Goal: Transaction & Acquisition: Subscribe to service/newsletter

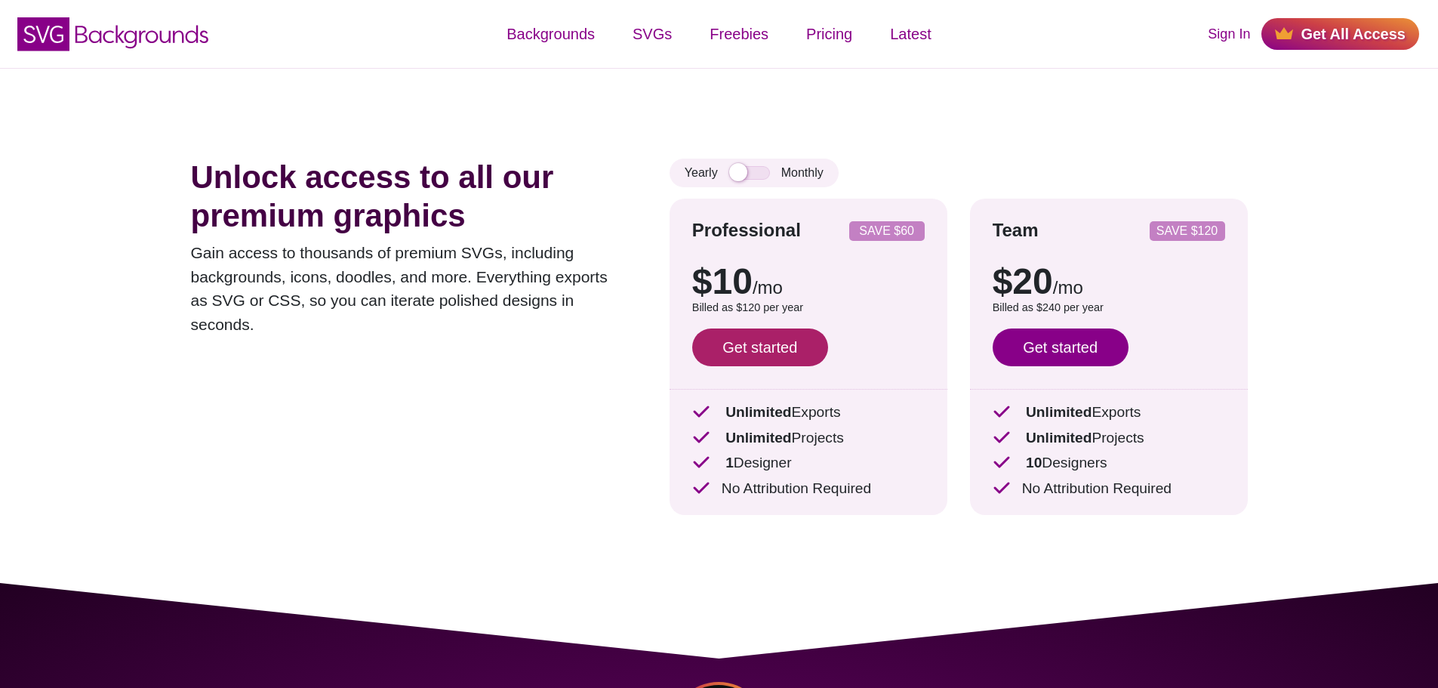
click at [742, 335] on link "Get started" at bounding box center [760, 347] width 136 height 38
click at [738, 180] on input "checkbox" at bounding box center [749, 173] width 41 height 14
checkbox input "true"
click at [782, 332] on link "Get started" at bounding box center [760, 347] width 136 height 38
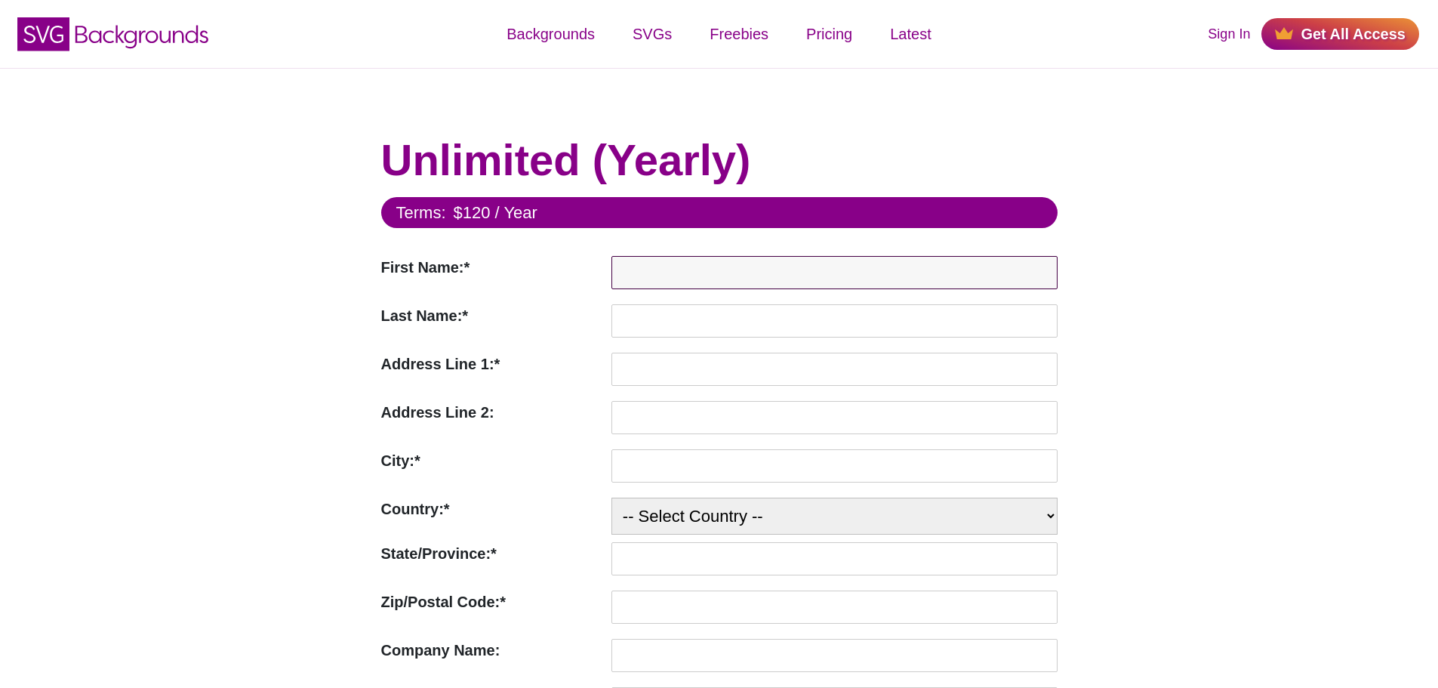
drag, startPoint x: 699, startPoint y: 268, endPoint x: 696, endPoint y: 277, distance: 9.6
click at [697, 276] on input "First Name:*" at bounding box center [835, 272] width 446 height 33
click at [728, 276] on input "First Name:*" at bounding box center [835, 272] width 446 height 33
type input "[PERSON_NAME]"
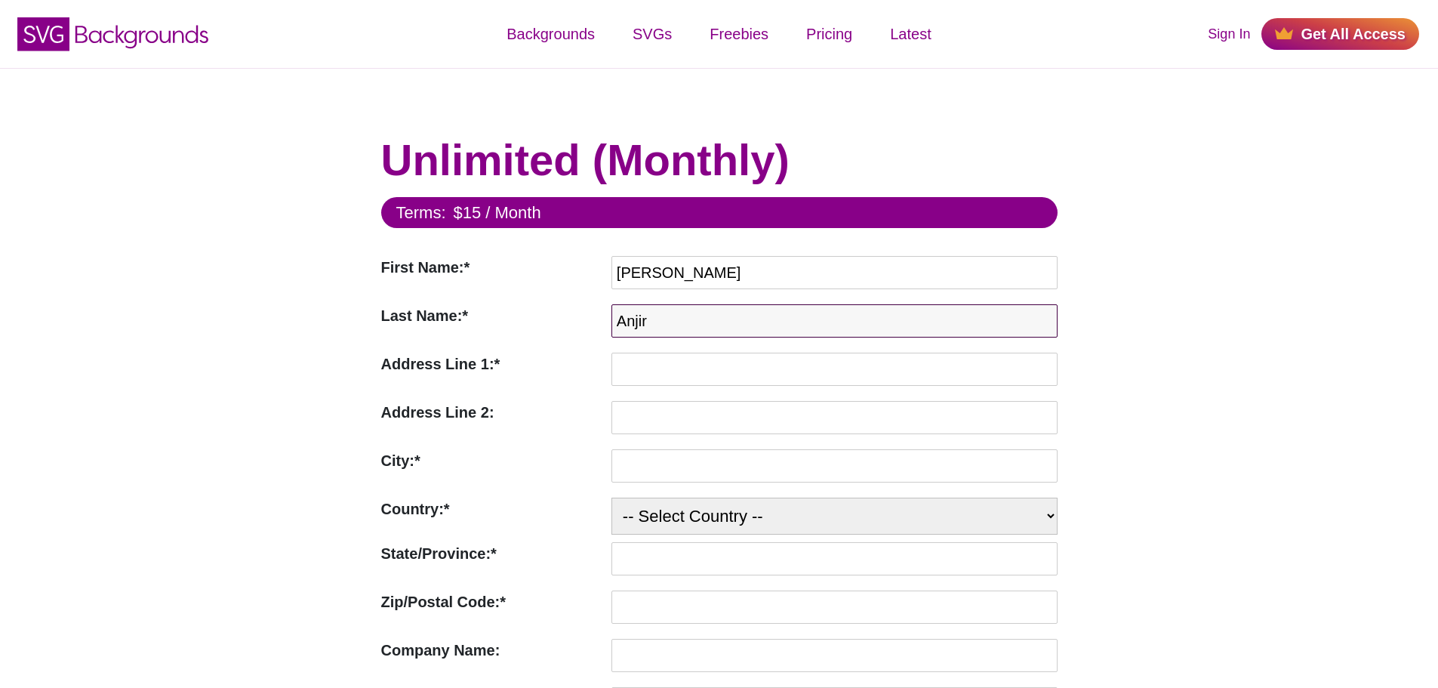
type input "Anjir"
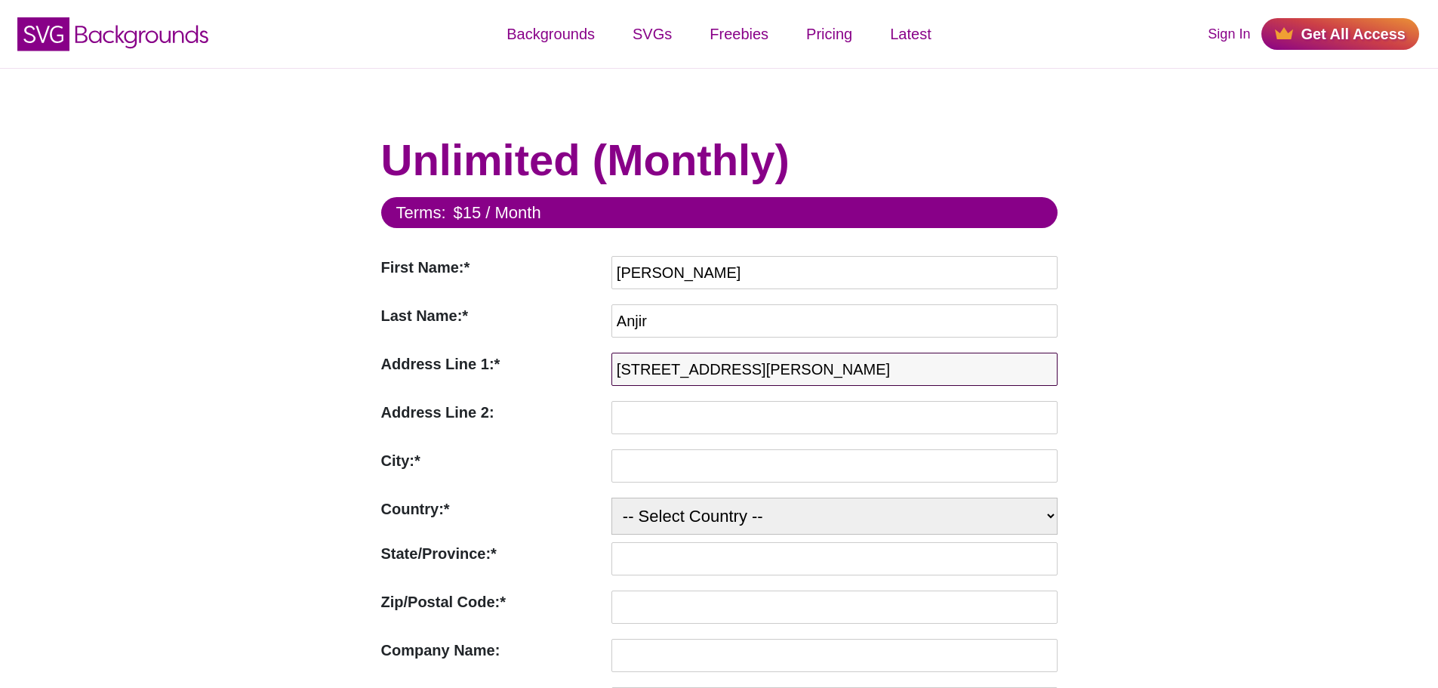
type input "4734 Tatum Mill Way"
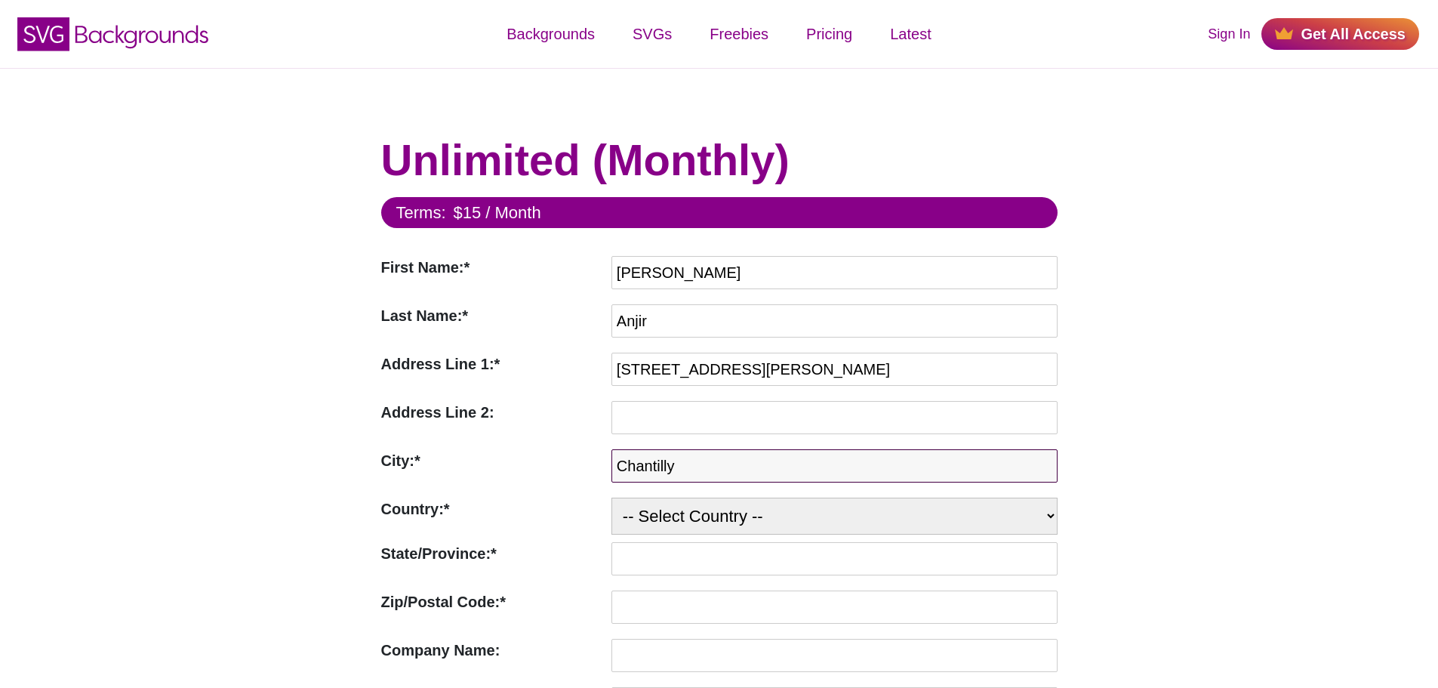
type input "Chantilly"
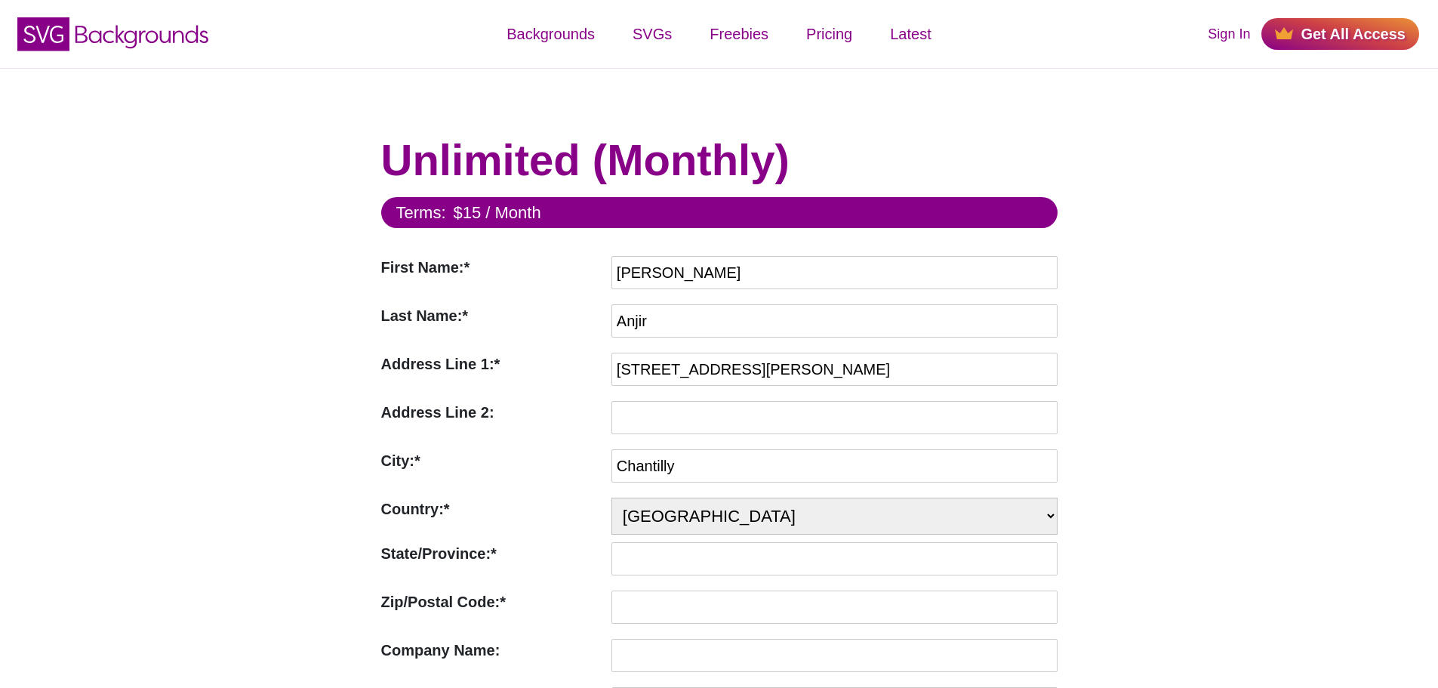
select select "US"
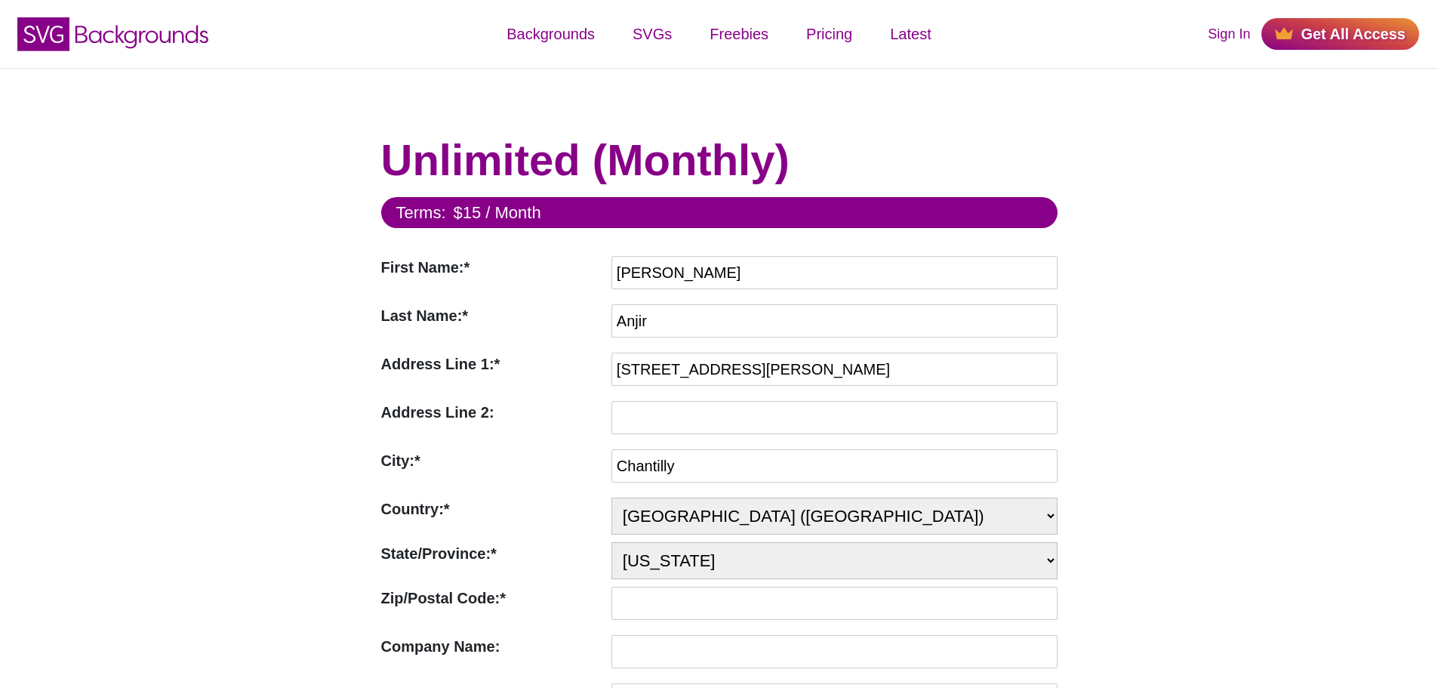
select select "VA"
type input "20151"
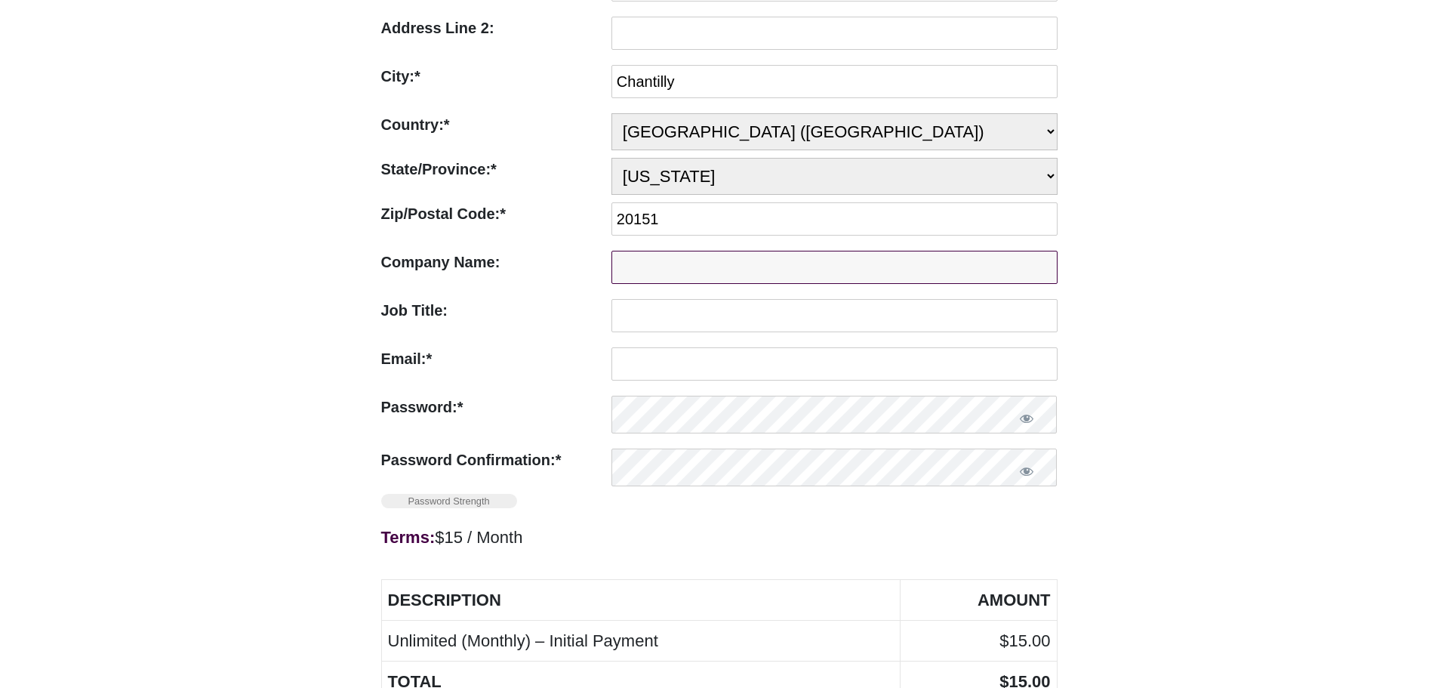
scroll to position [453, 0]
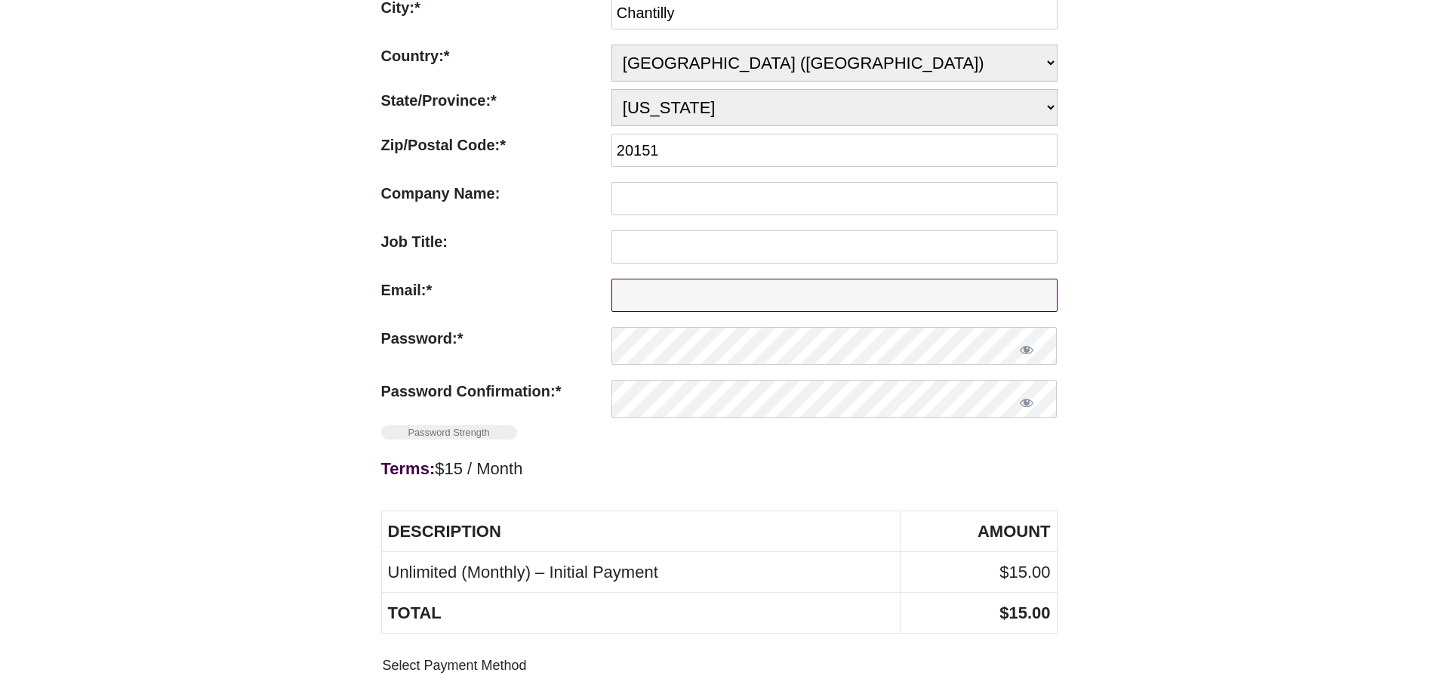
click at [691, 301] on input "Email:*" at bounding box center [835, 295] width 446 height 33
type input "nealanjir@gmail.com"
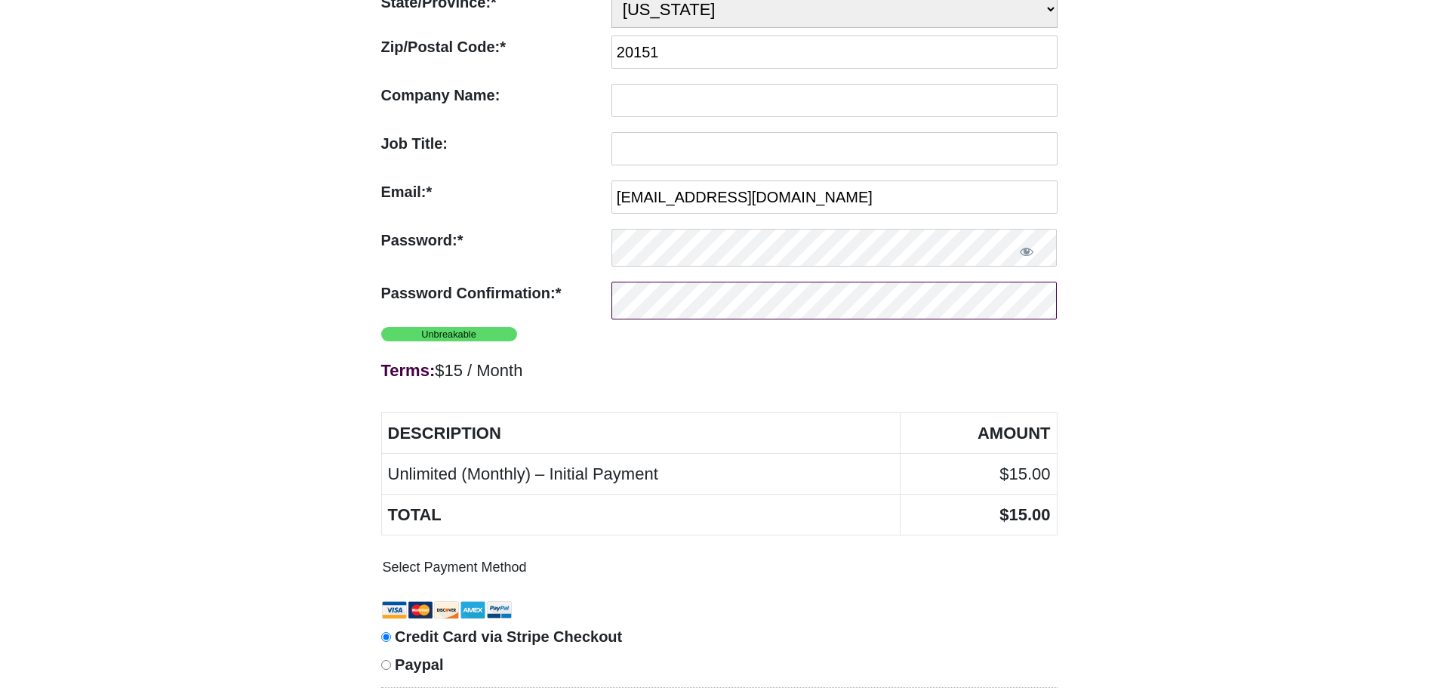
scroll to position [831, 0]
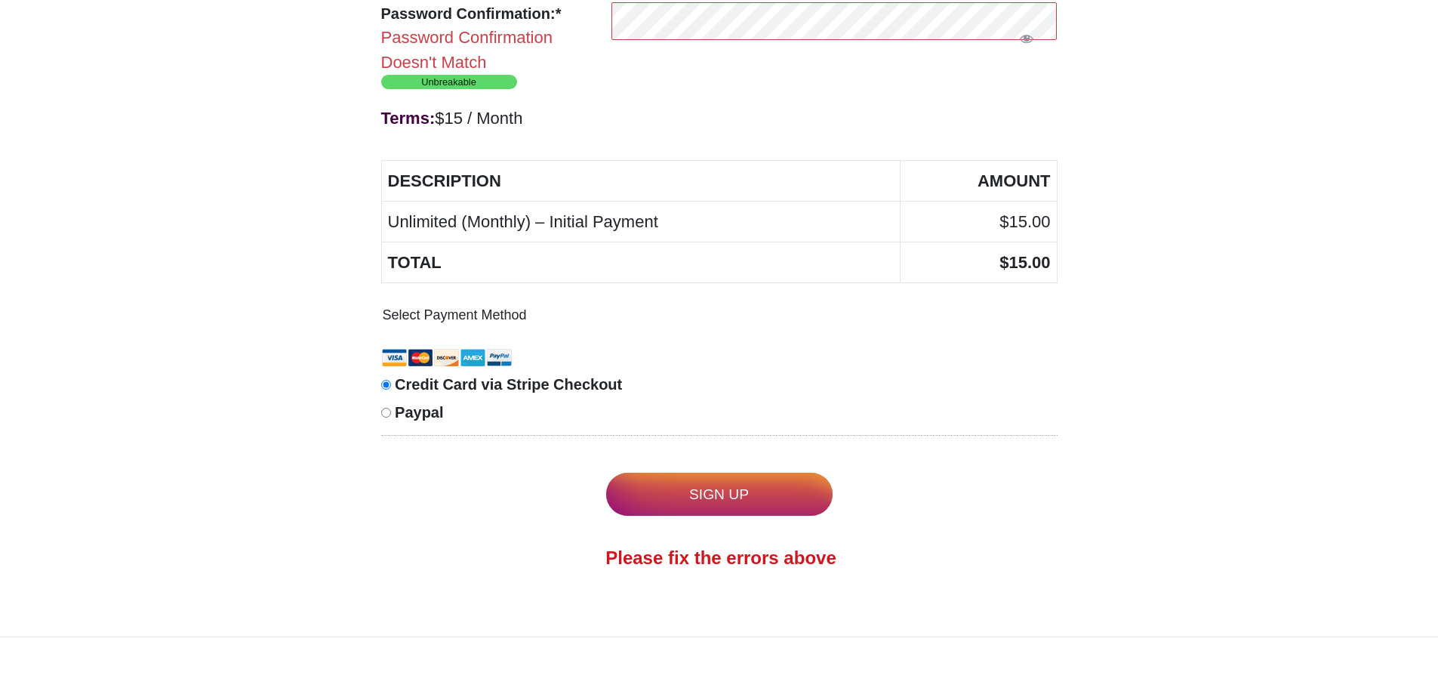
scroll to position [529, 0]
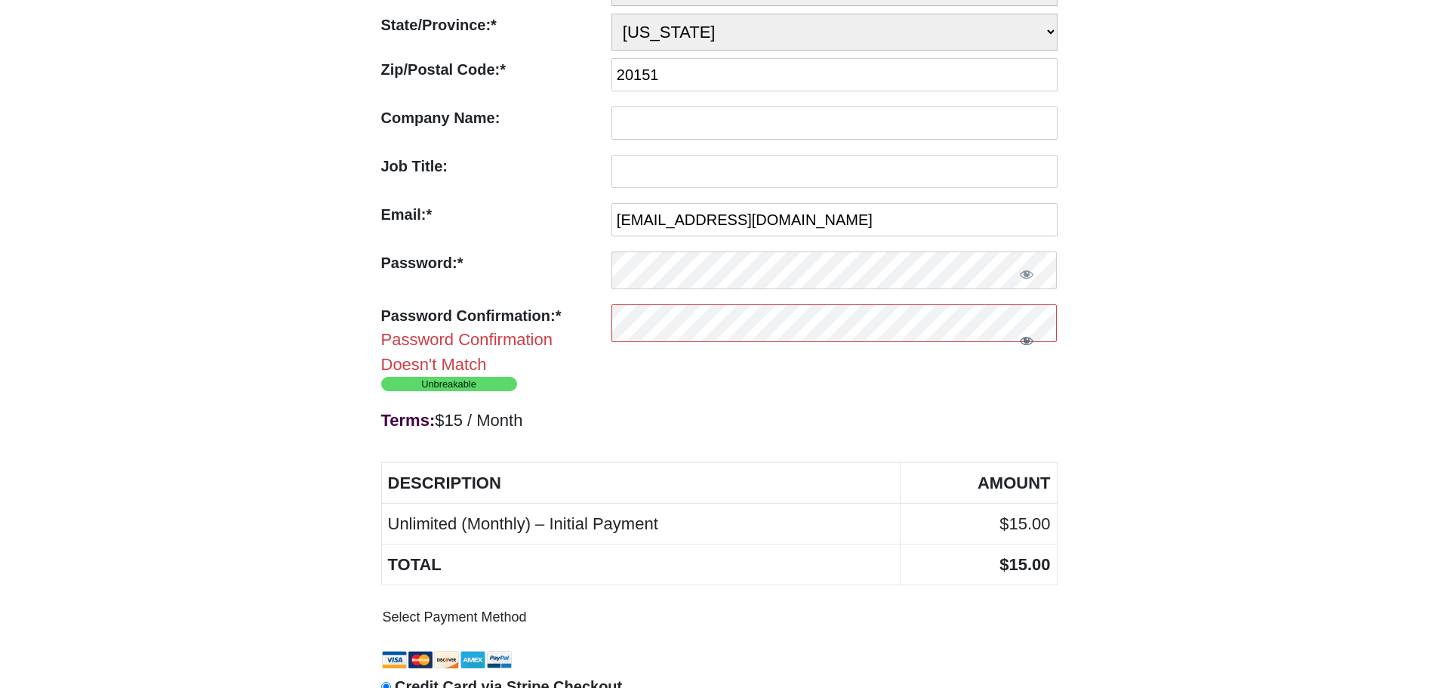
click at [1030, 348] on span "Show password" at bounding box center [1026, 340] width 15 height 15
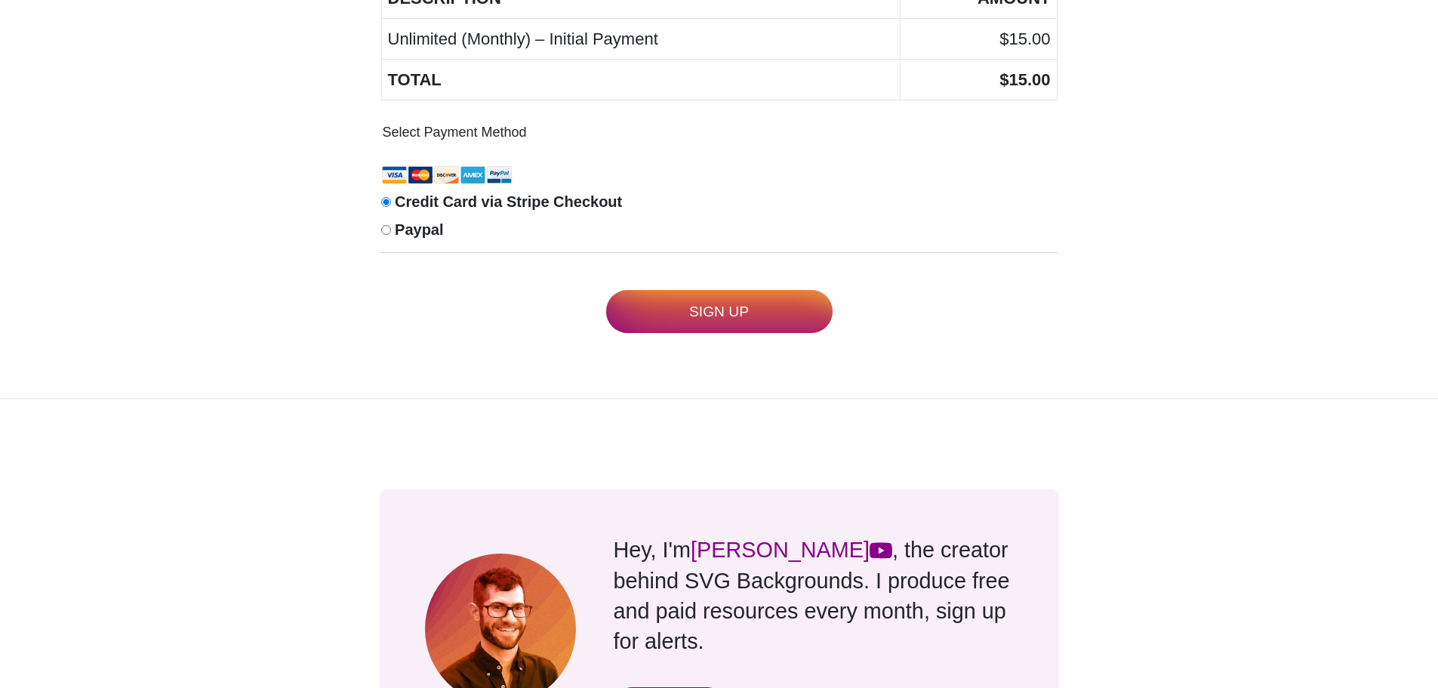
scroll to position [950, 0]
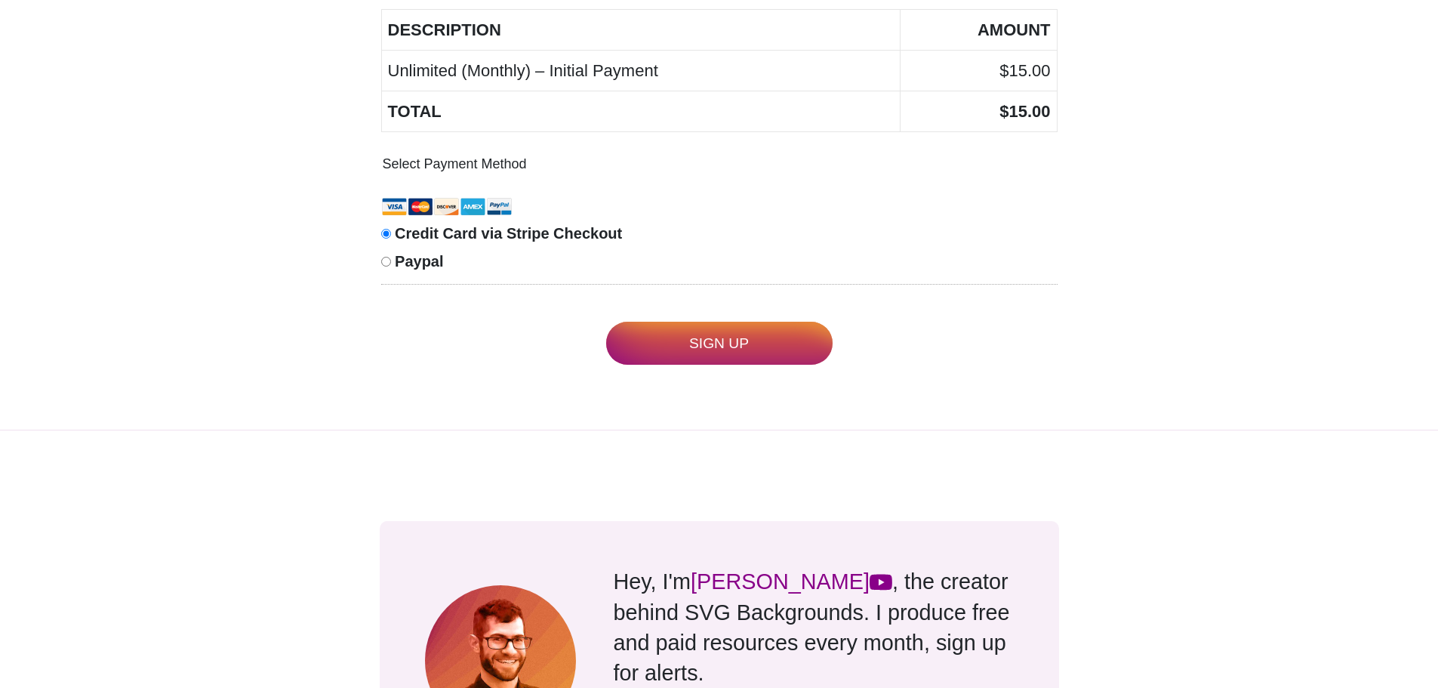
click at [783, 352] on input "Sign Up" at bounding box center [719, 343] width 227 height 43
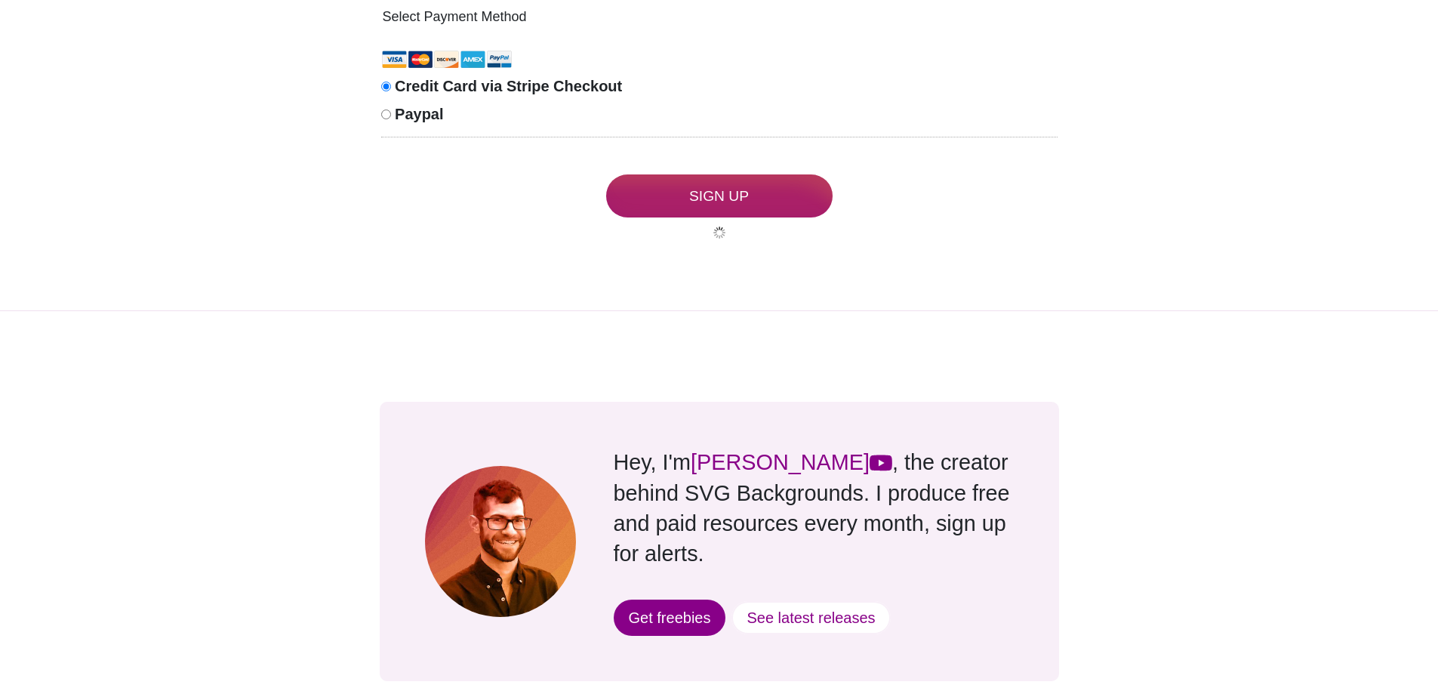
scroll to position [1101, 0]
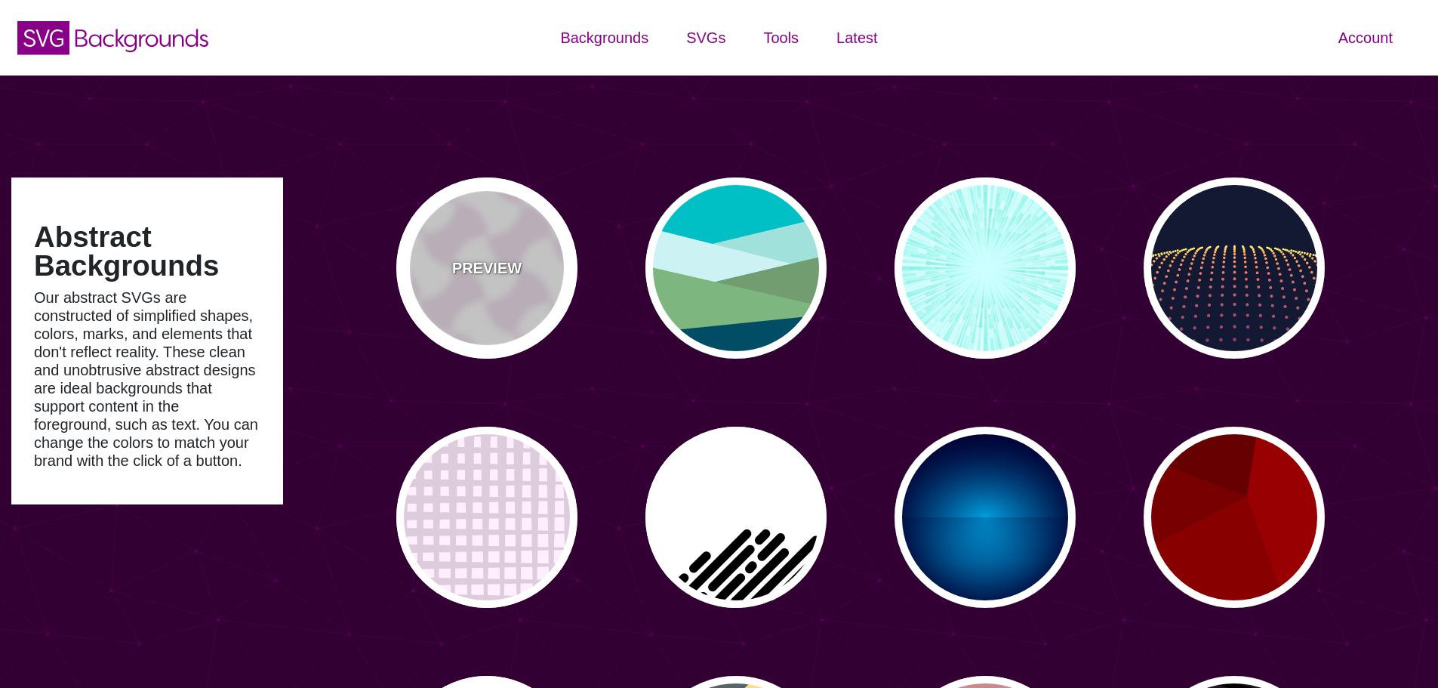
click at [523, 242] on div "PREVIEW" at bounding box center [486, 267] width 181 height 181
type input "#450057"
type input "#FFFFFF"
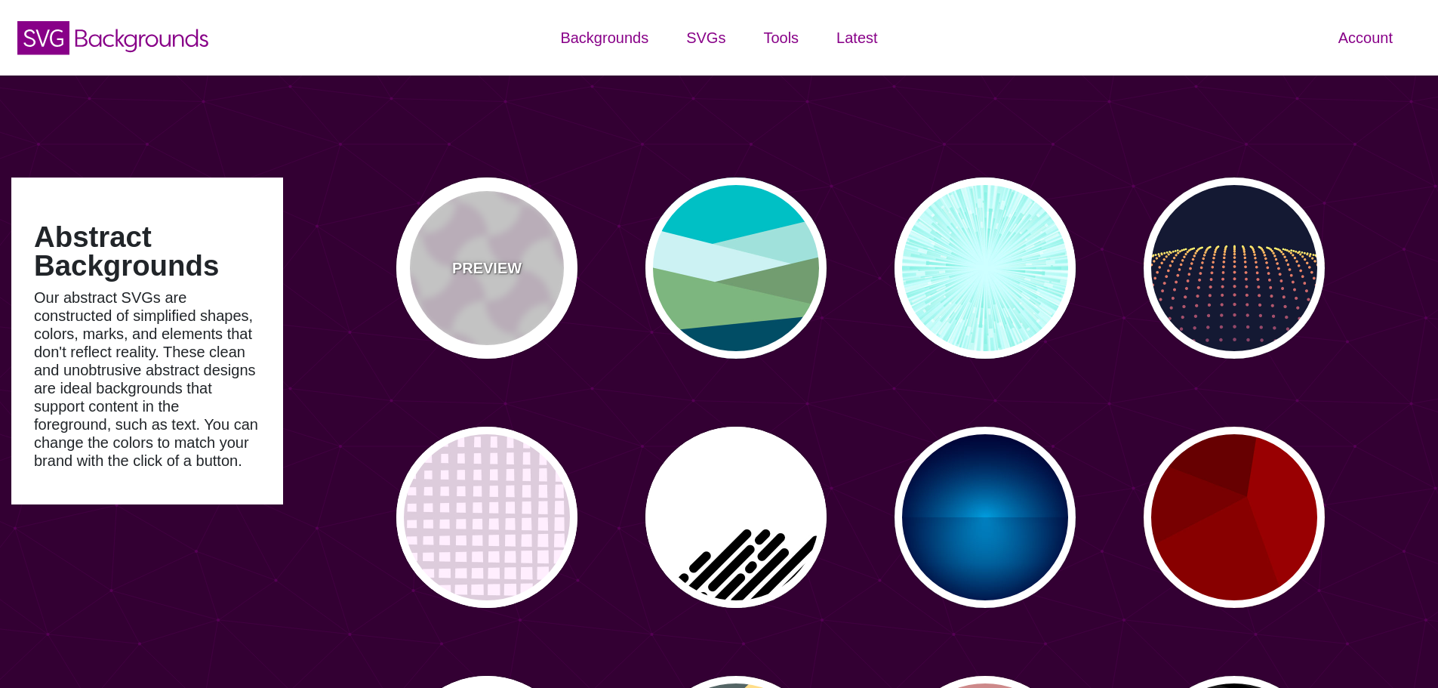
type input "#FFFFFF"
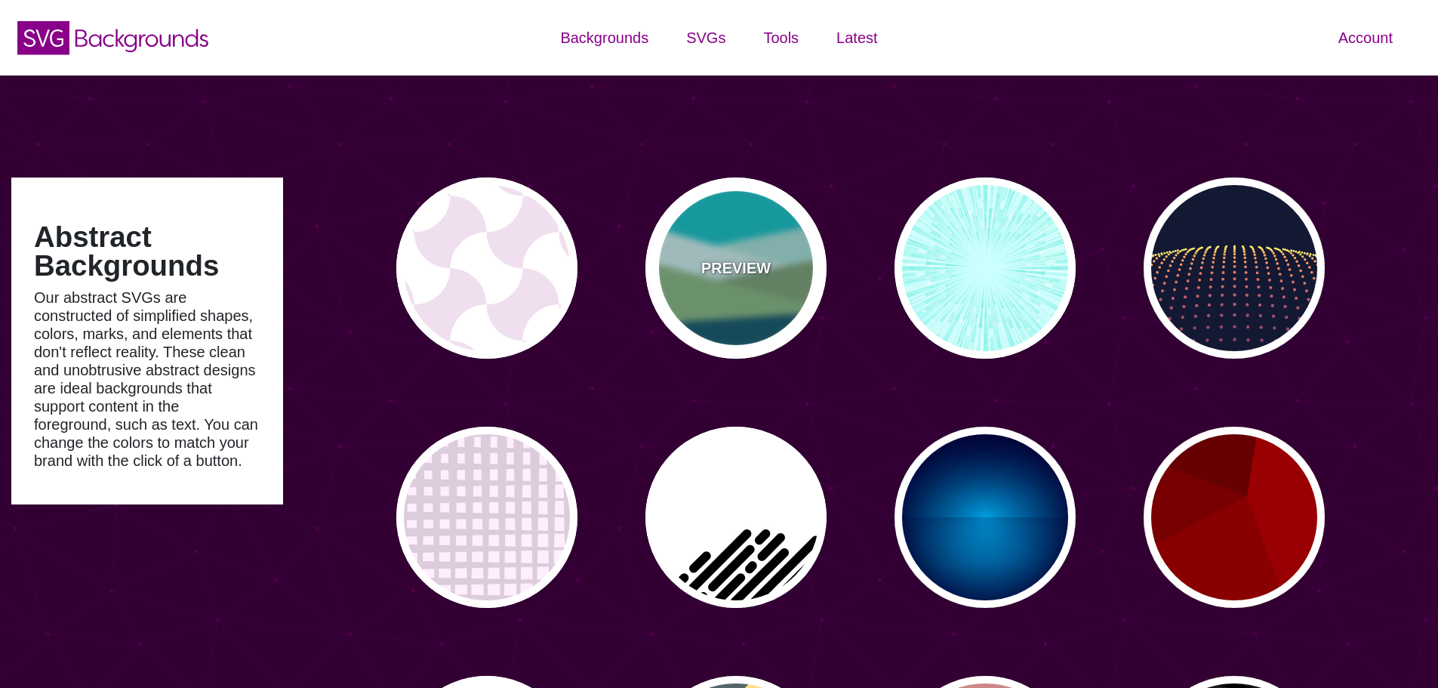
click at [711, 234] on div "PREVIEW" at bounding box center [736, 267] width 181 height 181
type input "#00BFC5"
type input "#A0E2DB"
type input "#CBF2F3"
type input "#719D71"
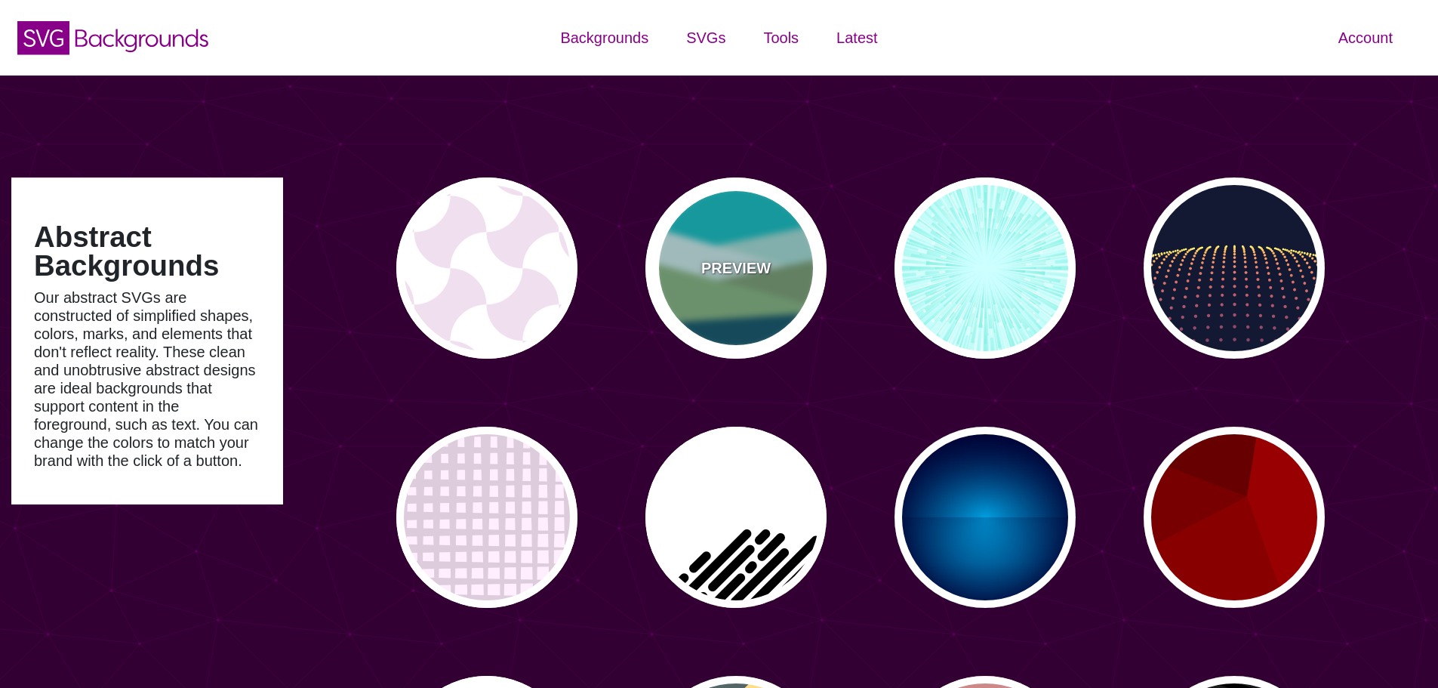
type input "#7EB67E"
type input "#004D66"
type input "0"
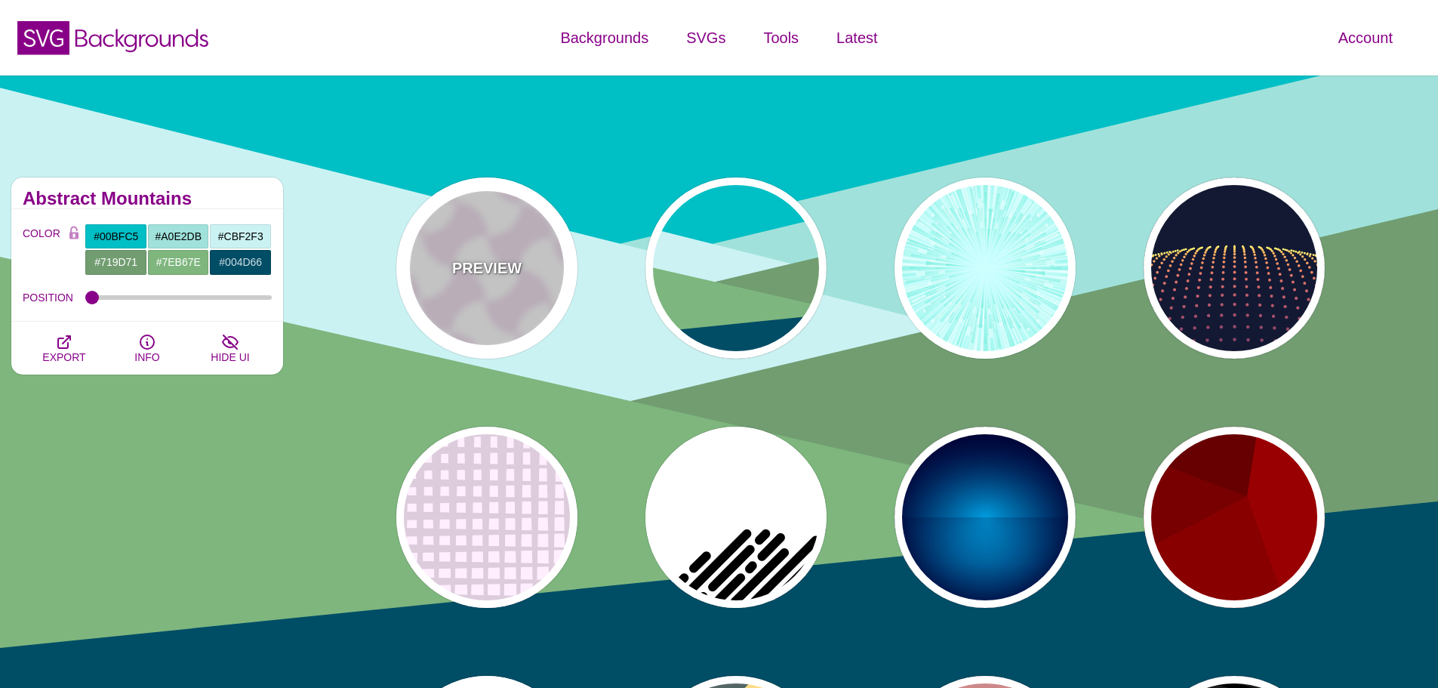
click at [521, 257] on div "PREVIEW" at bounding box center [486, 267] width 181 height 181
type input "#FFFFFF"
type input "#F0DFF0"
type input "#880088"
type input "0"
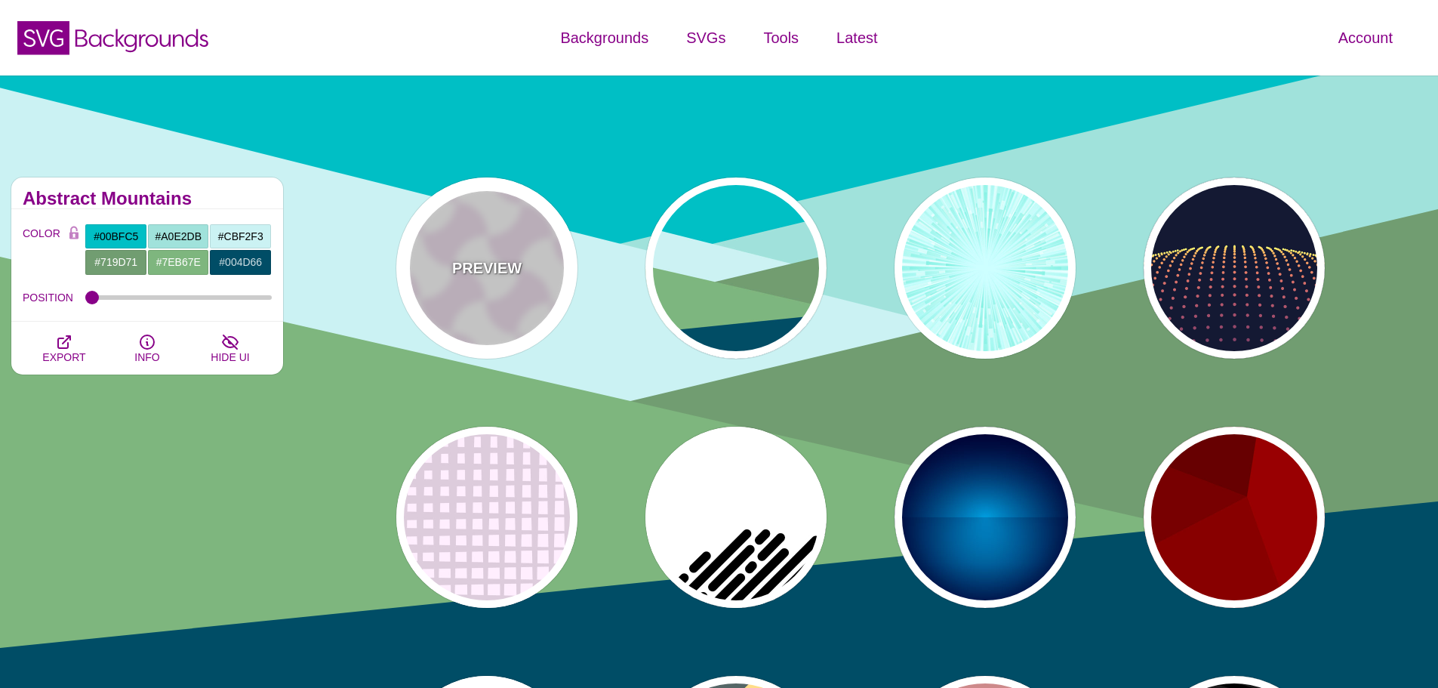
type input "0.2"
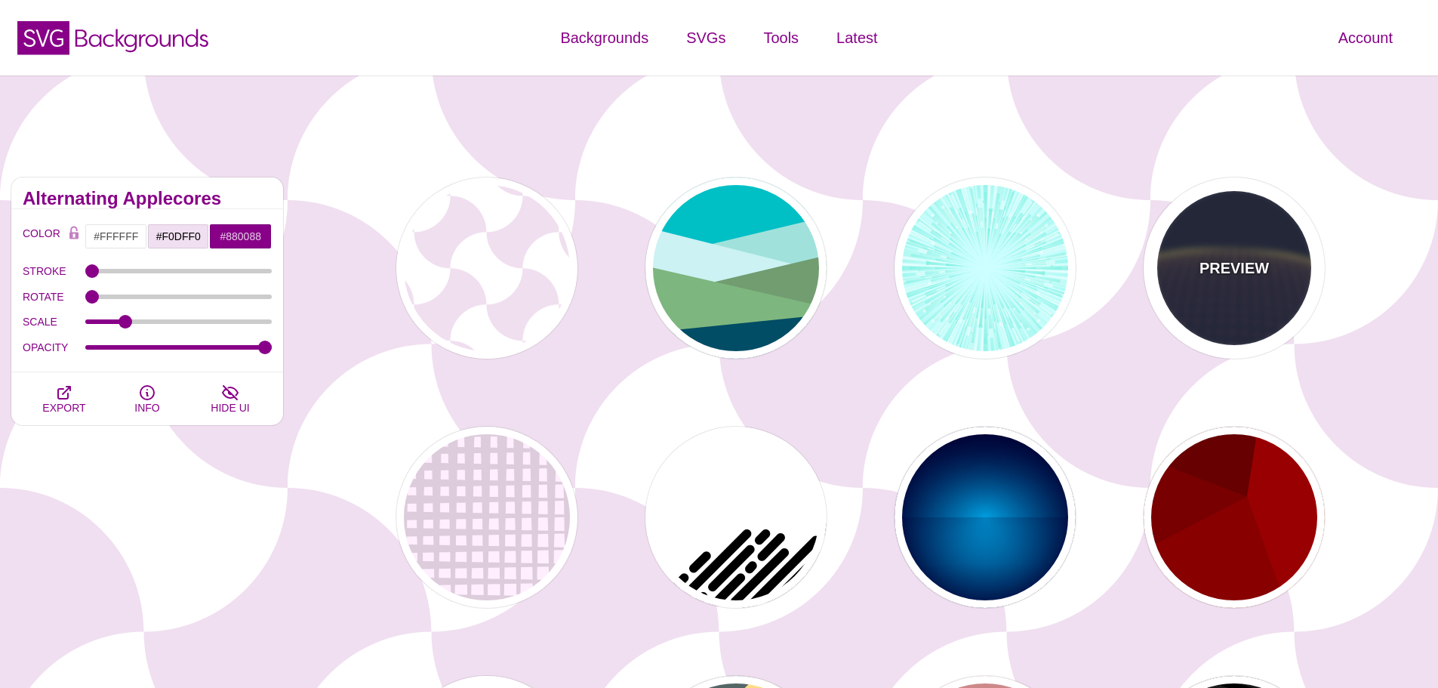
click at [1208, 251] on div "PREVIEW" at bounding box center [1234, 267] width 181 height 181
type input "#141933"
type input "#FFFF77"
type input "5"
type input "0"
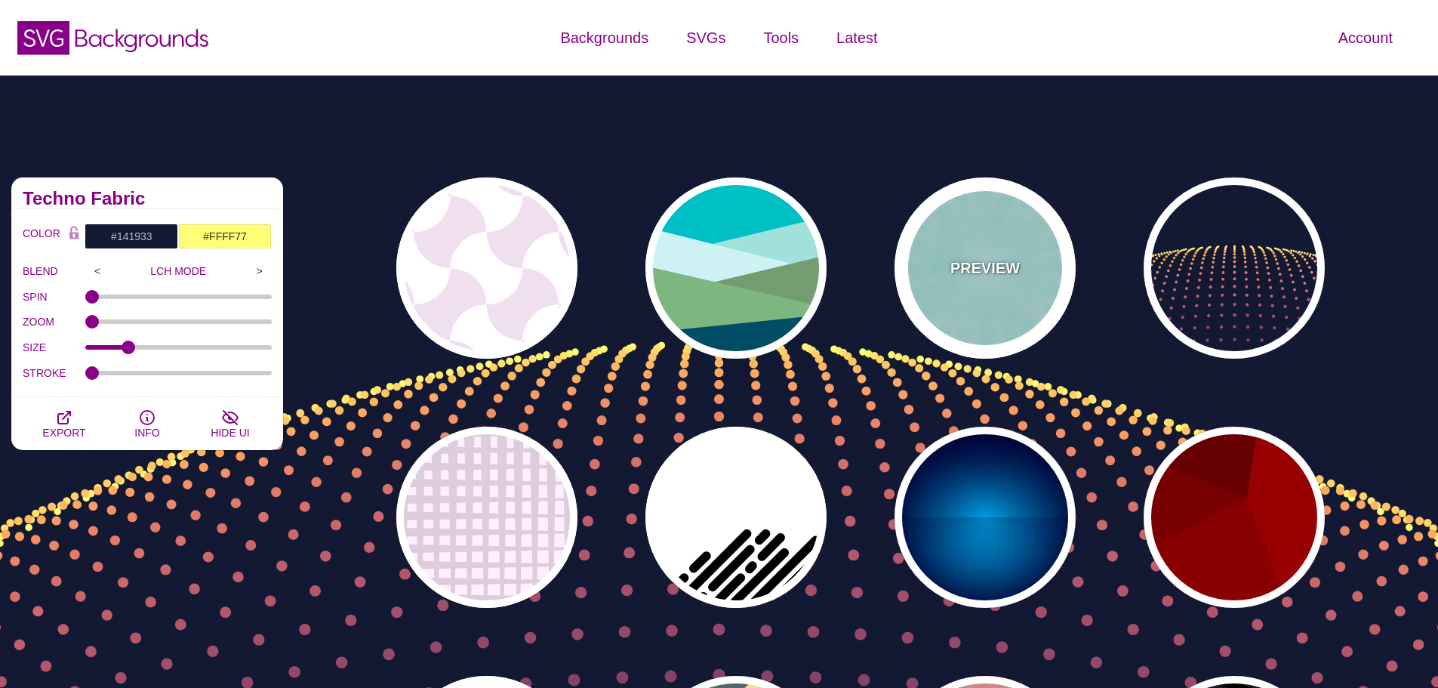
click at [1004, 270] on p "PREVIEW" at bounding box center [985, 268] width 69 height 23
type input "#CCFFFF"
type input "#77EEDD"
type input "#FFFFFF"
type input "0"
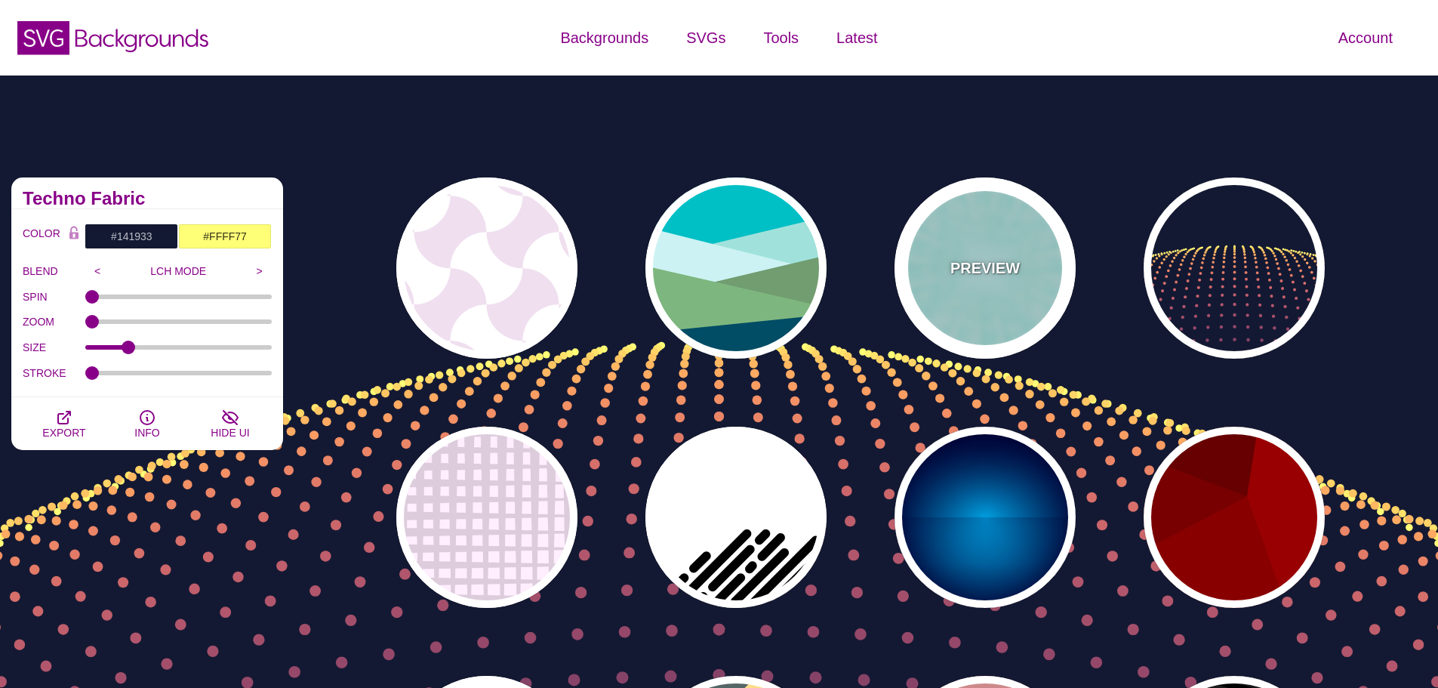
type input "0.5"
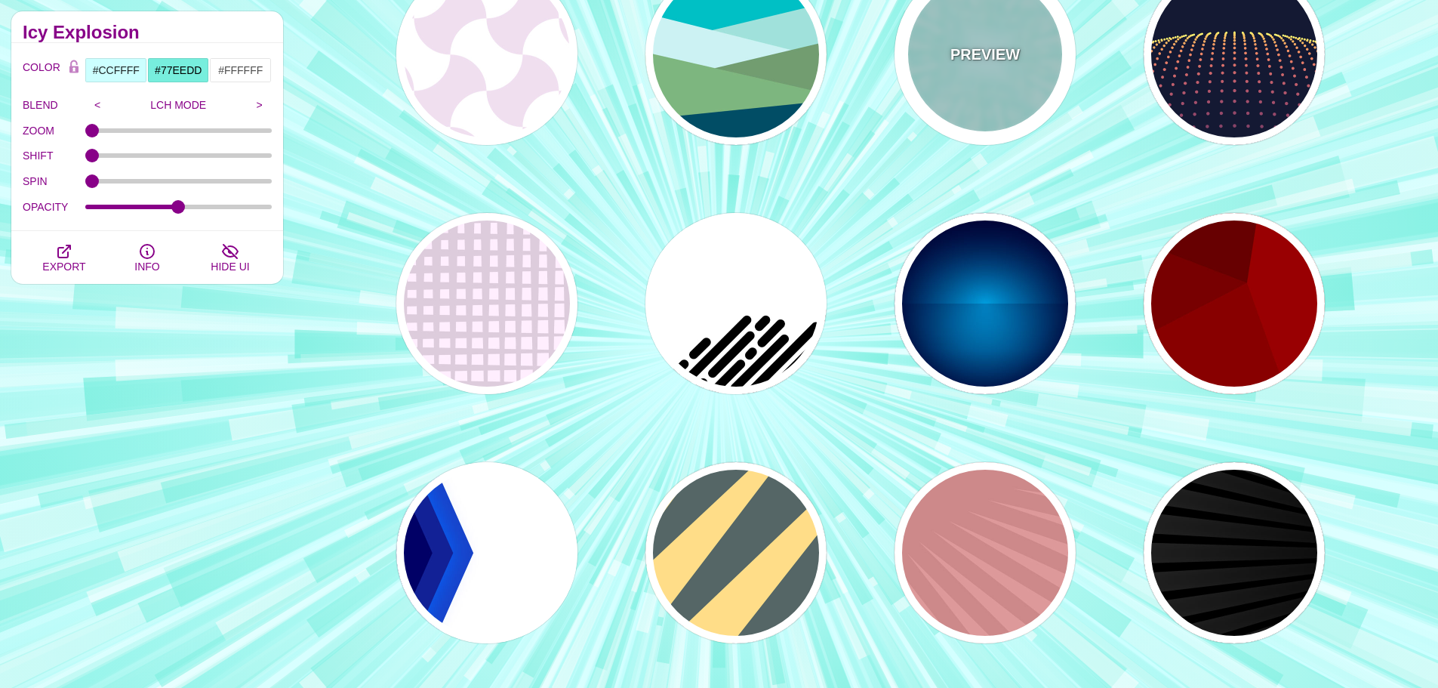
scroll to position [302, 0]
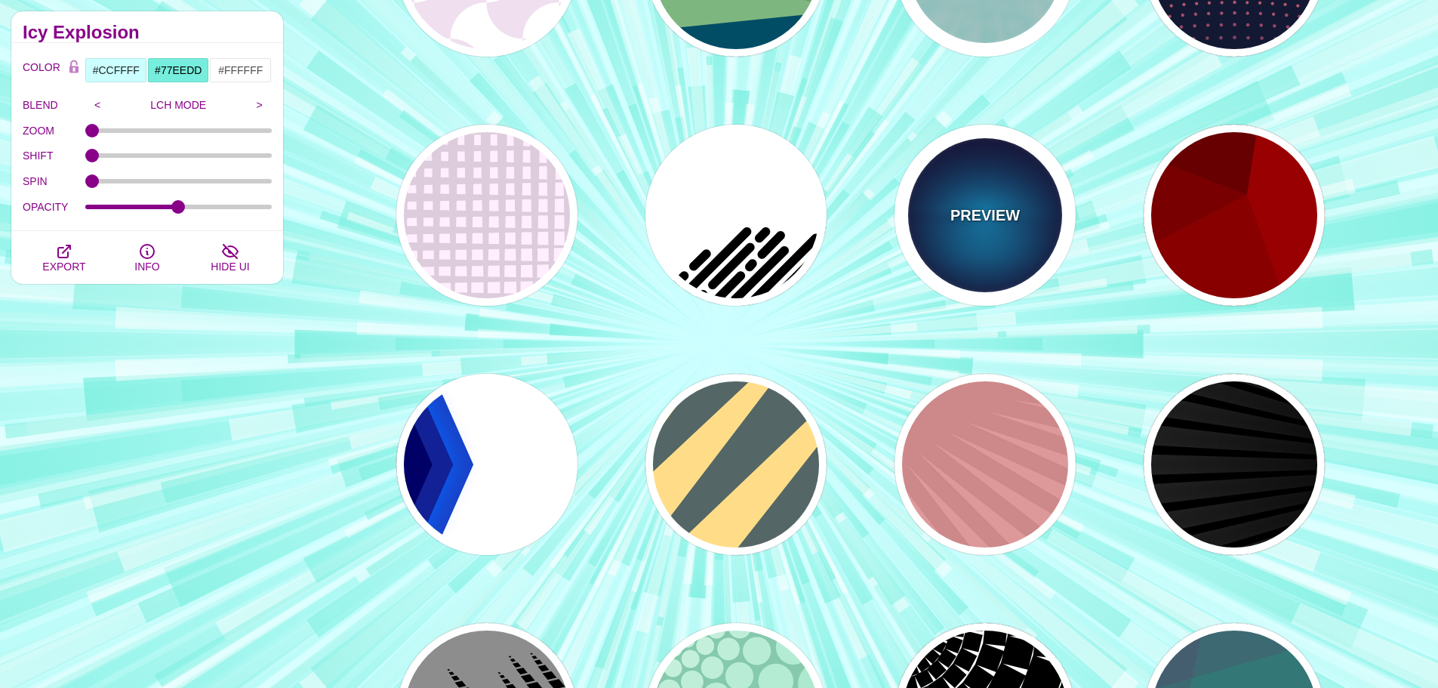
click at [1004, 271] on div "PREVIEW" at bounding box center [985, 215] width 181 height 181
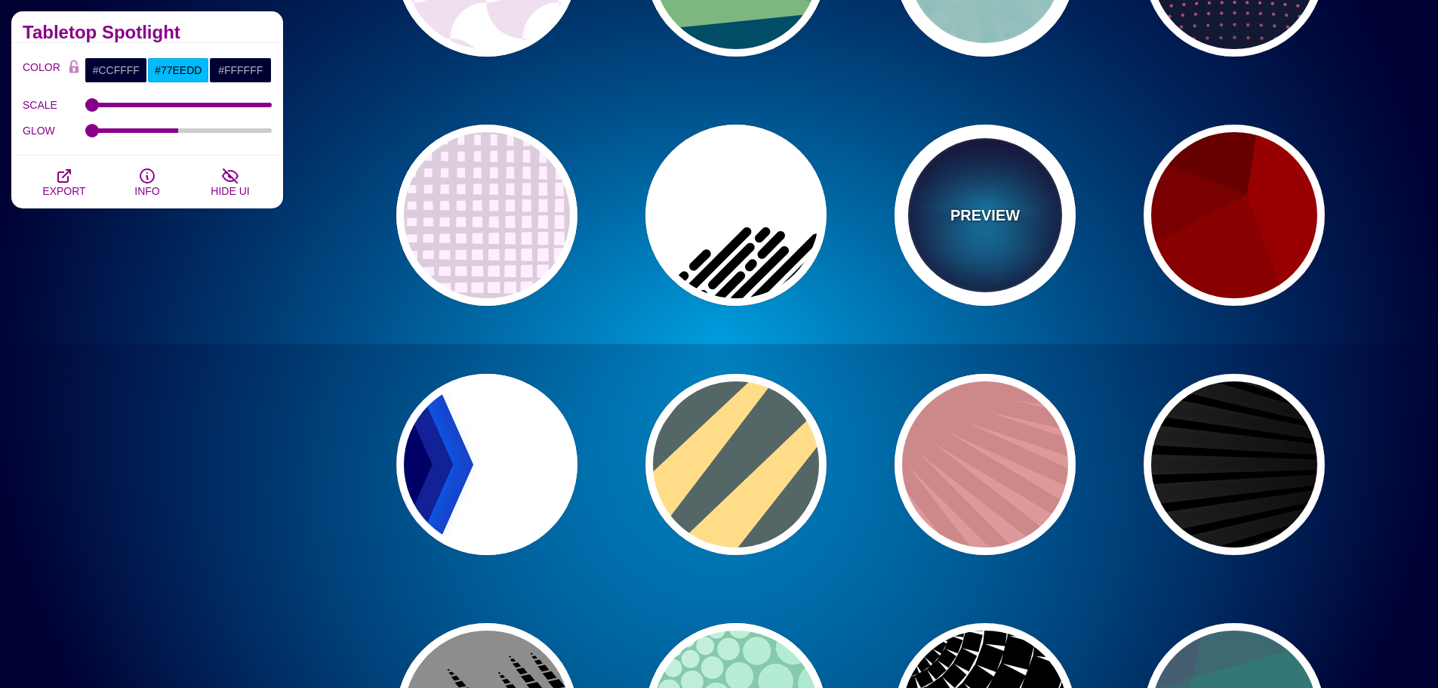
type input "#000033"
type input "#00BBFF"
type input "#000033"
type input "2000"
type input "0.5"
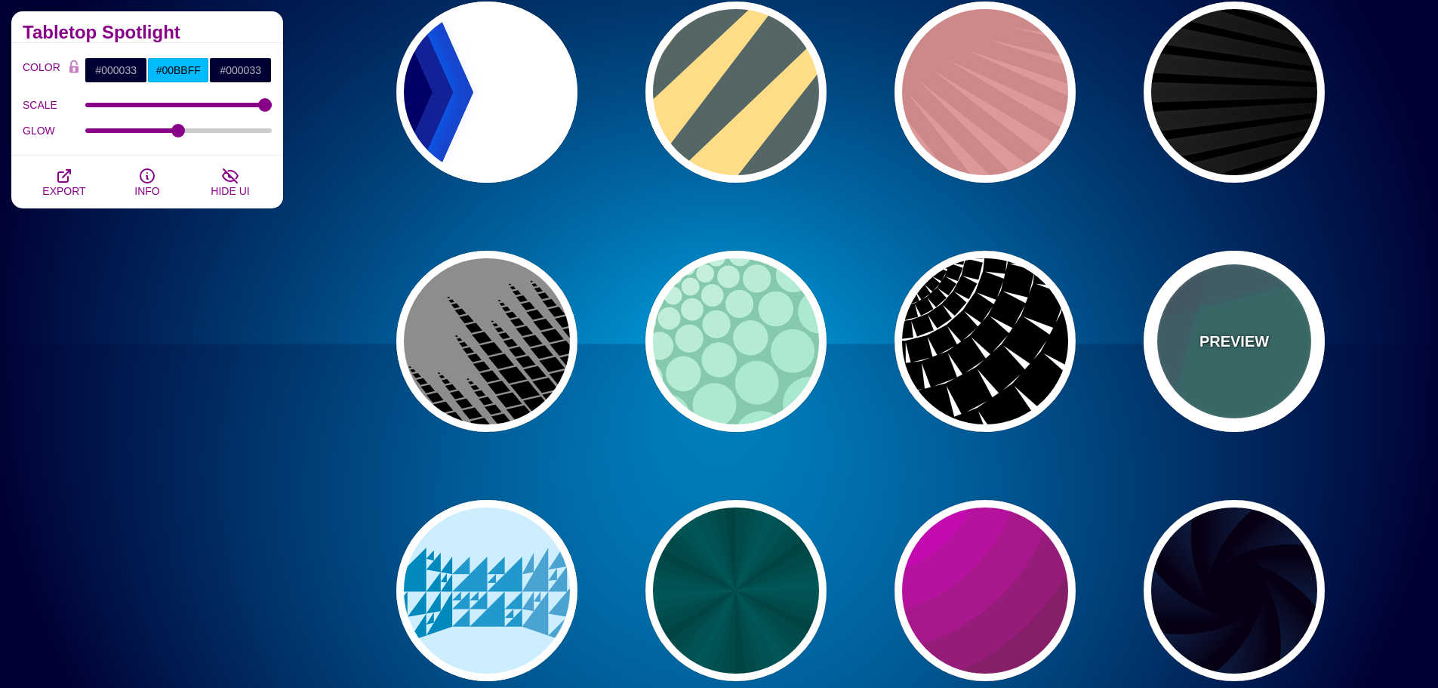
scroll to position [680, 0]
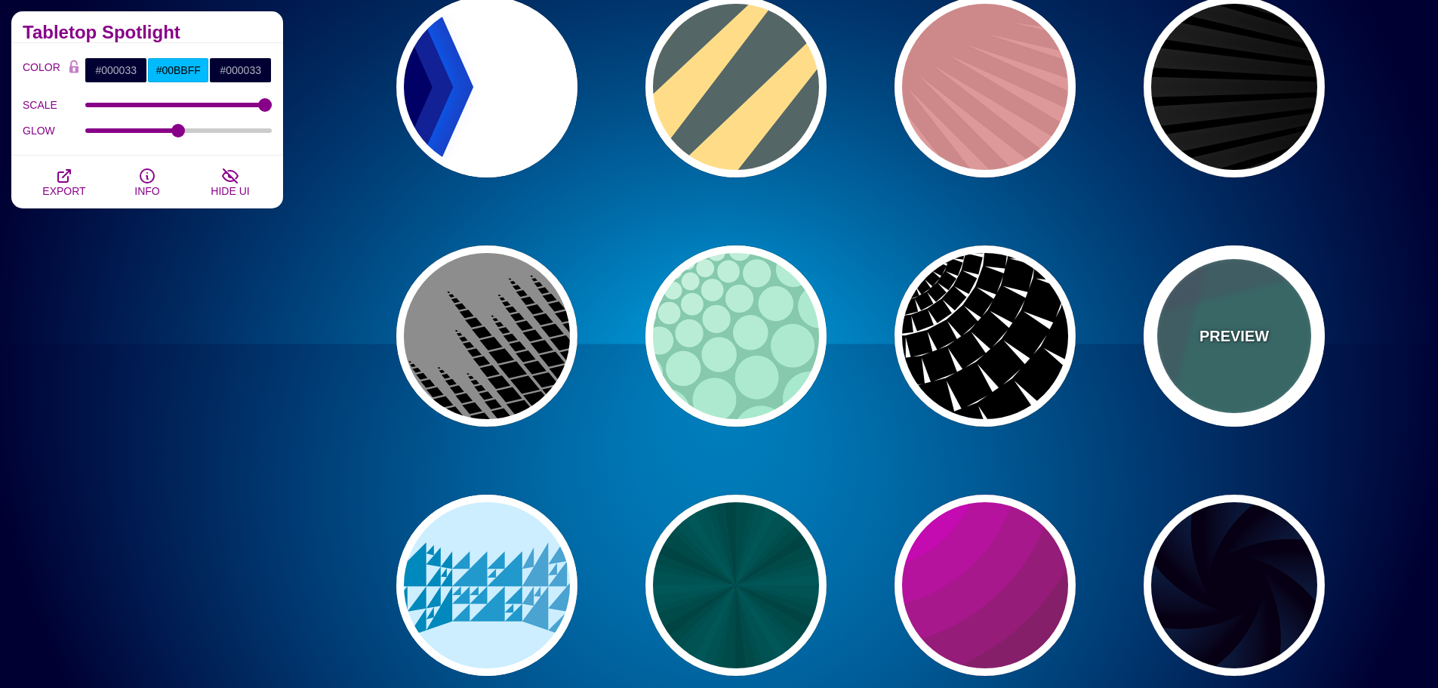
click at [1225, 294] on div "PREVIEW" at bounding box center [1234, 335] width 181 height 181
type input "#337777"
type input "#663366"
type input "#55CC77"
type input "0.2"
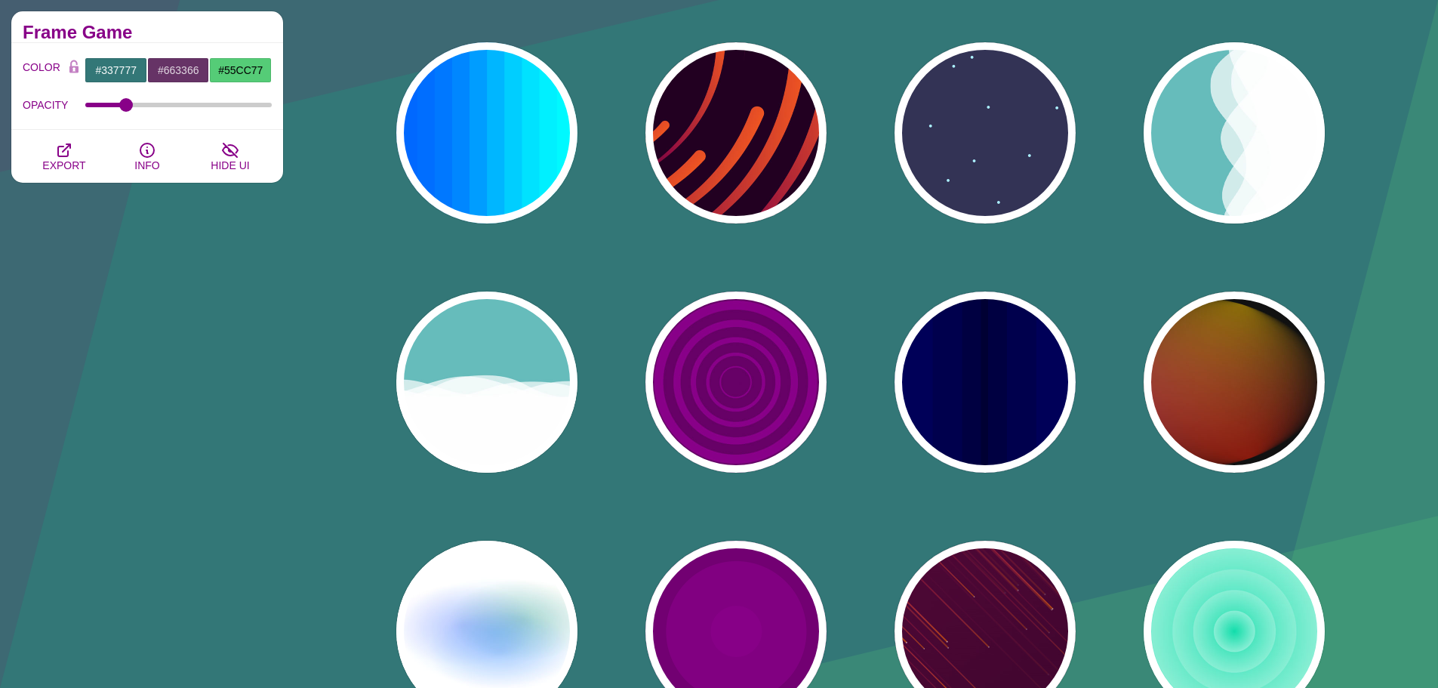
scroll to position [1435, 0]
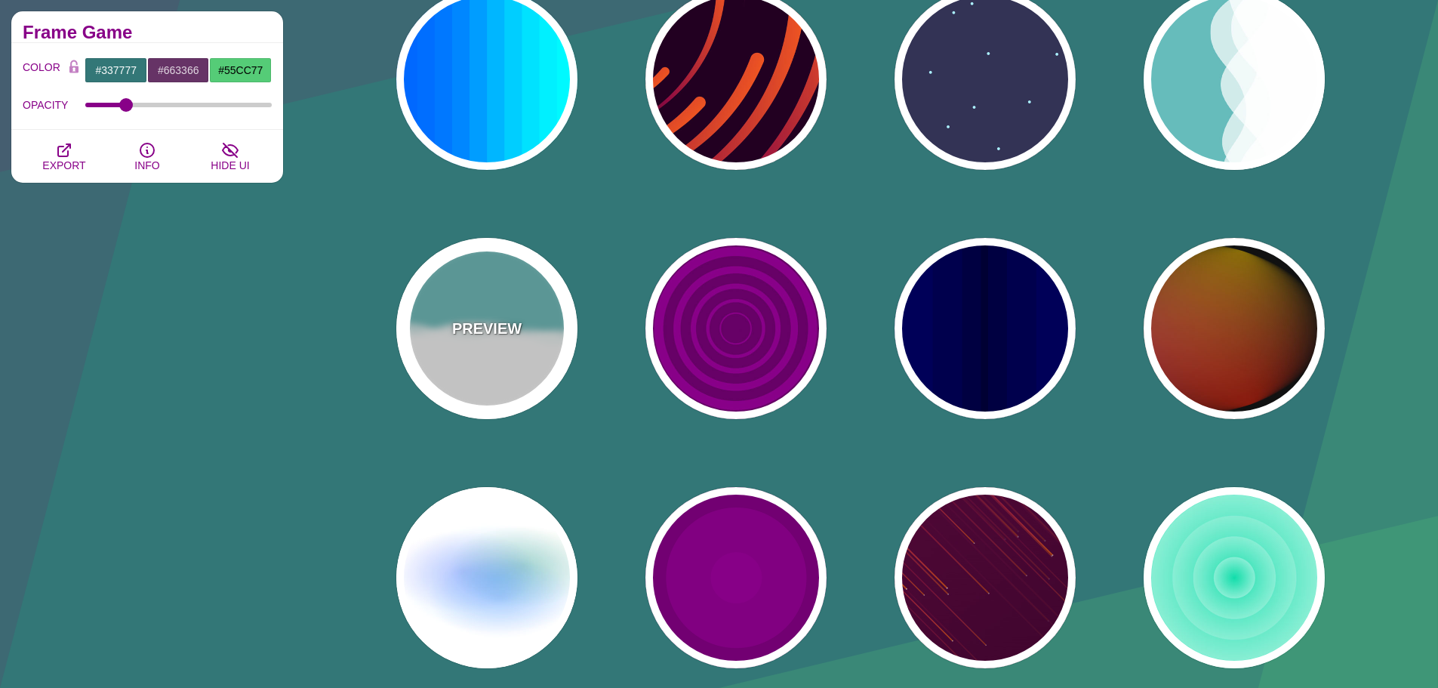
click at [451, 306] on div "PREVIEW" at bounding box center [486, 328] width 181 height 181
type input "#66BBBB"
type input "#FFFFFF"
type input "0"
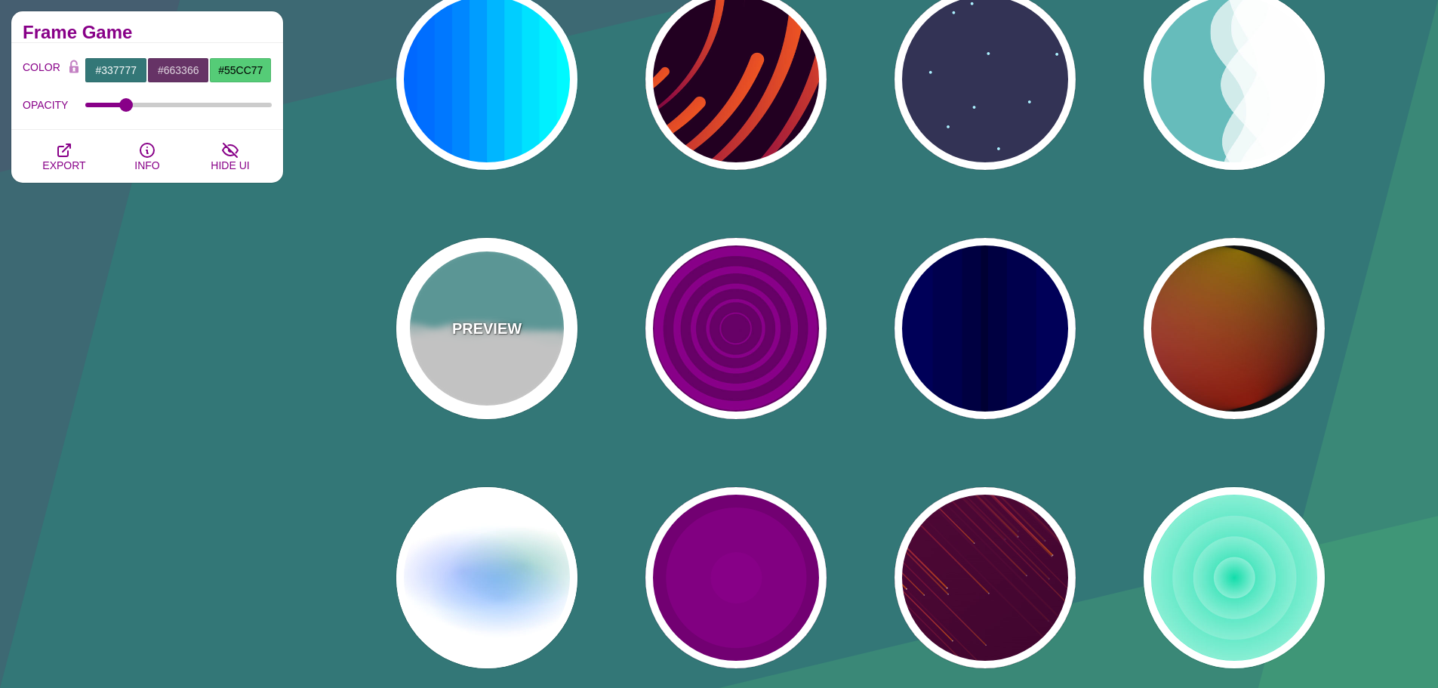
type input "1"
type input "0.7"
type input "56"
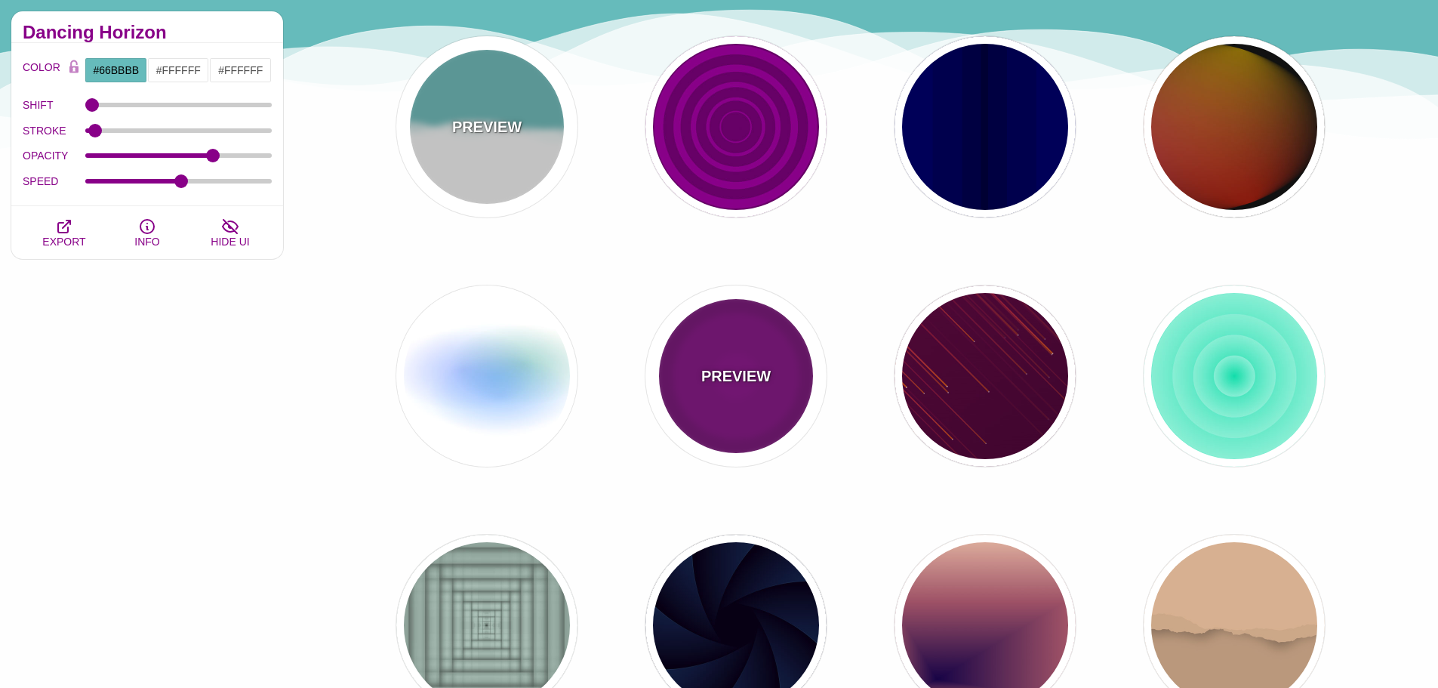
scroll to position [1661, 0]
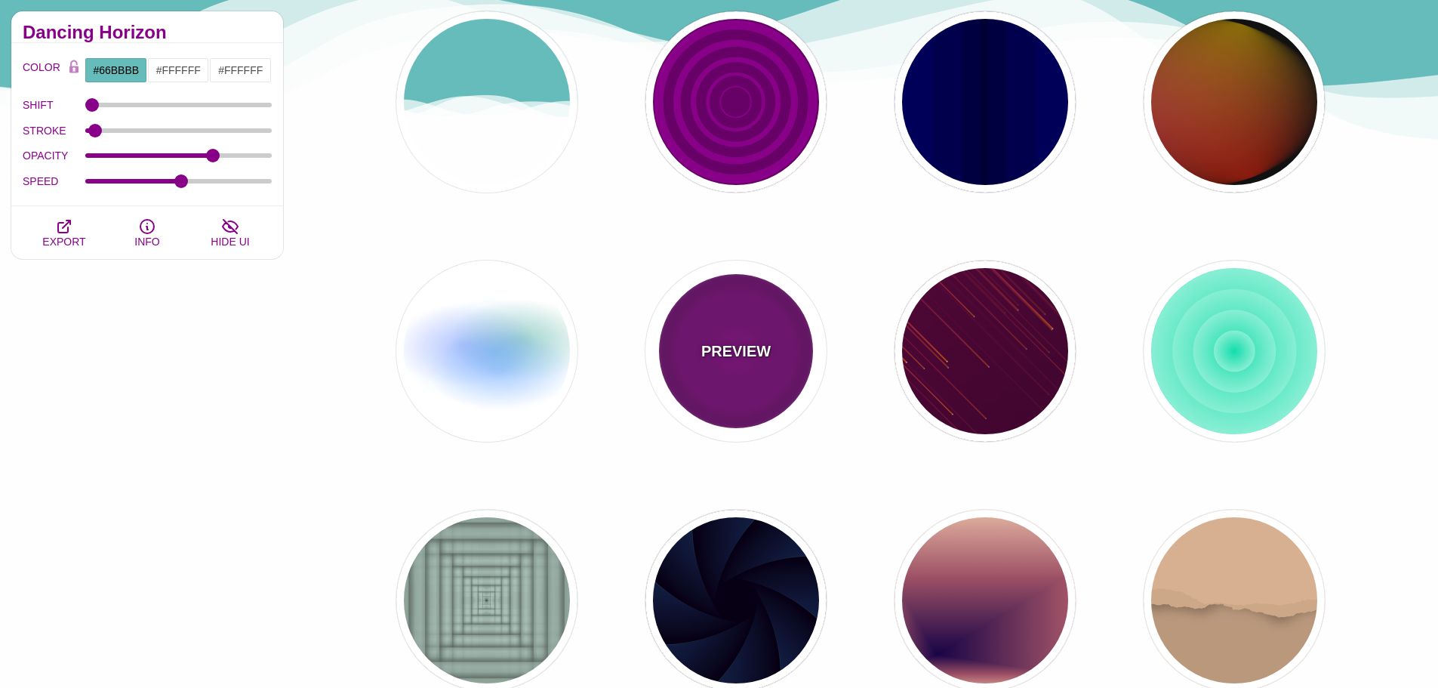
click at [698, 330] on div "PREVIEW" at bounding box center [736, 351] width 181 height 181
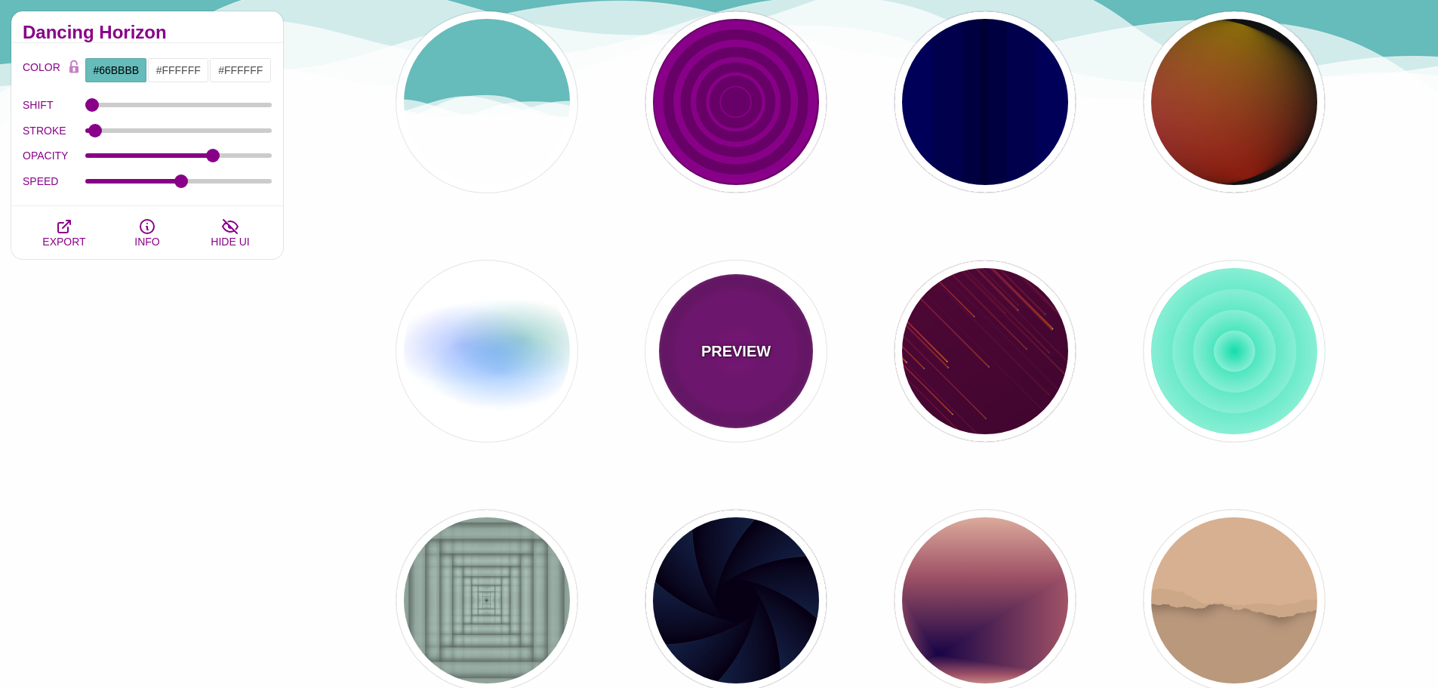
type input "#220022"
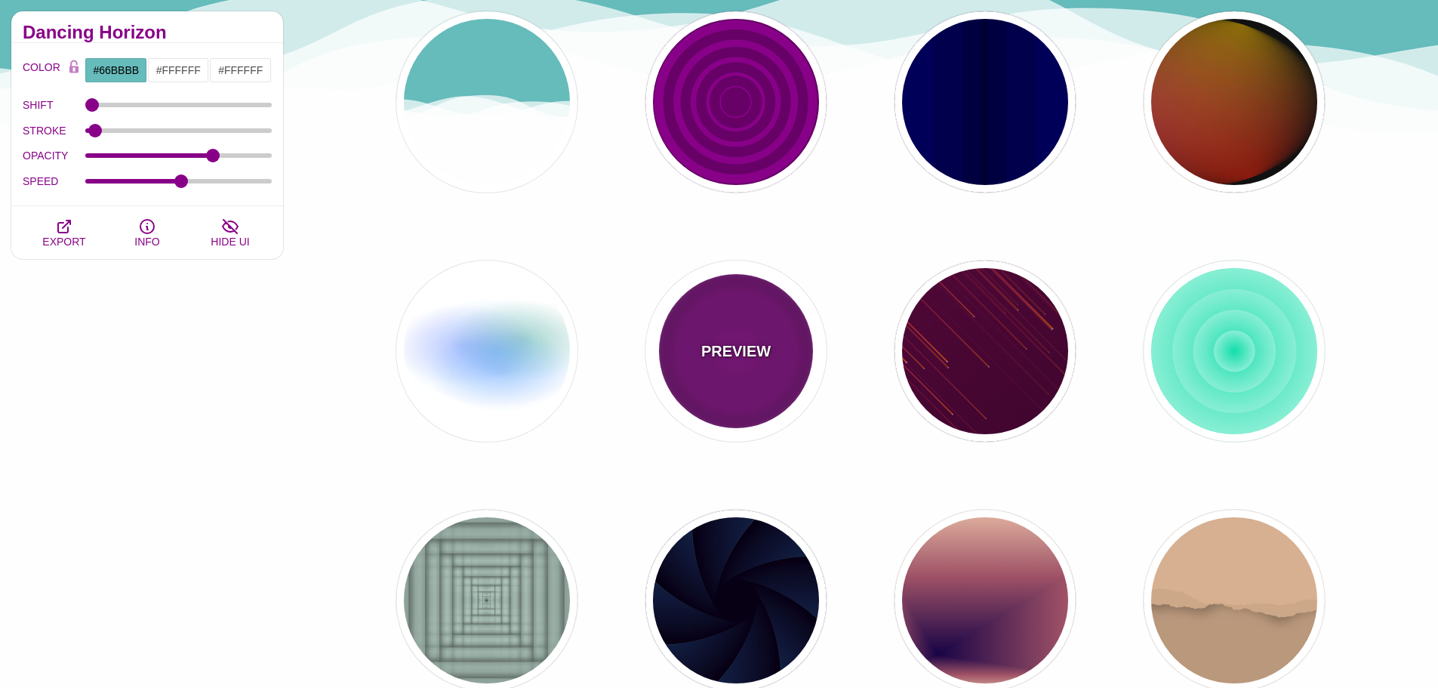
type input "#880088"
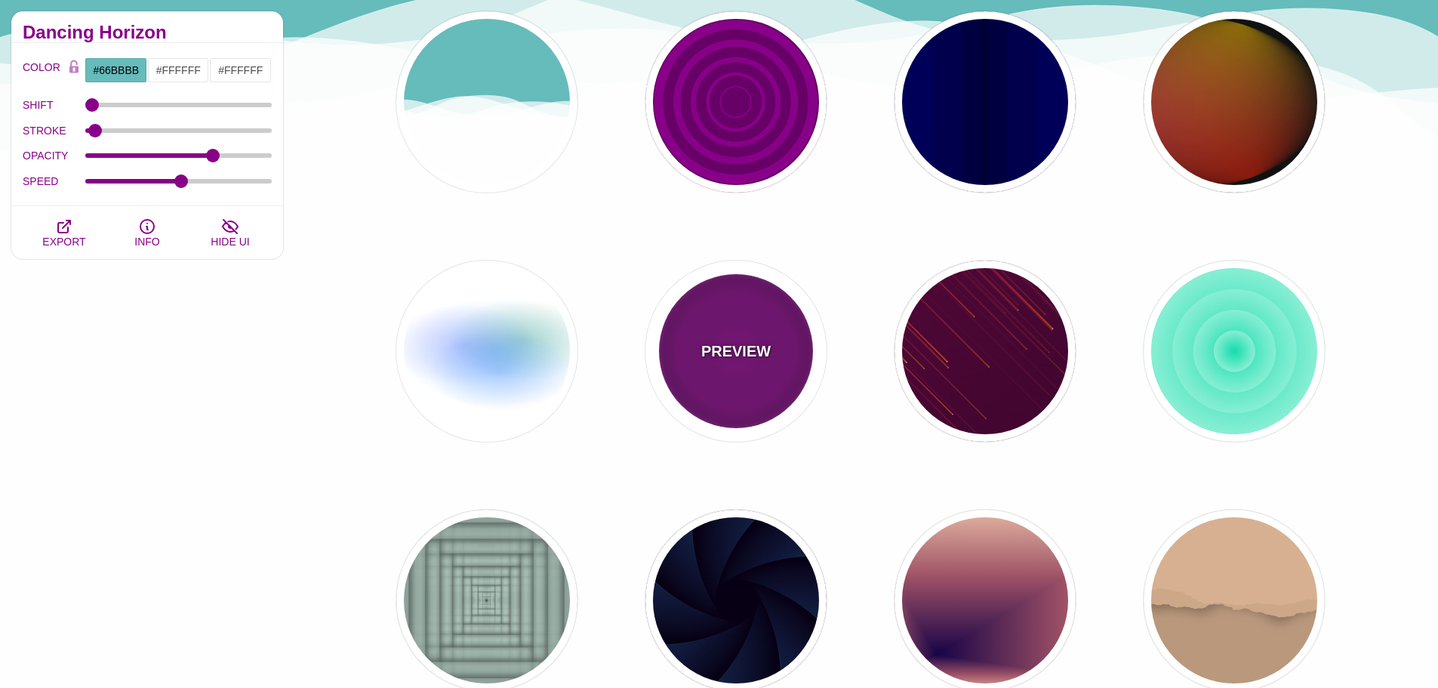
type input "999"
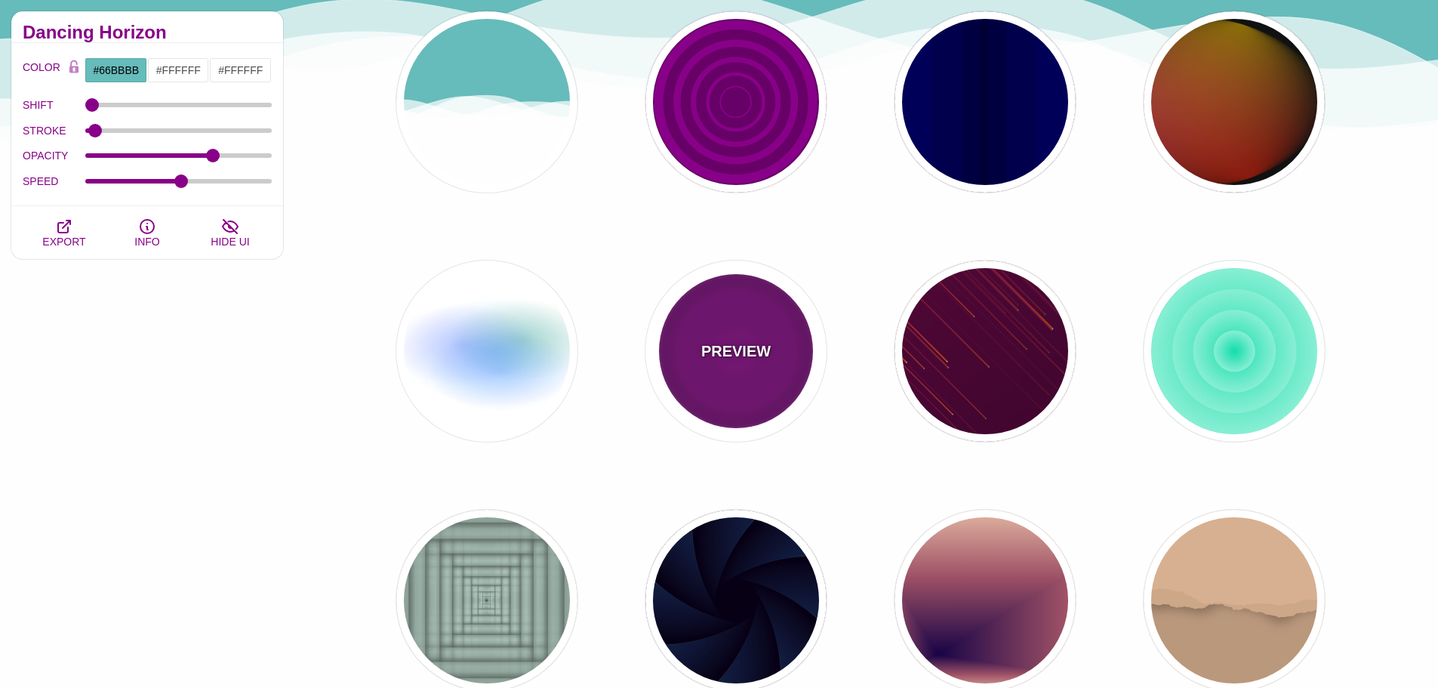
type input "5"
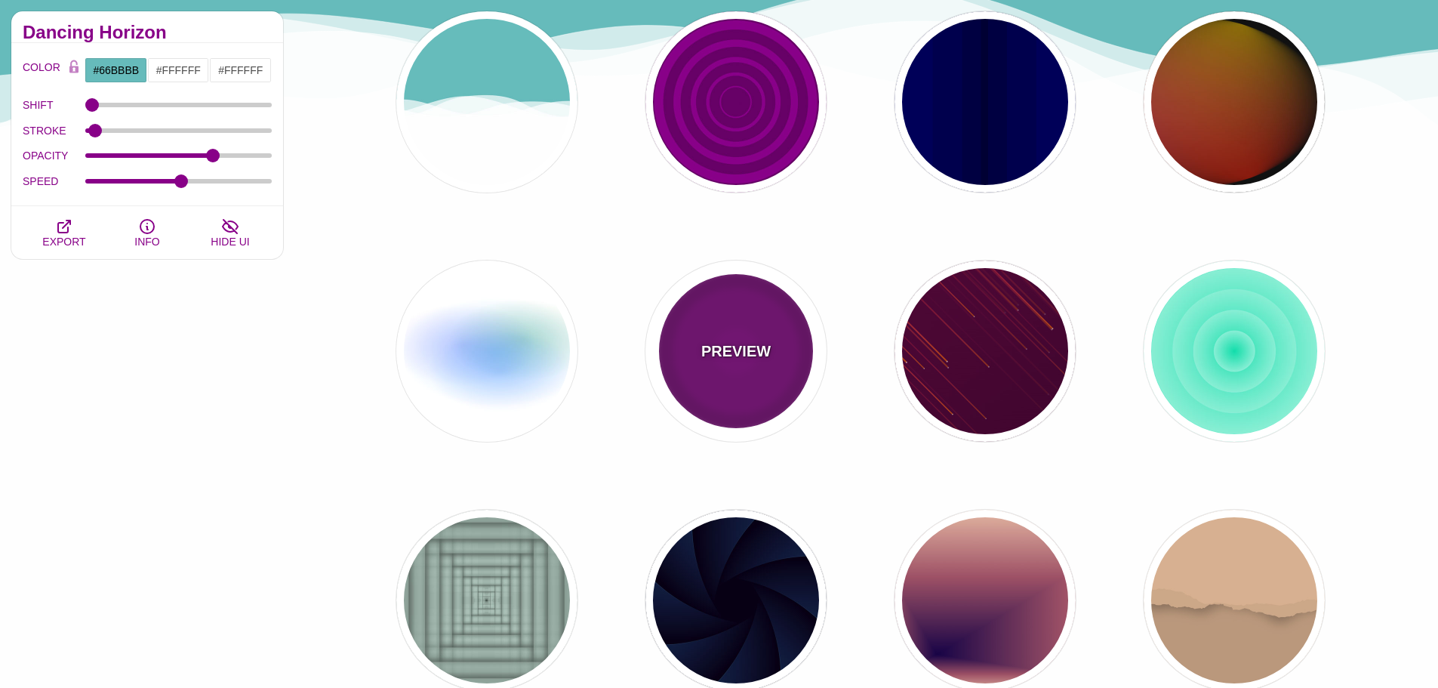
type input "0"
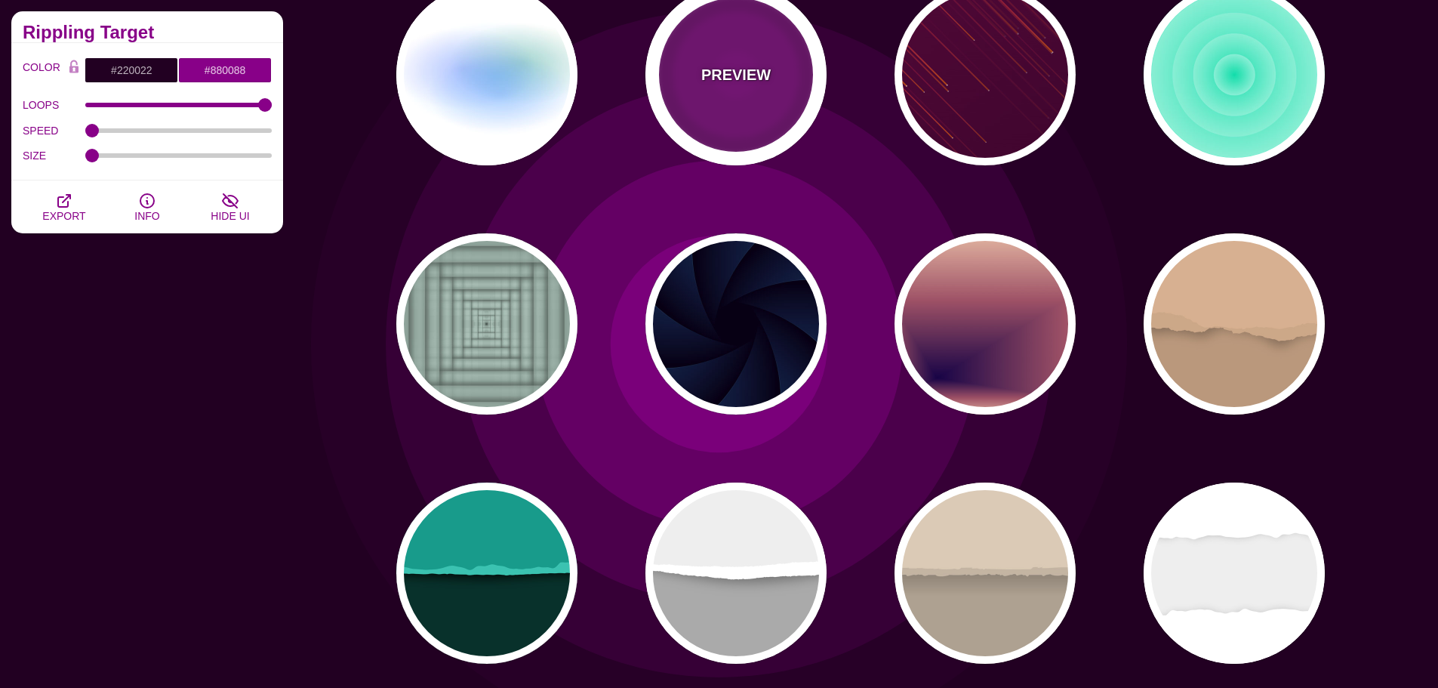
scroll to position [1963, 0]
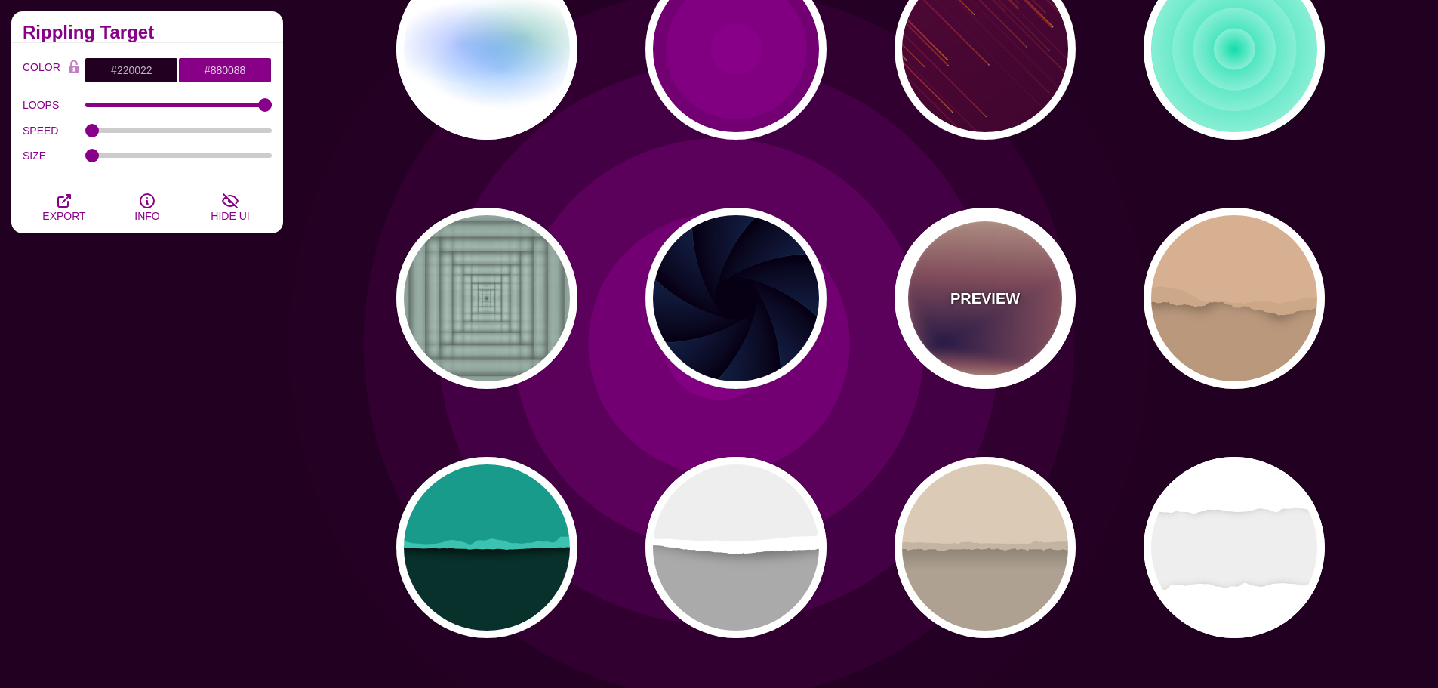
click at [1038, 313] on div "PREVIEW" at bounding box center [985, 298] width 181 height 181
type input "#EEC6AB"
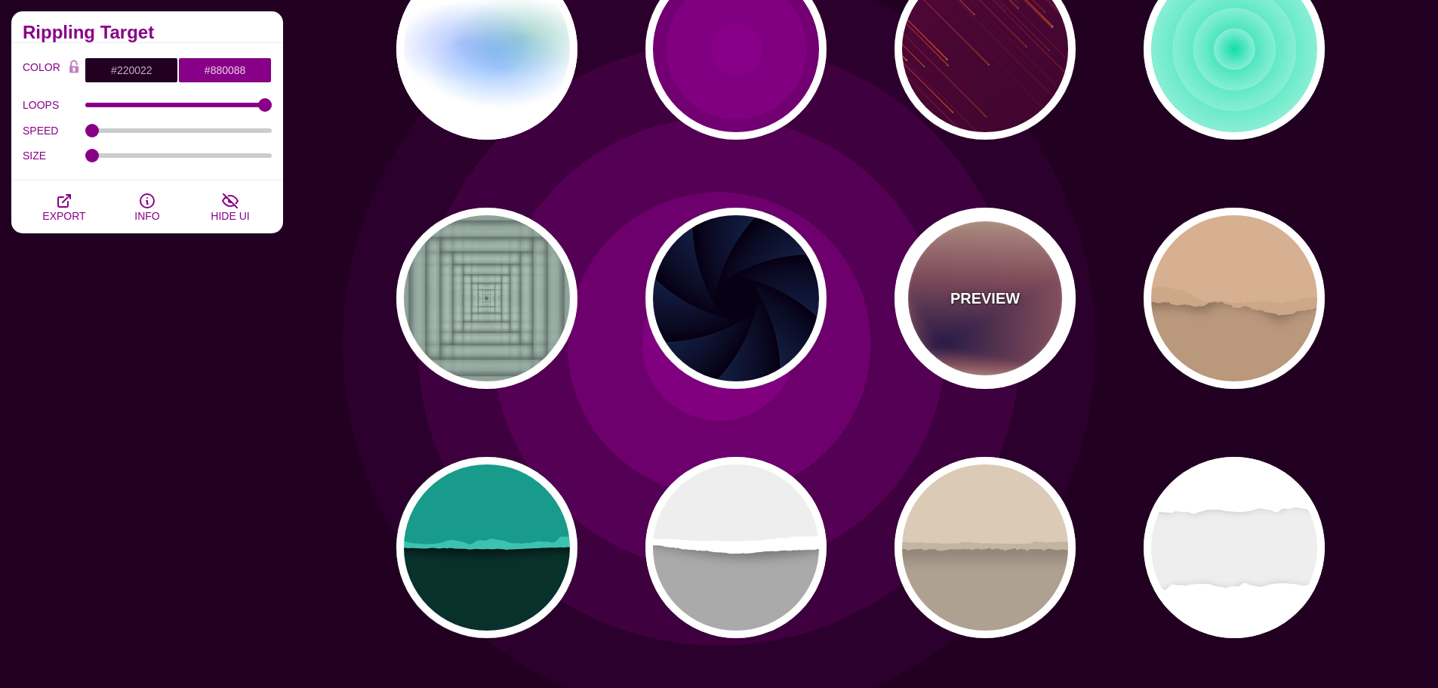
type input "#170346"
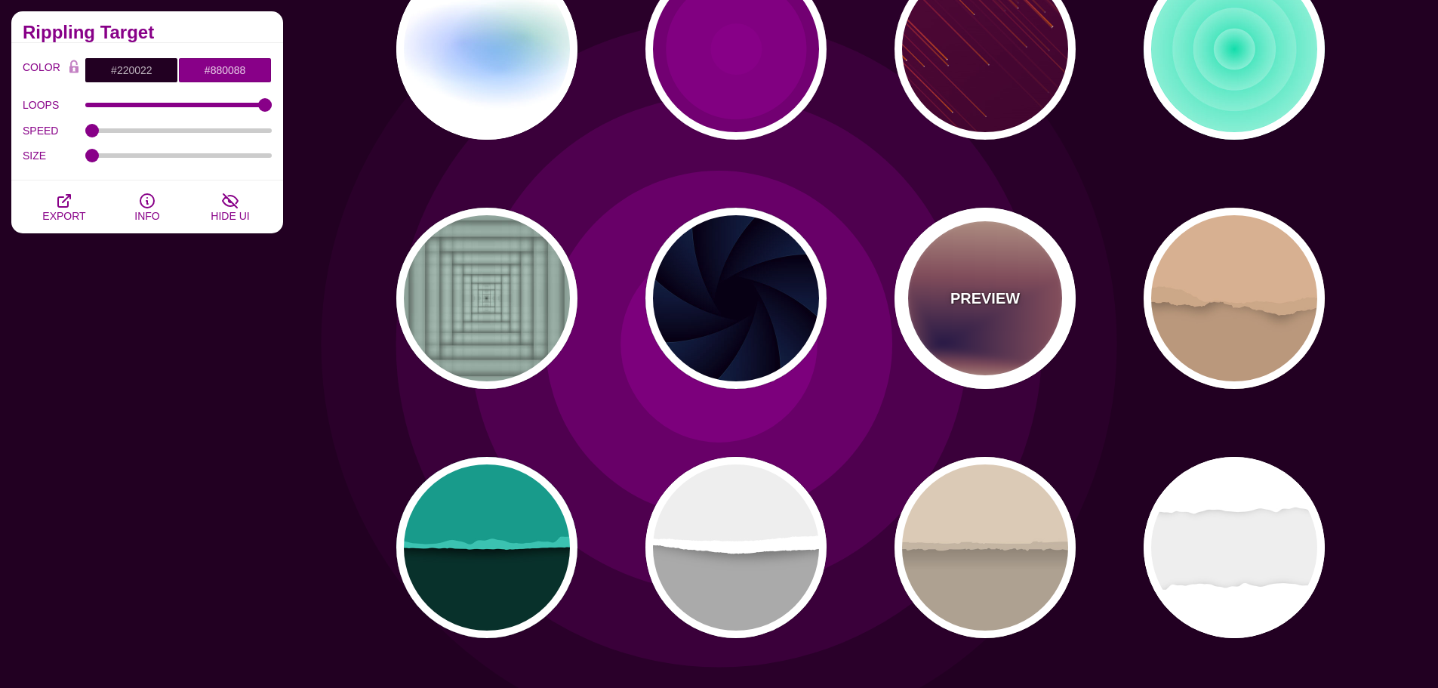
type input "0"
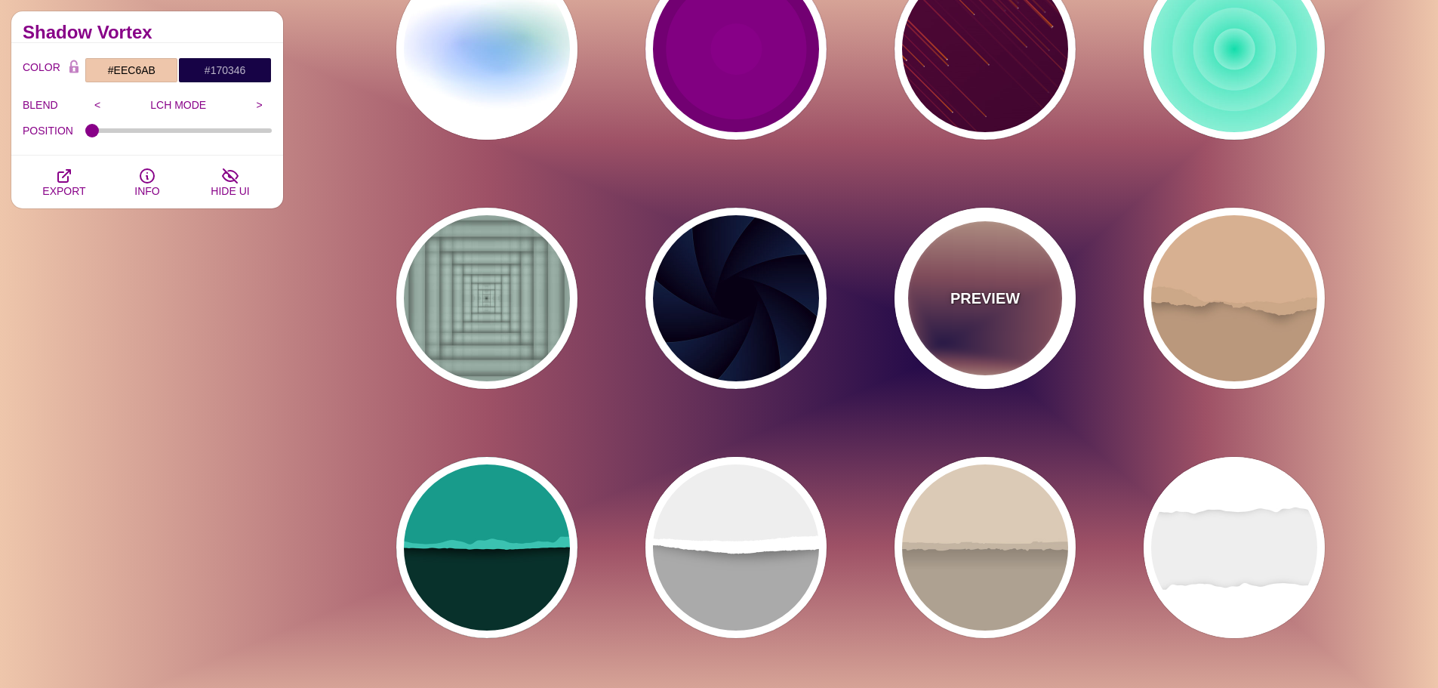
scroll to position [2190, 0]
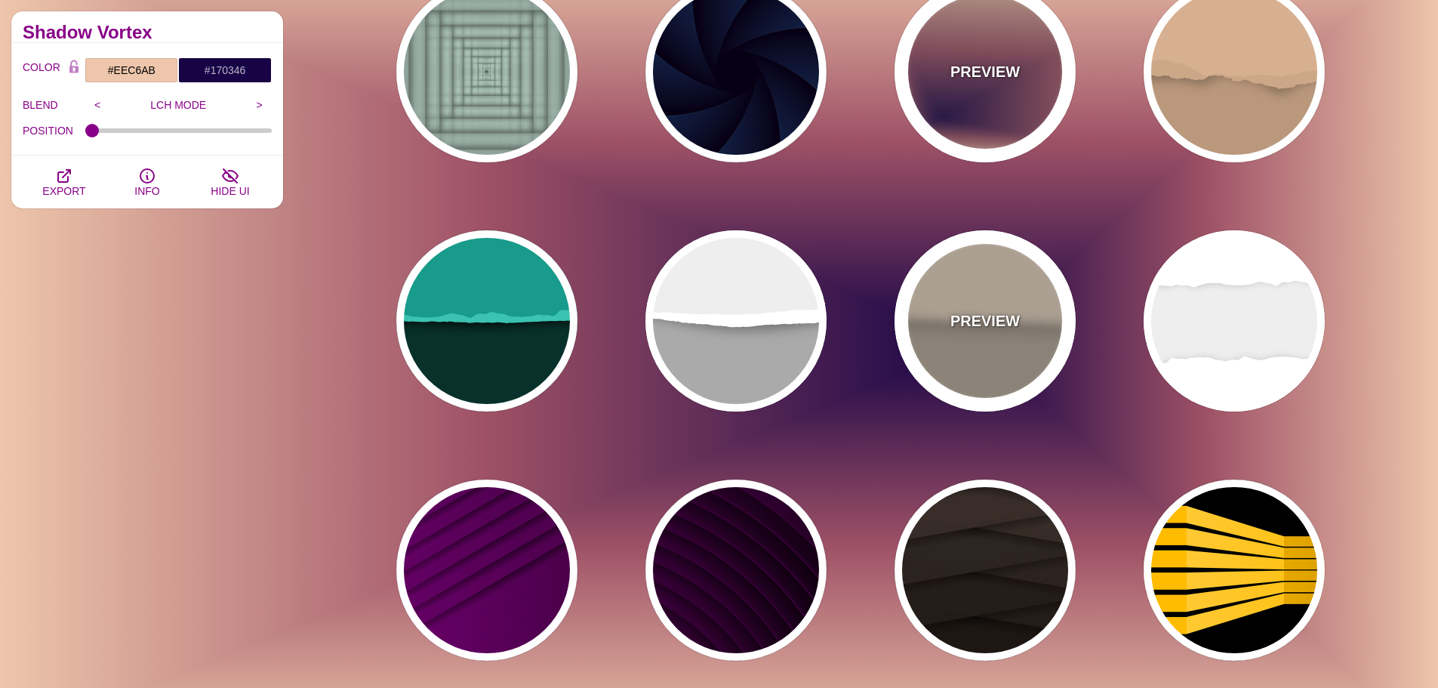
click at [1028, 356] on div "PREVIEW" at bounding box center [985, 320] width 181 height 181
type input "#AEA191"
type input "#DACAB5"
type input "#C3B4A2"
type input "0"
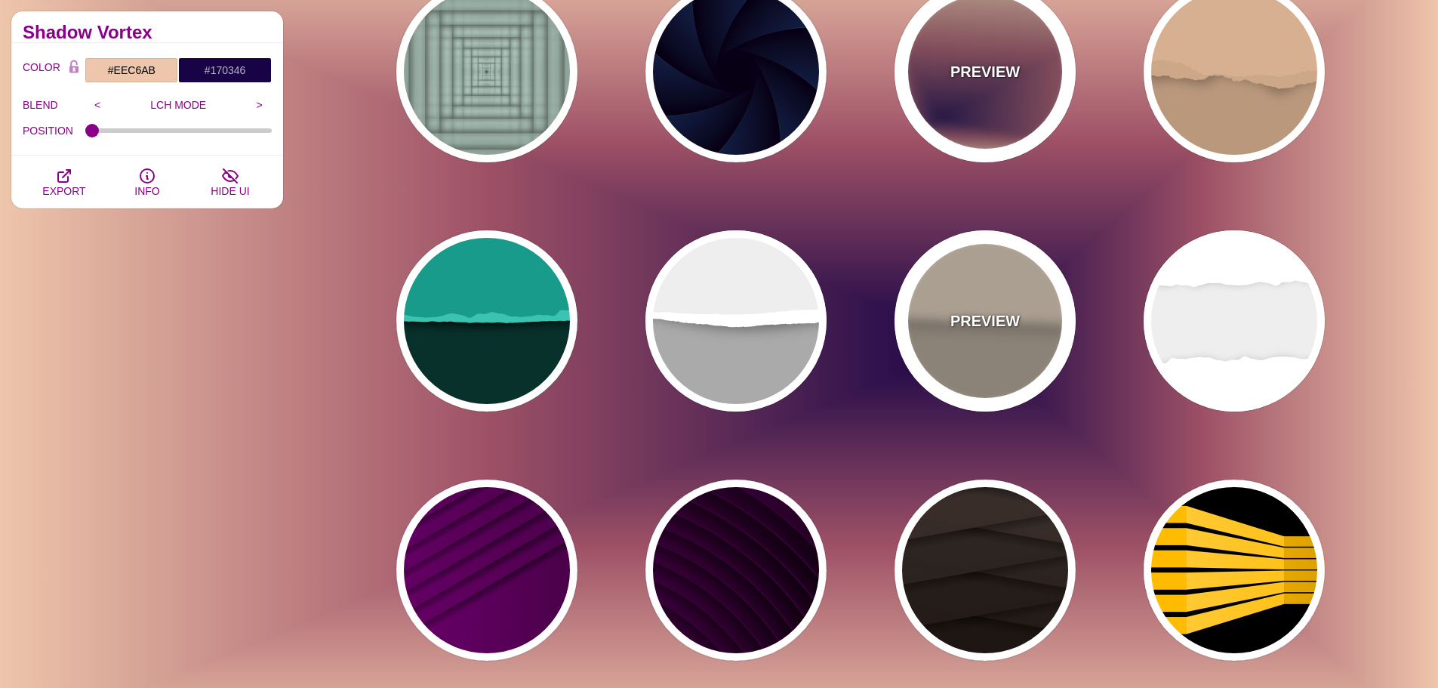
type input "0.7"
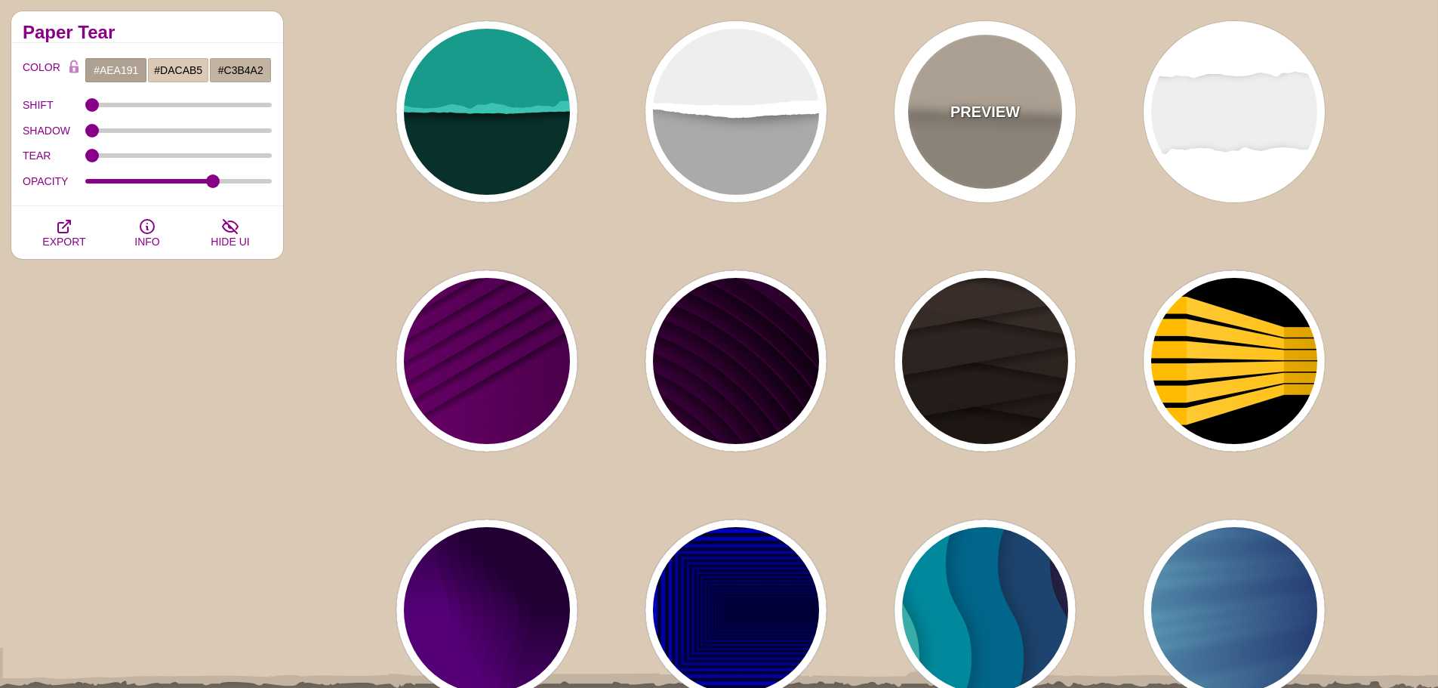
scroll to position [2416, 0]
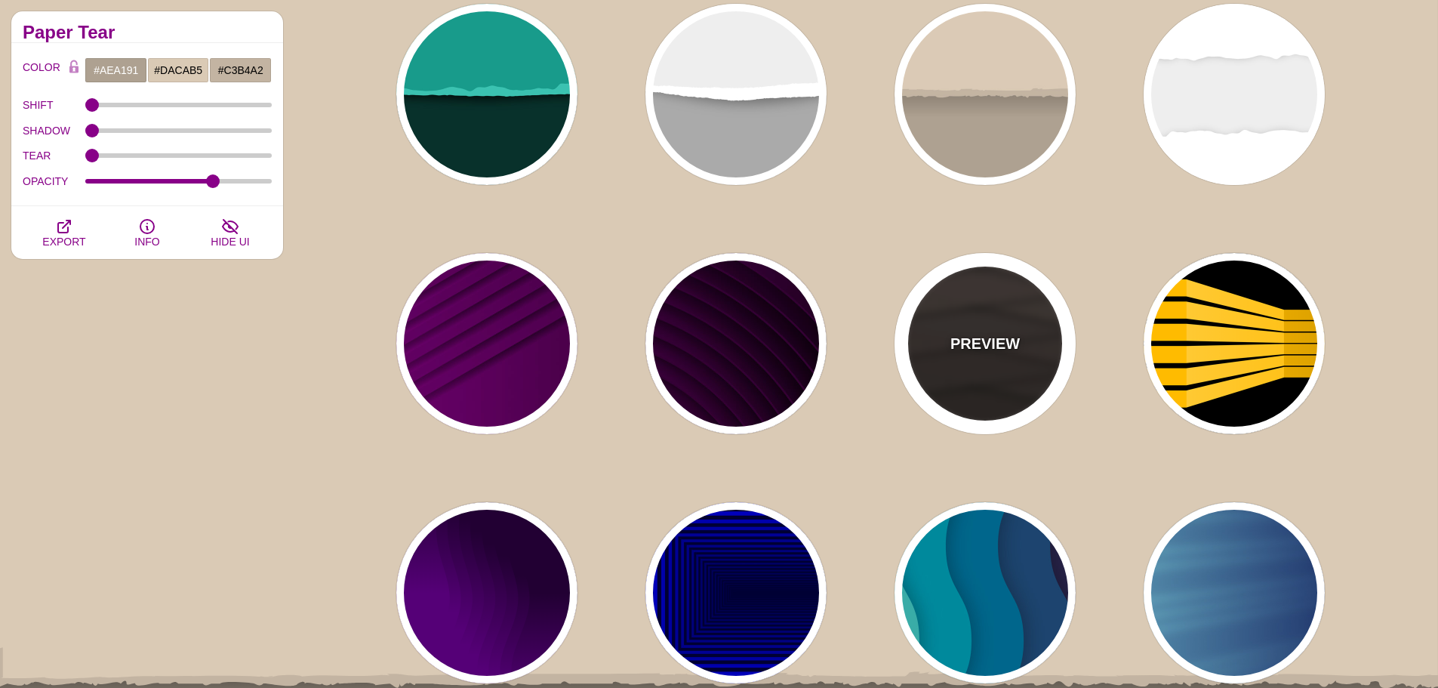
click at [1028, 356] on div "PREVIEW" at bounding box center [985, 343] width 181 height 181
type input "#1C1612"
type input "#4D3D37"
type input "0.9"
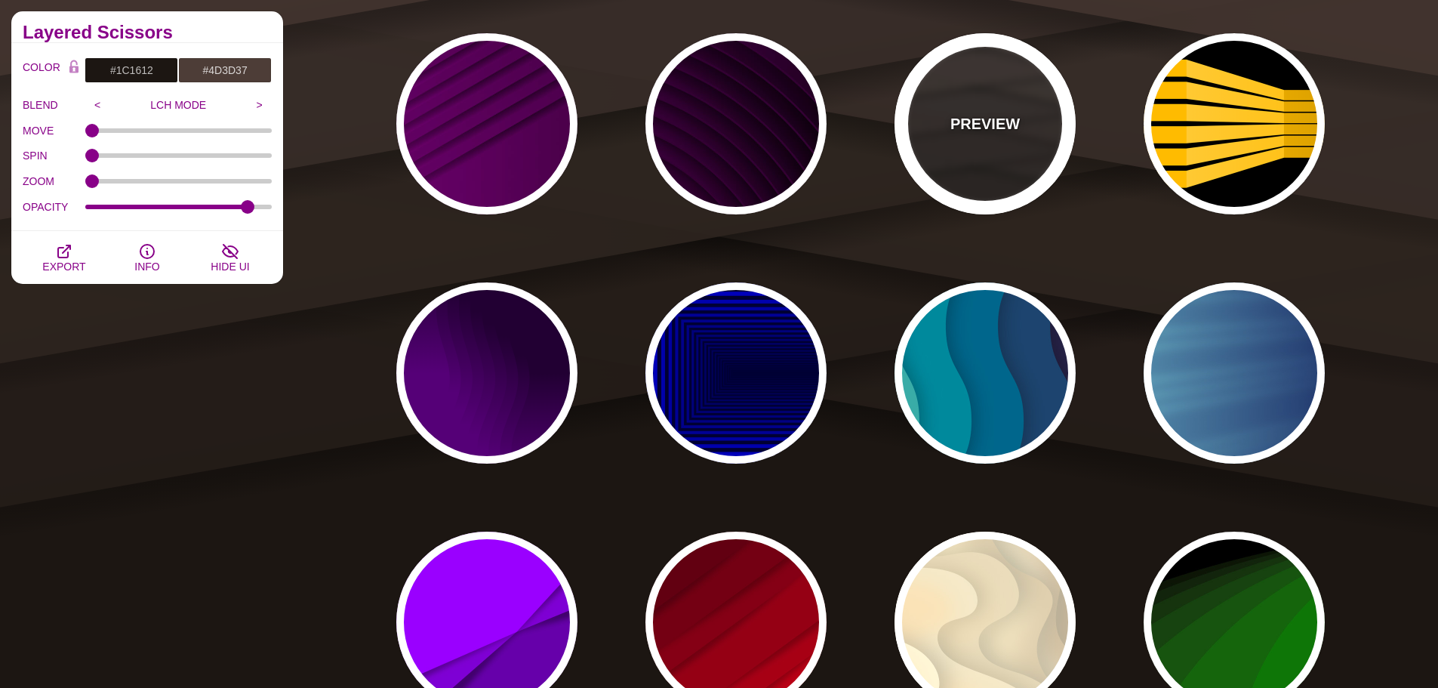
scroll to position [2643, 0]
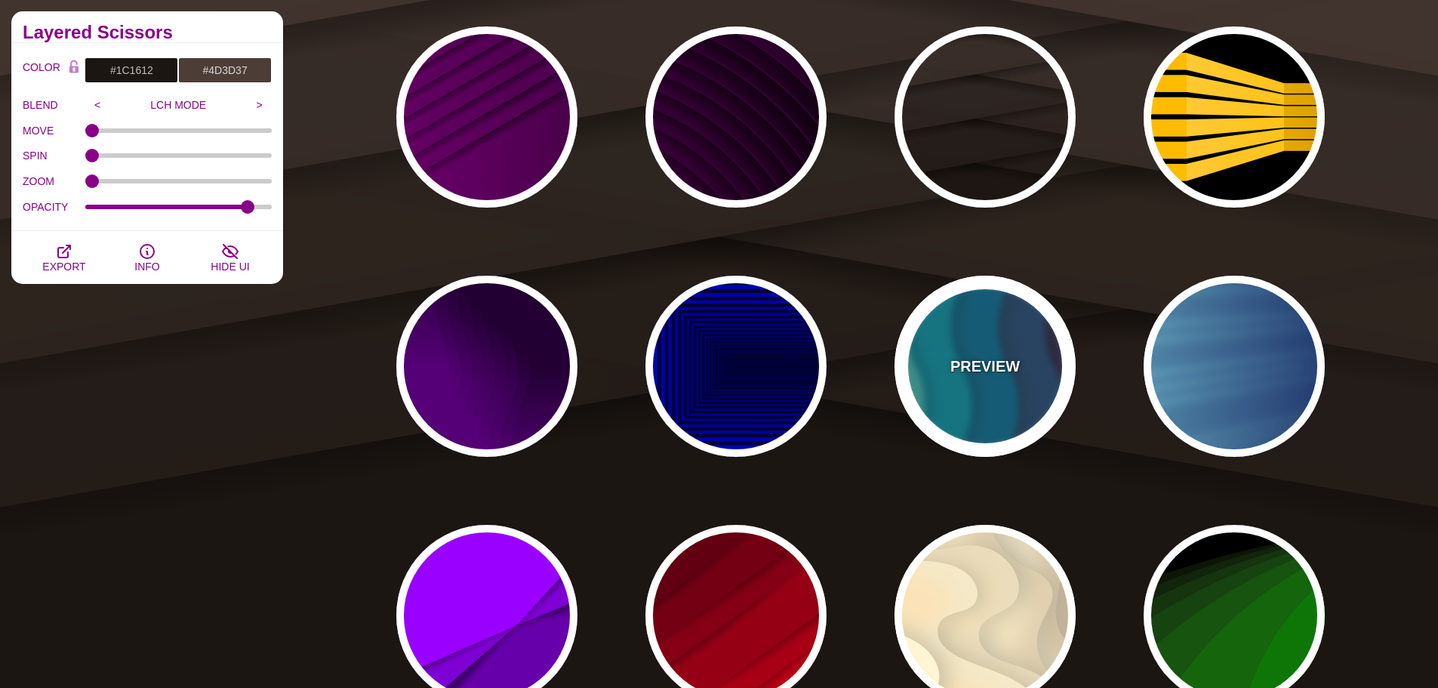
click at [1028, 356] on div "PREVIEW" at bounding box center [985, 366] width 181 height 181
type input "#220022"
type input "#77CCAA"
type input "0.3"
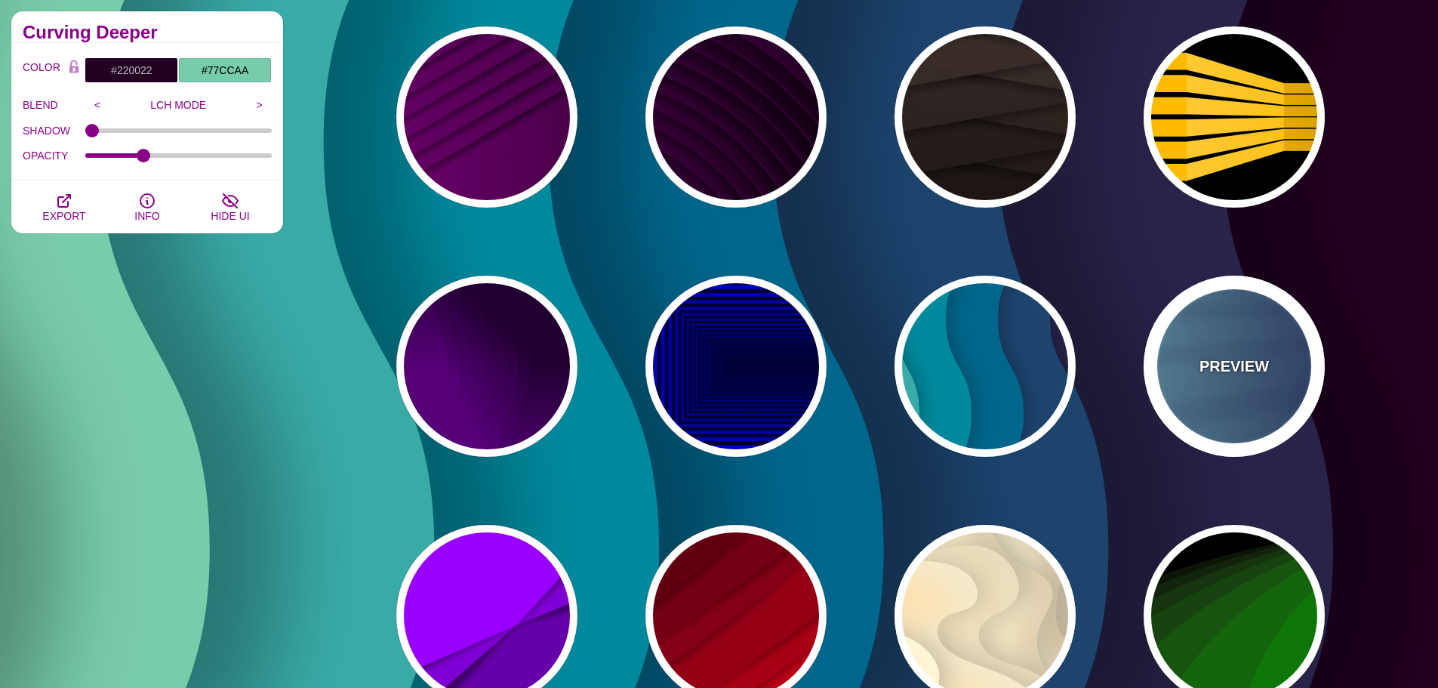
click at [1232, 354] on div "PREVIEW" at bounding box center [1234, 366] width 181 height 181
type input "#000044"
type input "#99FFFF"
type input "1"
type input "0.25"
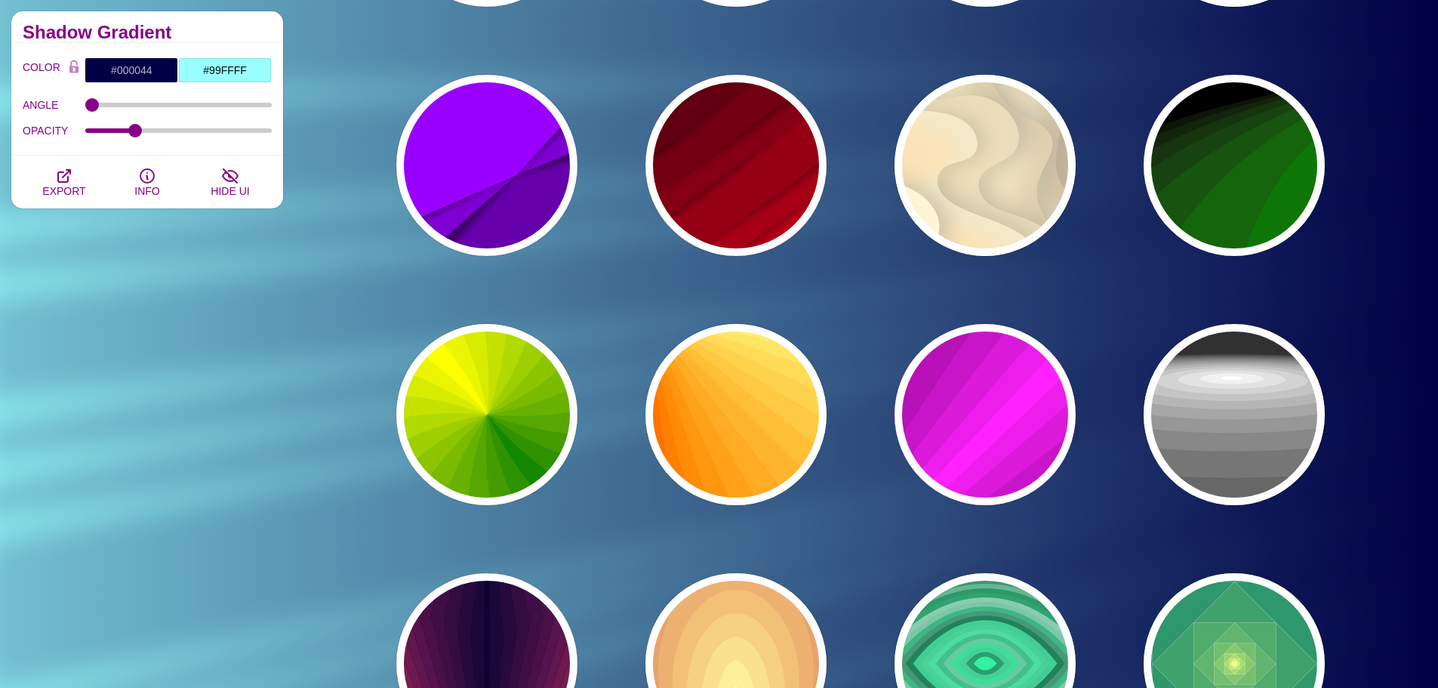
scroll to position [3096, 0]
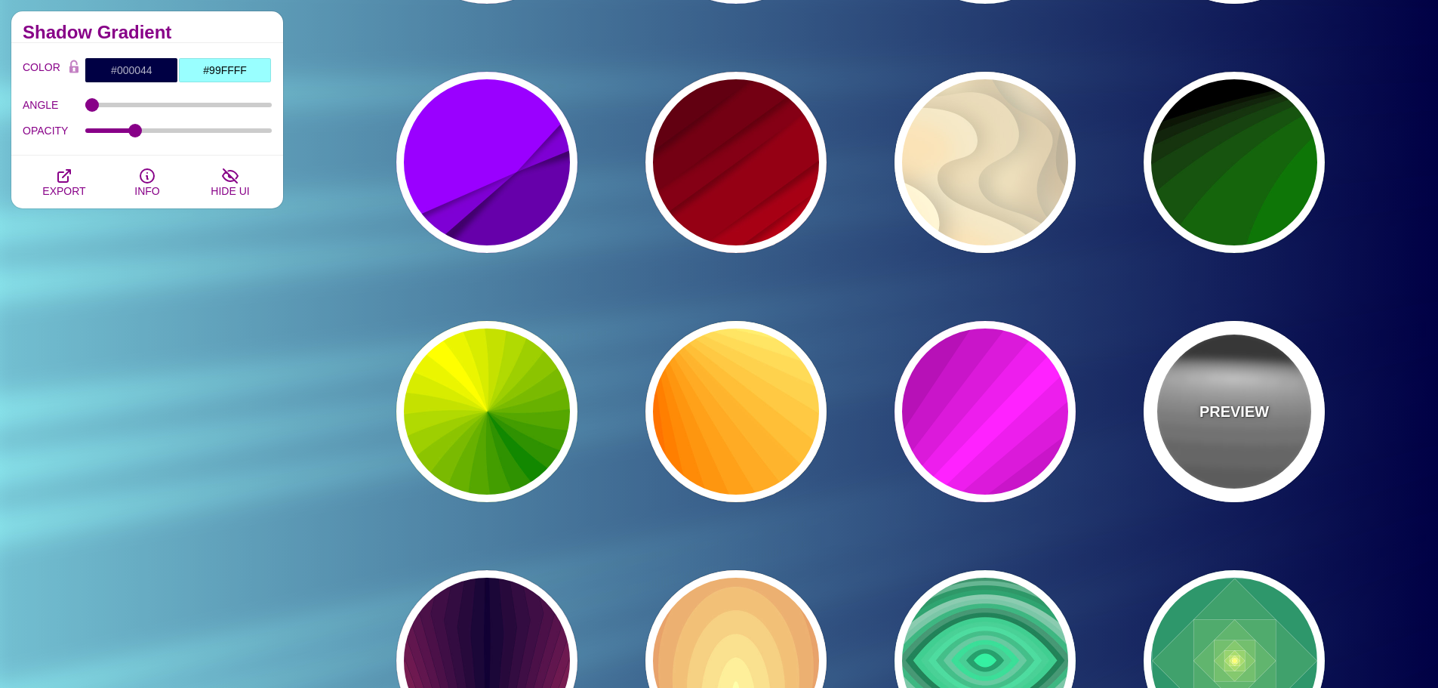
click at [1230, 354] on div "PREVIEW" at bounding box center [1234, 411] width 181 height 181
type input "#222222"
type input "#333333"
type input "#FFFFFF"
type input "0"
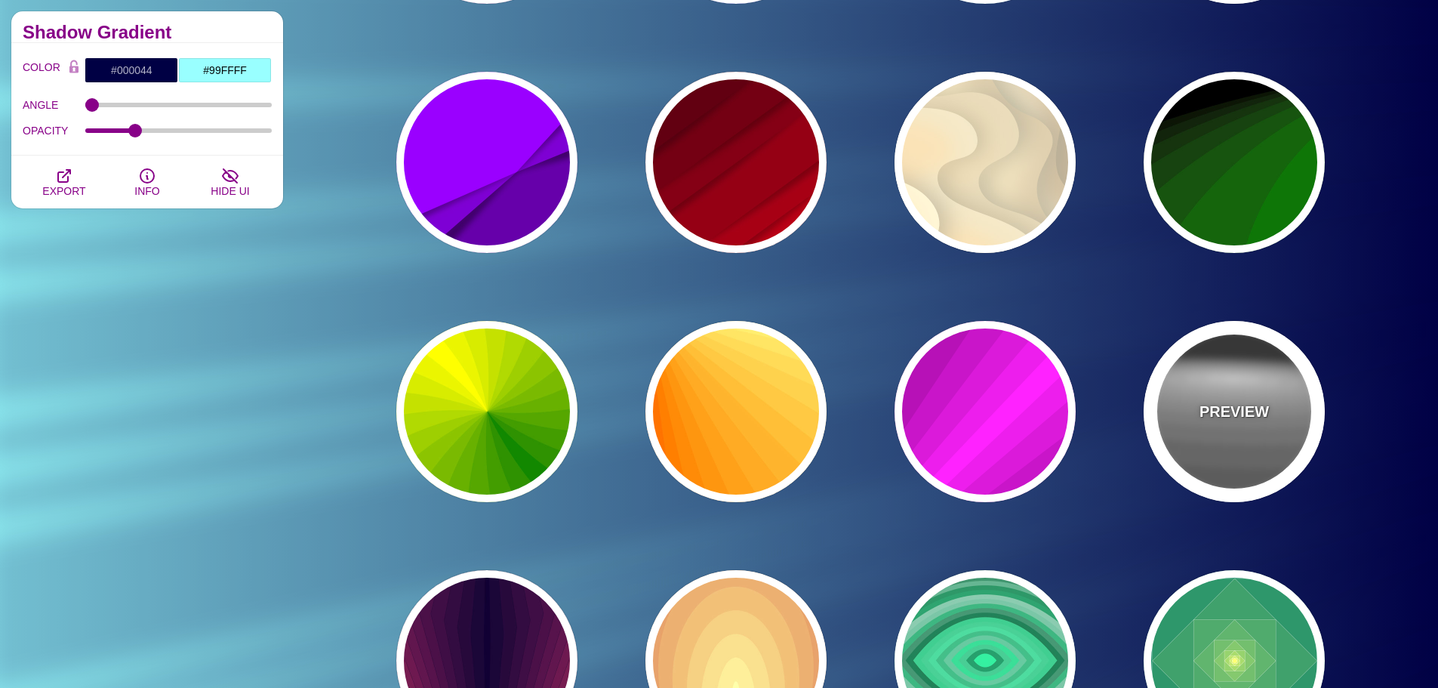
type input "0"
type input "1"
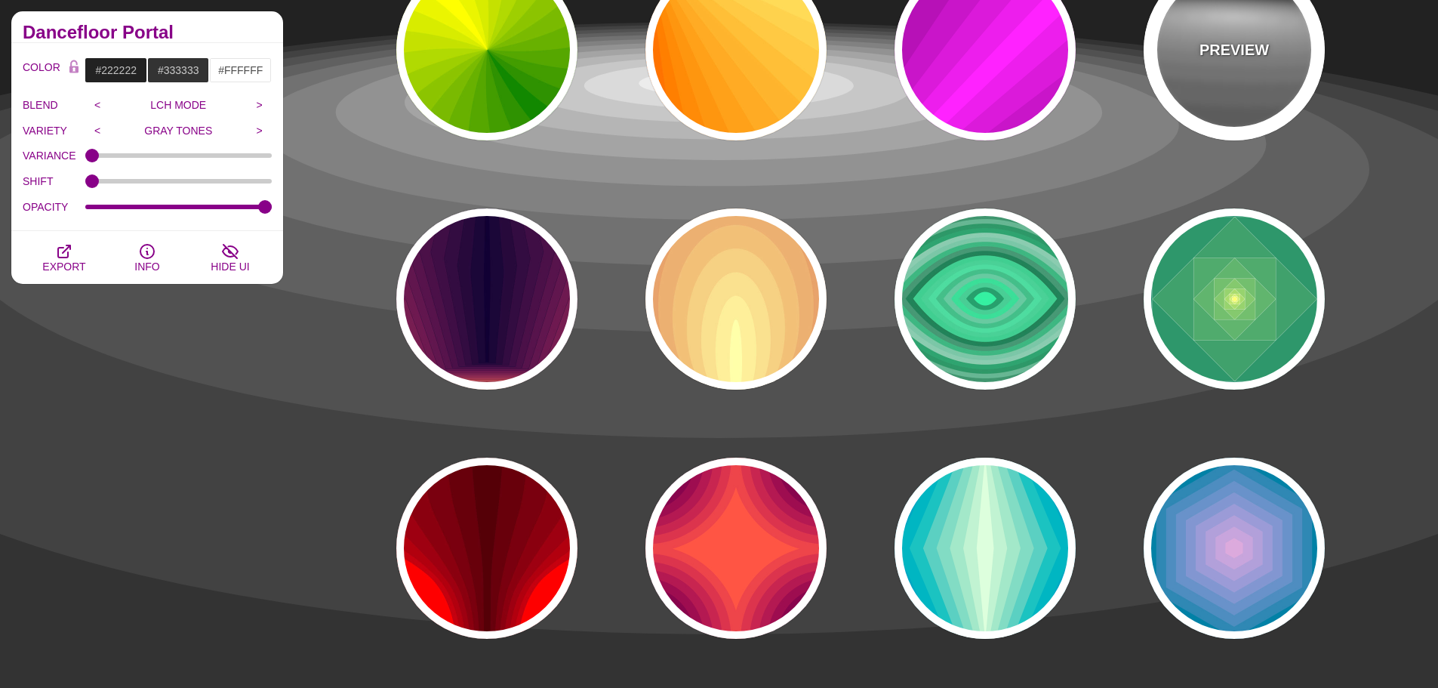
scroll to position [3473, 0]
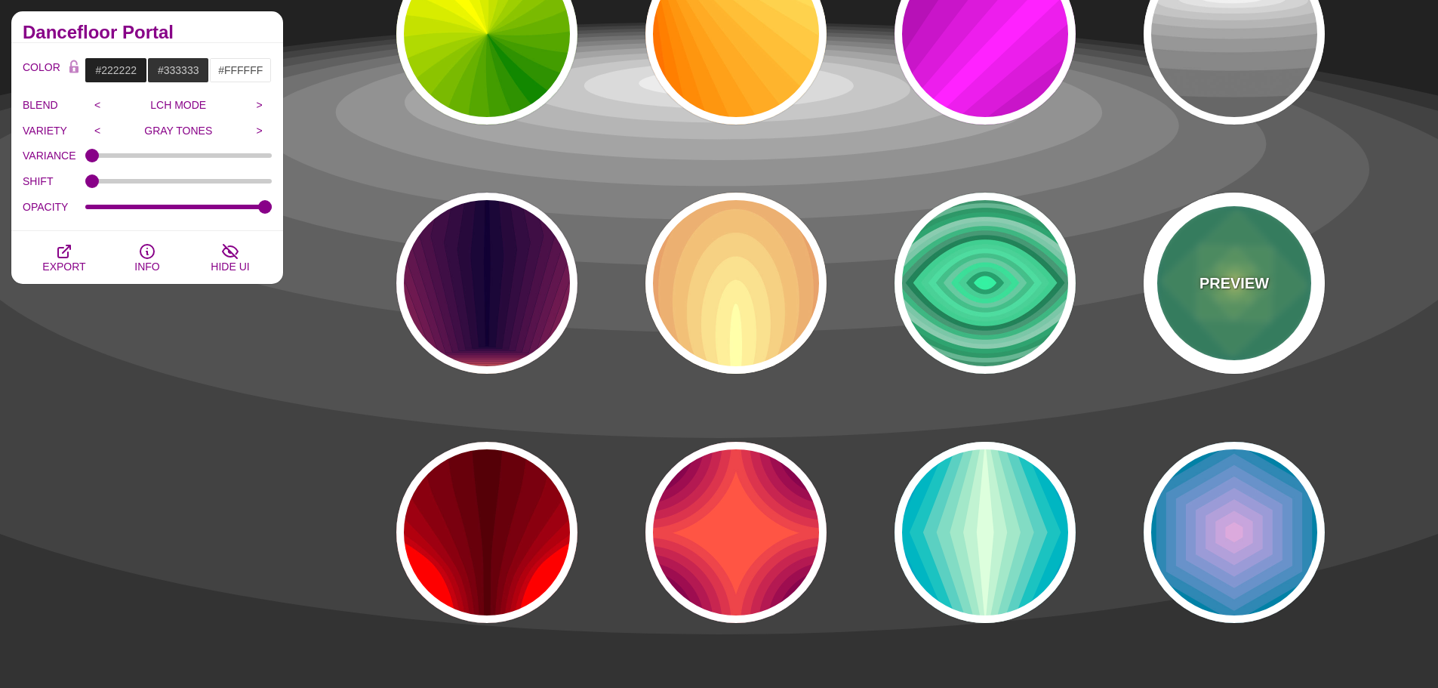
click at [1230, 354] on div "PREVIEW" at bounding box center [1234, 283] width 181 height 181
type input "#008266"
type input "#FFFF70"
type input "1"
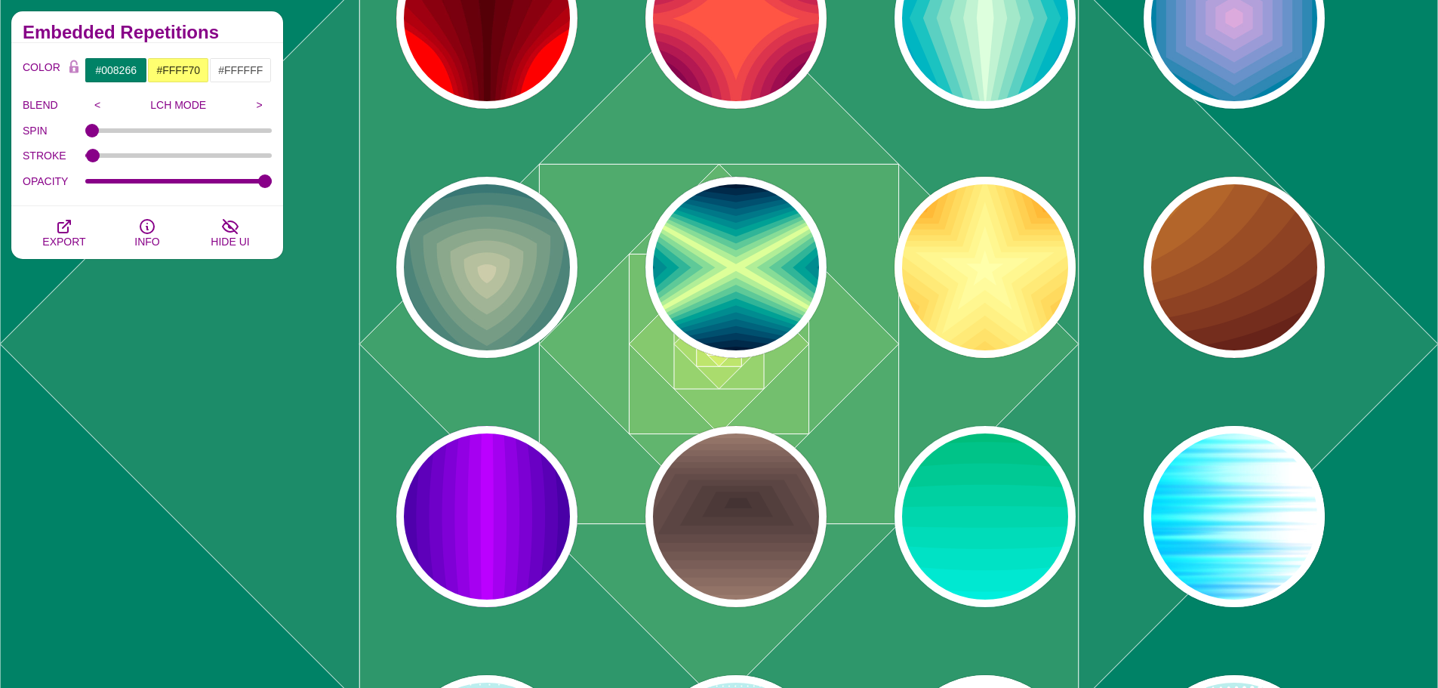
scroll to position [4229, 0]
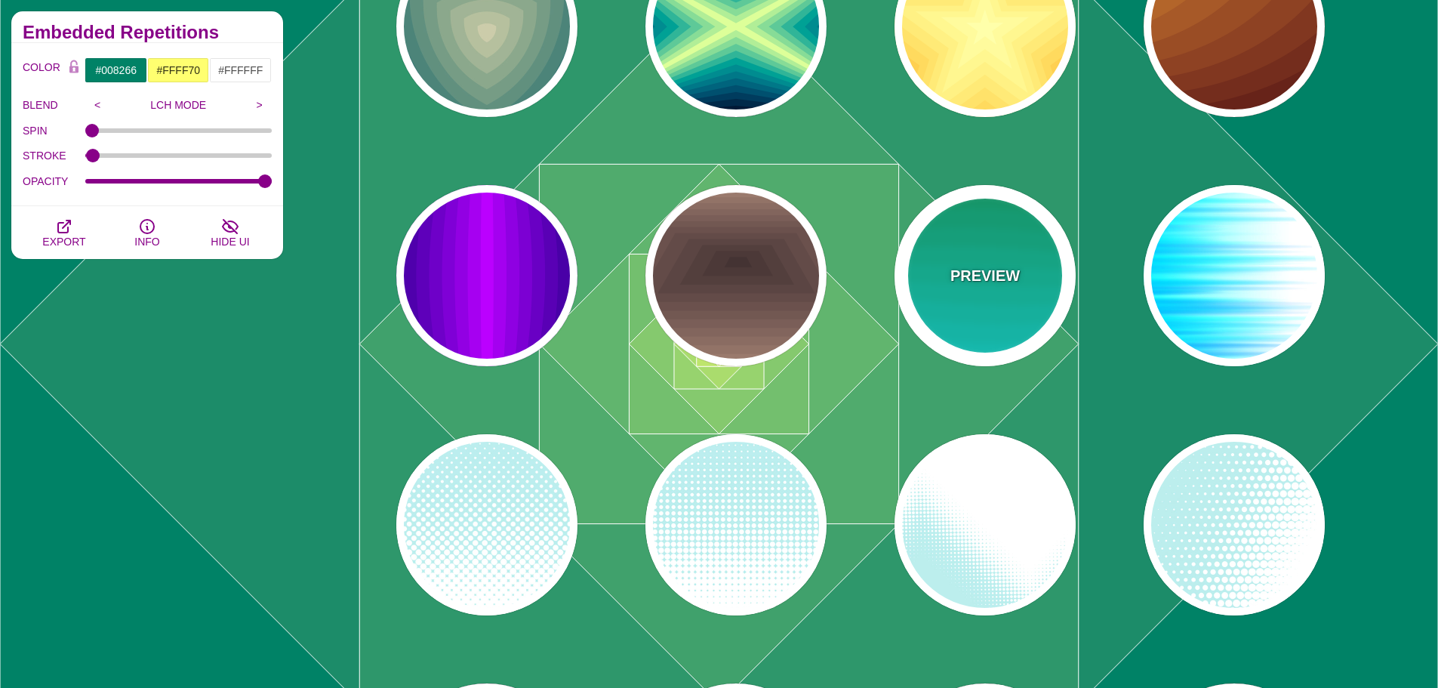
click at [962, 291] on div "PREVIEW" at bounding box center [985, 275] width 181 height 181
type input "#00AA55"
type input "#22FFFF"
type input "1"
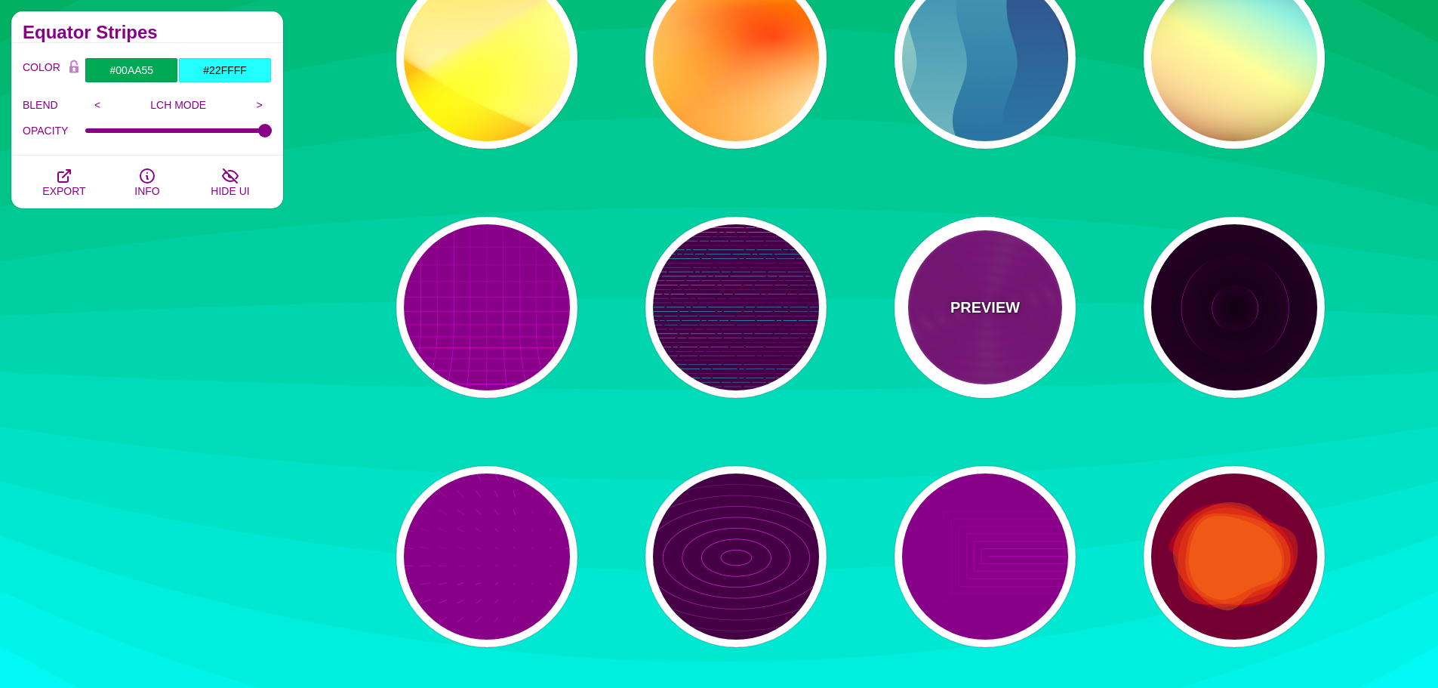
scroll to position [8835, 0]
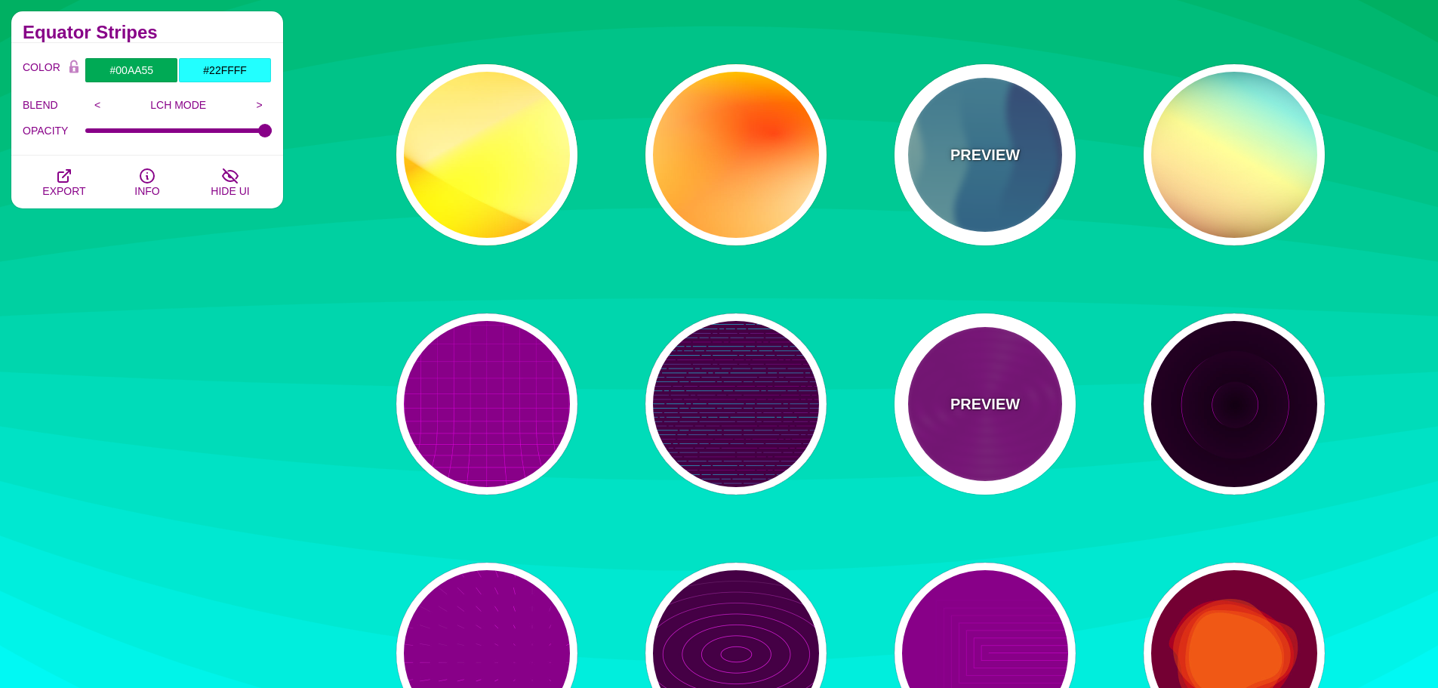
click at [972, 205] on div "PREVIEW" at bounding box center [985, 154] width 181 height 181
type input "#440044"
type input "#CCEEDD"
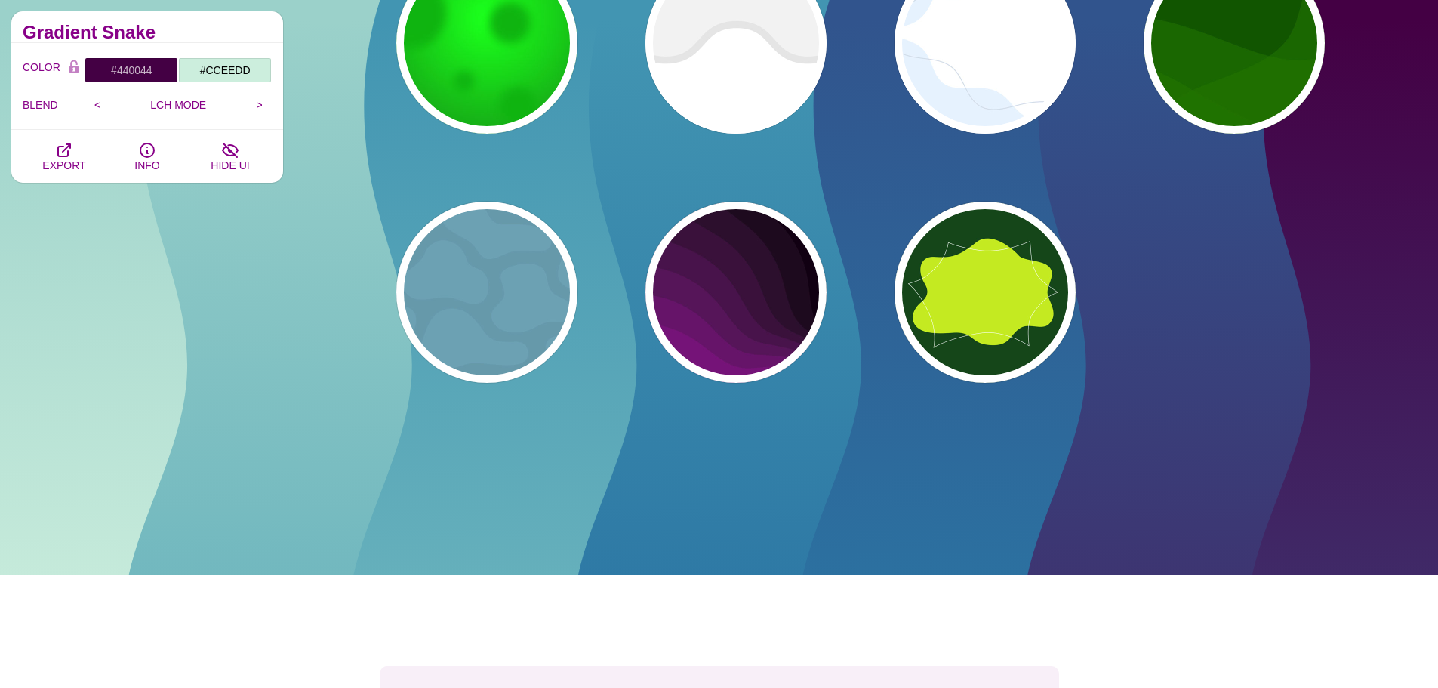
scroll to position [10194, 0]
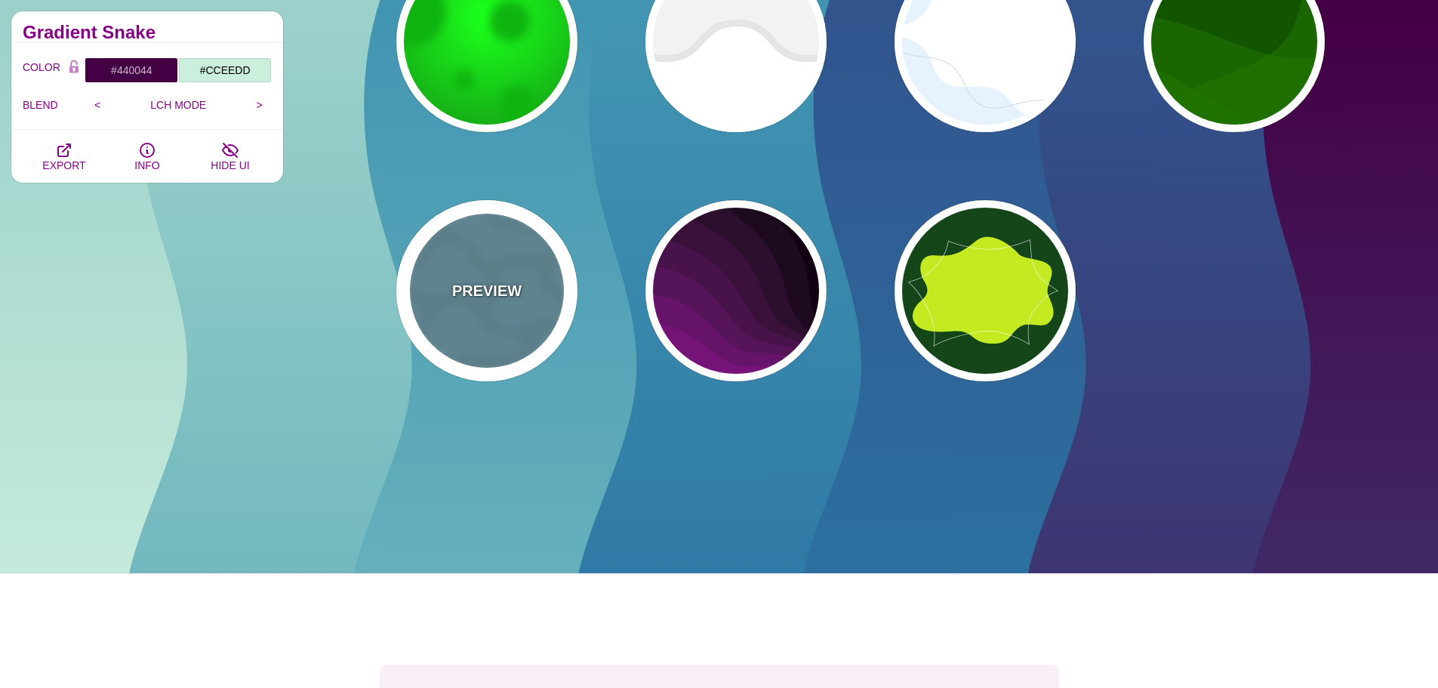
click at [438, 264] on div "PREVIEW" at bounding box center [486, 290] width 181 height 181
type input "#6699AA"
type input "#6CA1B3"
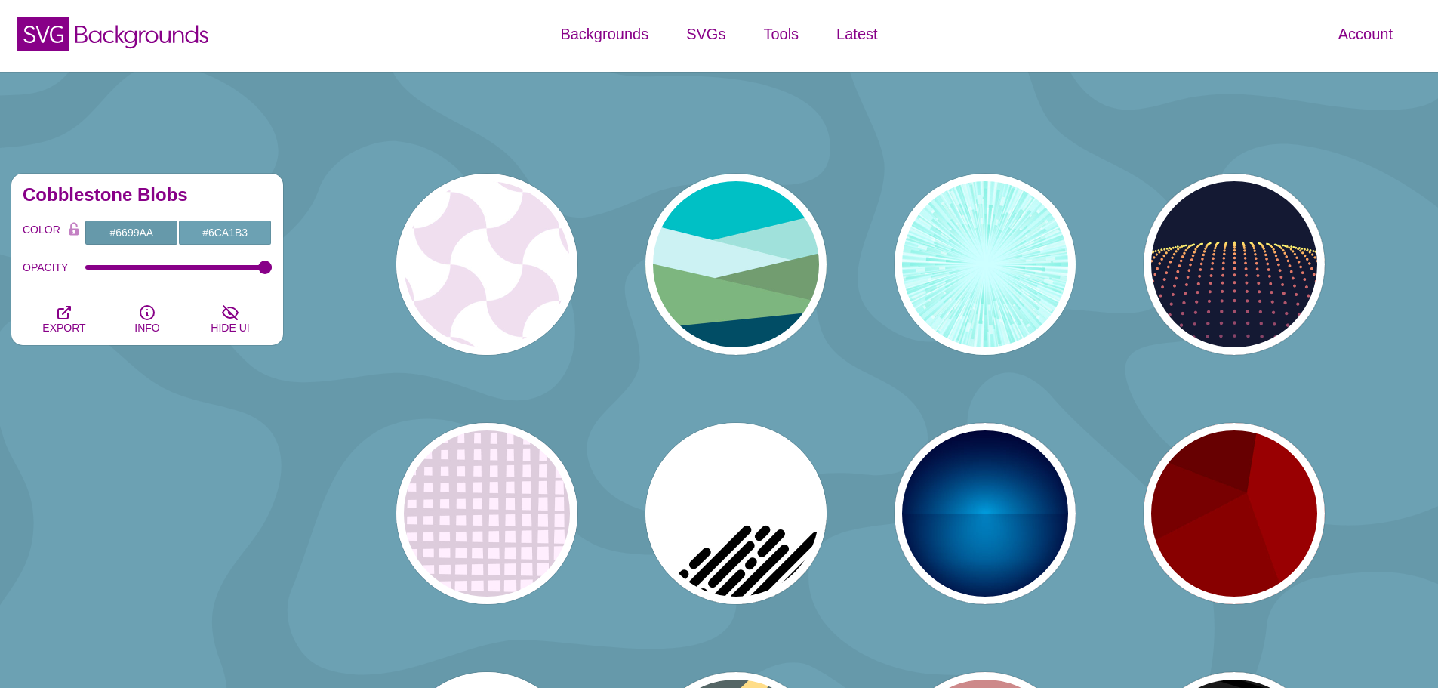
scroll to position [0, 0]
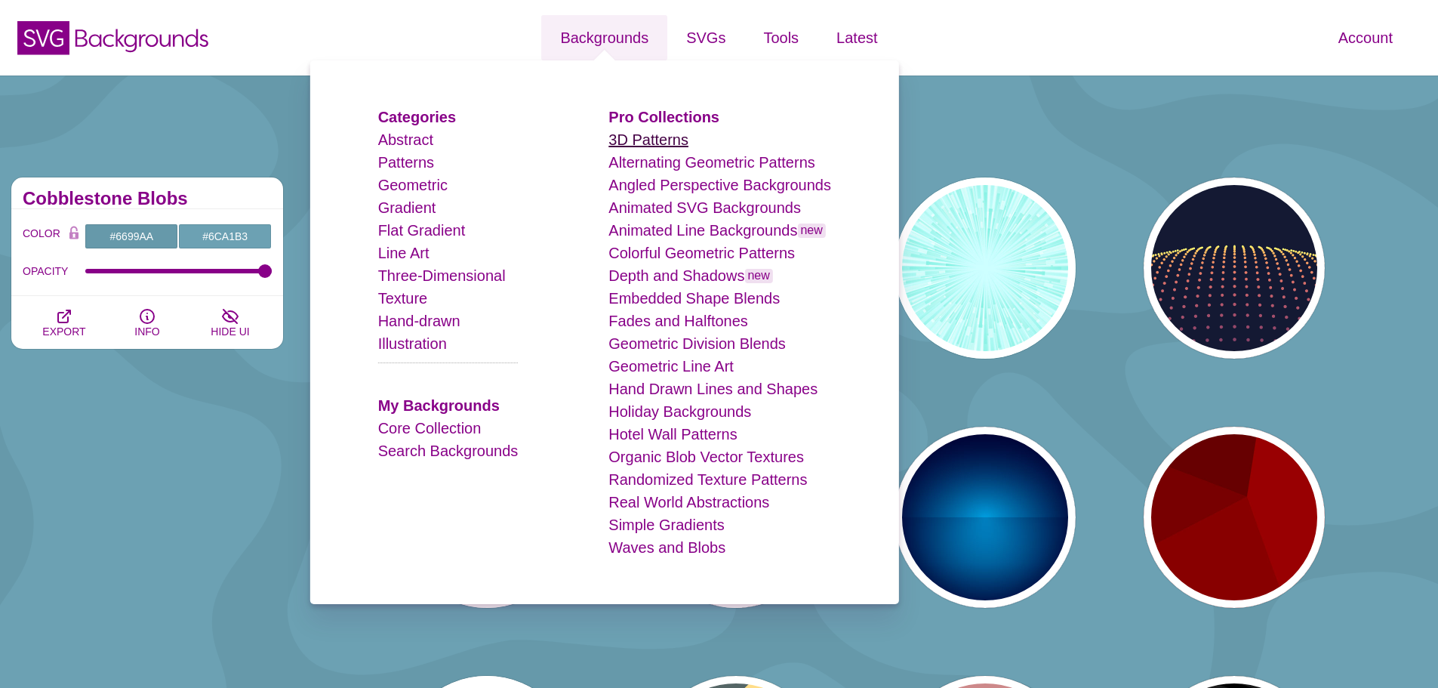
click at [637, 143] on link "3D Patterns" at bounding box center [649, 139] width 80 height 17
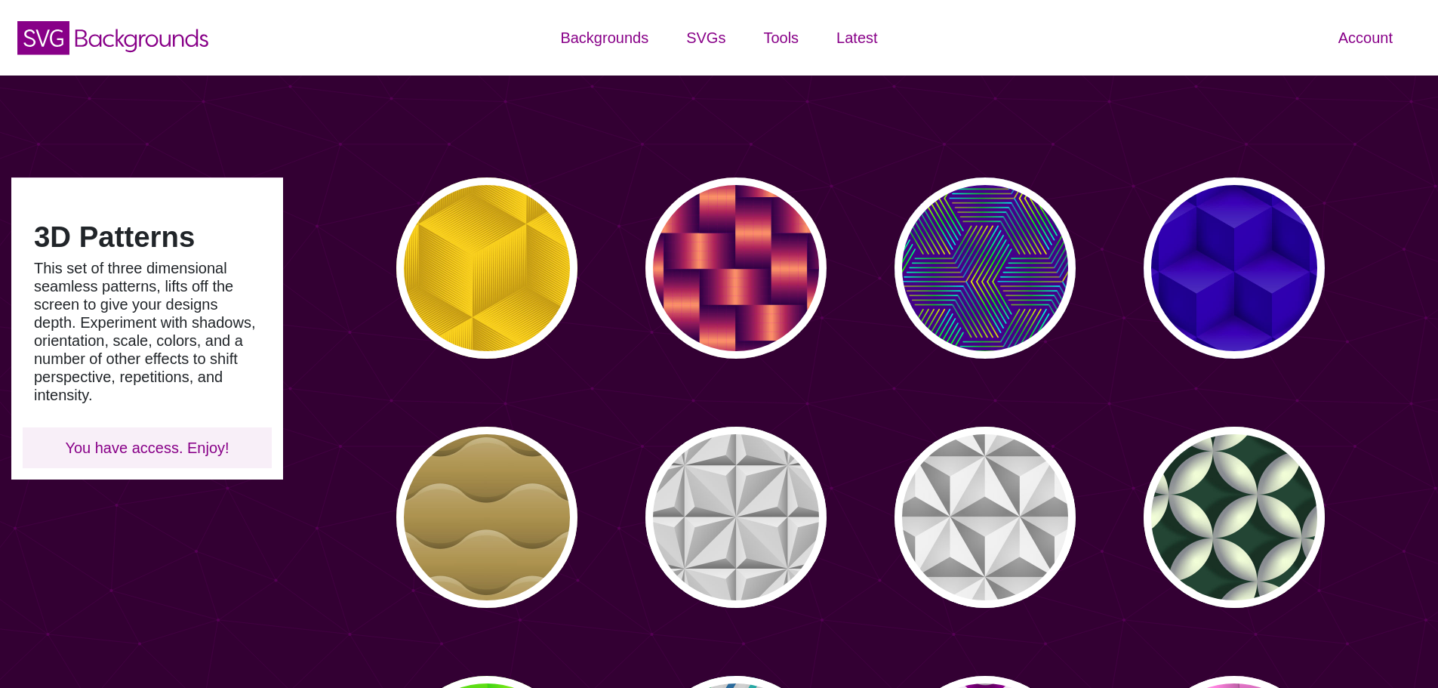
type input "#450057"
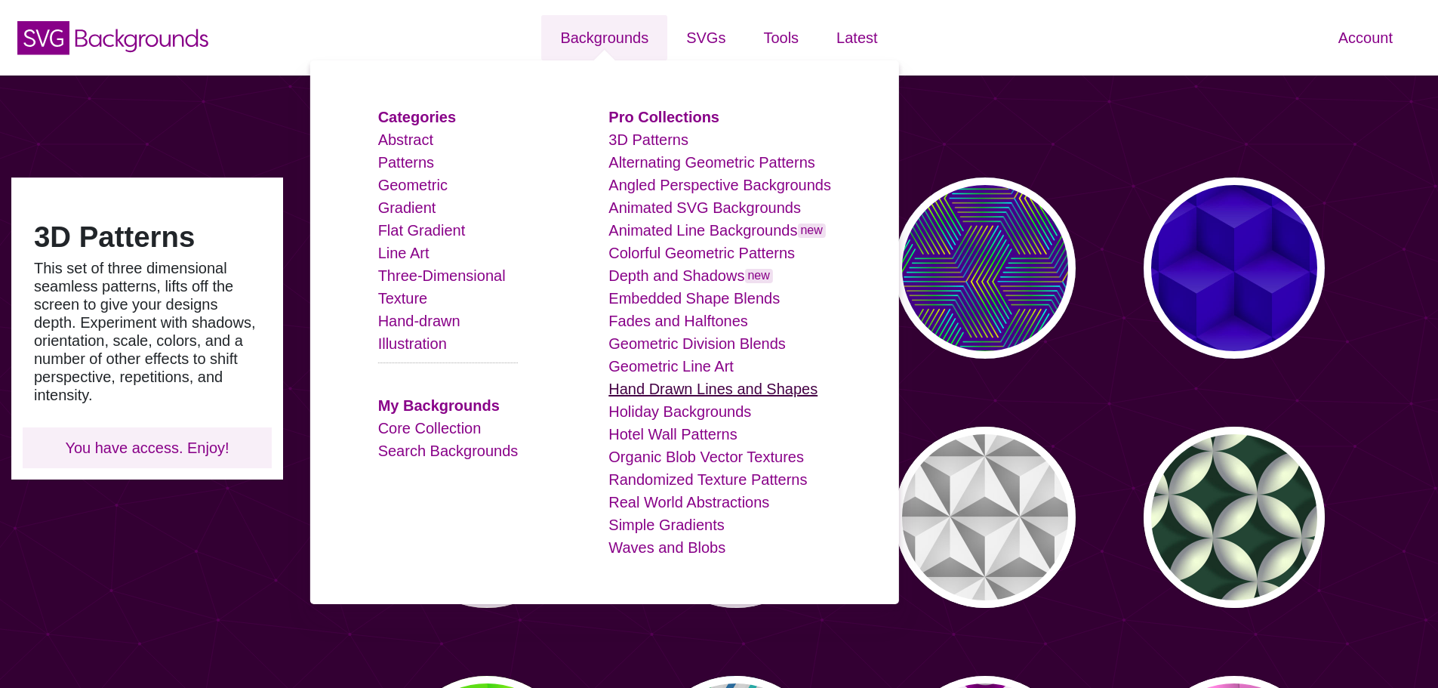
click at [697, 386] on link "Hand Drawn Lines and Shapes" at bounding box center [713, 389] width 209 height 17
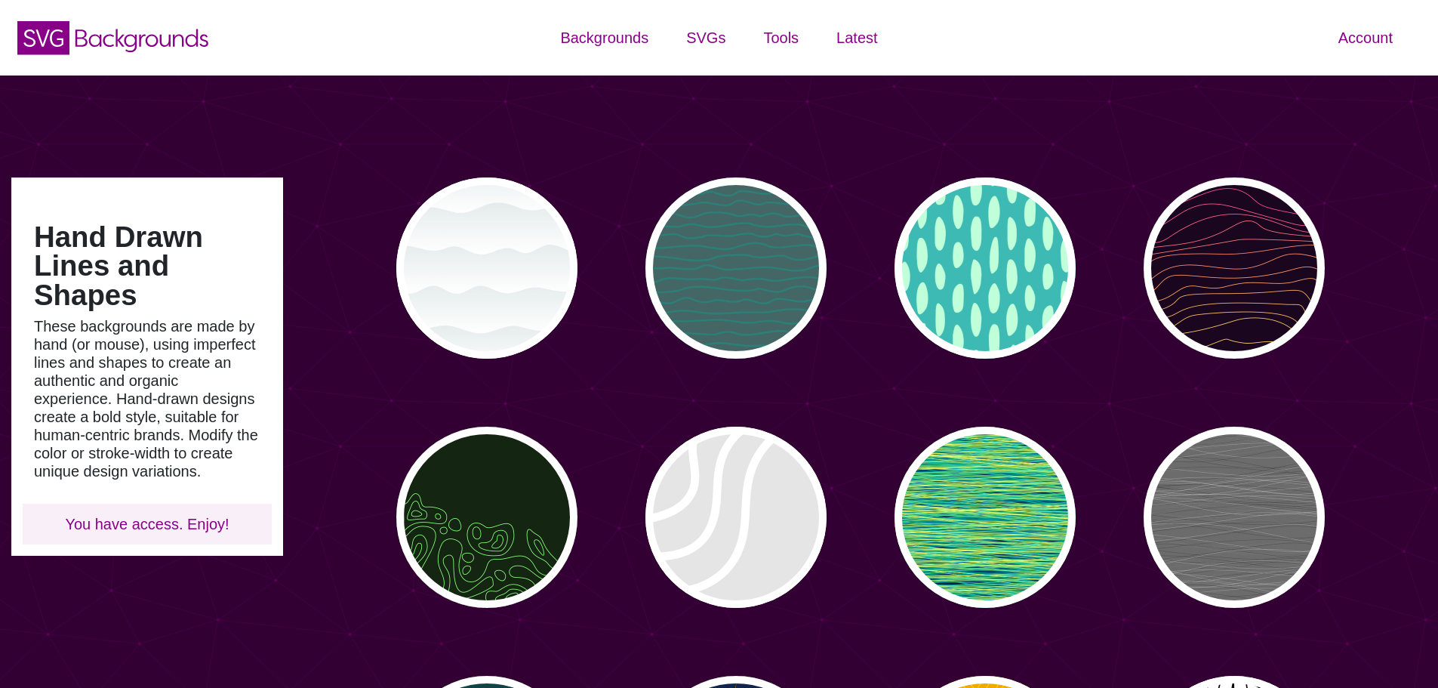
type input "#450057"
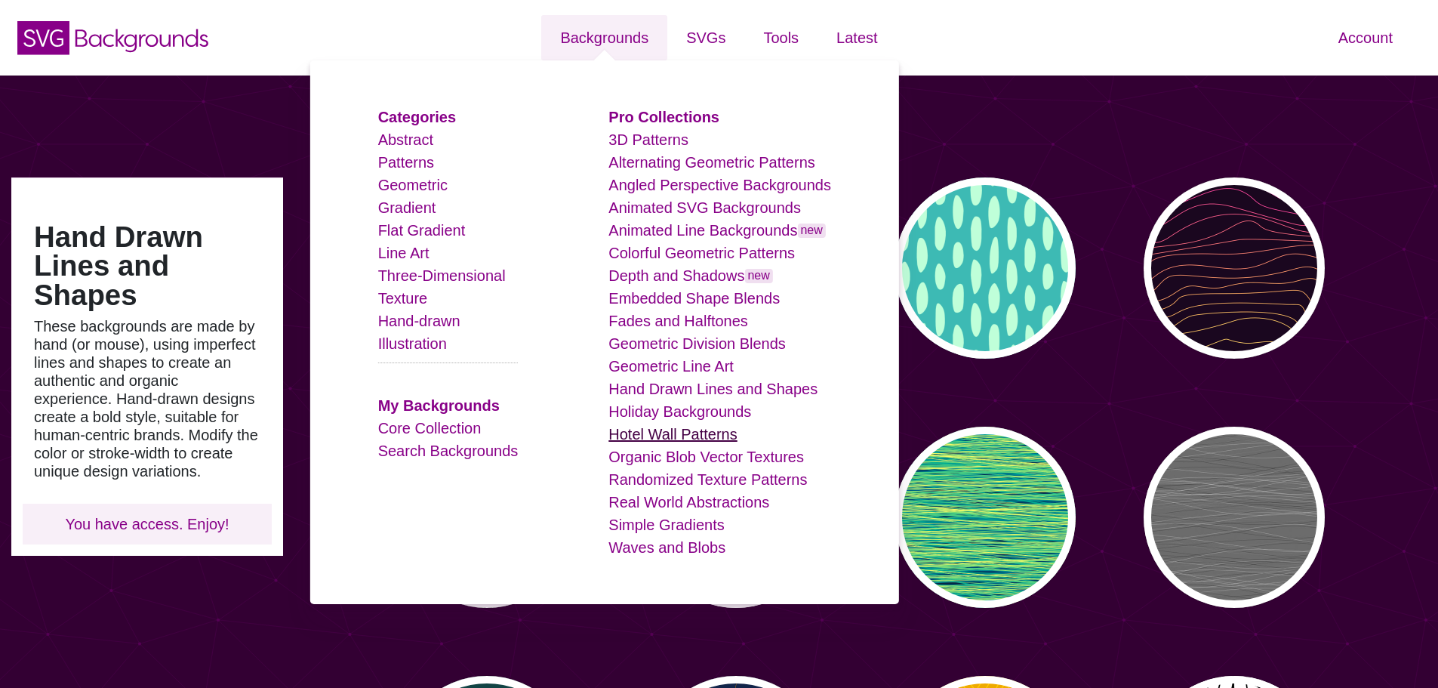
click at [723, 427] on link "Hotel Wall Patterns" at bounding box center [673, 434] width 128 height 17
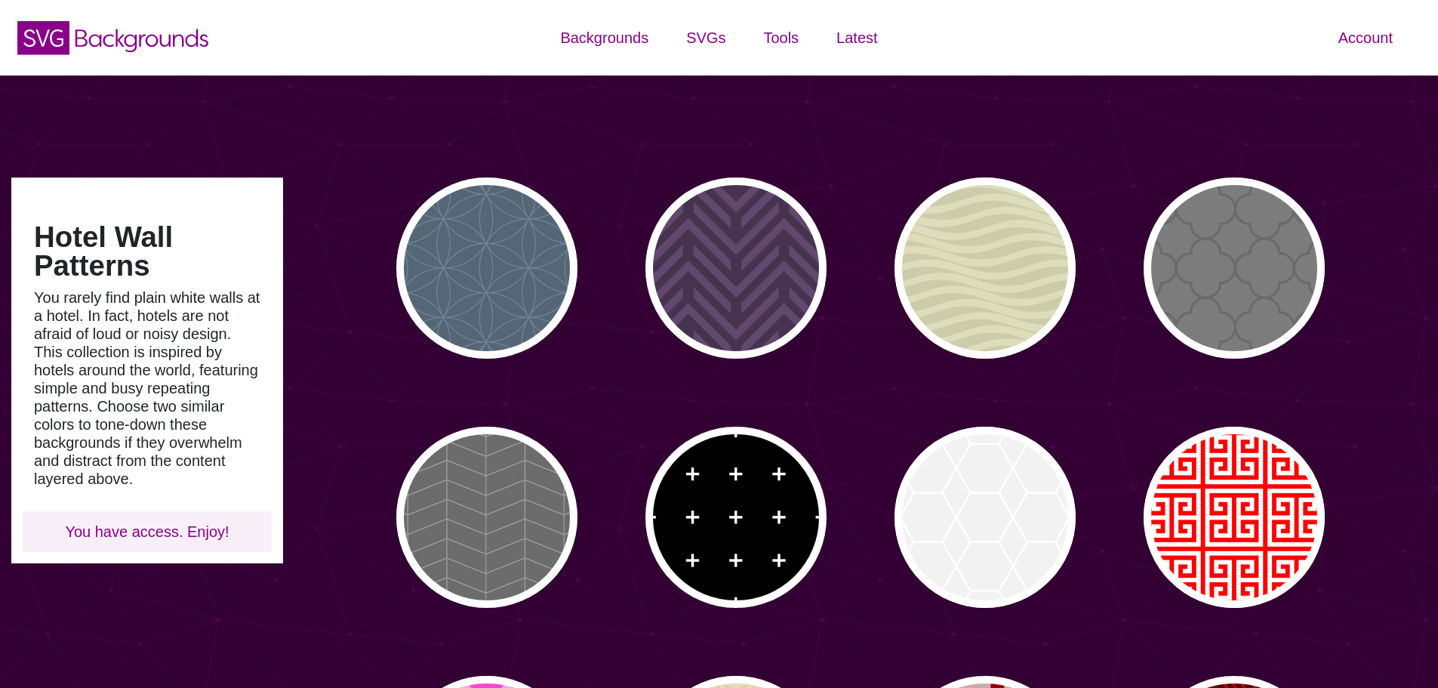
type input "#450057"
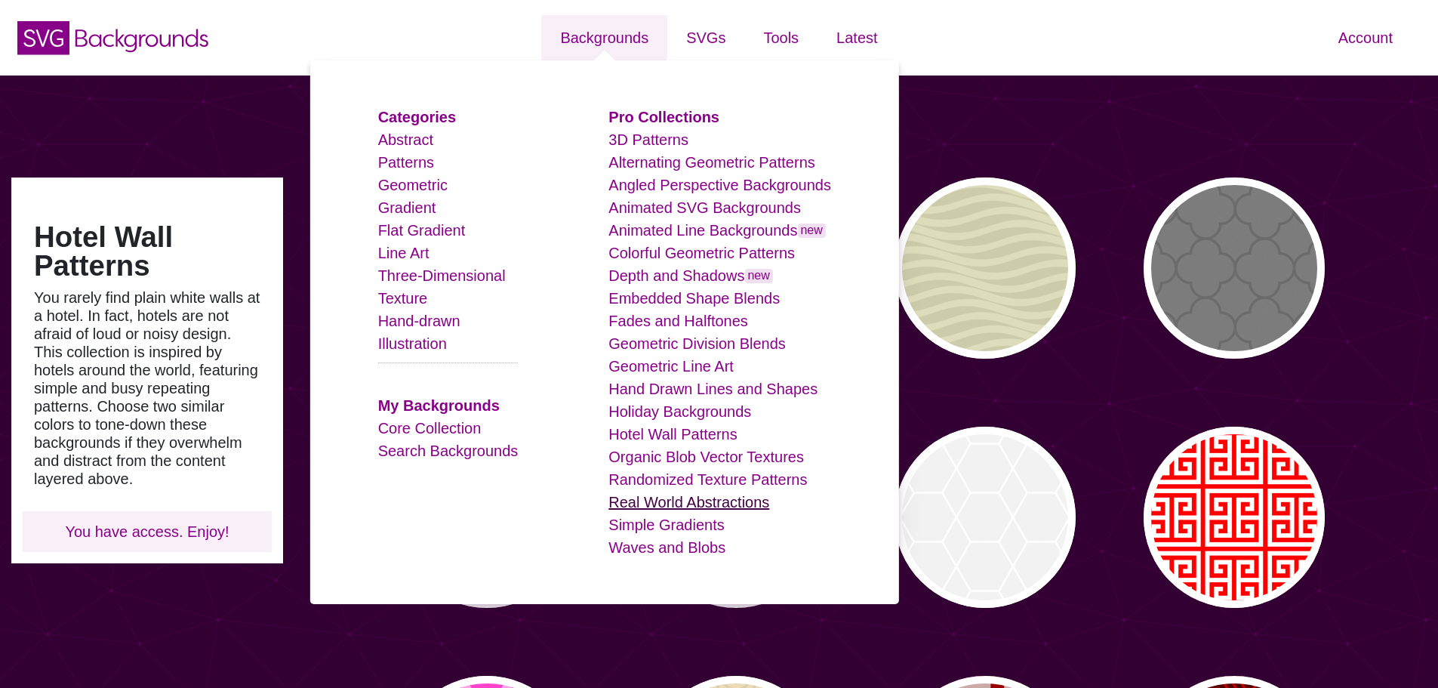
click at [705, 507] on link "Real World Abstractions" at bounding box center [689, 502] width 161 height 17
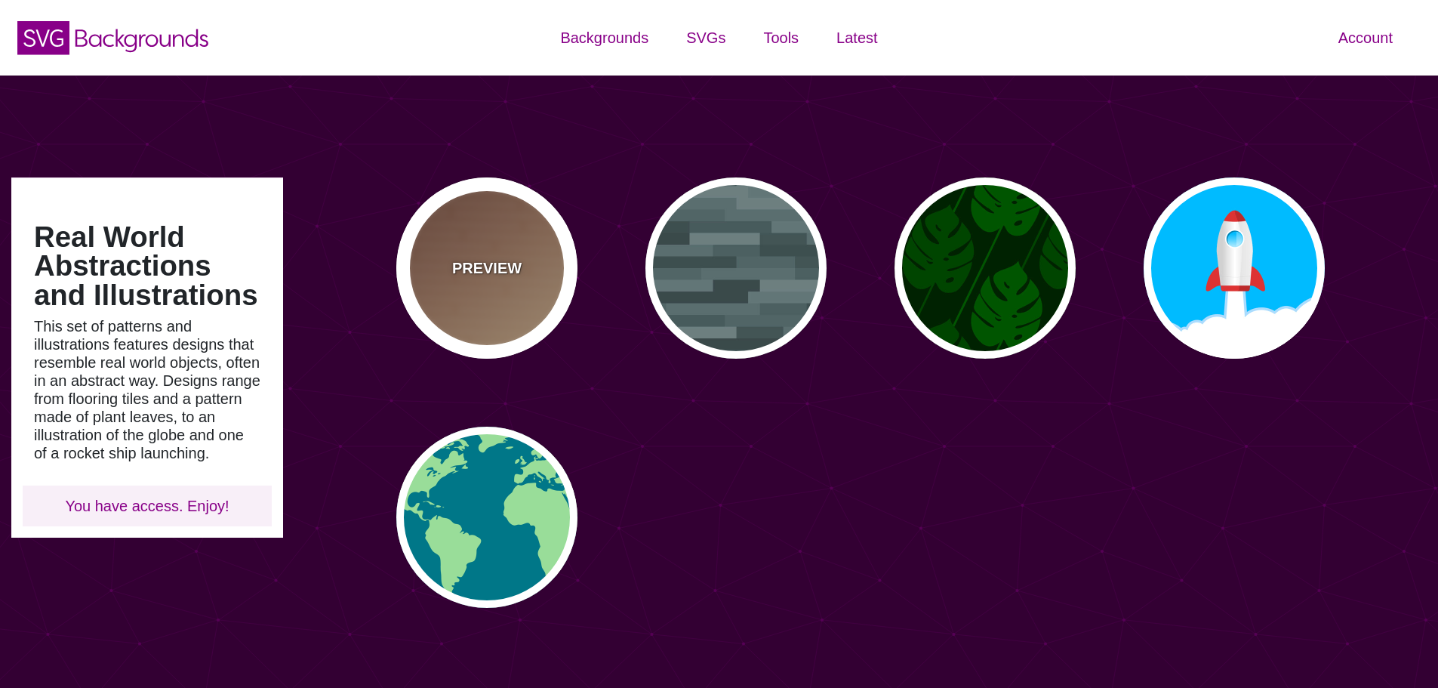
click at [517, 276] on p "PREVIEW" at bounding box center [486, 268] width 69 height 23
type input "#FFEEBB"
type input "#330000"
type input "#DDDDDD"
type input "0"
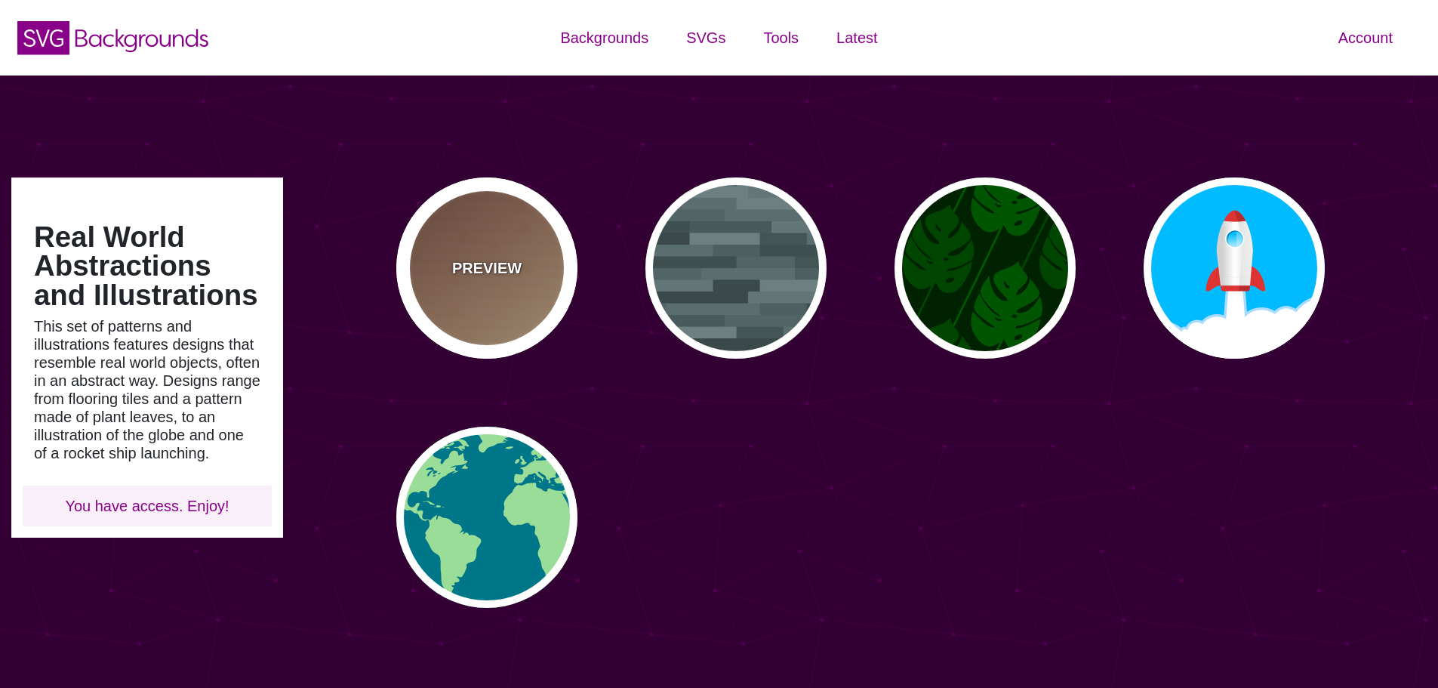
type input "30"
type input "0.1"
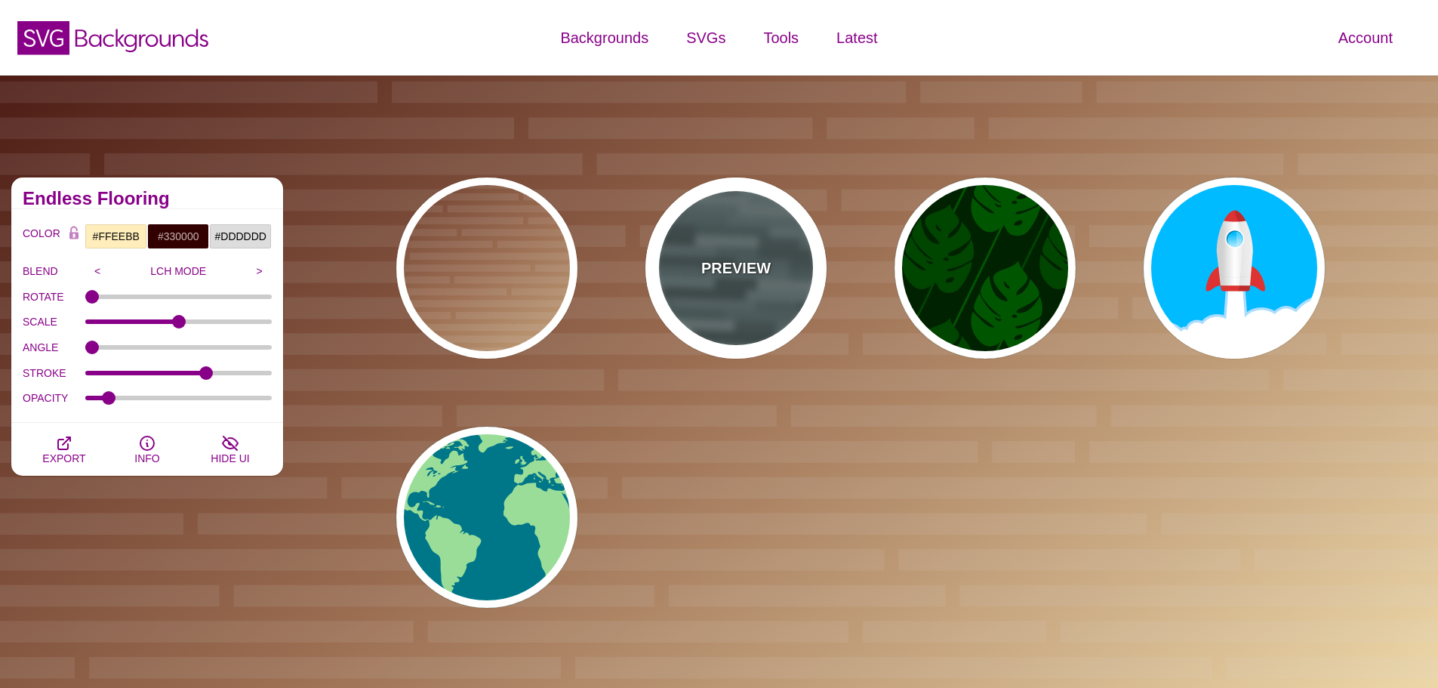
click at [742, 261] on p "PREVIEW" at bounding box center [735, 268] width 69 height 23
type input "#506566"
type input "0.5"
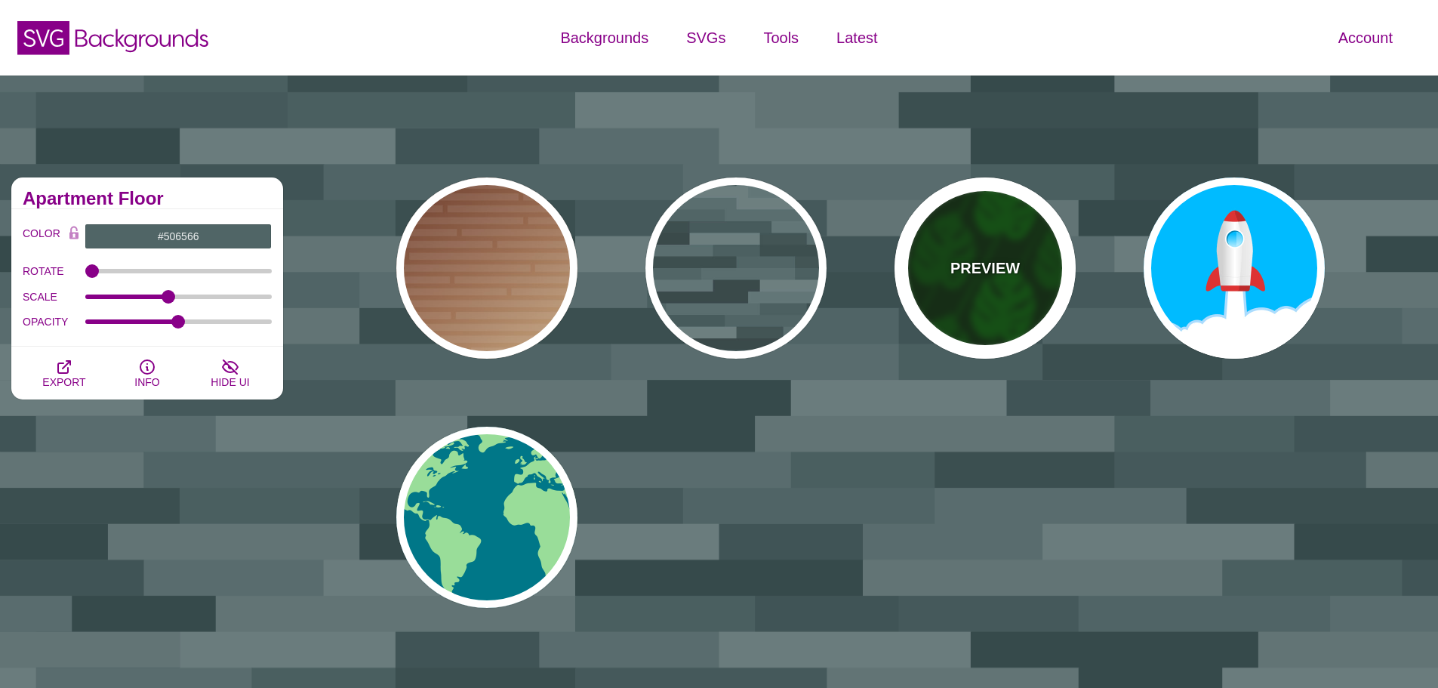
click at [958, 242] on div "PREVIEW" at bounding box center [985, 267] width 181 height 181
type input "#002200"
type input "#004400"
type input "#005500"
type input "200"
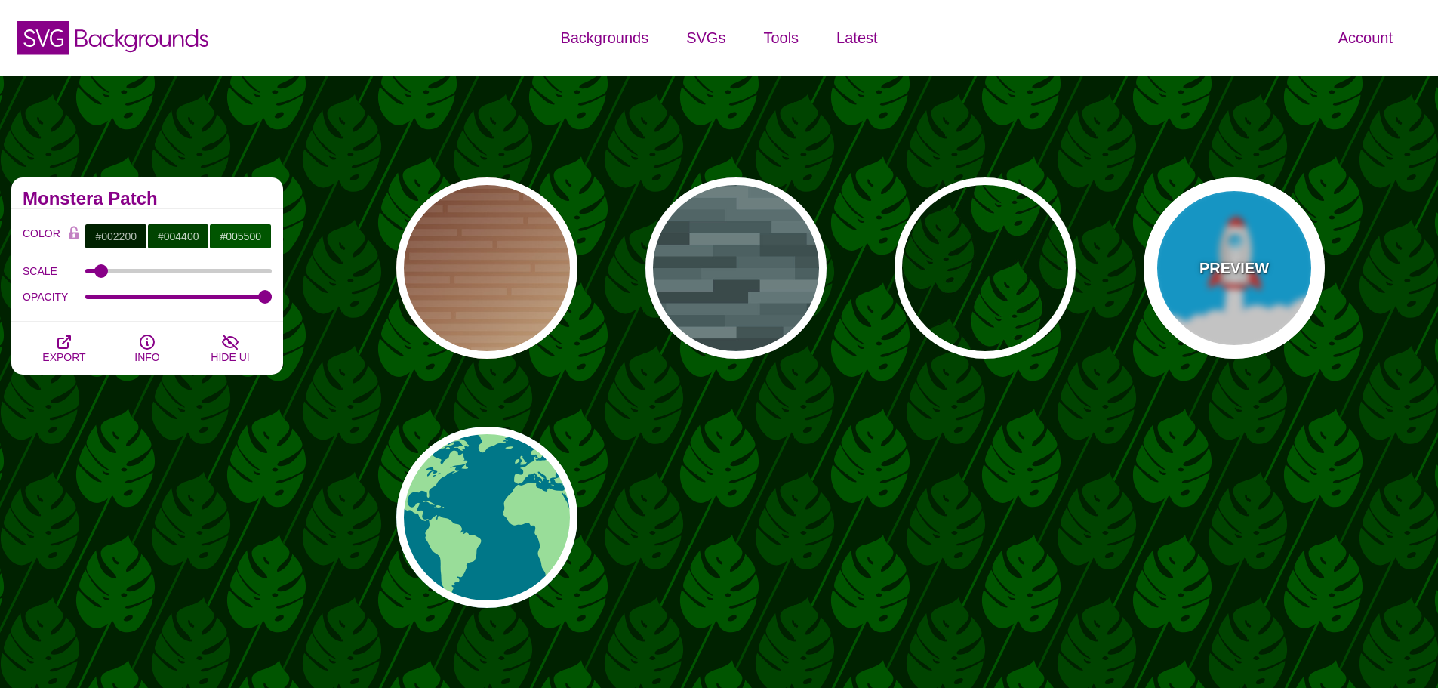
click at [1199, 242] on div "PREVIEW" at bounding box center [1234, 267] width 181 height 181
type input "#00BBFF"
type input "#FFFFFF"
type input "#DD3333"
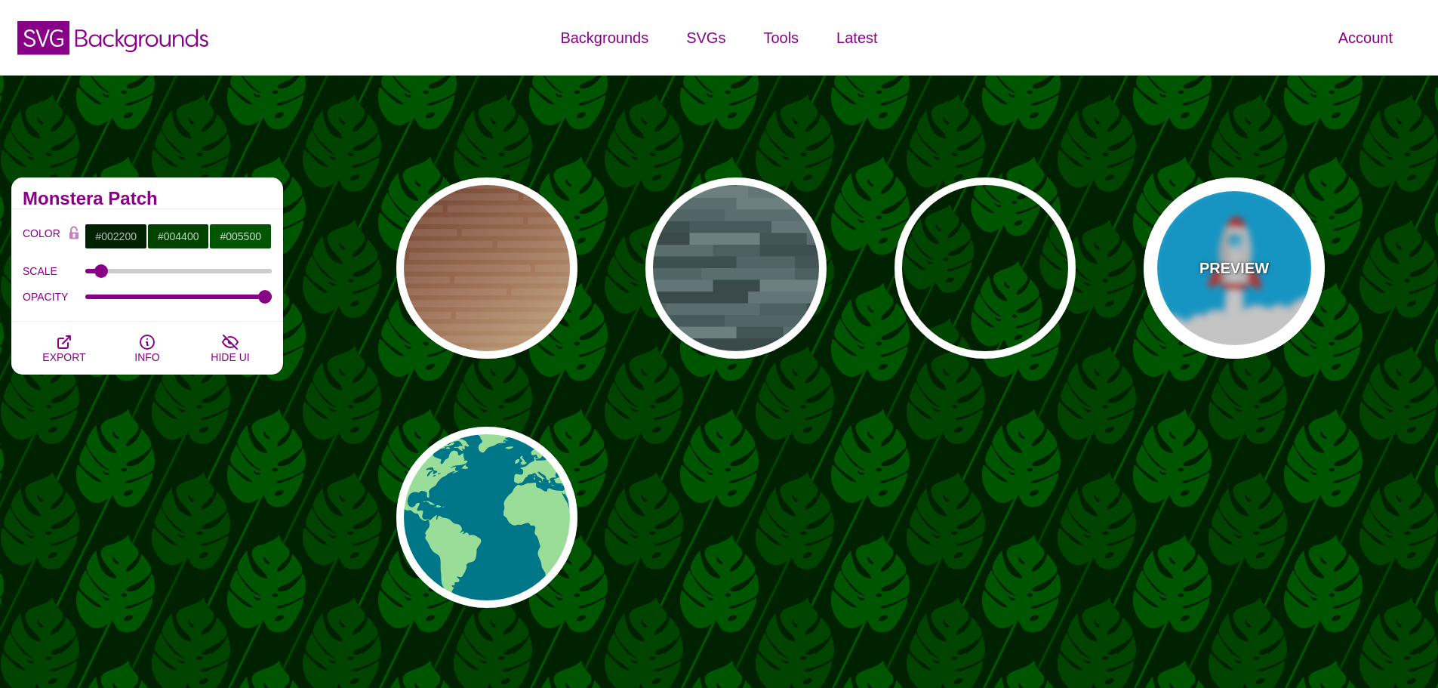
type input "0"
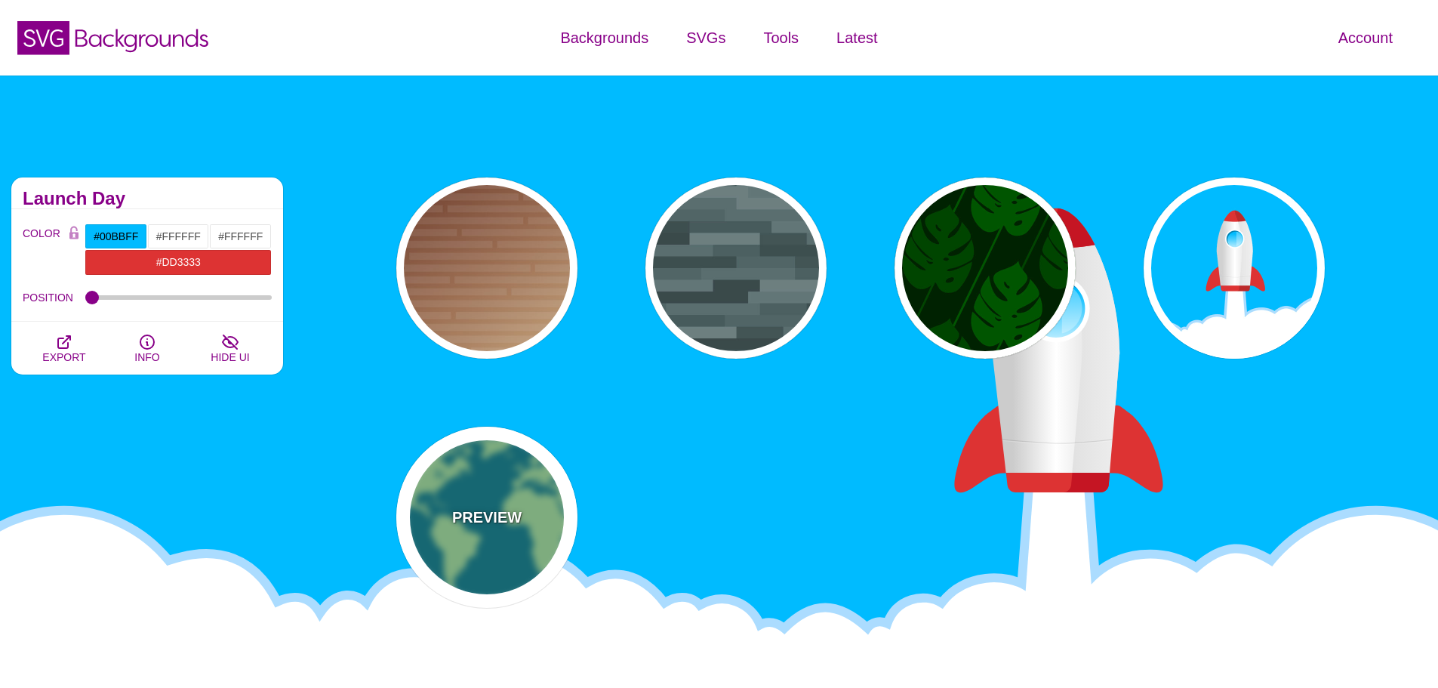
click at [551, 489] on div "PREVIEW" at bounding box center [486, 517] width 181 height 181
type input "#007788"
type input "#99DD99"
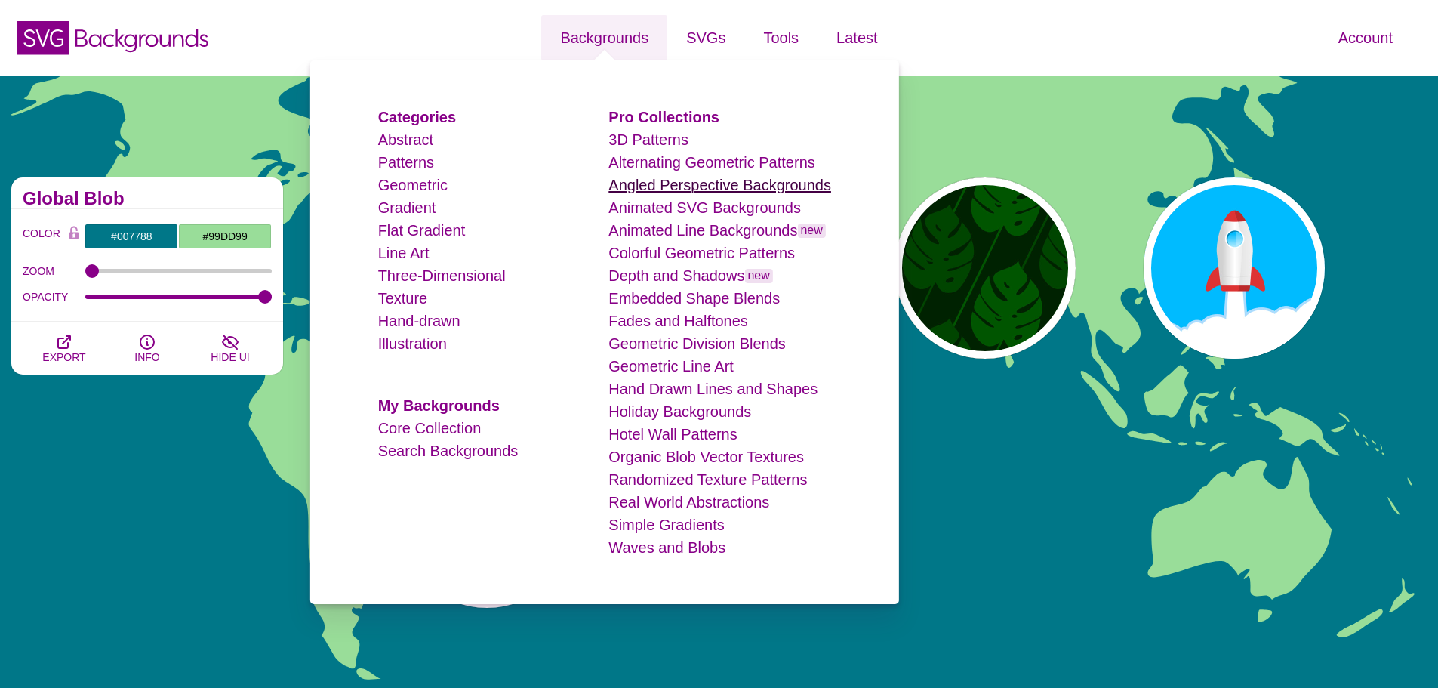
click at [712, 190] on link "Angled Perspective Backgrounds" at bounding box center [720, 185] width 223 height 17
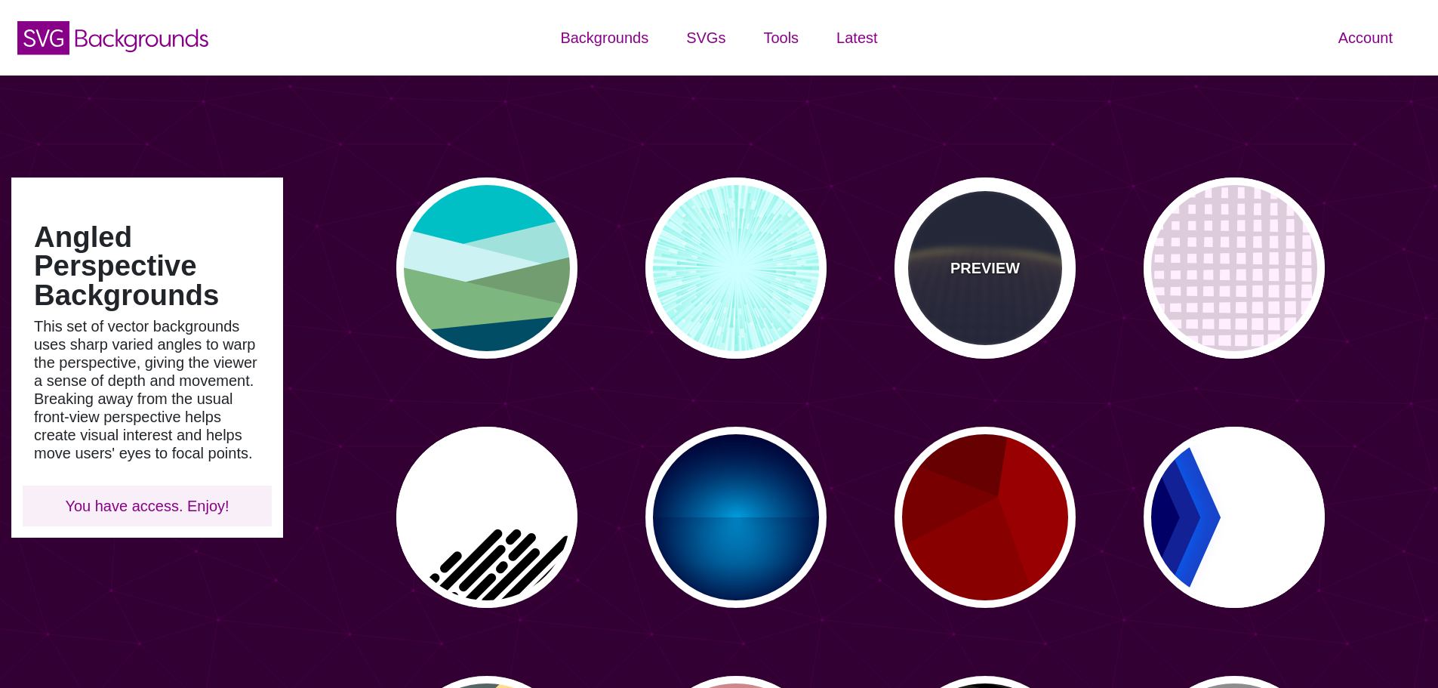
click at [1008, 259] on p "PREVIEW" at bounding box center [985, 268] width 69 height 23
type input "#141933"
type input "#FFFF77"
type input "0"
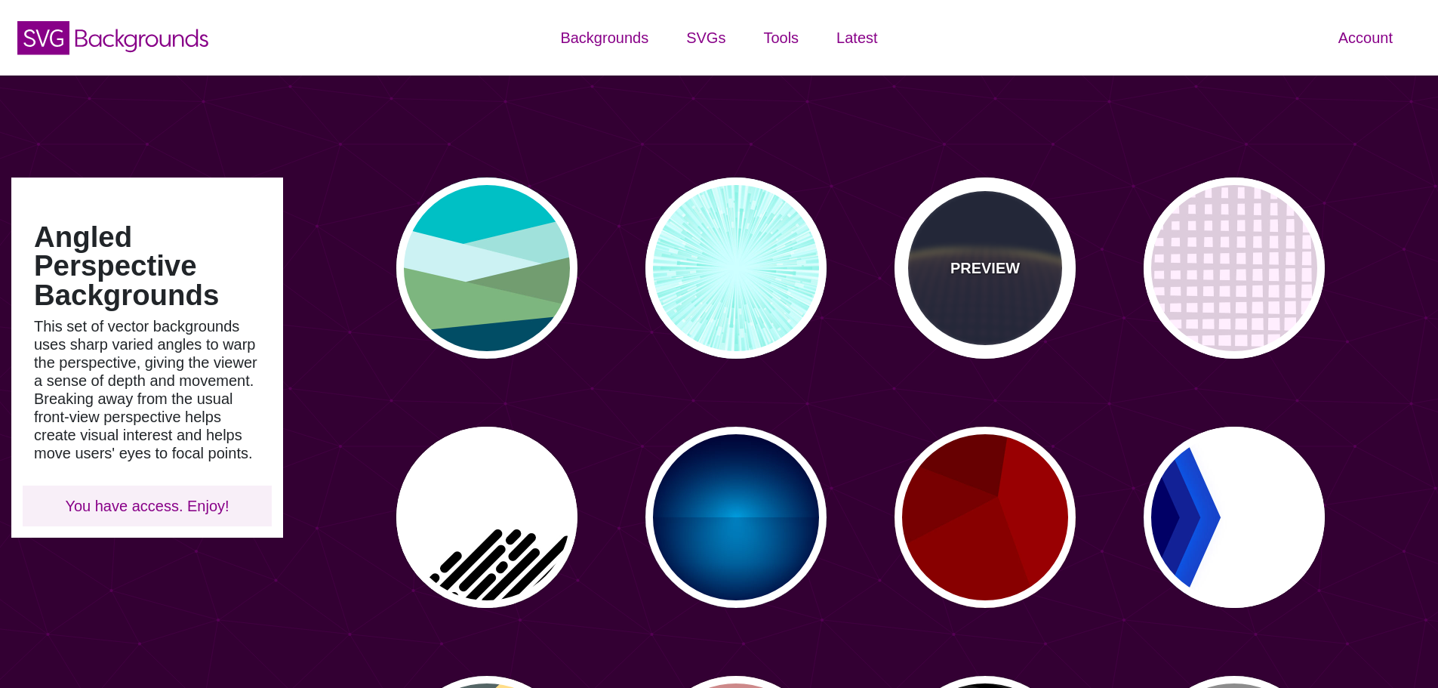
type input "5"
type input "0"
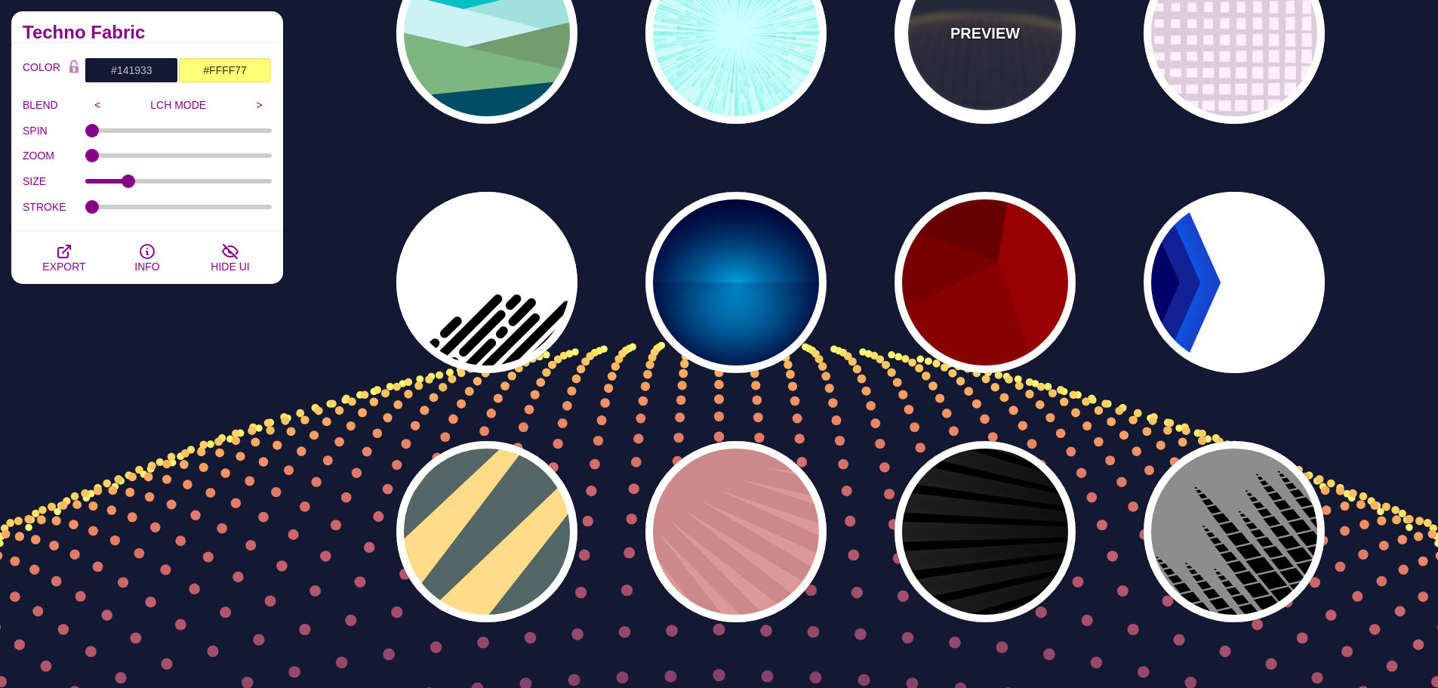
scroll to position [378, 0]
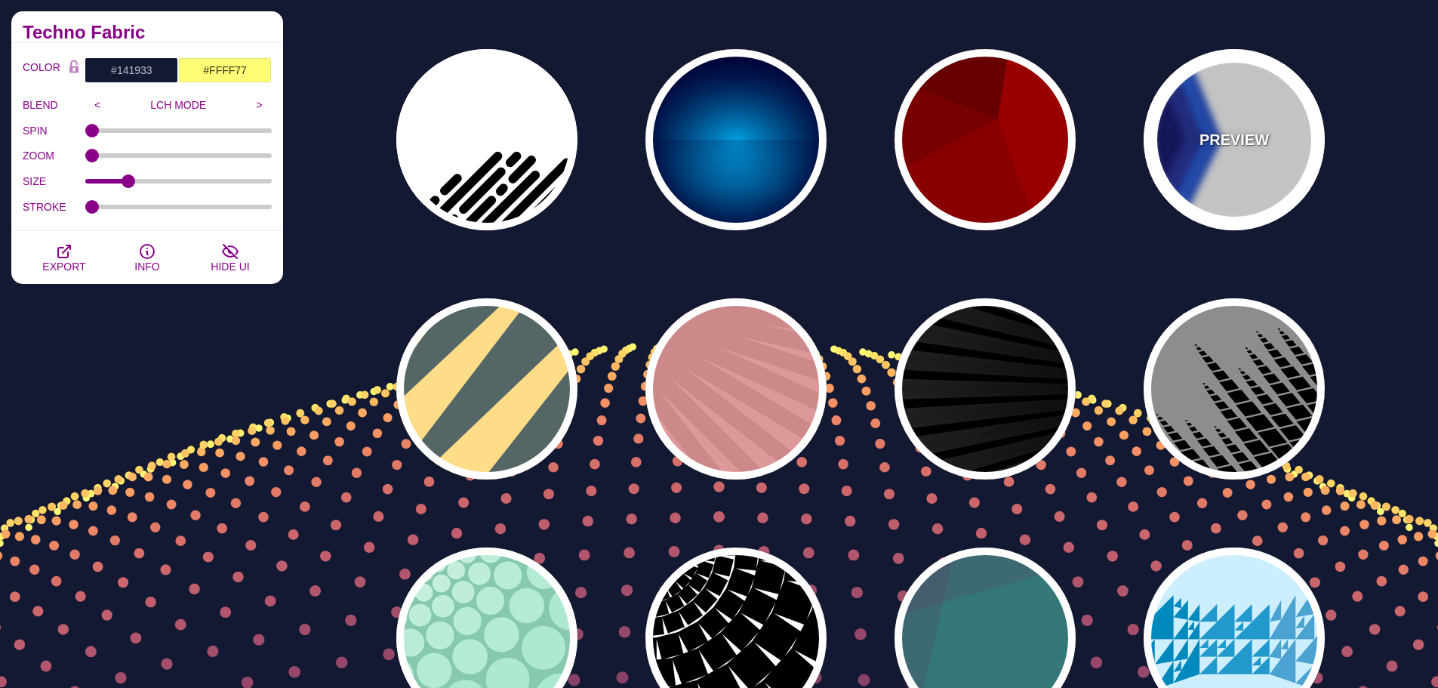
click at [1168, 177] on div "PREVIEW" at bounding box center [1234, 139] width 181 height 181
type input "#FFFFFF"
type input "#000066"
type input "#0066FF"
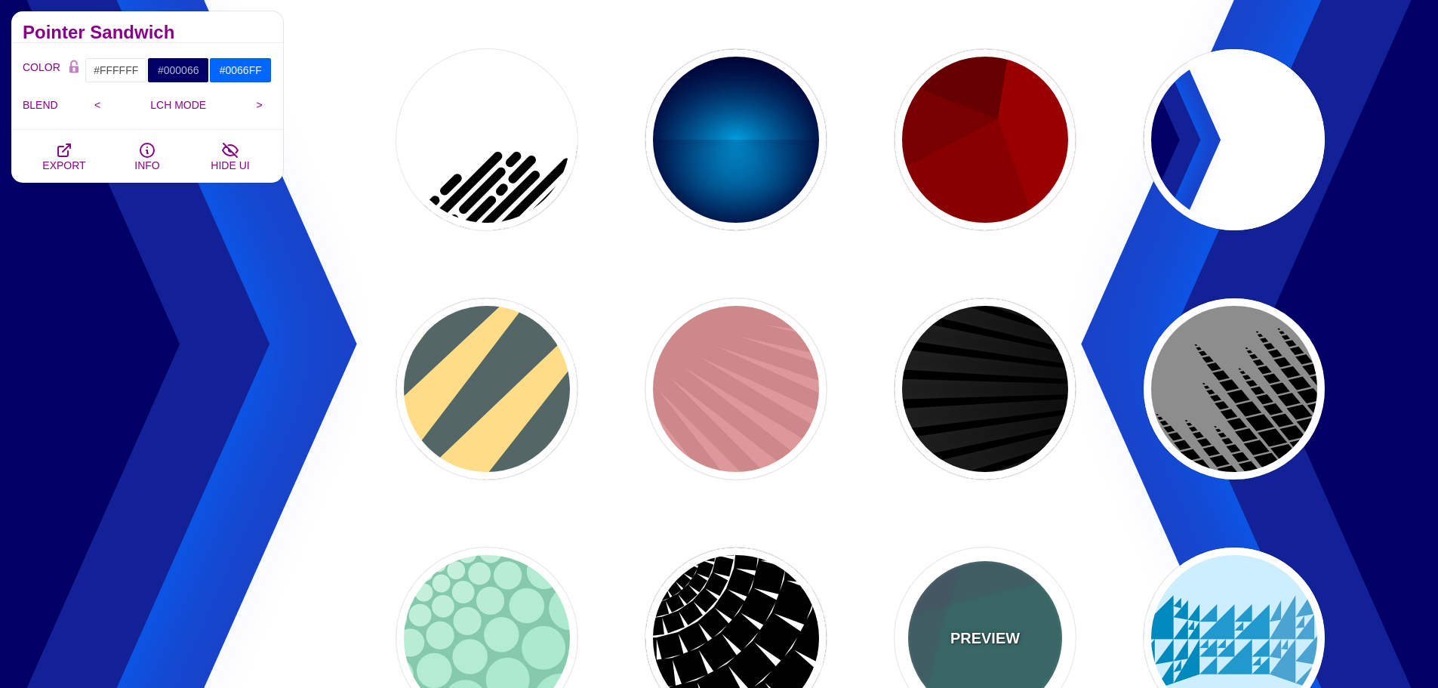
click at [1035, 585] on div "PREVIEW" at bounding box center [985, 637] width 181 height 181
type input "#337777"
type input "#663366"
type input "#55CC77"
type input "0.2"
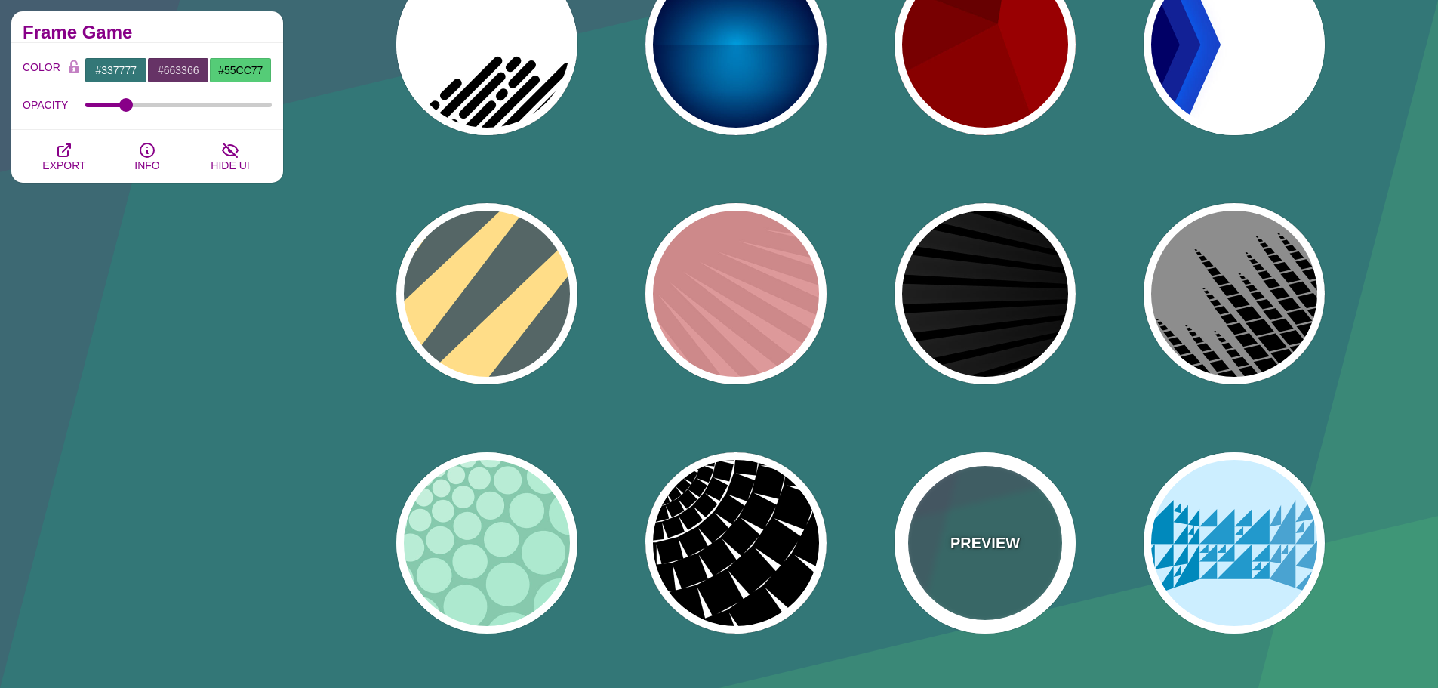
scroll to position [453, 0]
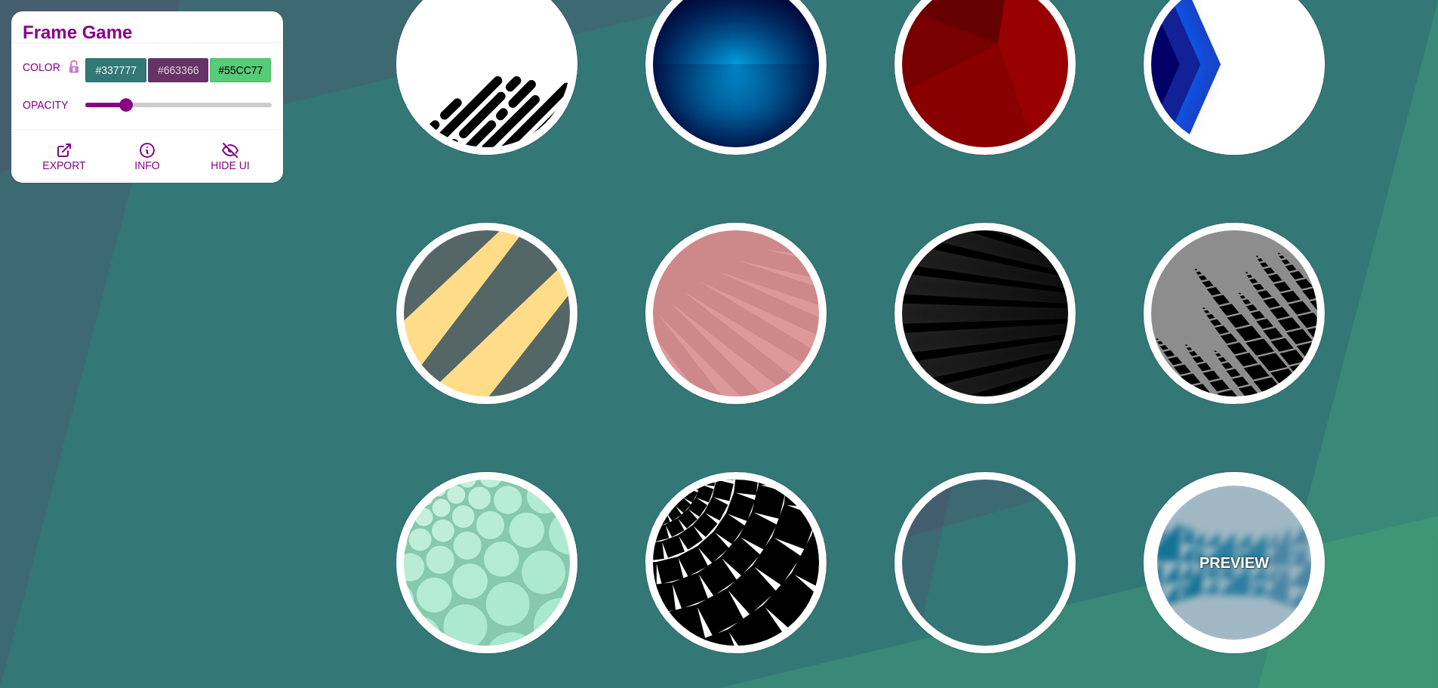
click at [1198, 536] on div "PREVIEW" at bounding box center [1234, 562] width 181 height 181
type input "#CCEEFF"
type input "#2299CC"
type input "1"
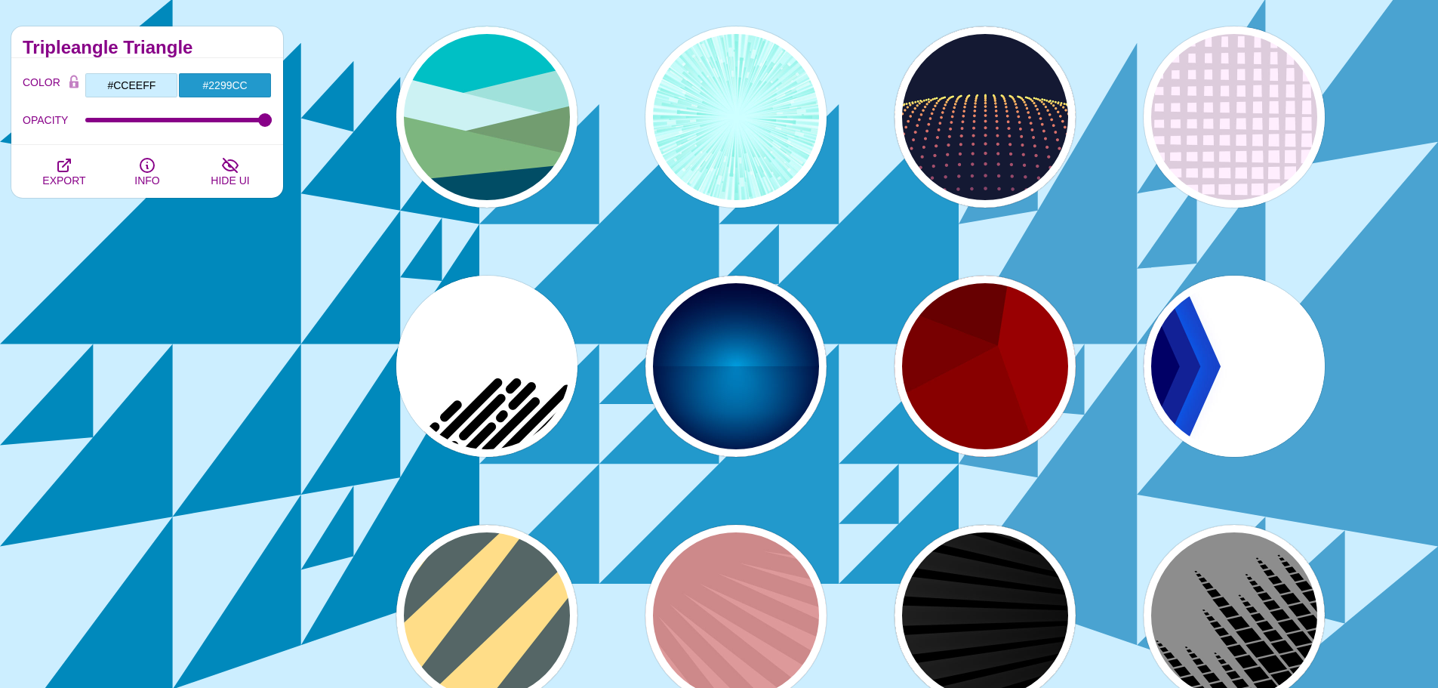
scroll to position [0, 0]
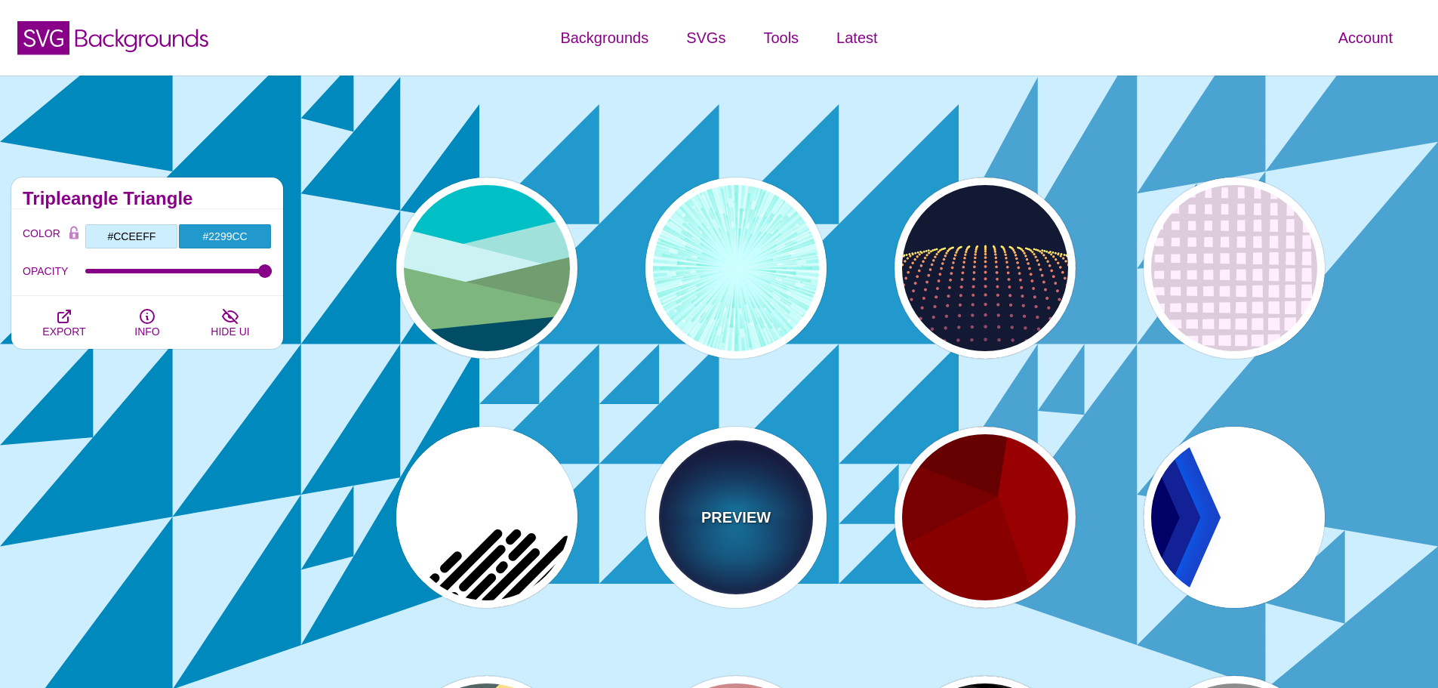
click at [743, 523] on p "PREVIEW" at bounding box center [735, 517] width 69 height 23
type input "#000033"
type input "#00BBFF"
type input "#000033"
type input "2000"
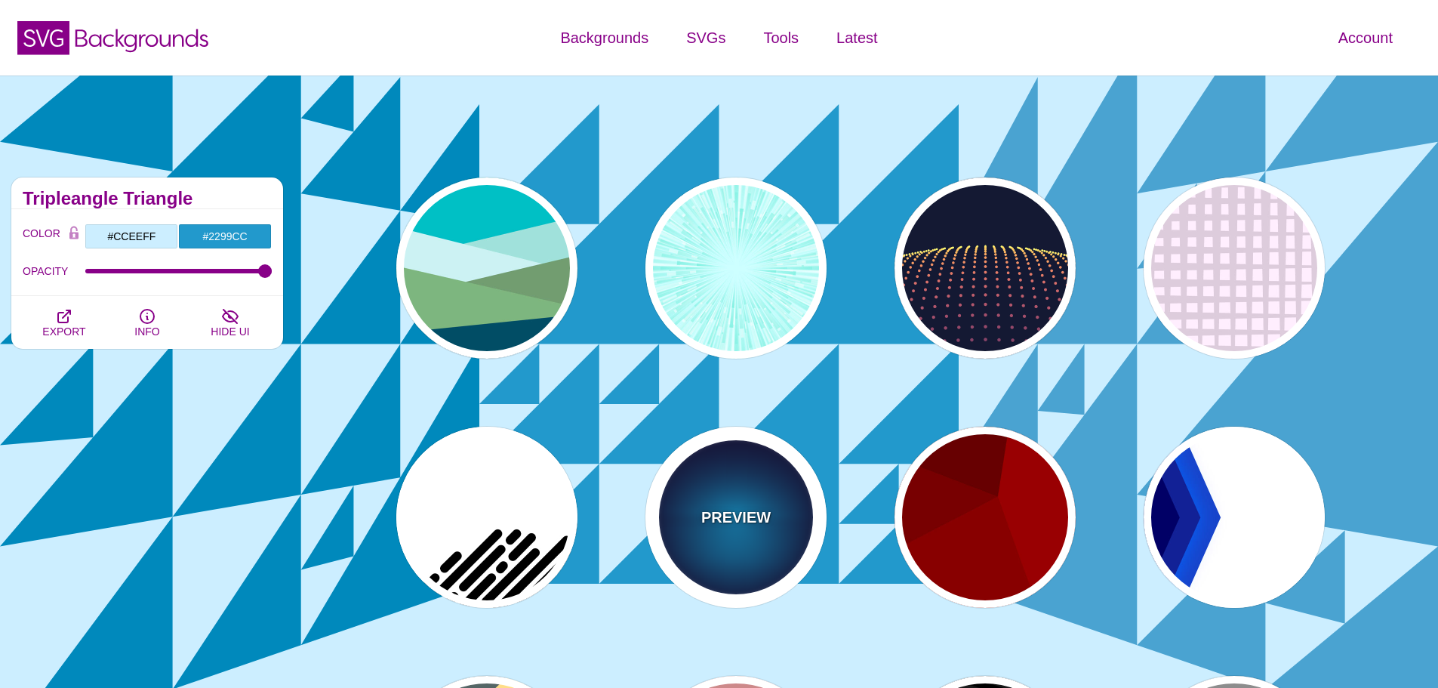
type input "0.5"
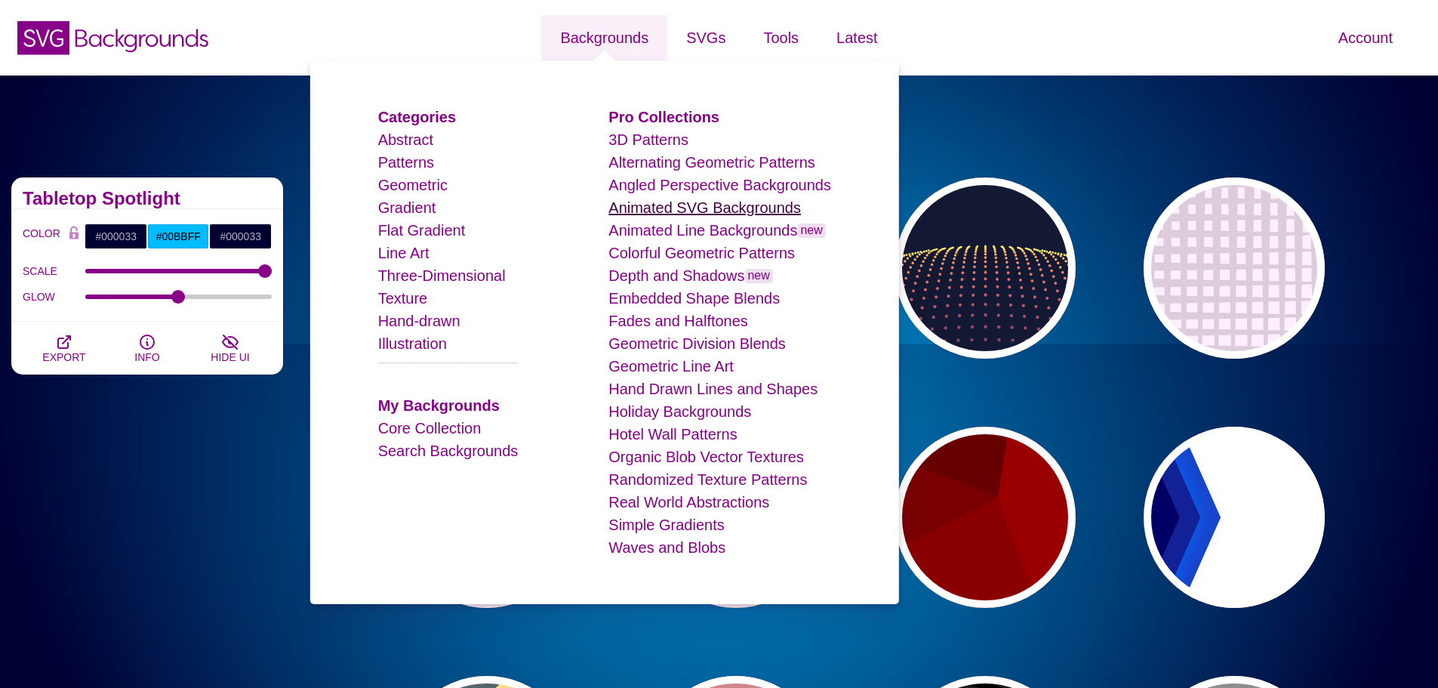
click at [650, 205] on link "Animated SVG Backgrounds" at bounding box center [705, 207] width 193 height 17
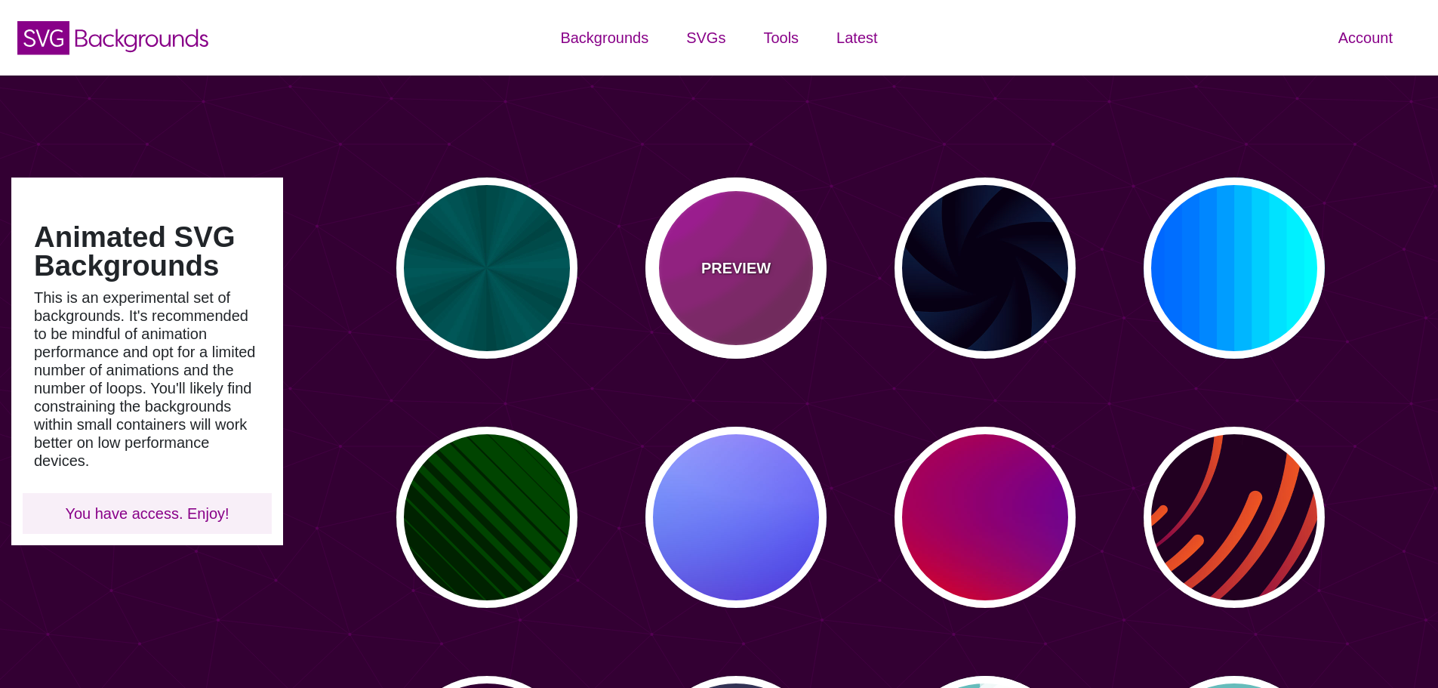
type input "#450057"
type input "#FFFFFF"
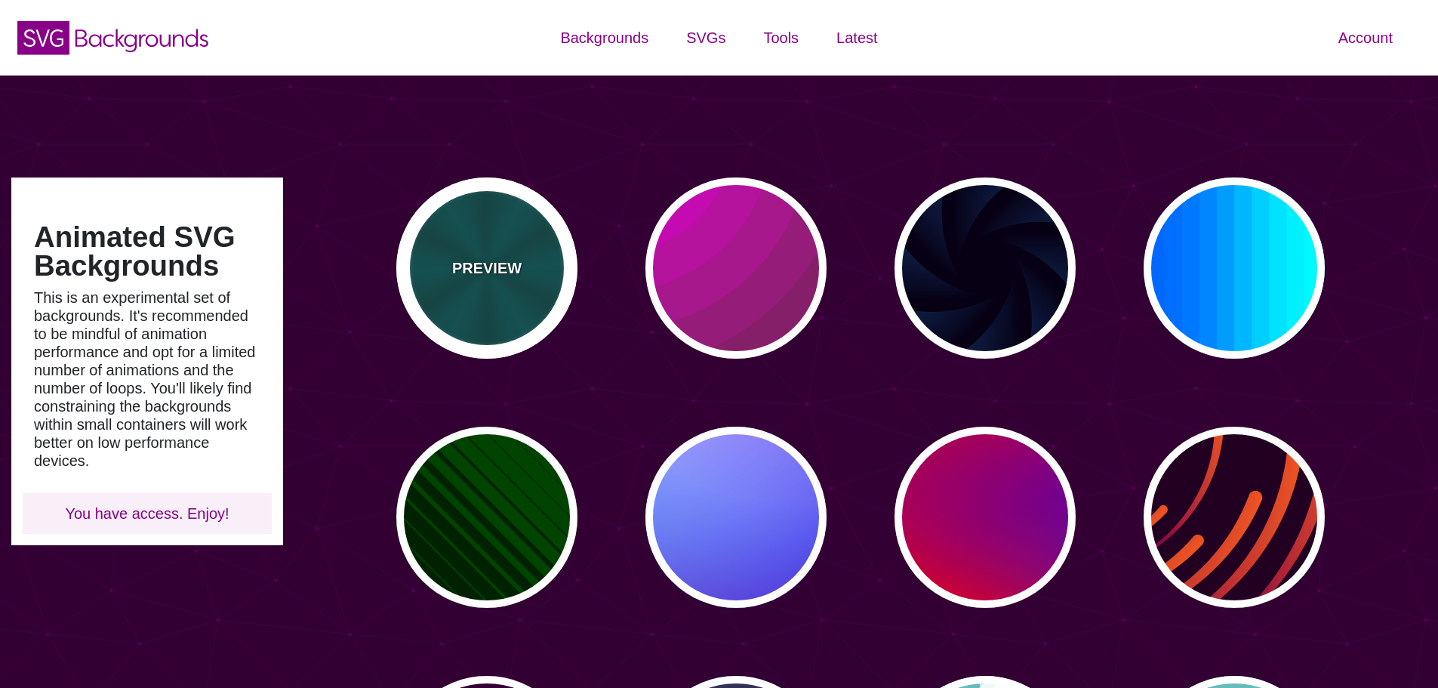
click at [516, 252] on div "PREVIEW" at bounding box center [486, 267] width 181 height 181
type input "#004444"
type input "#006666"
type input "5"
type input "0.2"
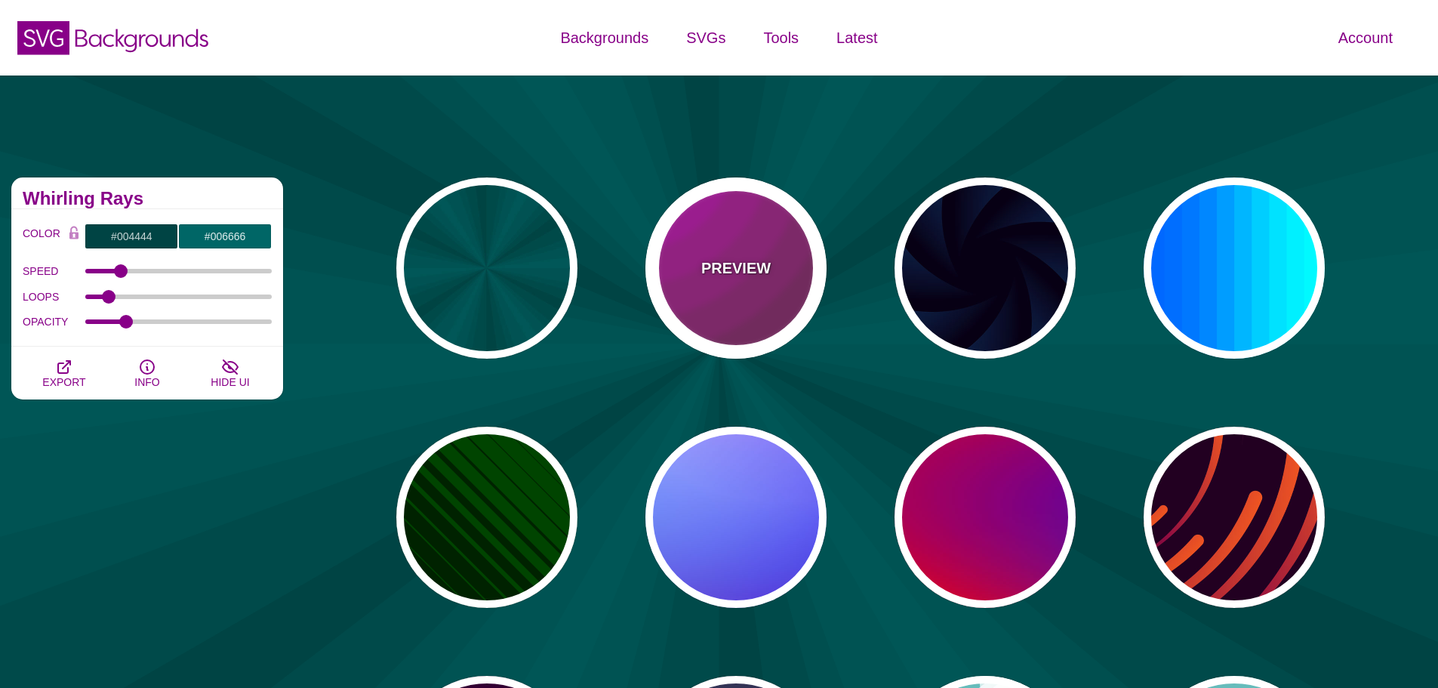
click at [766, 251] on div "PREVIEW" at bounding box center [736, 267] width 181 height 181
type input "#442233"
type input "#DD00DD"
type input "0"
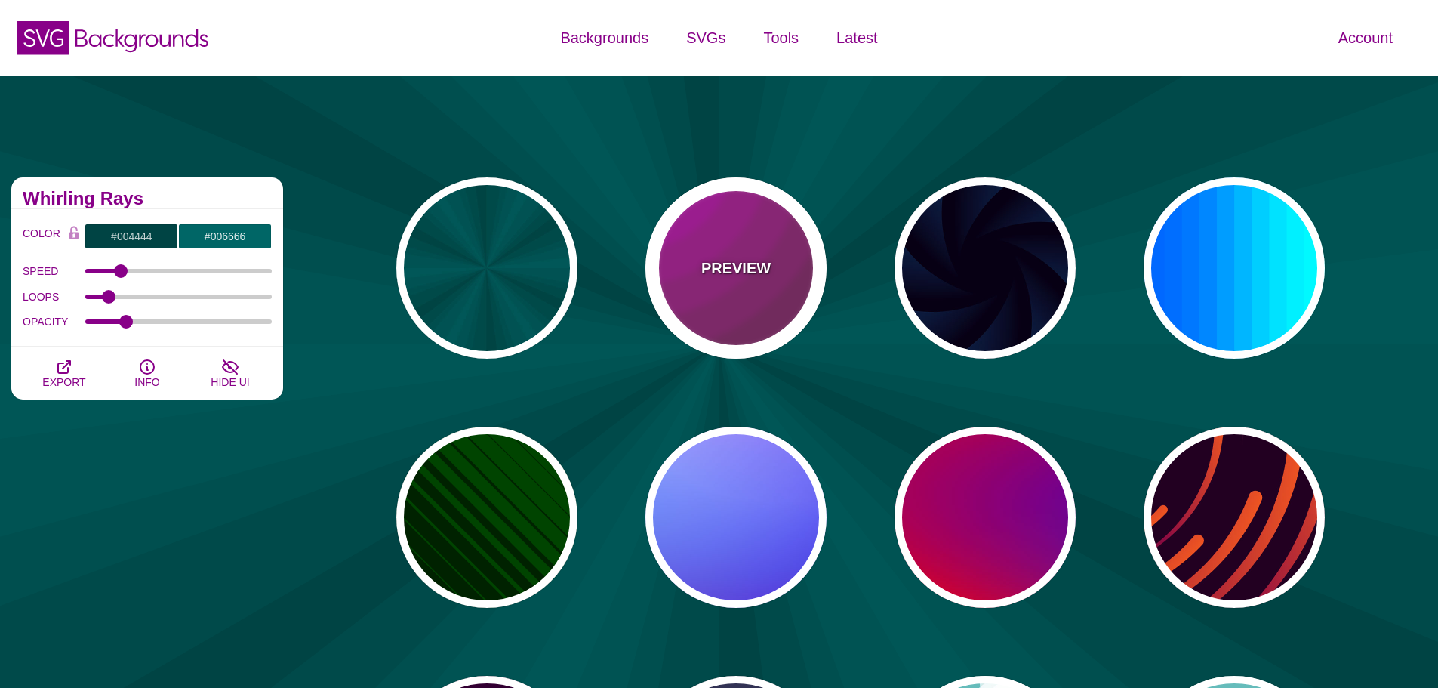
type input "5"
type input "0.2"
type input "0"
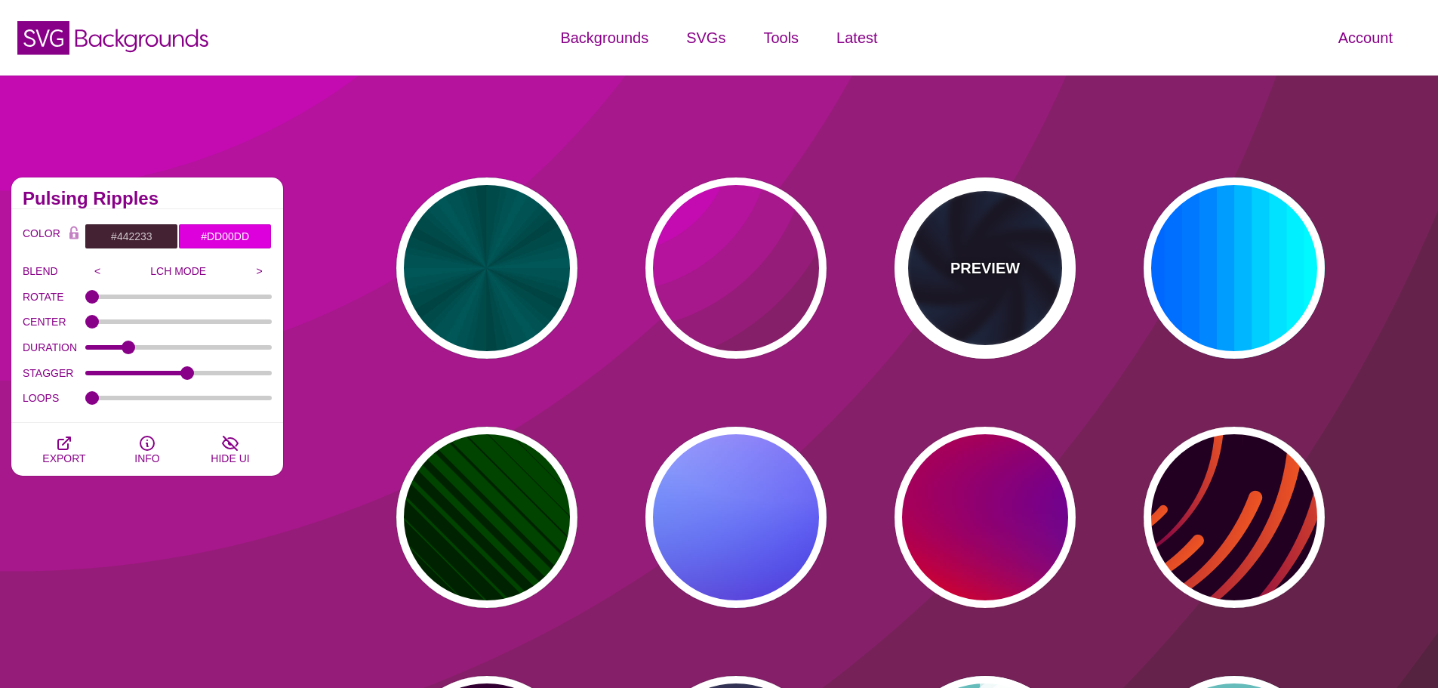
click at [960, 251] on div "PREVIEW" at bounding box center [985, 267] width 181 height 181
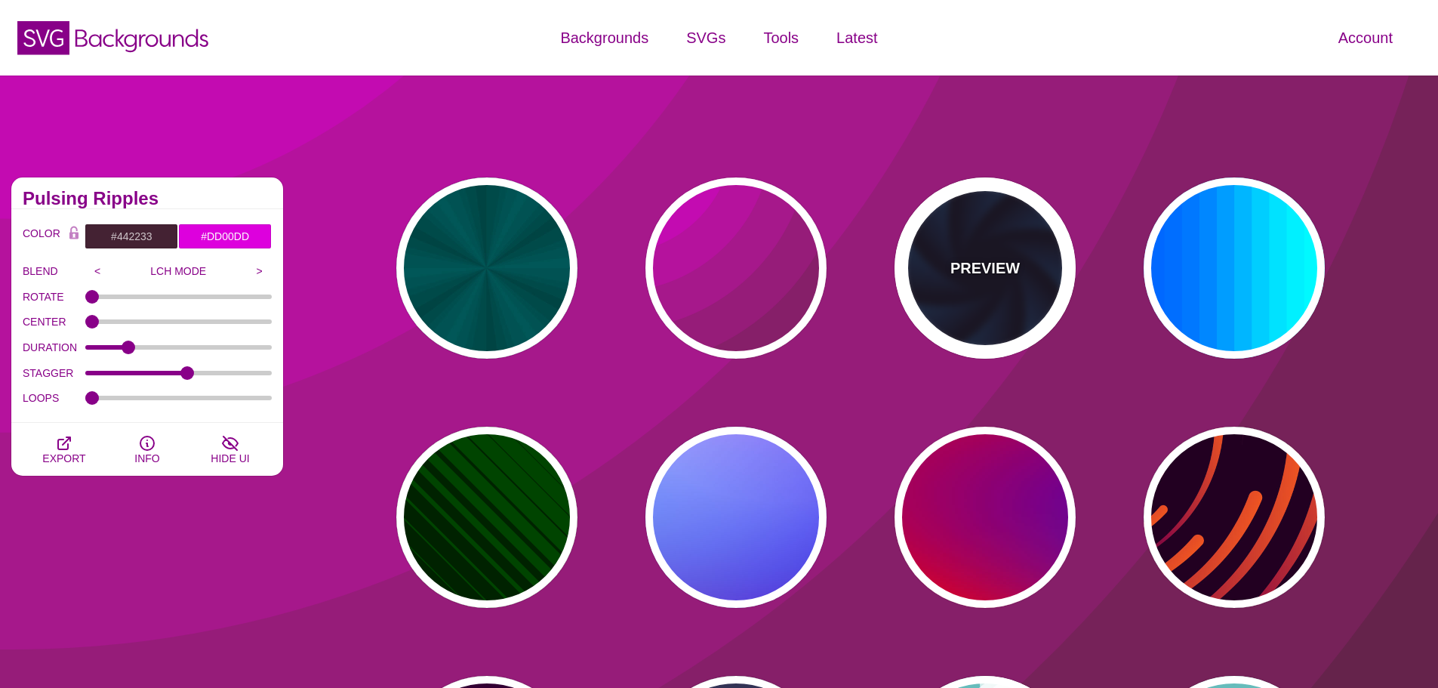
type input "#070014"
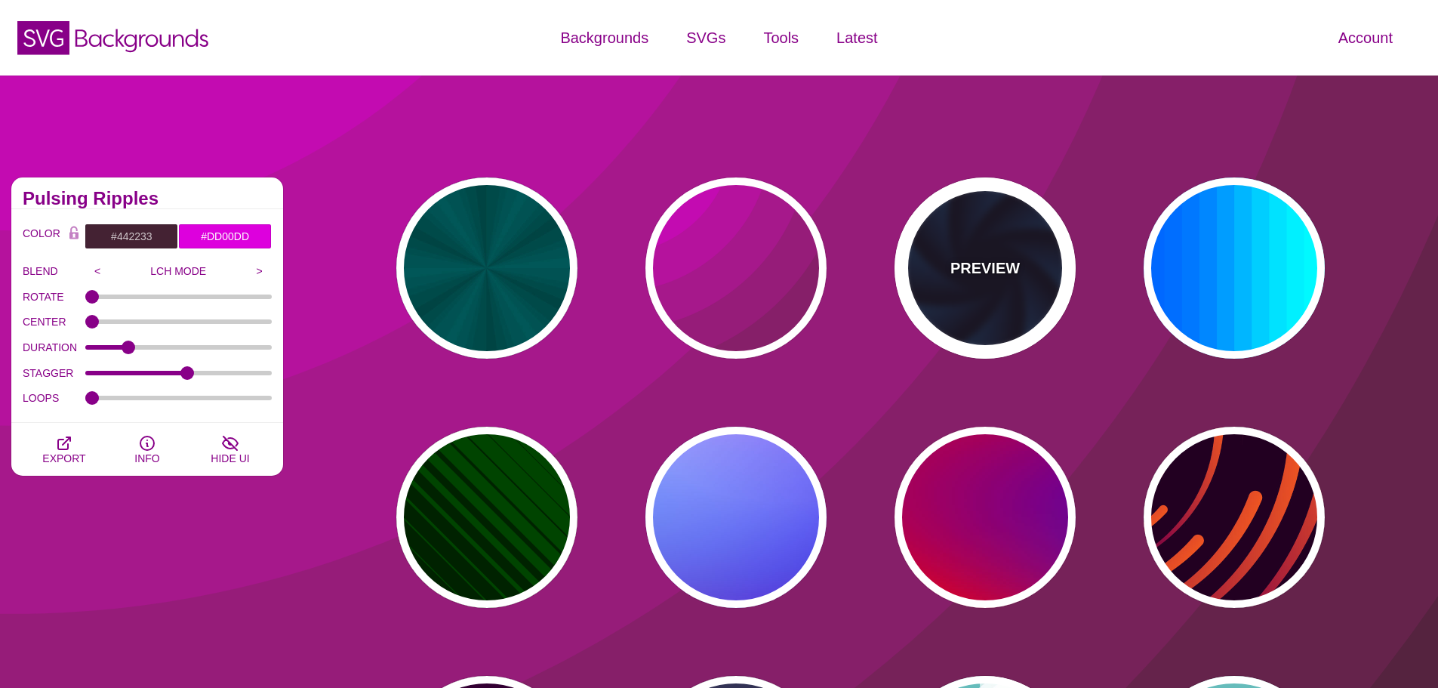
type input "#113366"
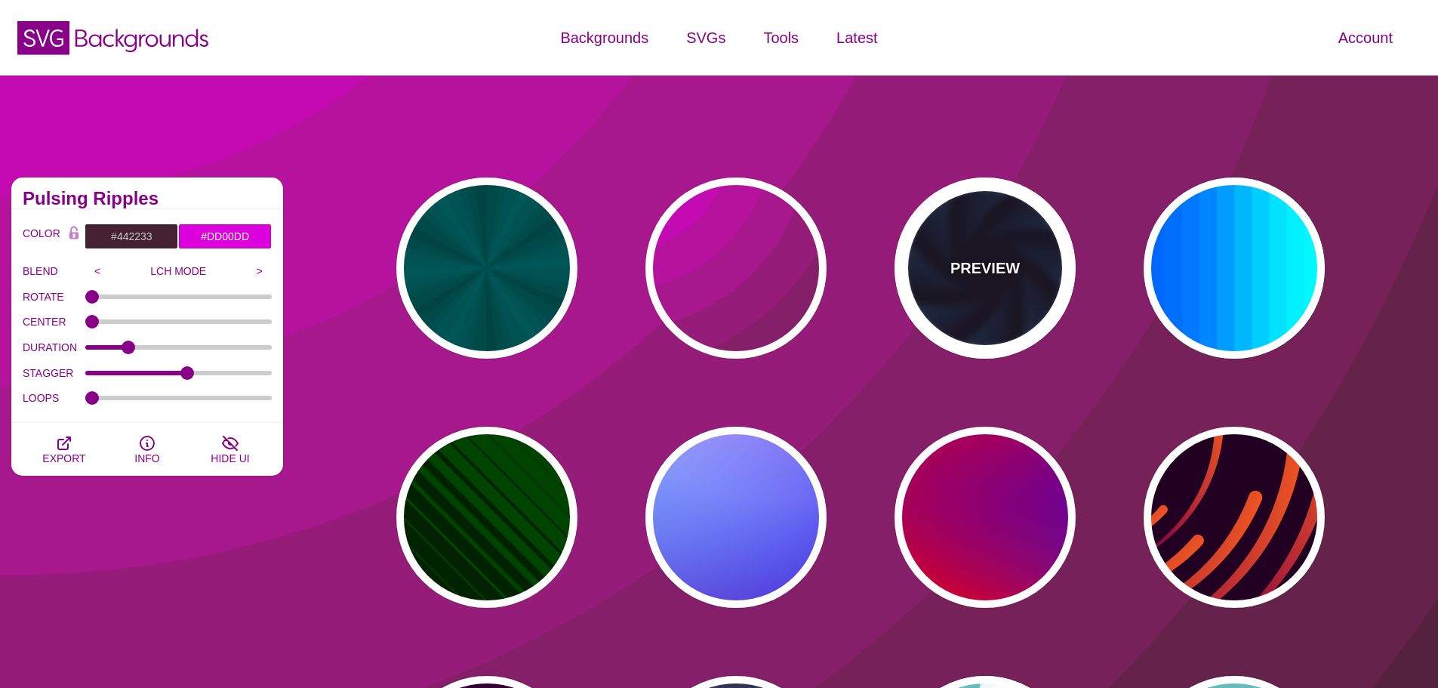
type input "#99FFFF"
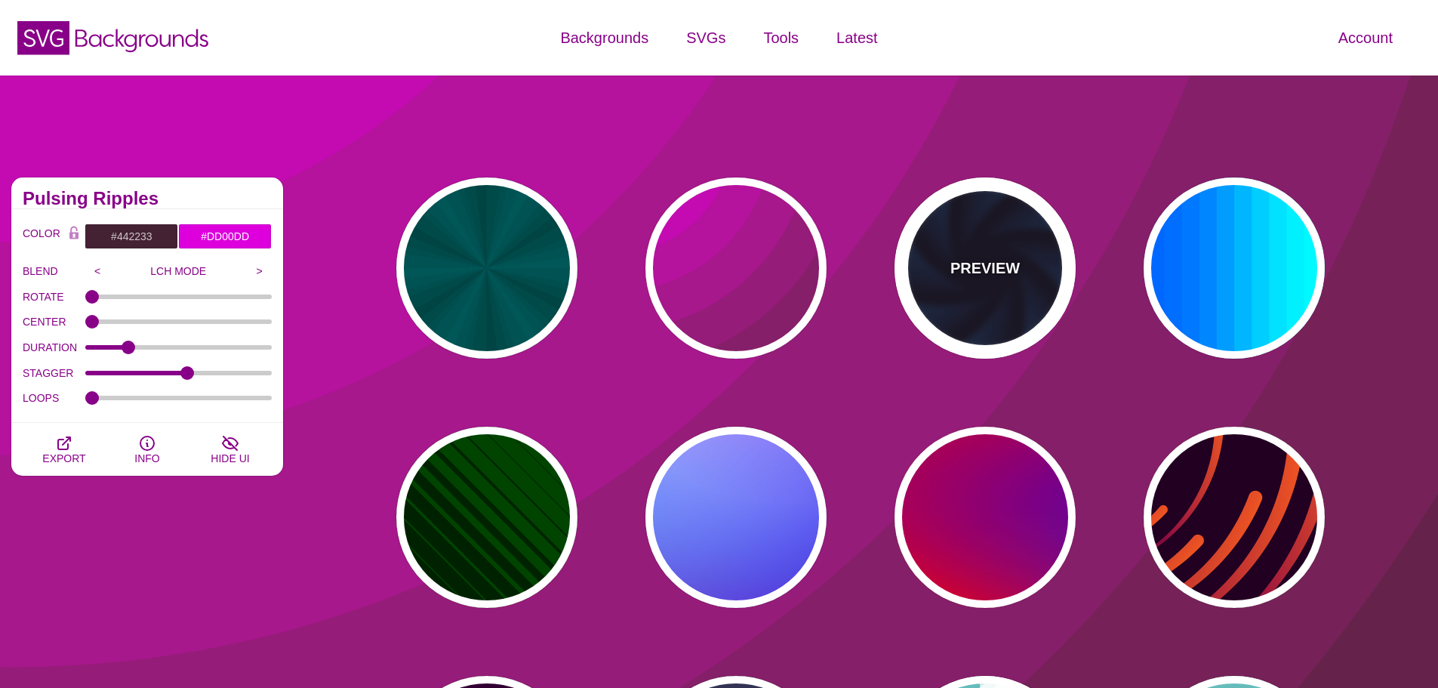
type input "1"
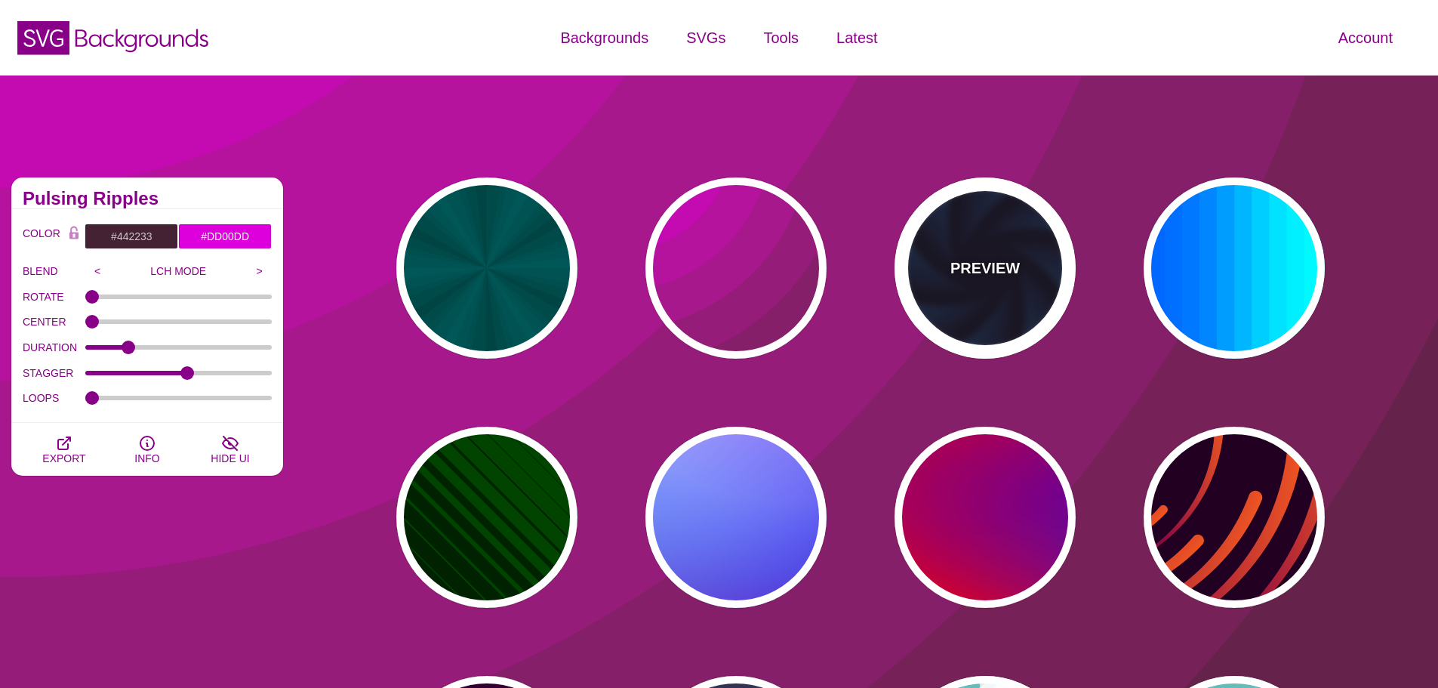
type input "1"
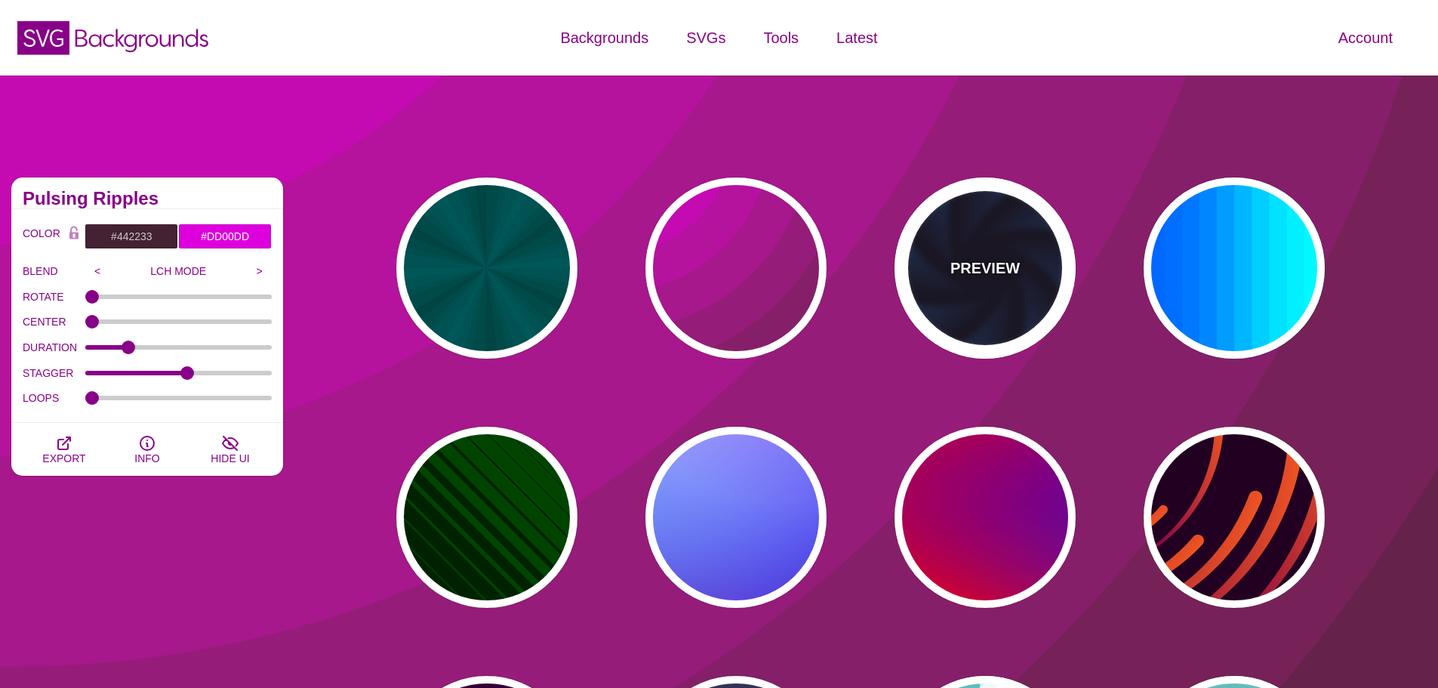
type input "12"
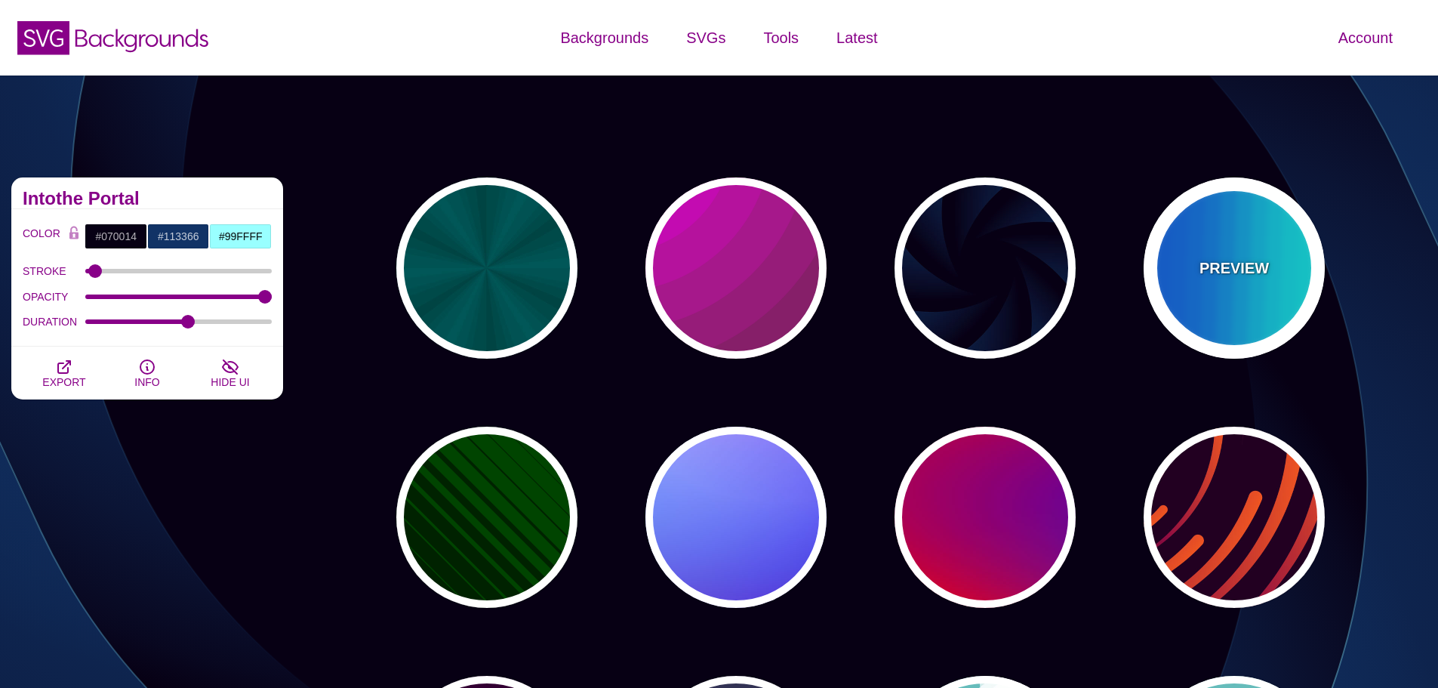
click at [1191, 256] on div "PREVIEW" at bounding box center [1234, 267] width 181 height 181
type input "#00FFFF"
type input "#0066FF"
type input "0.25"
type input "12"
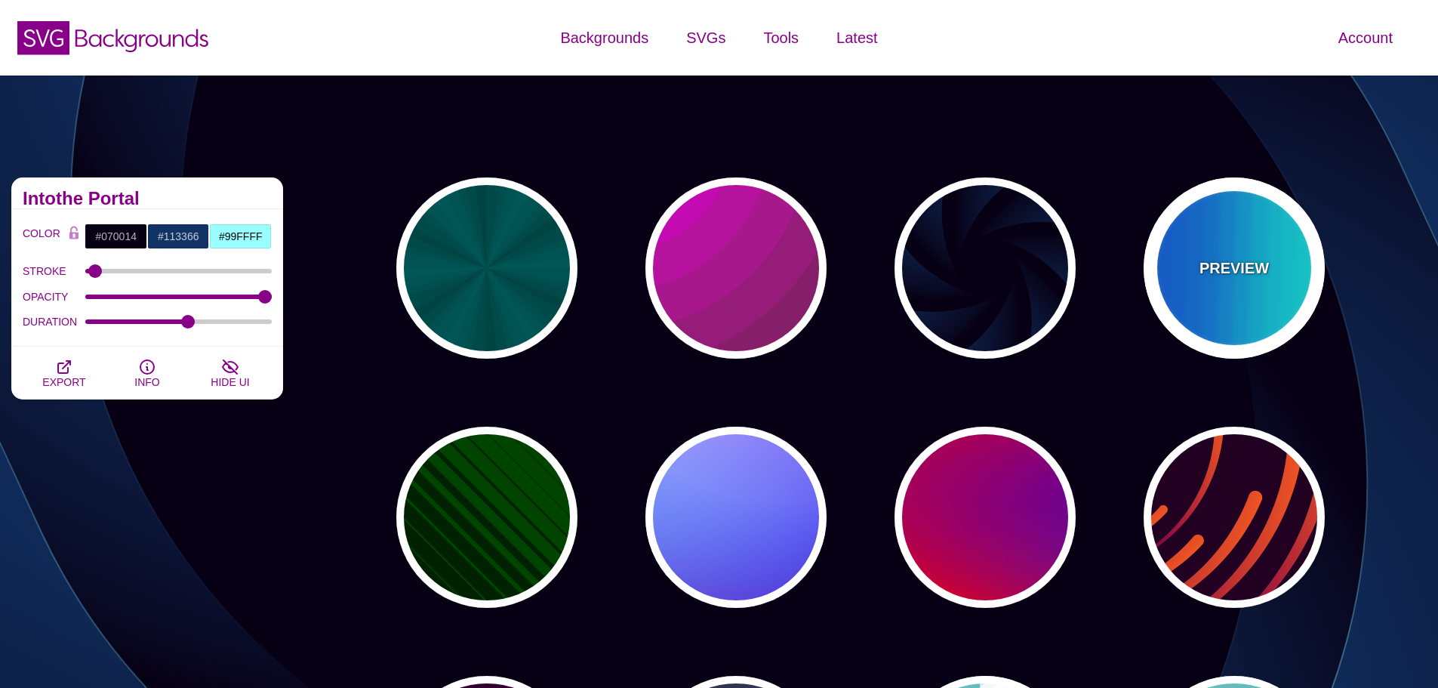
type input "999"
type input "0"
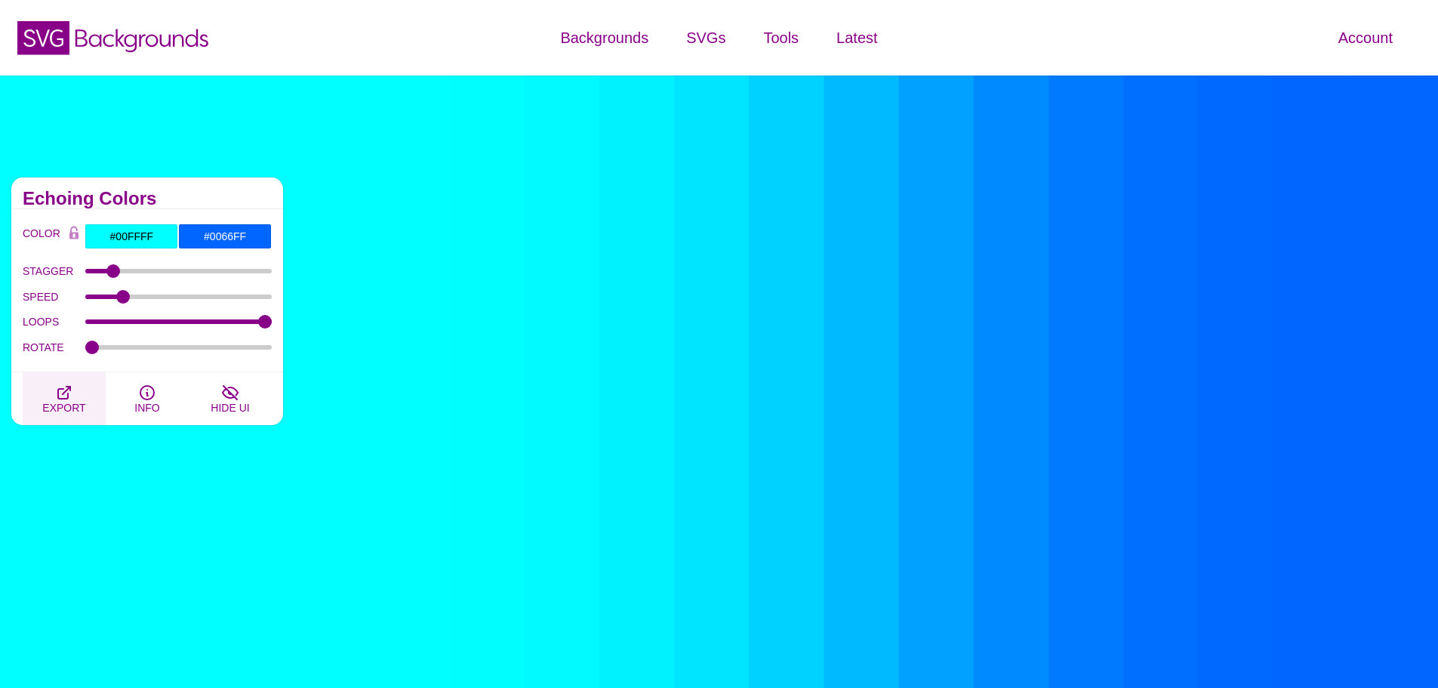
click at [94, 404] on button "EXPORT" at bounding box center [64, 398] width 83 height 53
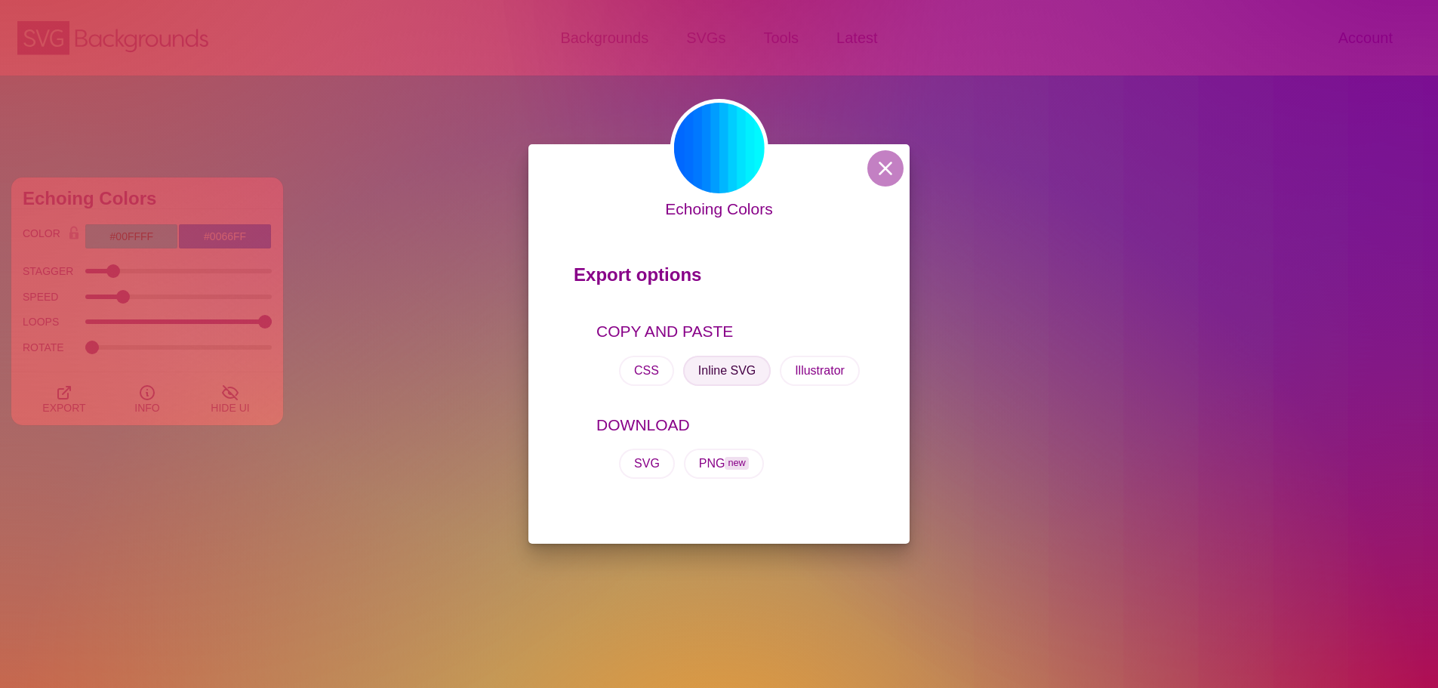
click at [706, 378] on button "Inline SVG" at bounding box center [727, 371] width 88 height 30
click at [849, 76] on div "Echoing Colors Export options COPY AND PASTE CSS Inline SVG Illustrator DOWNLOA…" at bounding box center [719, 344] width 1438 height 688
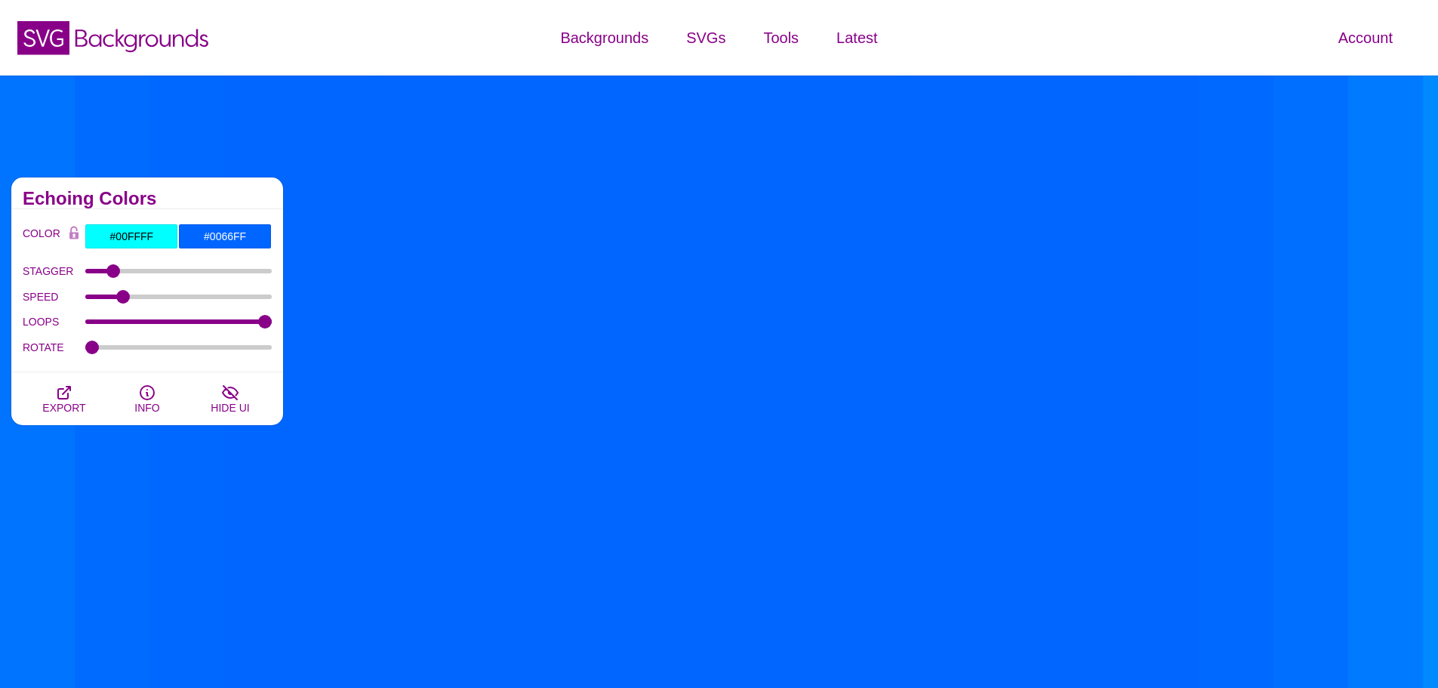
drag, startPoint x: 492, startPoint y: 137, endPoint x: 480, endPoint y: 153, distance: 19.3
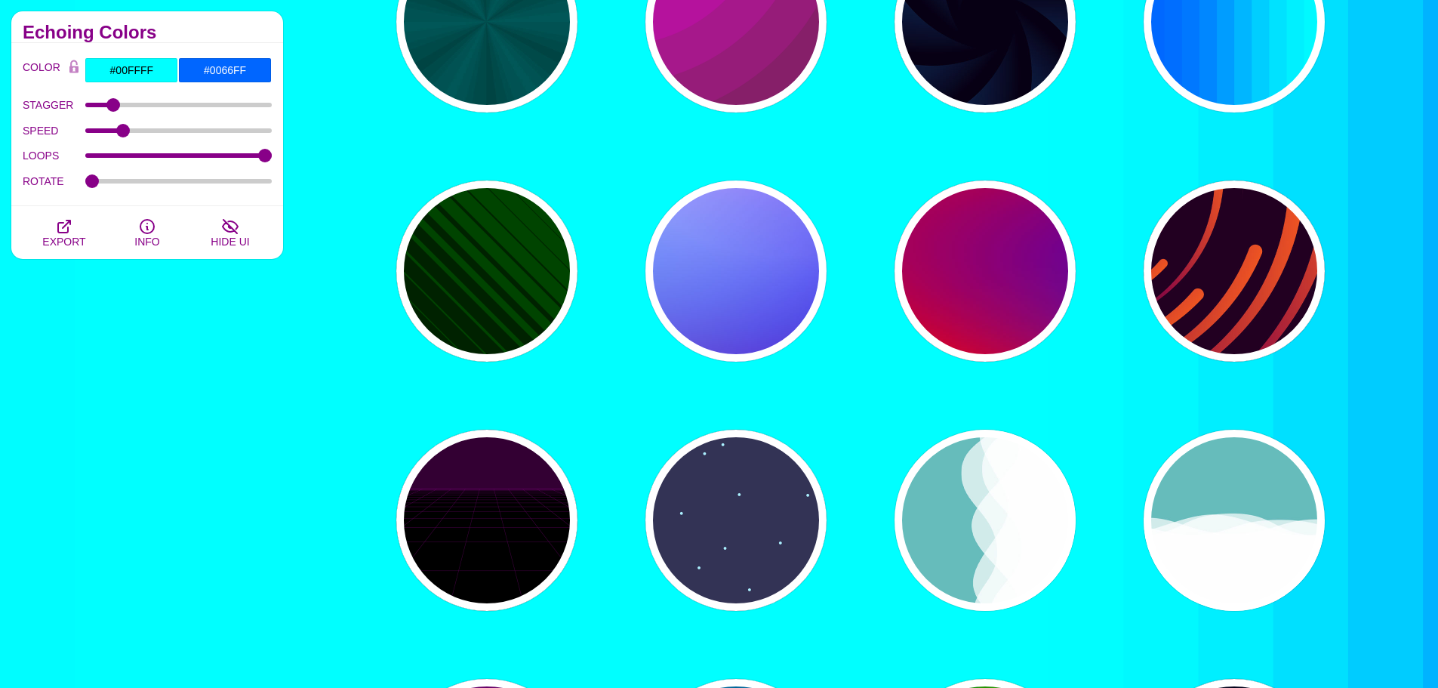
scroll to position [151, 0]
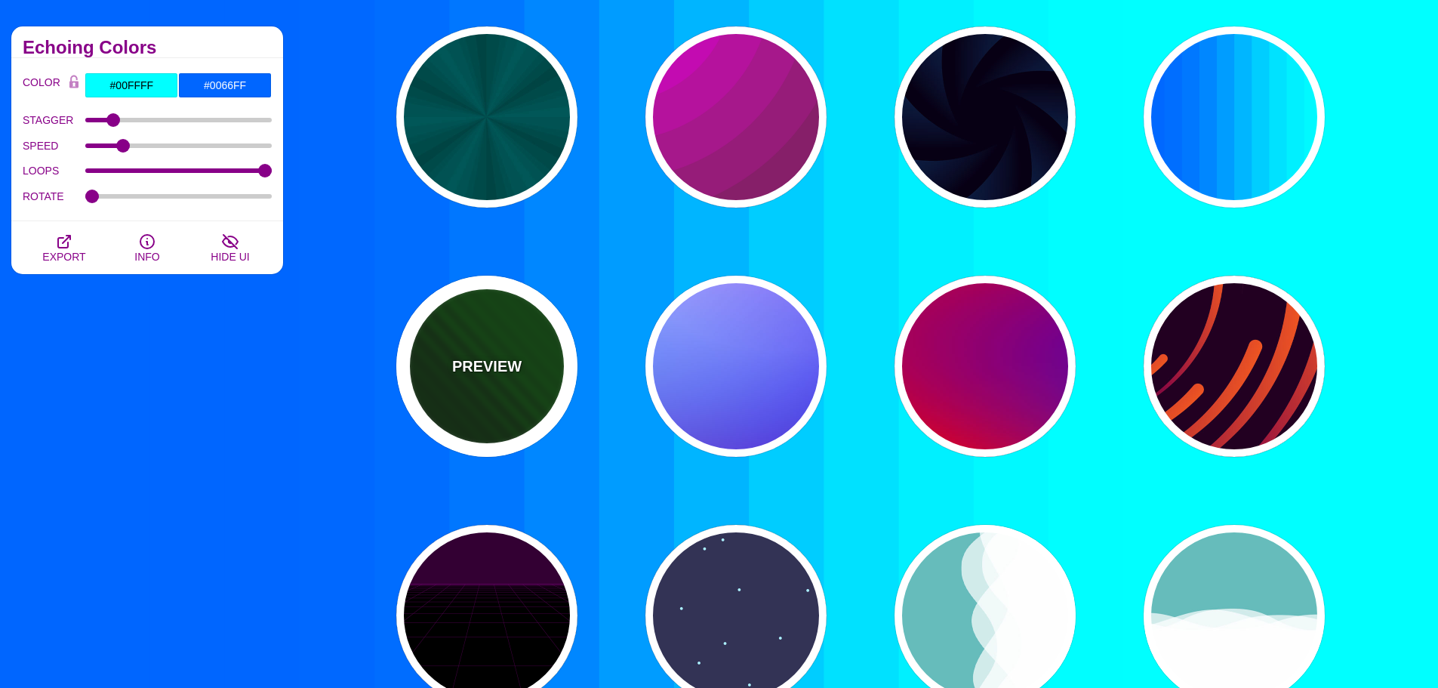
click at [479, 327] on div "PREVIEW" at bounding box center [486, 366] width 181 height 181
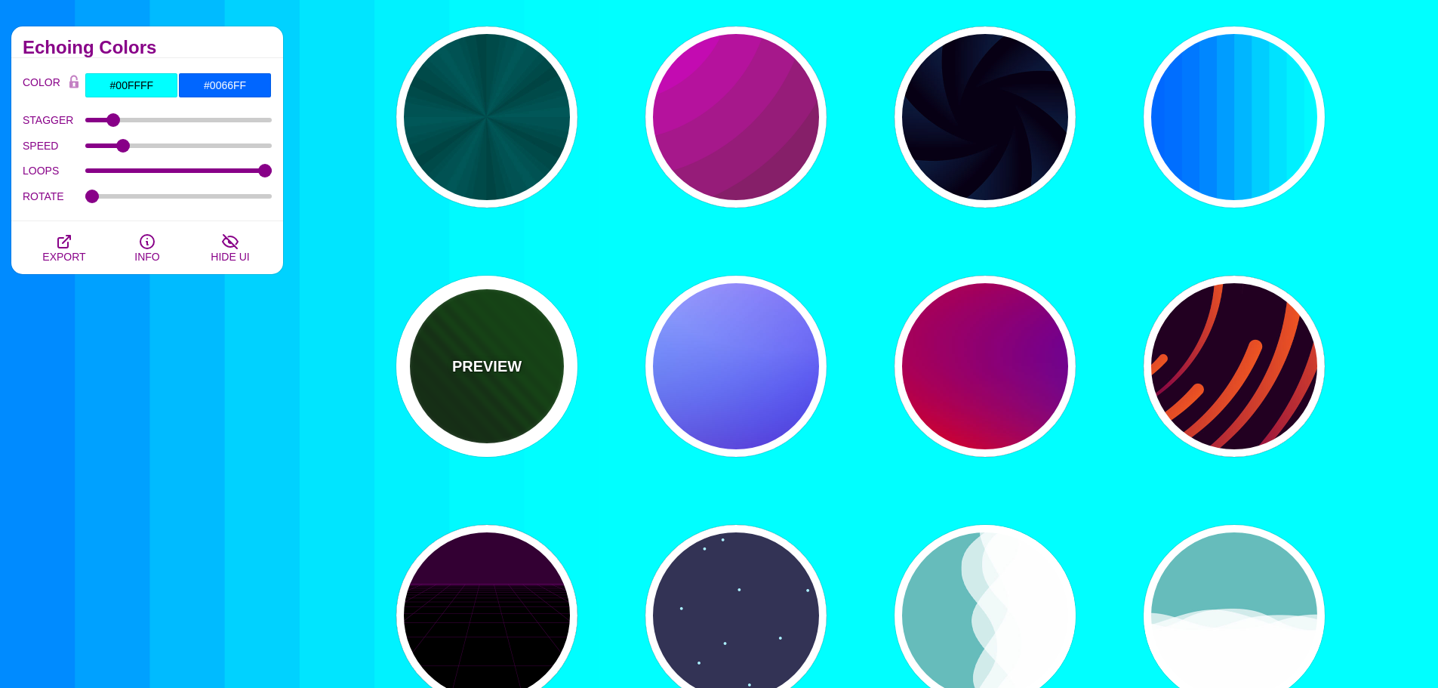
type input "#002200"
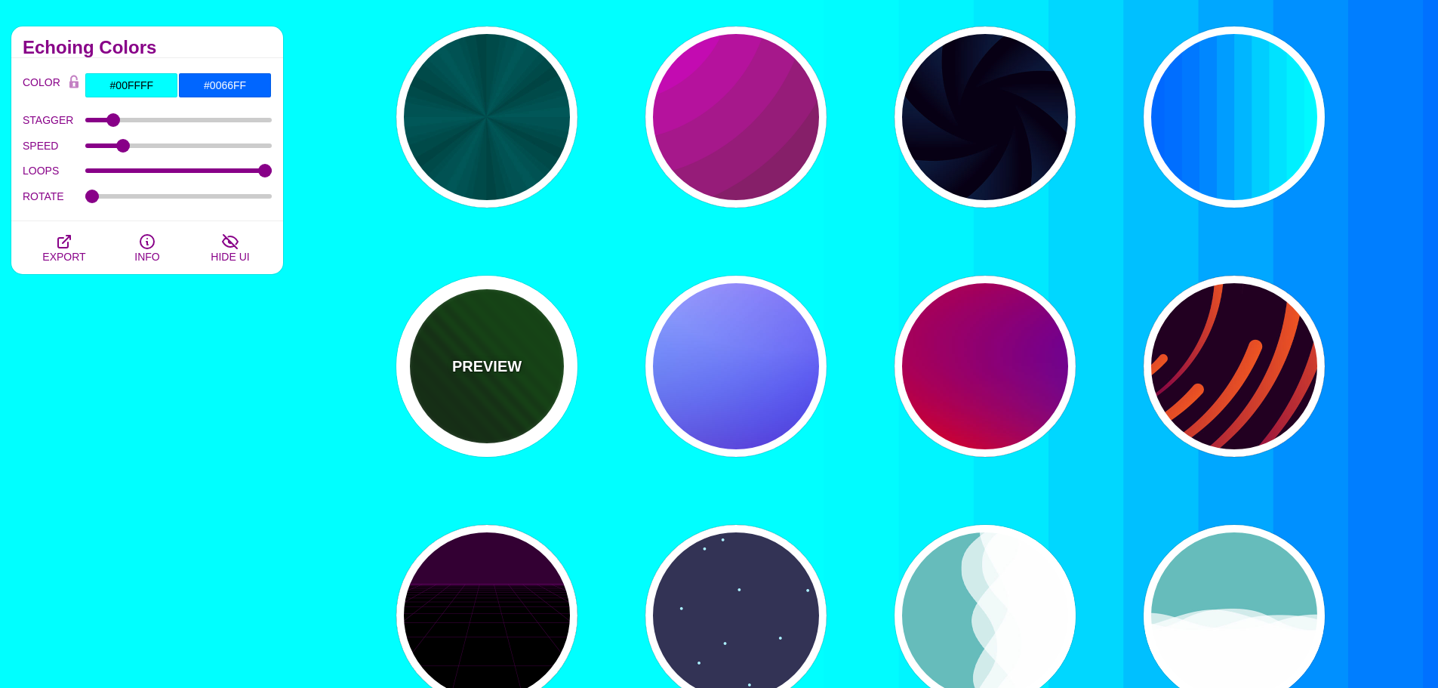
type input "#004400"
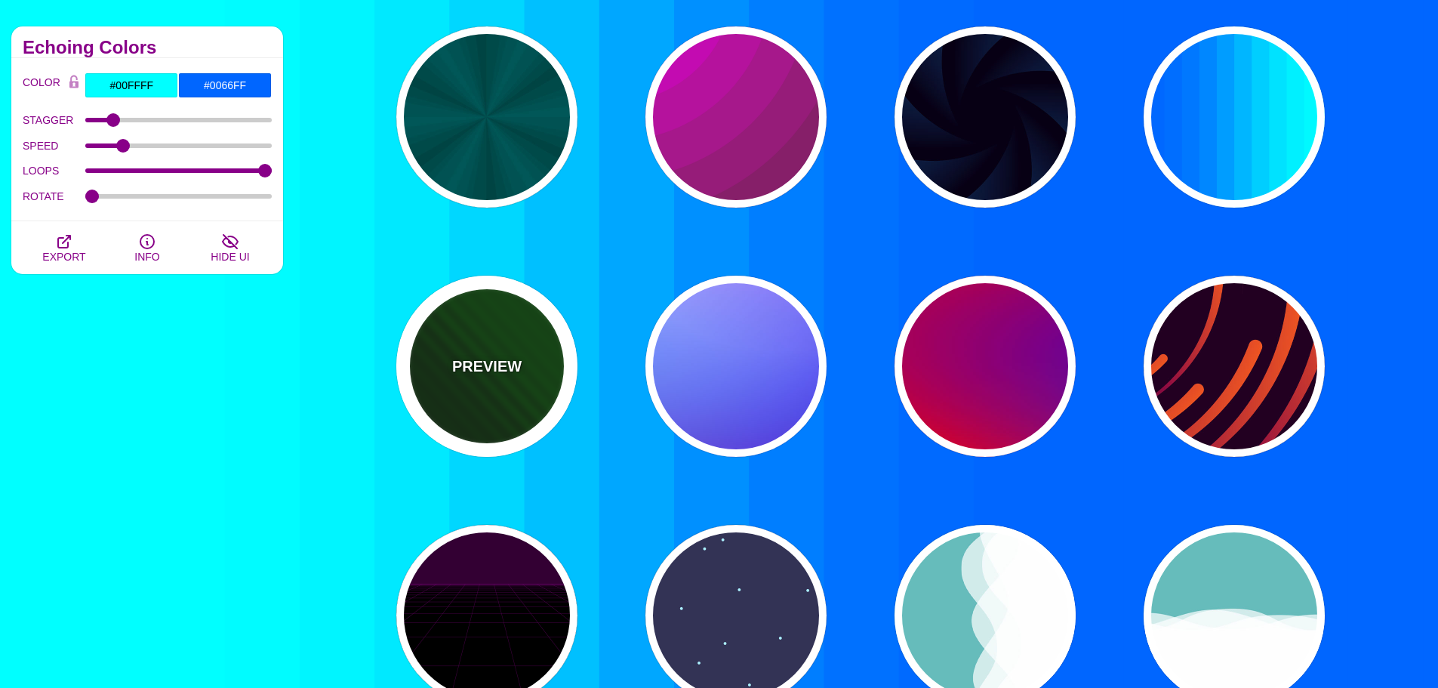
type input "0"
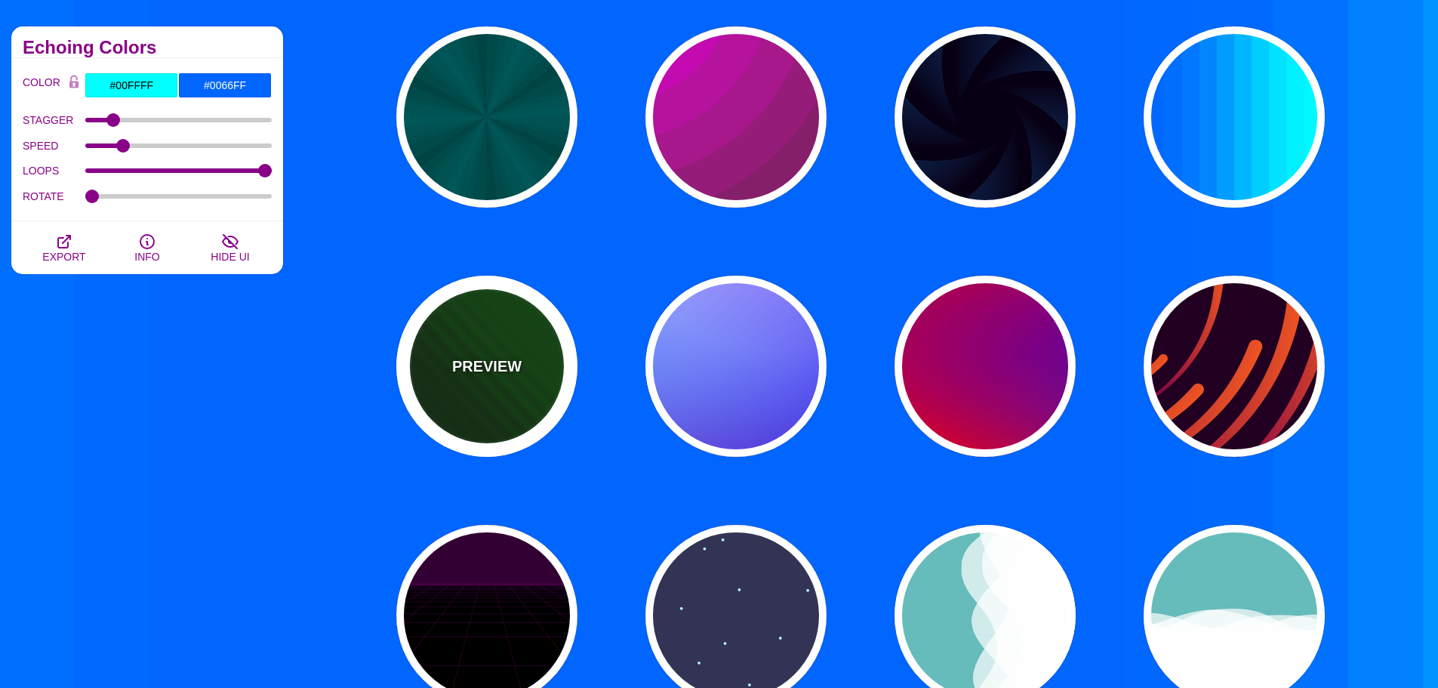
type input "1"
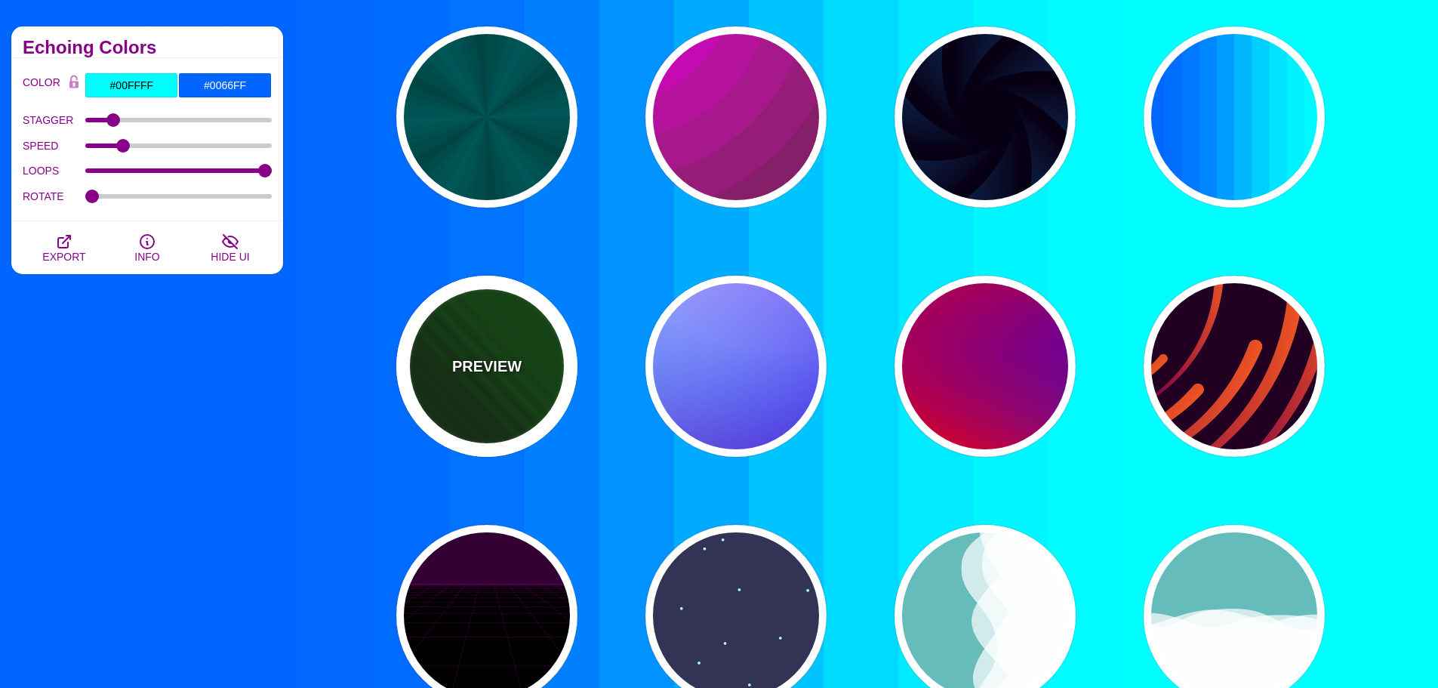
type input "5"
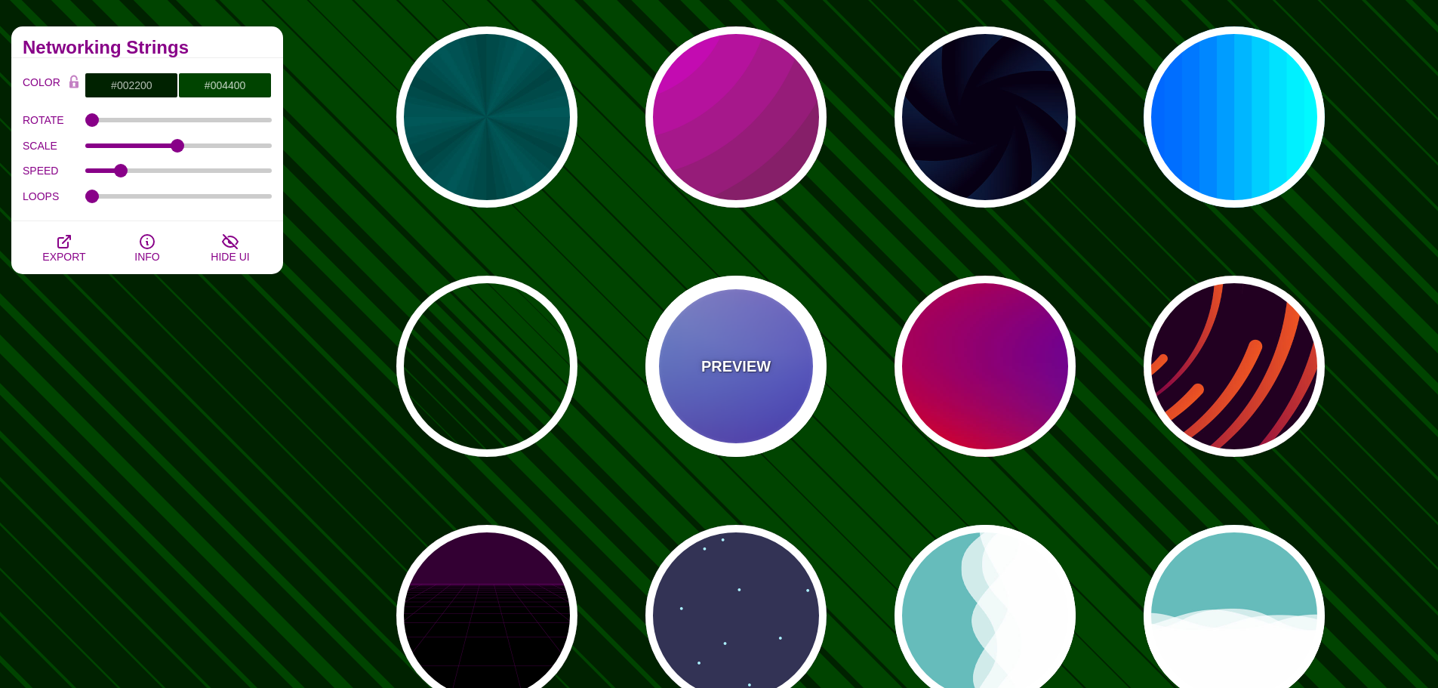
click at [720, 343] on div "PREVIEW" at bounding box center [736, 366] width 181 height 181
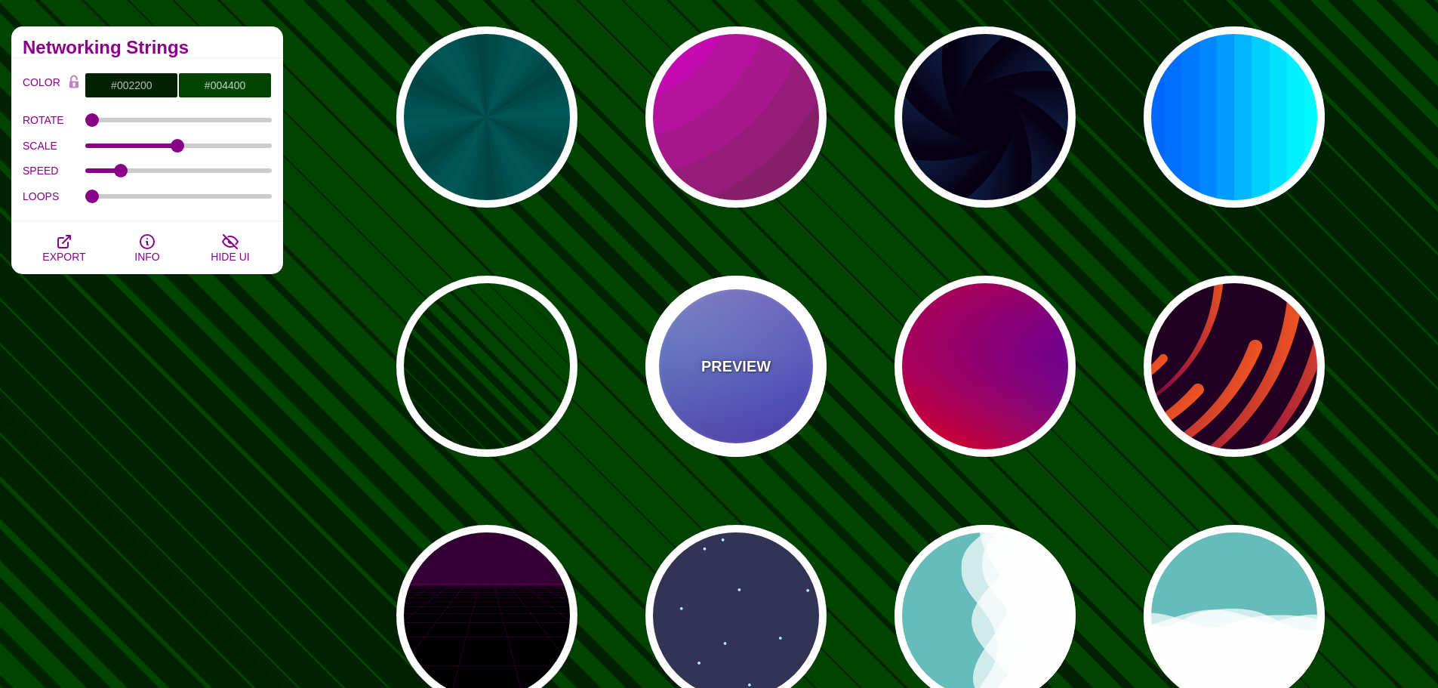
type input "#0000FF"
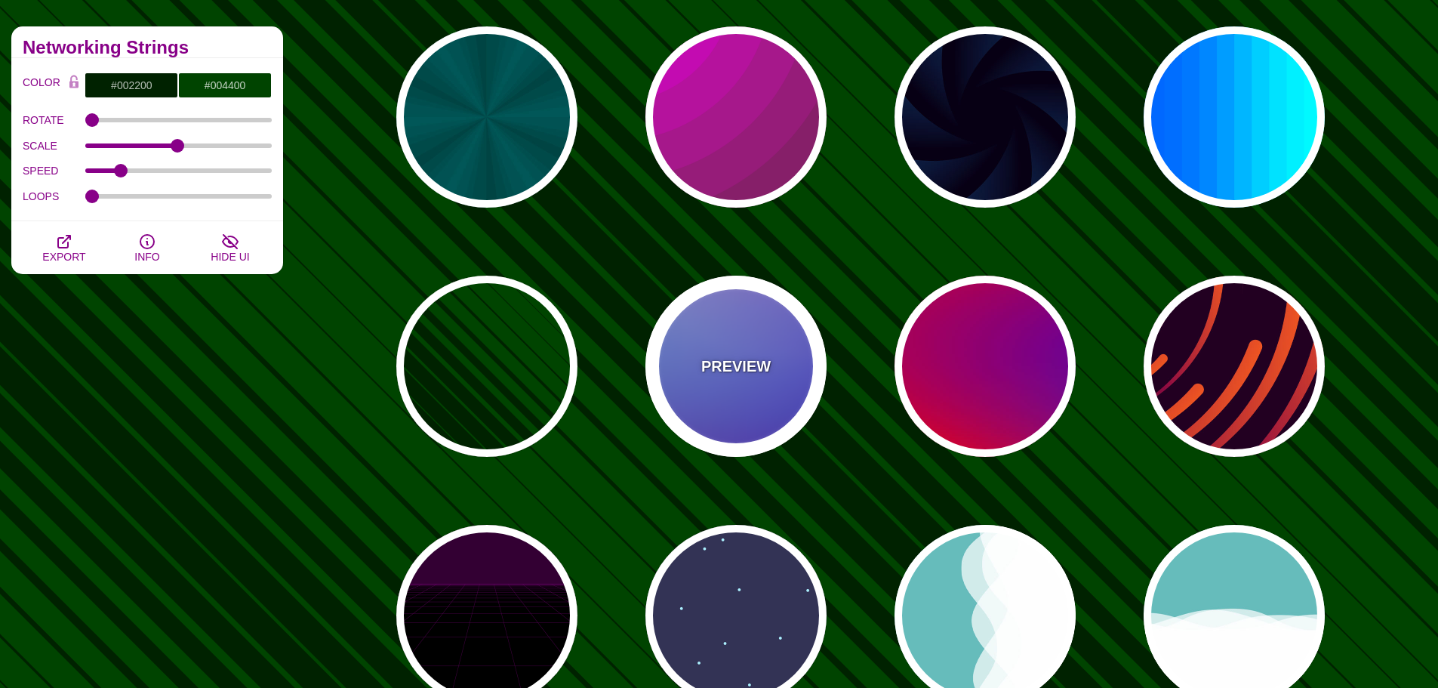
type input "#0099FF"
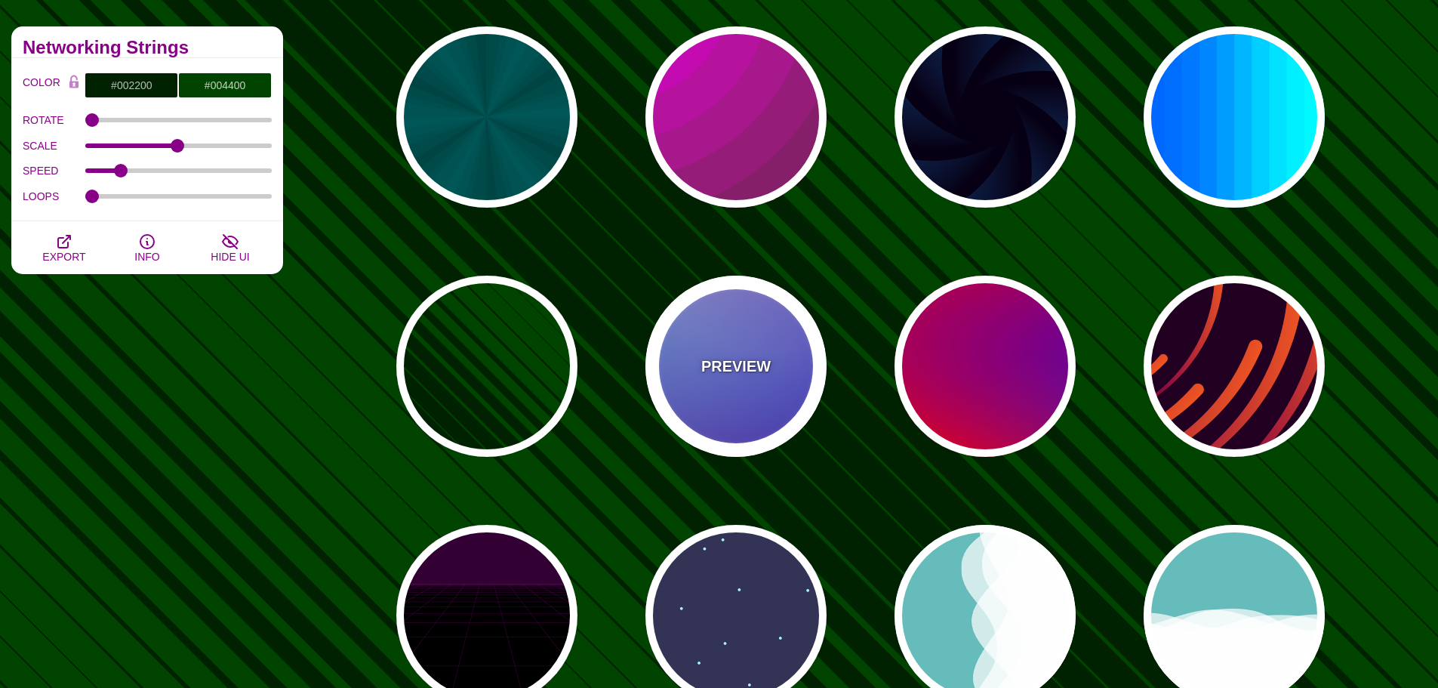
type input "#FFFFFF"
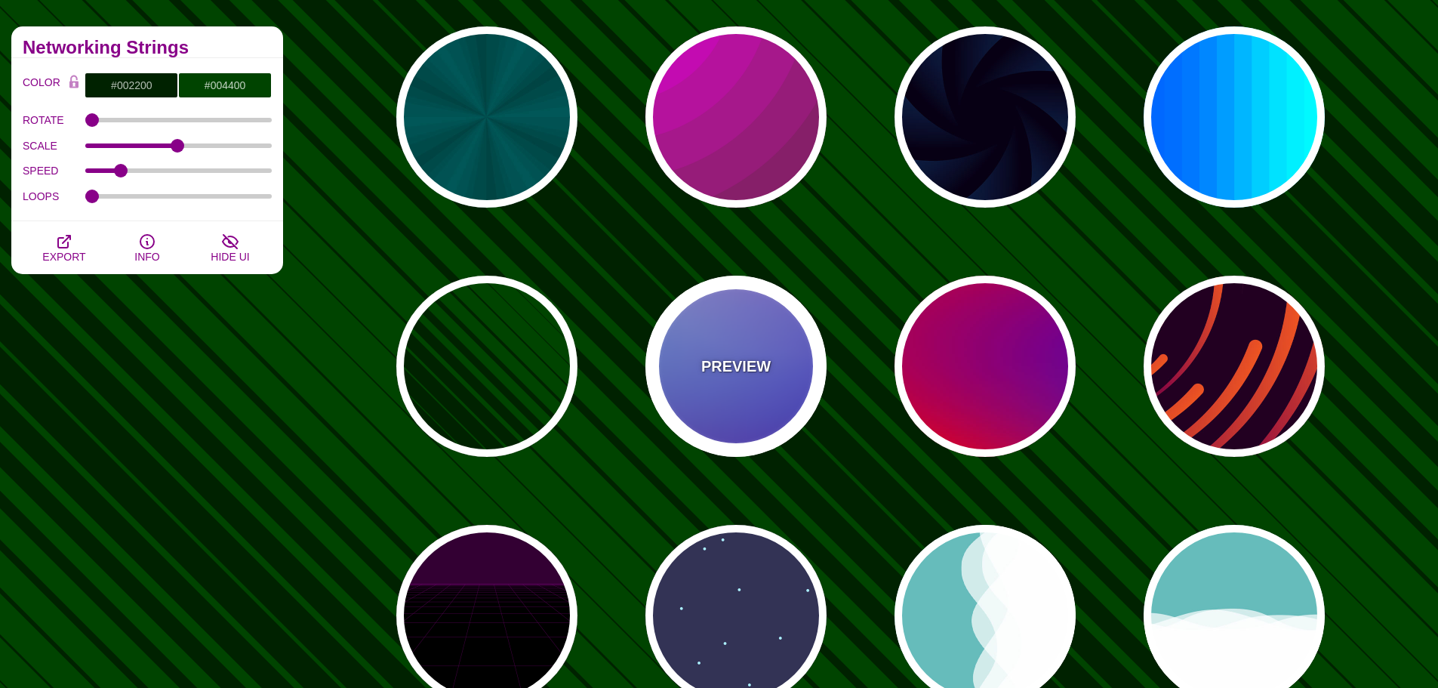
type input "#FF99FF"
type input "#880088"
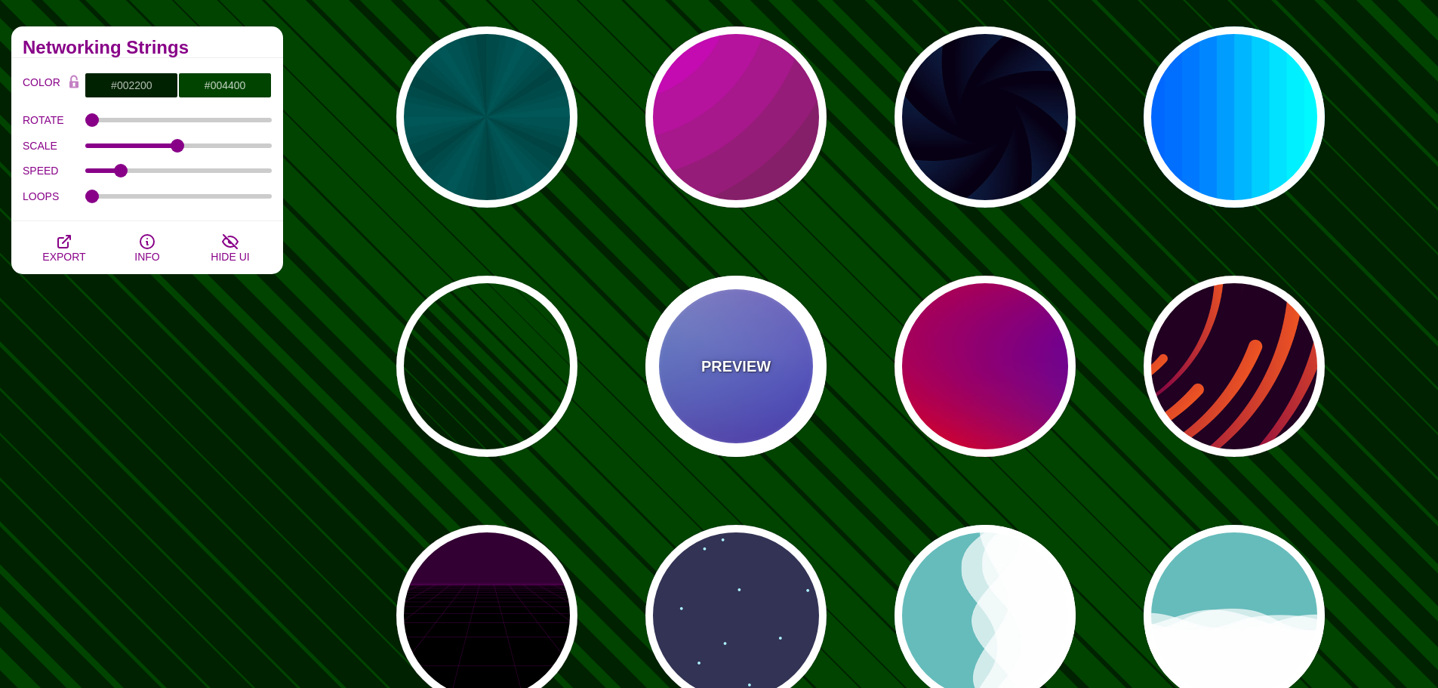
type input "12"
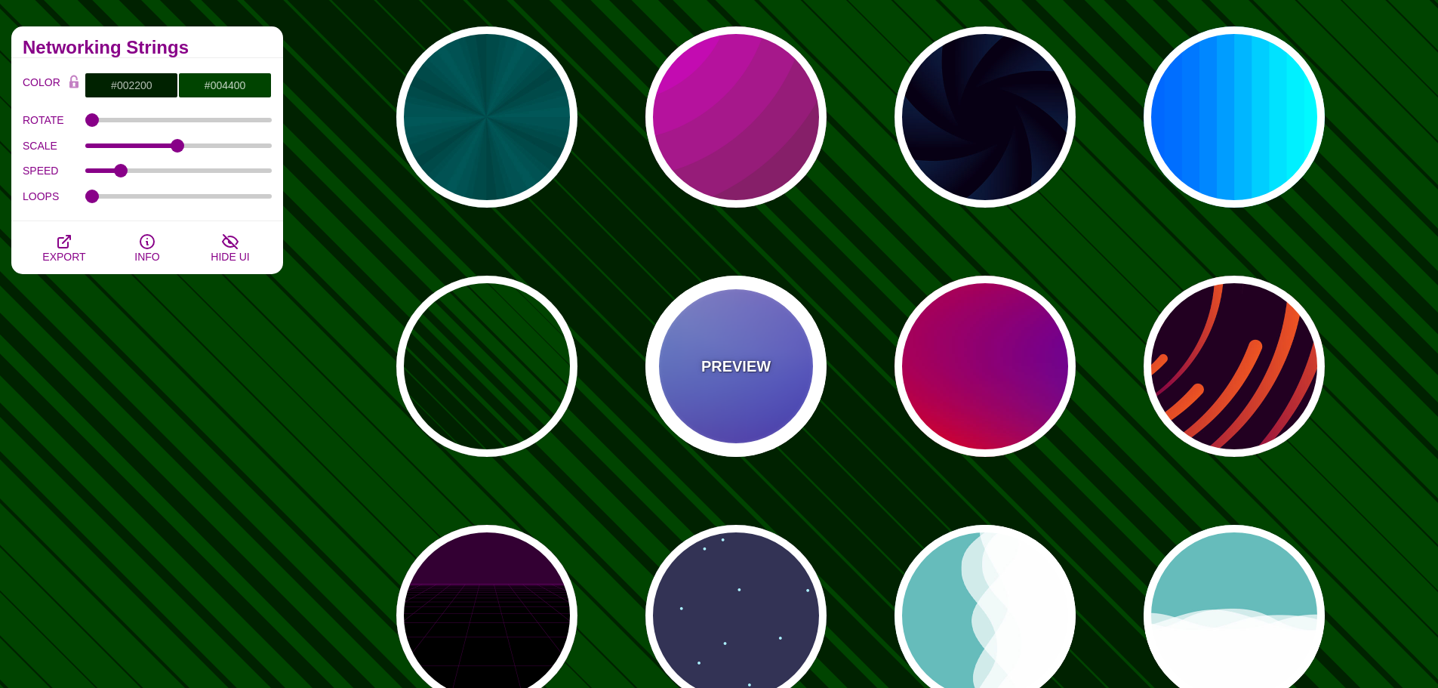
type input "0"
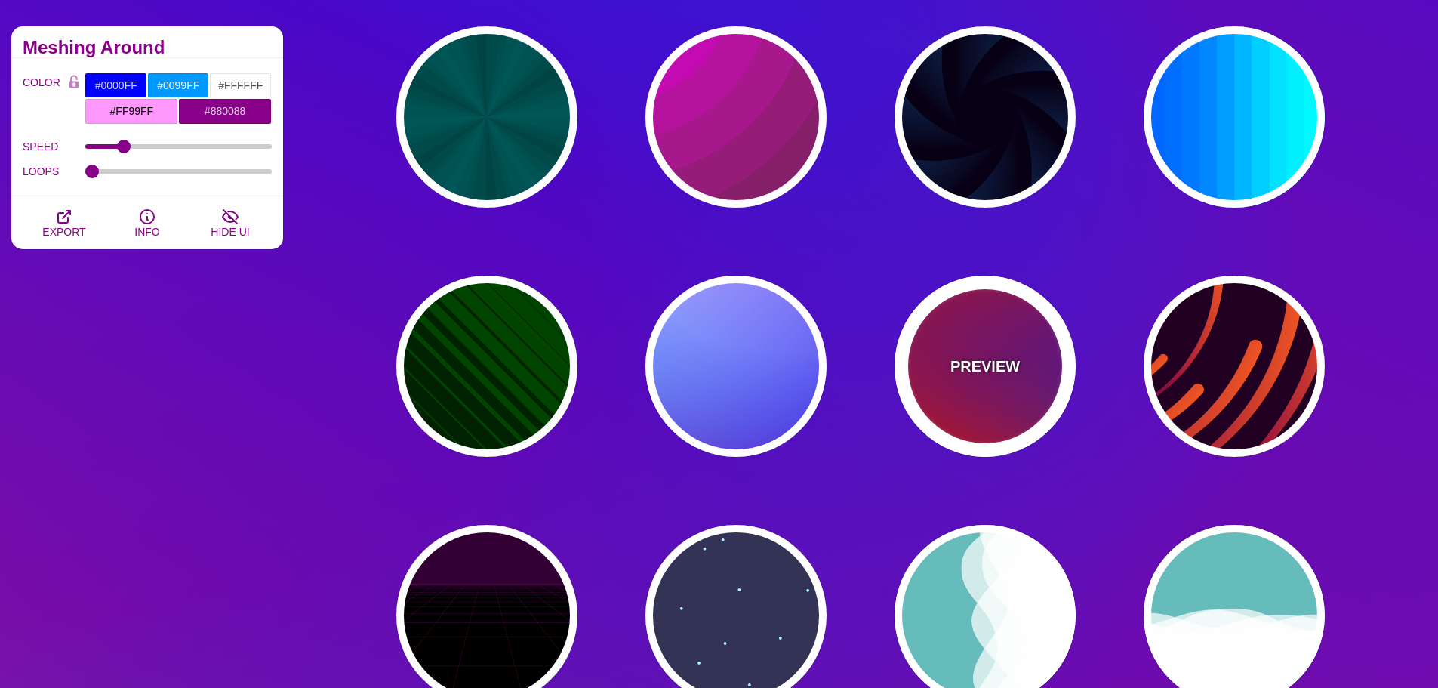
click at [985, 338] on div "PREVIEW" at bounding box center [985, 366] width 181 height 181
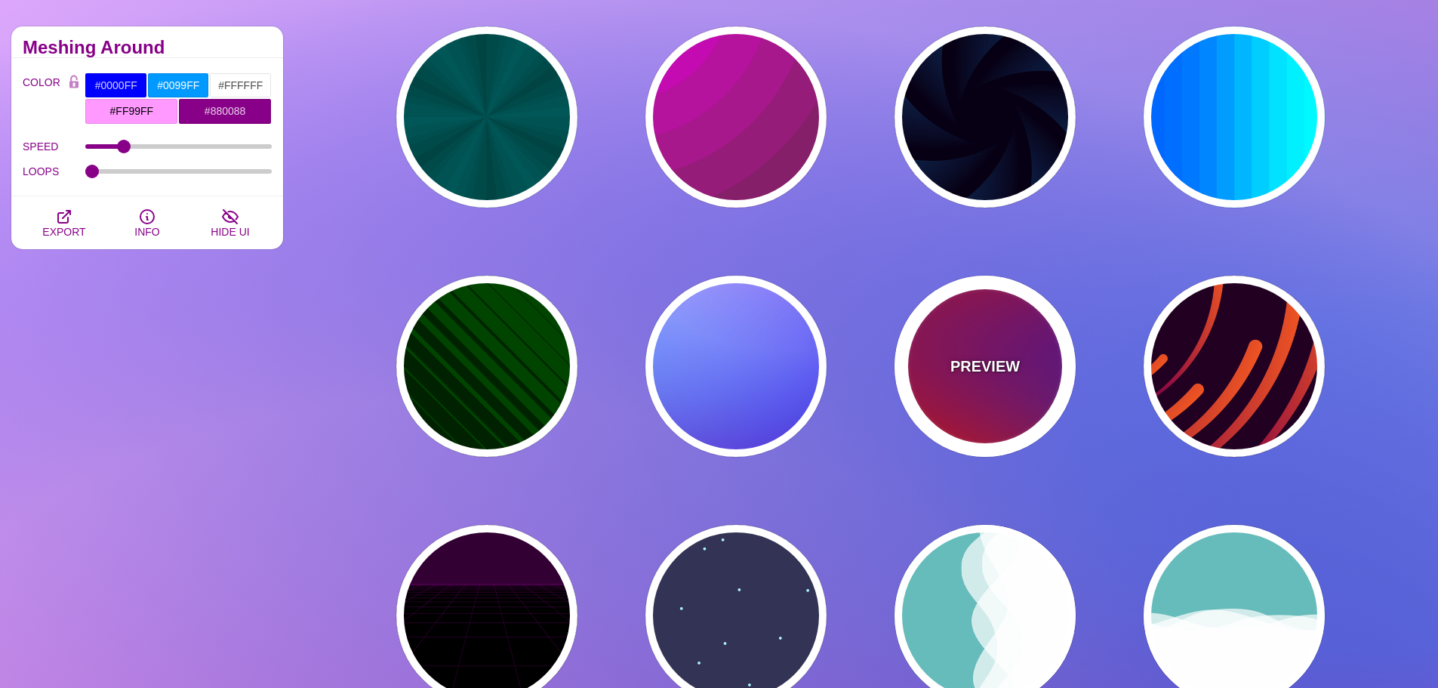
type input "#FF0000"
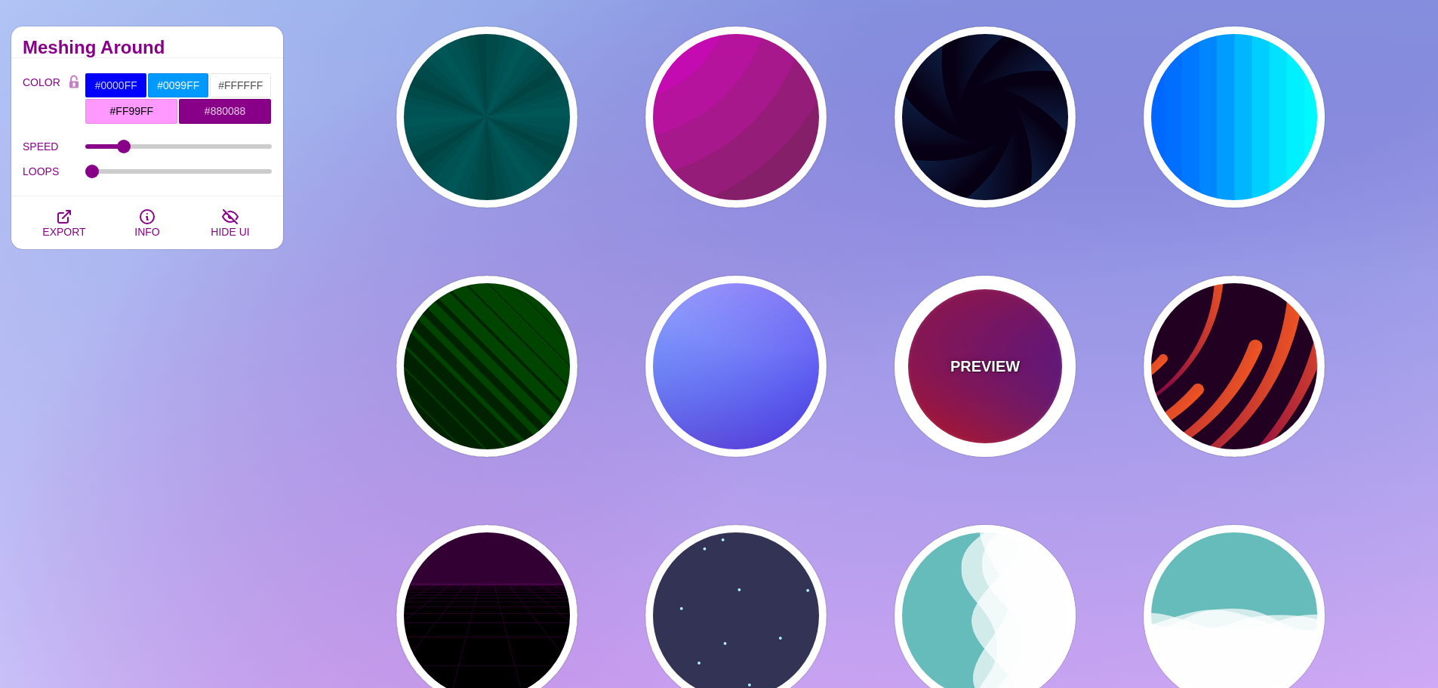
type input "#800080"
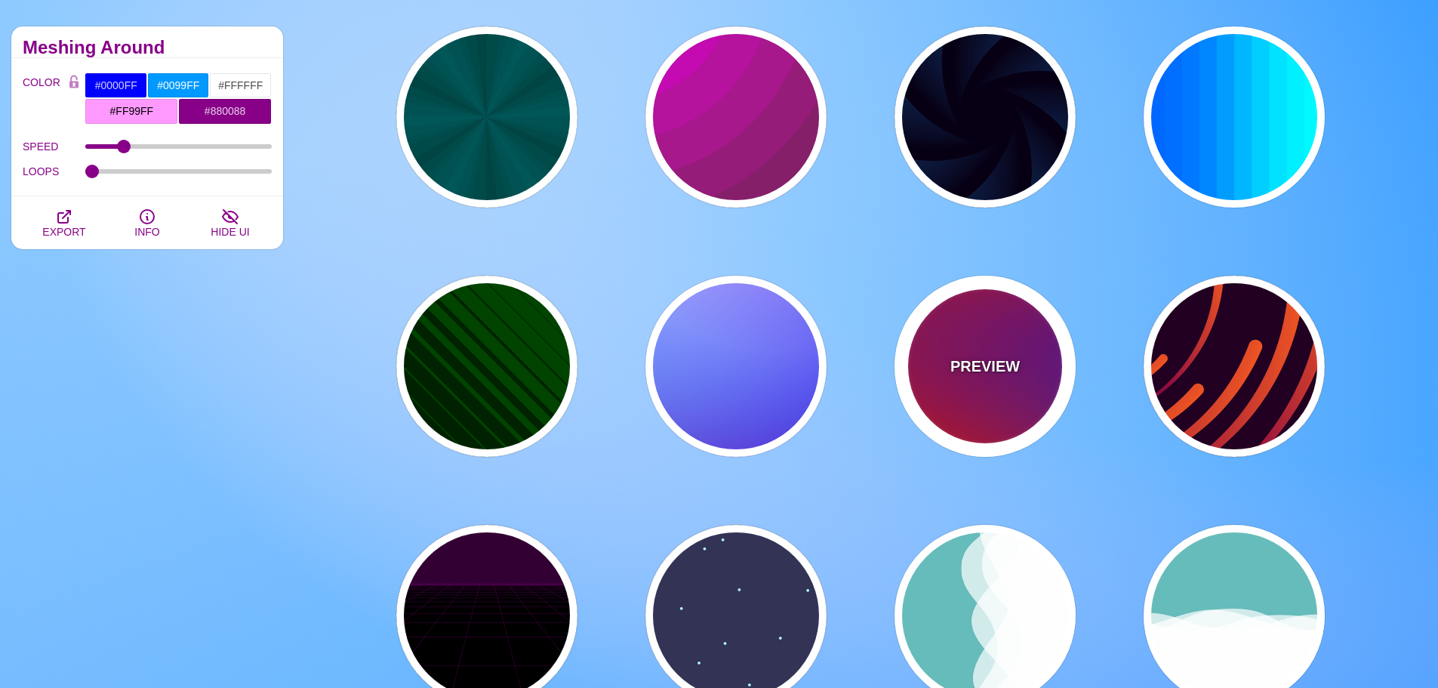
type input "#0000FF"
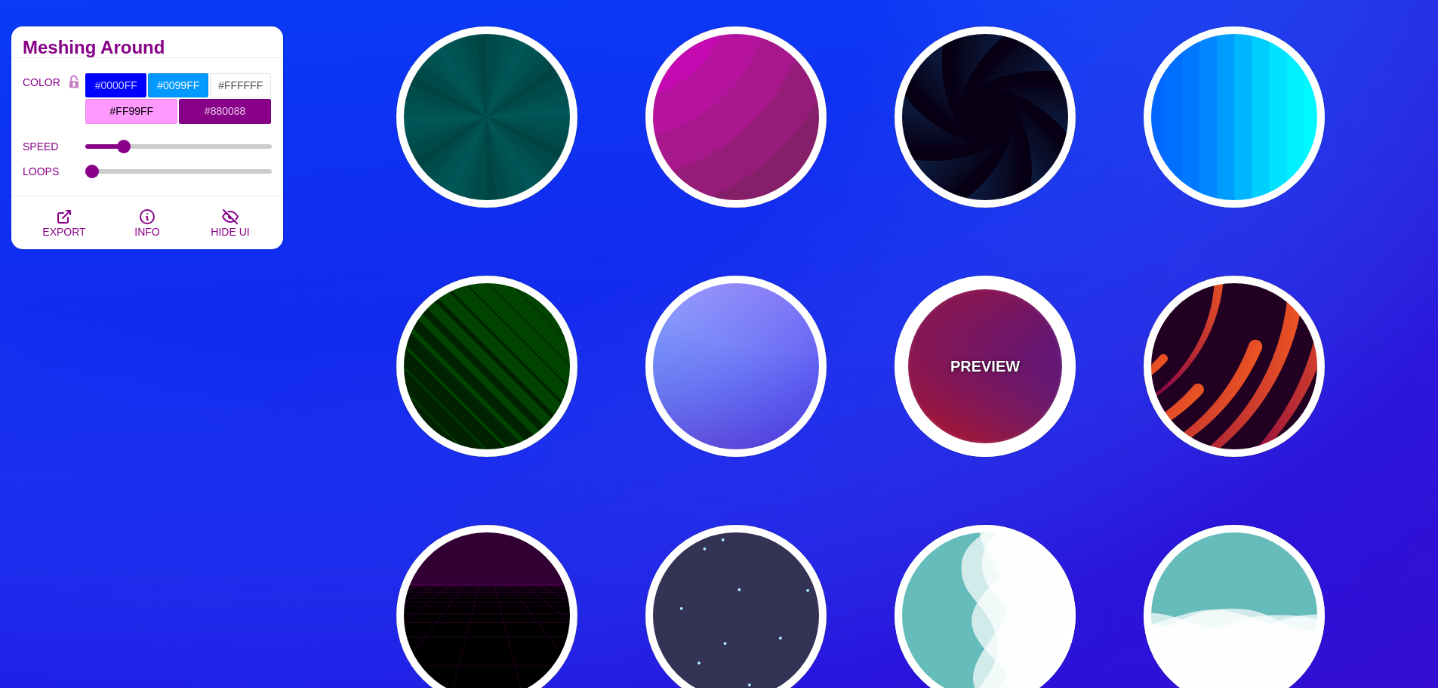
type input "#00EEBB"
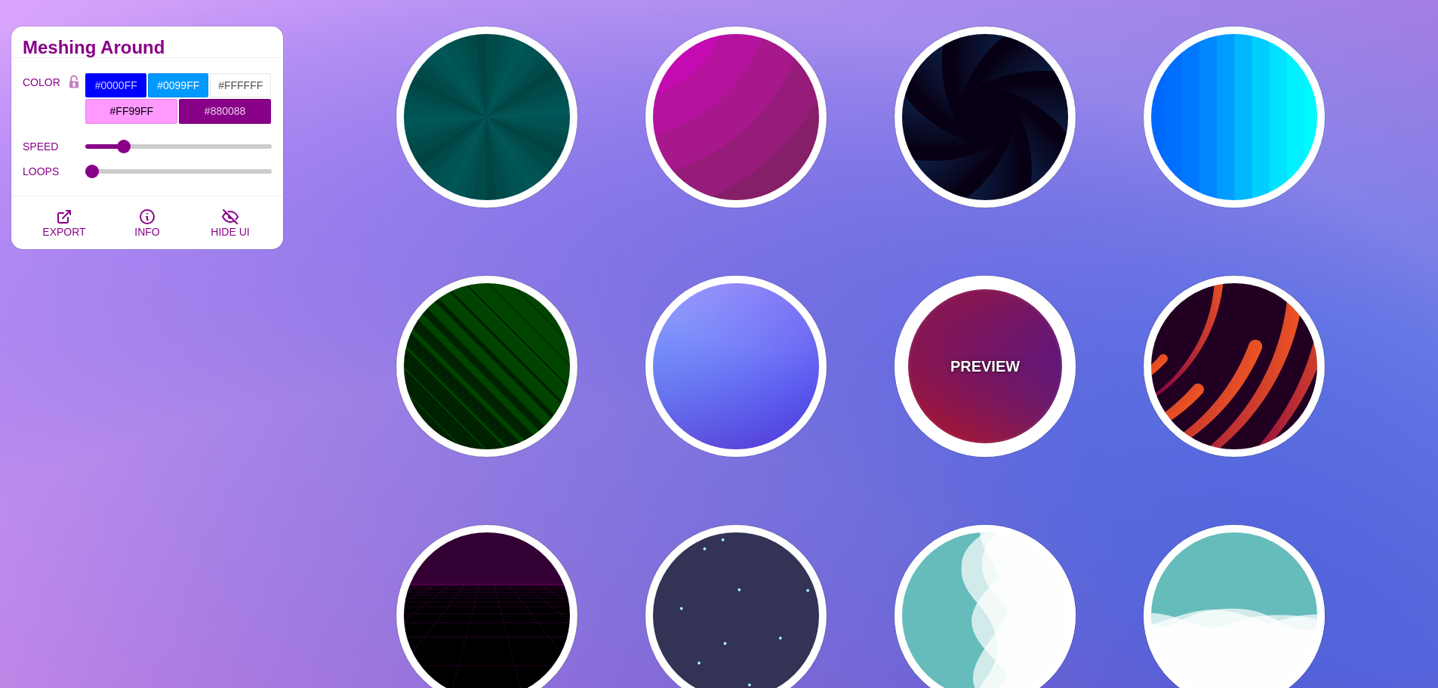
type input "#FFFF00"
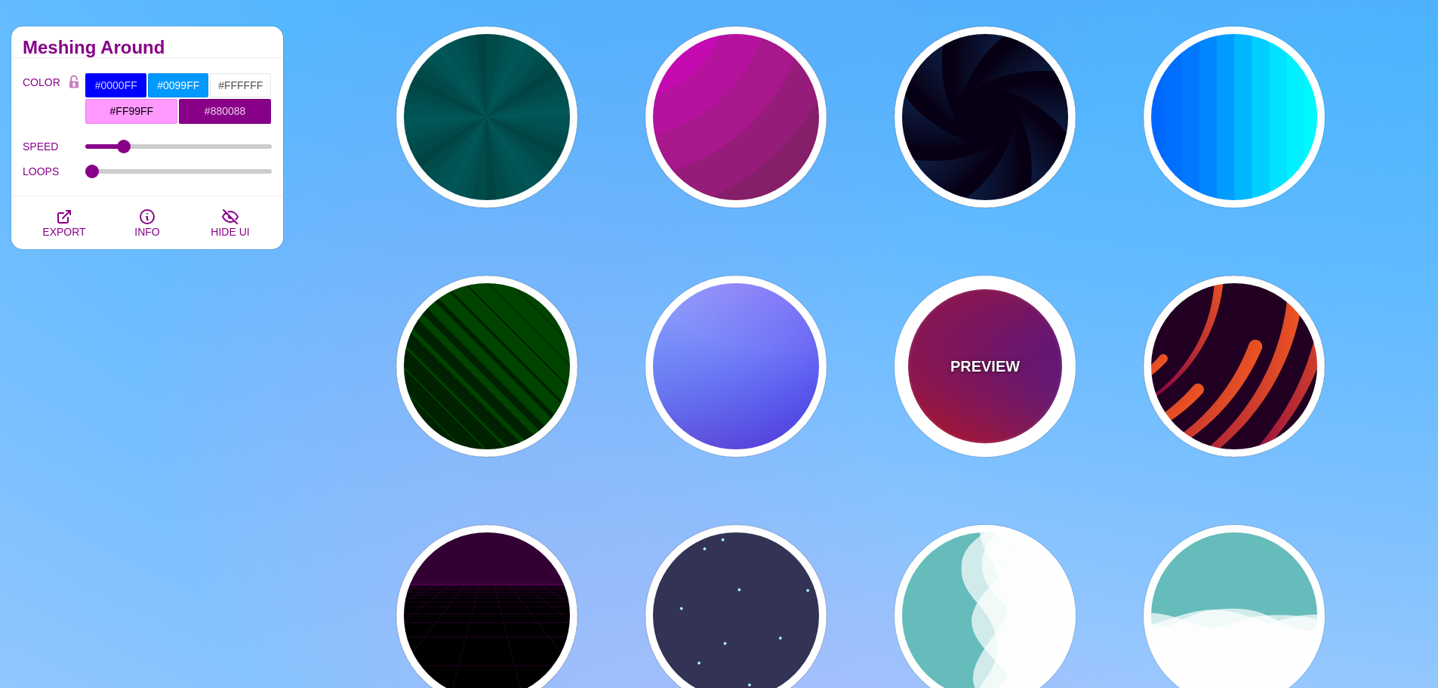
type input "#FFA500"
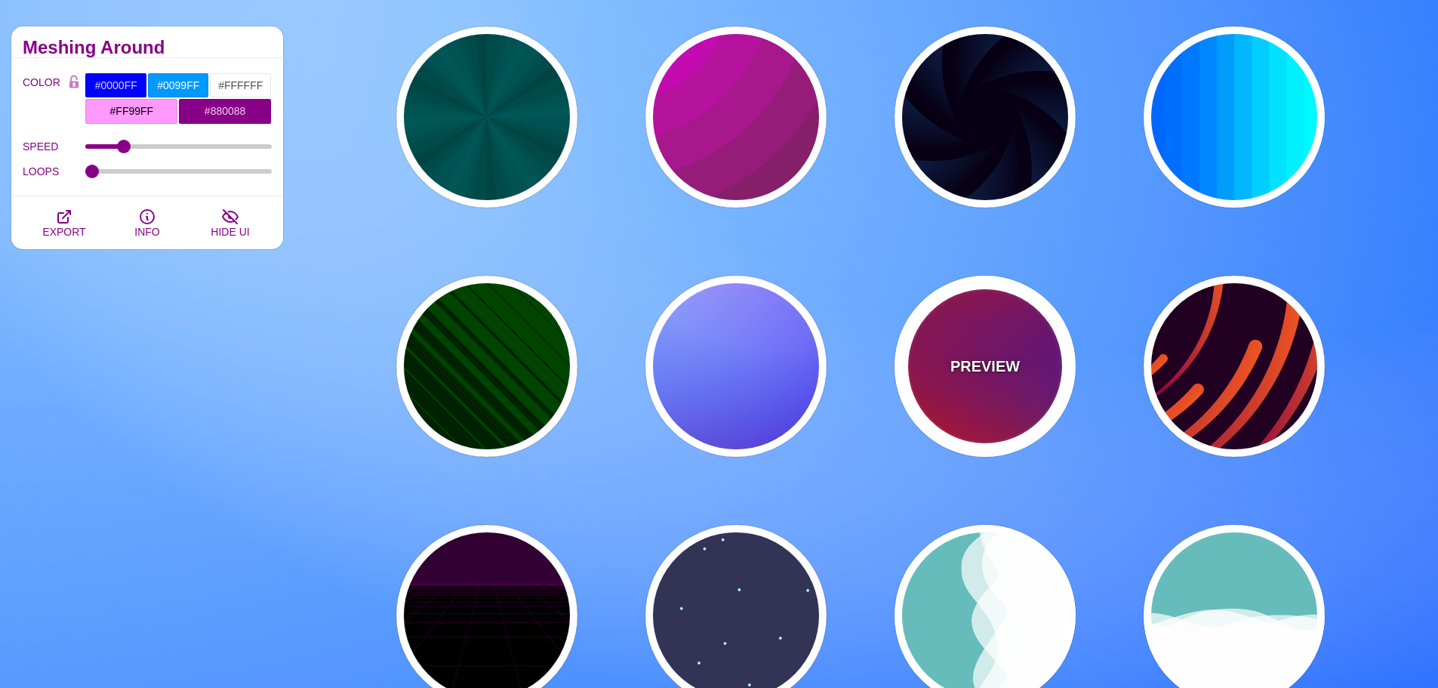
type input "1"
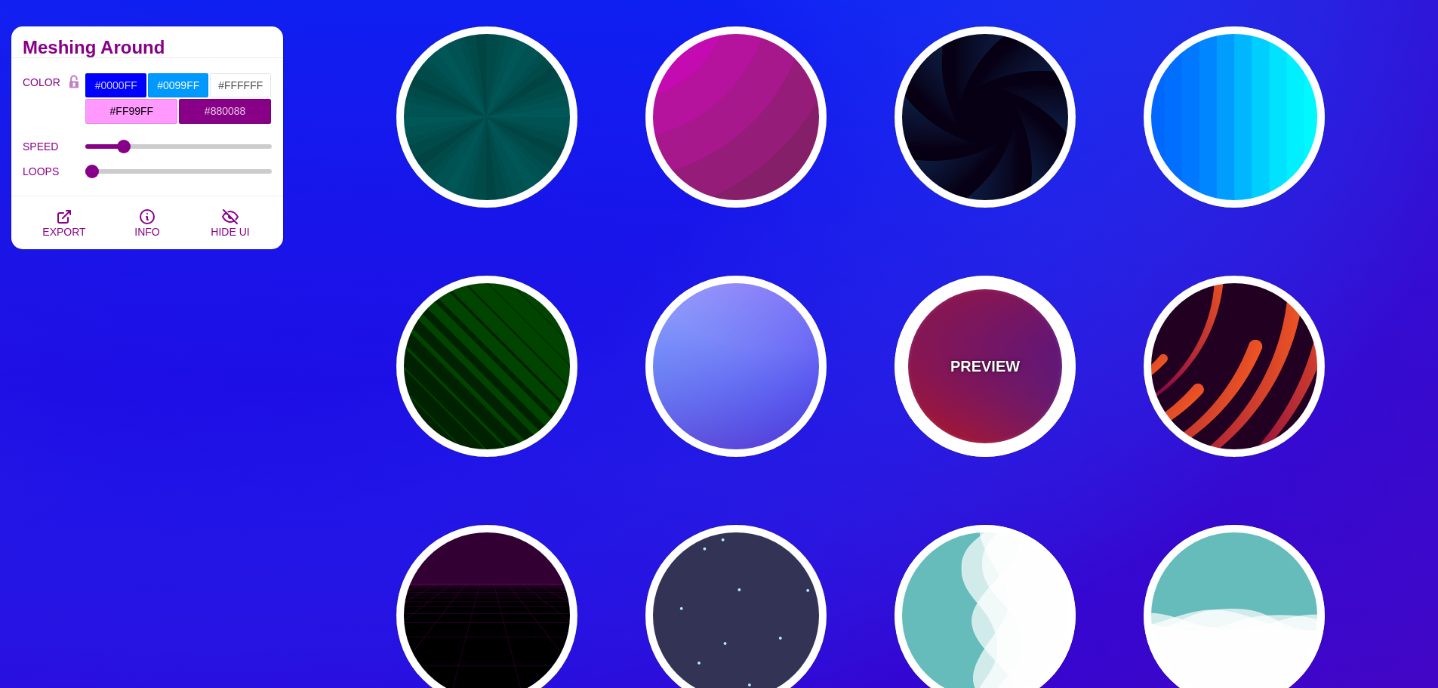
type input "20"
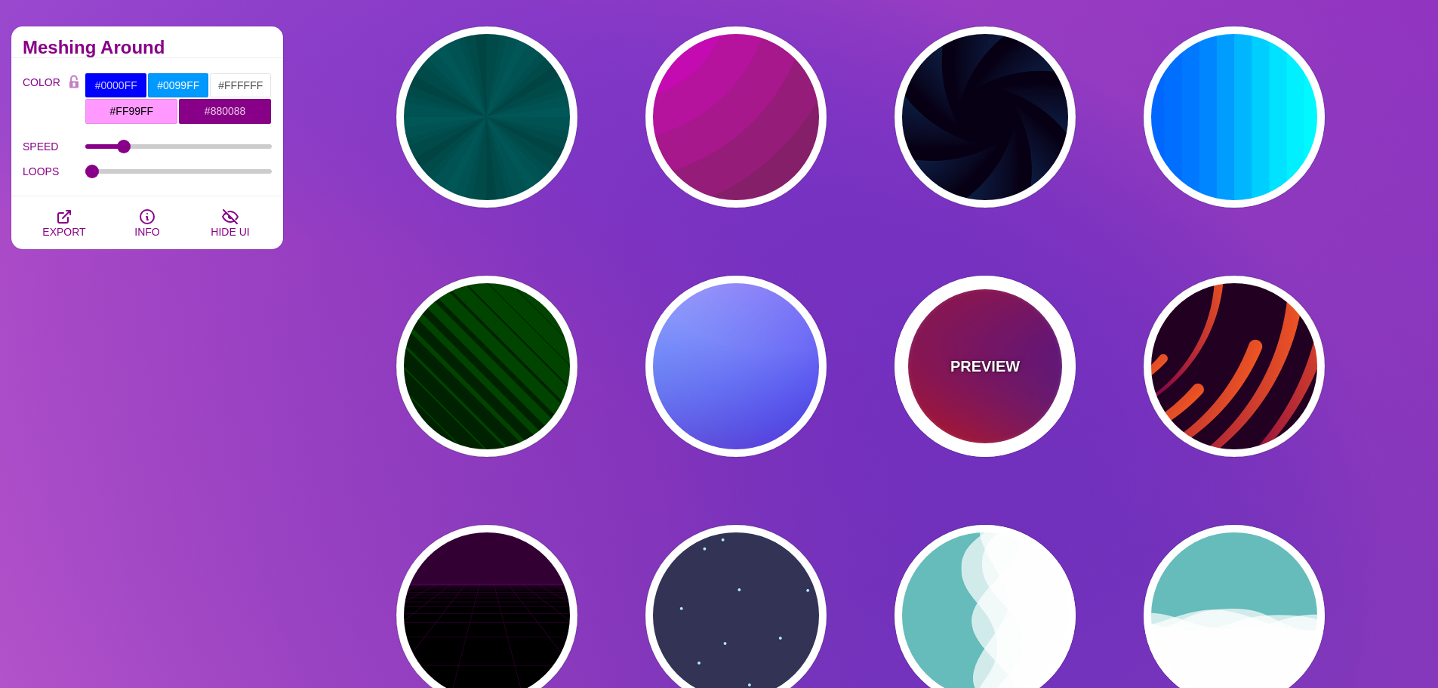
type input "0"
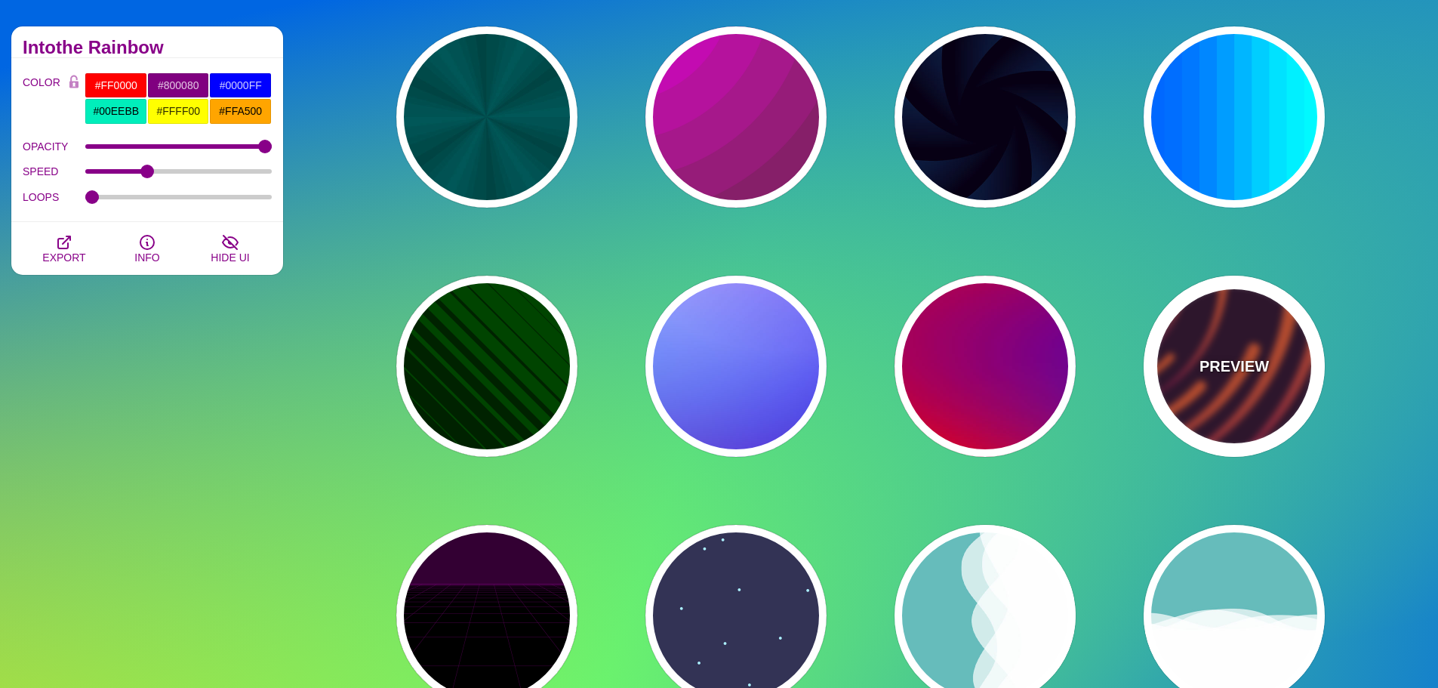
click at [1294, 335] on div "PREVIEW" at bounding box center [1234, 366] width 181 height 181
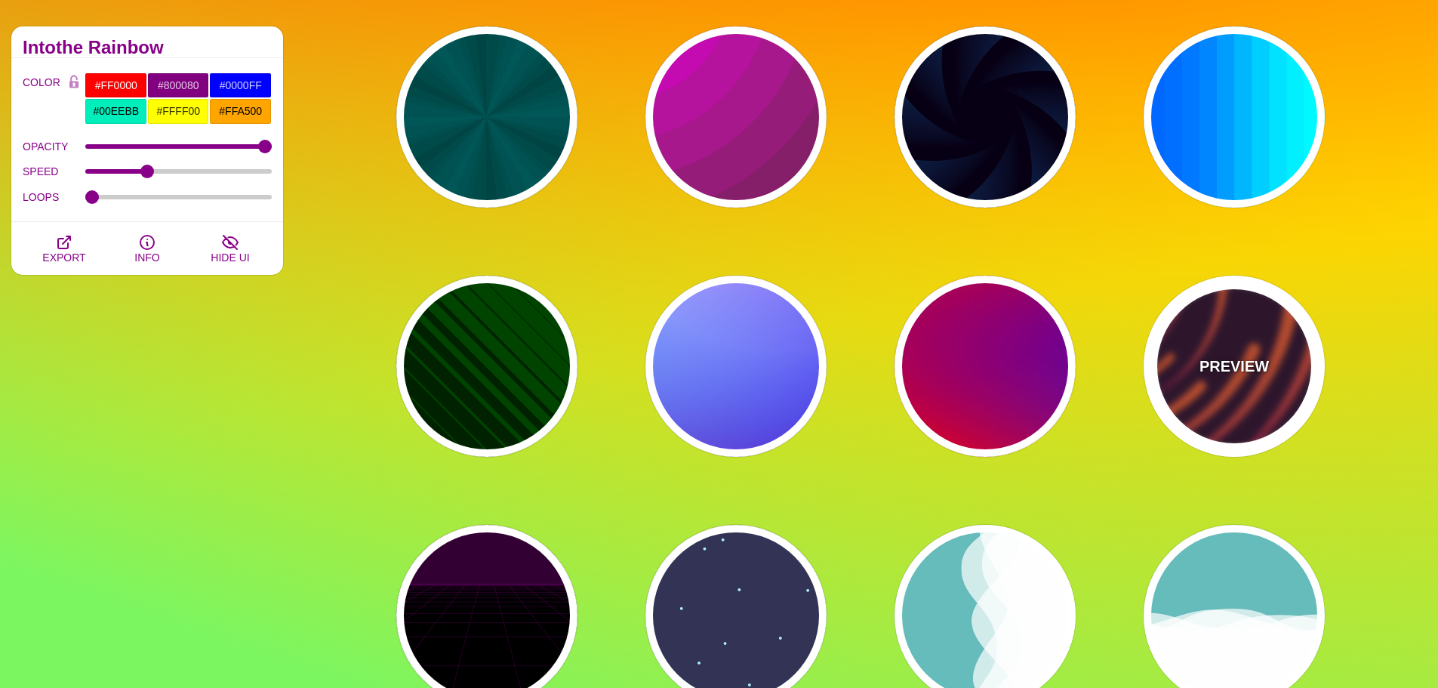
type input "#220022"
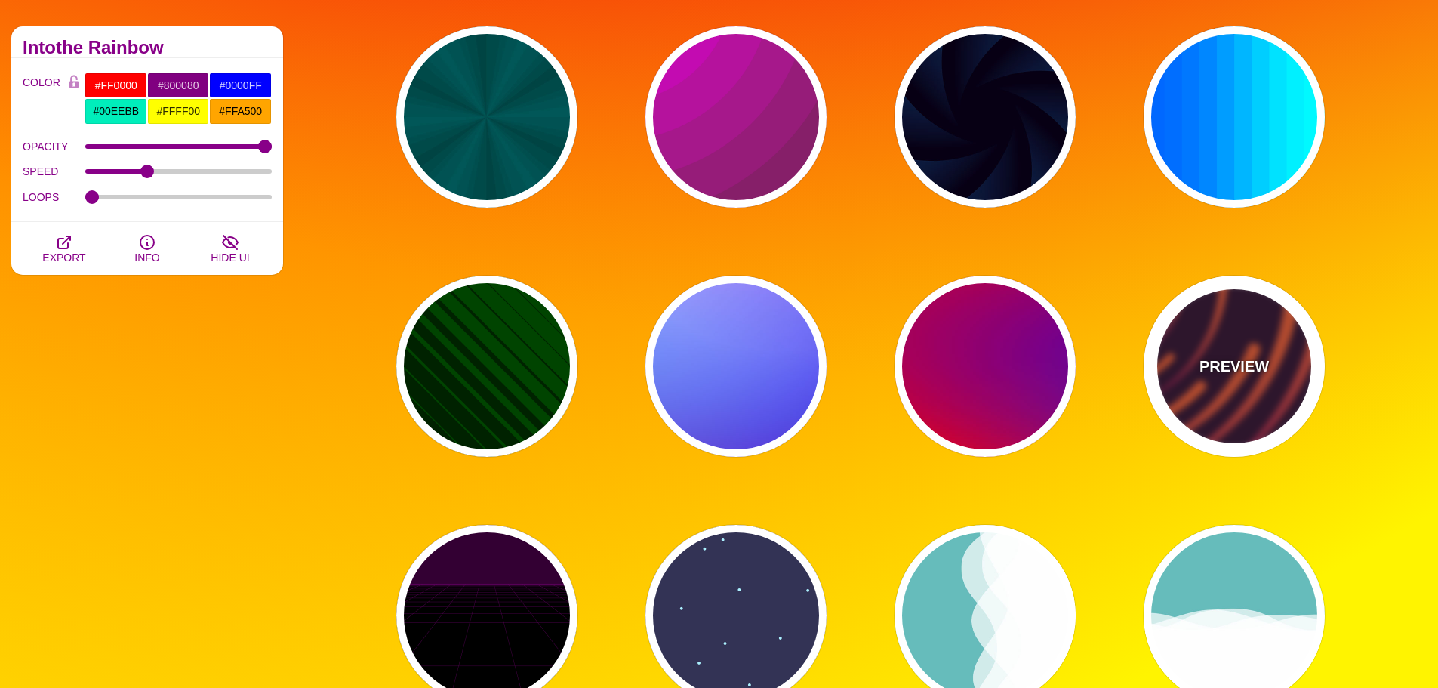
type input "#EE5522"
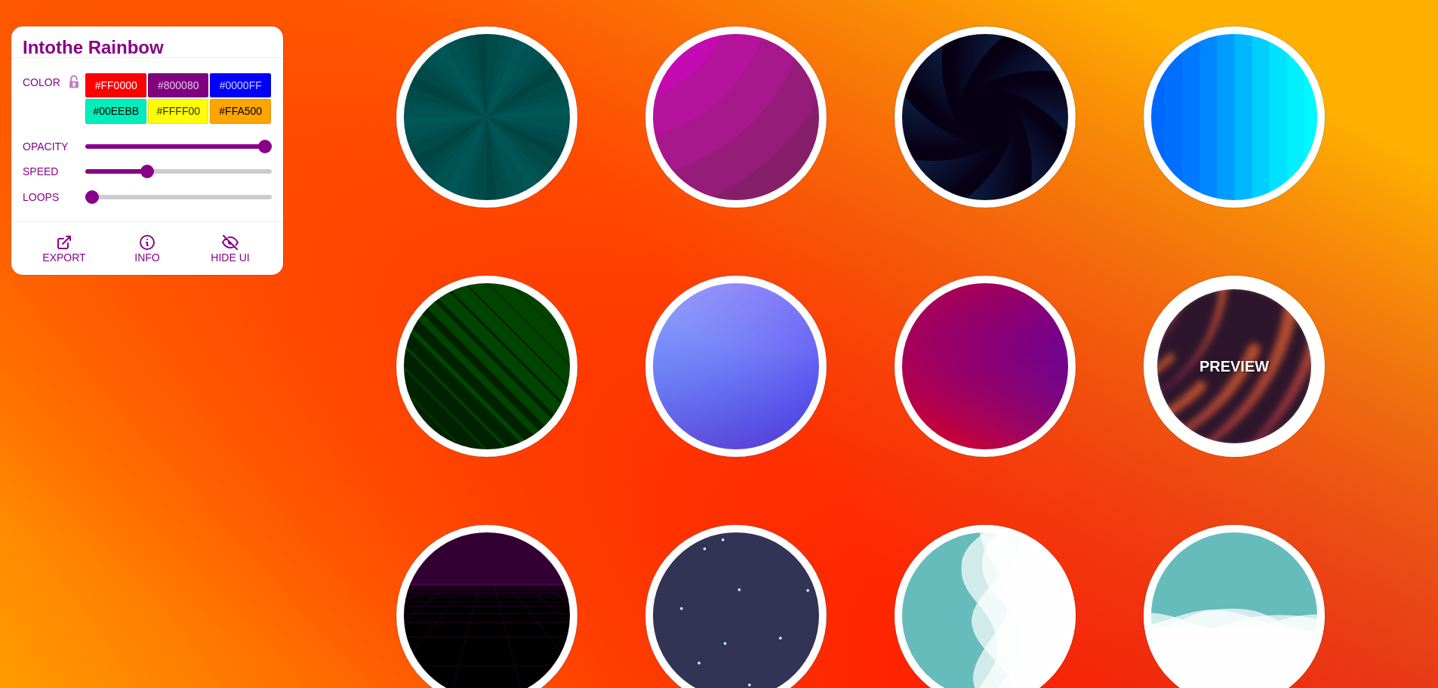
type input "#220022"
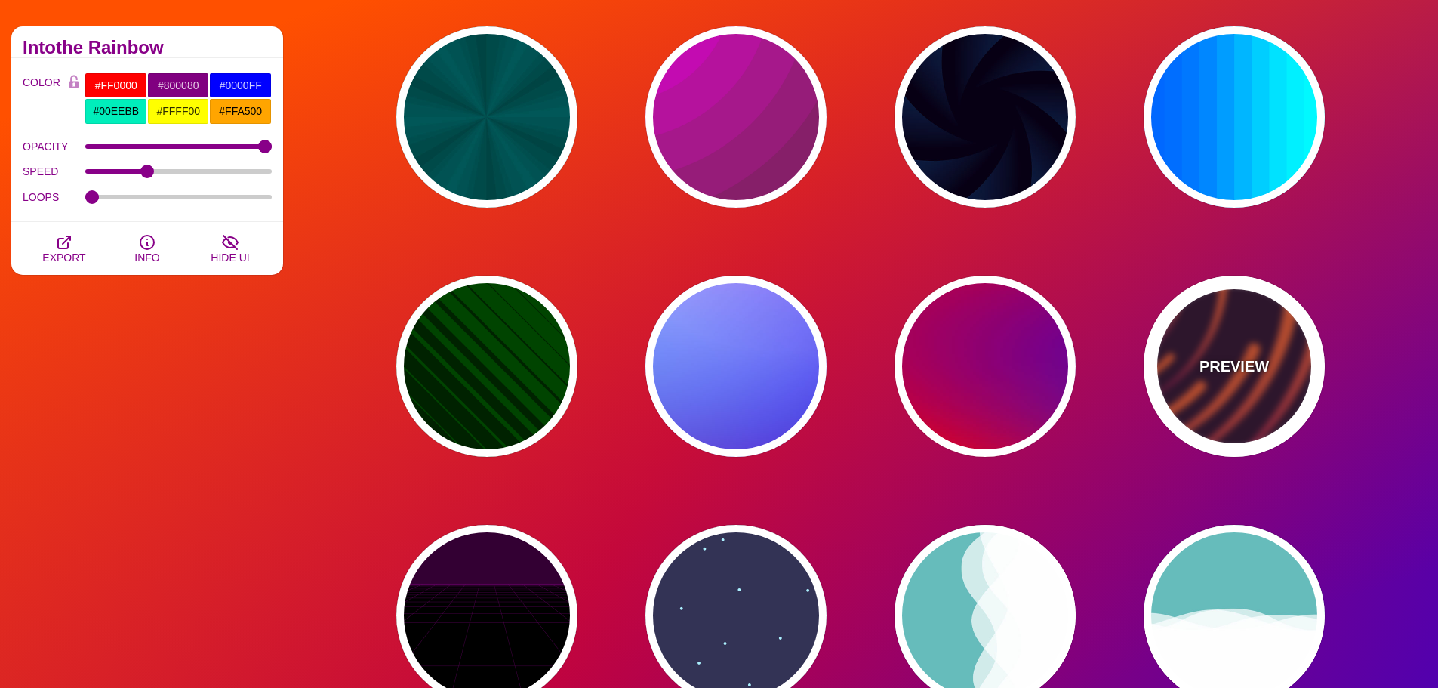
type input "50"
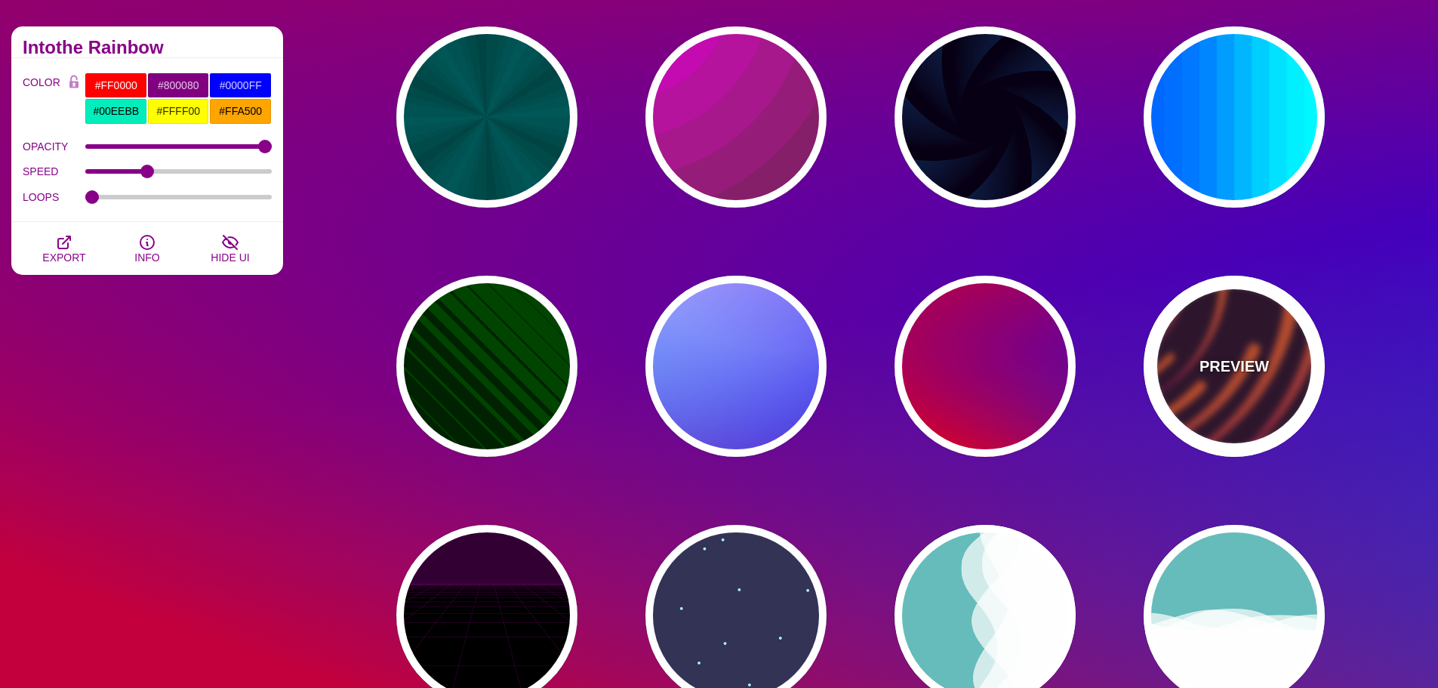
type input "99"
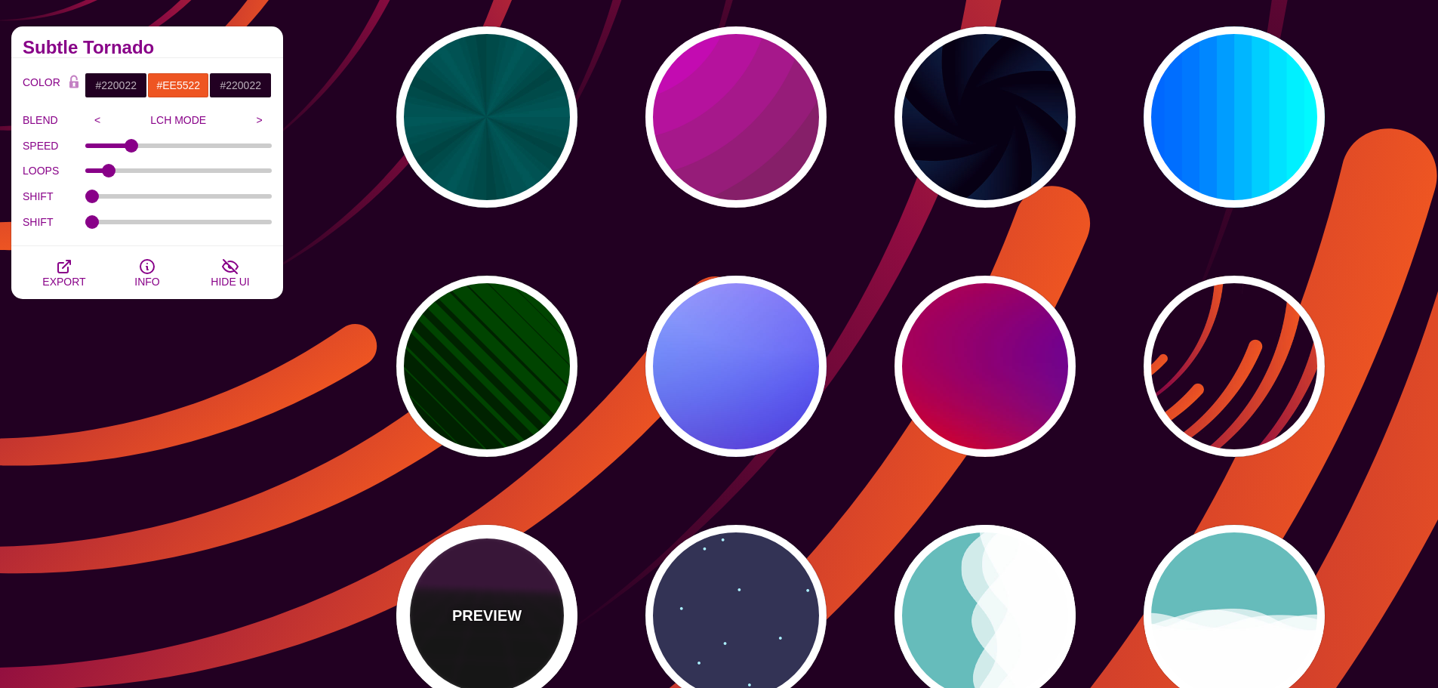
click at [529, 627] on div "PREVIEW" at bounding box center [486, 615] width 181 height 181
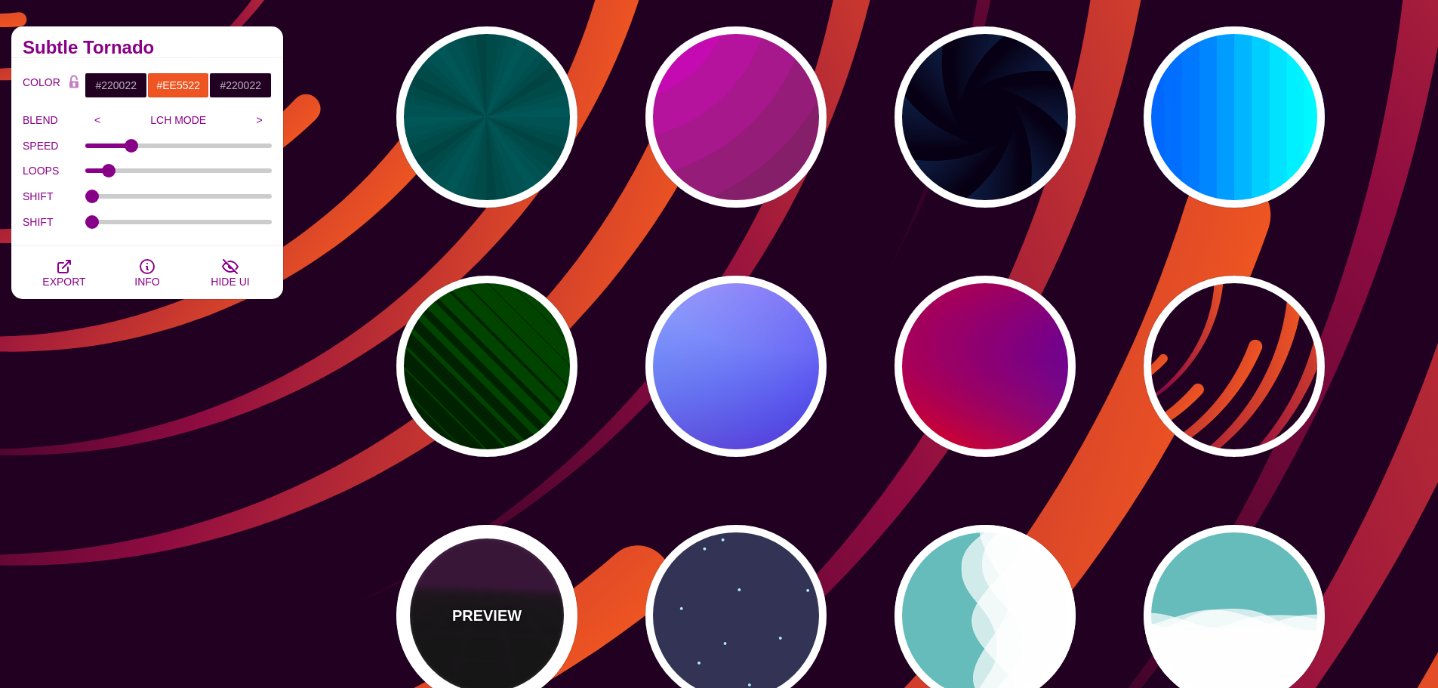
type input "#000000"
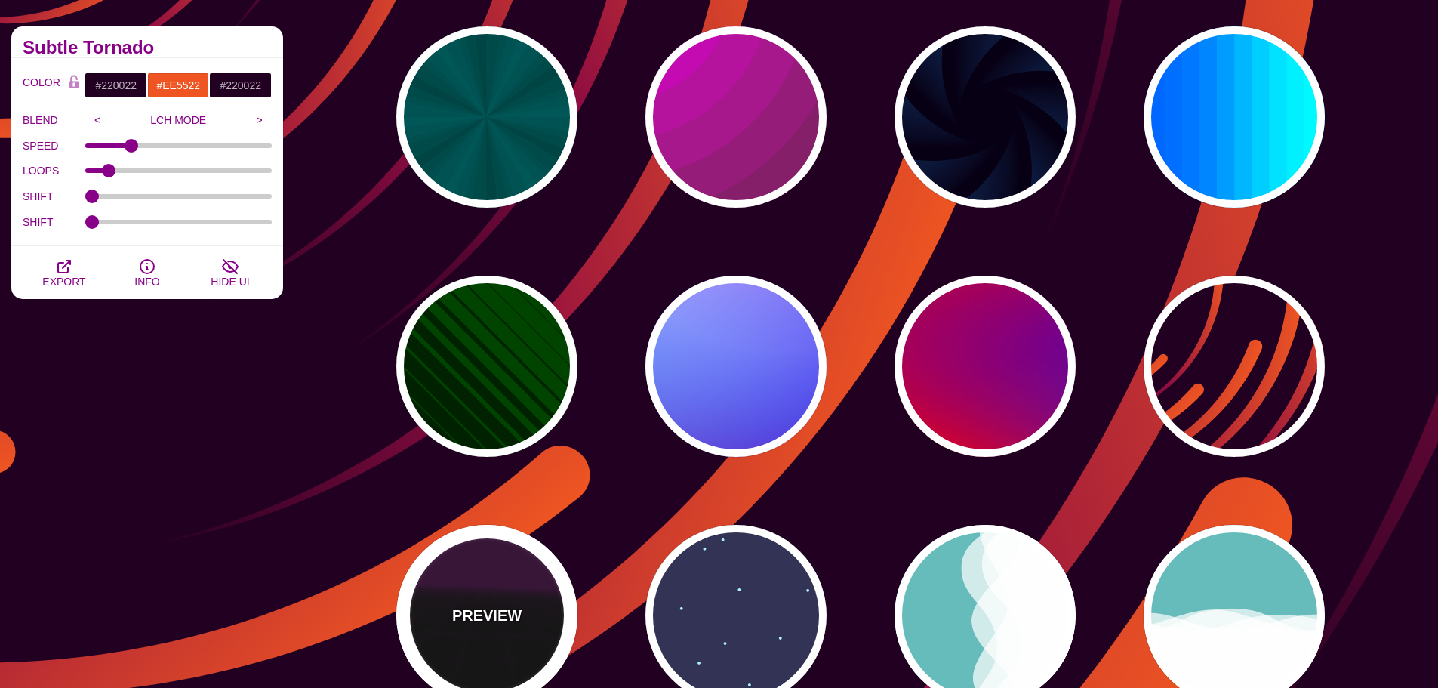
type input "#220022"
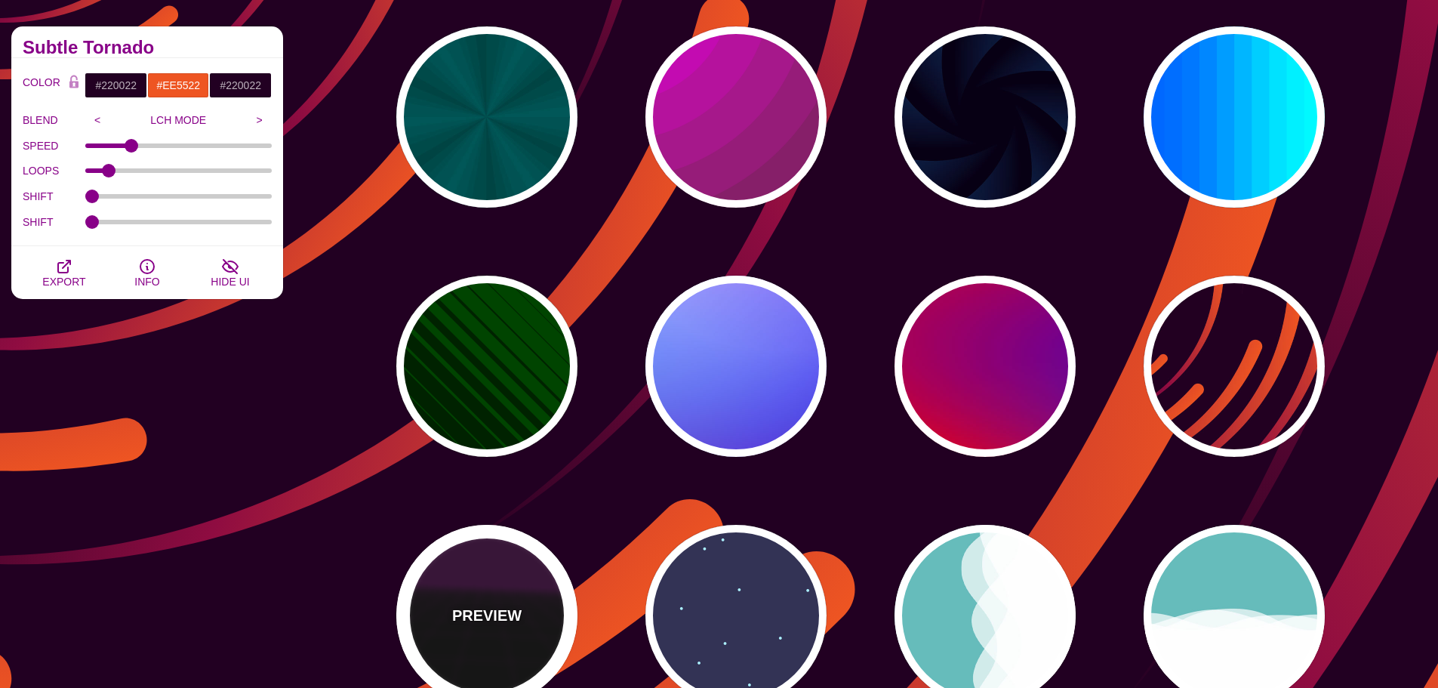
type input "#330033"
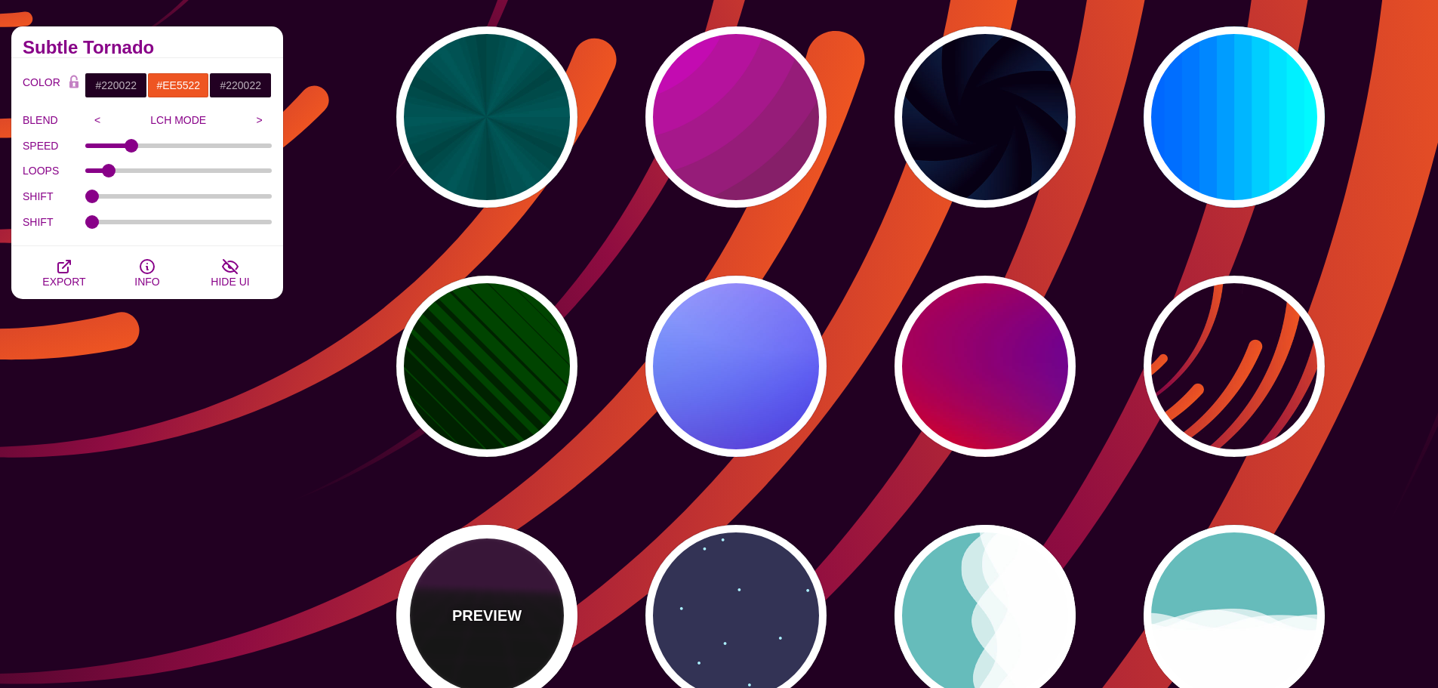
type input "1"
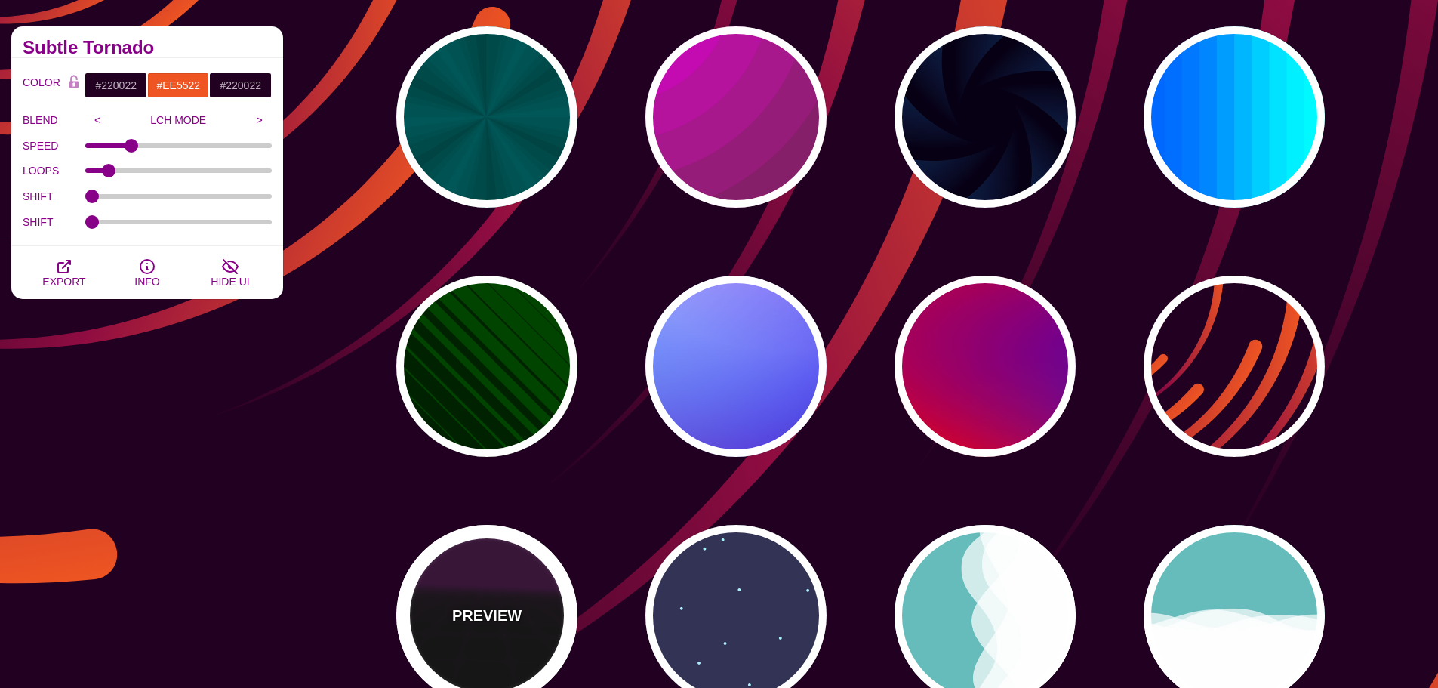
type input "10"
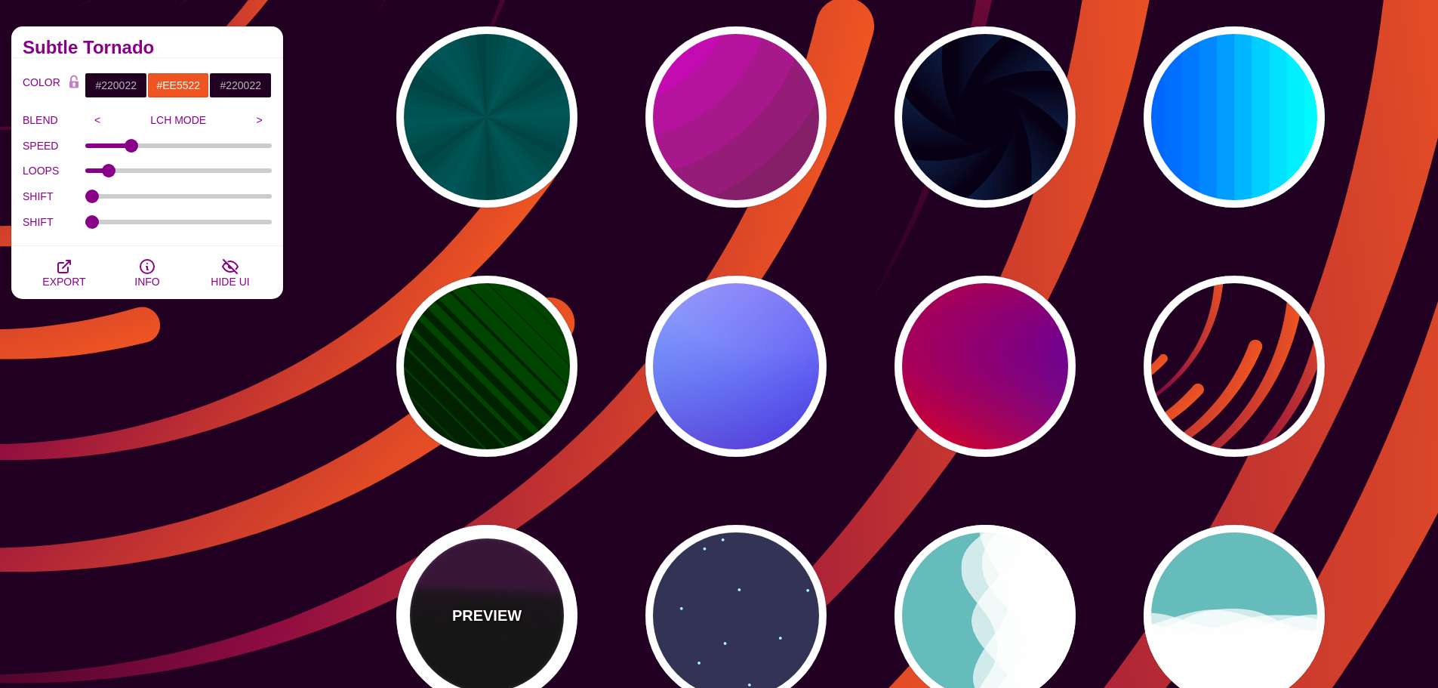
type input "999"
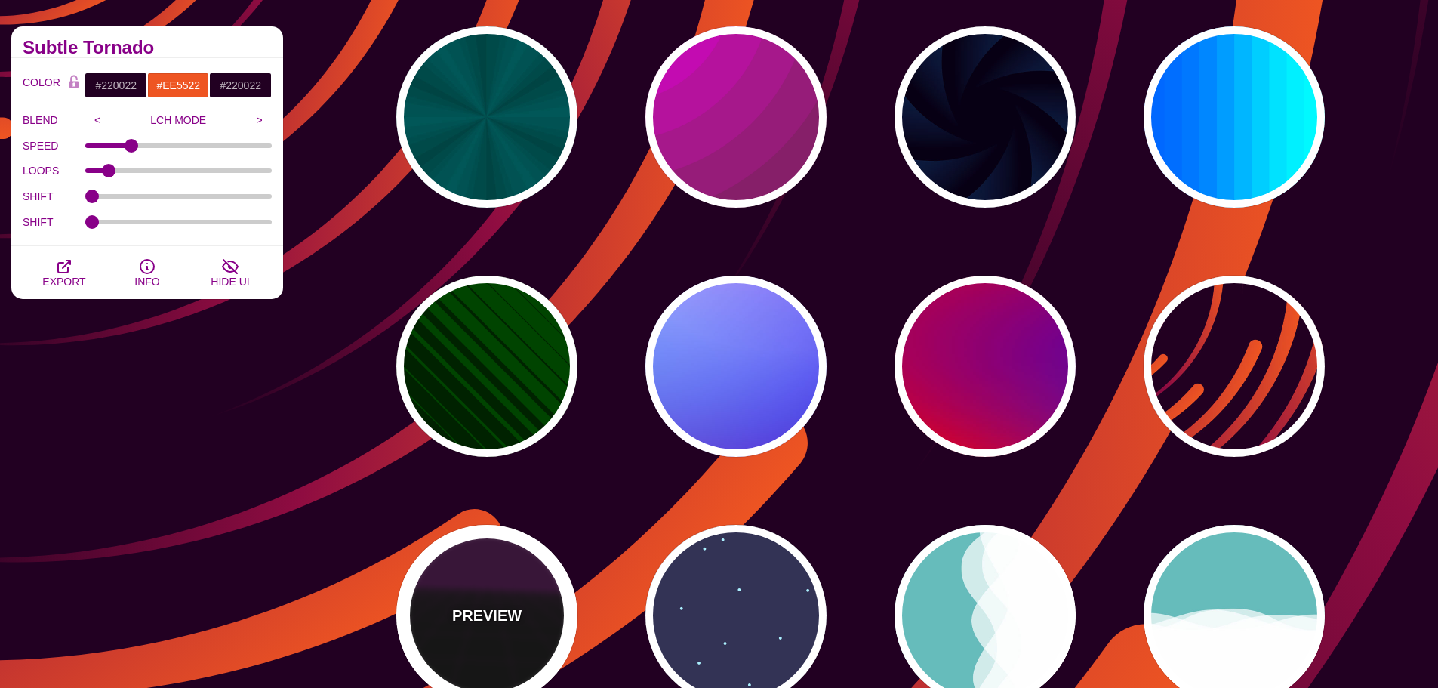
type input "1"
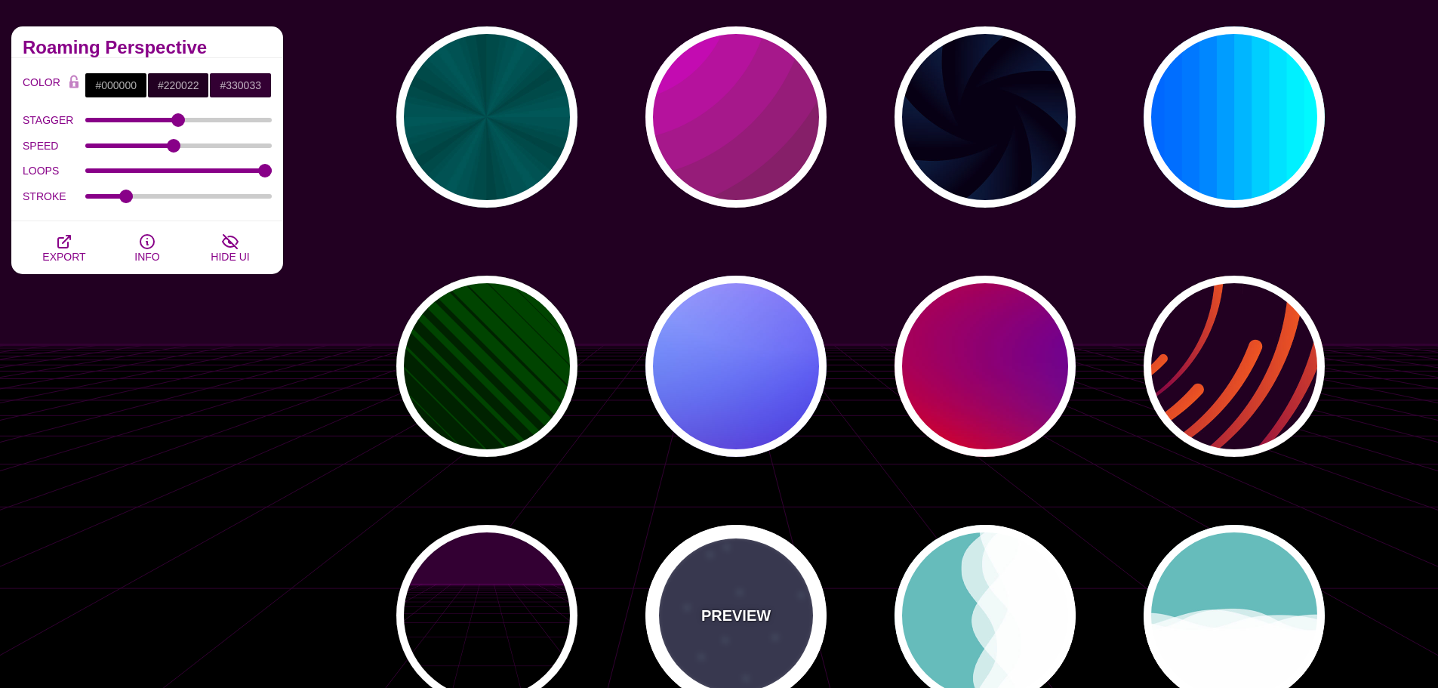
click at [728, 614] on p "PREVIEW" at bounding box center [735, 615] width 69 height 23
type input "#333355"
type input "#AAEEFF"
type input "#FFFFFF"
type input "15"
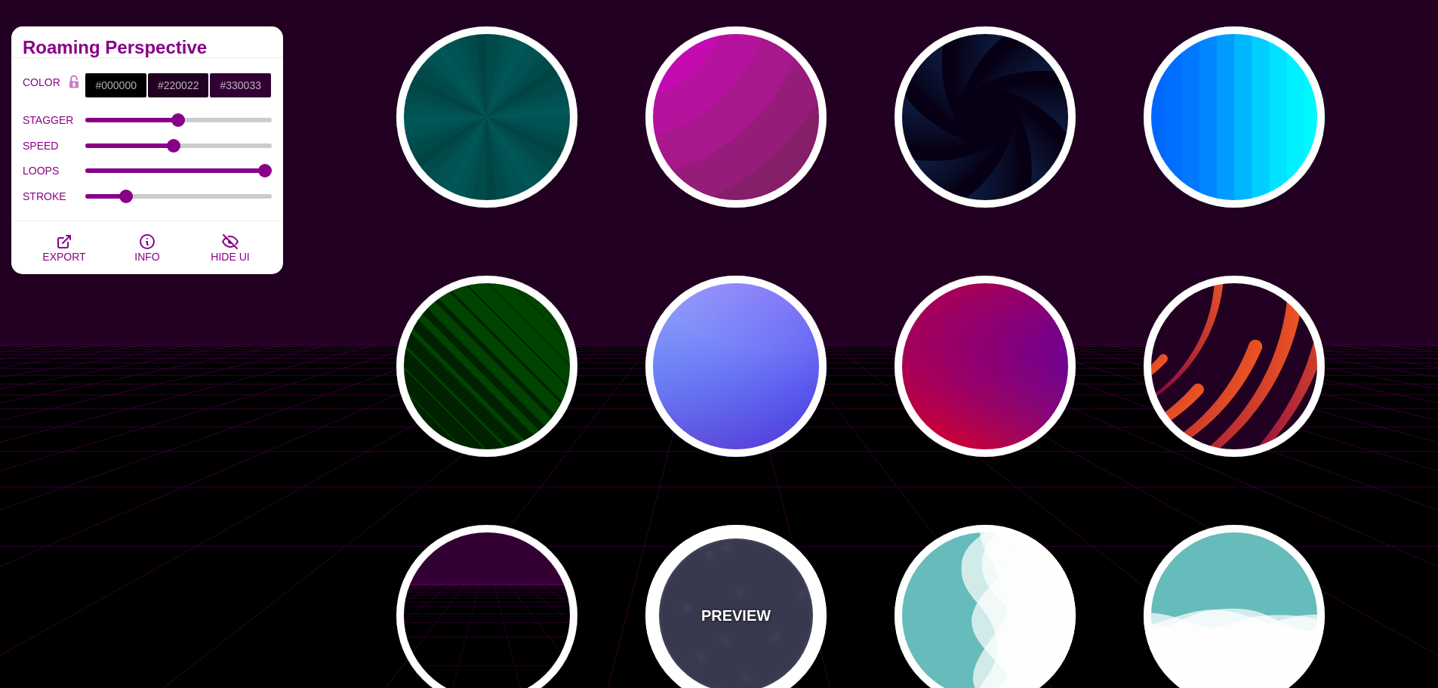
type input "40"
type input "5"
type input "1"
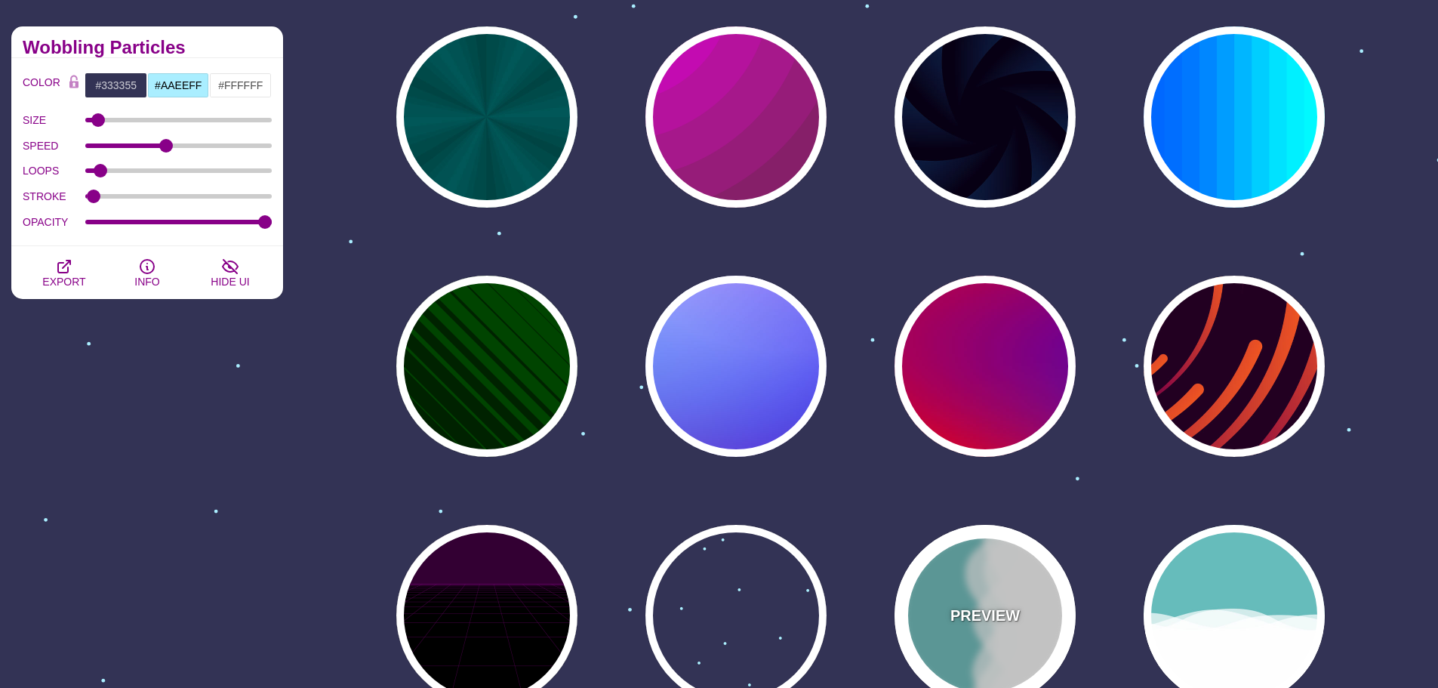
click at [902, 604] on div "PREVIEW" at bounding box center [985, 615] width 181 height 181
type input "#66BBBB"
type input "#FFFFFF"
type input "0"
type input "1"
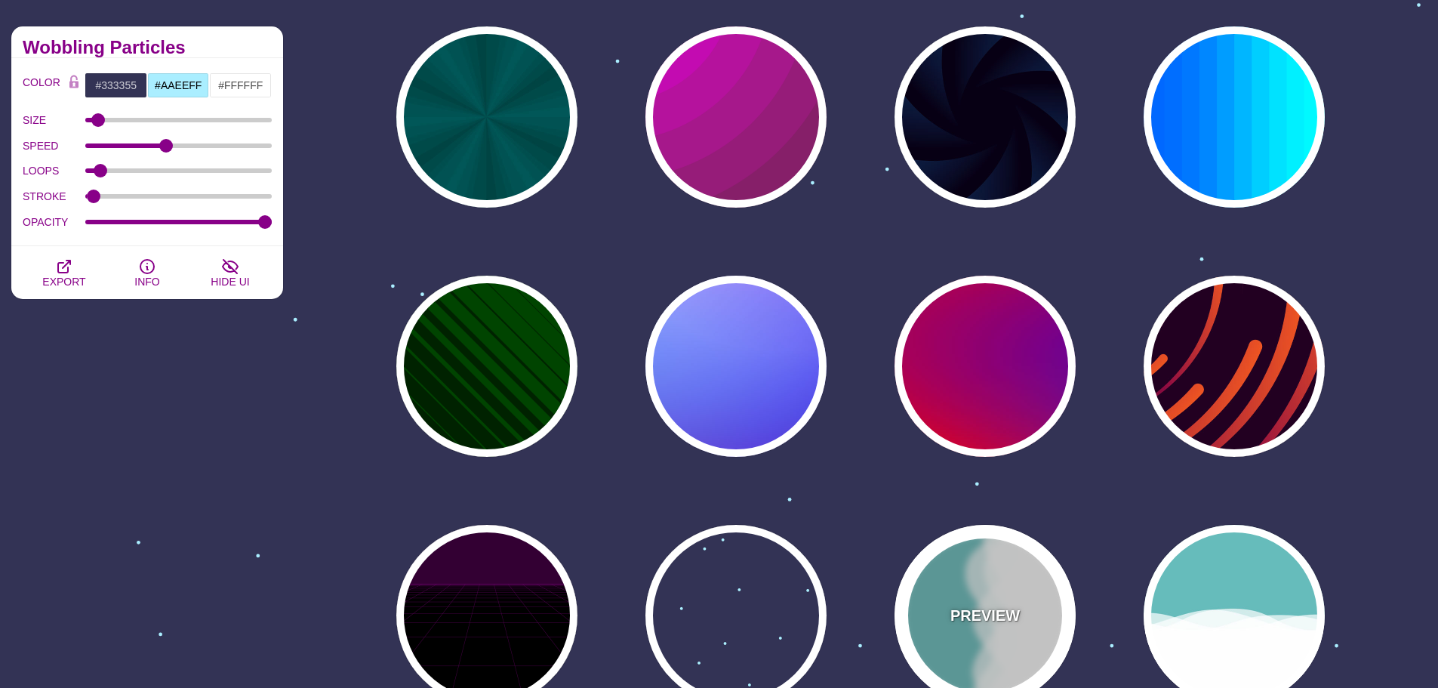
type input "0.7"
type input "56"
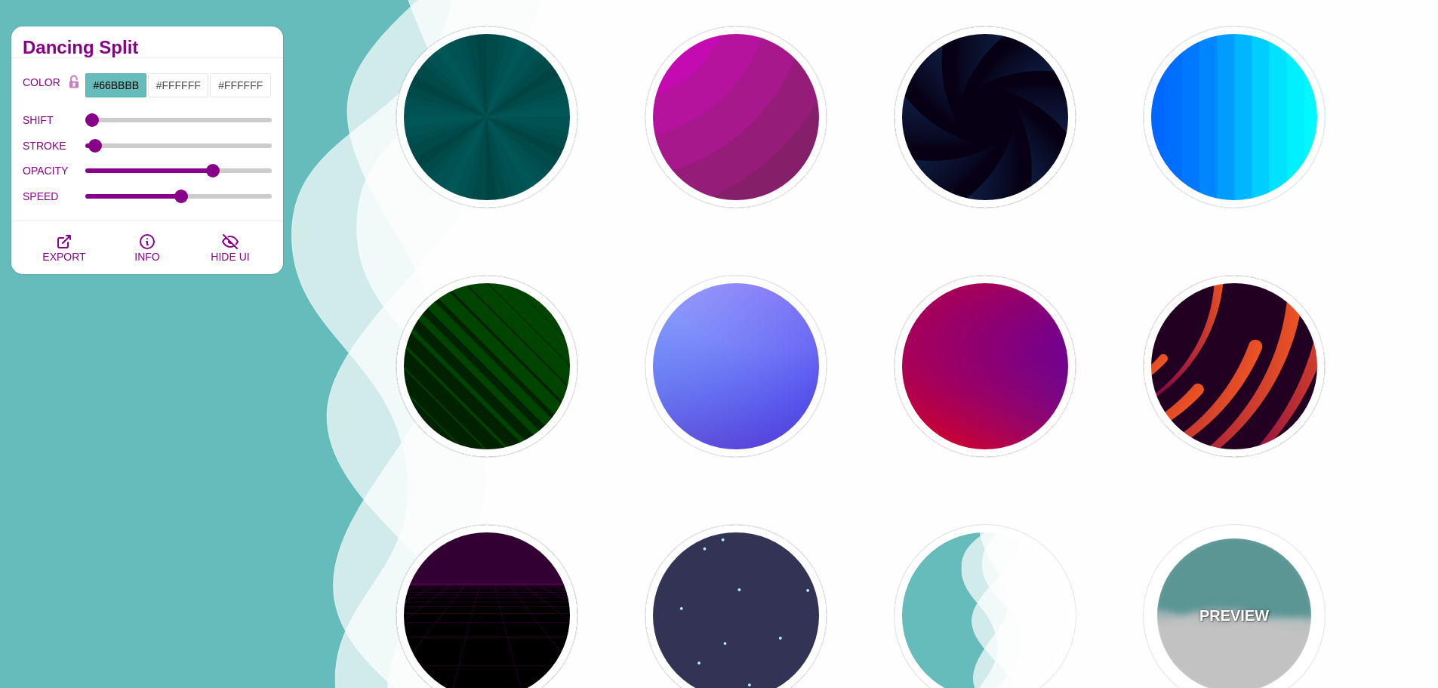
click at [1218, 563] on div "PREVIEW" at bounding box center [1234, 615] width 181 height 181
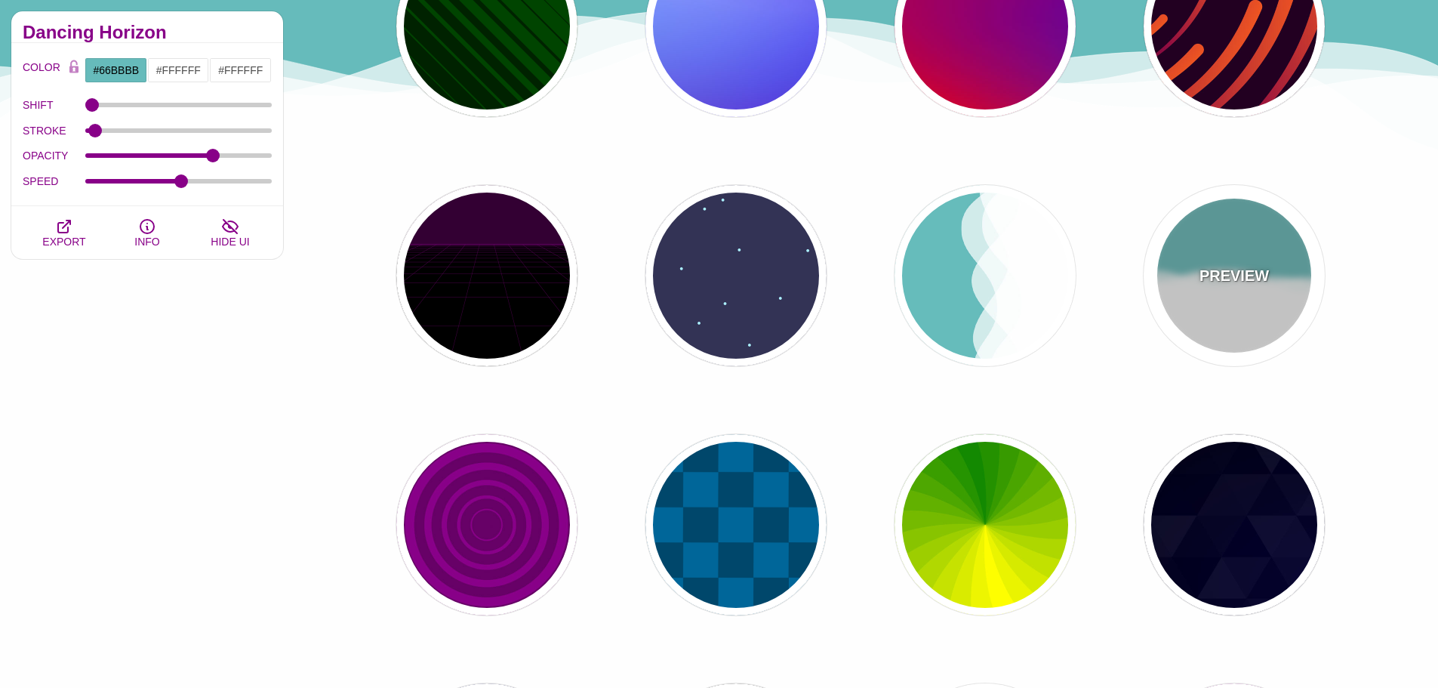
scroll to position [529, 0]
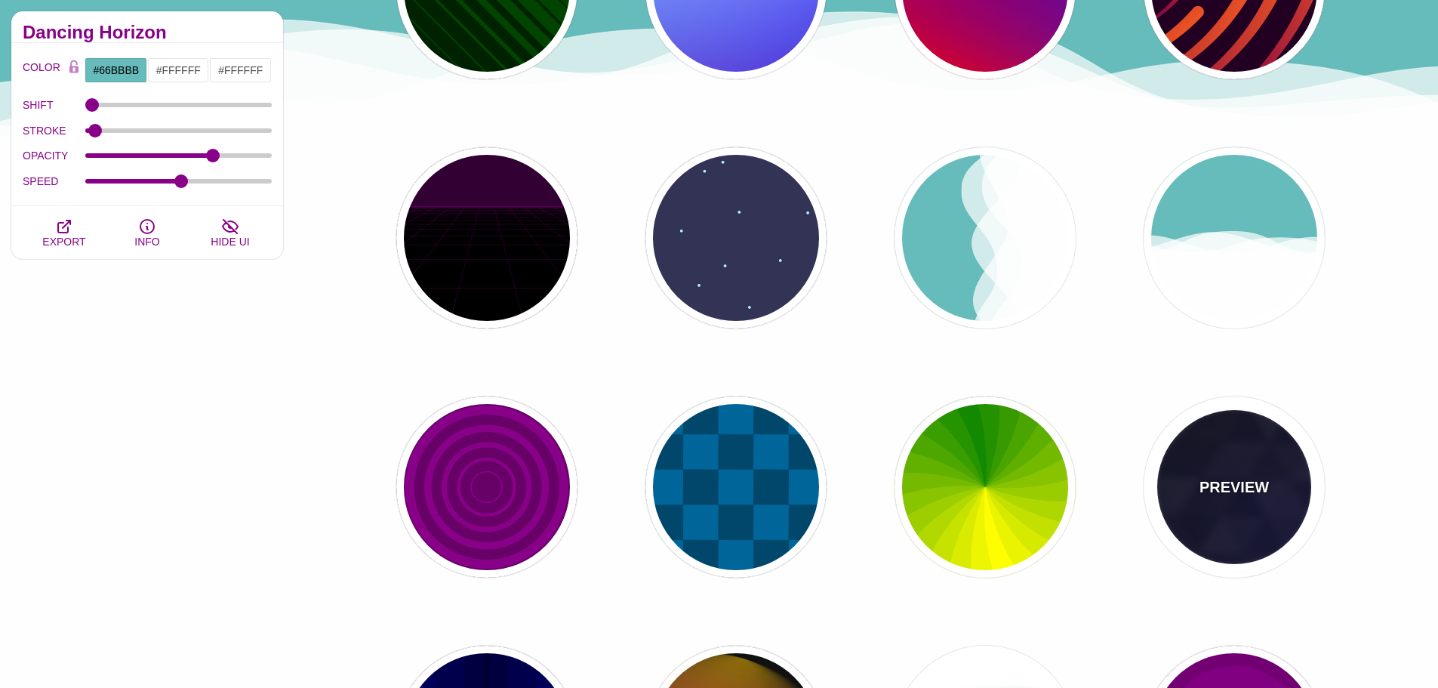
click at [1223, 436] on div "PREVIEW" at bounding box center [1234, 486] width 181 height 181
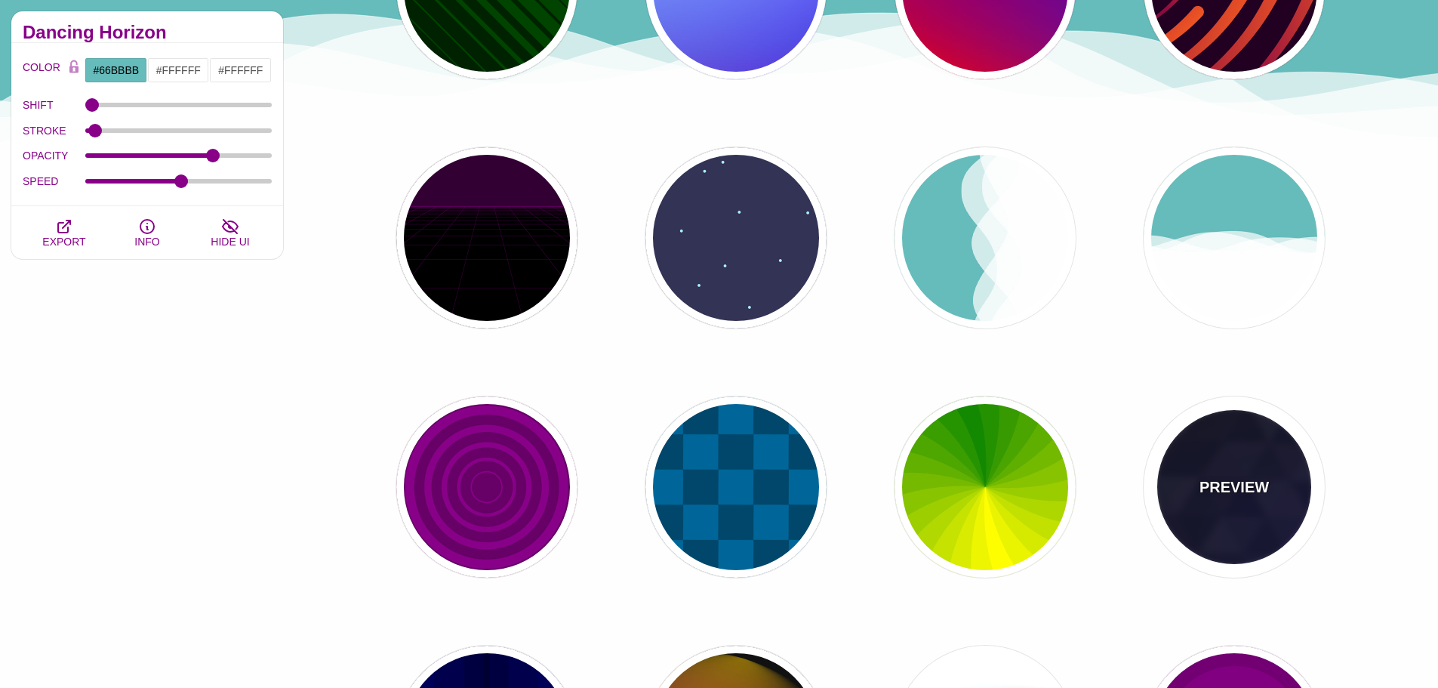
type input "#000000"
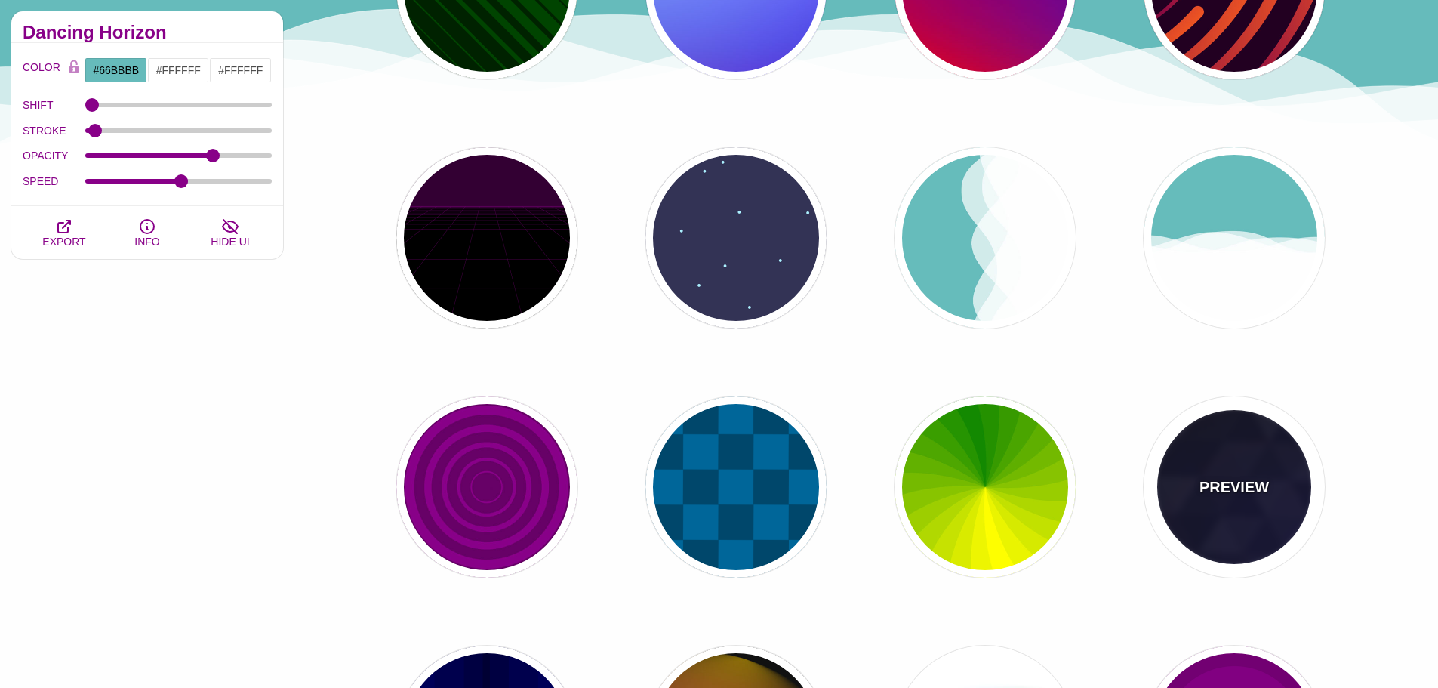
type input "#880088"
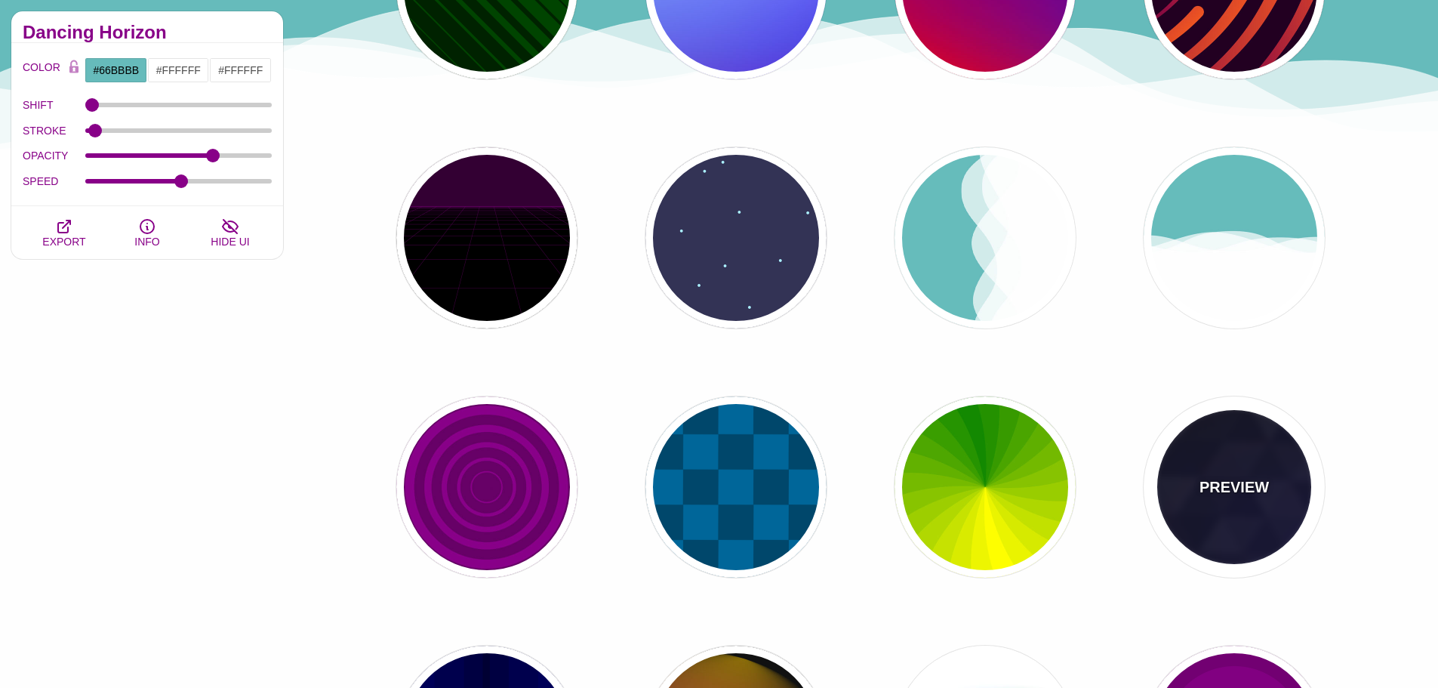
type input "#0000FF"
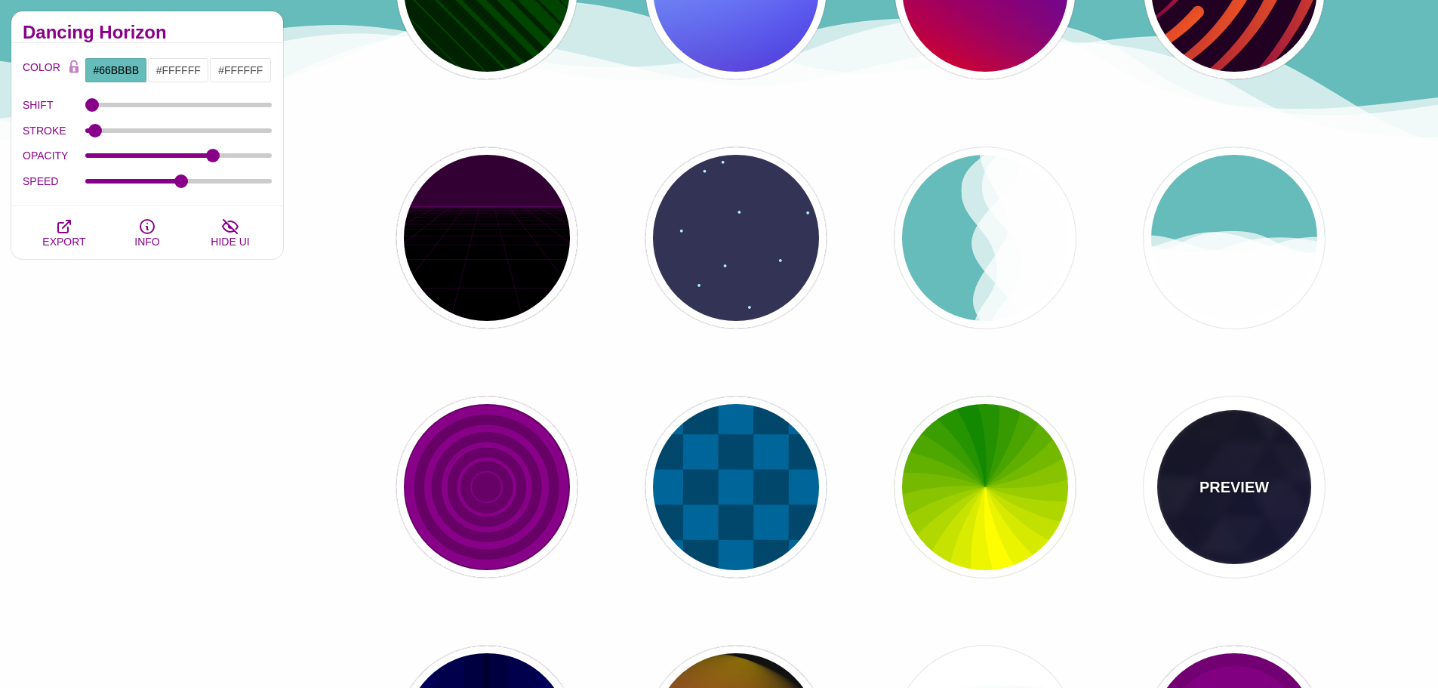
type input "#006600"
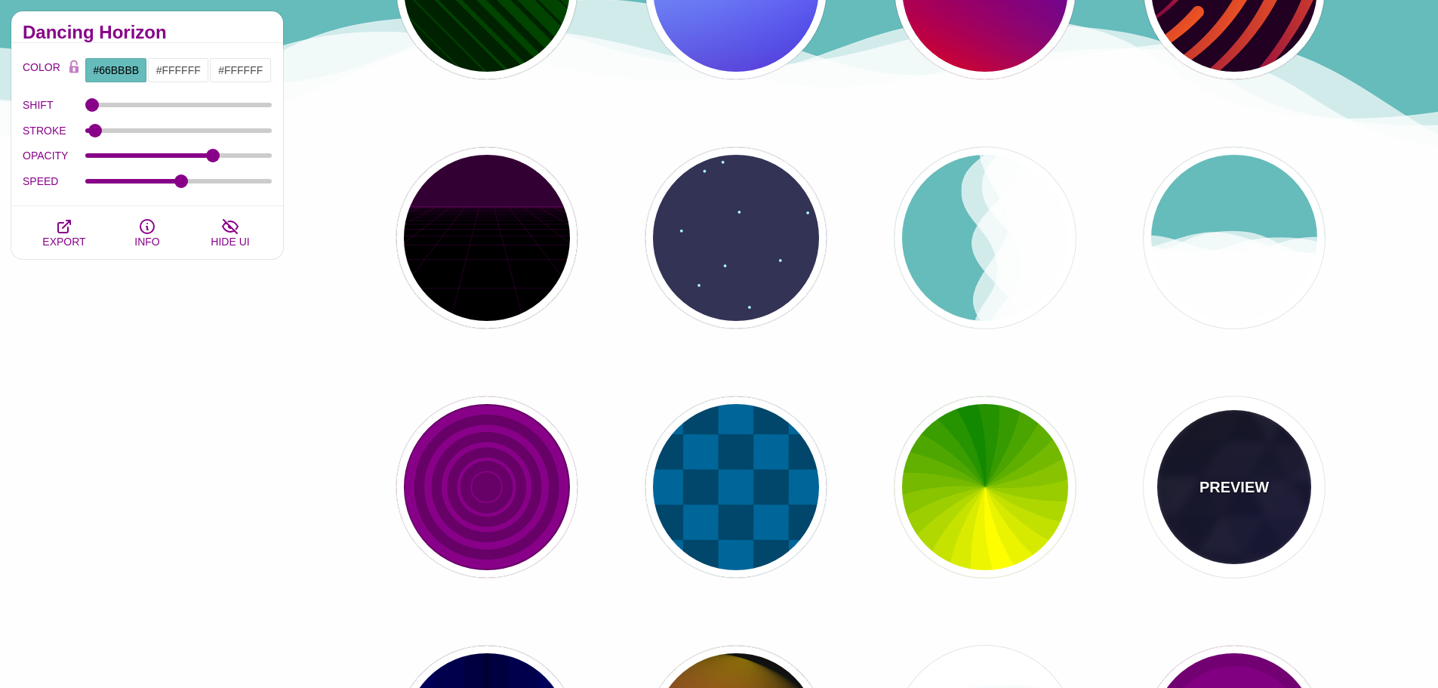
type input "0.4"
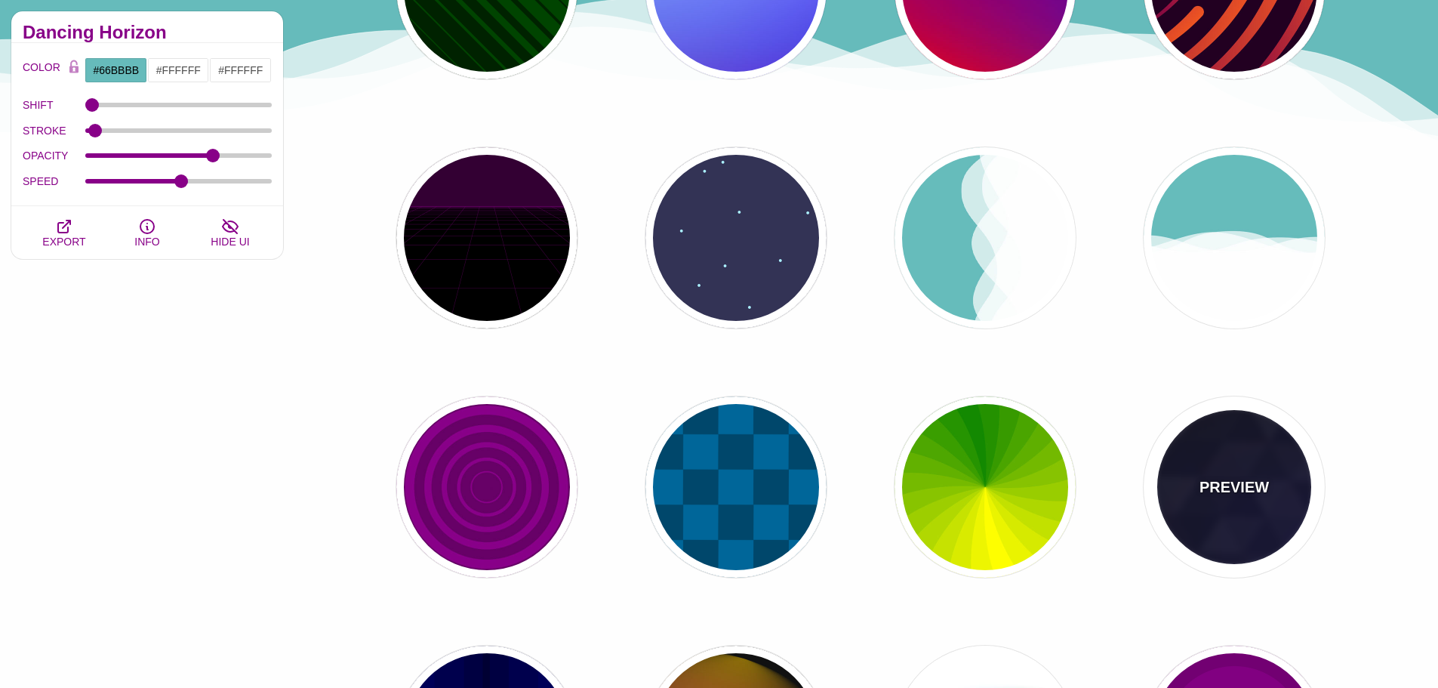
type input "5"
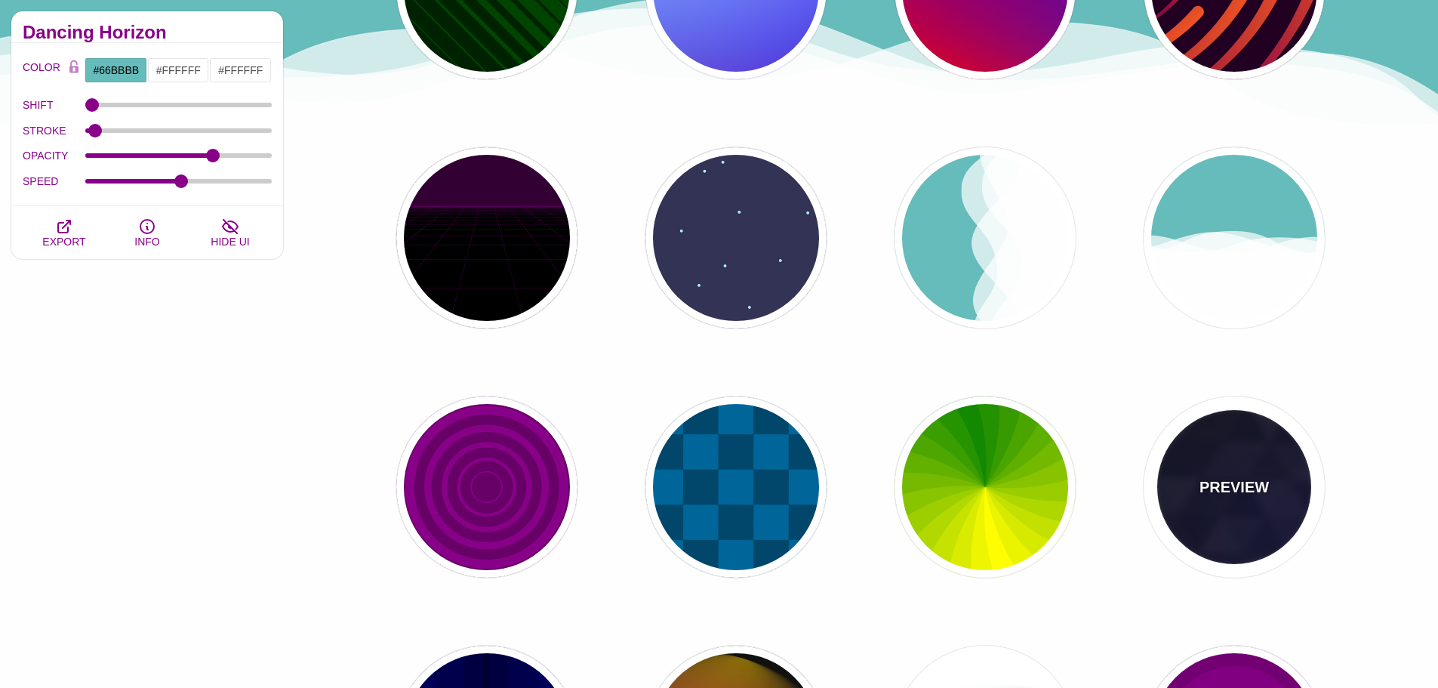
type input "15"
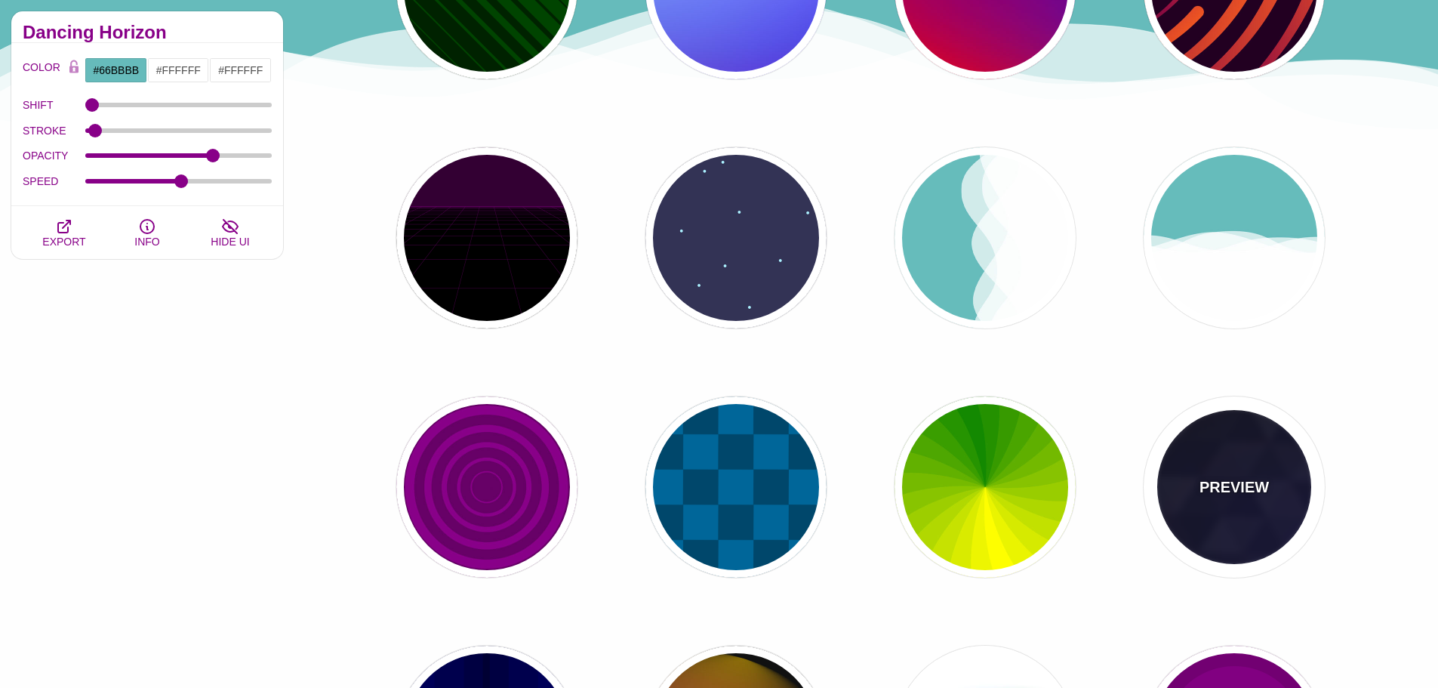
type input "0.2"
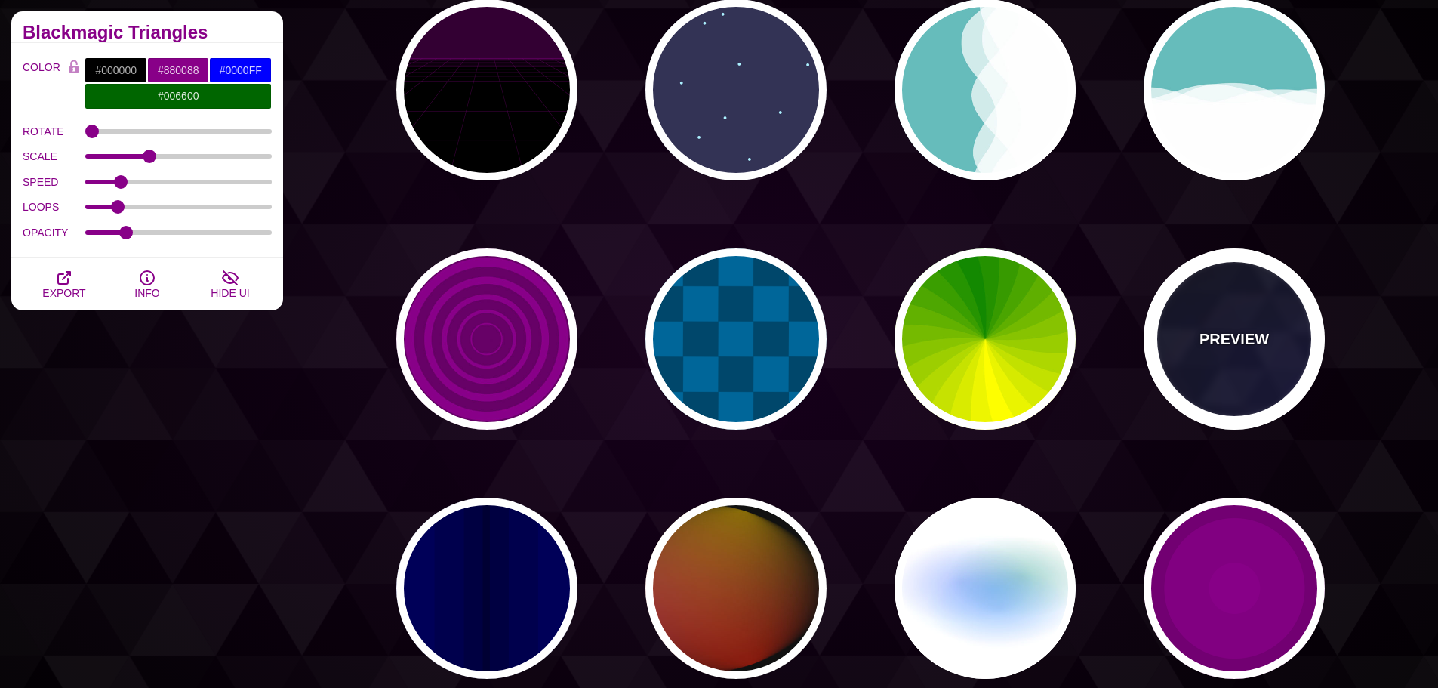
scroll to position [755, 0]
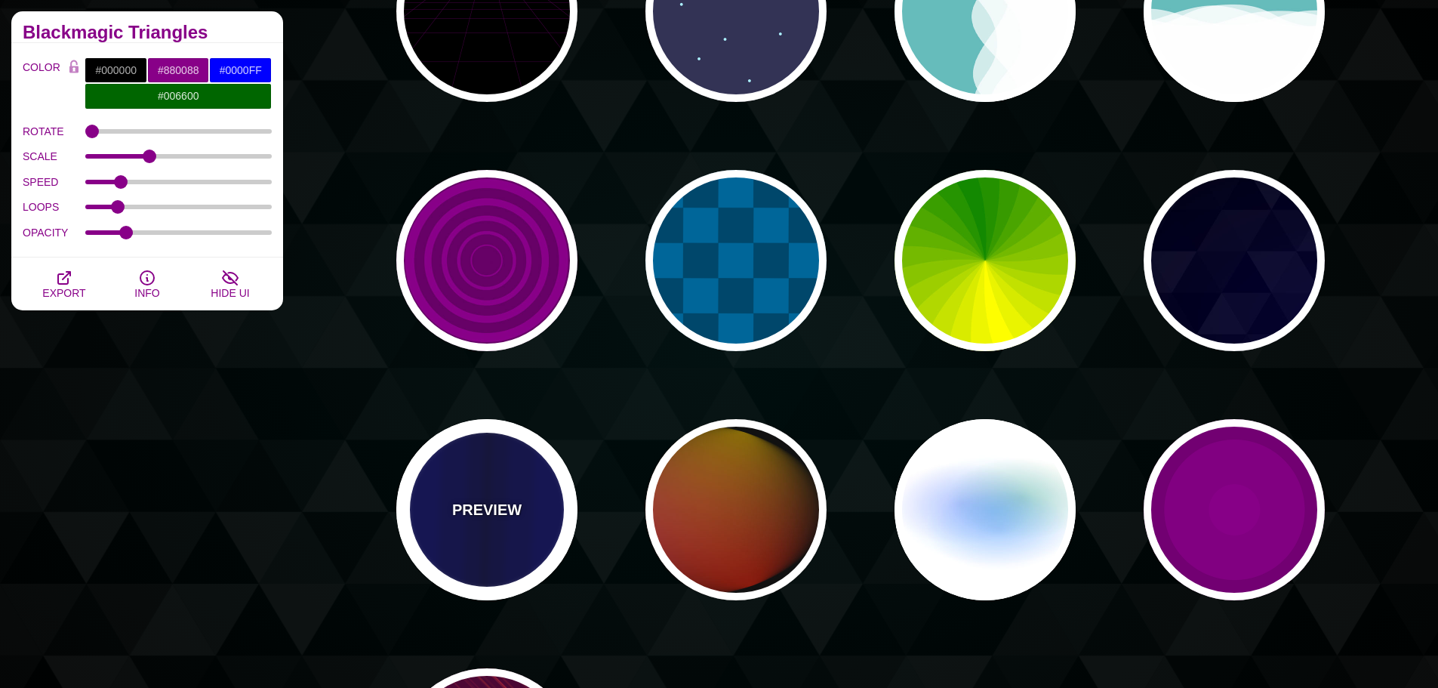
click at [541, 502] on div "PREVIEW" at bounding box center [486, 509] width 181 height 181
type input "#0000BB"
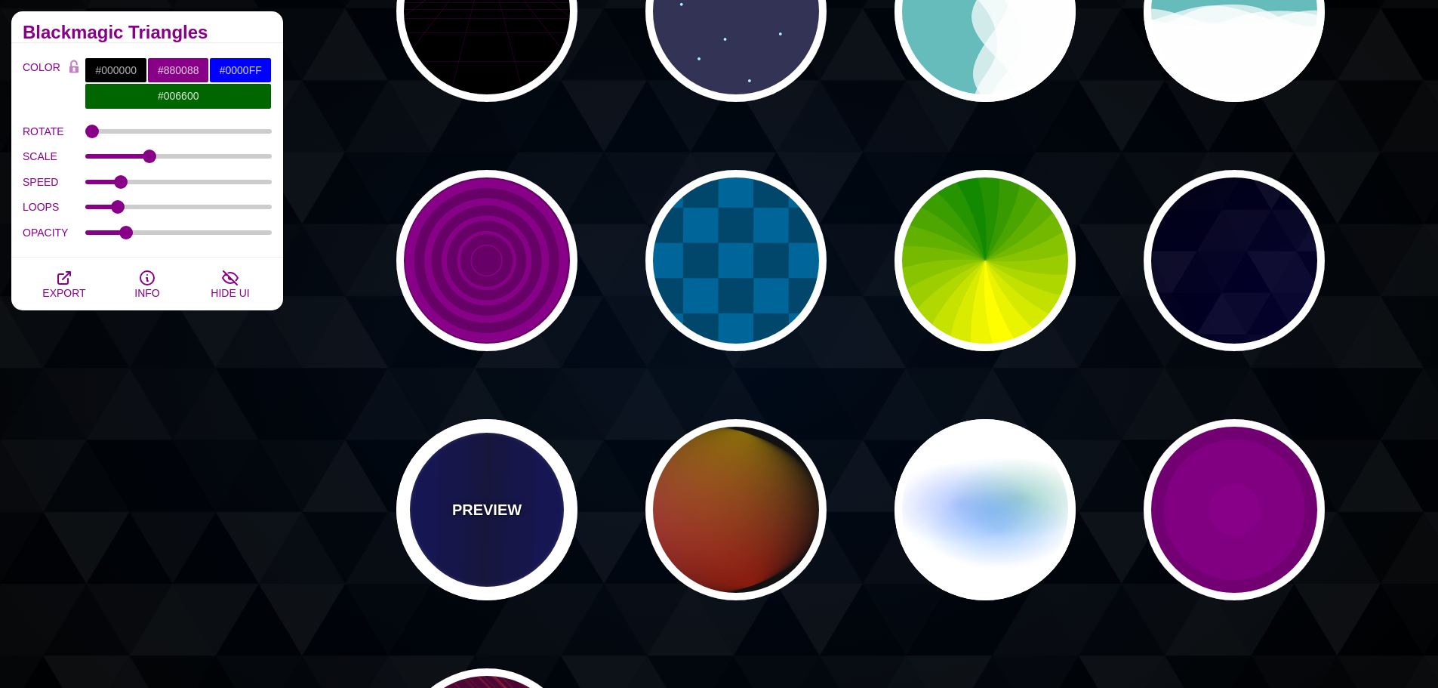
type input "#000033"
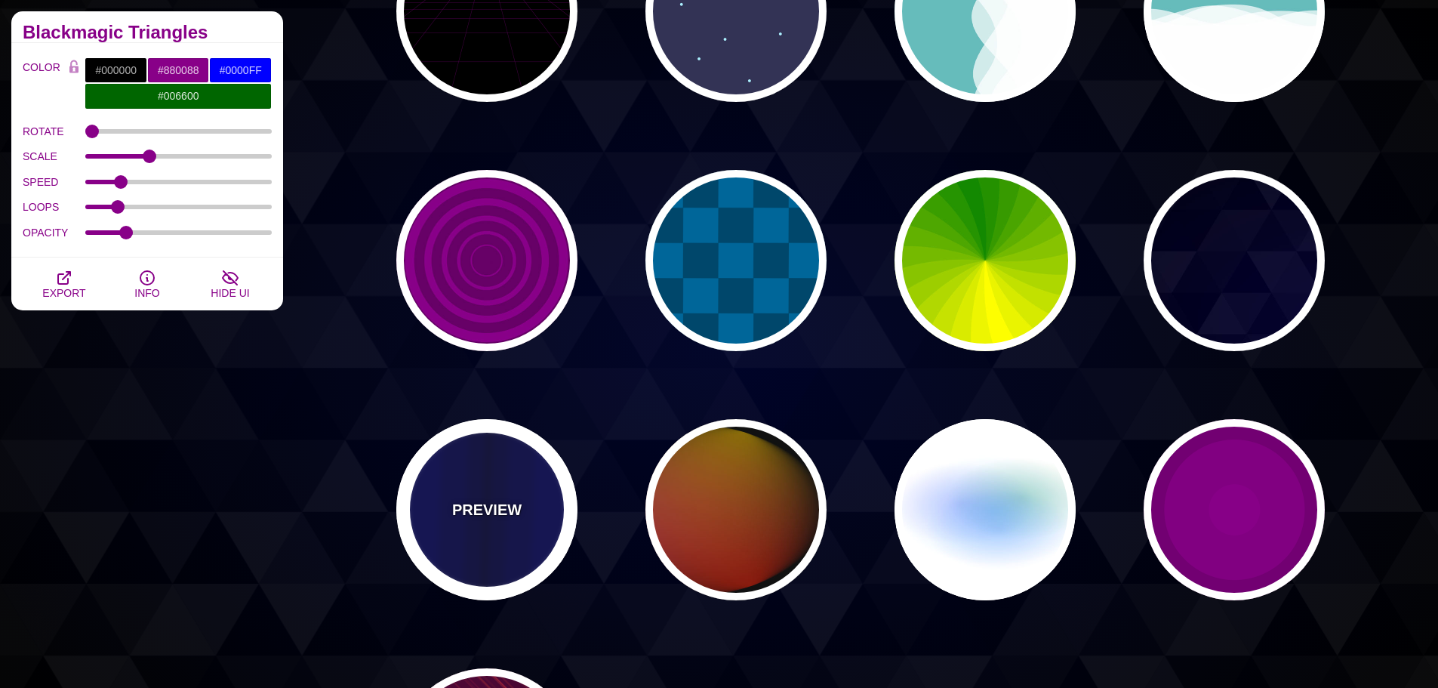
type input "0.5"
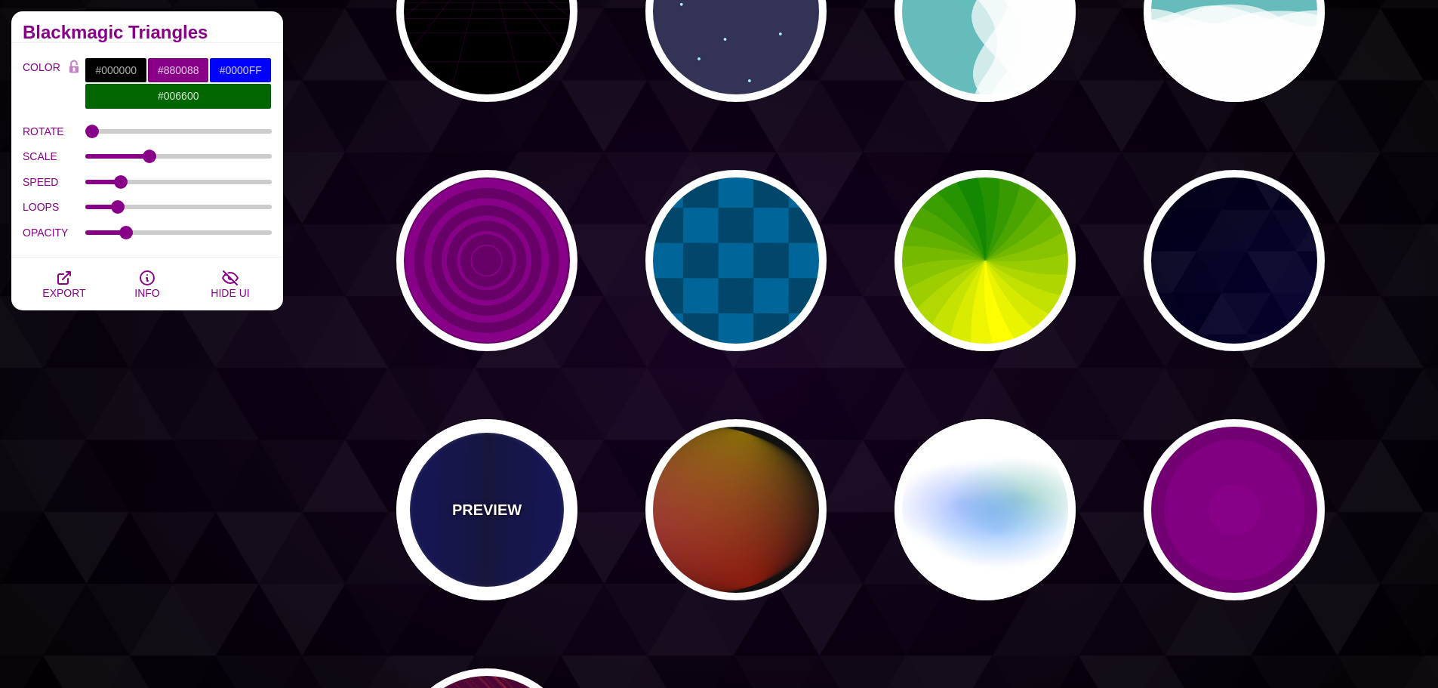
type input "5"
type input "0.1"
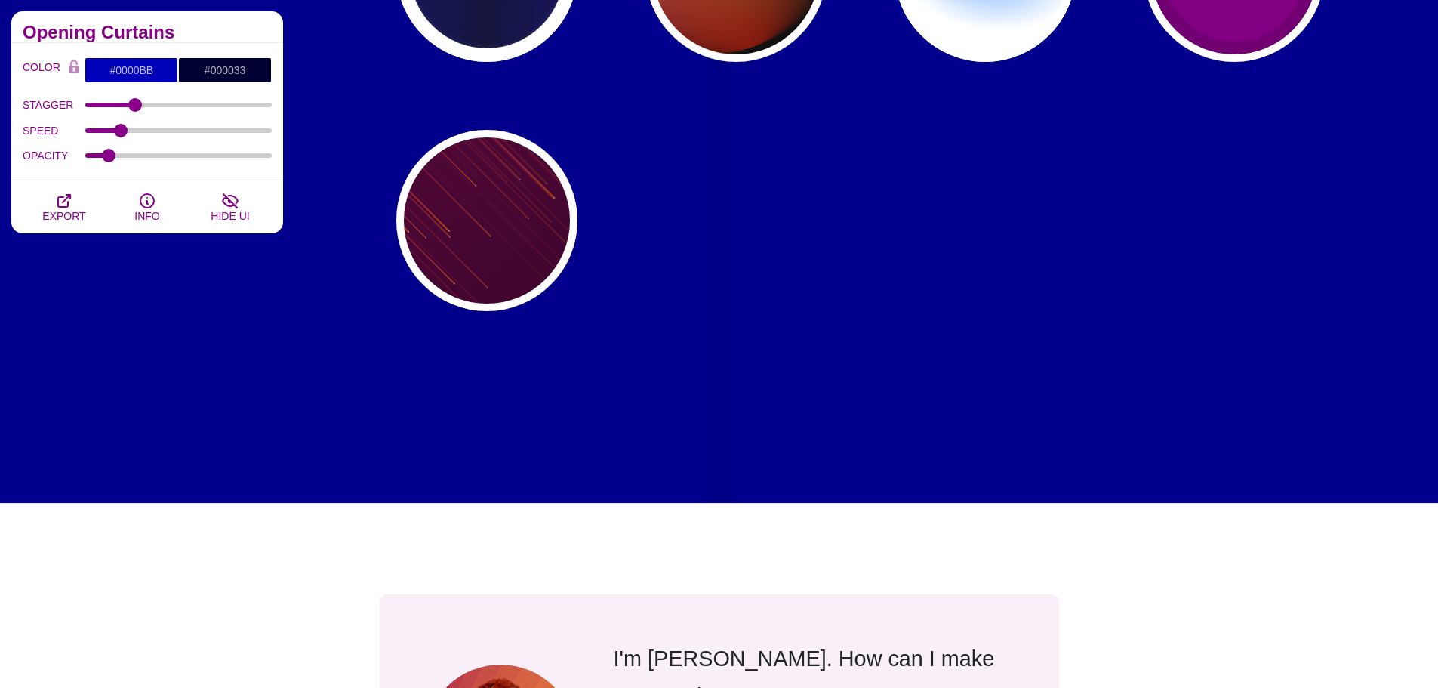
scroll to position [1057, 0]
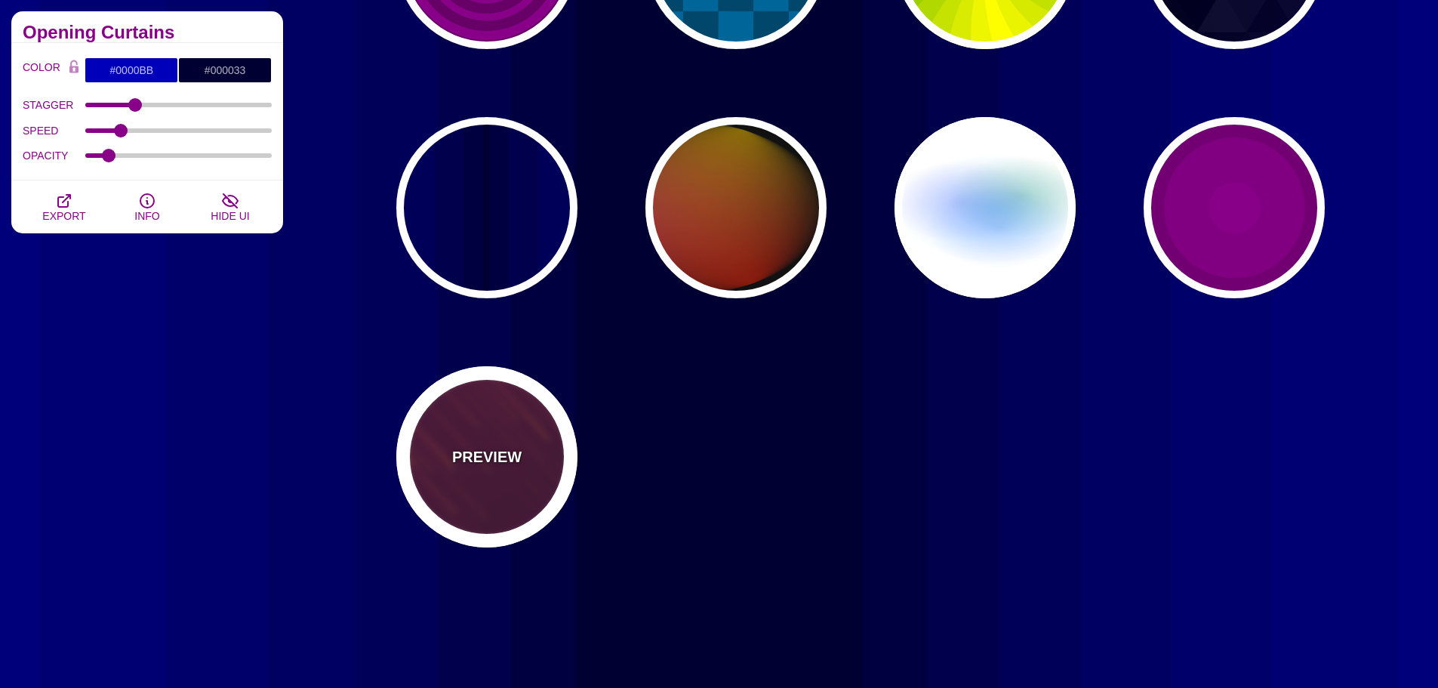
click at [485, 471] on div "PREVIEW" at bounding box center [486, 456] width 181 height 181
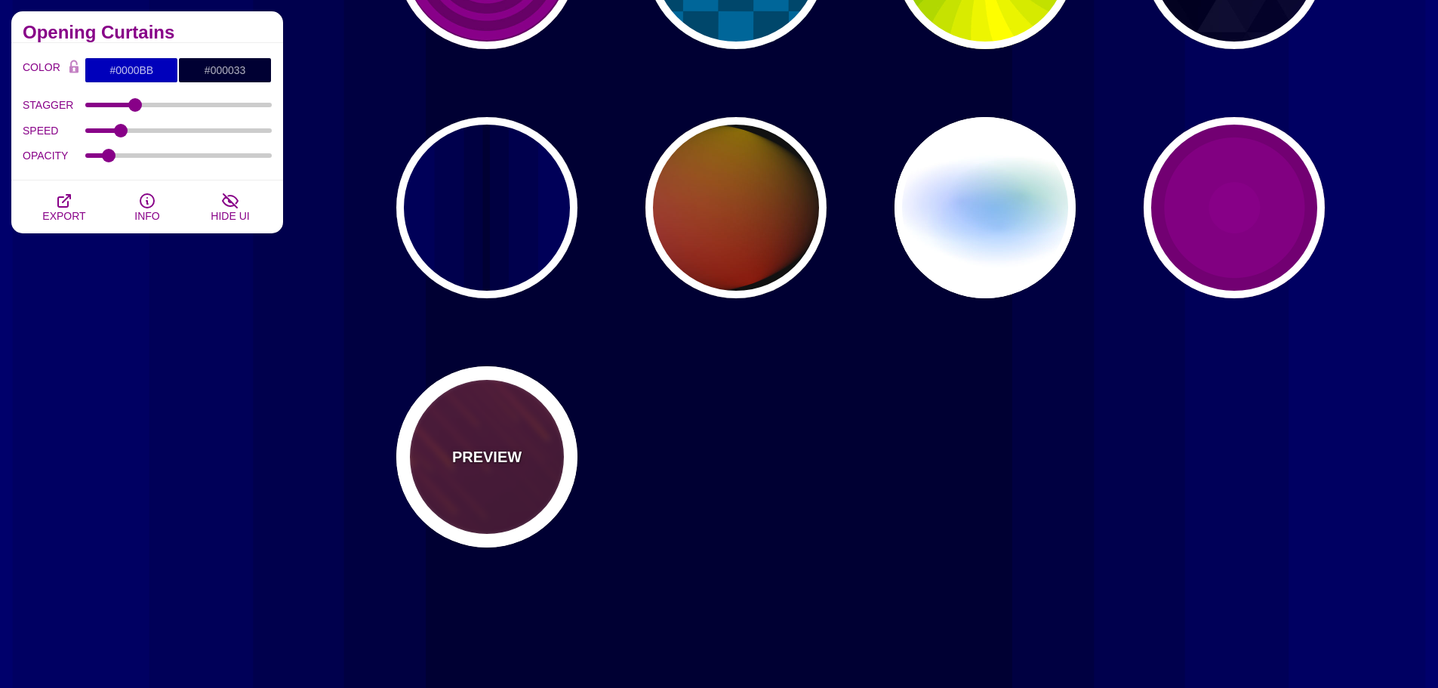
type input "#220022"
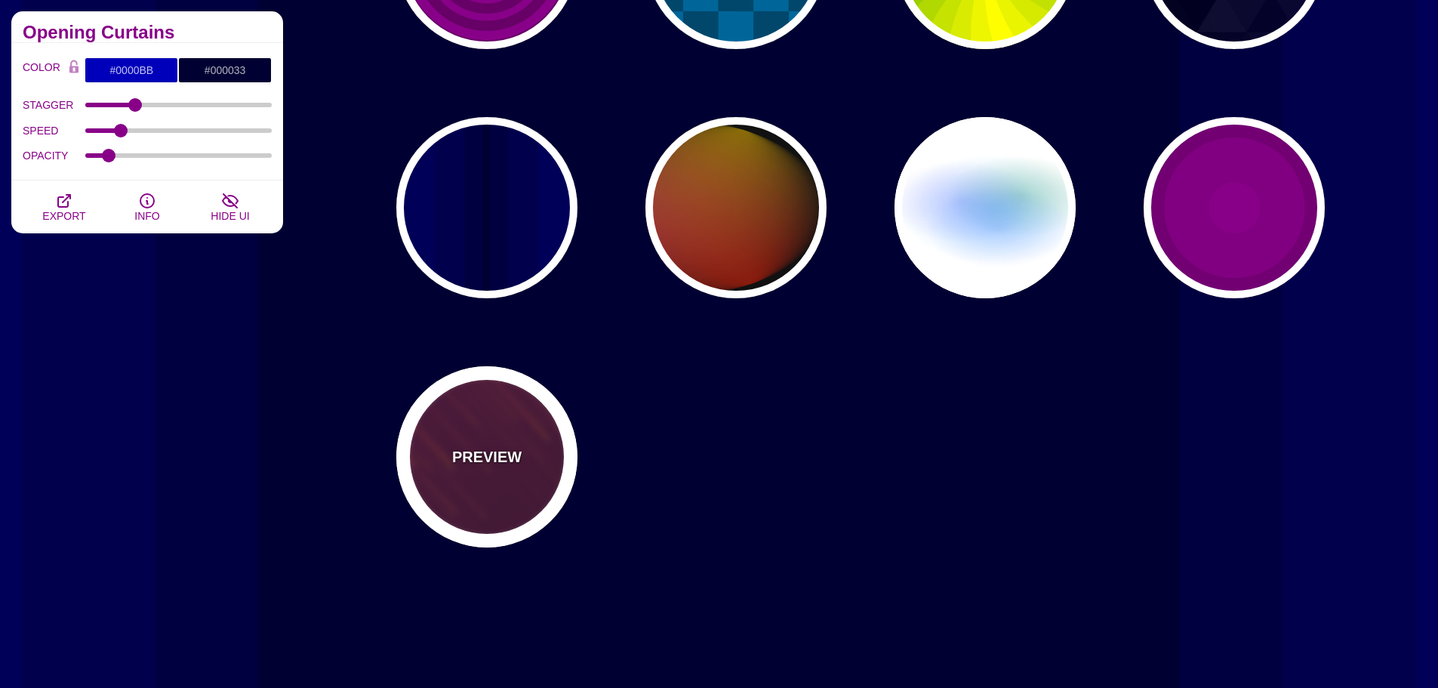
type input "#FF7700"
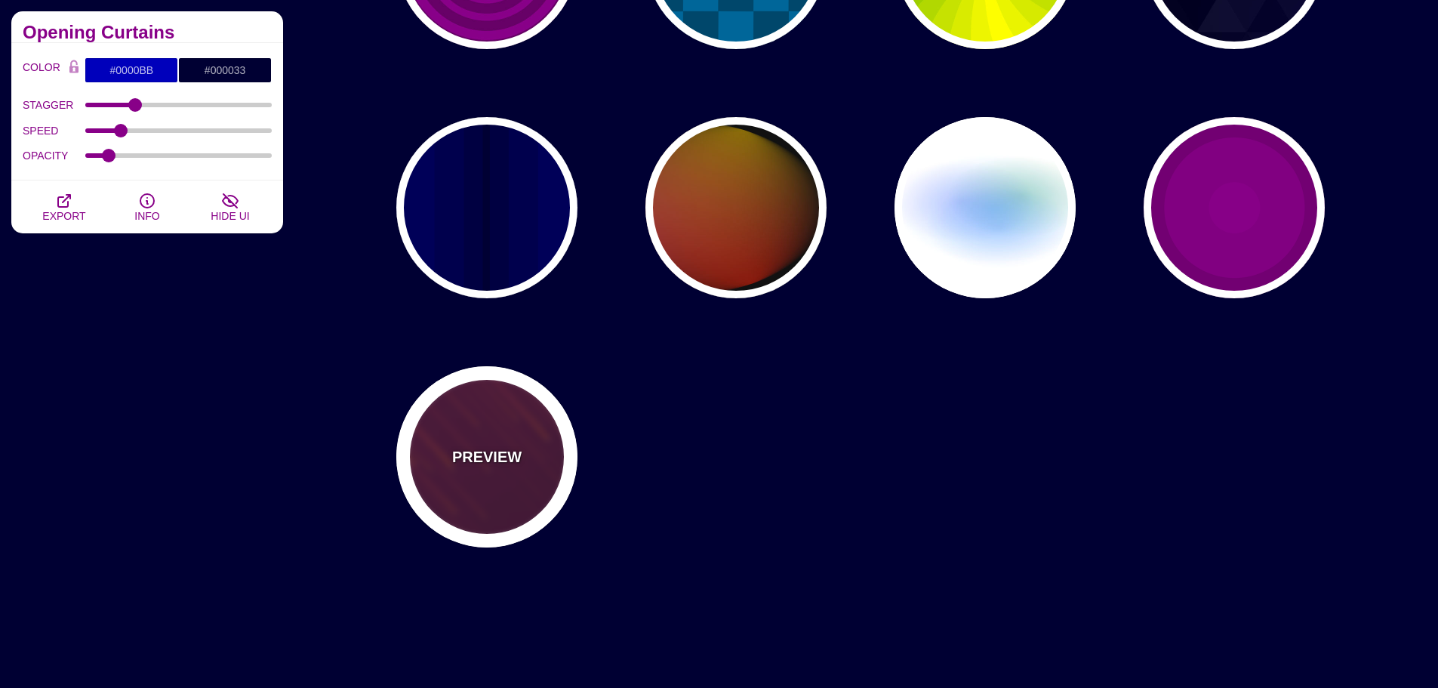
type input "#FFFFFF"
type input "10"
type input "999"
type input "3"
type input "1.5"
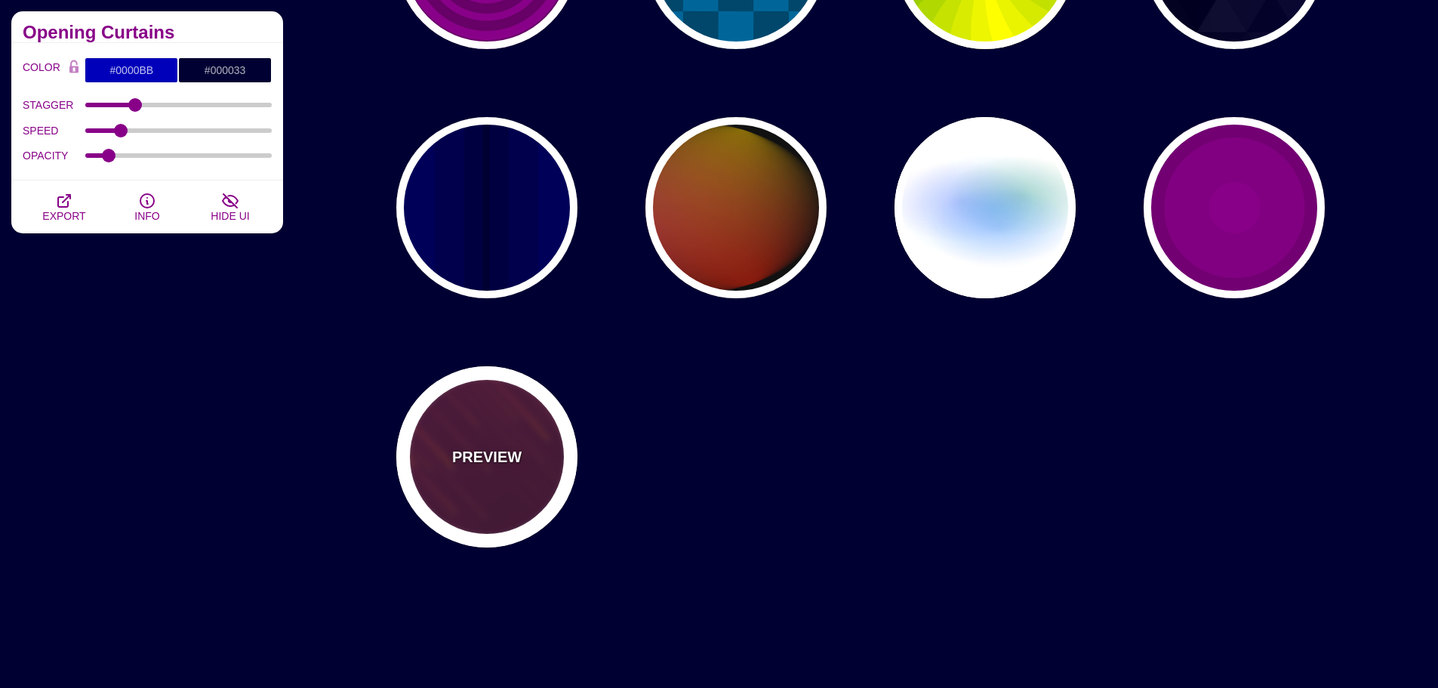
type input "1"
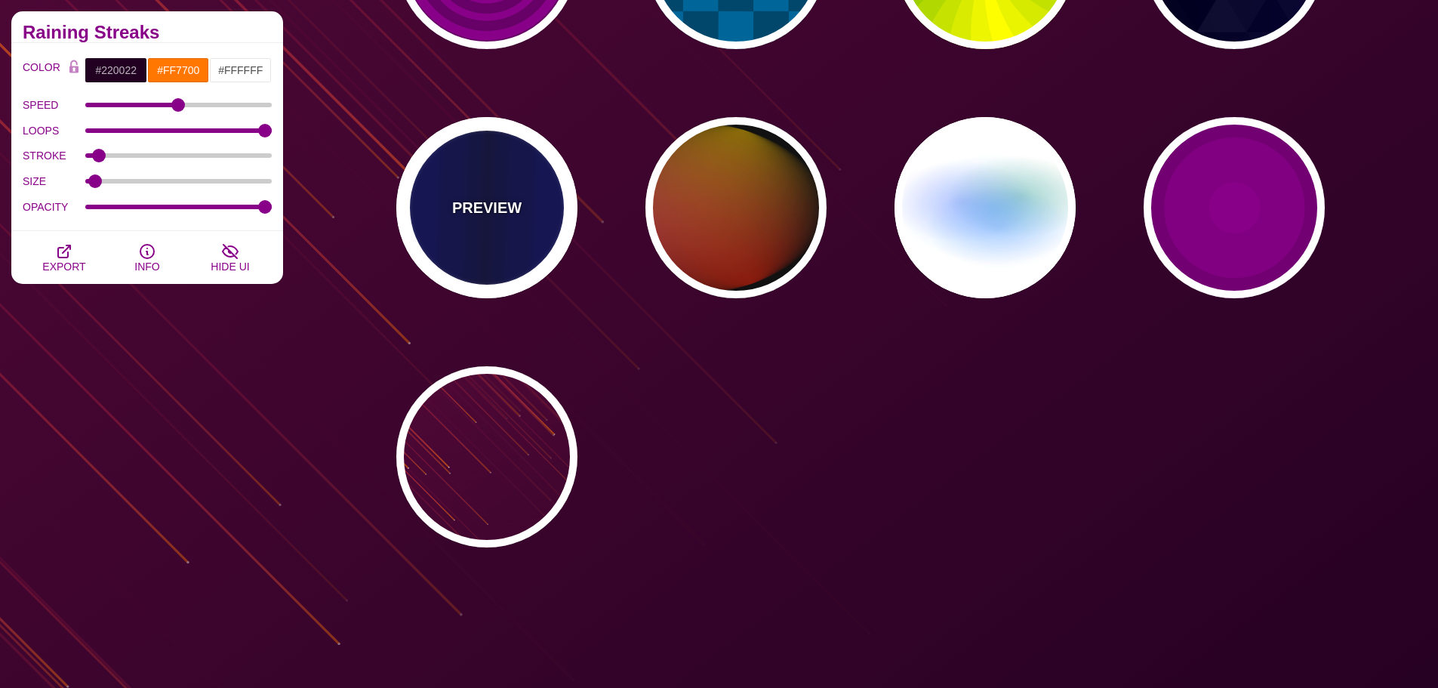
click at [503, 236] on div "PREVIEW" at bounding box center [486, 207] width 181 height 181
type input "#0000BB"
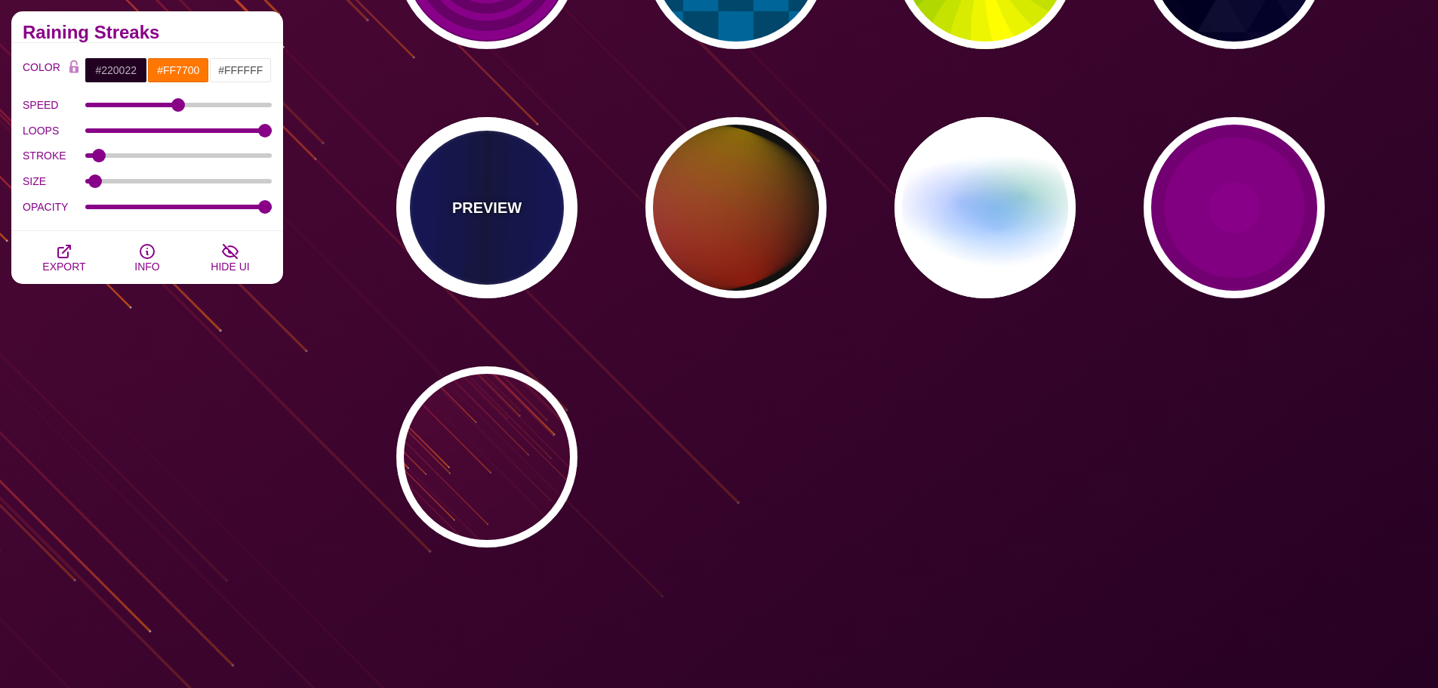
type input "#000033"
type input "0.5"
type input "5"
type input "0.1"
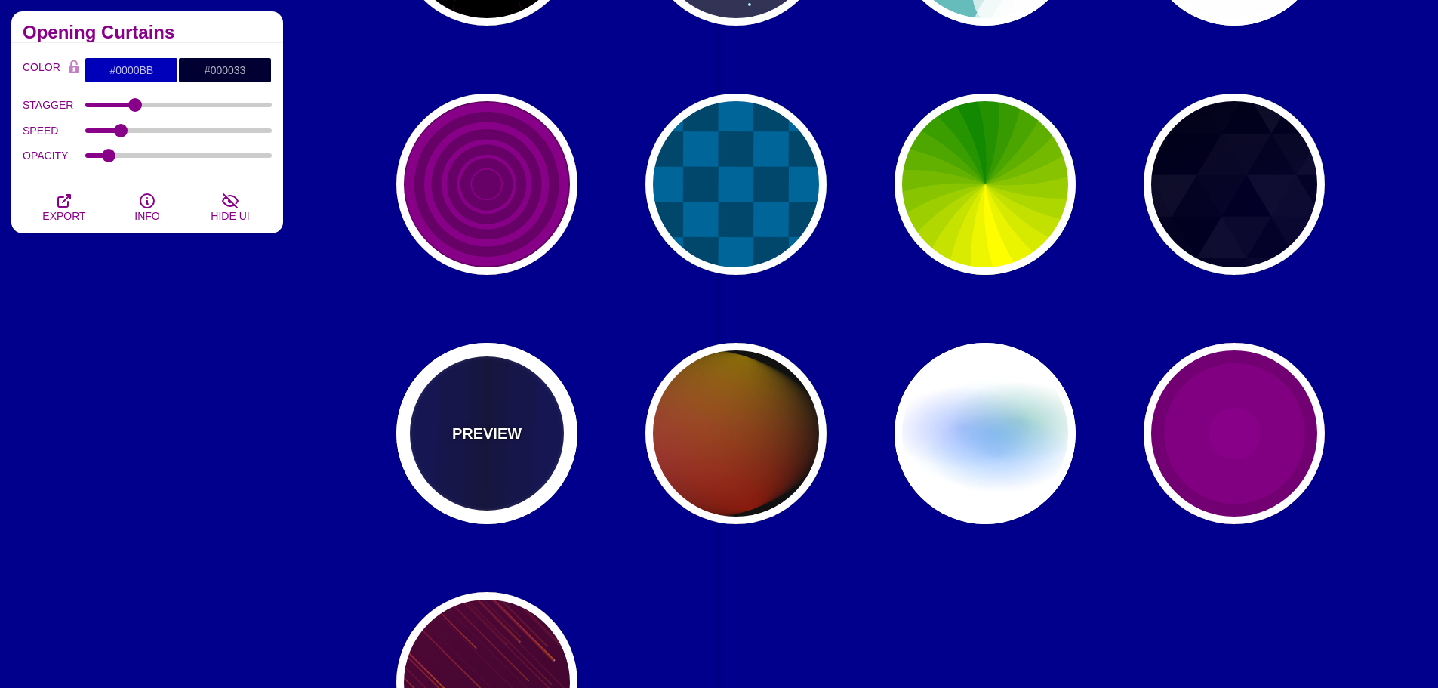
scroll to position [831, 0]
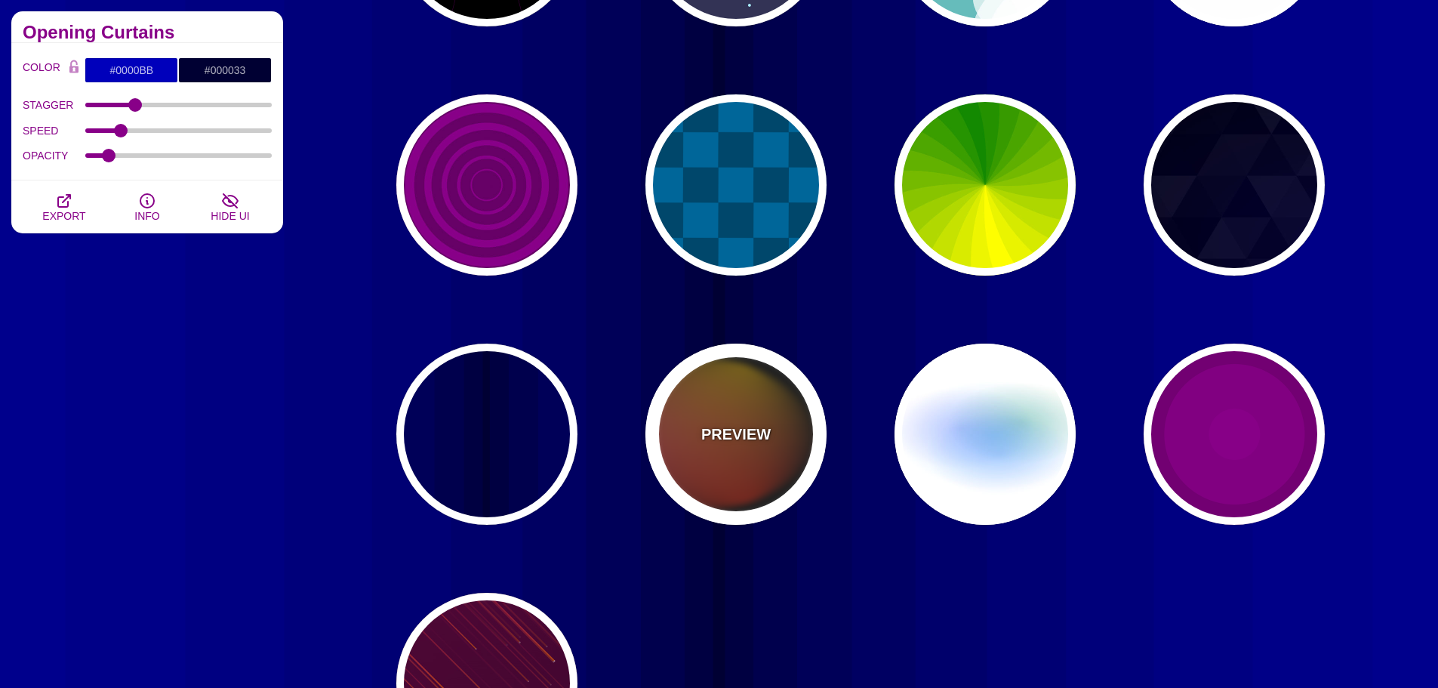
click at [774, 417] on div "PREVIEW" at bounding box center [736, 434] width 181 height 181
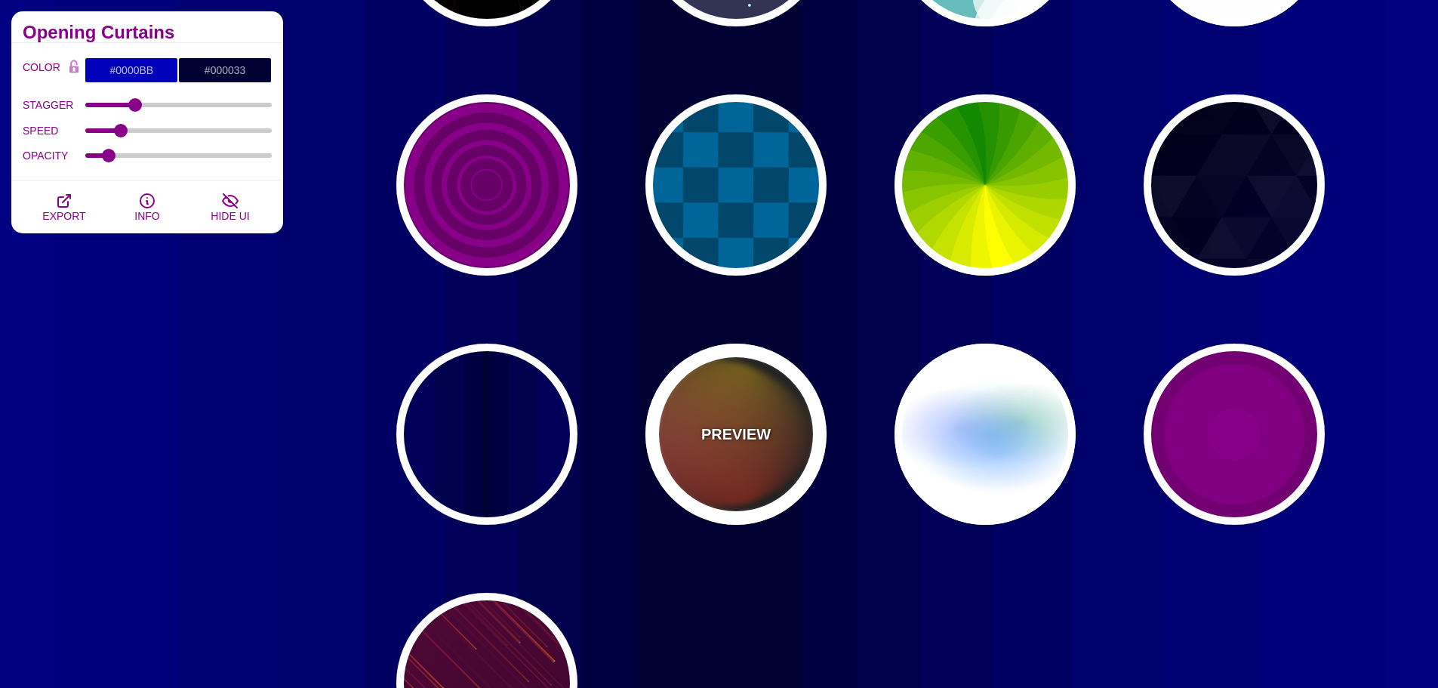
type input "#111111"
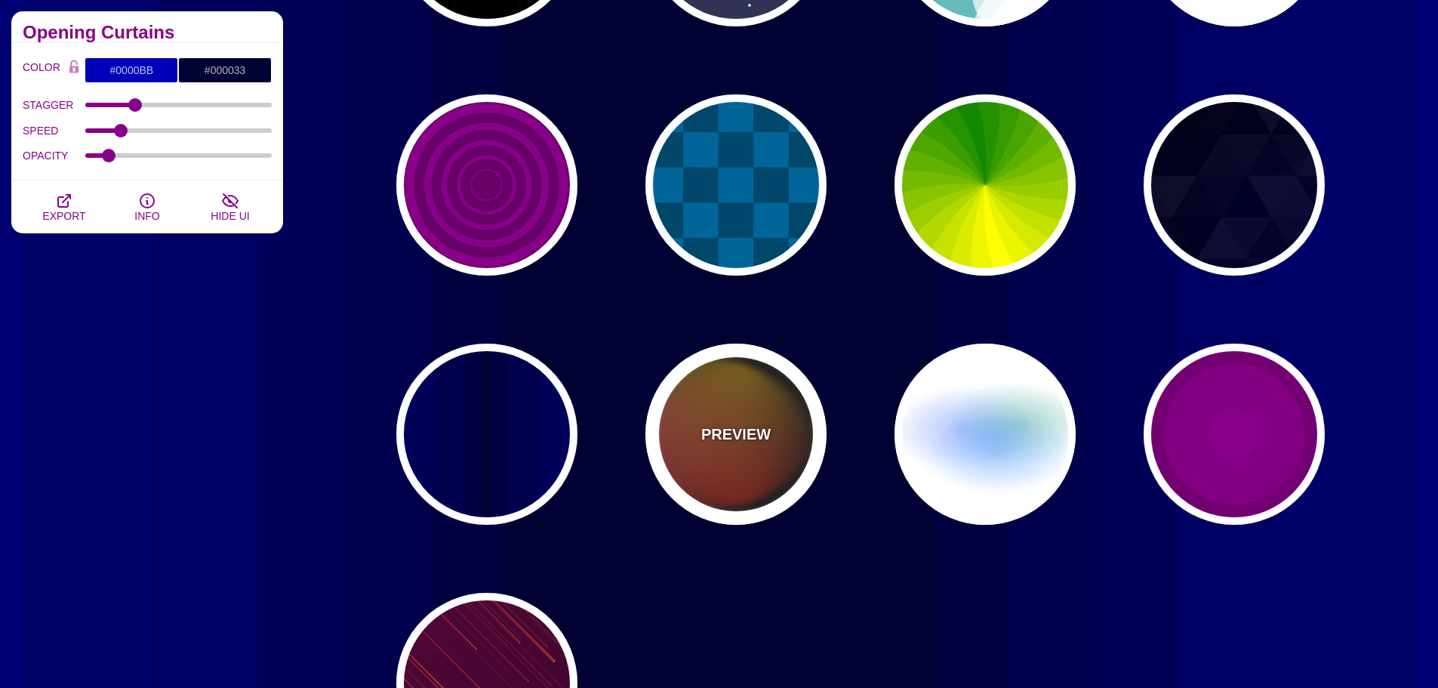
type input "#FF00FF"
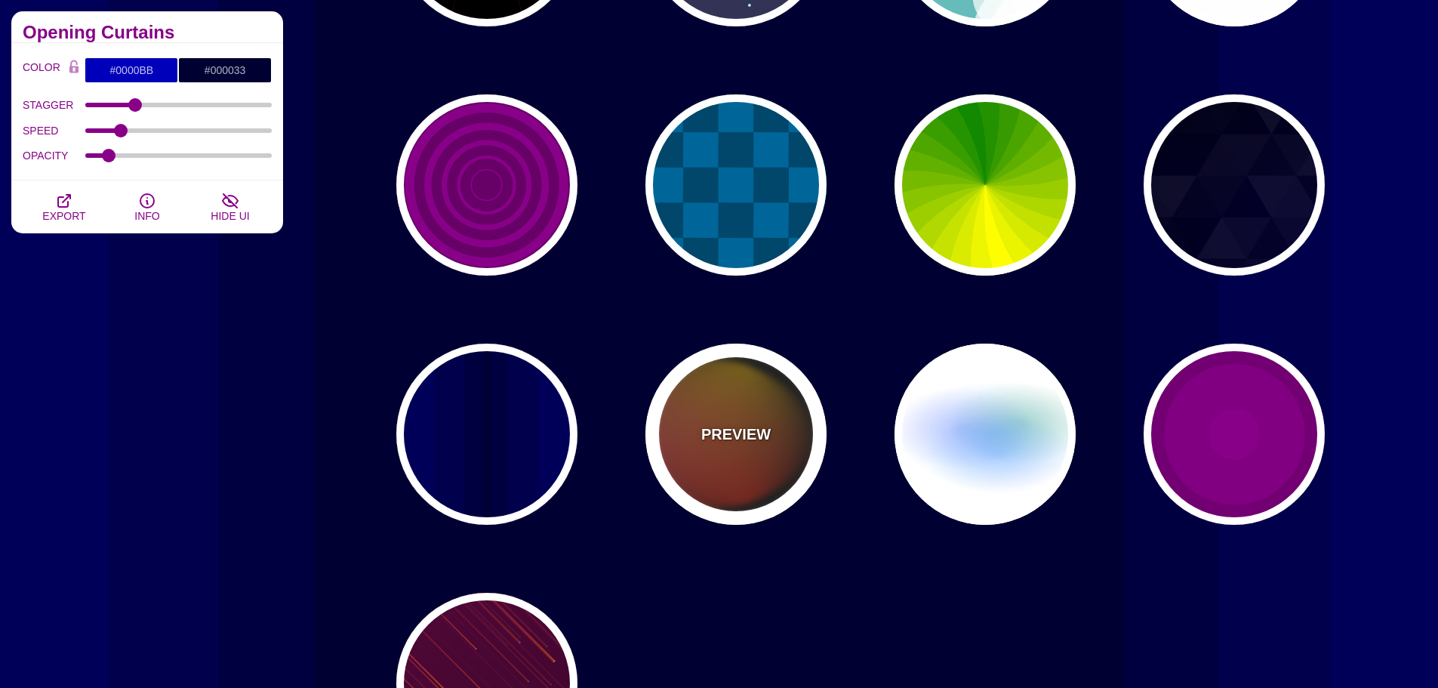
type input "#FFCC00"
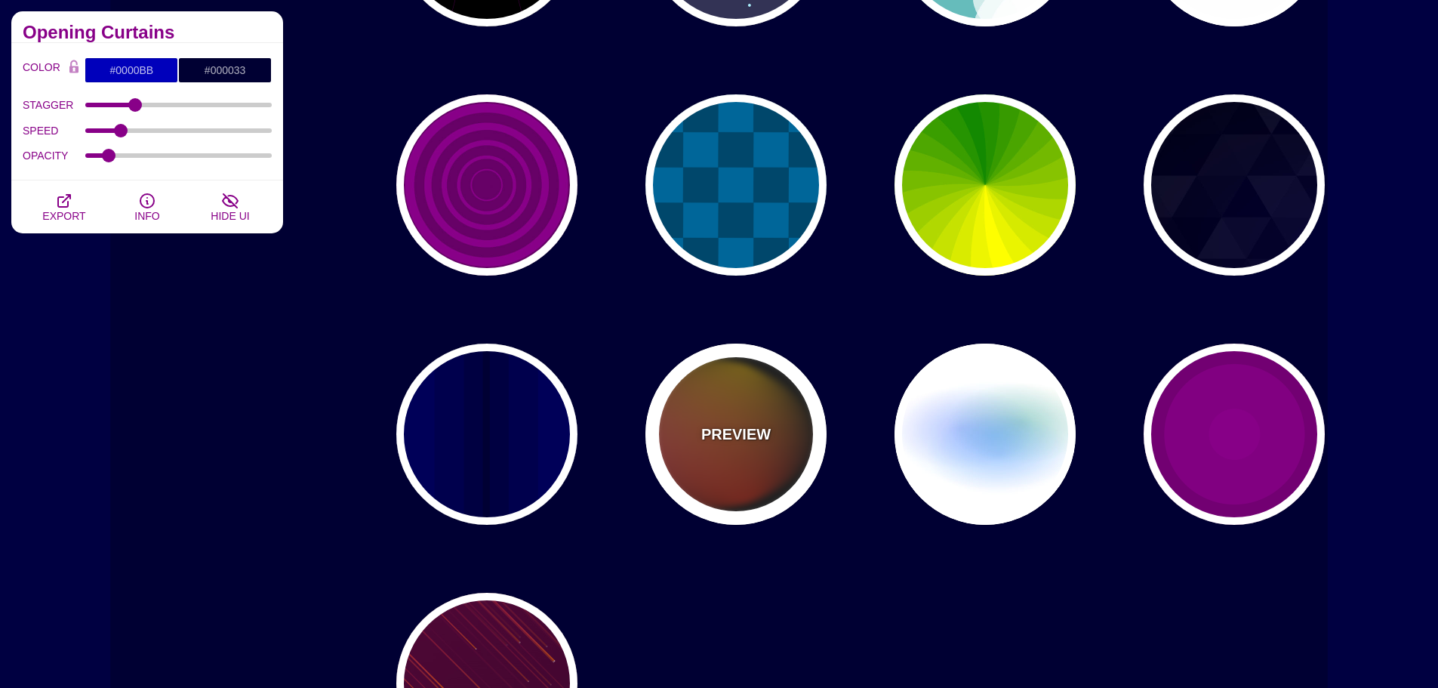
type input "#FF2200"
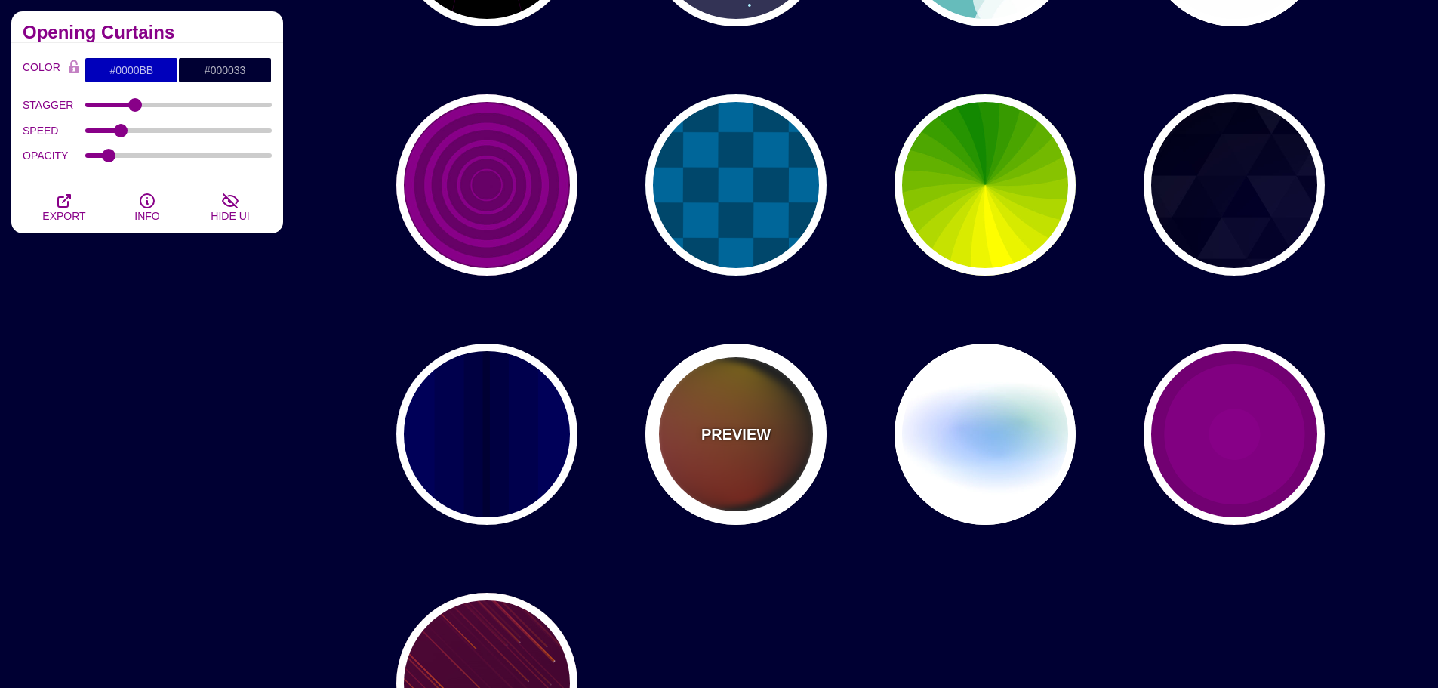
type input "4"
type input "12"
type input "999"
type input "1"
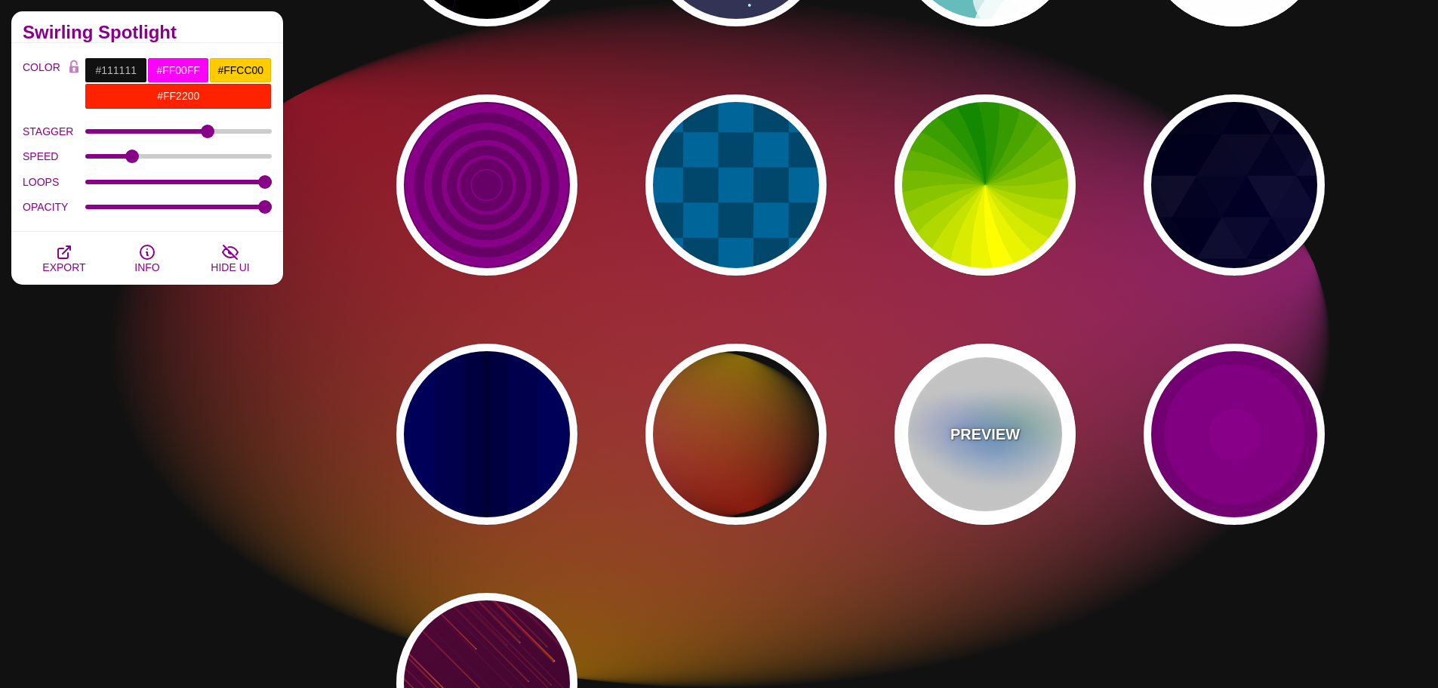
click at [1004, 435] on p "PREVIEW" at bounding box center [985, 434] width 69 height 23
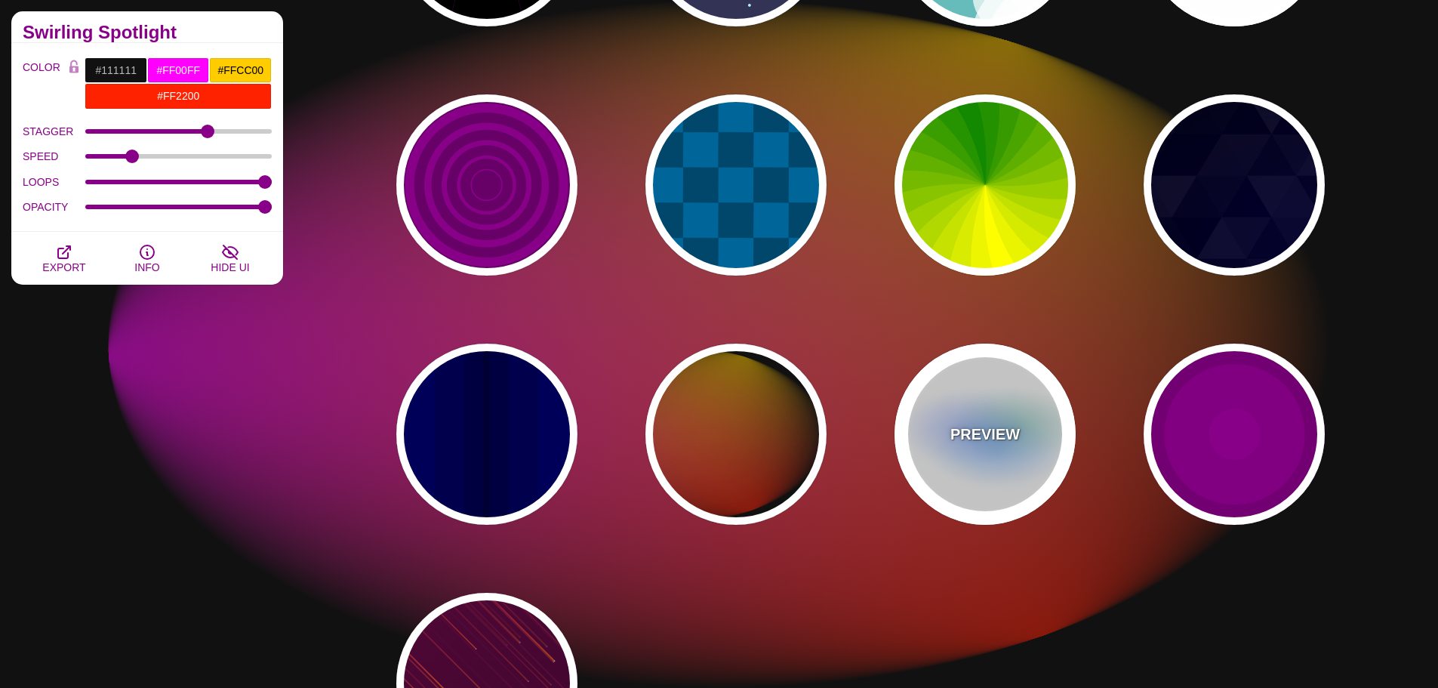
type input "#FFFFFF"
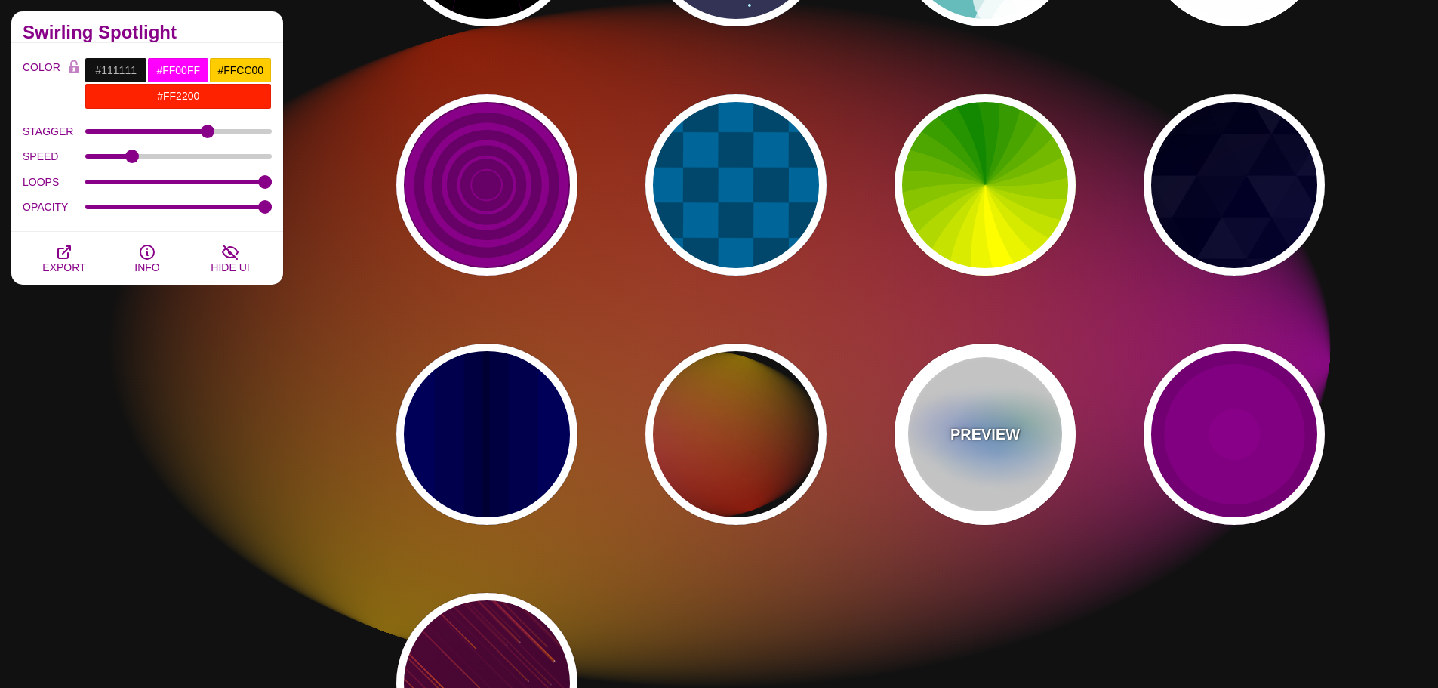
type input "#AA00FF"
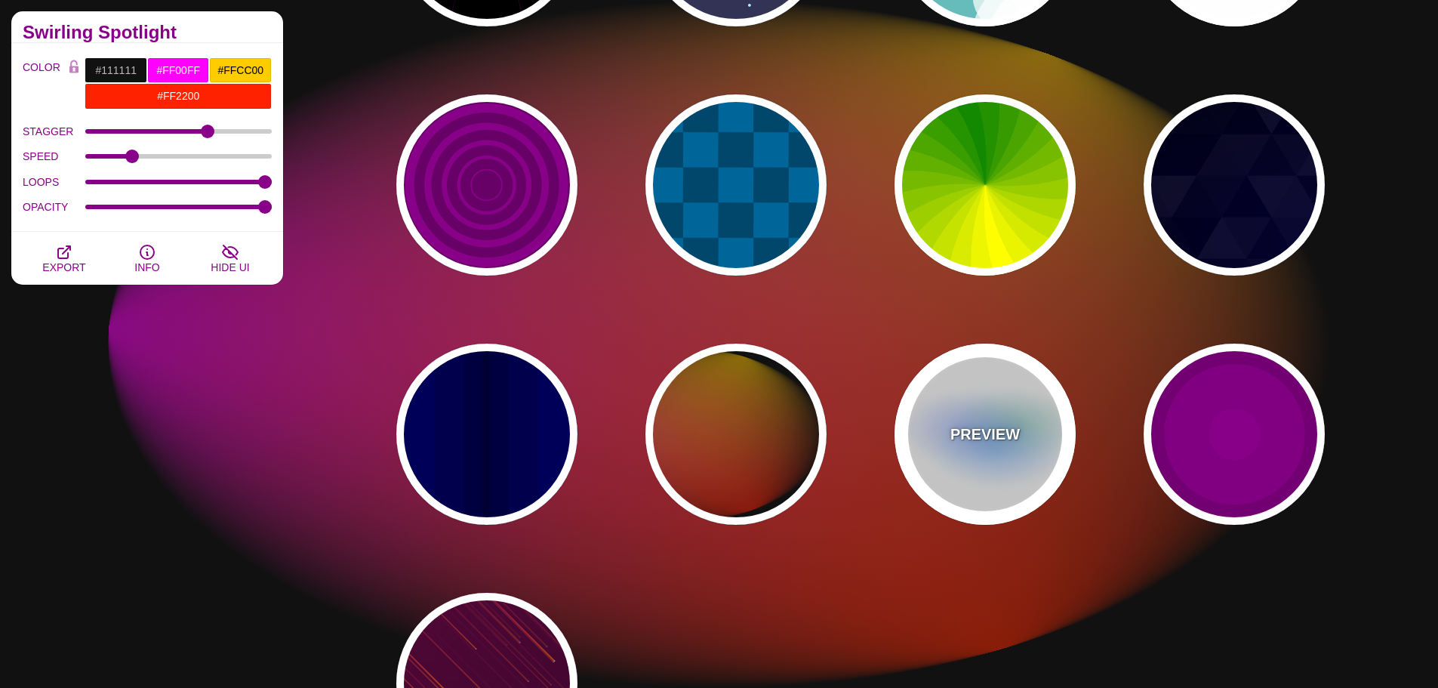
type input "#0088FF"
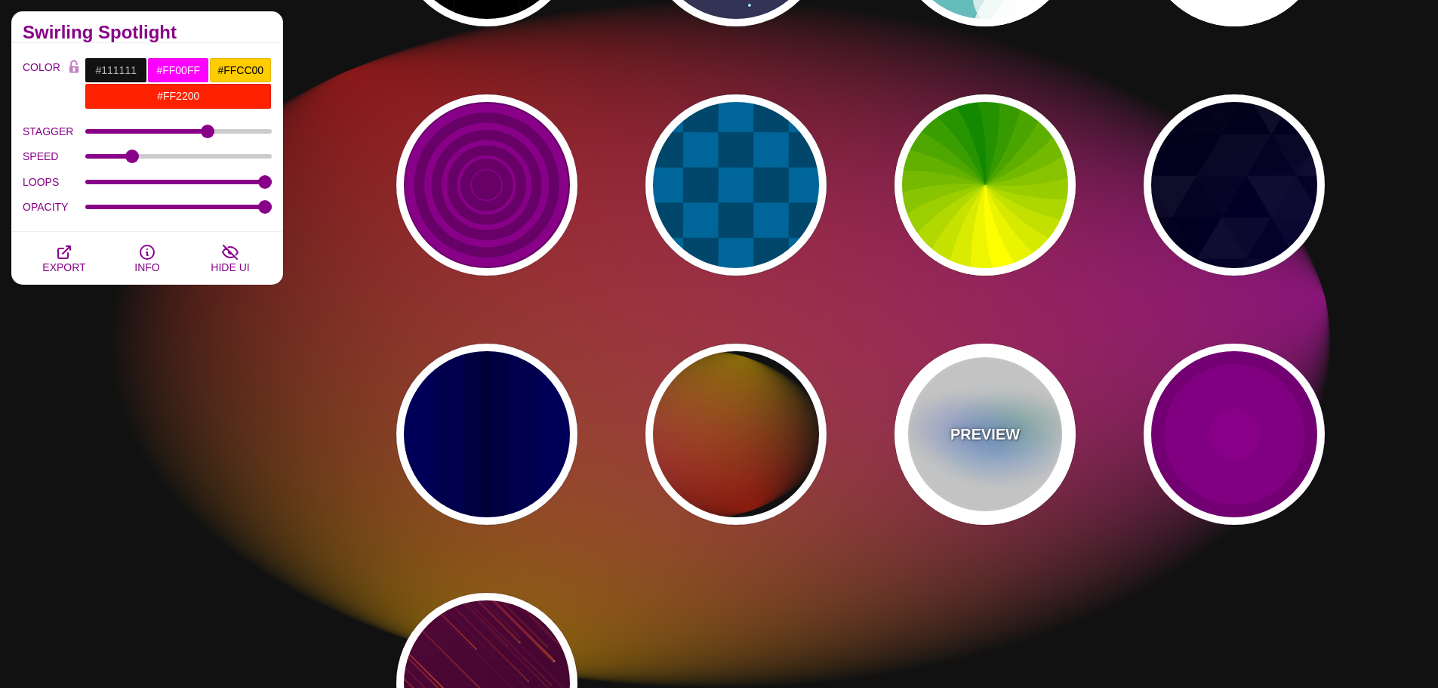
type input "#008800"
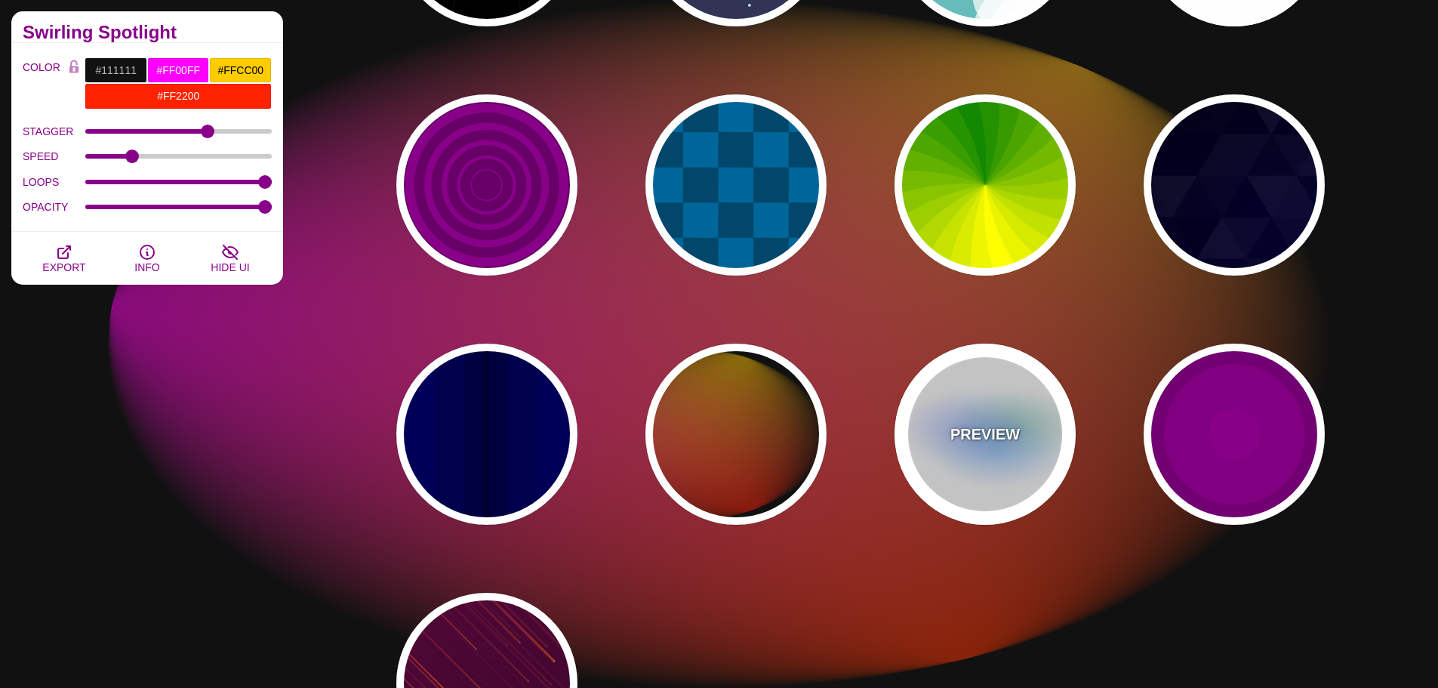
type input "8"
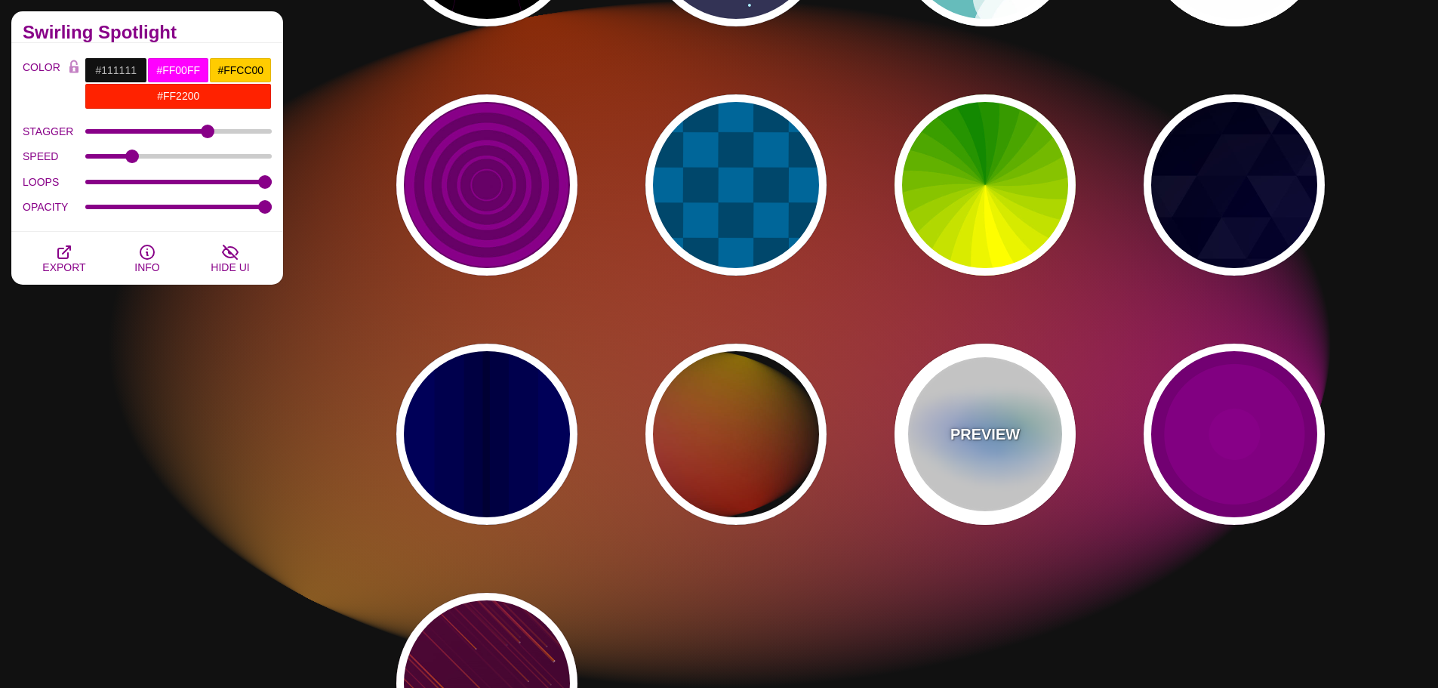
type input "24"
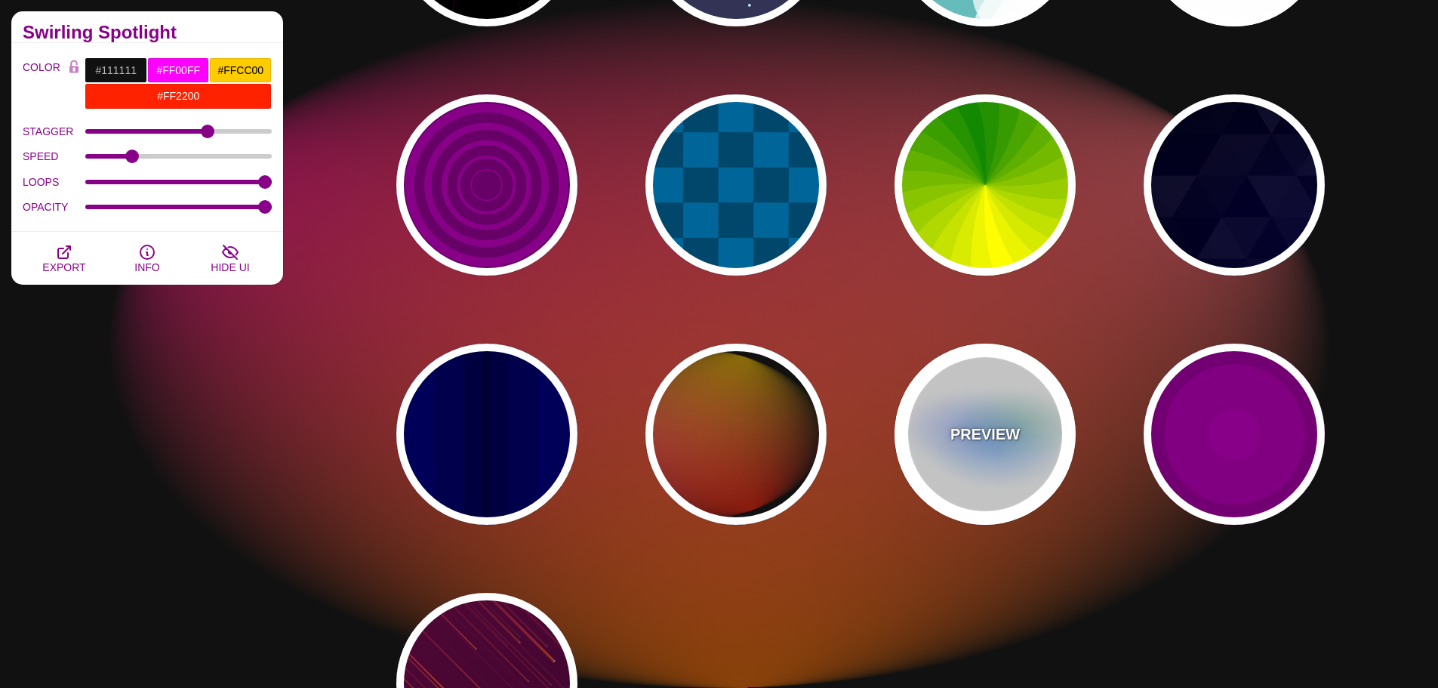
type input "0.5"
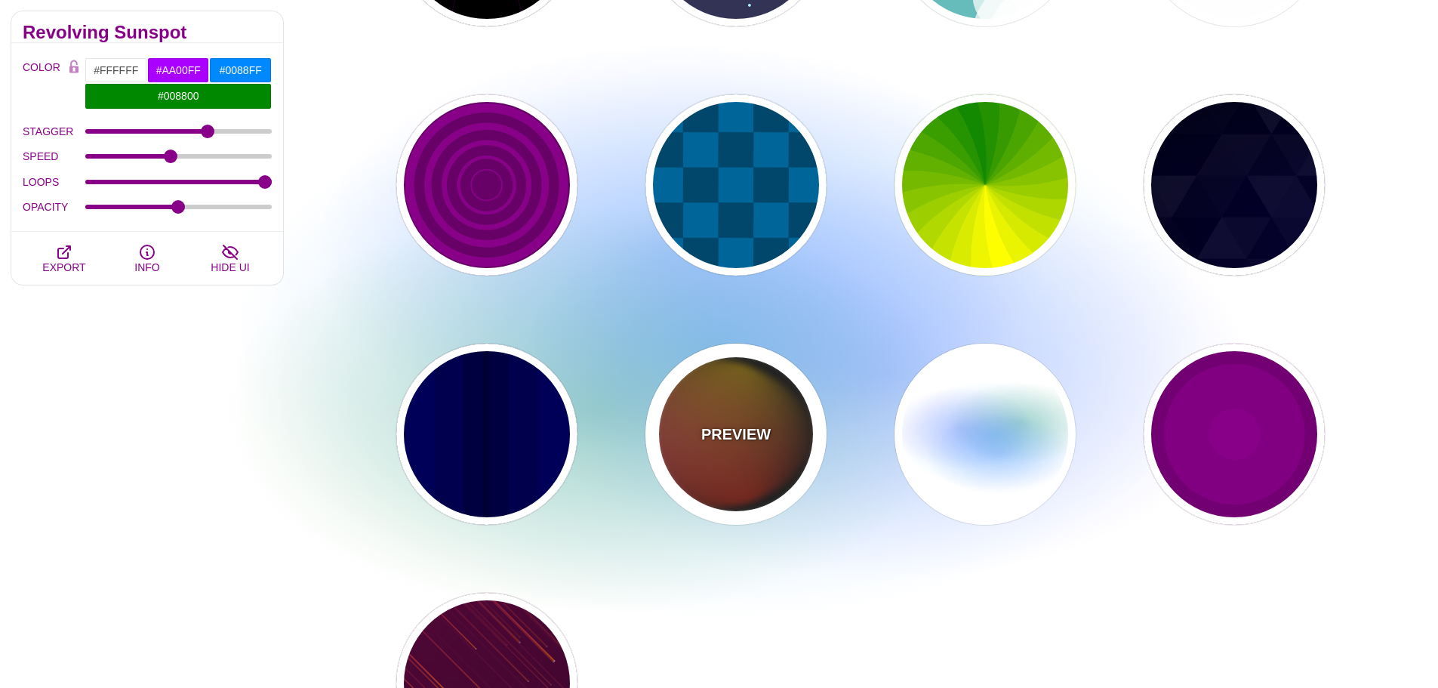
click at [780, 442] on div "PREVIEW" at bounding box center [736, 434] width 181 height 181
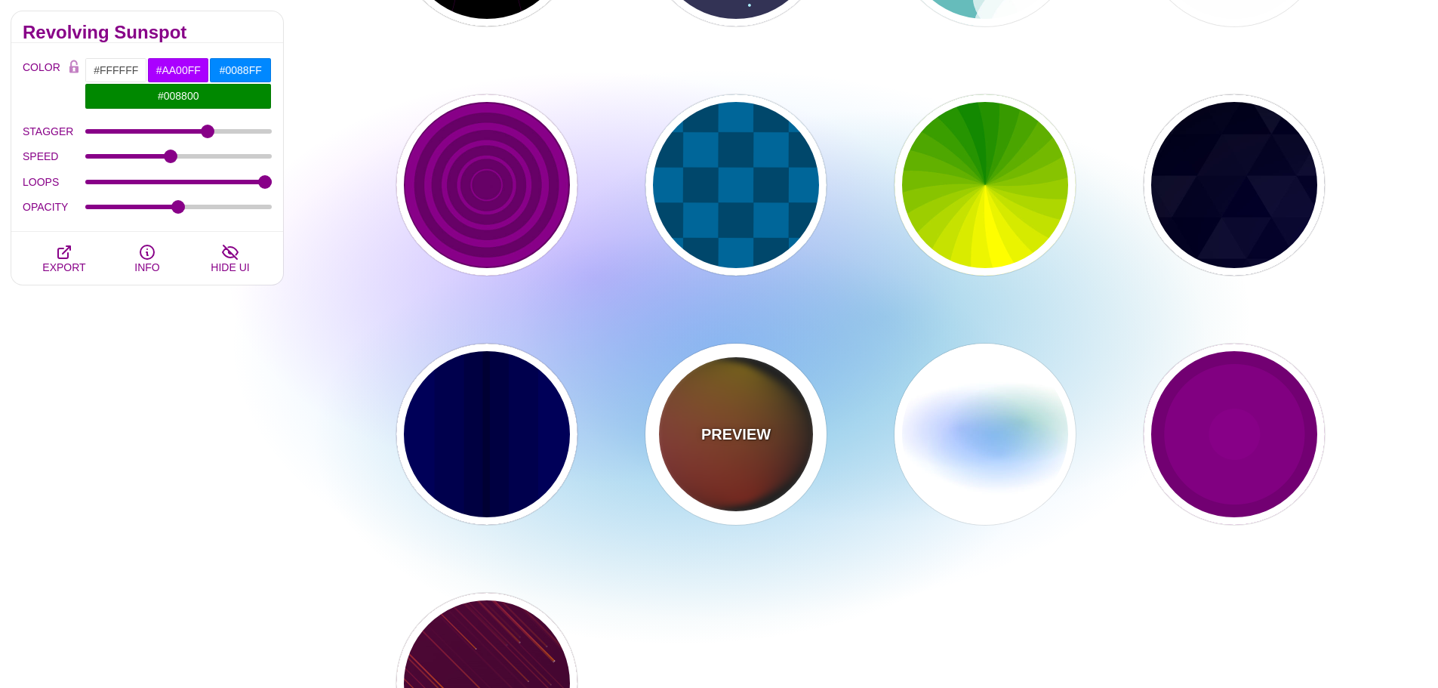
type input "#111111"
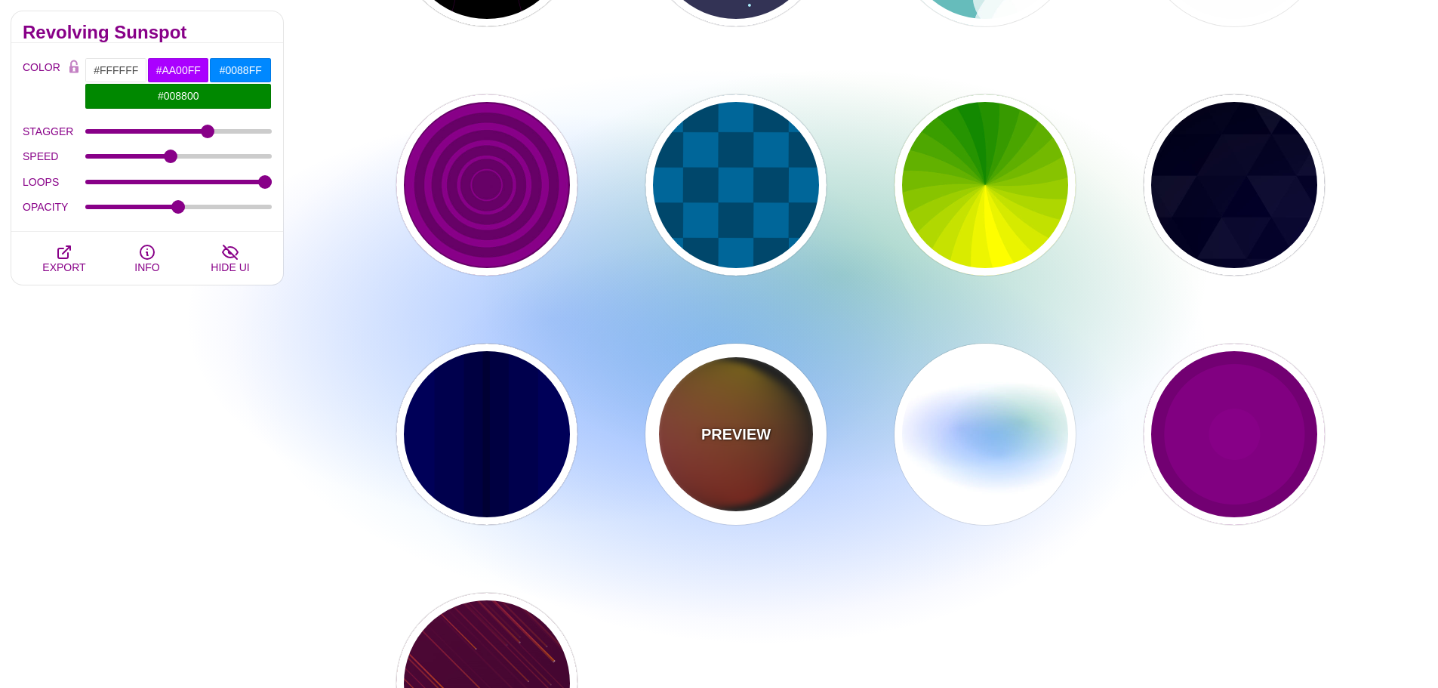
type input "#FF00FF"
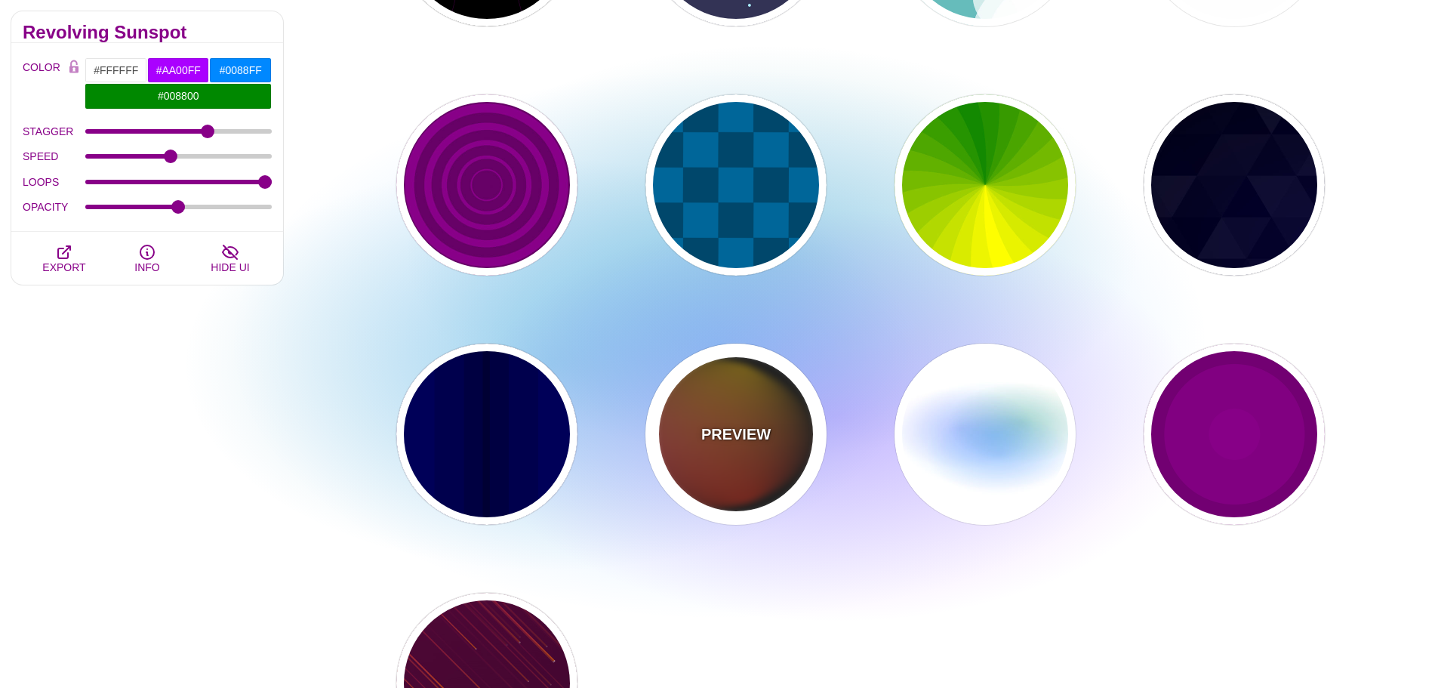
type input "#FFCC00"
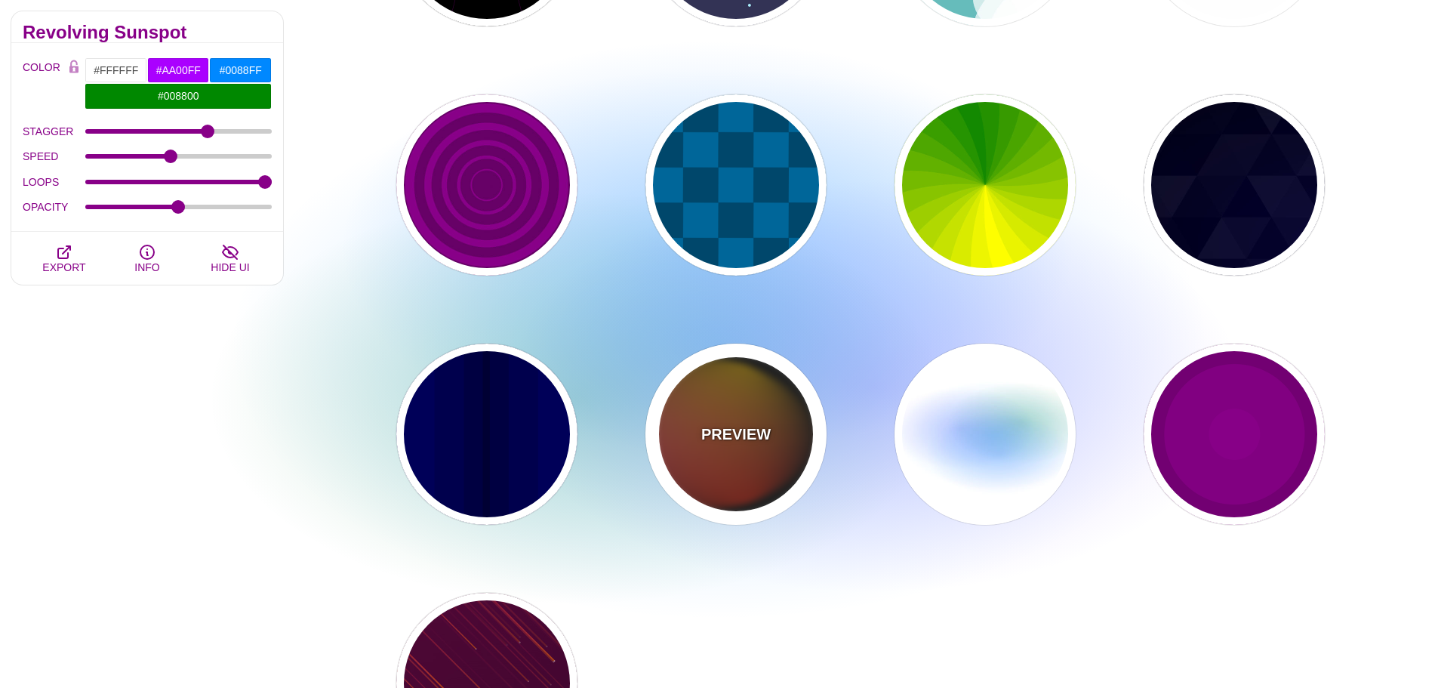
type input "#FF2200"
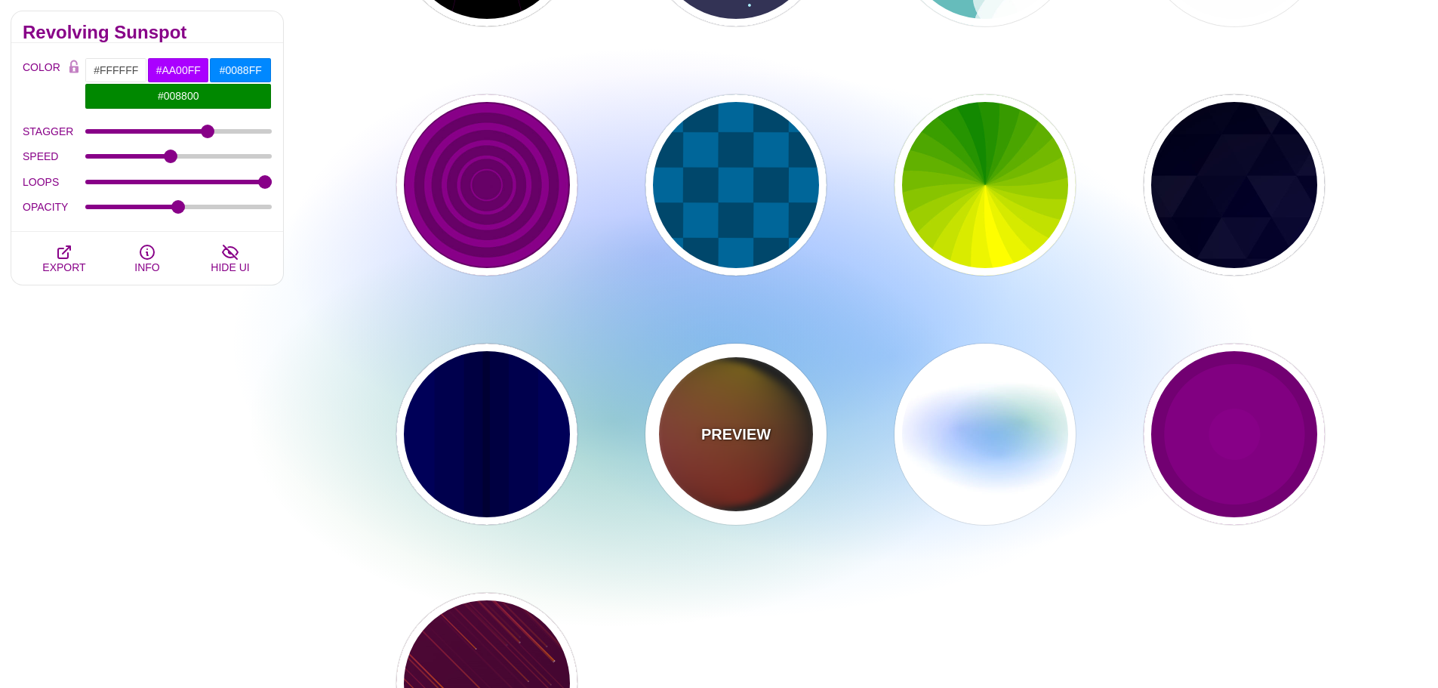
type input "4"
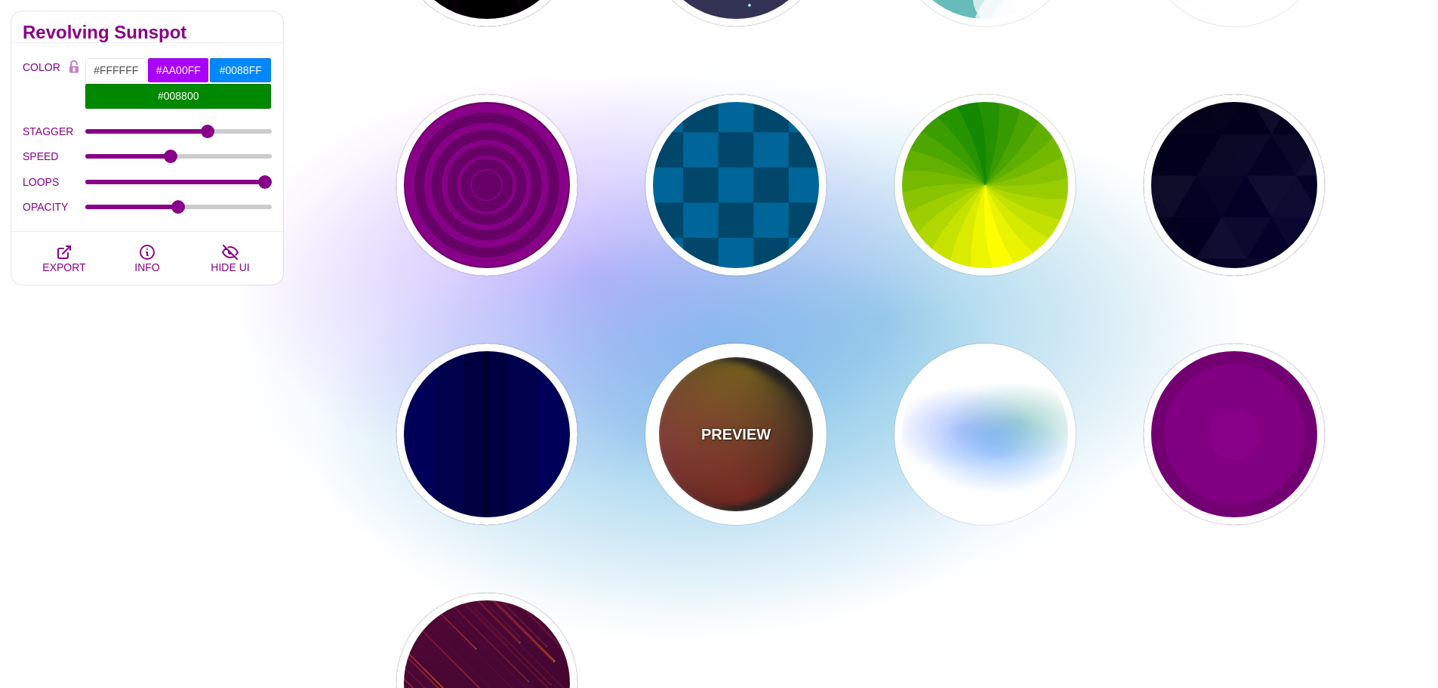
type input "12"
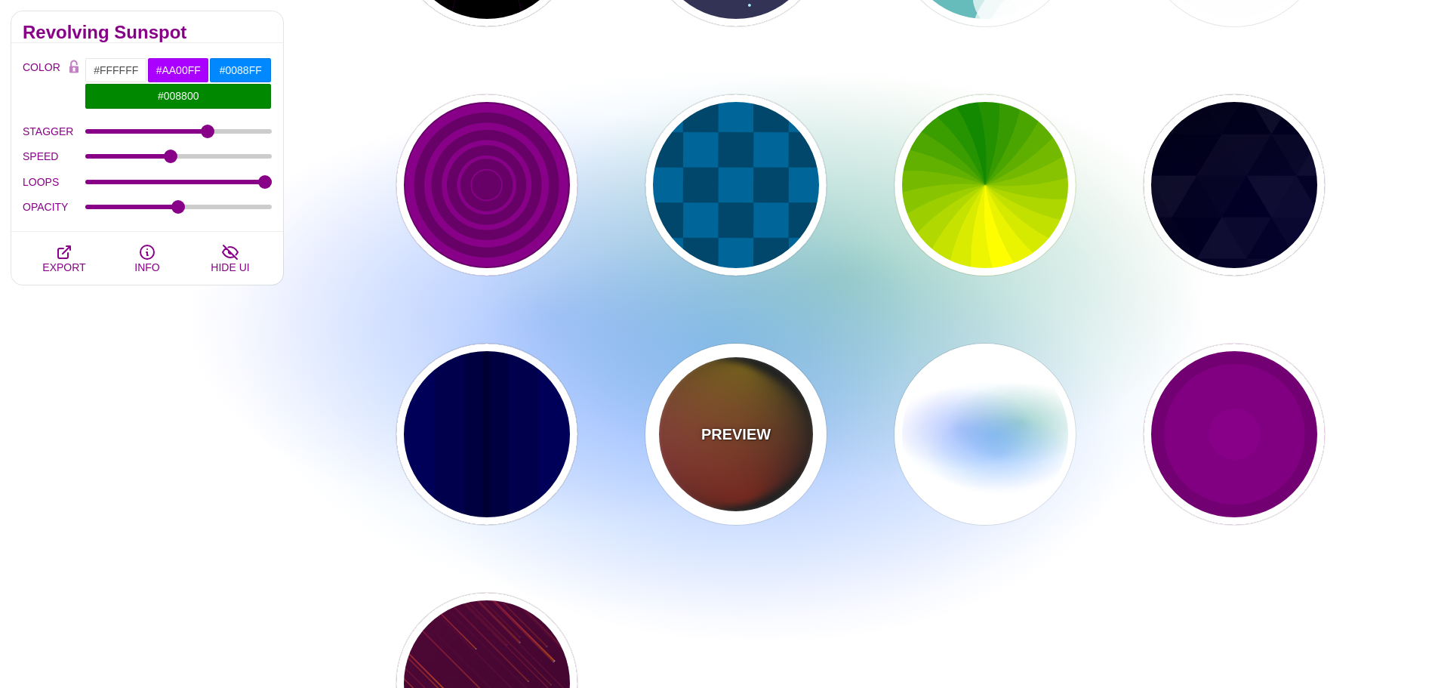
type input "1"
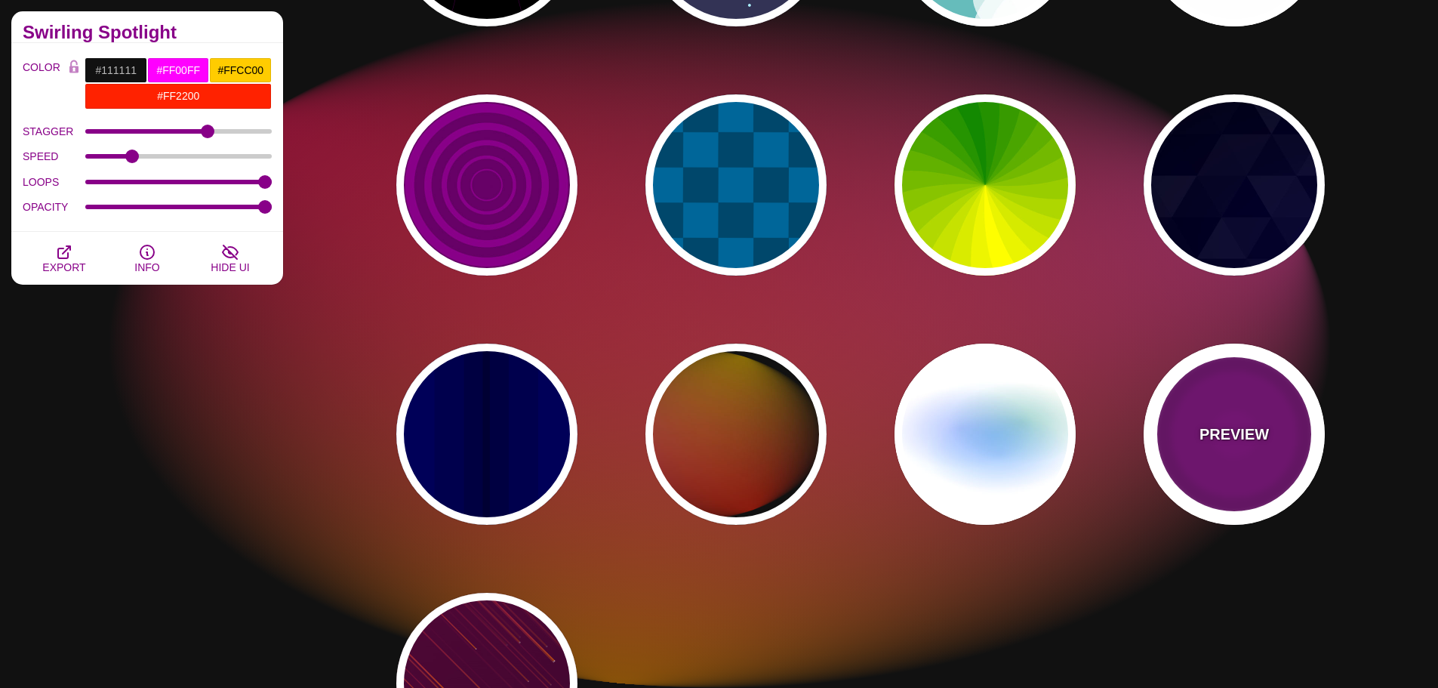
click at [1176, 412] on div "PREVIEW" at bounding box center [1234, 434] width 181 height 181
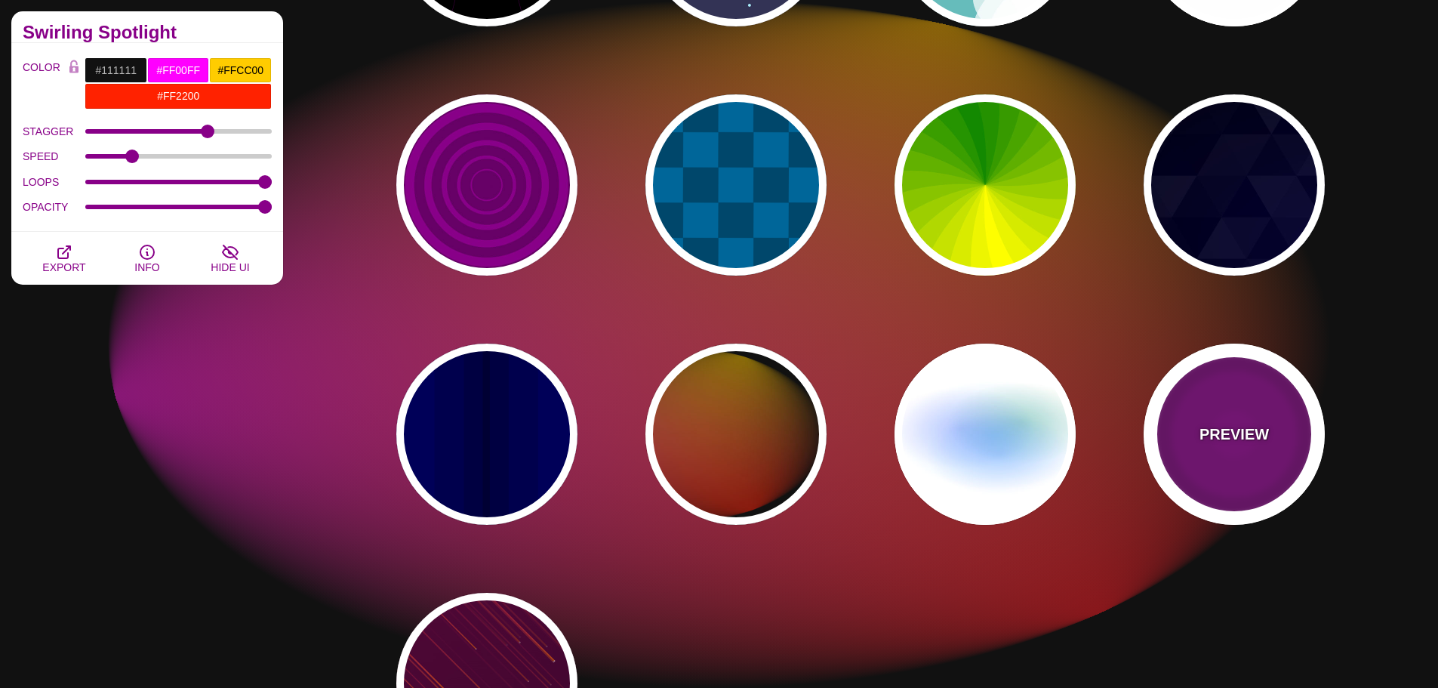
type input "#220022"
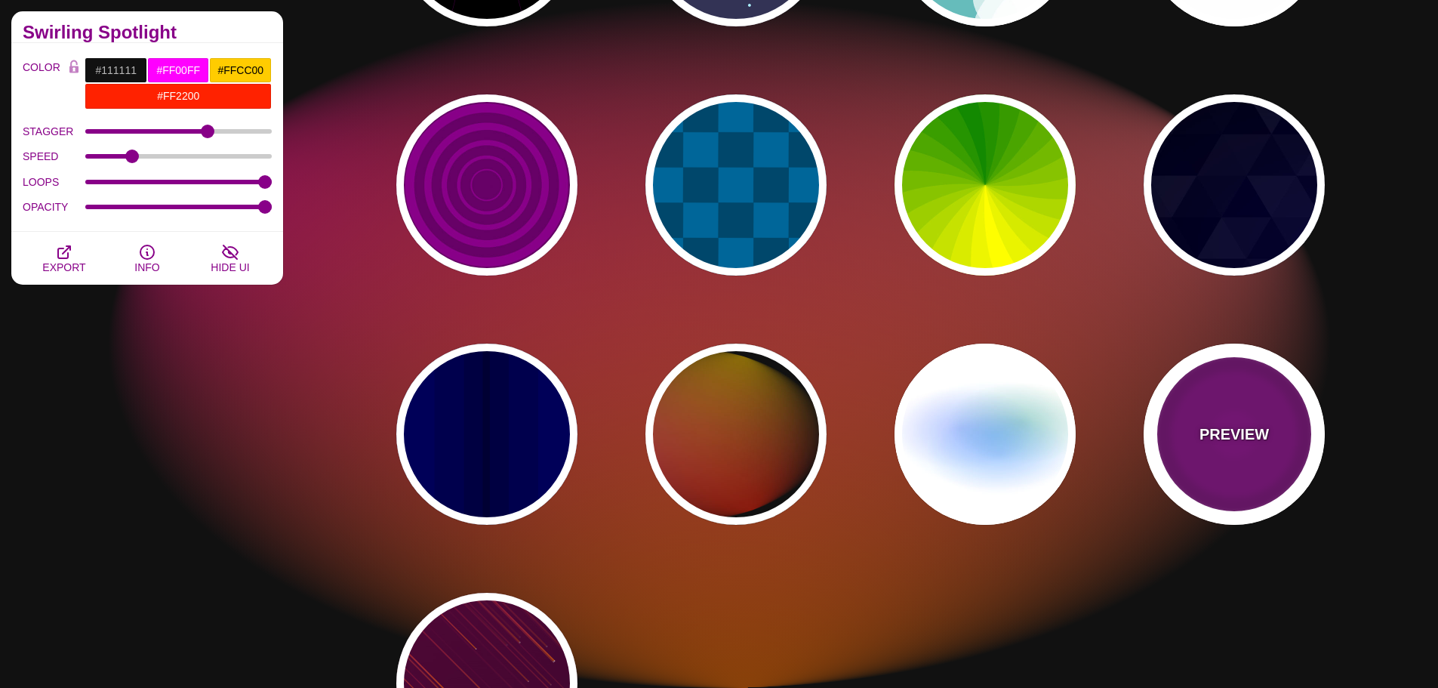
type input "#880088"
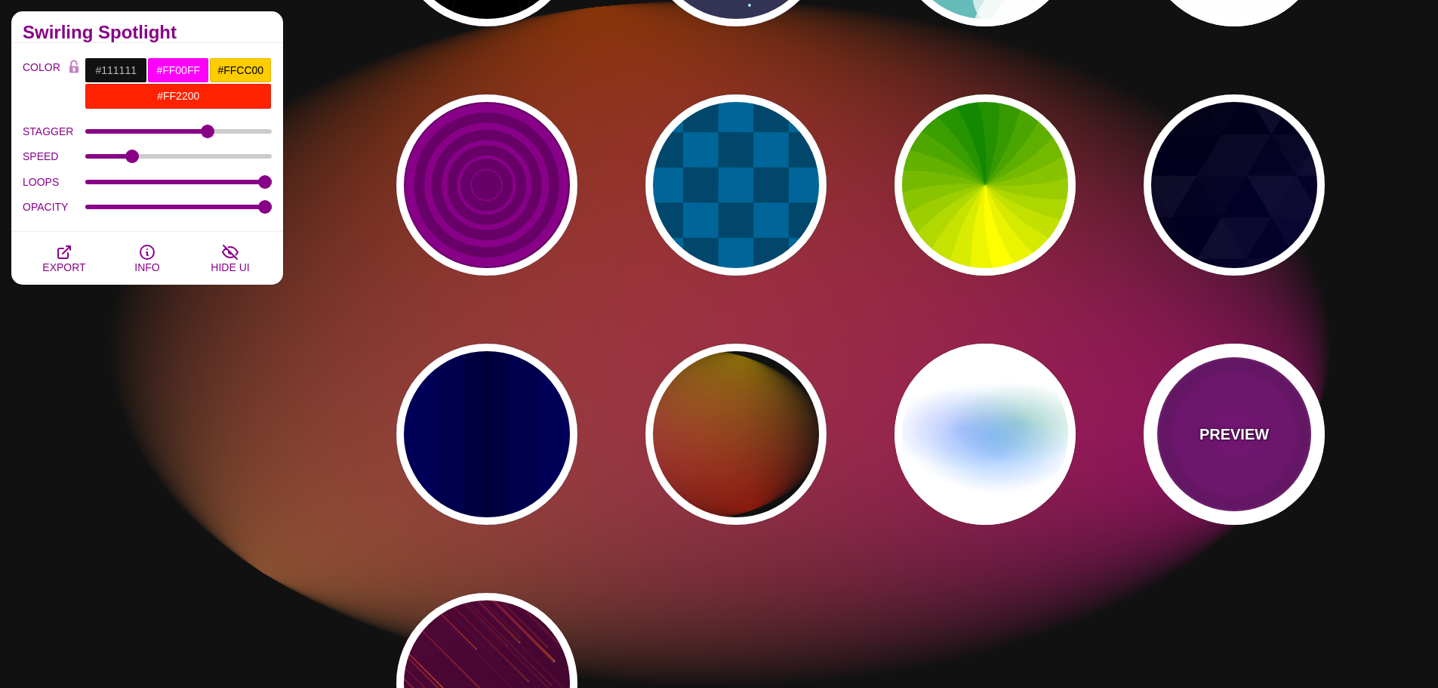
type input "999"
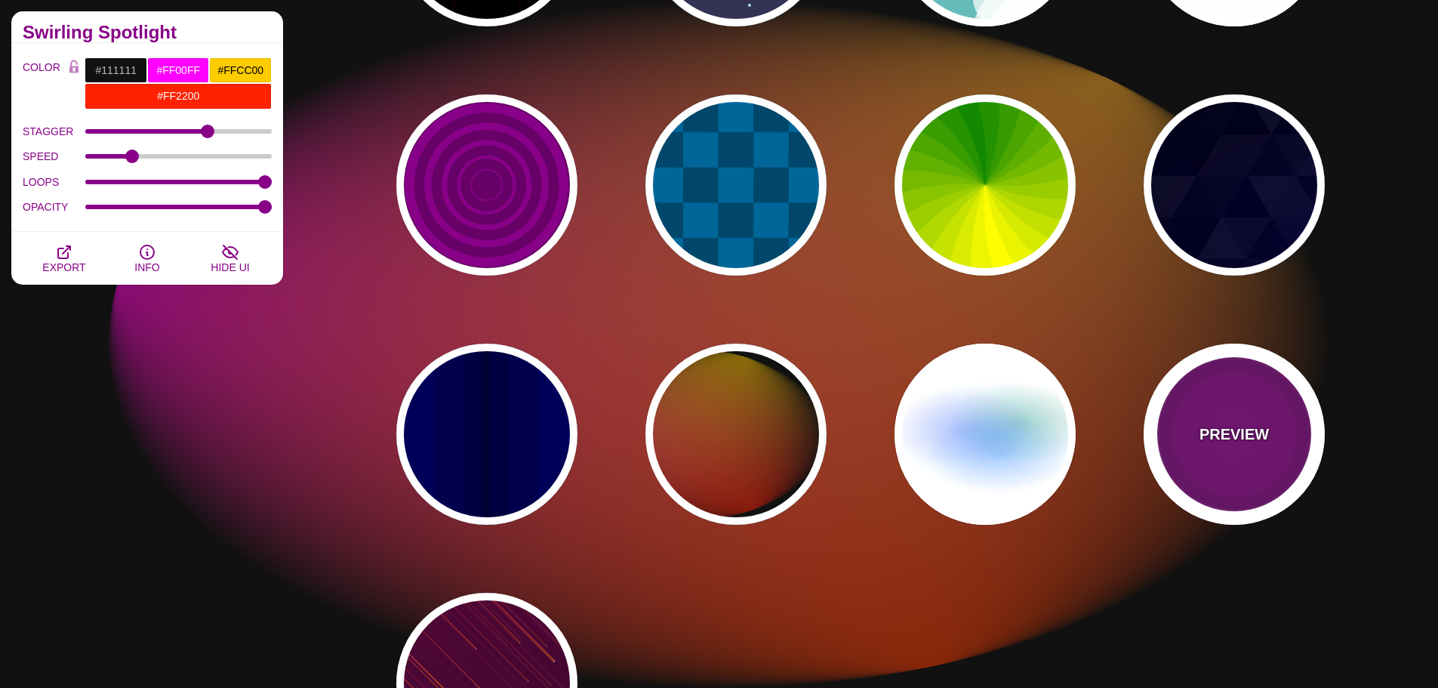
type input "5"
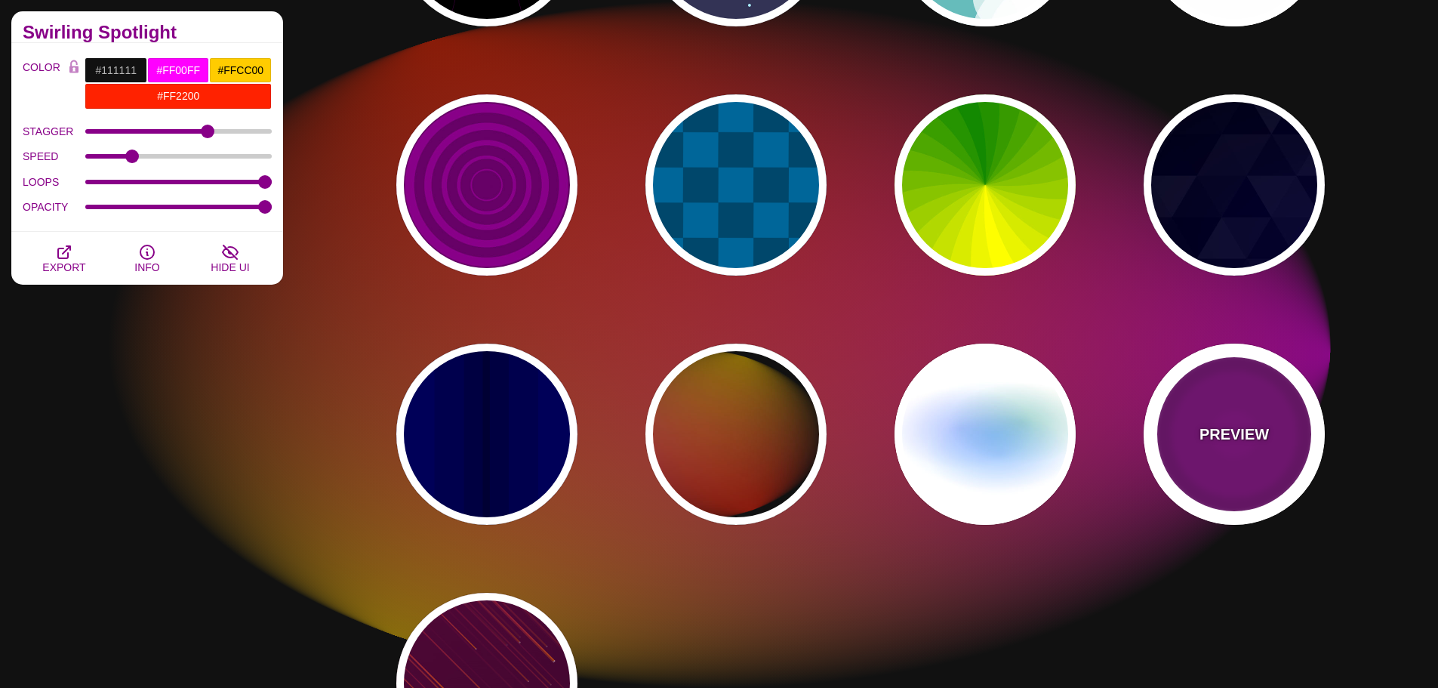
type input "0"
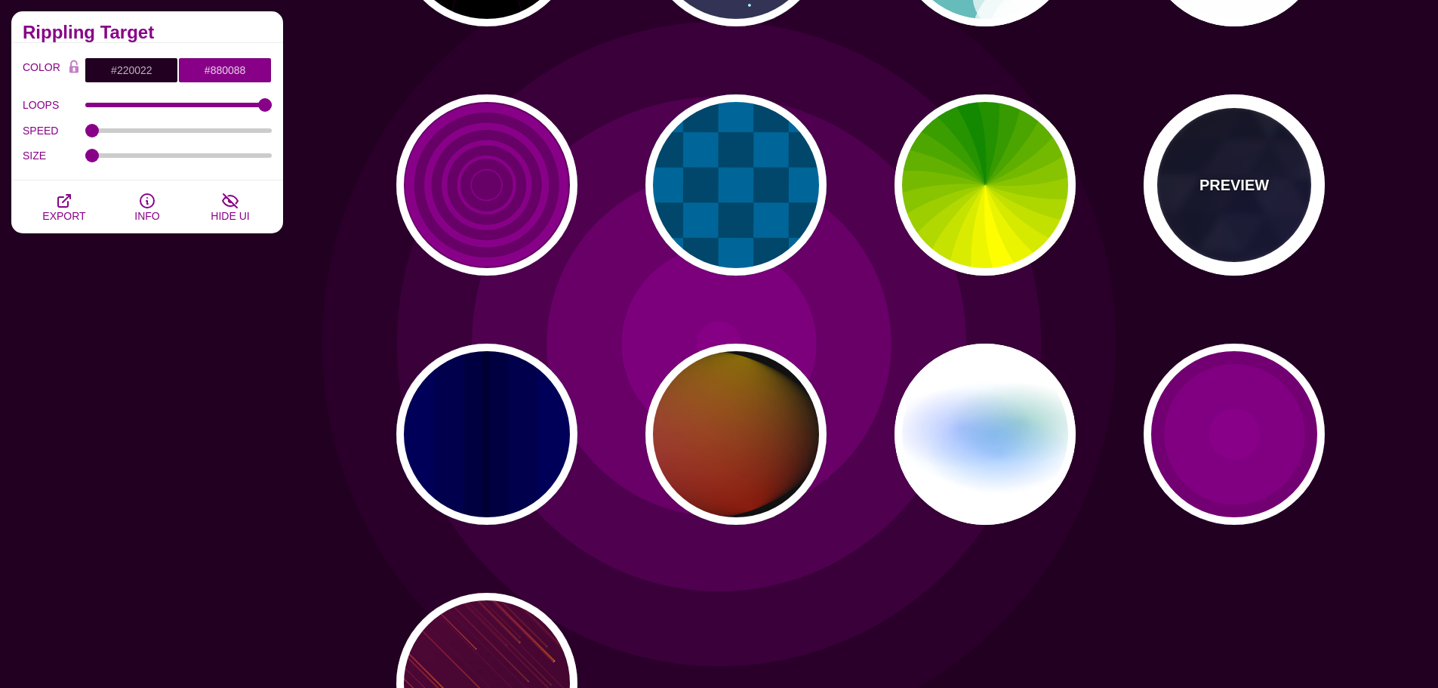
click at [1210, 179] on p "PREVIEW" at bounding box center [1234, 185] width 69 height 23
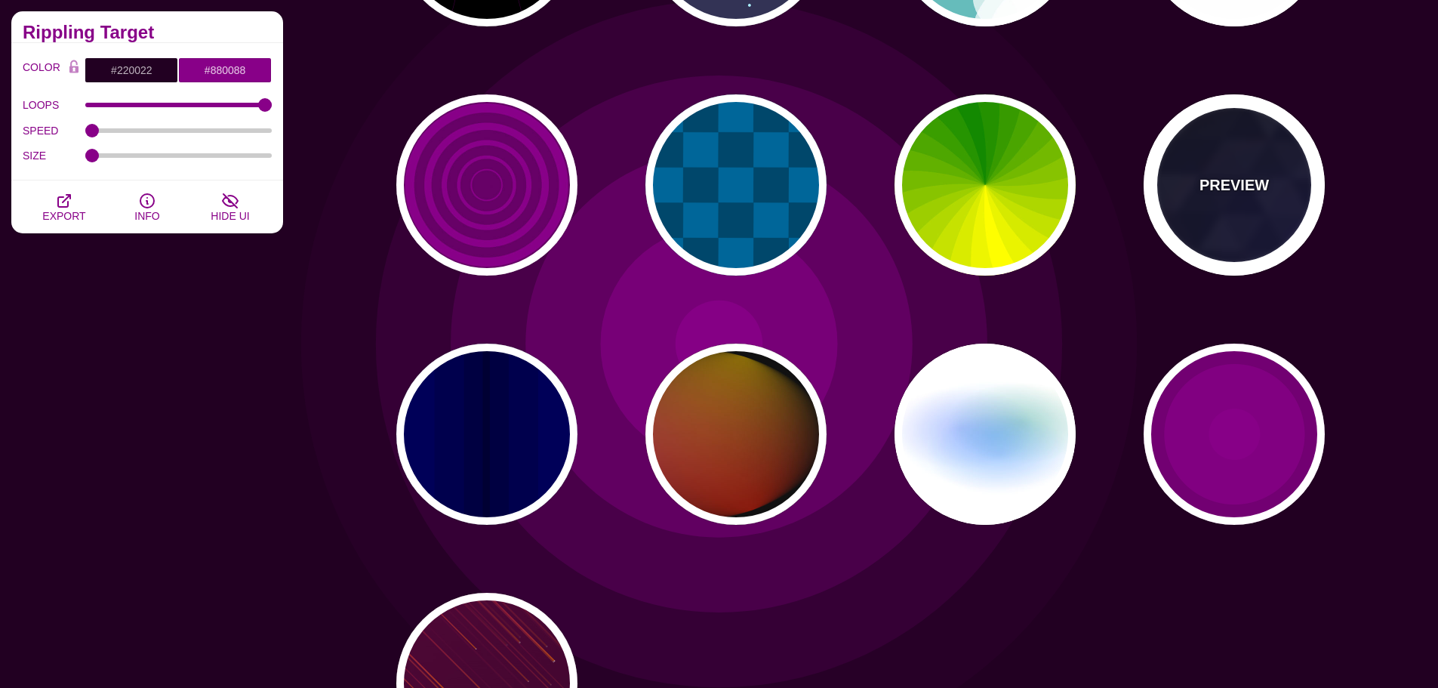
type input "#000000"
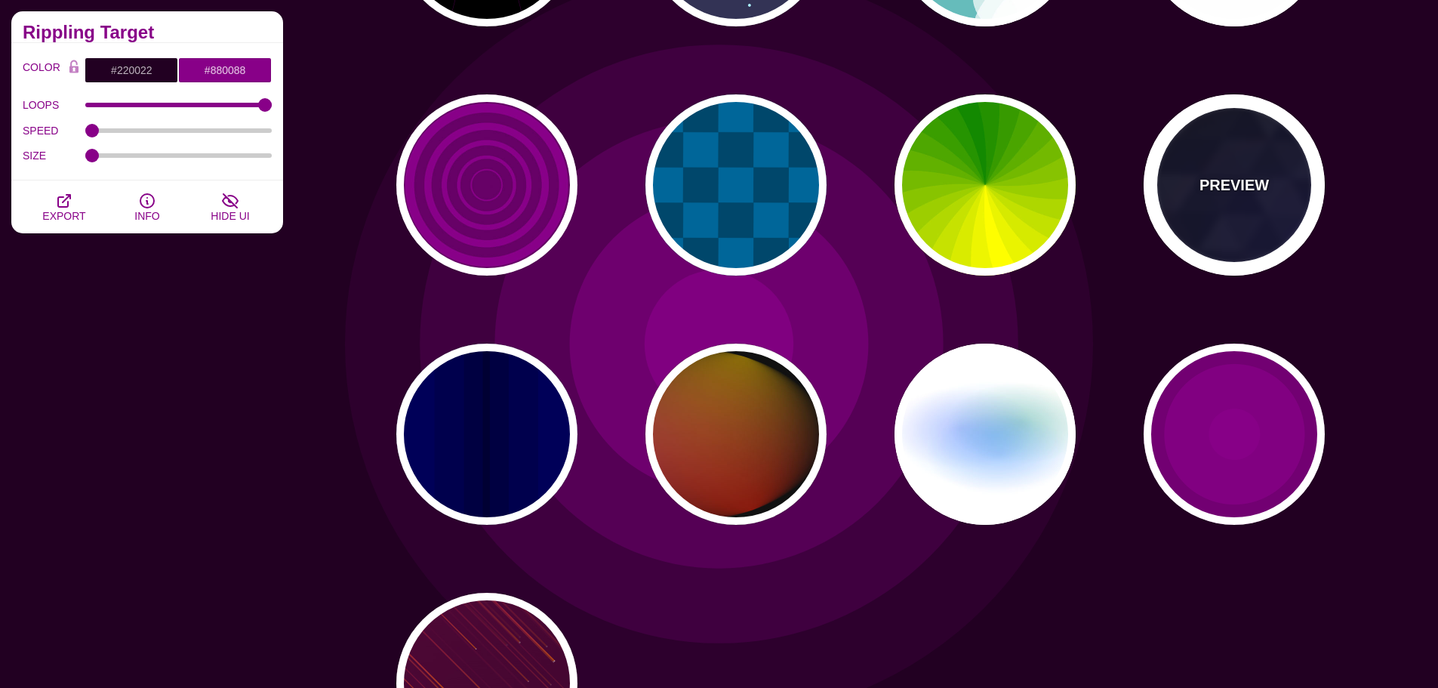
type input "#0000FF"
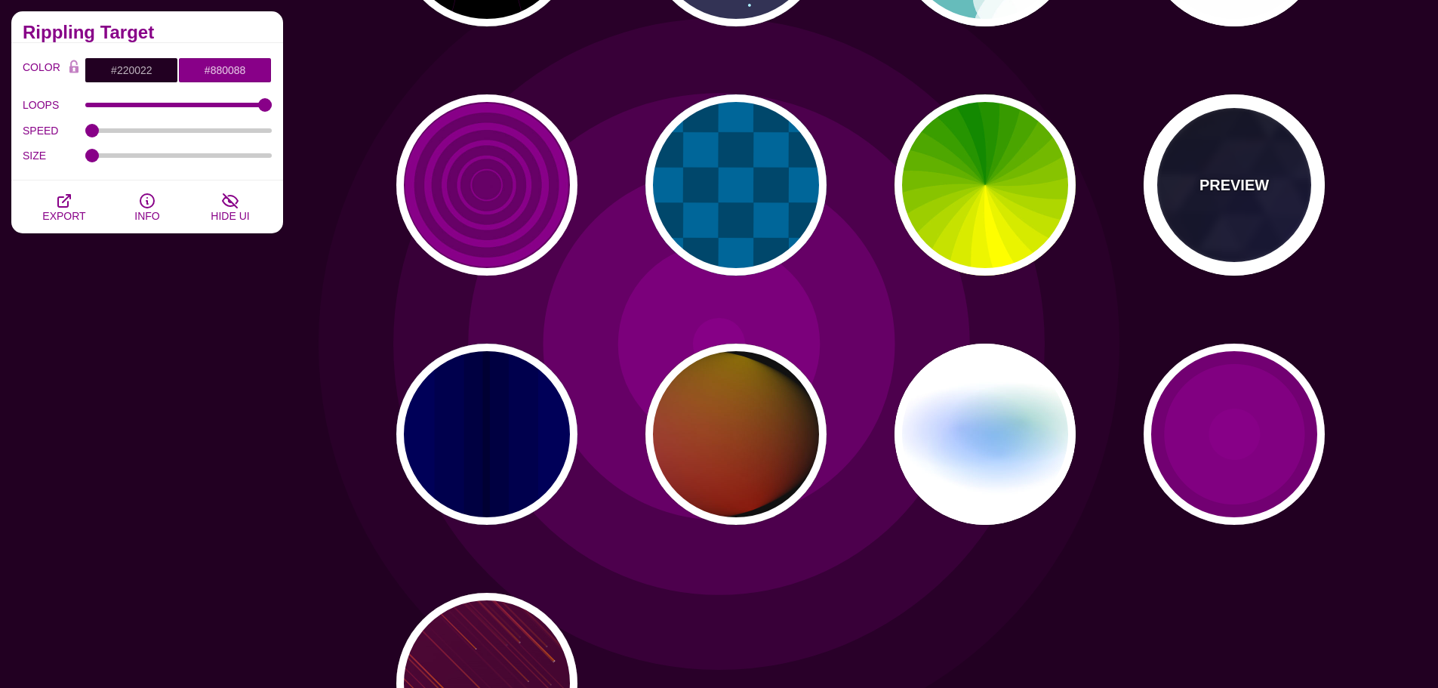
type input "#006600"
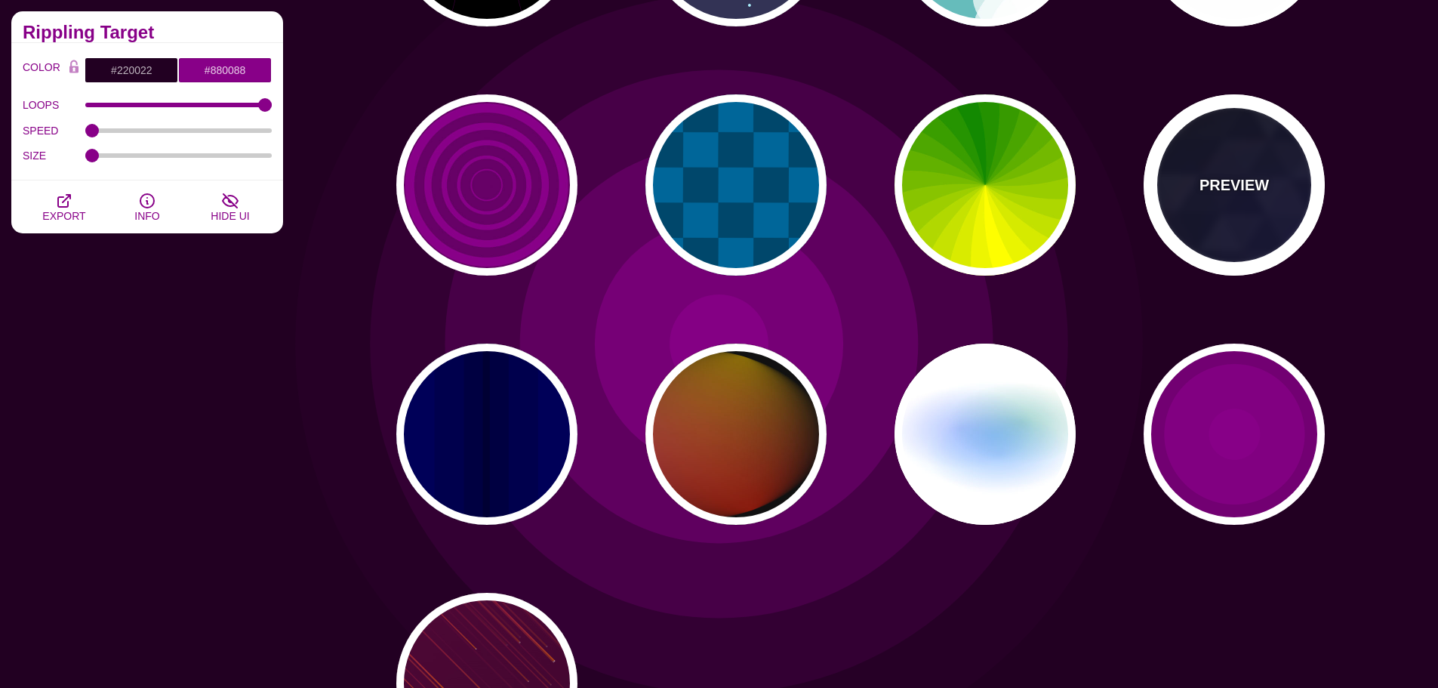
type input "0"
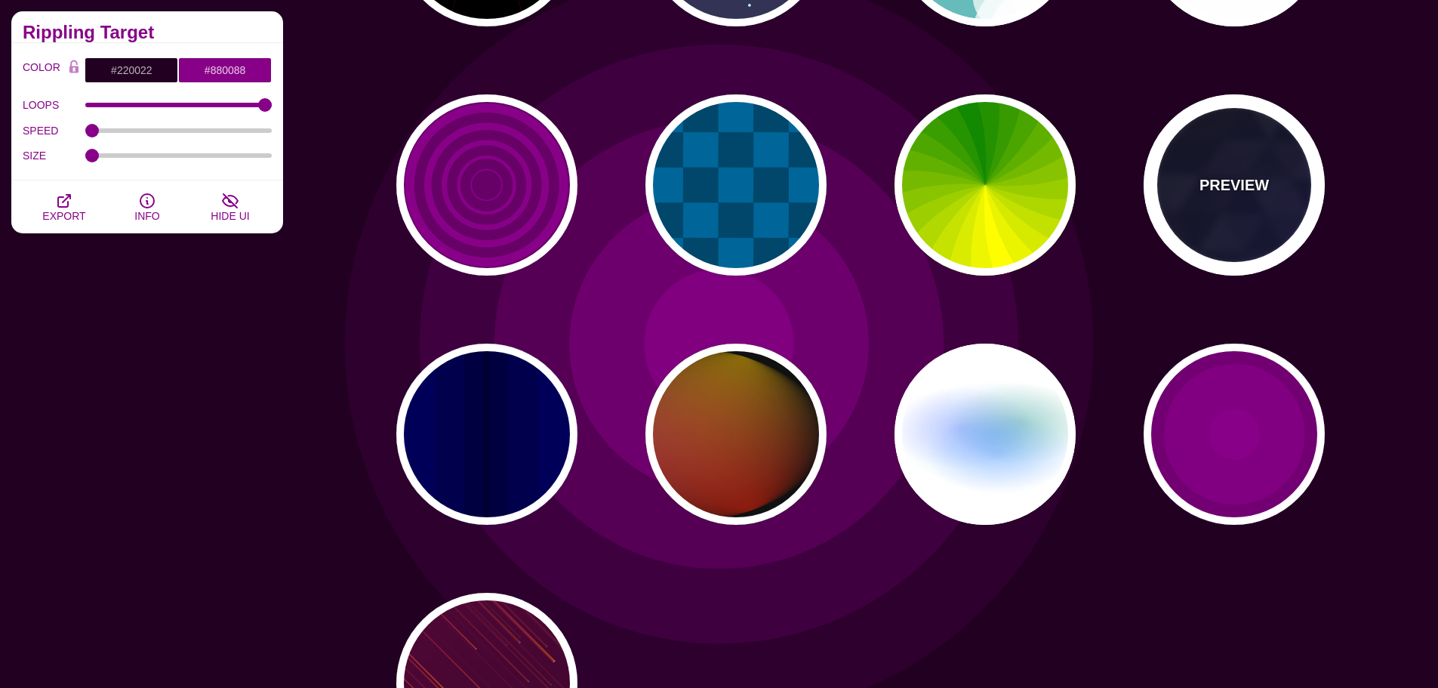
type input "0.4"
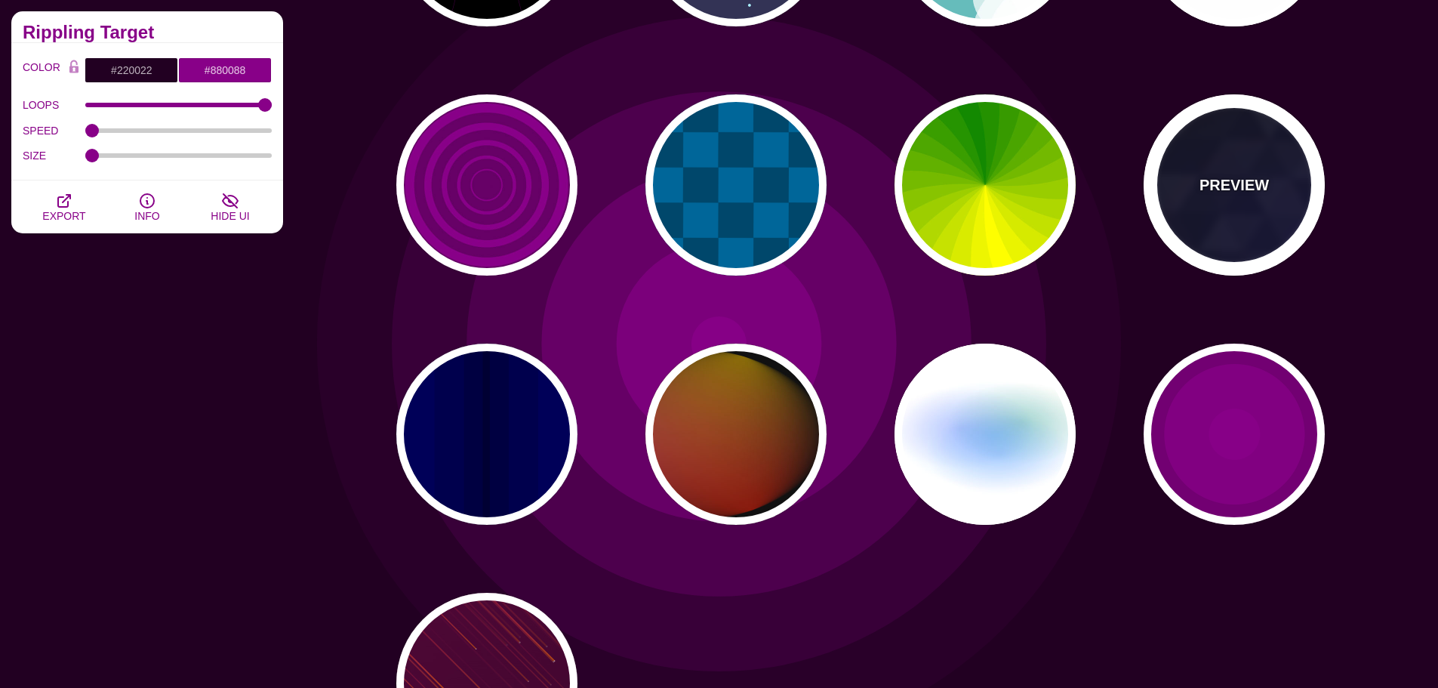
type input "5"
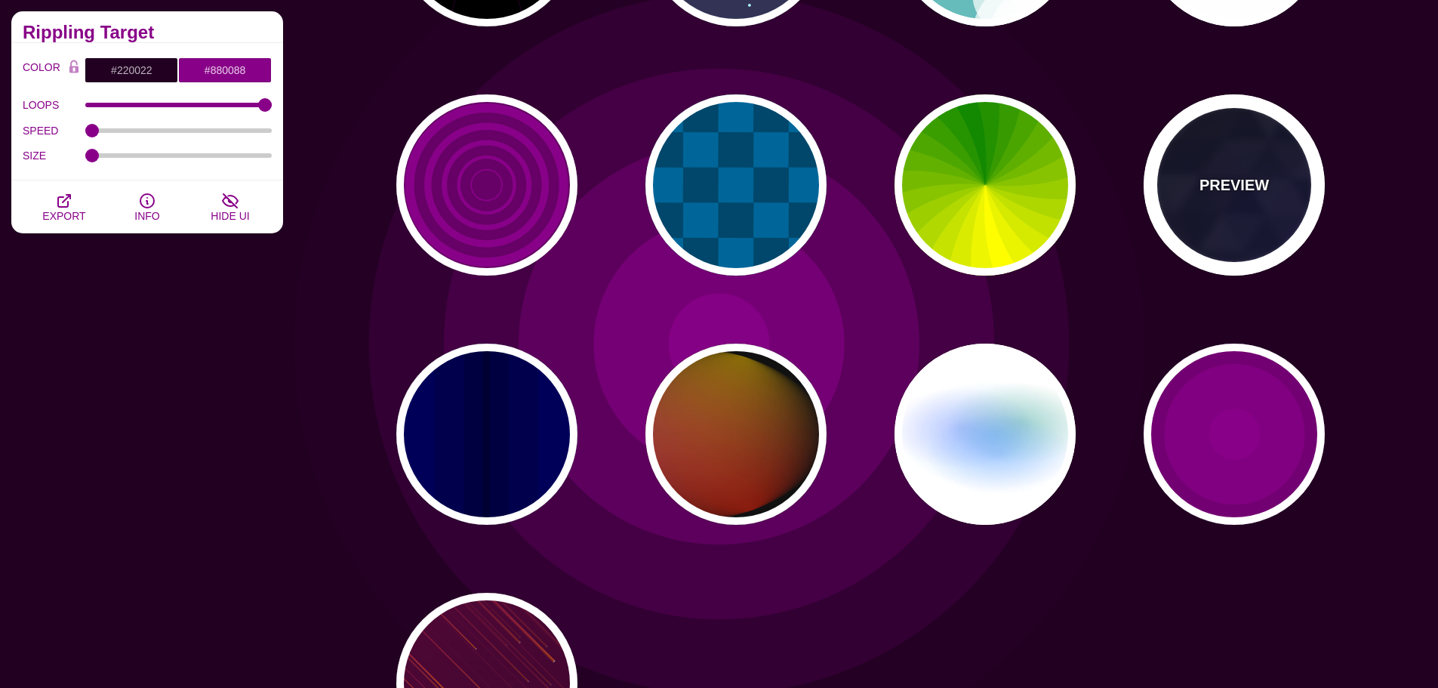
type input "15"
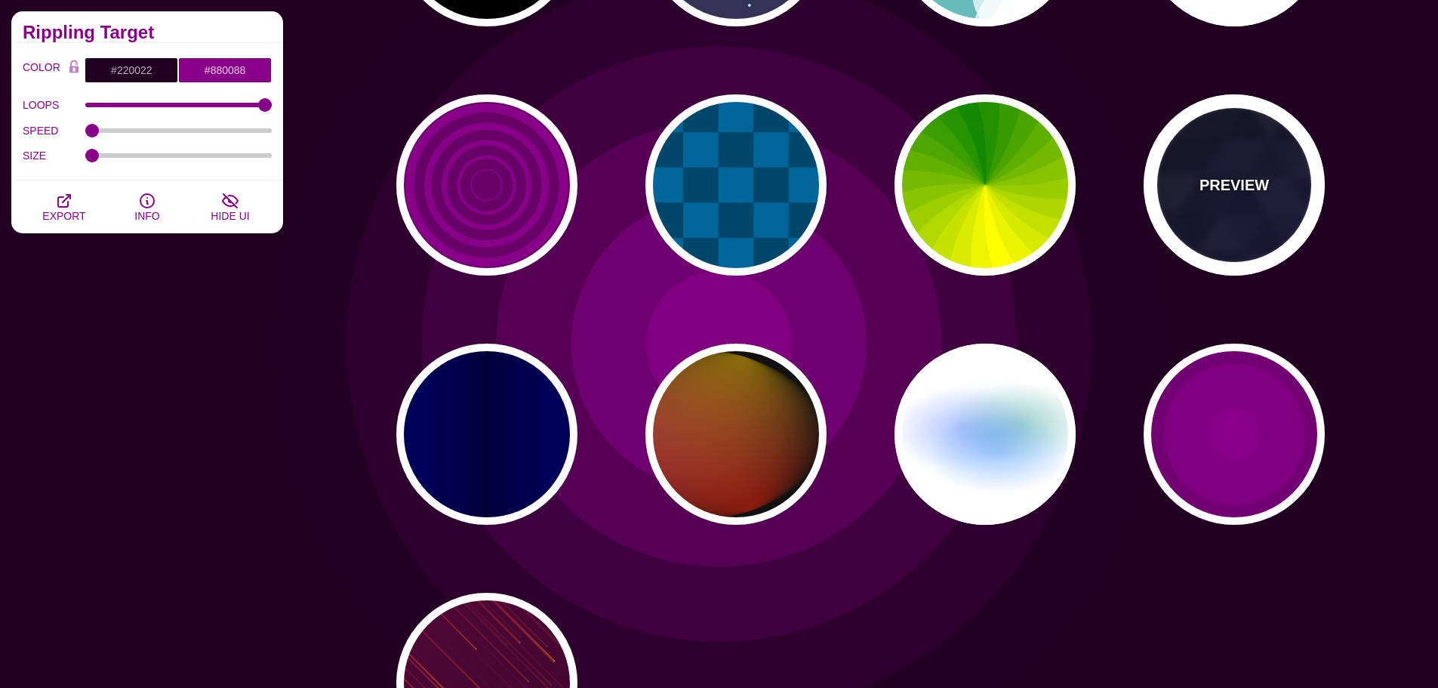
type input "0.2"
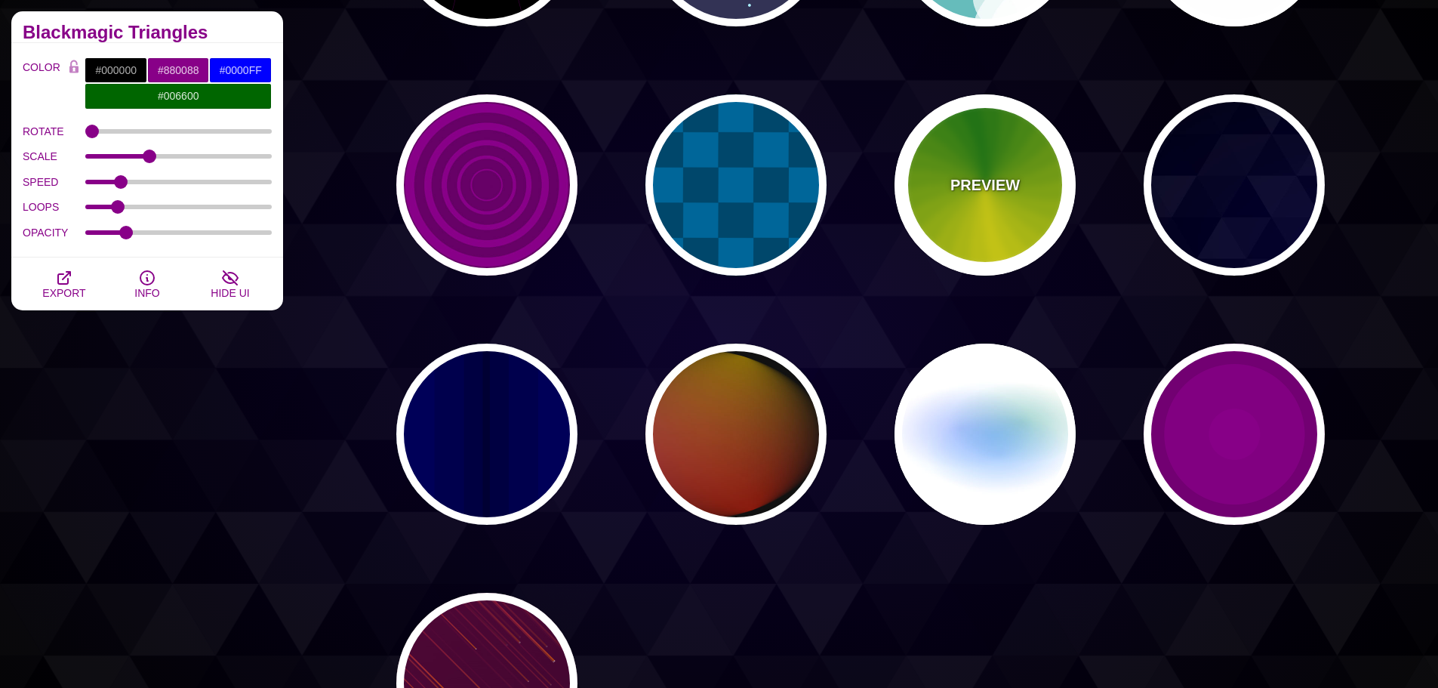
click at [1050, 199] on div "PREVIEW" at bounding box center [985, 184] width 181 height 181
type input "#118800"
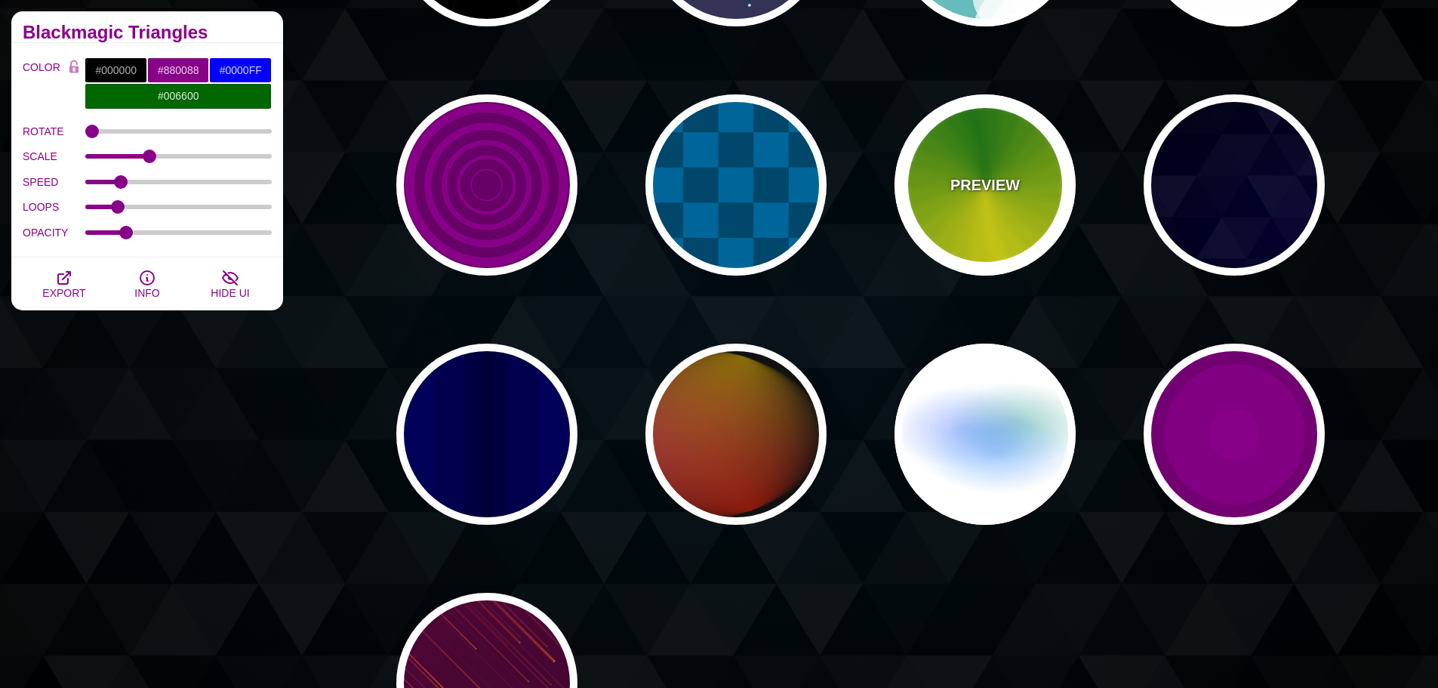
type input "#FFFF00"
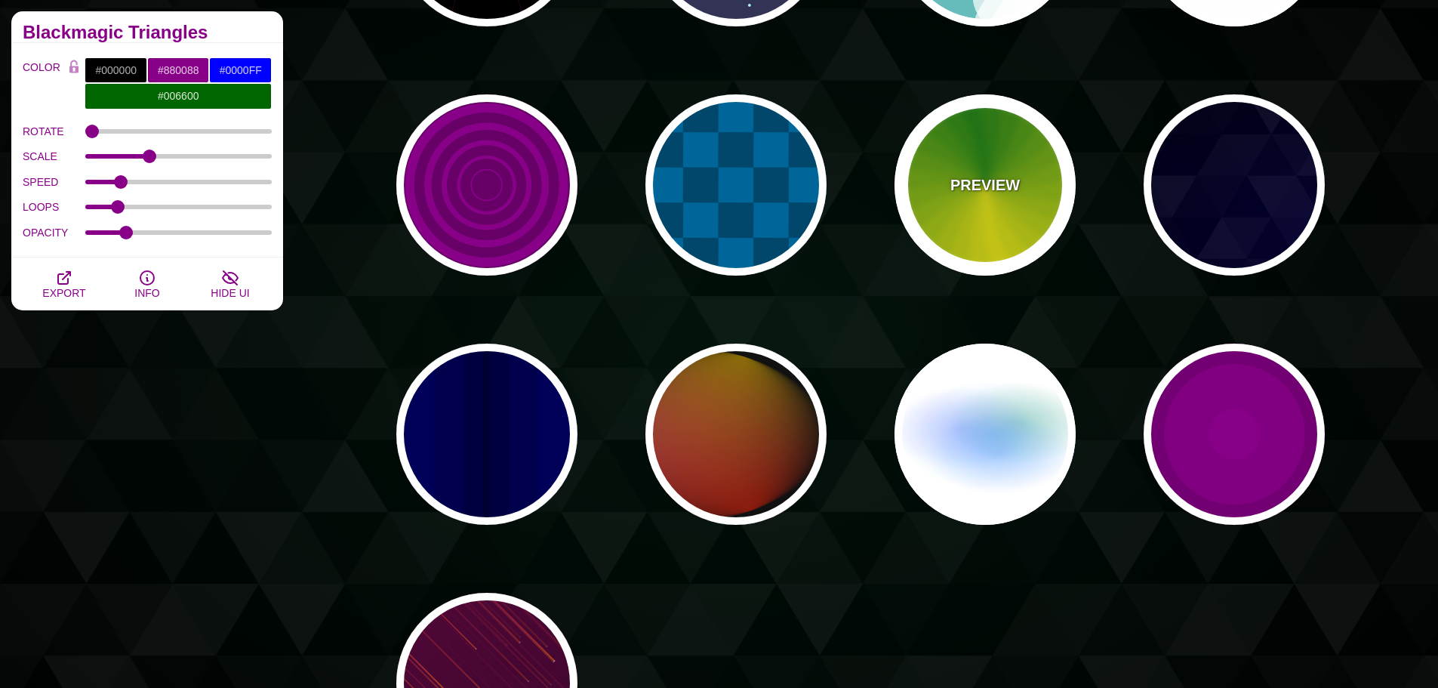
type input "4.8"
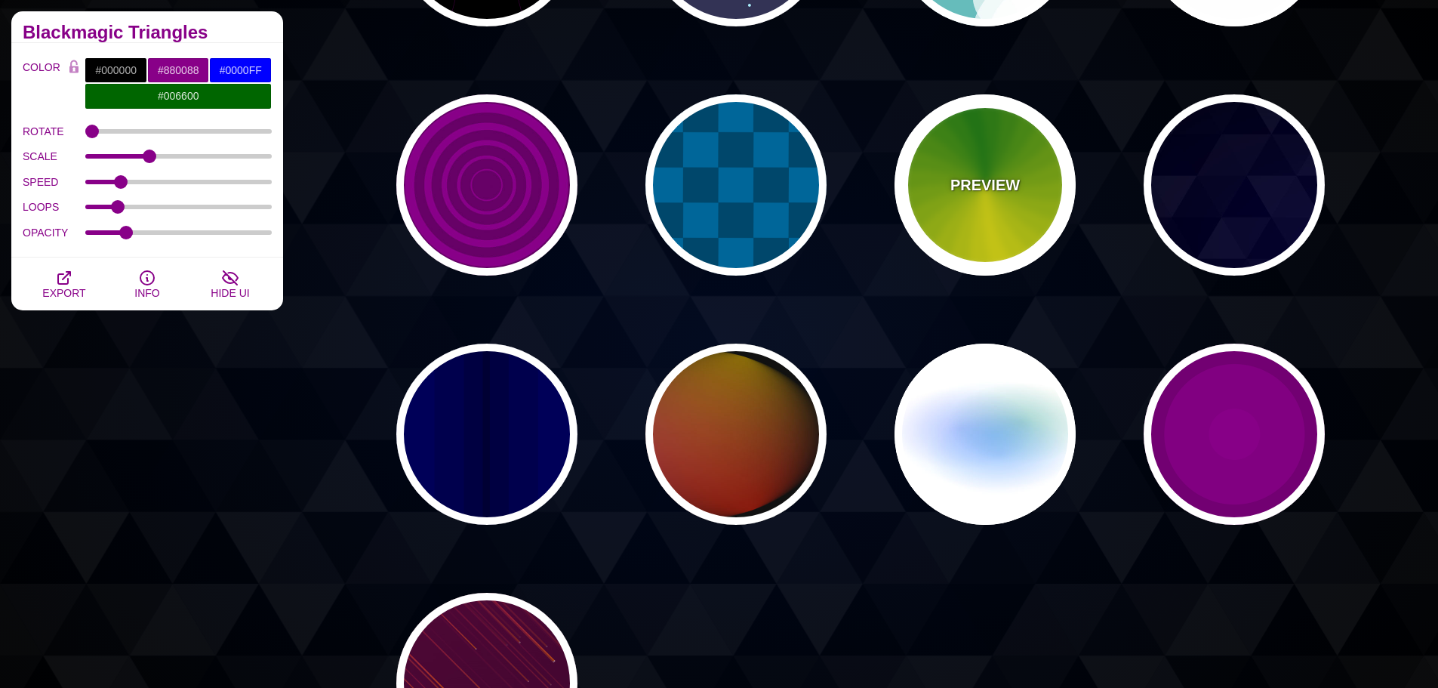
type input "0"
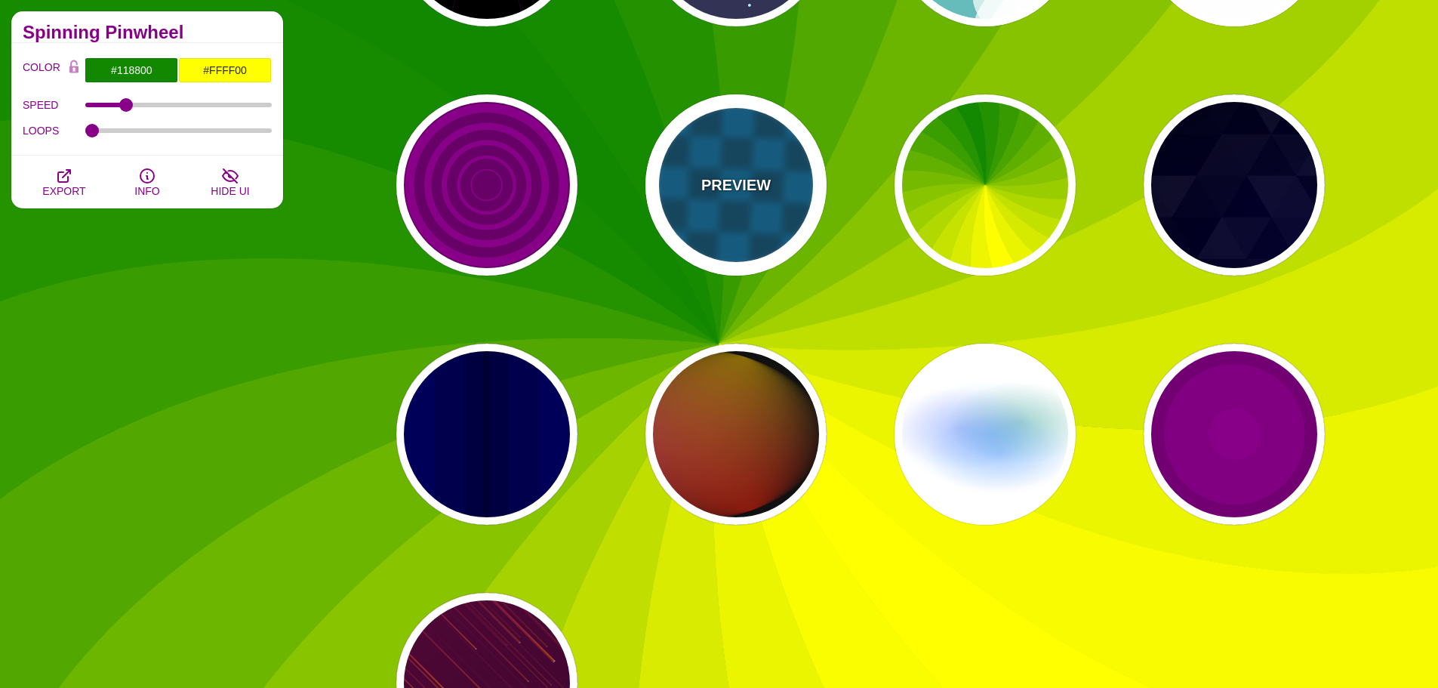
click at [781, 174] on div "PREVIEW" at bounding box center [736, 184] width 181 height 181
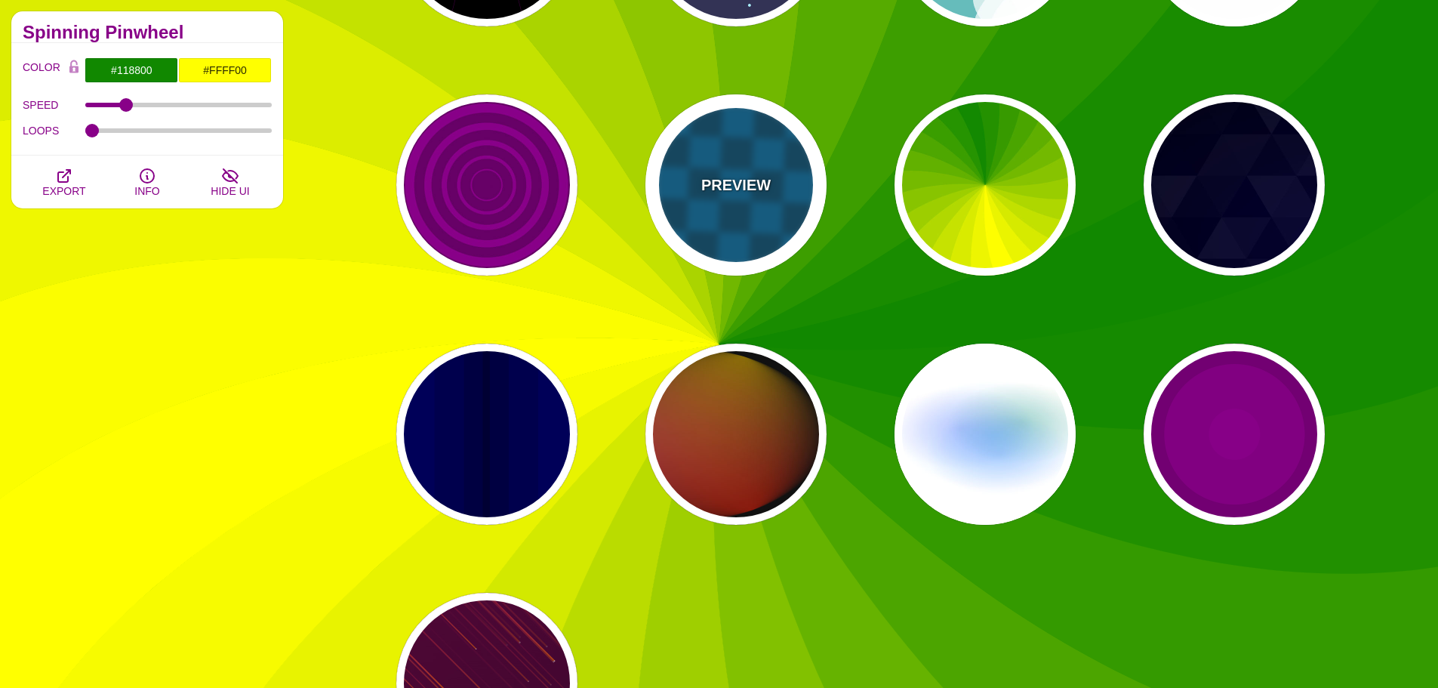
type input "#00476B"
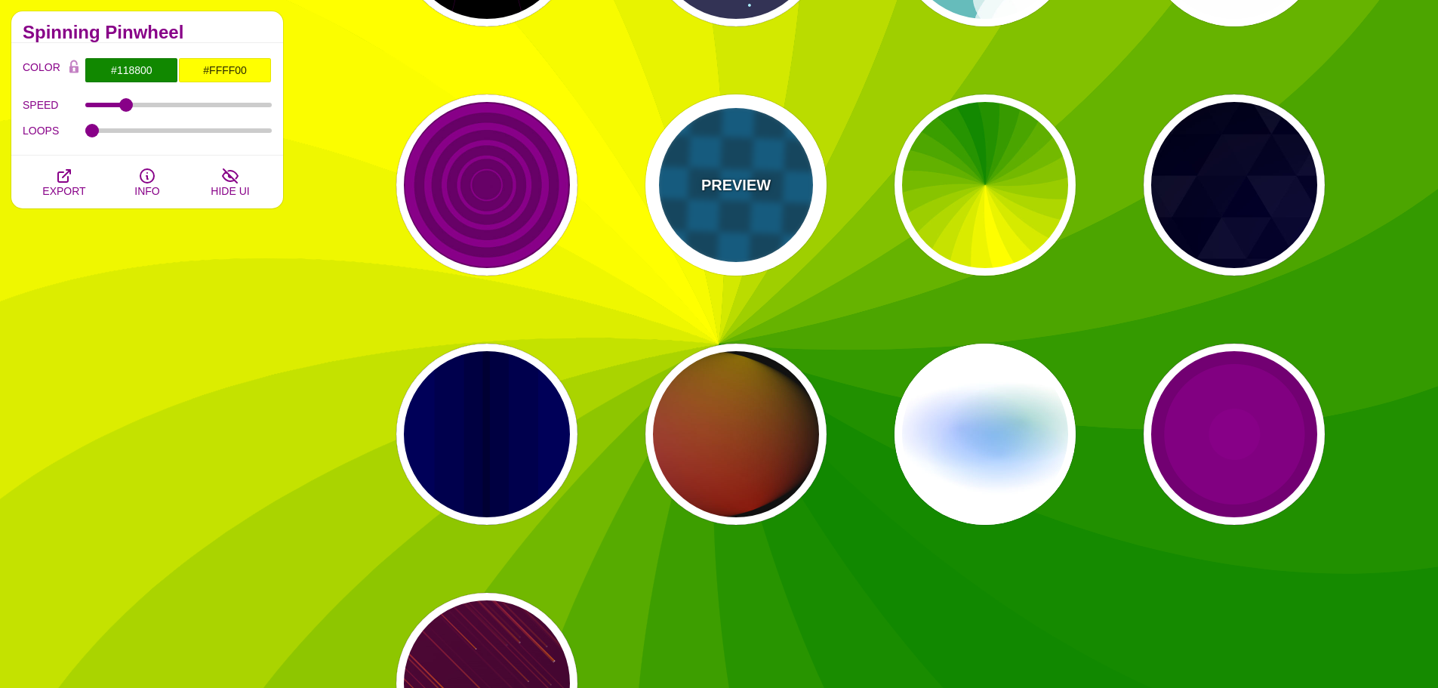
type input "#006699"
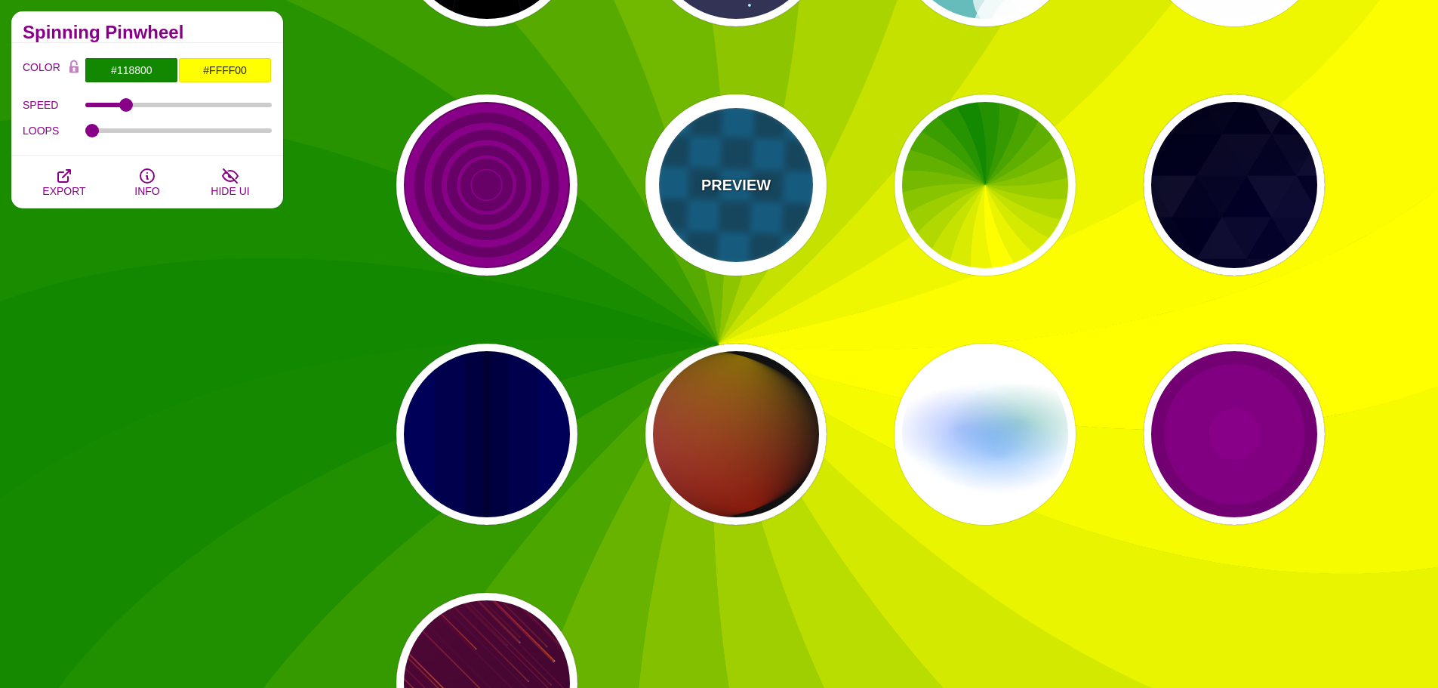
type input "0"
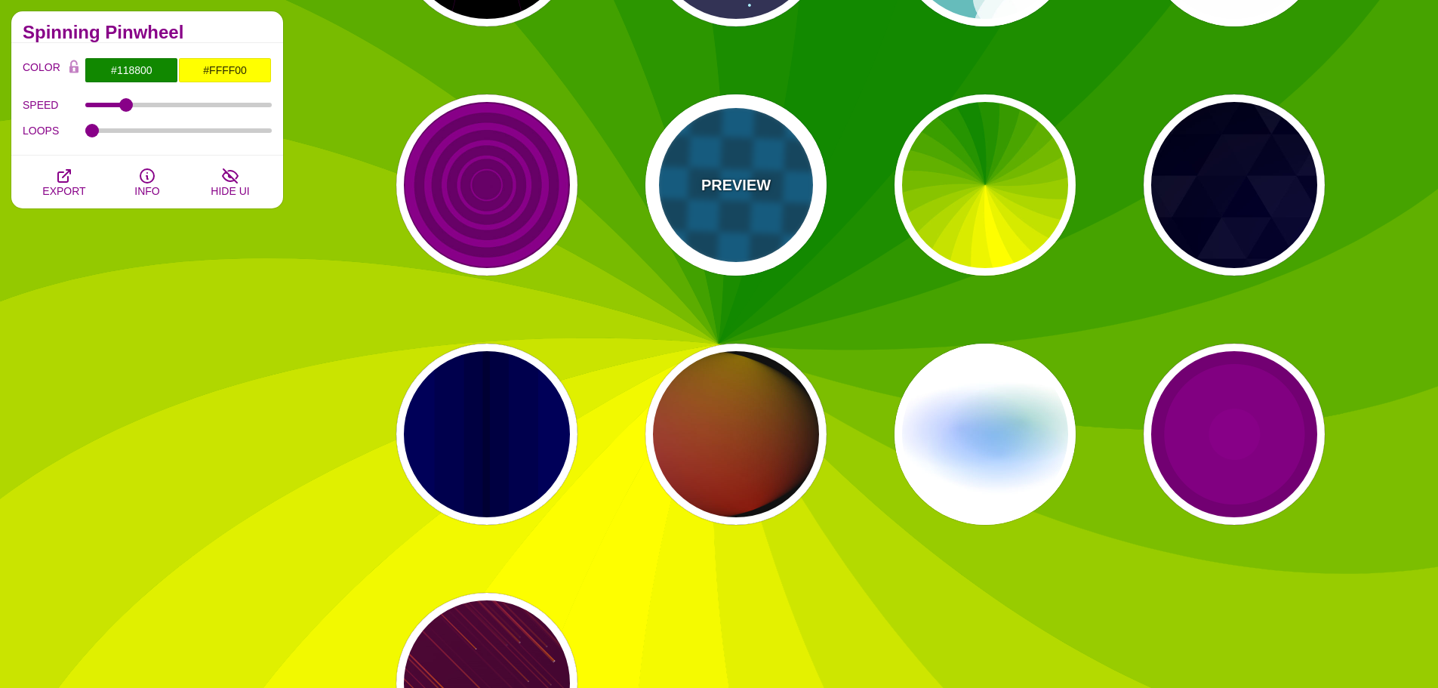
type input "1"
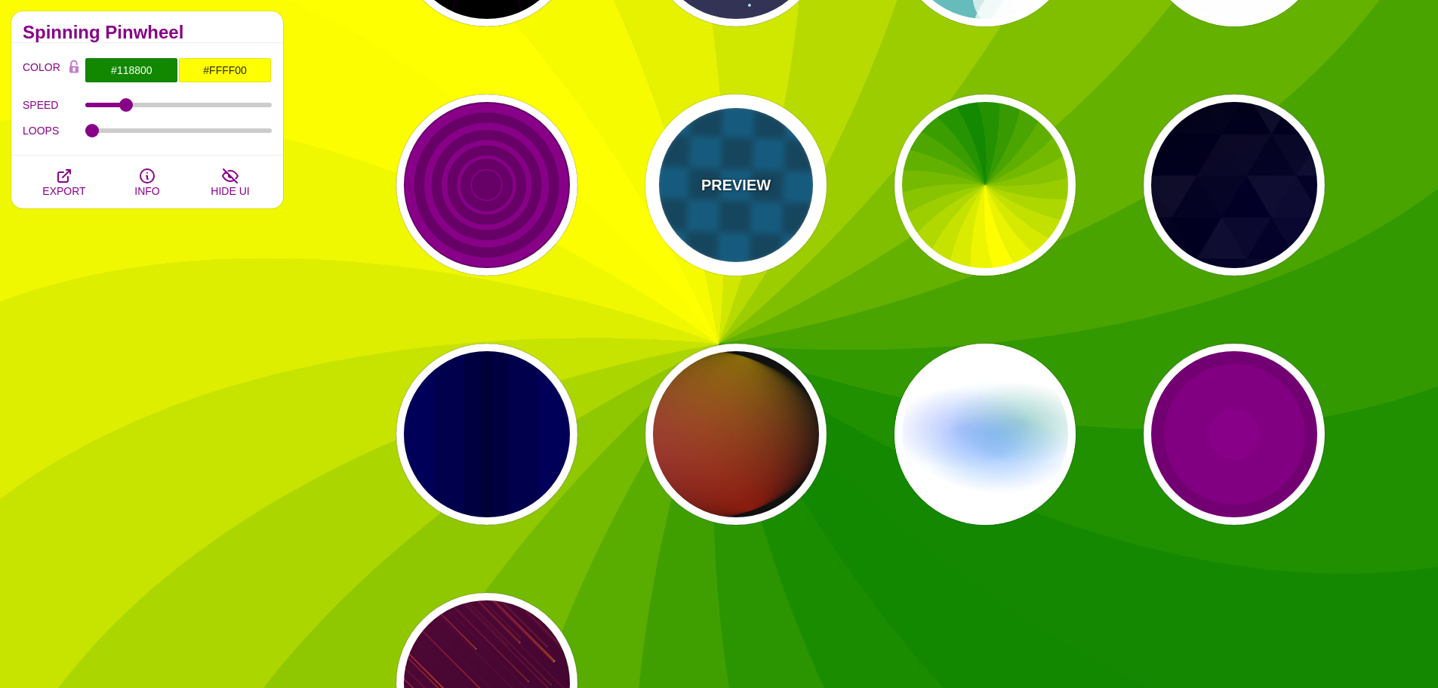
type input "1"
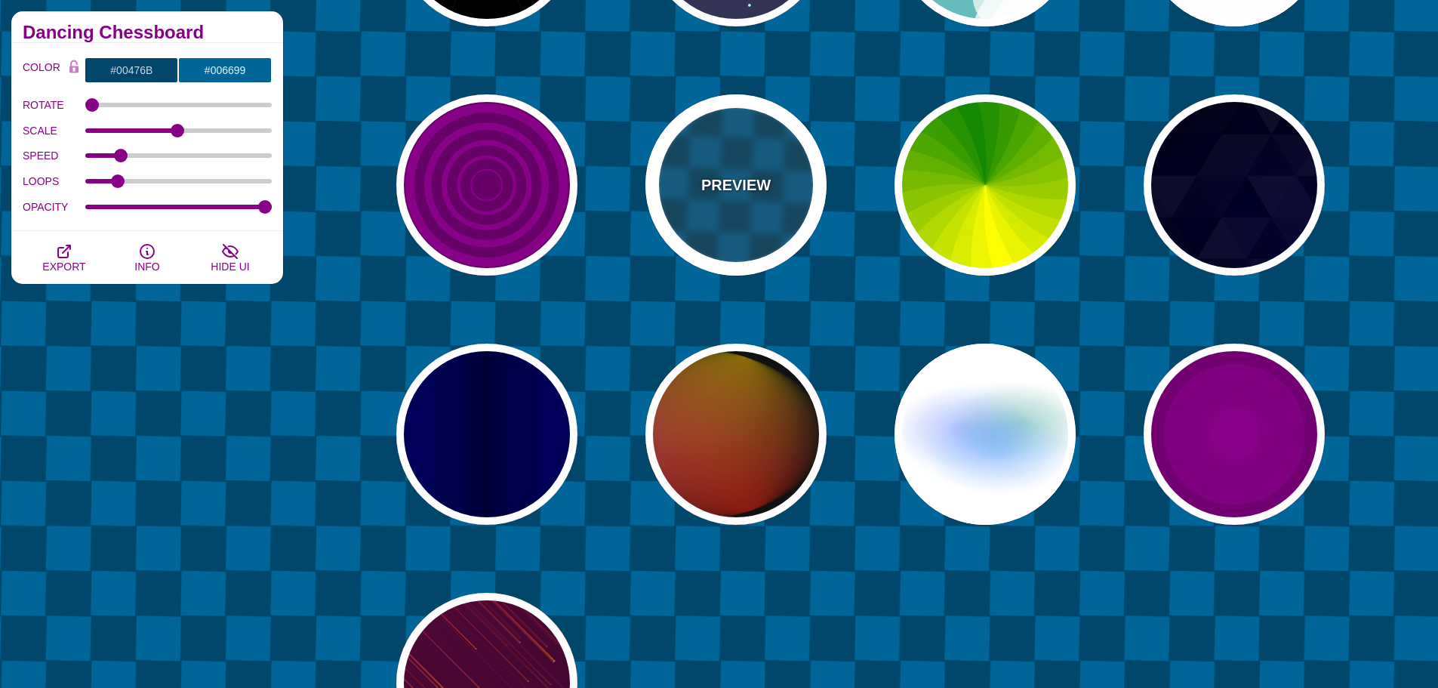
scroll to position [453, 0]
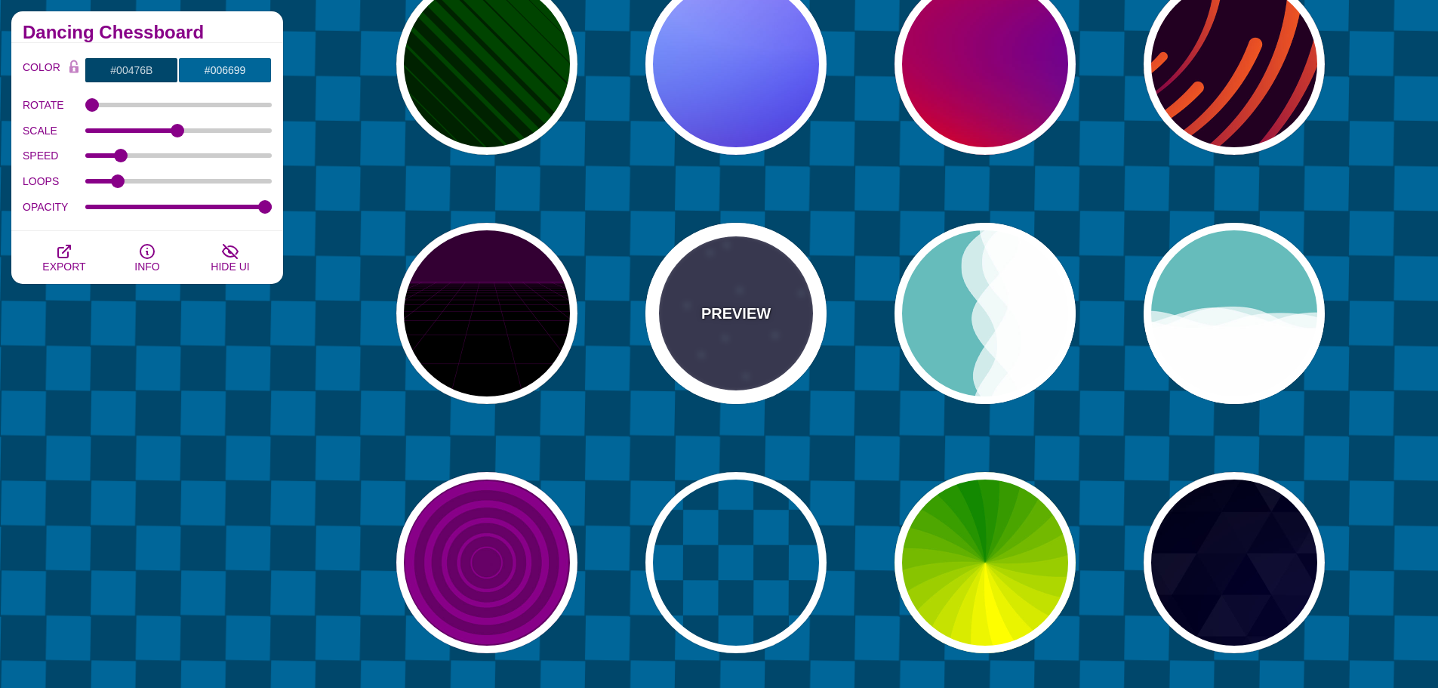
click at [794, 270] on div "PREVIEW" at bounding box center [736, 313] width 181 height 181
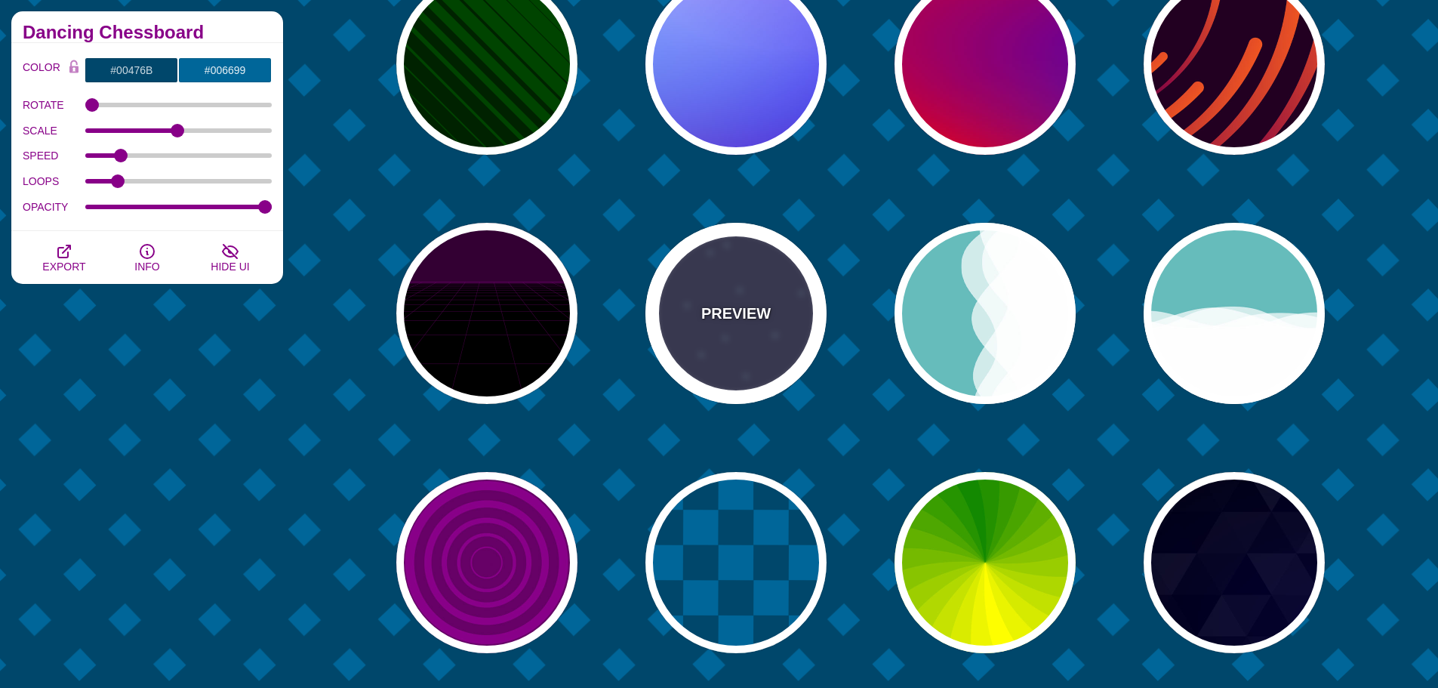
type input "#333355"
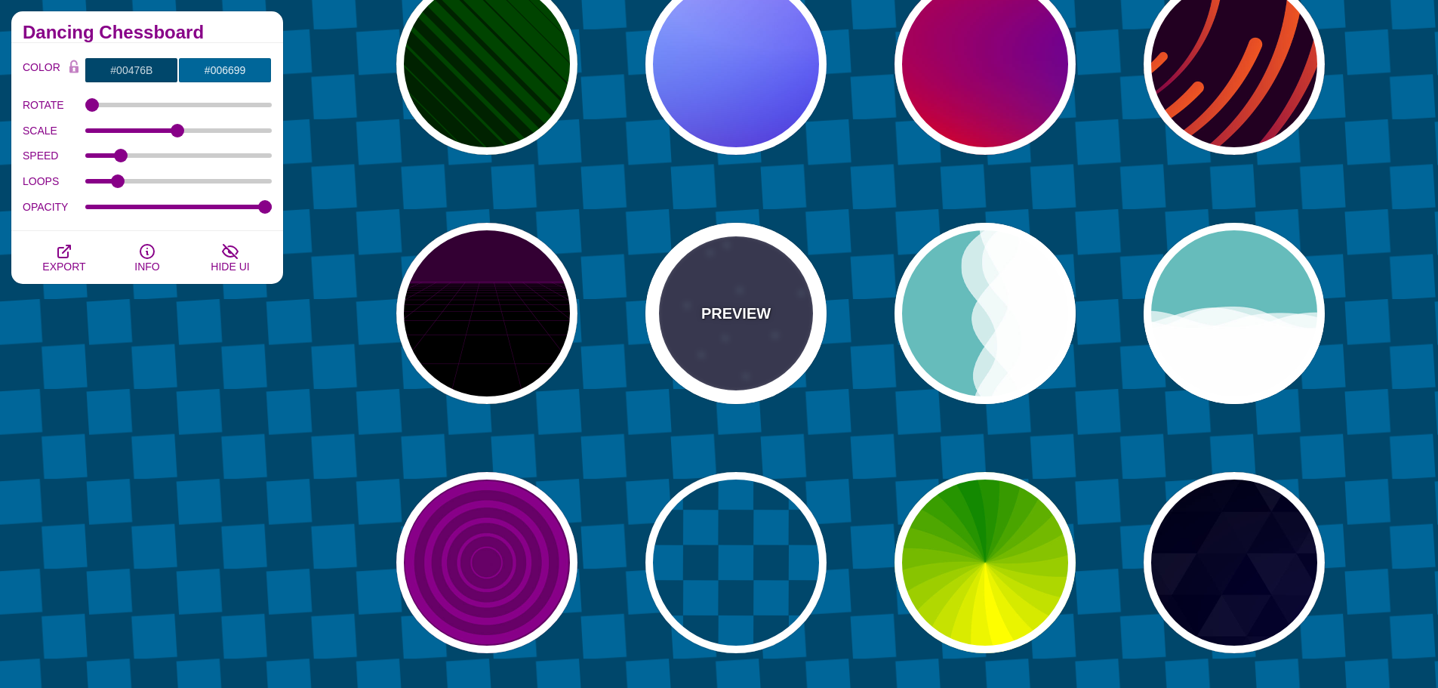
type input "#AAEEFF"
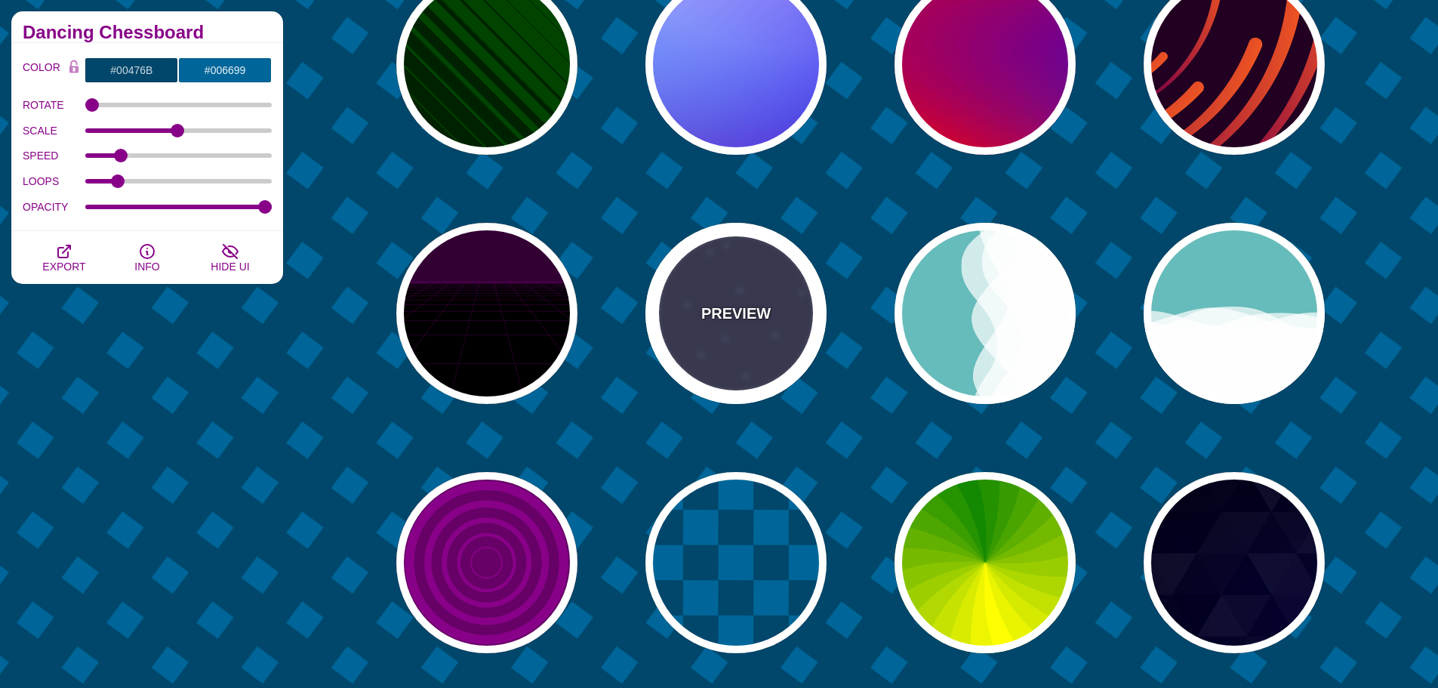
type input "#FFFFFF"
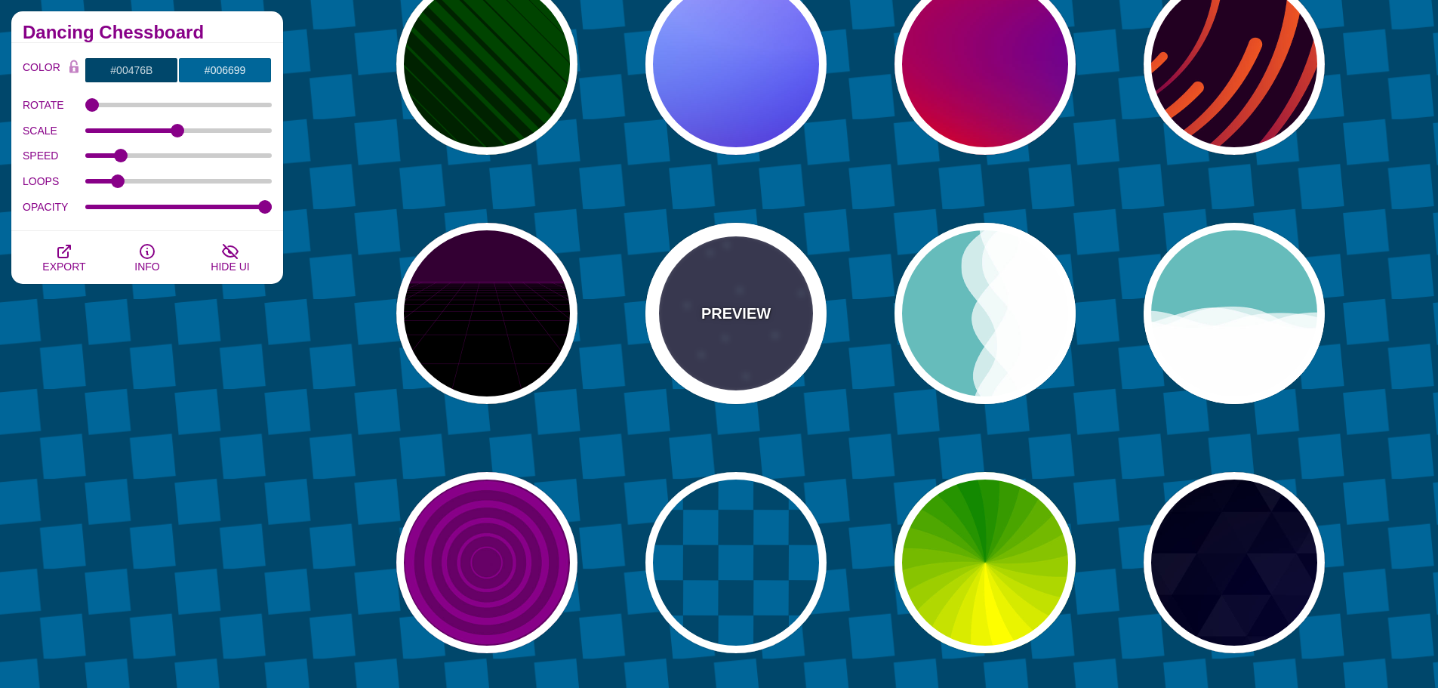
type input "15"
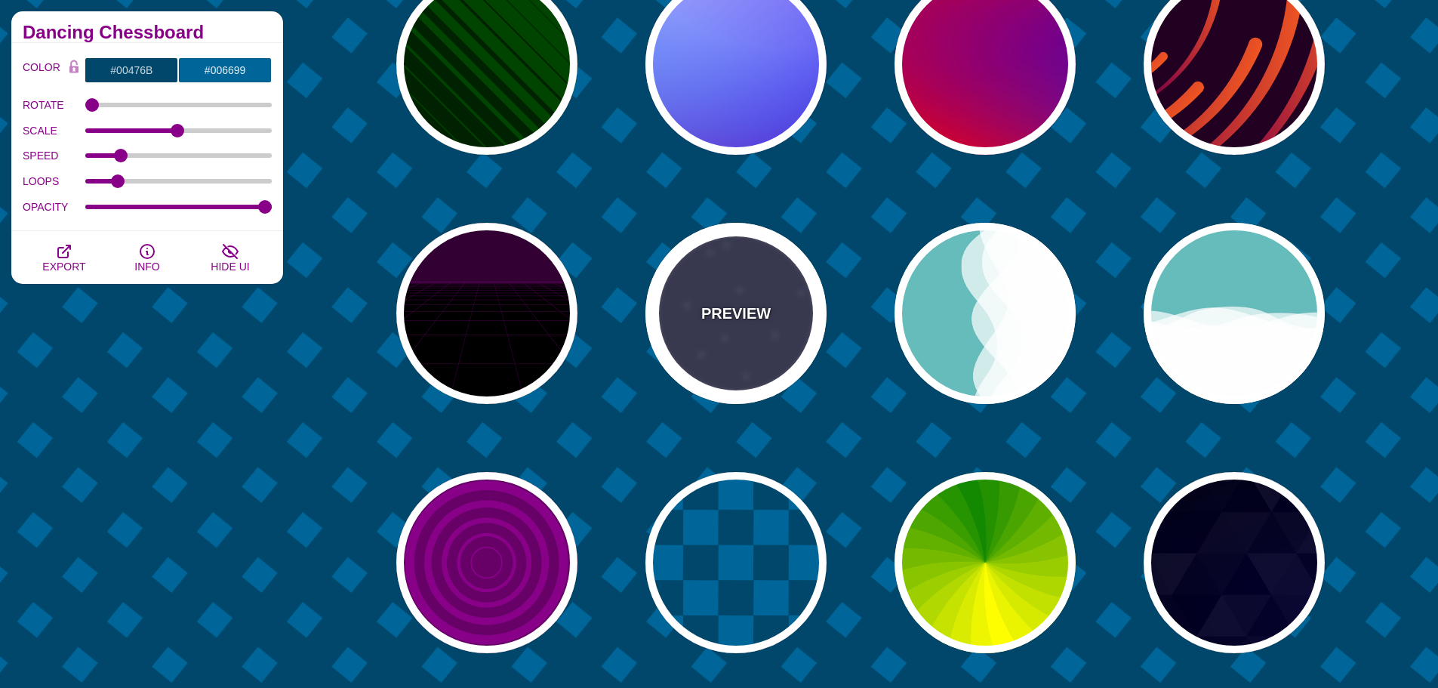
type input "40"
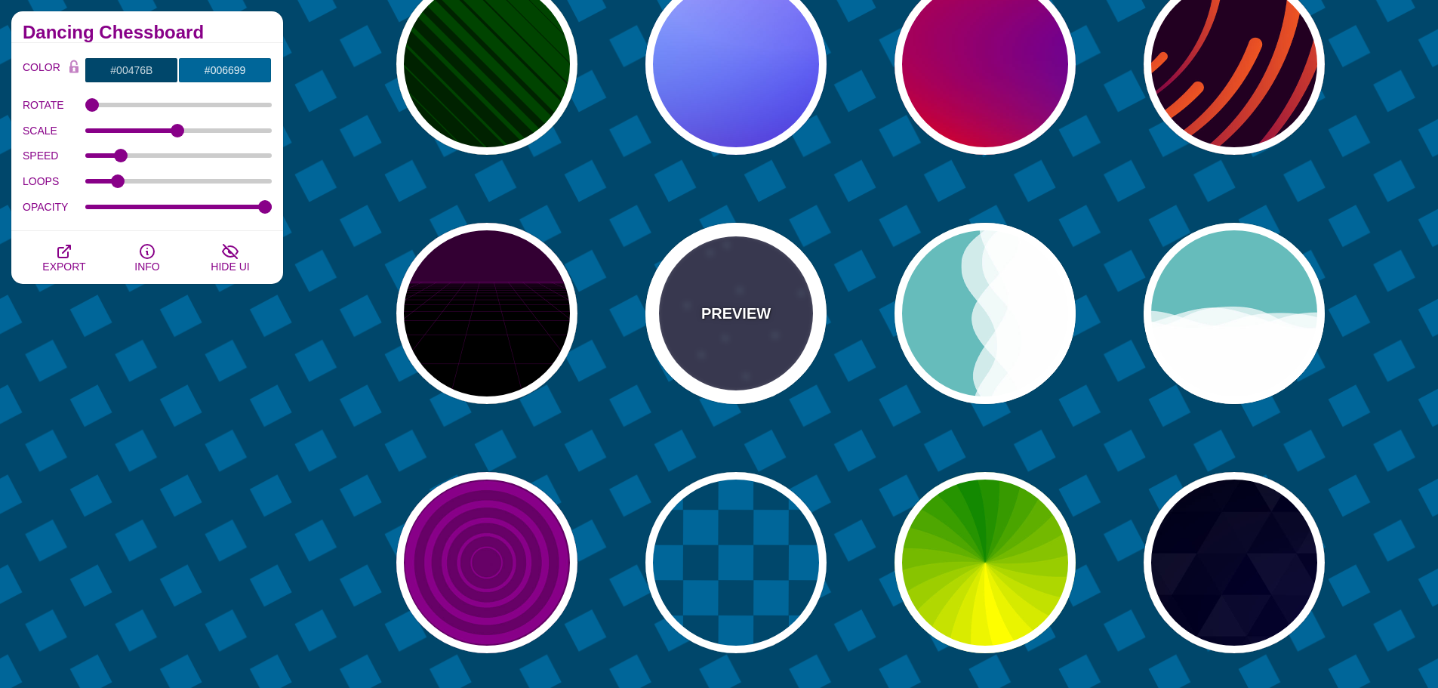
type input "1"
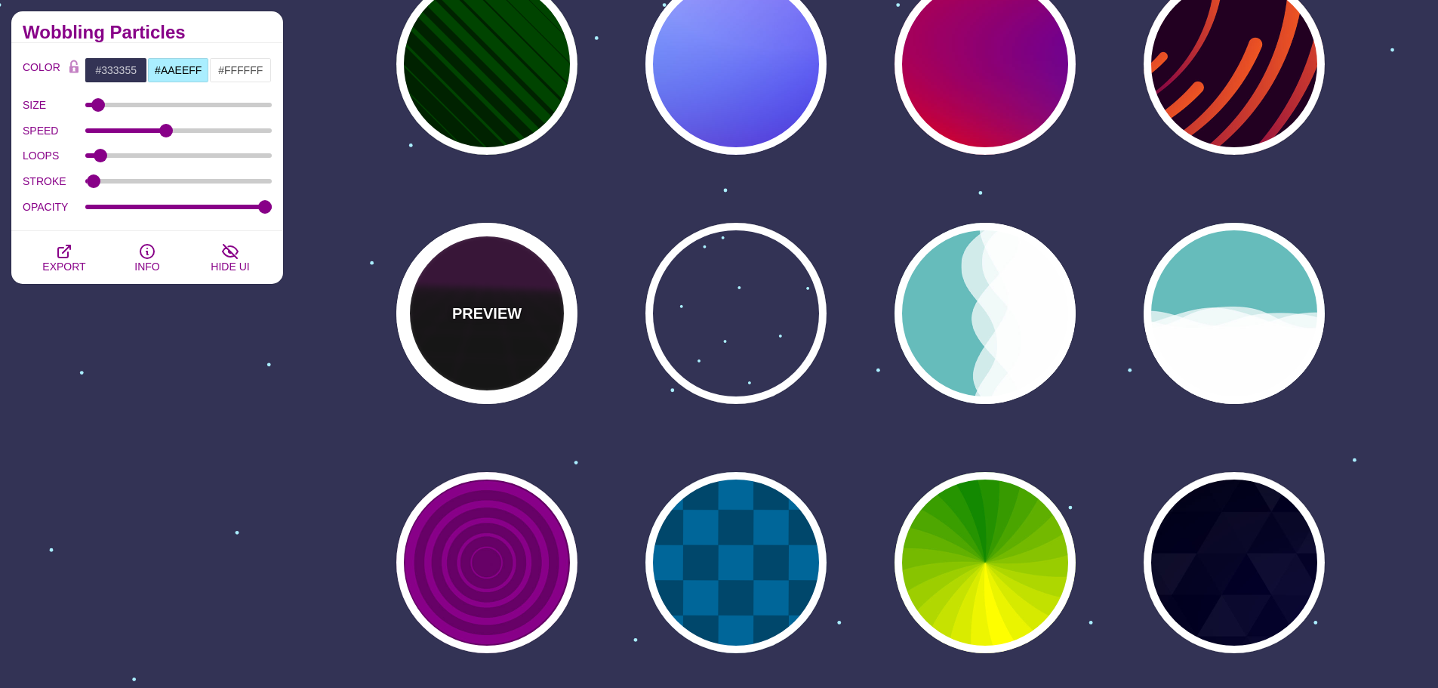
click at [507, 308] on p "PREVIEW" at bounding box center [486, 313] width 69 height 23
type input "#000000"
type input "#220022"
type input "#330033"
type input "1"
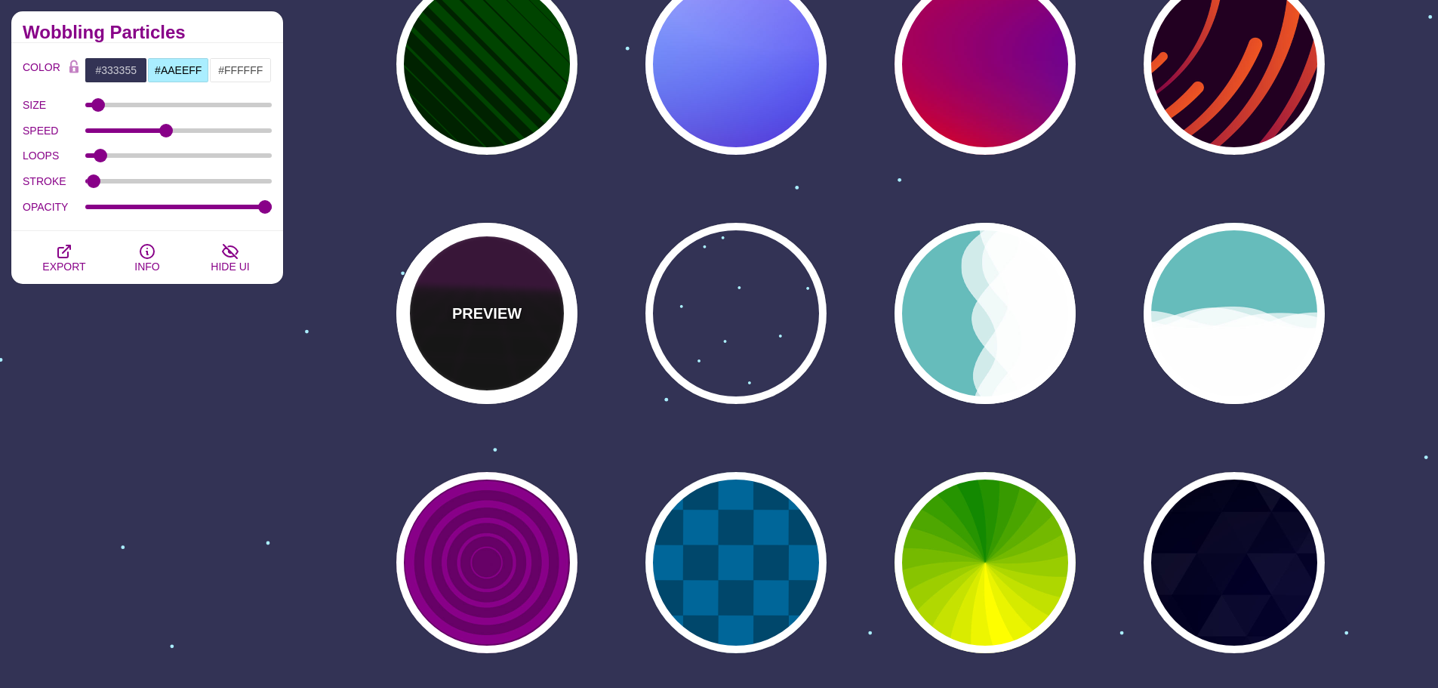
type input "10"
type input "999"
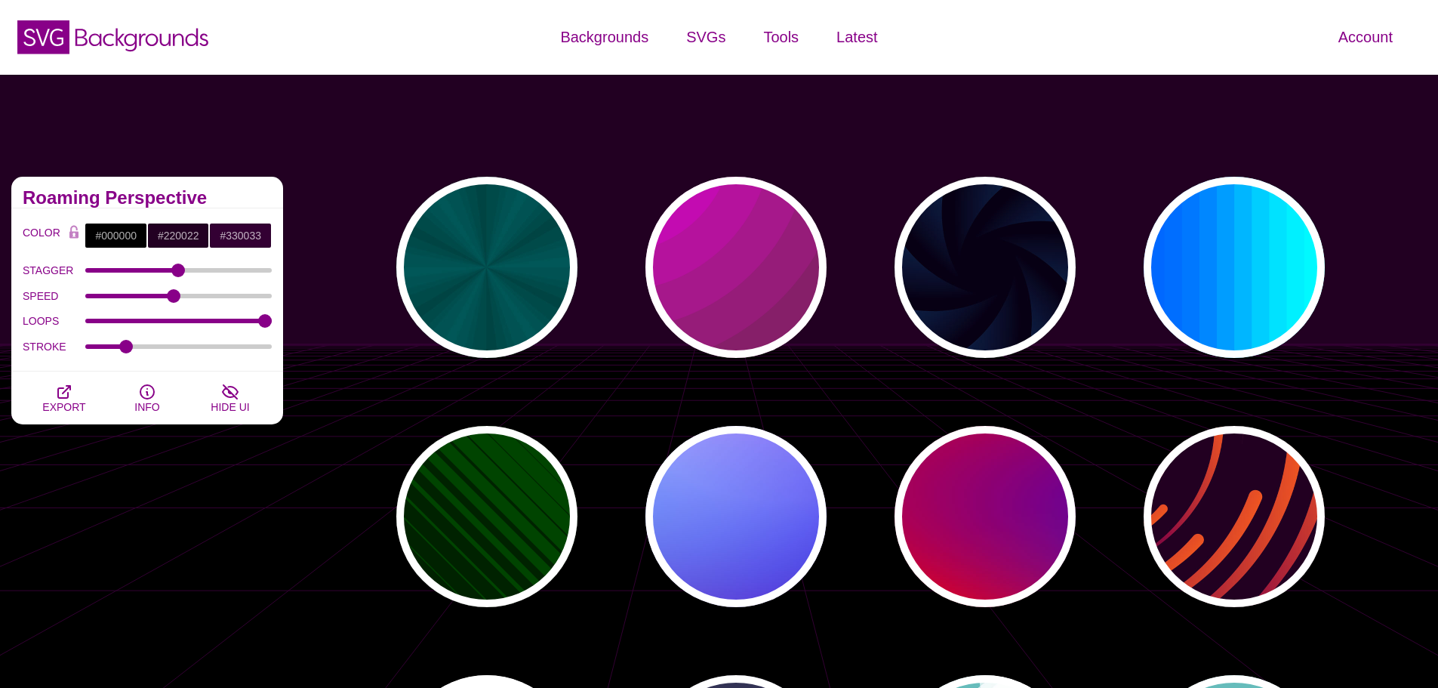
scroll to position [0, 0]
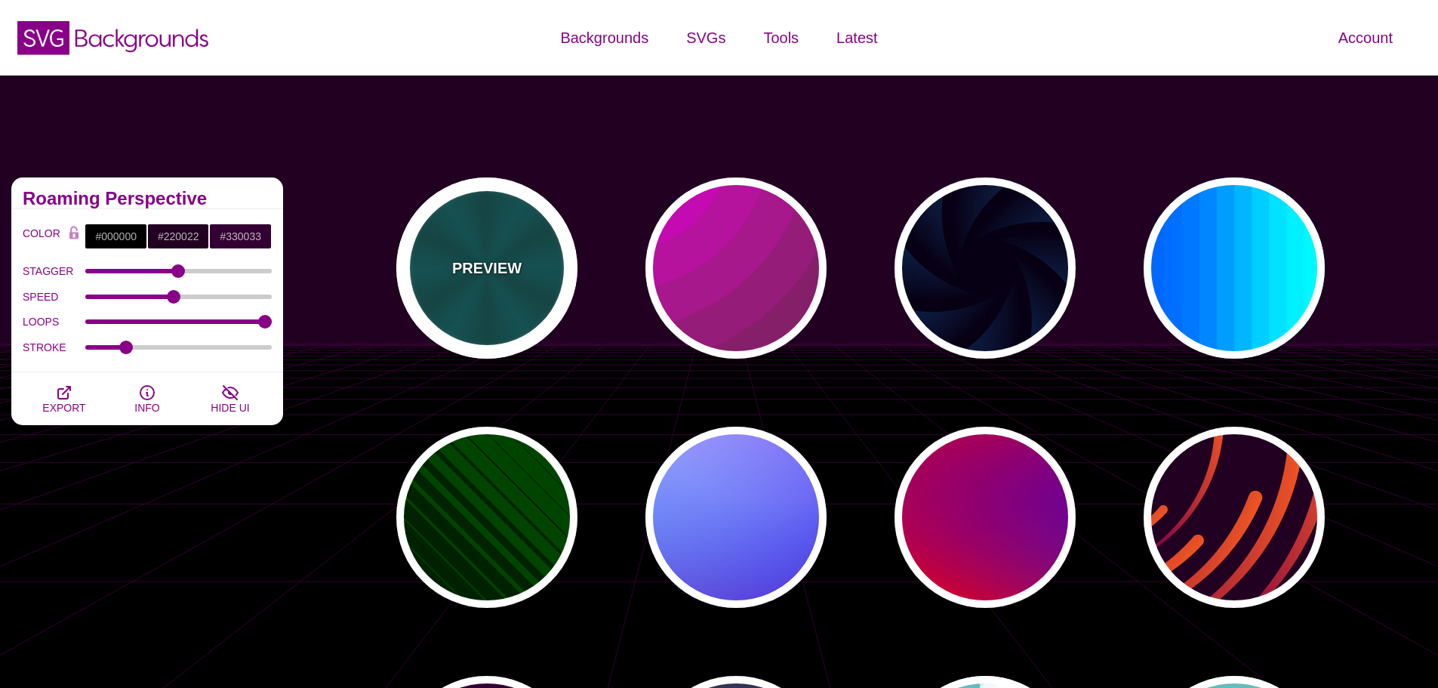
click at [532, 306] on div "PREVIEW" at bounding box center [486, 267] width 181 height 181
type input "#004444"
type input "#006666"
type input "5"
type input "1"
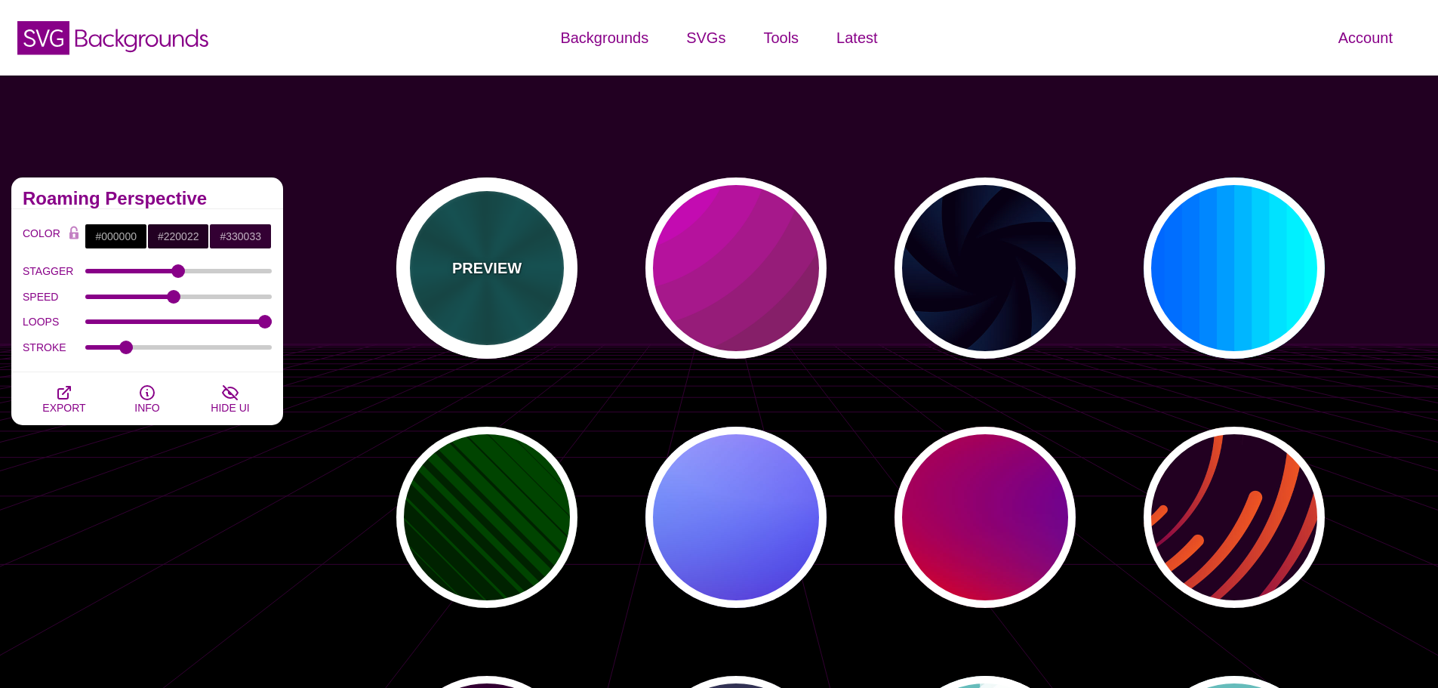
type input "0.2"
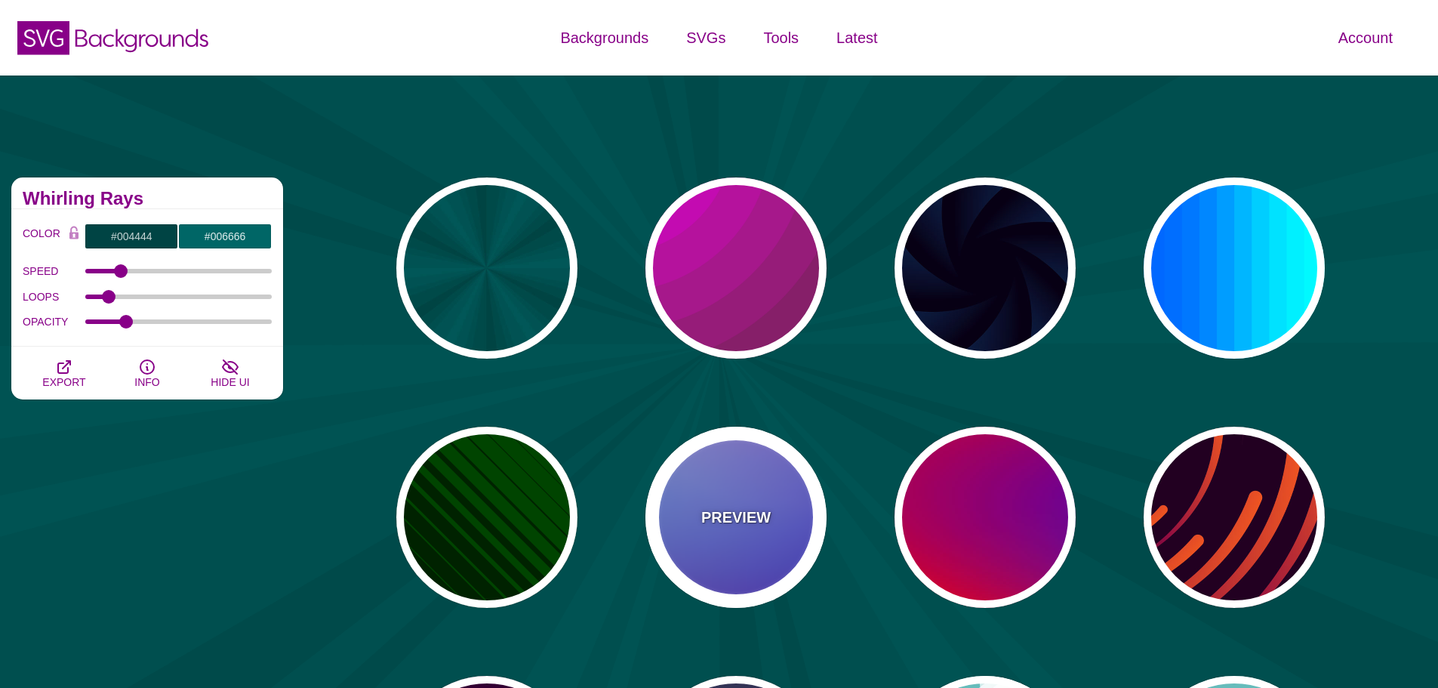
click at [747, 471] on div "PREVIEW" at bounding box center [736, 517] width 181 height 181
type input "#0000FF"
type input "#0099FF"
type input "#FFFFFF"
type input "#FF99FF"
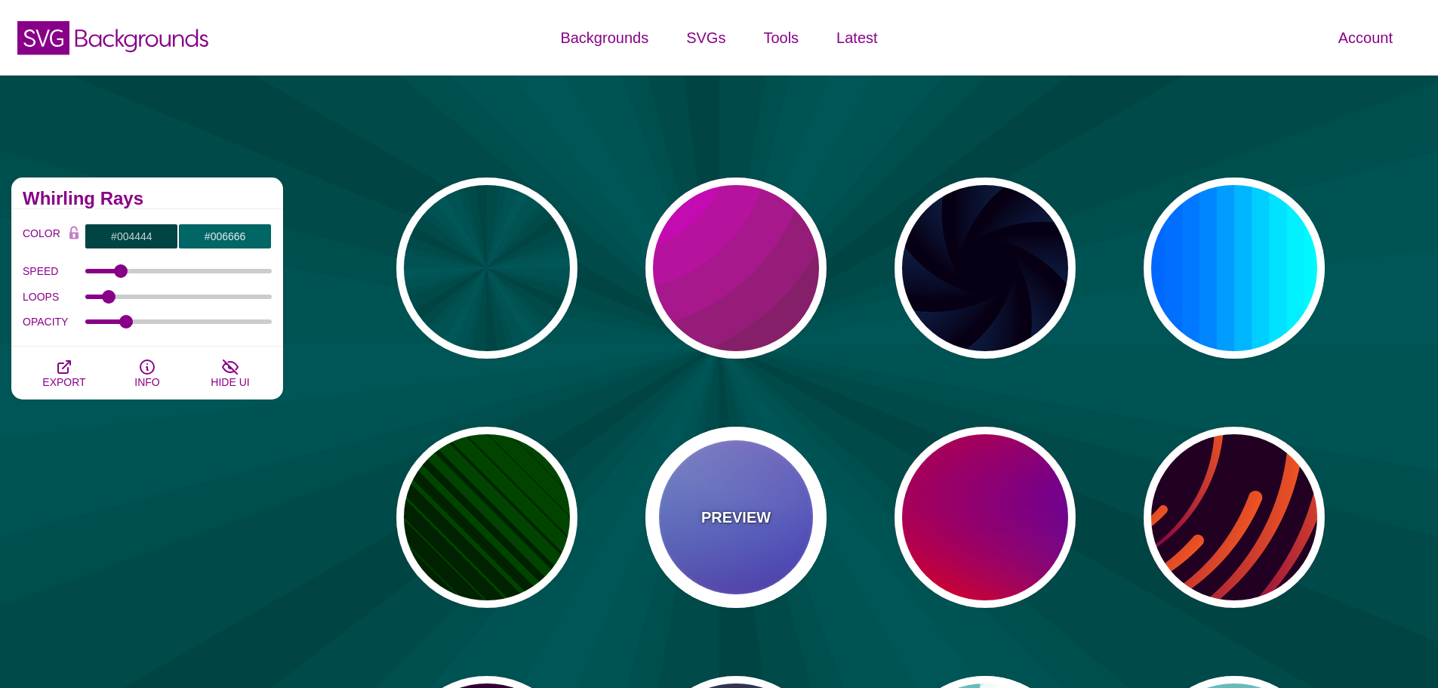
type input "#880088"
type input "12"
type input "0"
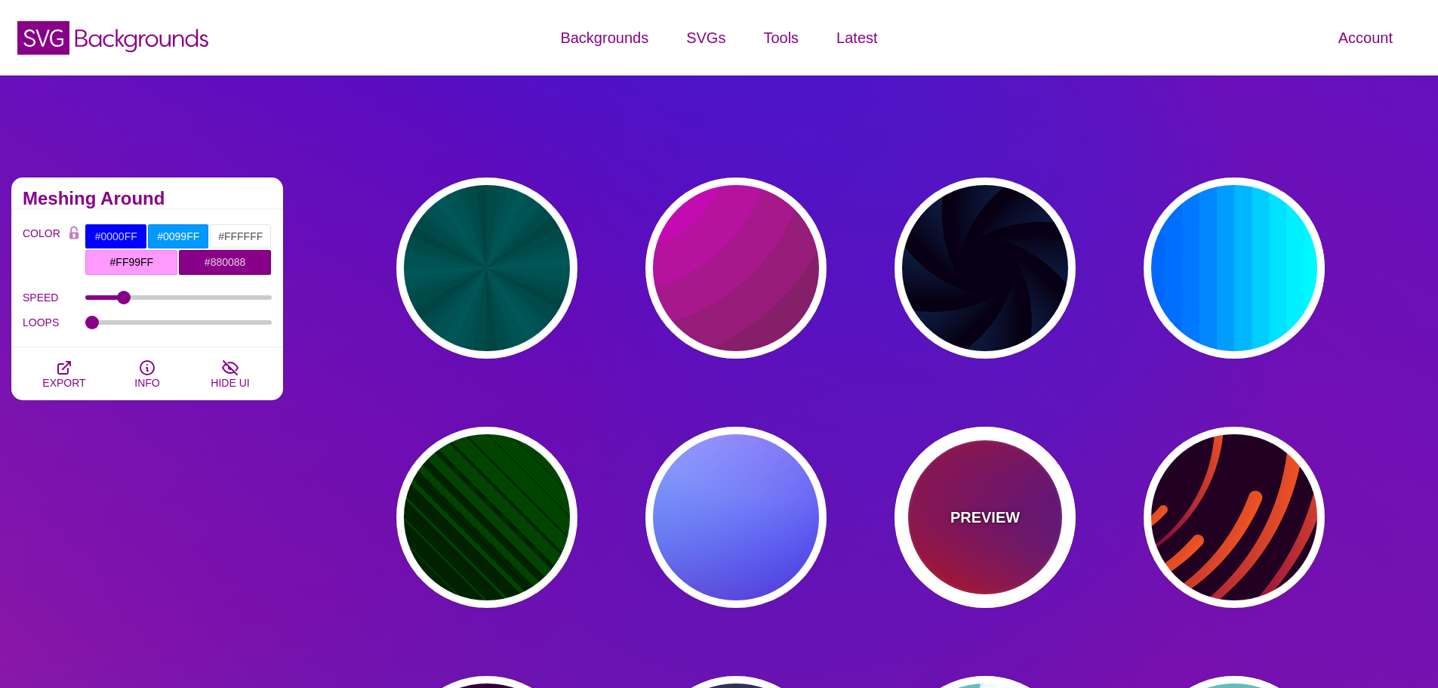
click at [973, 478] on div "PREVIEW" at bounding box center [985, 517] width 181 height 181
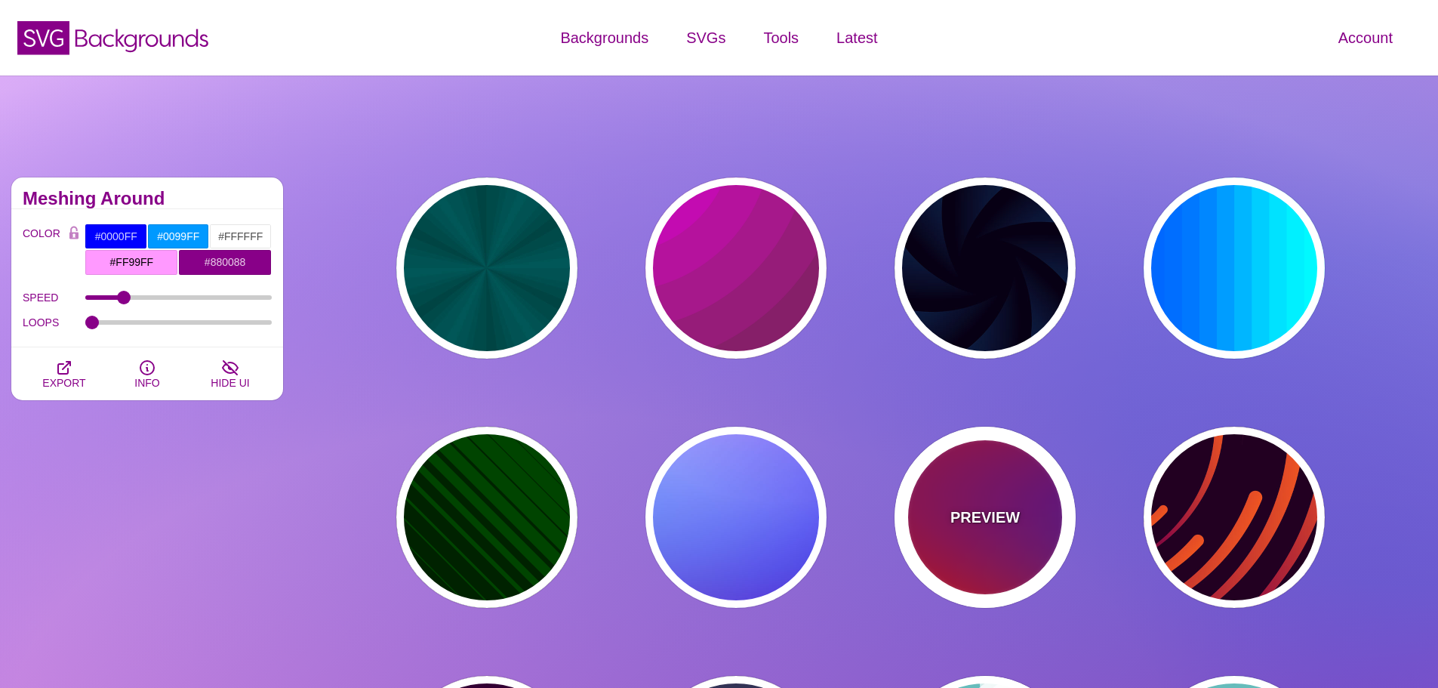
type input "#FF0000"
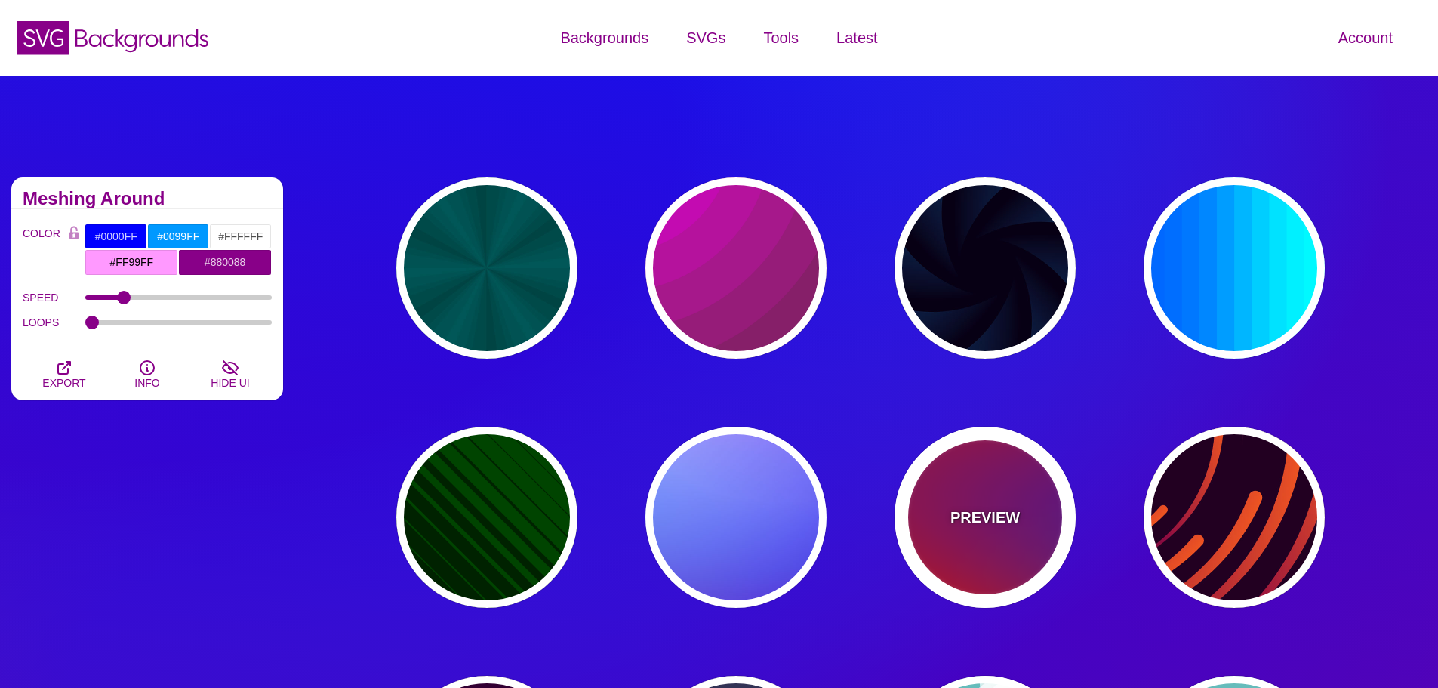
type input "#800080"
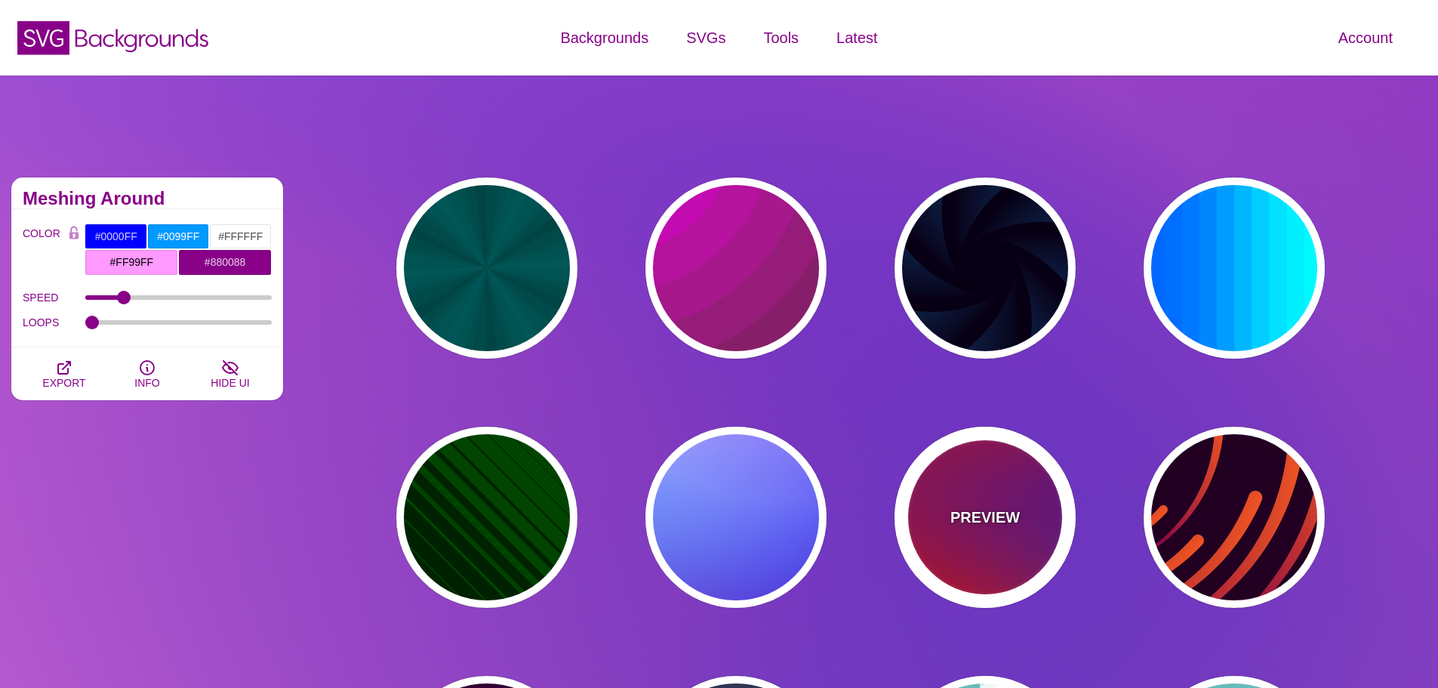
type input "#0000FF"
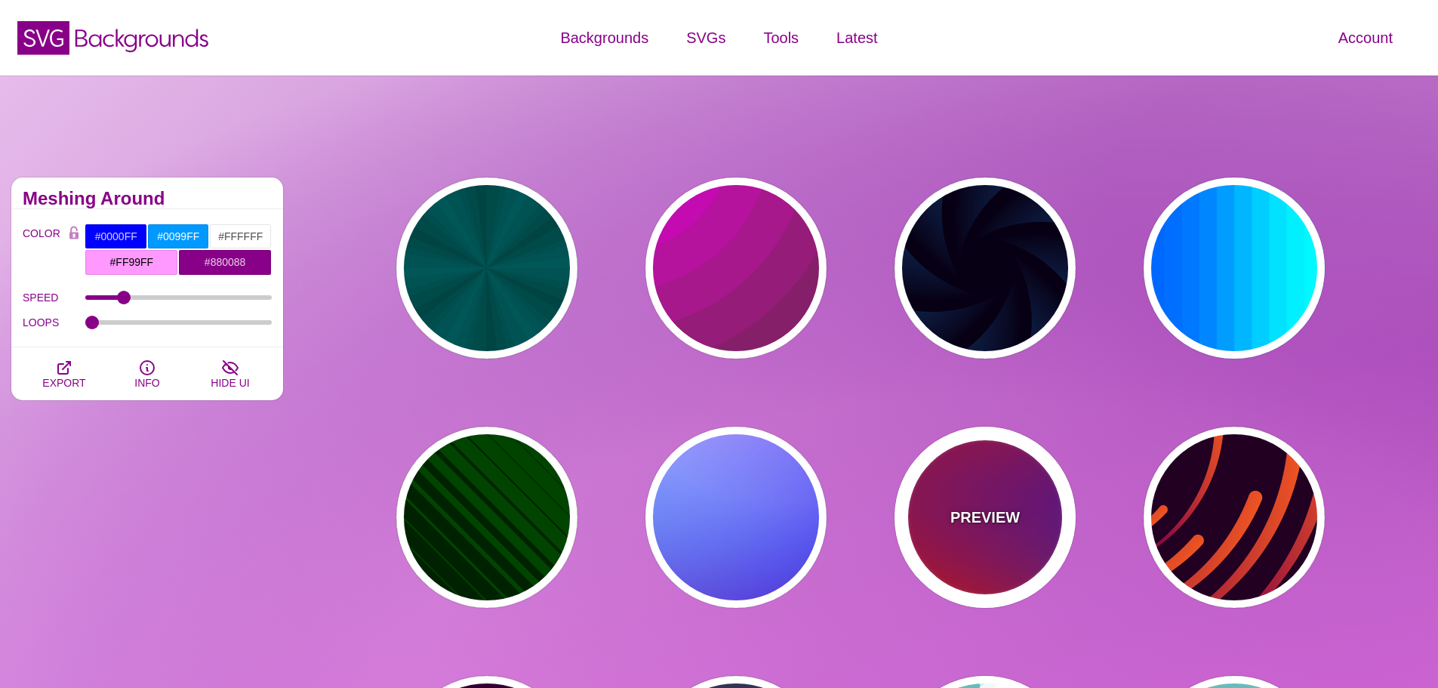
type input "#00EEBB"
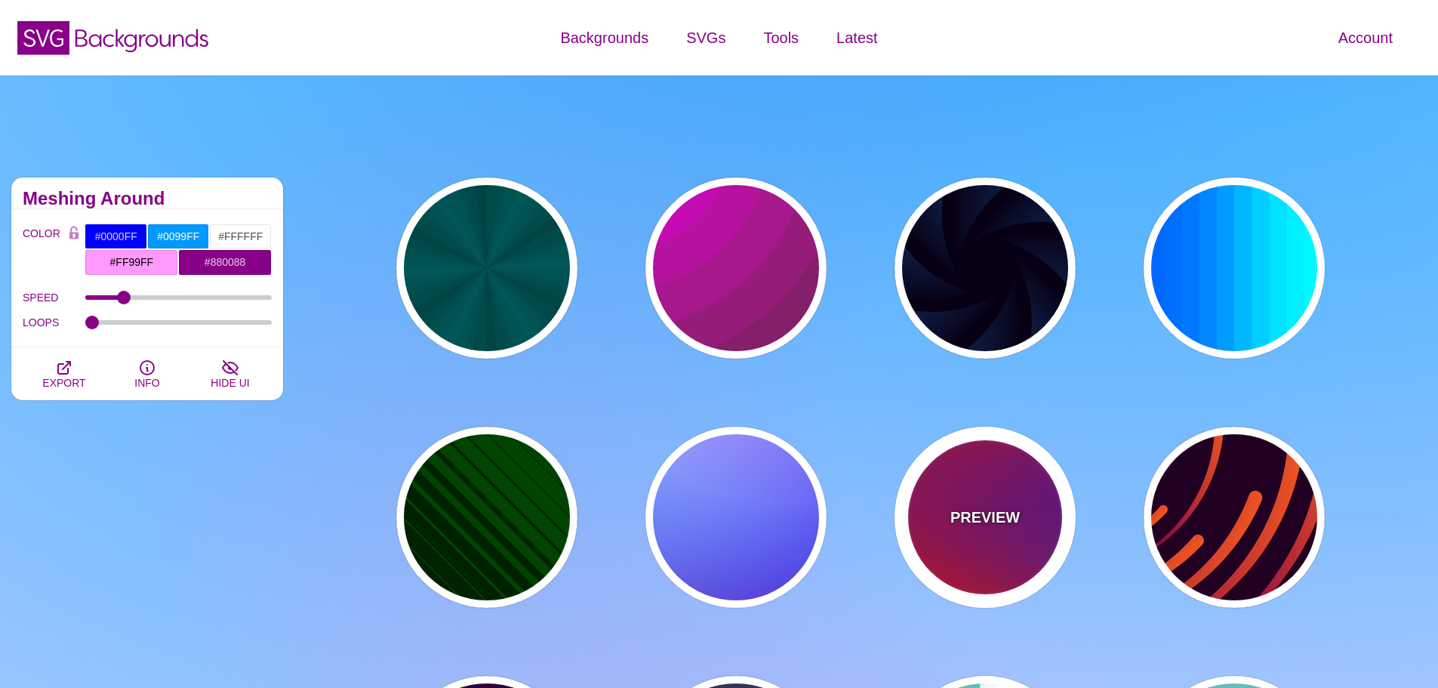
type input "#FFFF00"
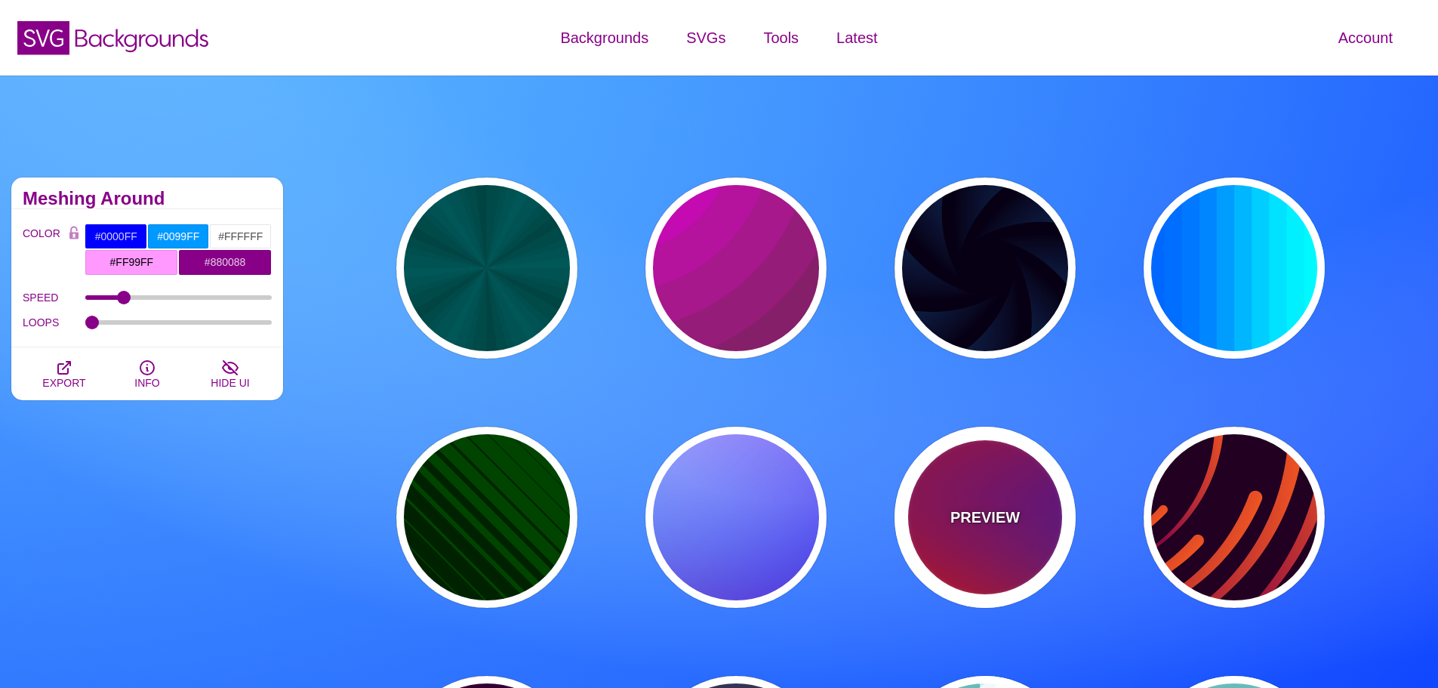
type input "1"
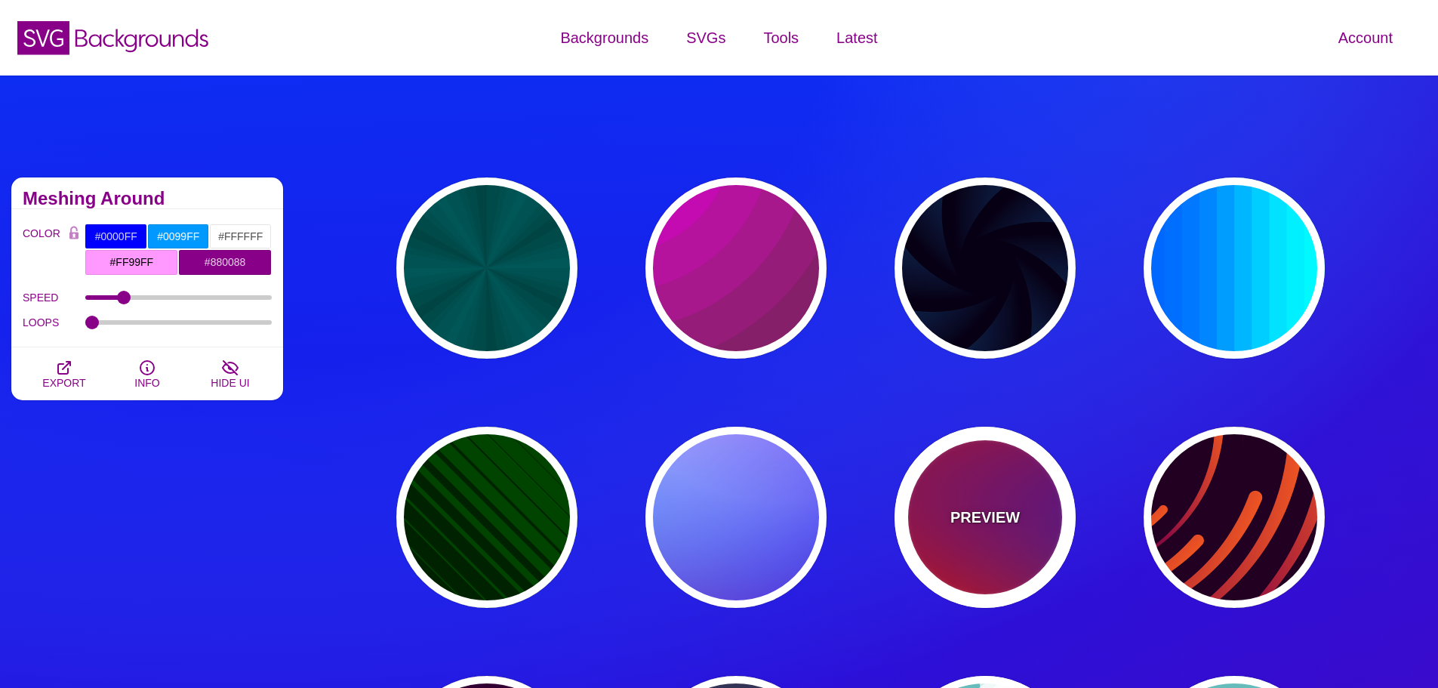
type input "20"
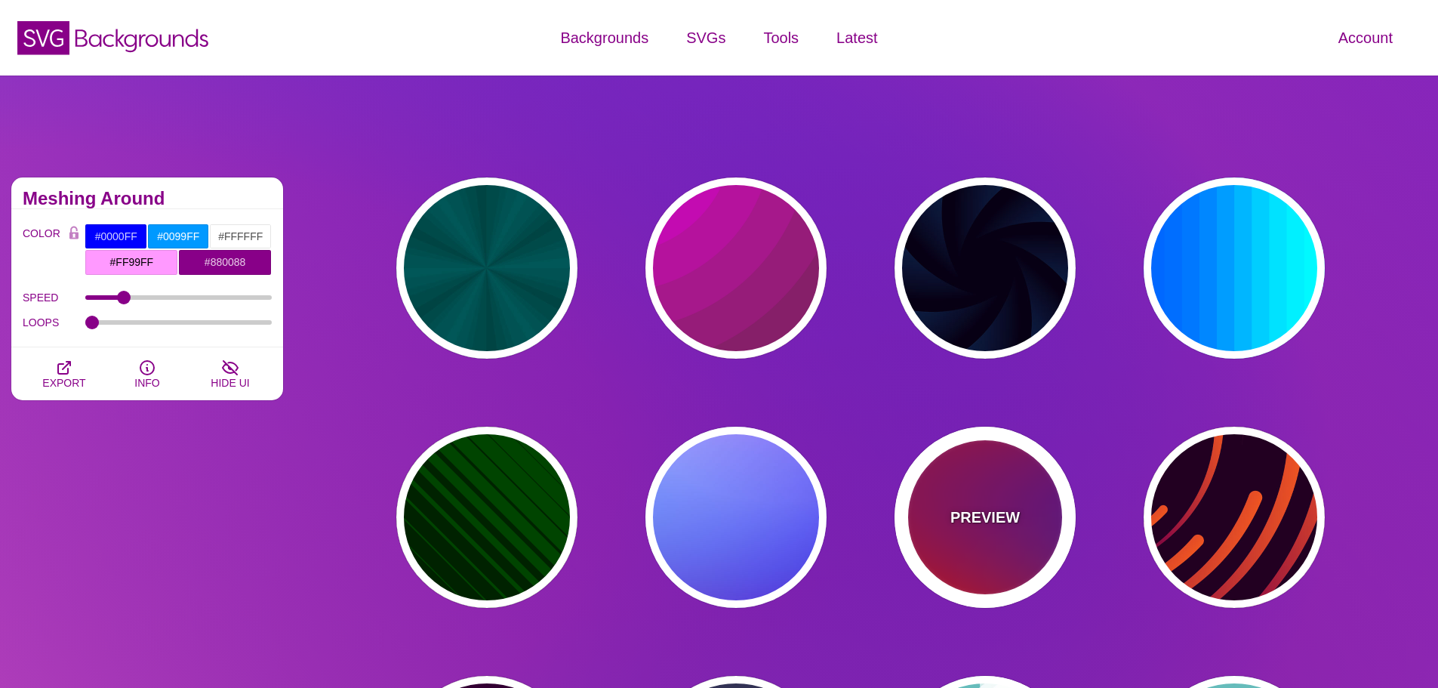
type input "0"
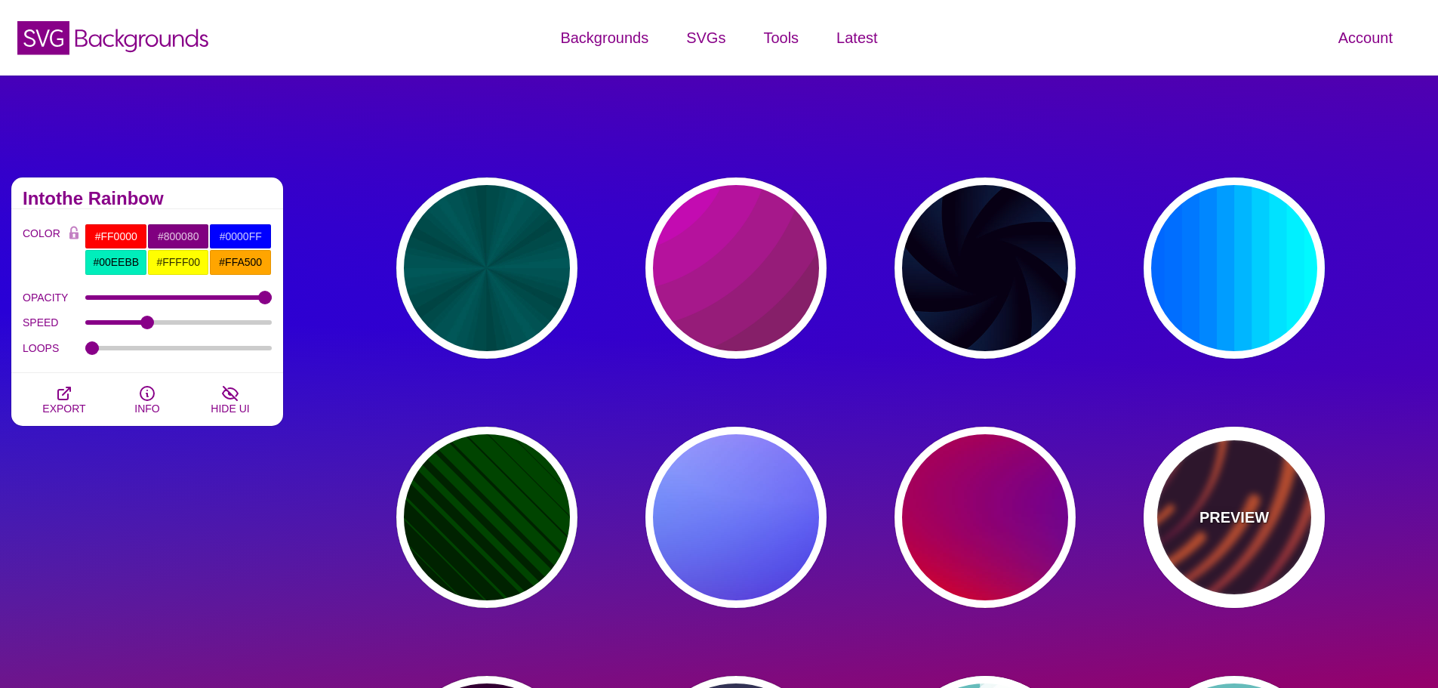
click at [1243, 480] on div "PREVIEW" at bounding box center [1234, 517] width 181 height 181
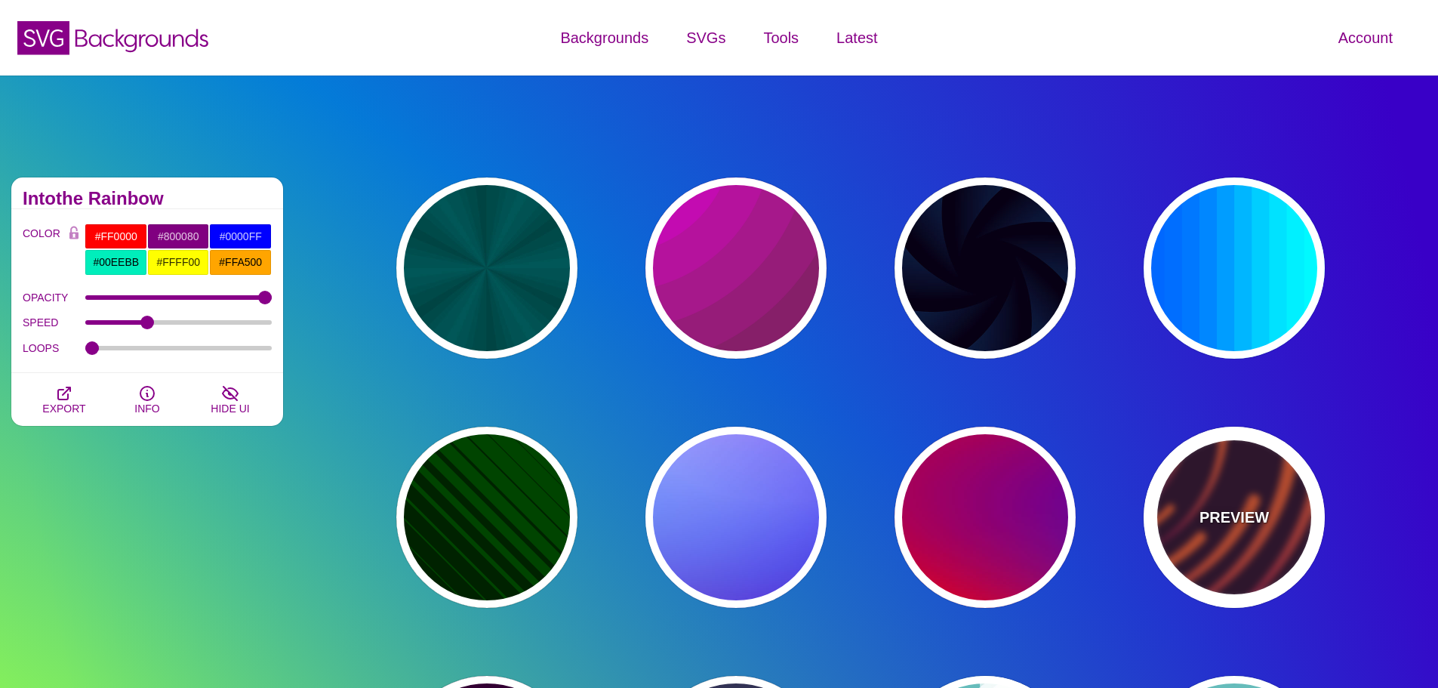
type input "#220022"
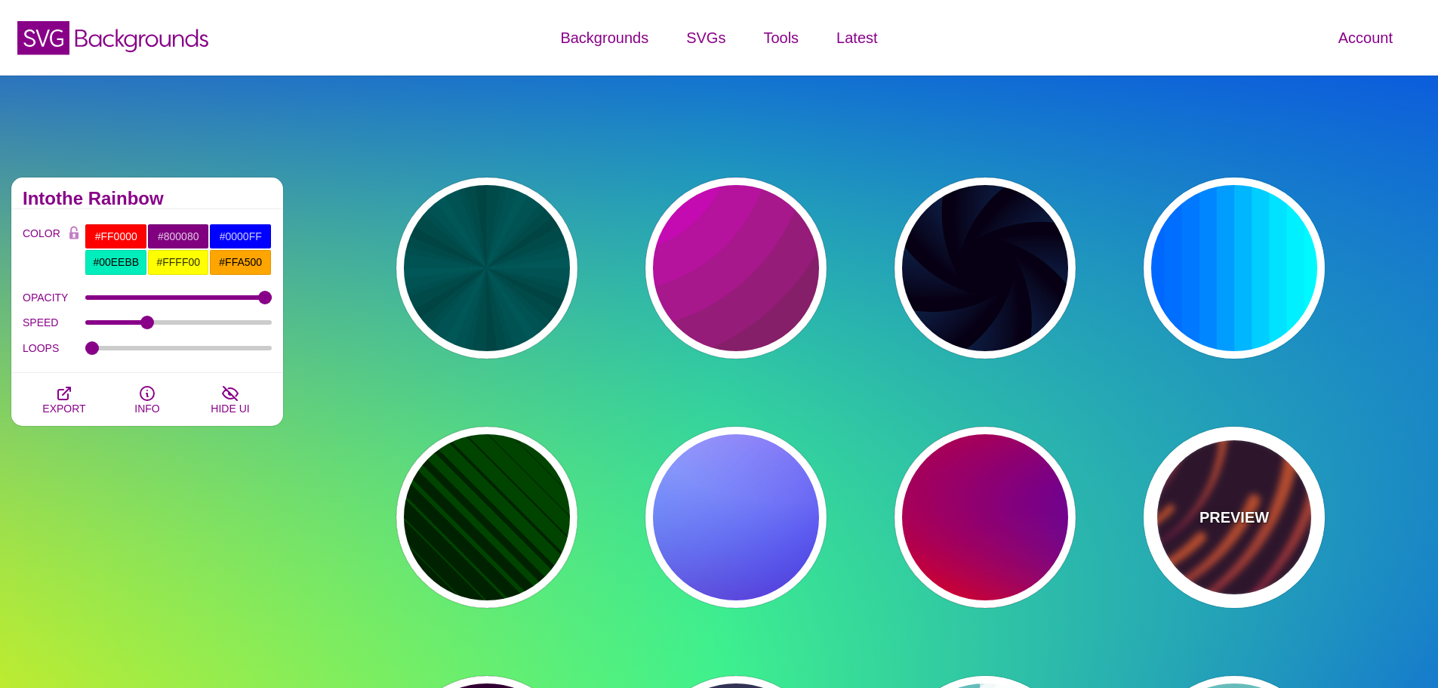
type input "#EE5522"
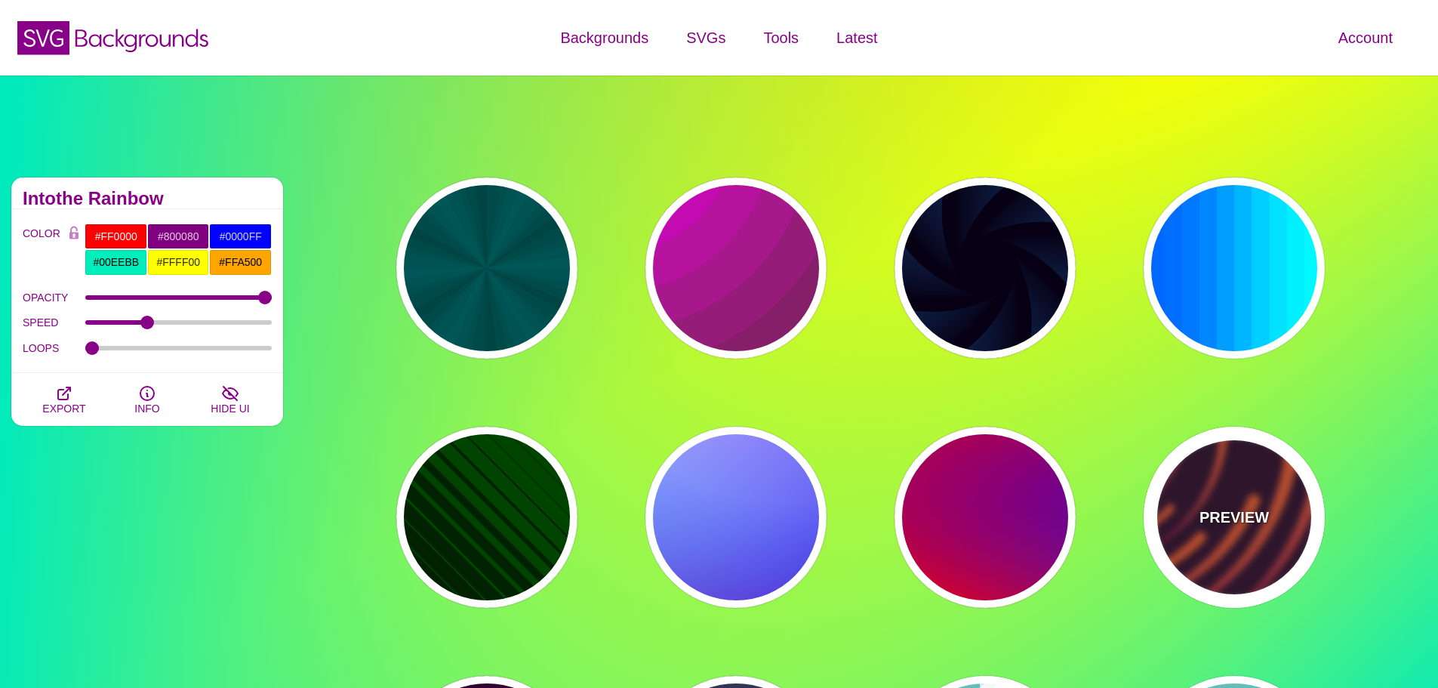
type input "#220022"
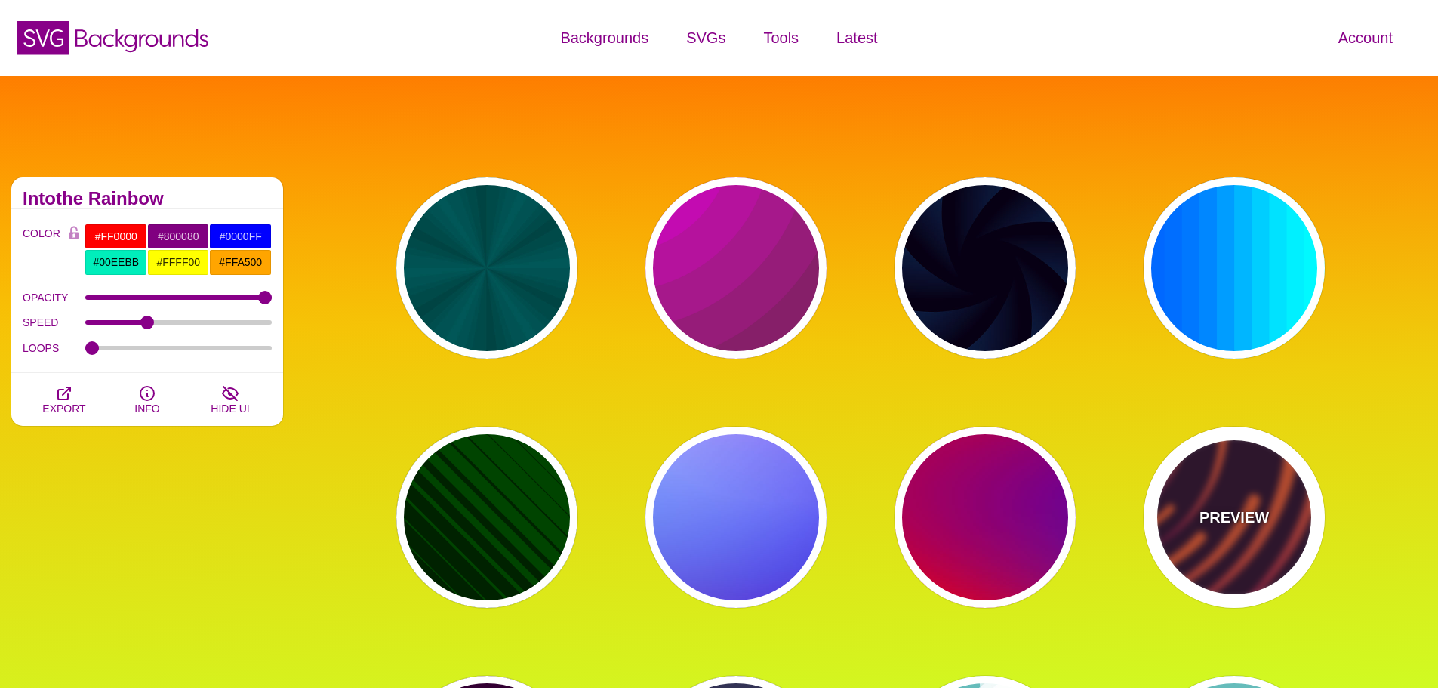
type input "50"
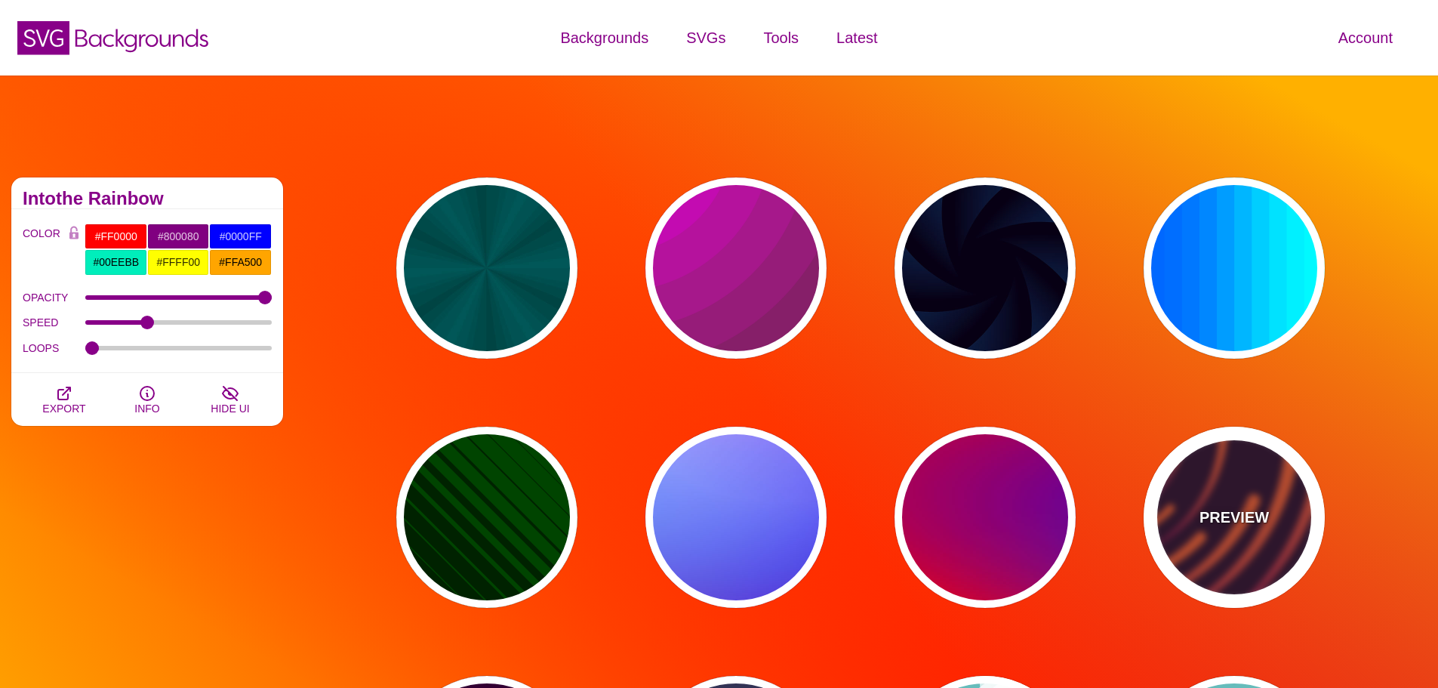
type input "99"
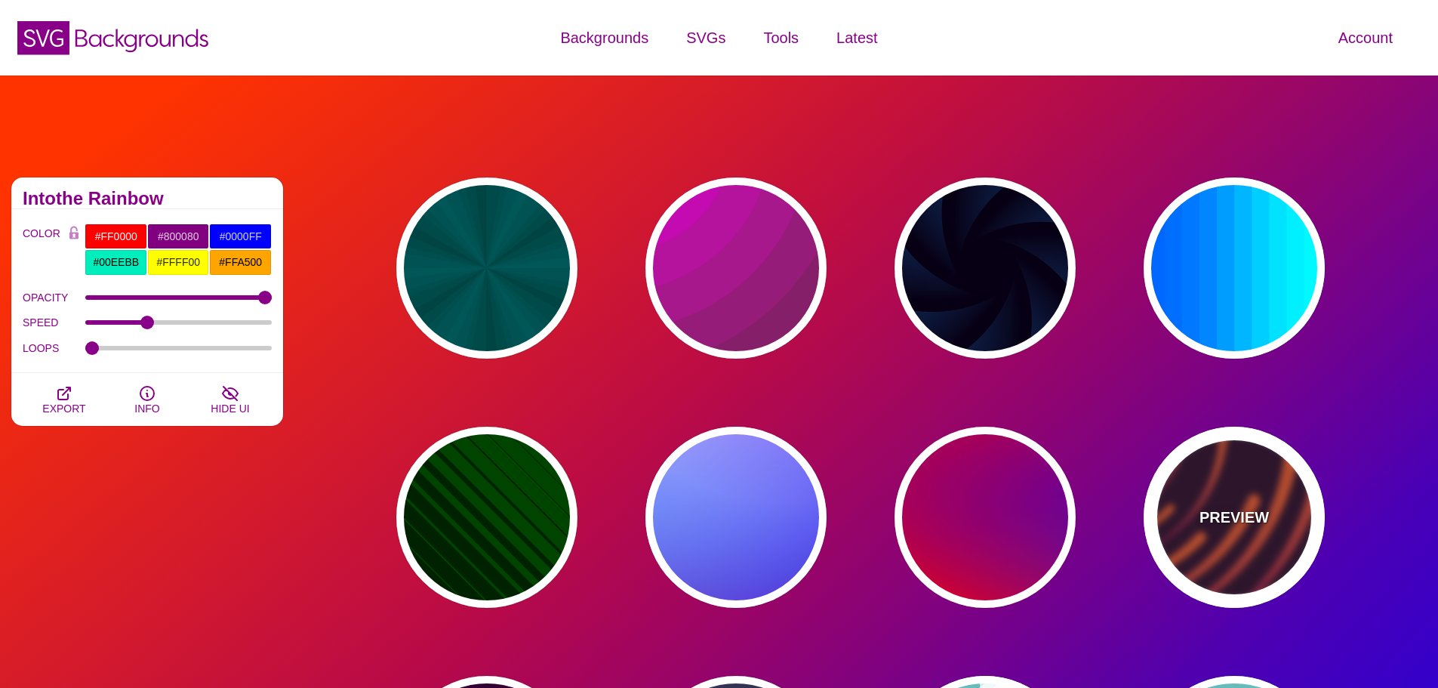
type input "0"
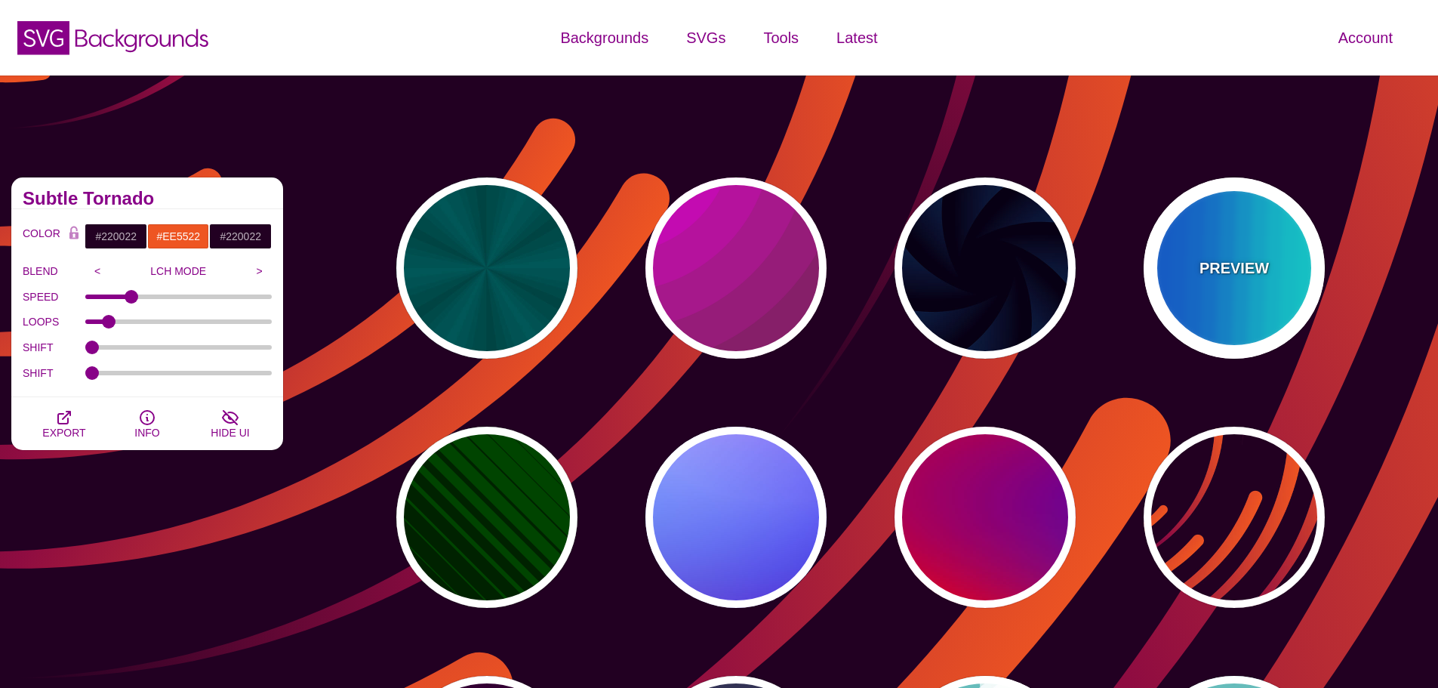
click at [1185, 263] on div "PREVIEW" at bounding box center [1234, 267] width 181 height 181
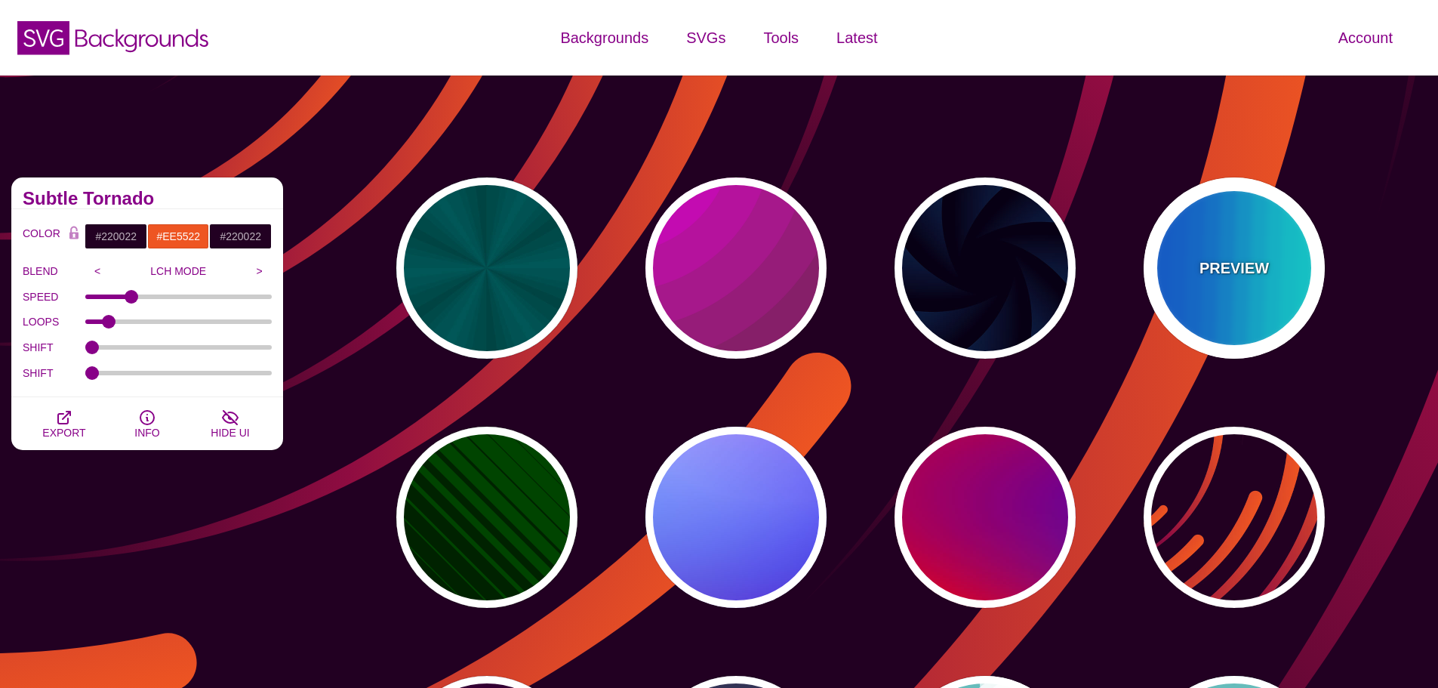
type input "#00FFFF"
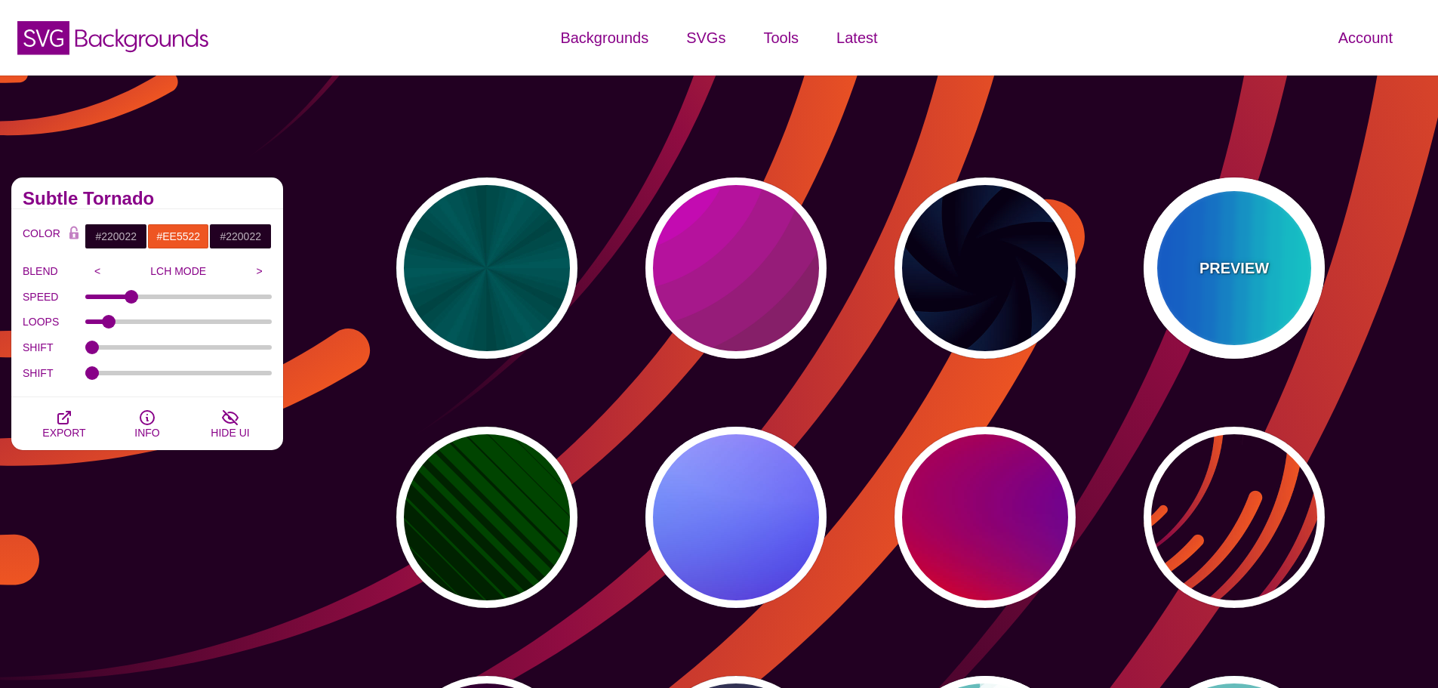
type input "#0066FF"
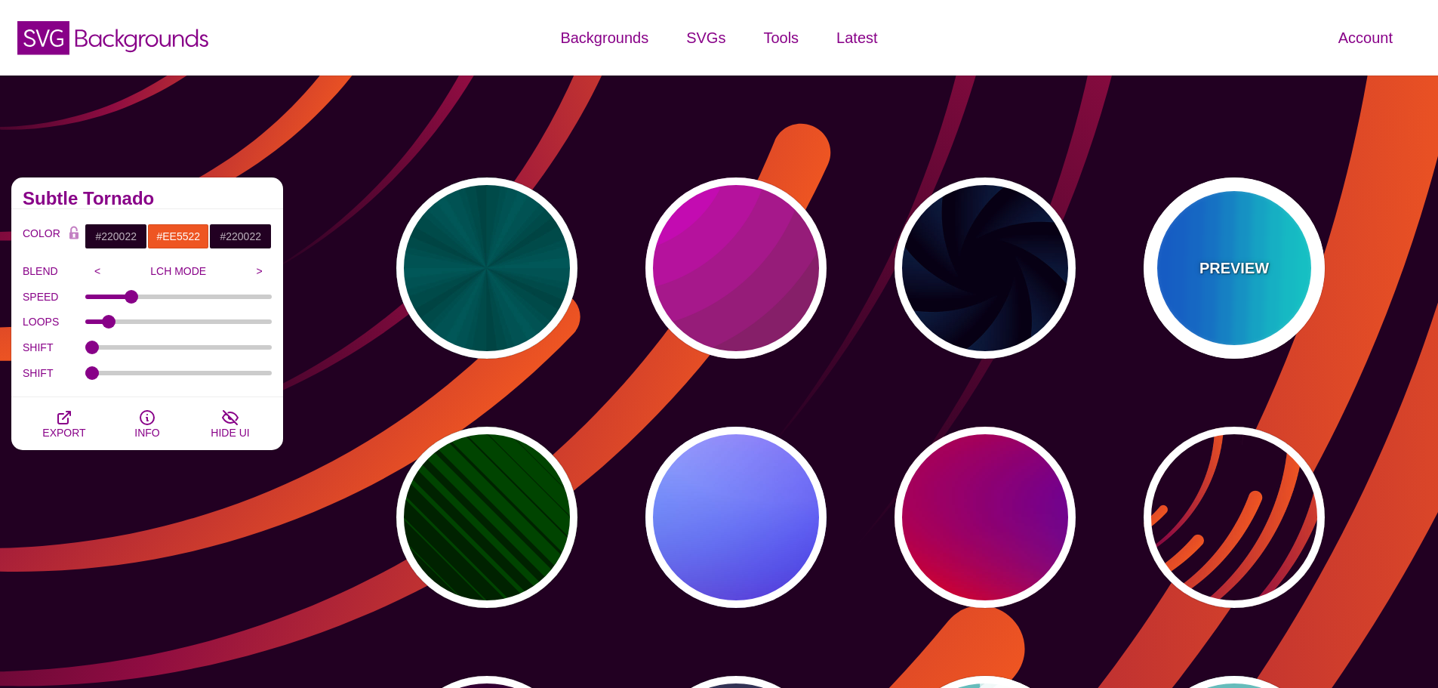
type input "0.25"
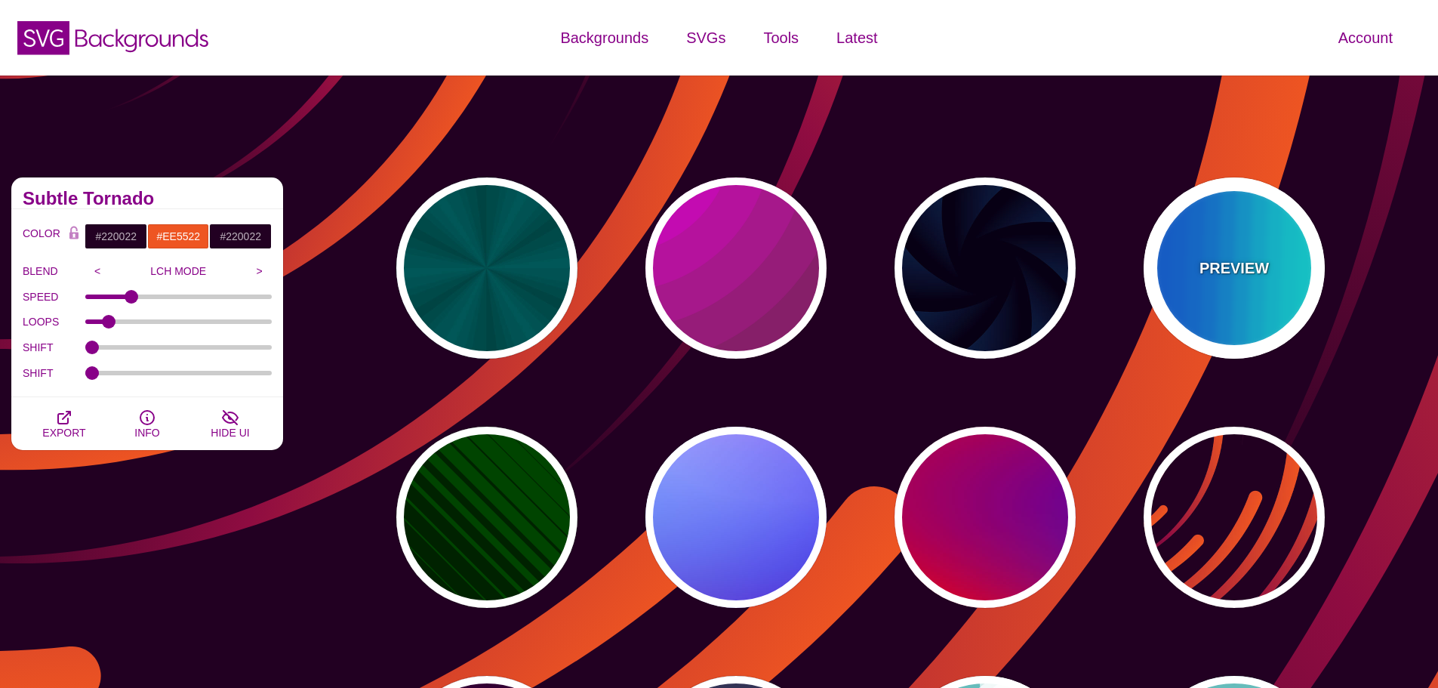
type input "12"
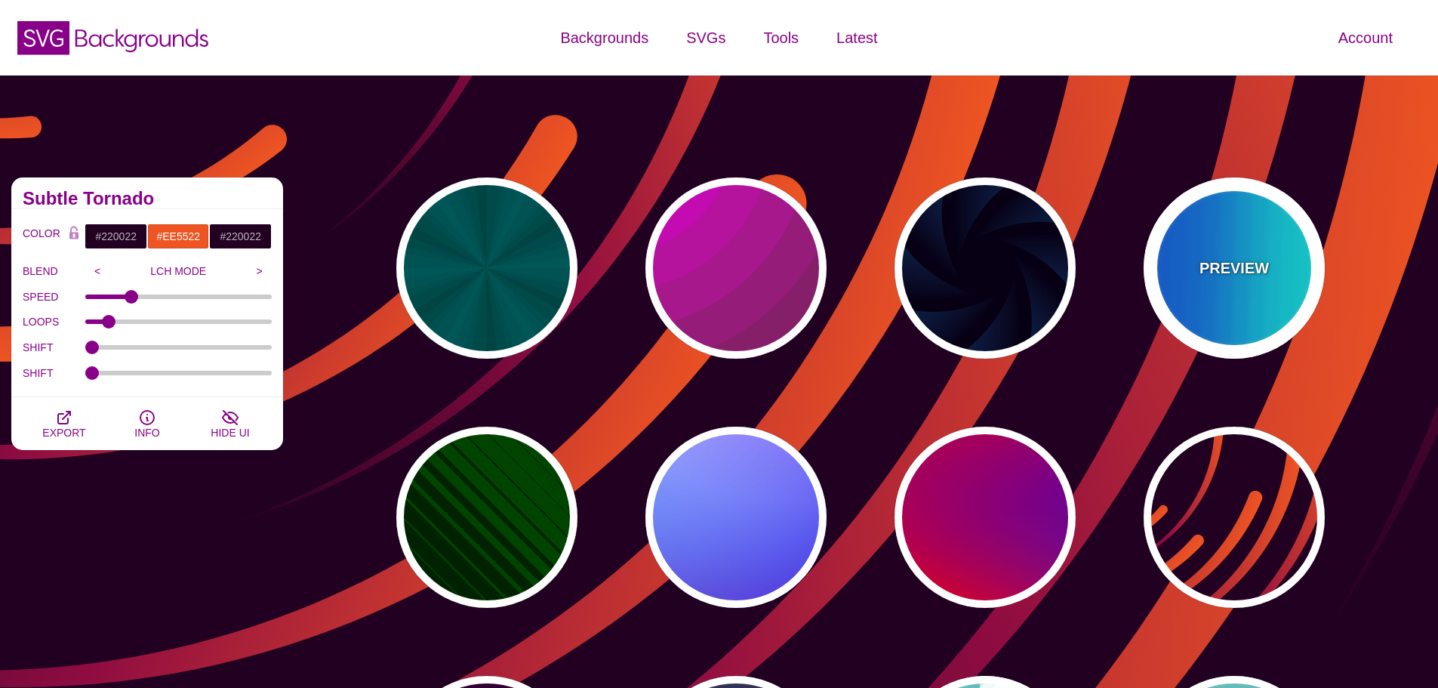
type input "999"
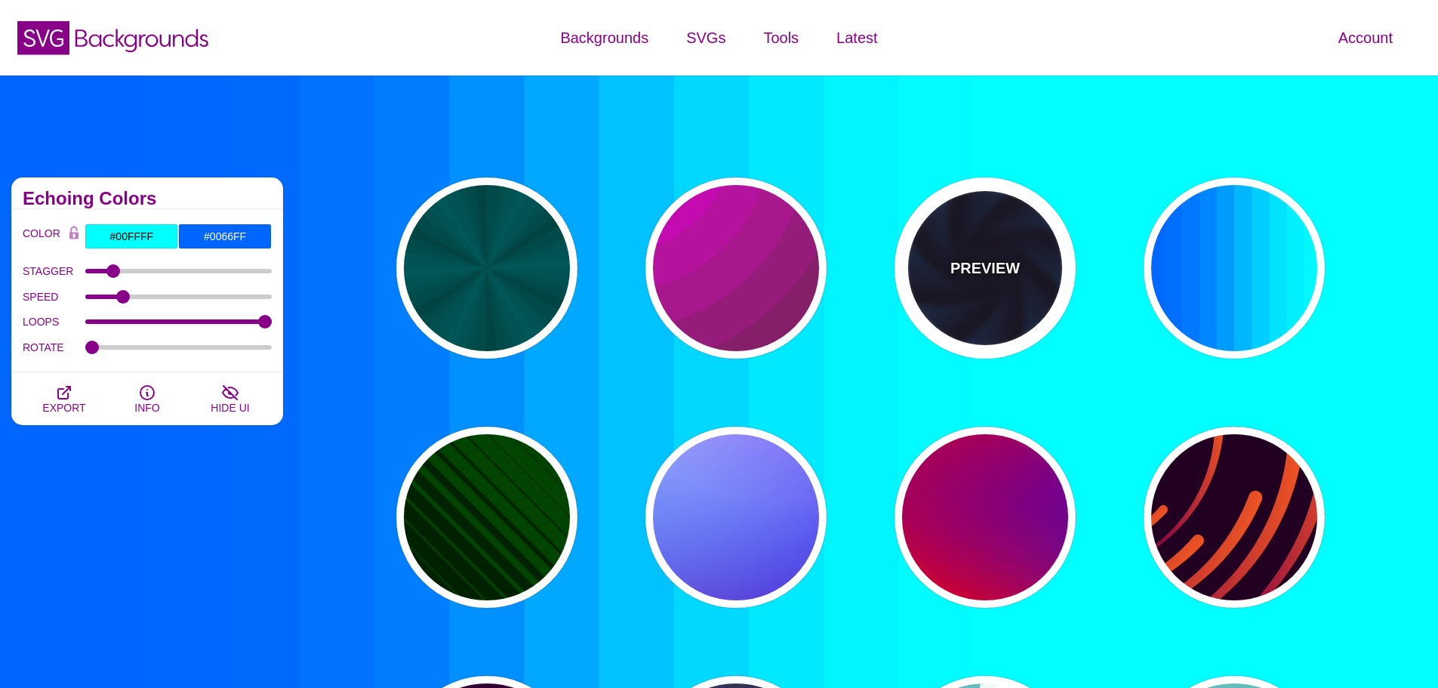
click at [1053, 264] on div "PREVIEW" at bounding box center [985, 267] width 181 height 181
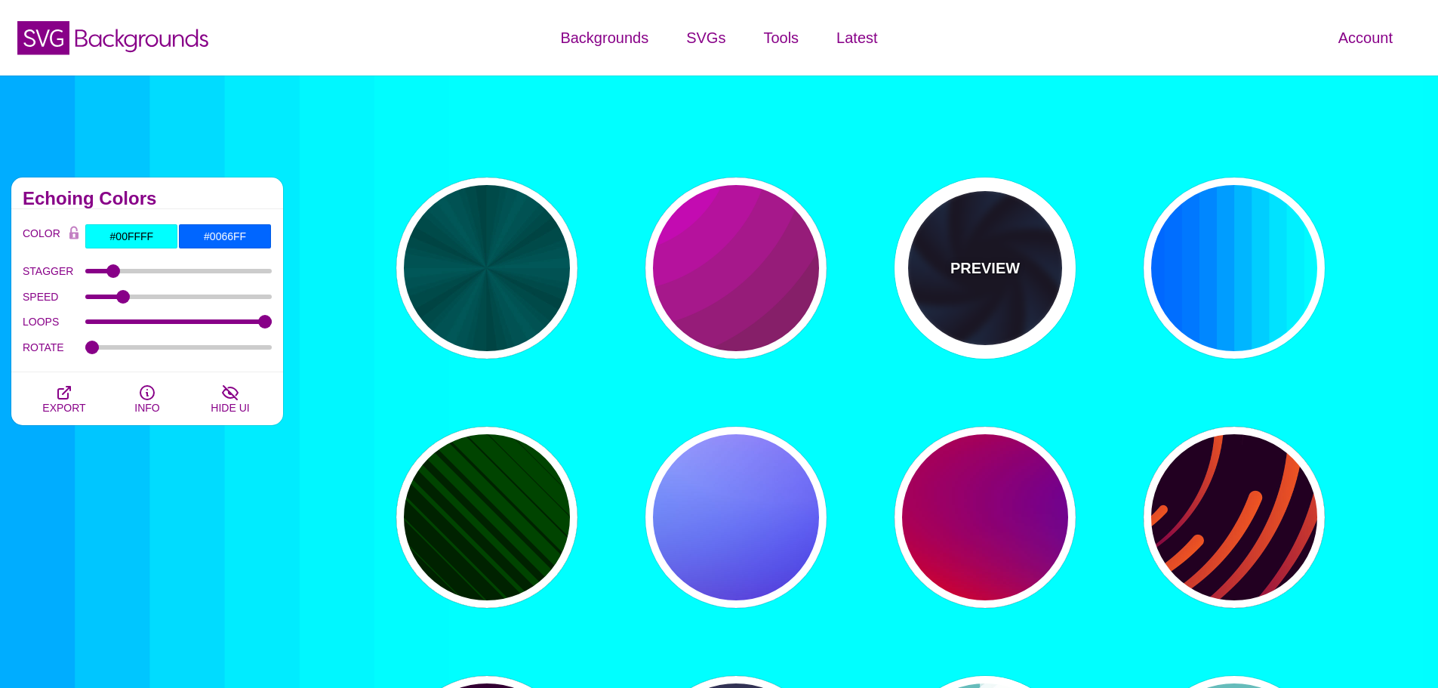
type input "#070014"
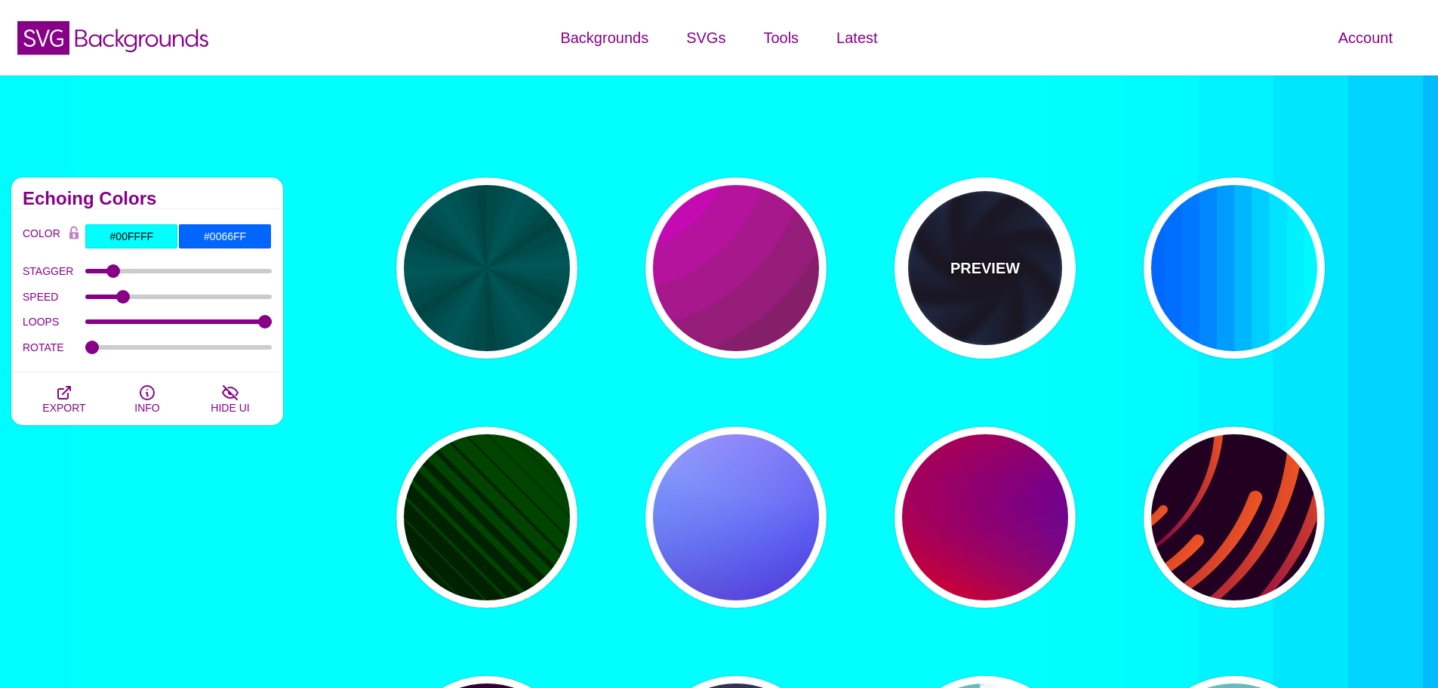
type input "#113366"
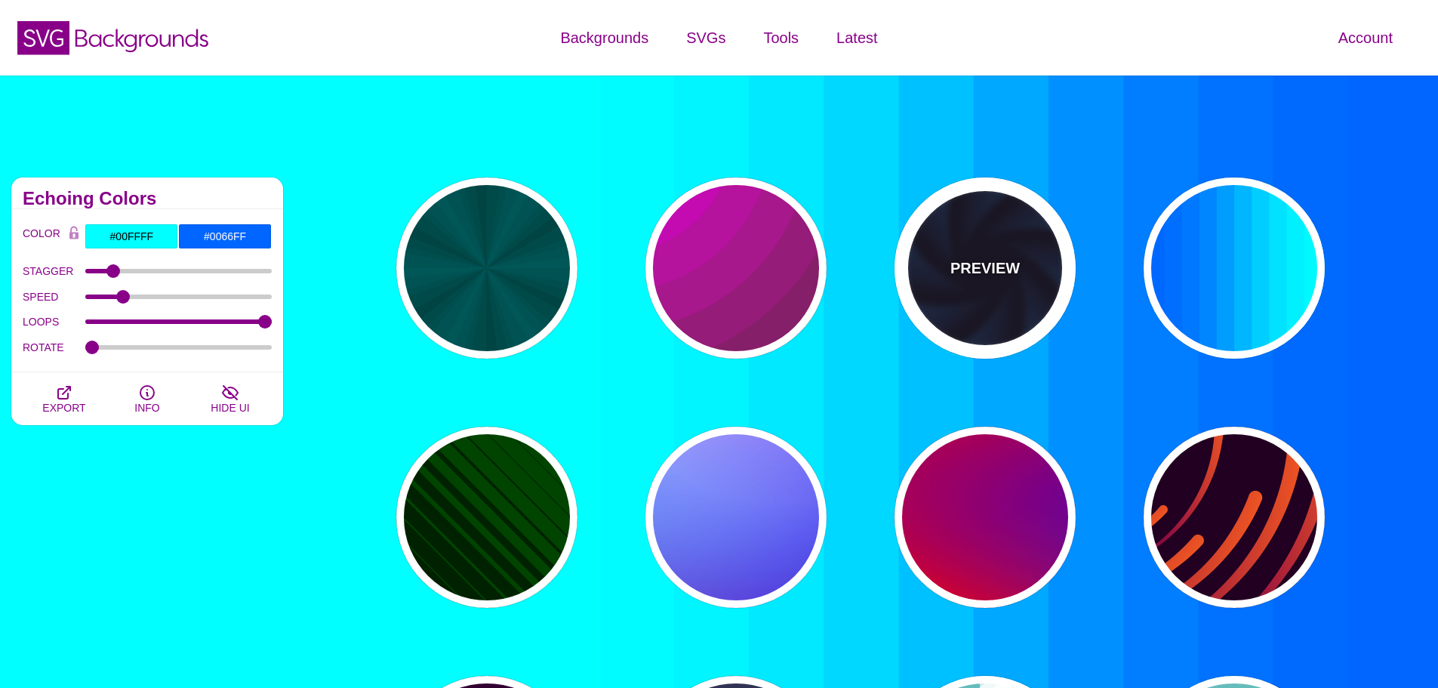
type input "#99FFFF"
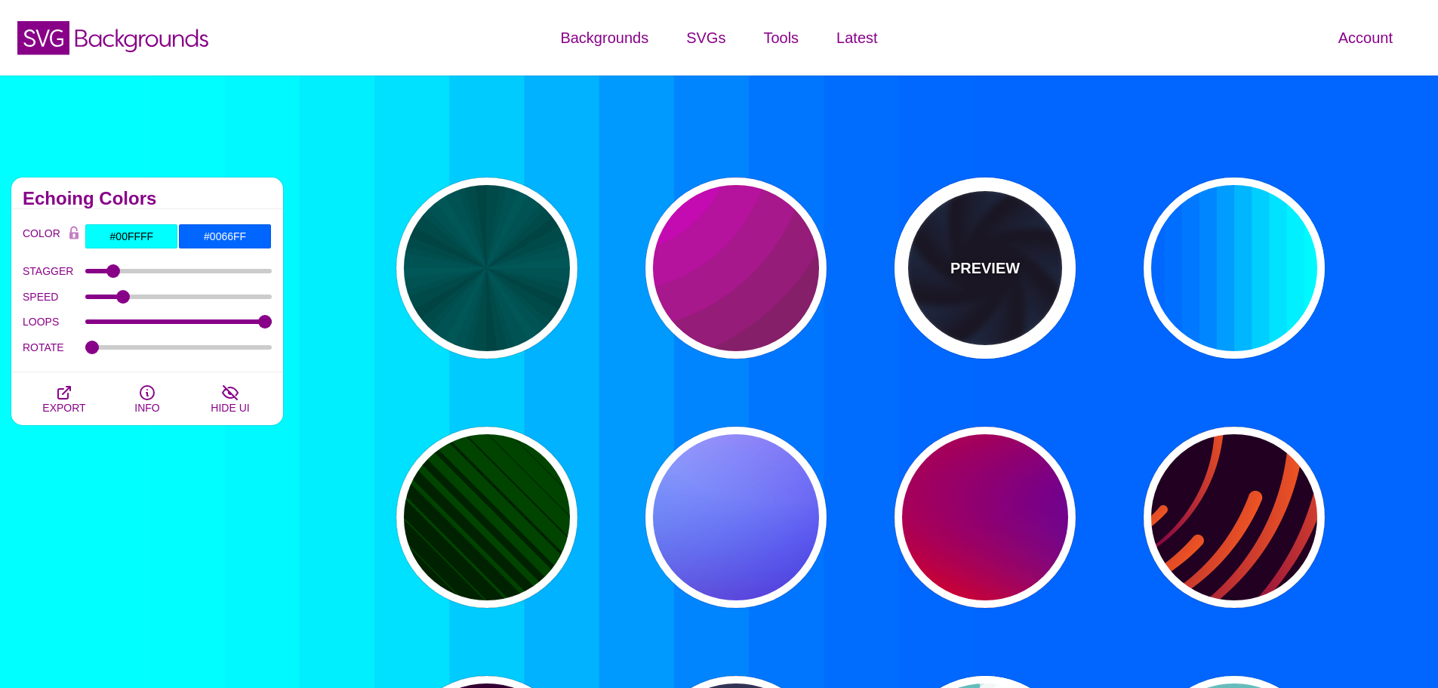
type input "1"
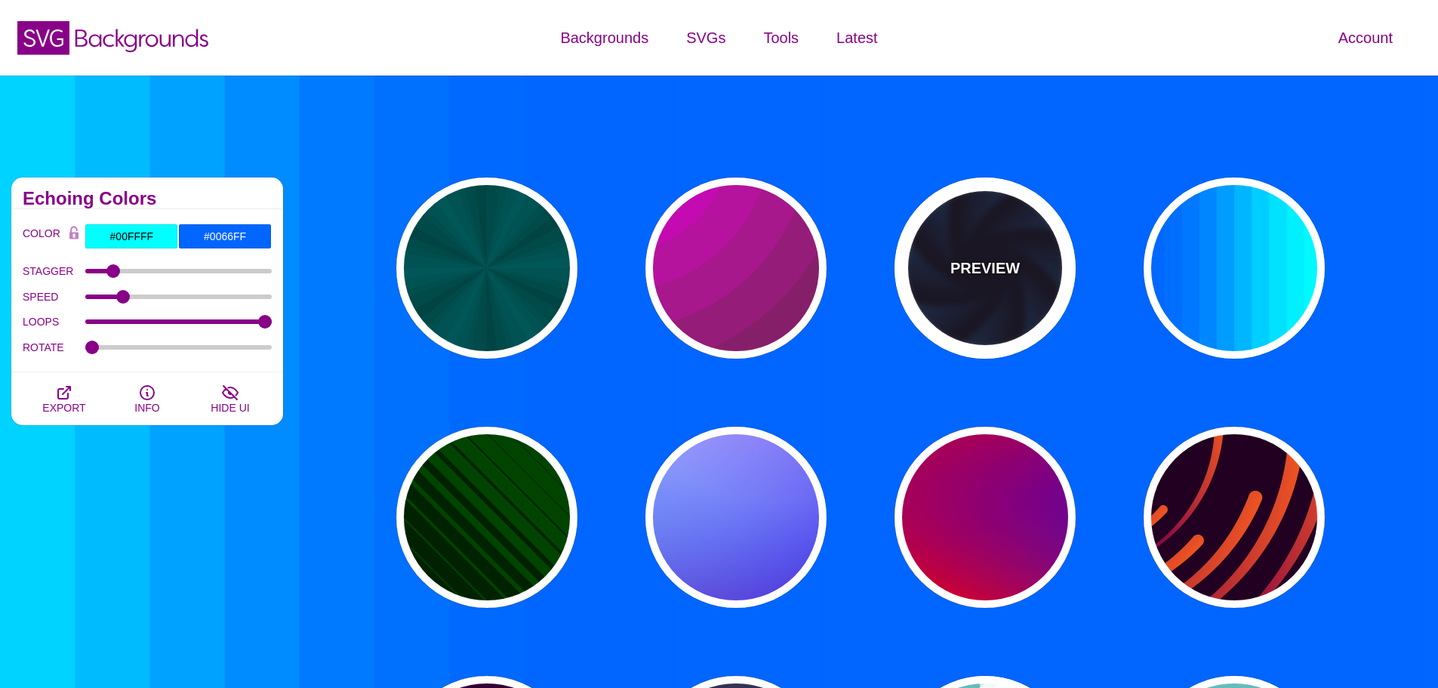
type input "1"
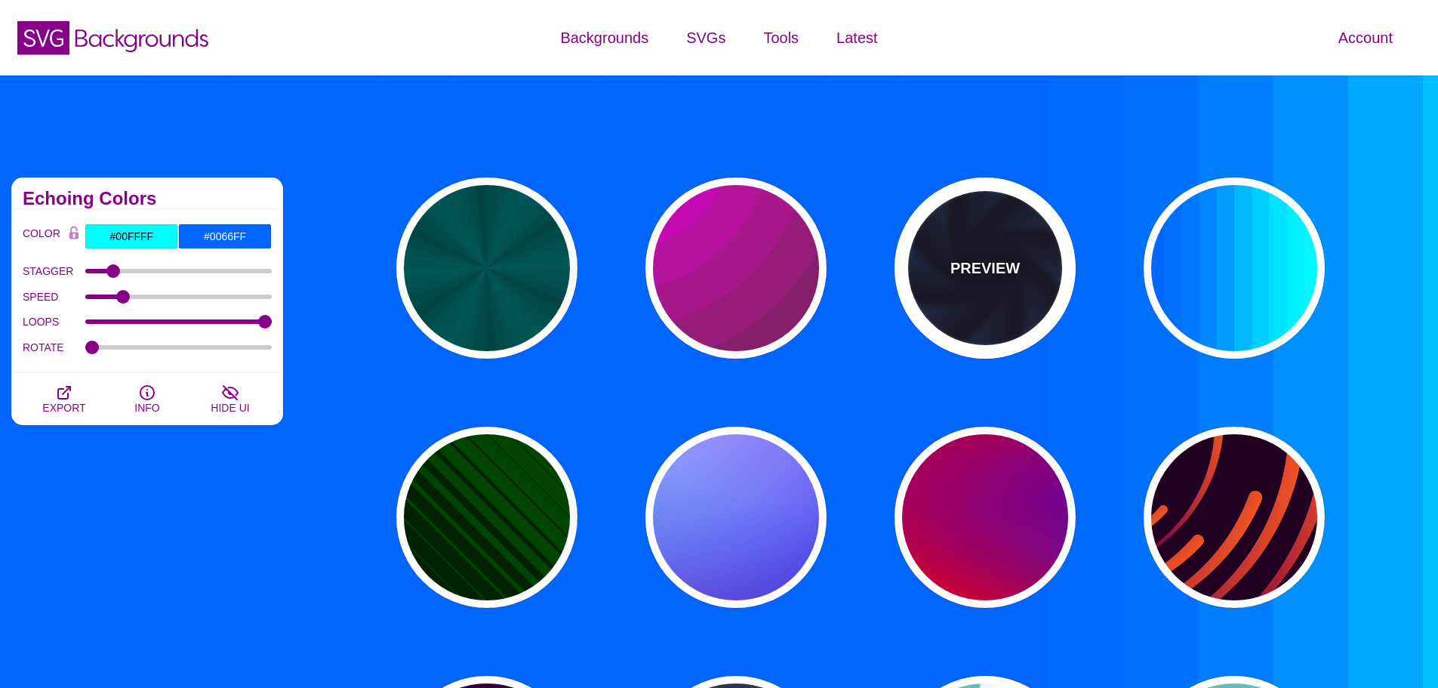
type input "12"
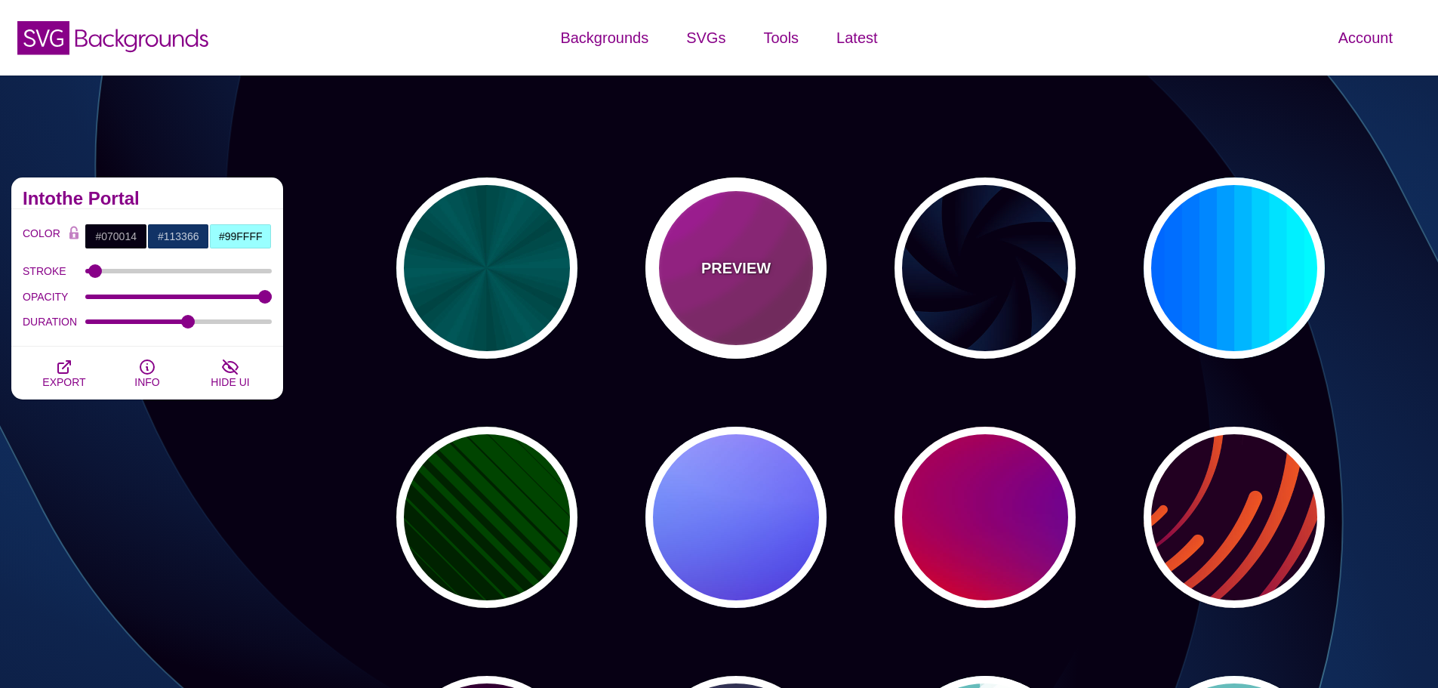
click at [799, 274] on div "PREVIEW" at bounding box center [736, 267] width 181 height 181
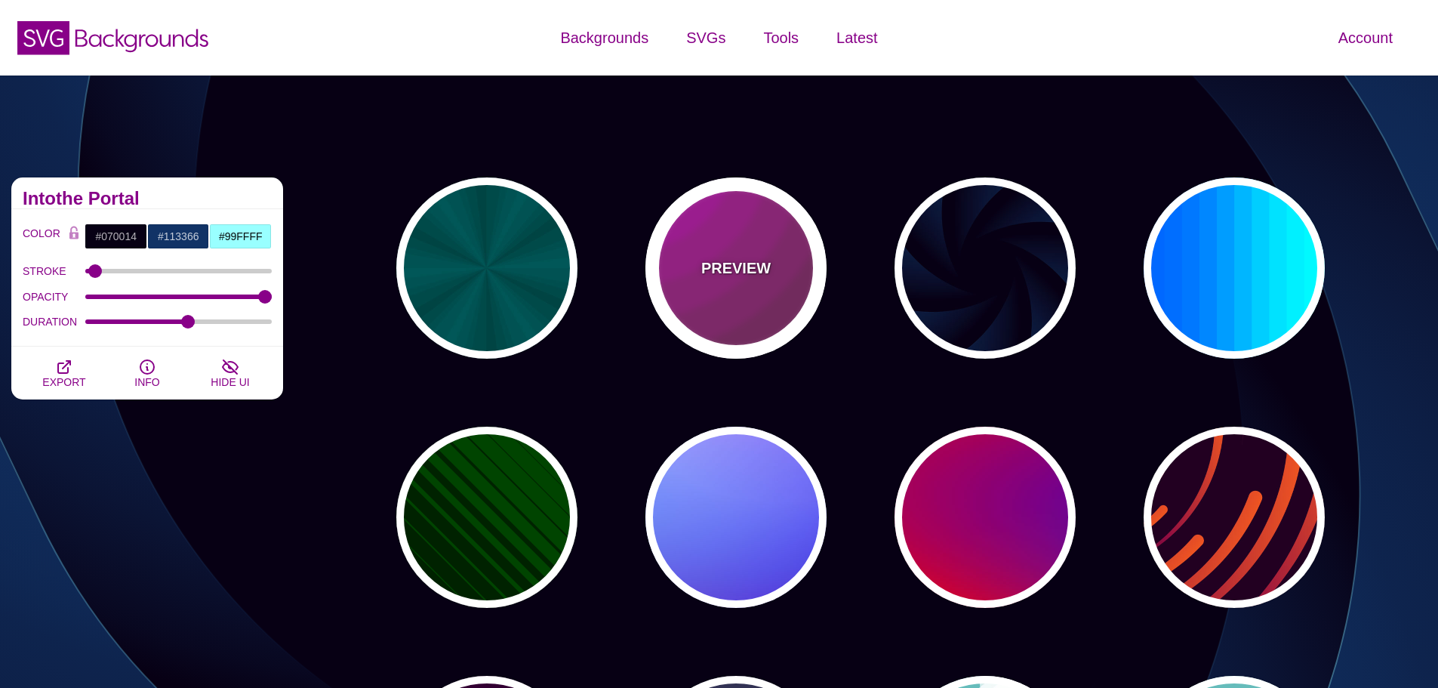
type input "#442233"
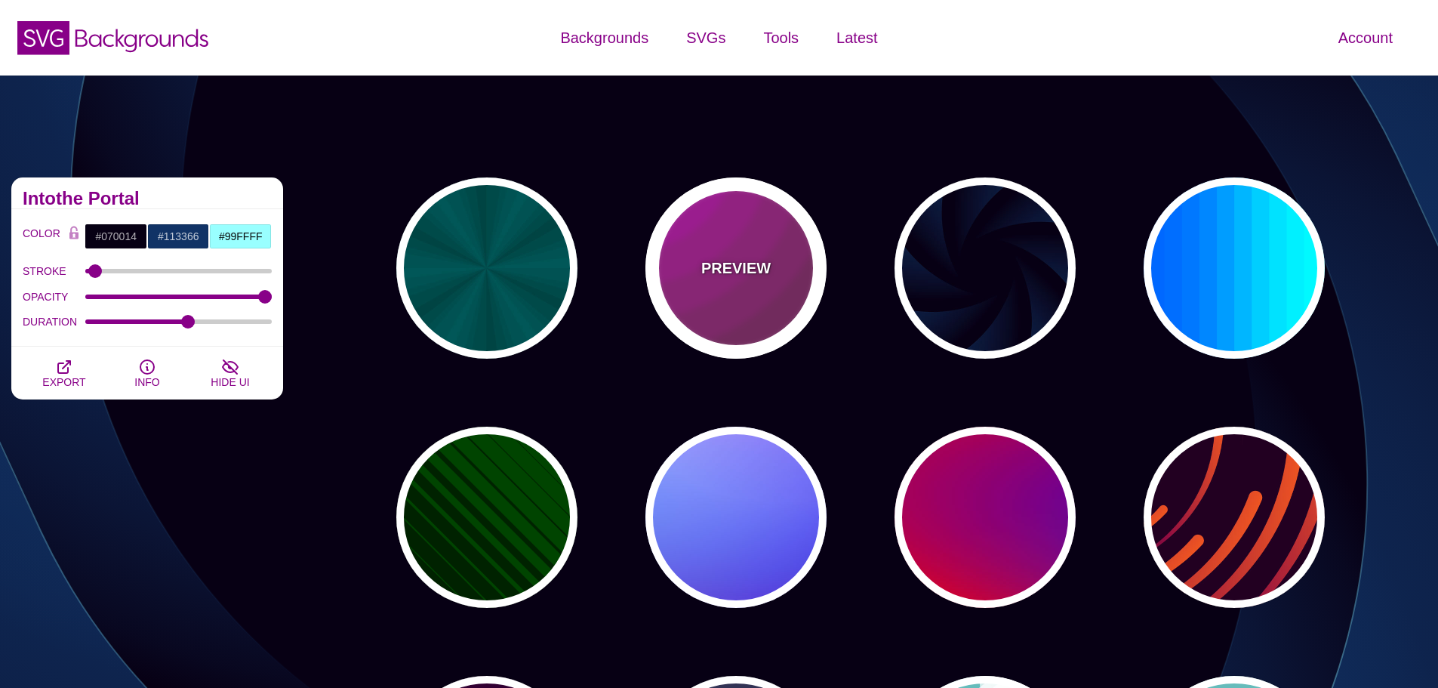
type input "#DD00DD"
type input "0"
type input "5"
type input "0.2"
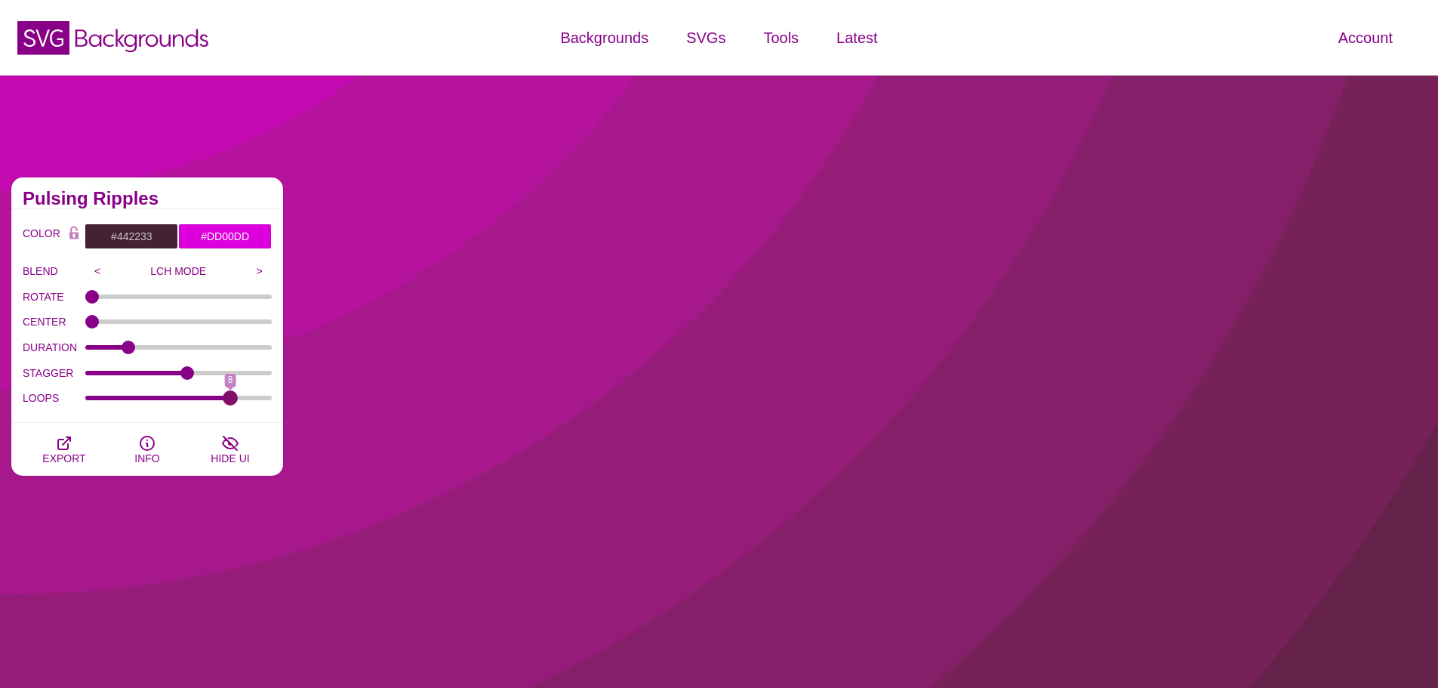
drag, startPoint x: 96, startPoint y: 394, endPoint x: 238, endPoint y: 406, distance: 142.5
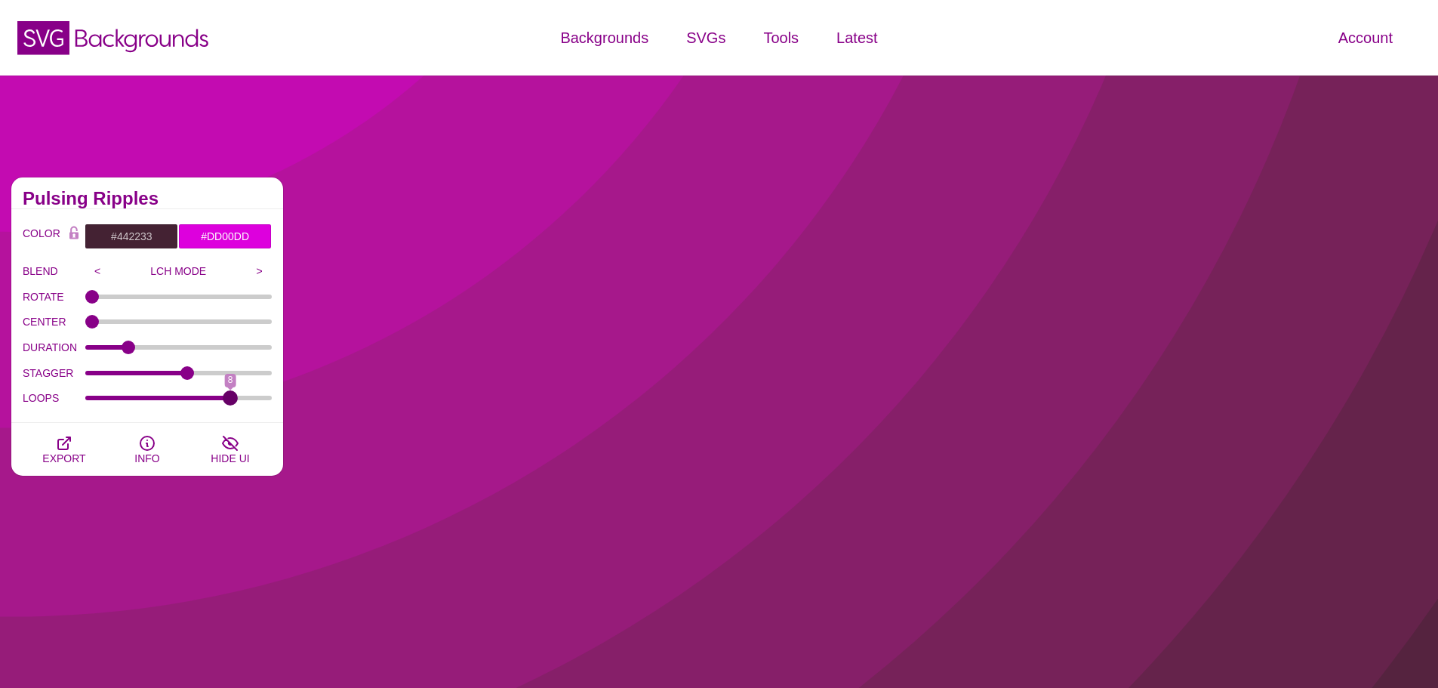
click at [238, 401] on input "LOOPS" at bounding box center [178, 398] width 187 height 6
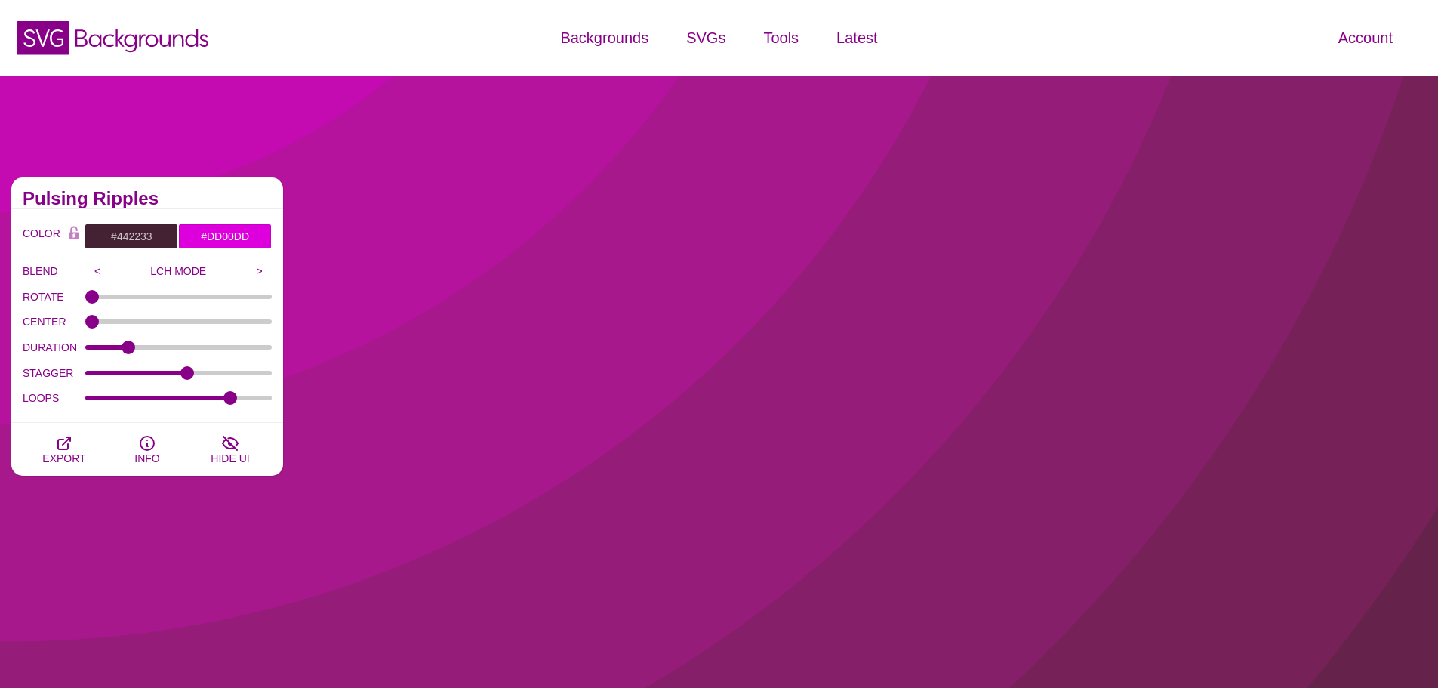
drag, startPoint x: 233, startPoint y: 406, endPoint x: 67, endPoint y: 396, distance: 166.5
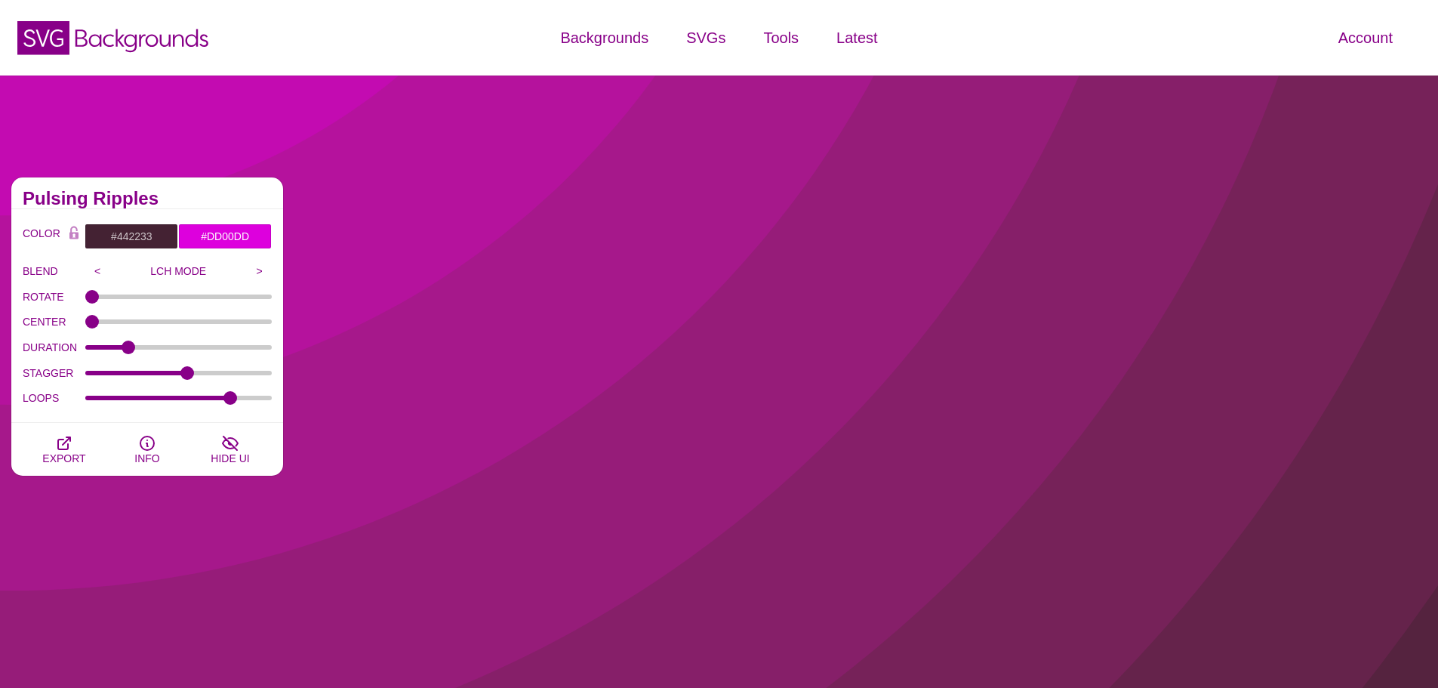
click at [67, 396] on div "LOOPS 8" at bounding box center [147, 398] width 249 height 26
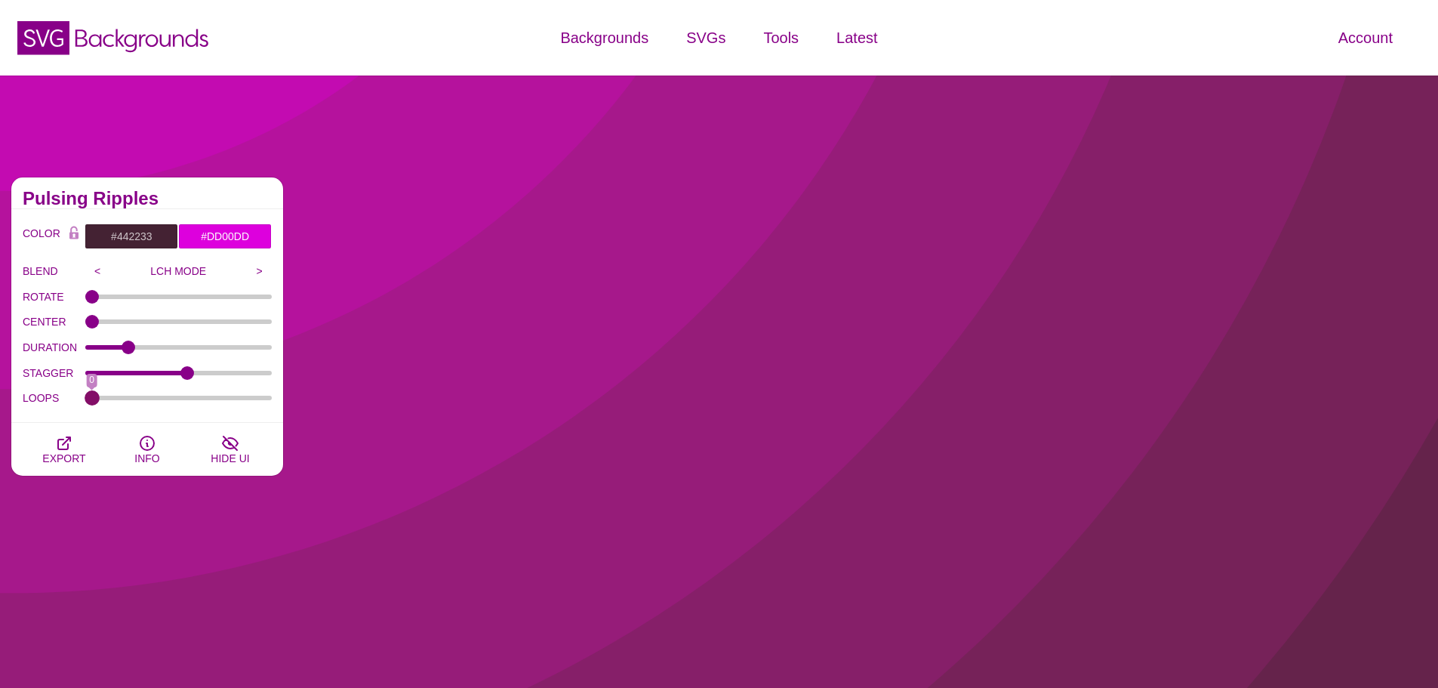
drag, startPoint x: 109, startPoint y: 396, endPoint x: 48, endPoint y: 396, distance: 61.9
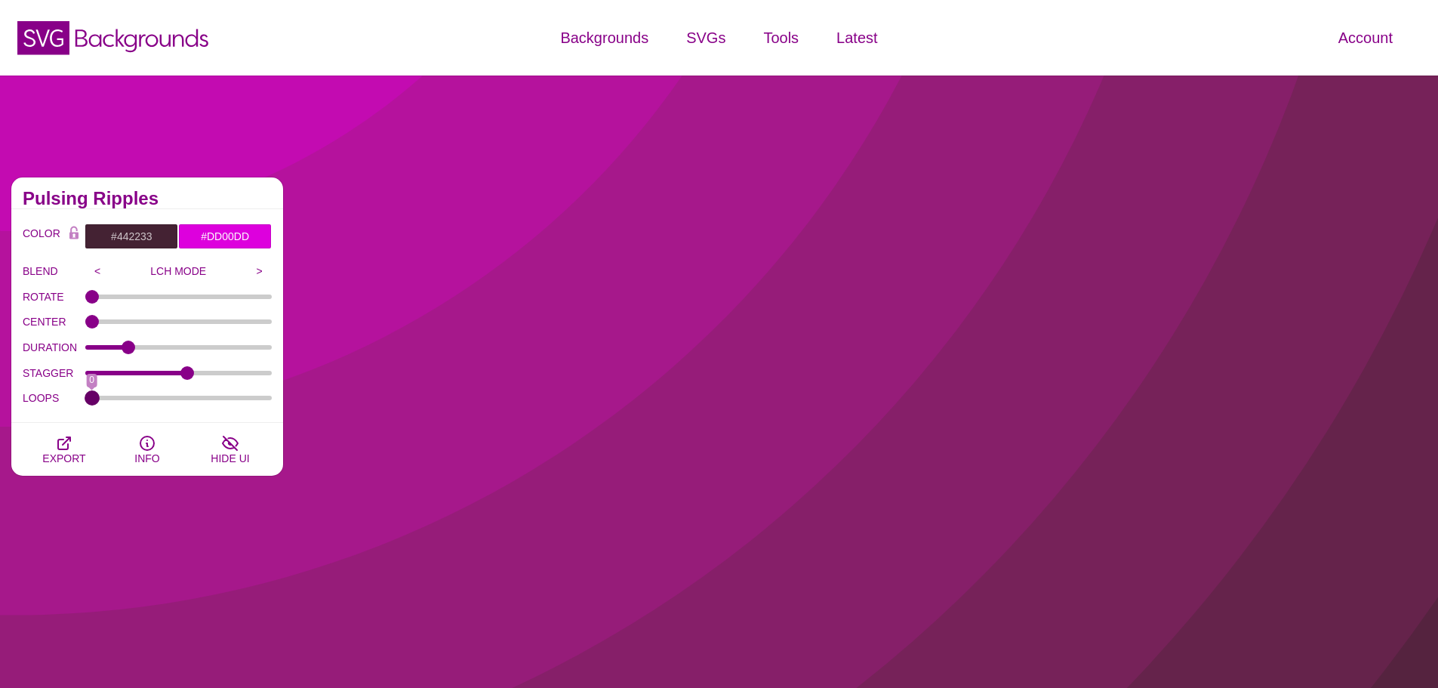
type input "0"
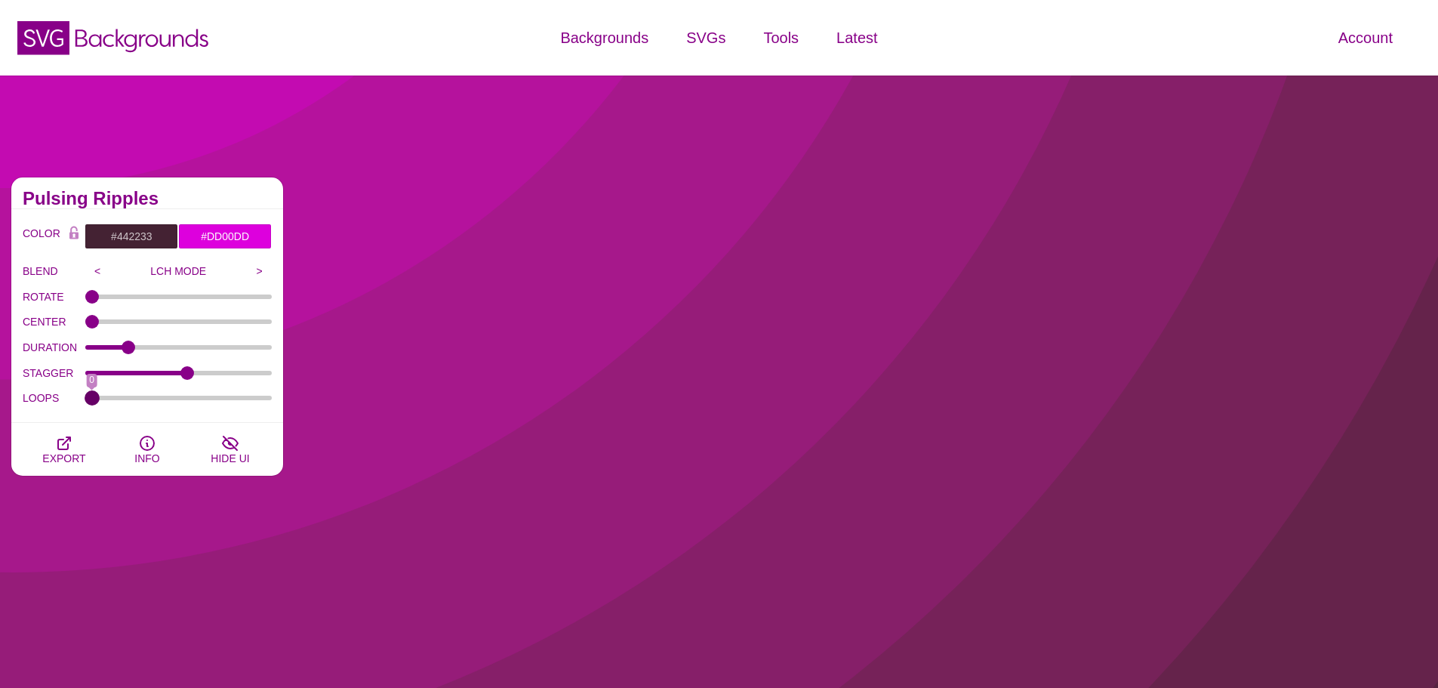
click at [85, 396] on input "LOOPS" at bounding box center [178, 398] width 187 height 6
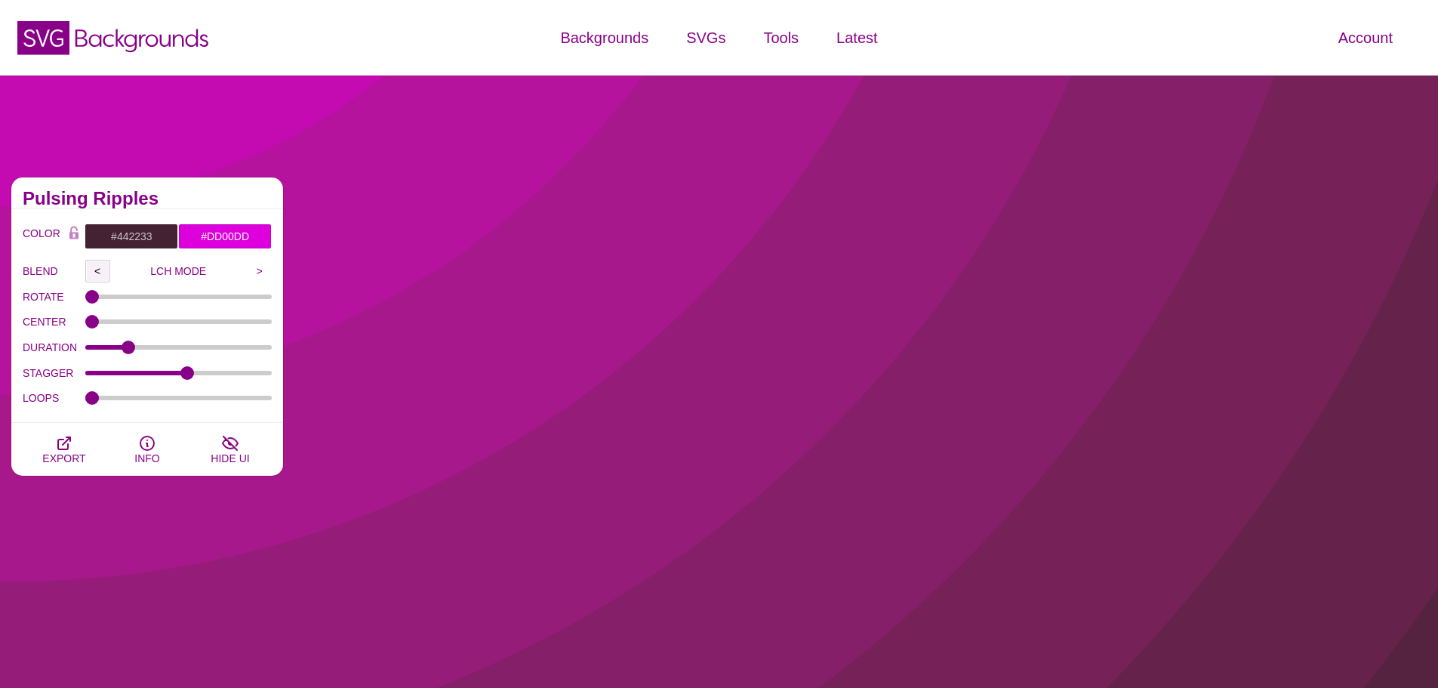
click at [98, 270] on input "<" at bounding box center [97, 271] width 25 height 23
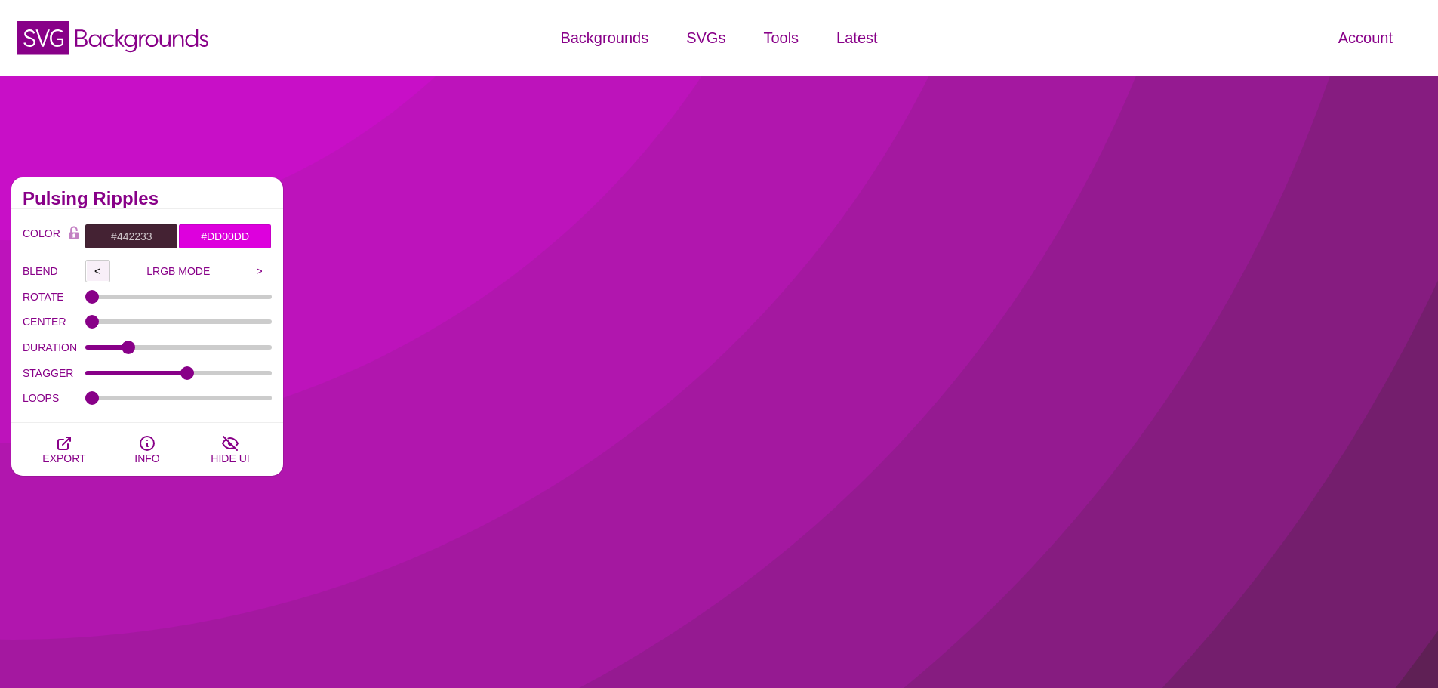
click at [98, 270] on input "<" at bounding box center [97, 271] width 25 height 23
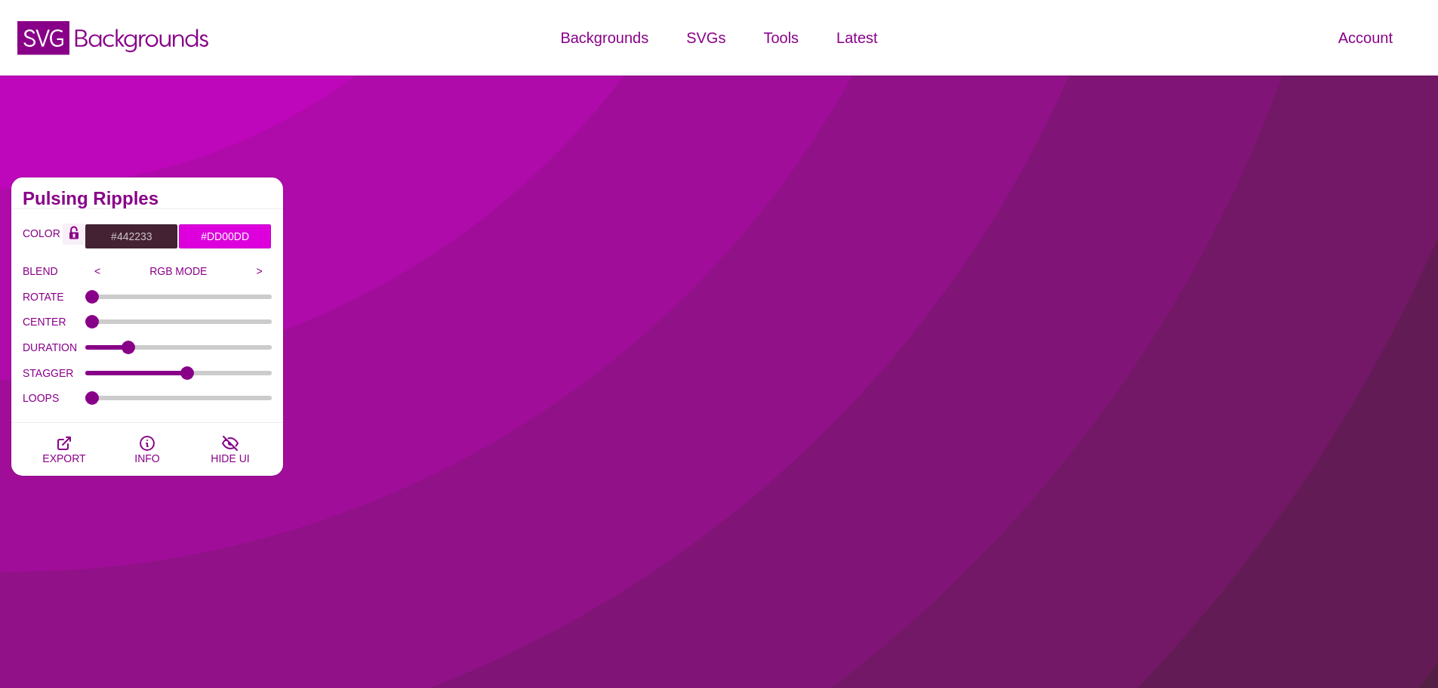
click at [78, 234] on icon "Color Lock" at bounding box center [73, 236] width 9 height 7
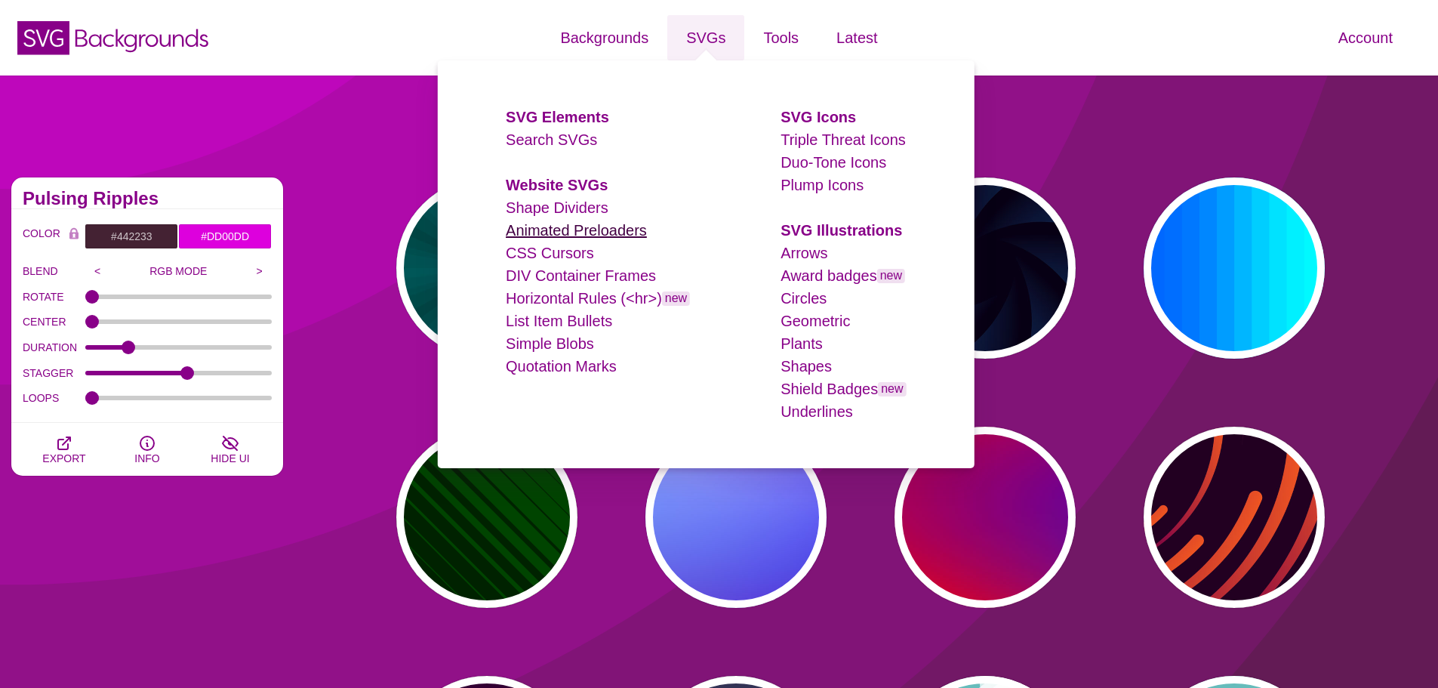
click at [642, 226] on link "Animated Preloaders" at bounding box center [576, 230] width 141 height 17
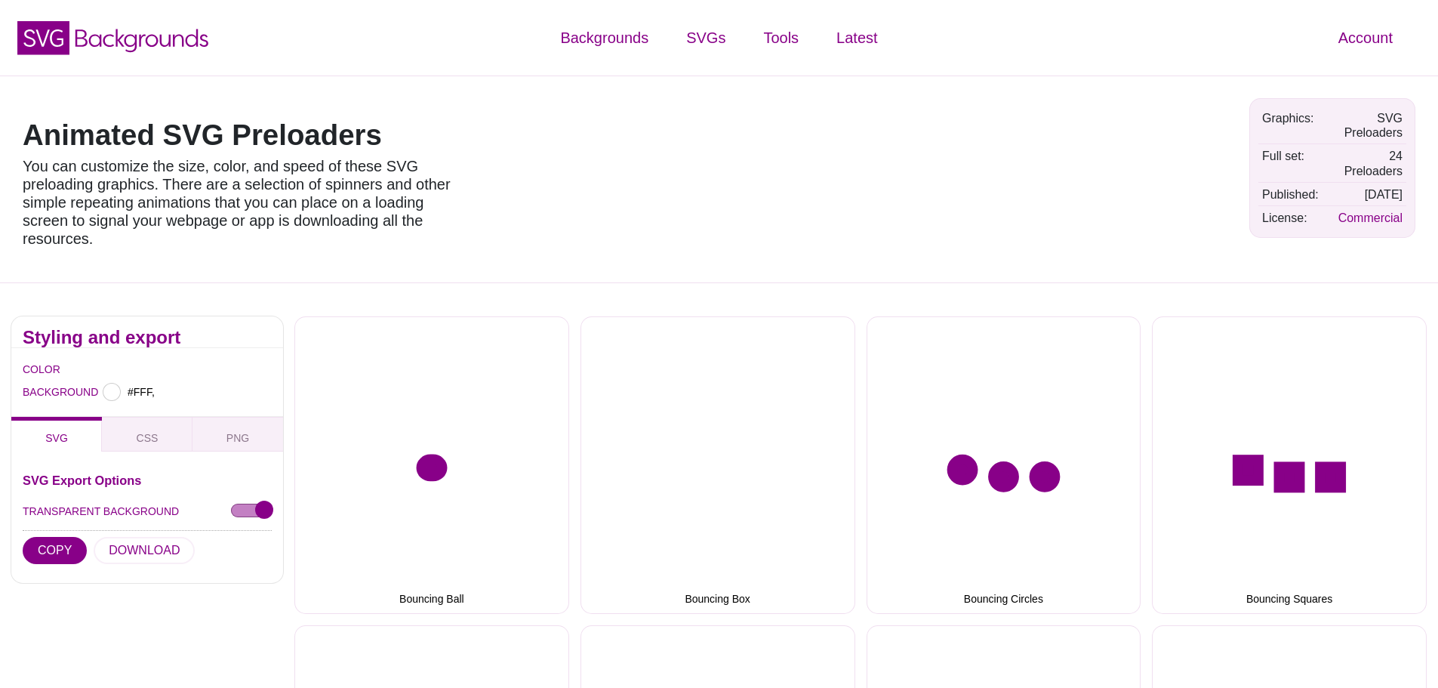
type input "#FFFFFF"
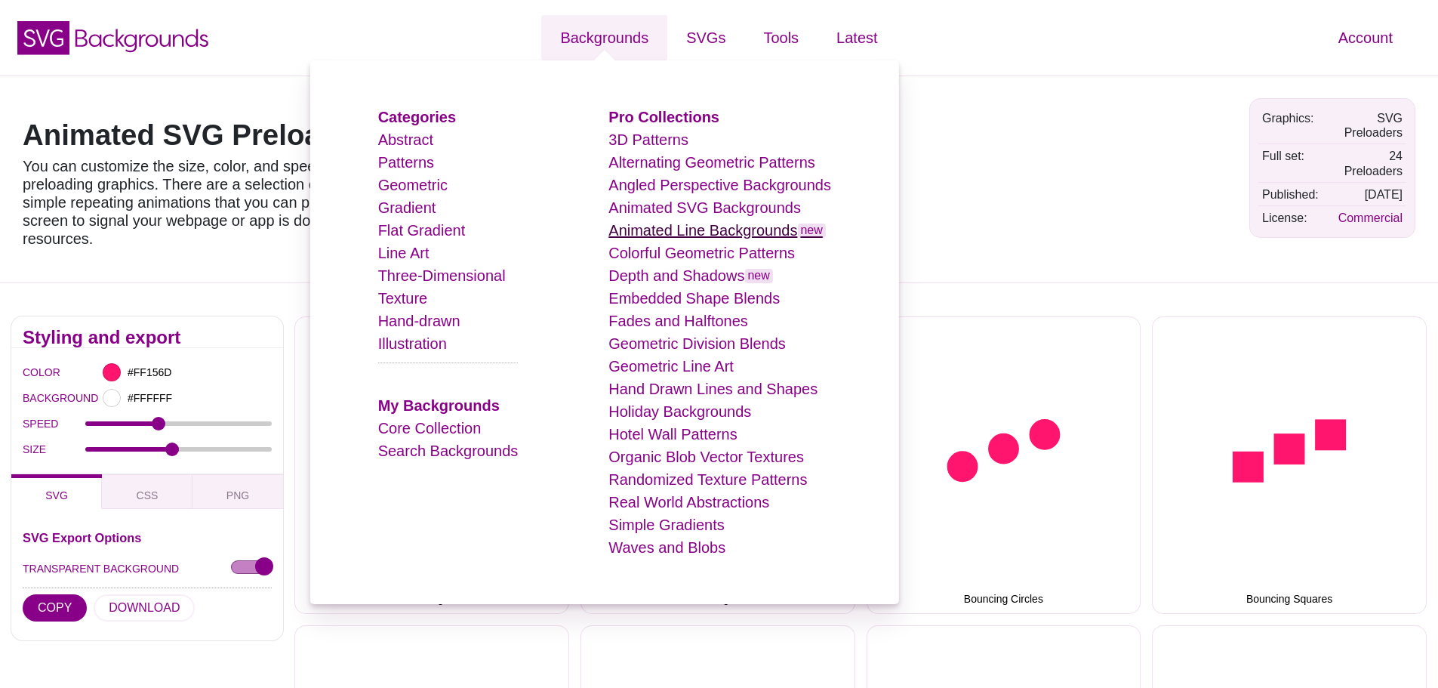
click at [757, 225] on link "Animated Line Backgrounds new" at bounding box center [717, 230] width 217 height 17
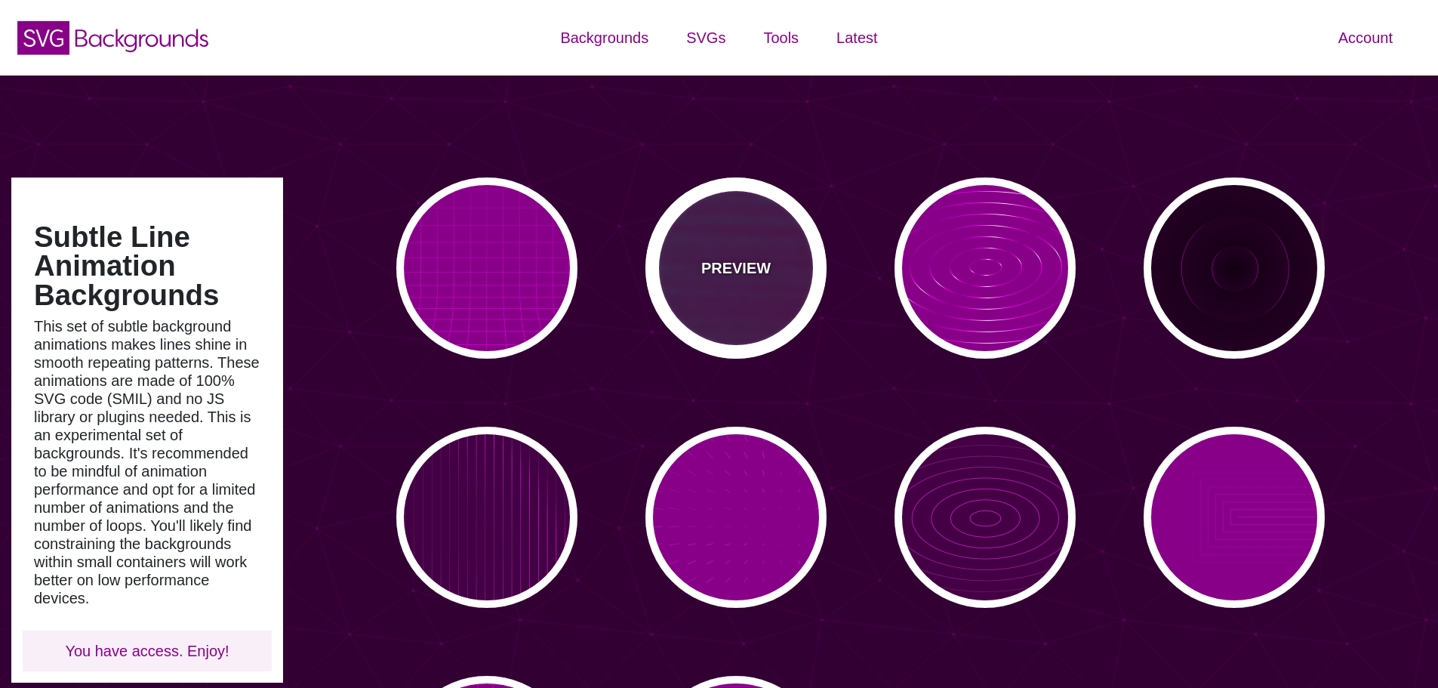
type input "#450057"
type input "#FFFFFF"
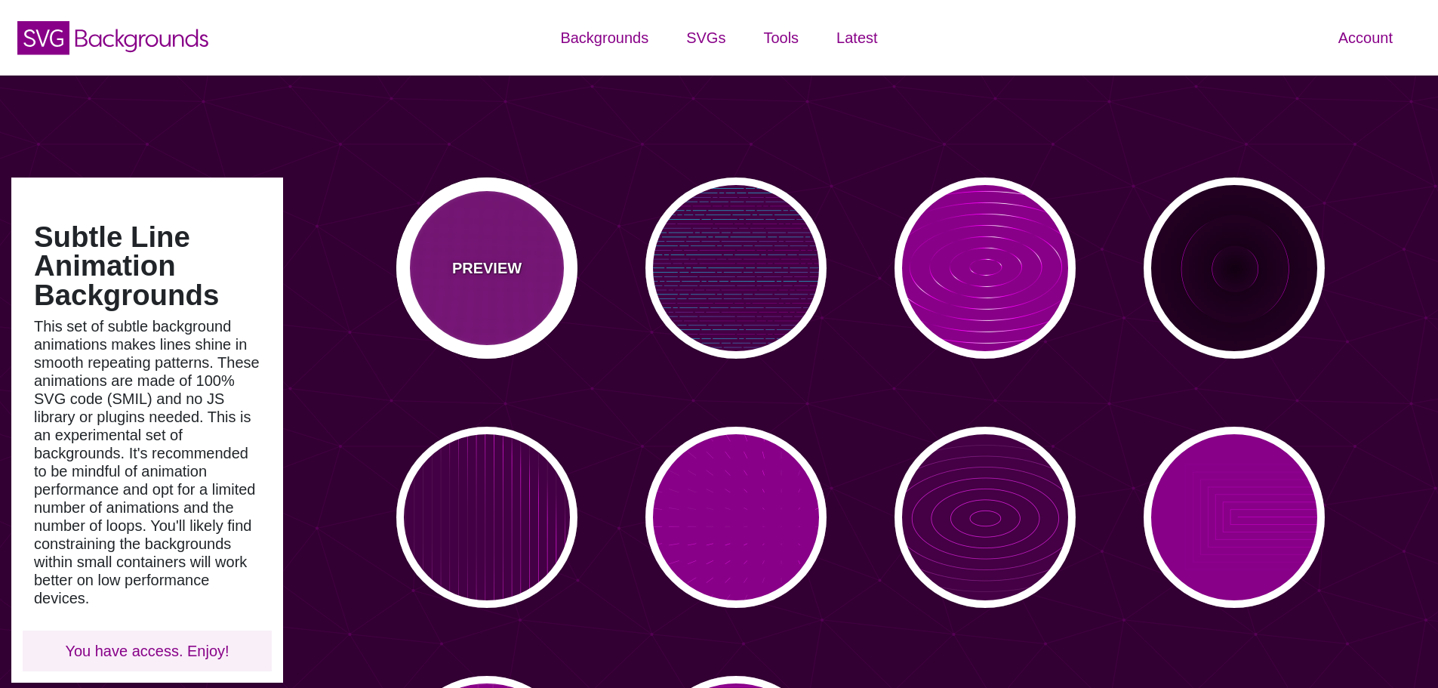
click at [548, 252] on div "PREVIEW" at bounding box center [486, 267] width 181 height 181
type input "#880088"
type input "0"
type input "5"
type input "999"
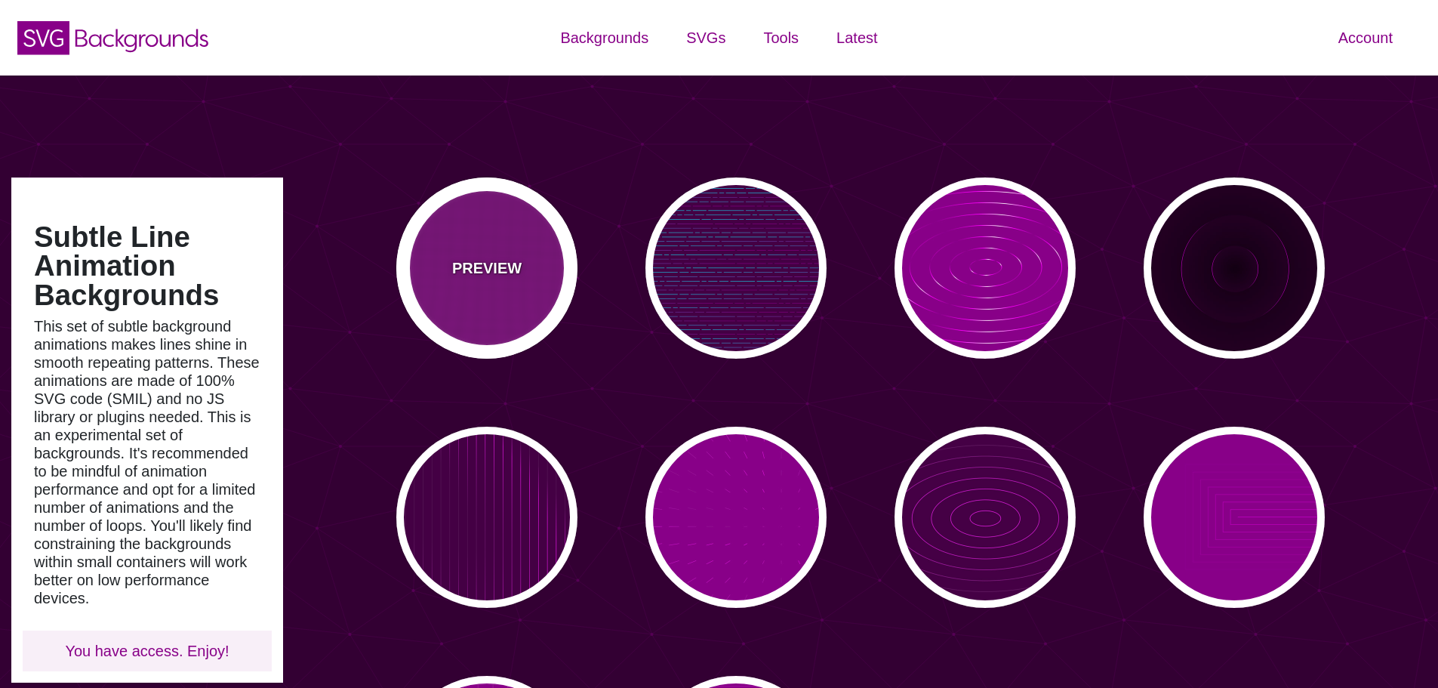
type input "0"
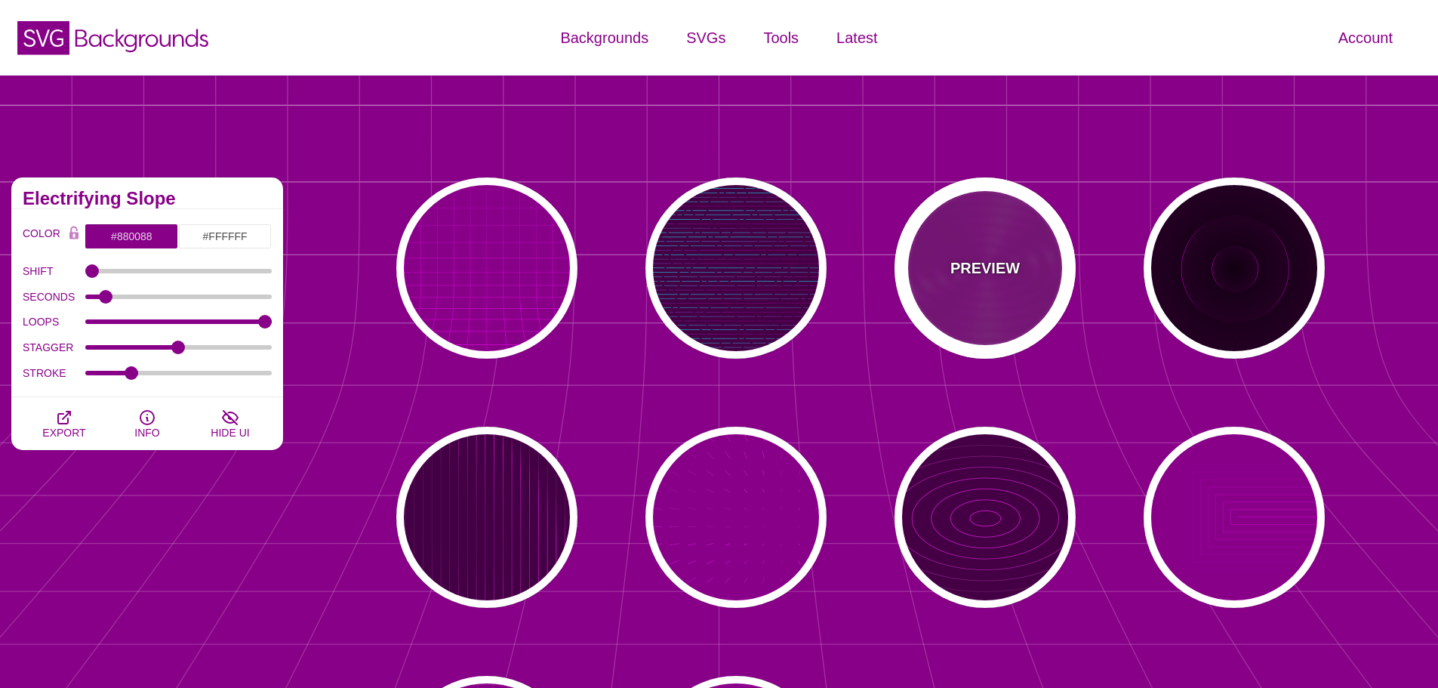
click at [923, 252] on div "PREVIEW" at bounding box center [985, 267] width 181 height 181
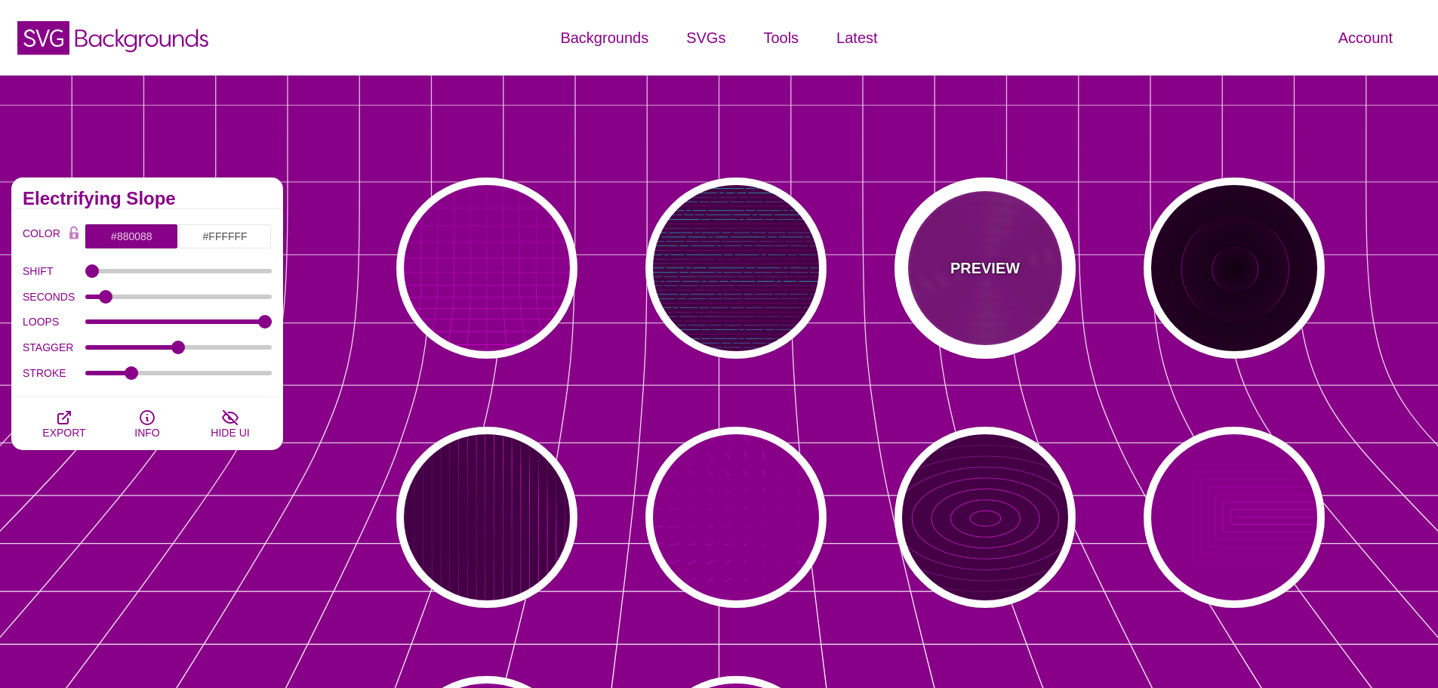
type input "#FF00FF"
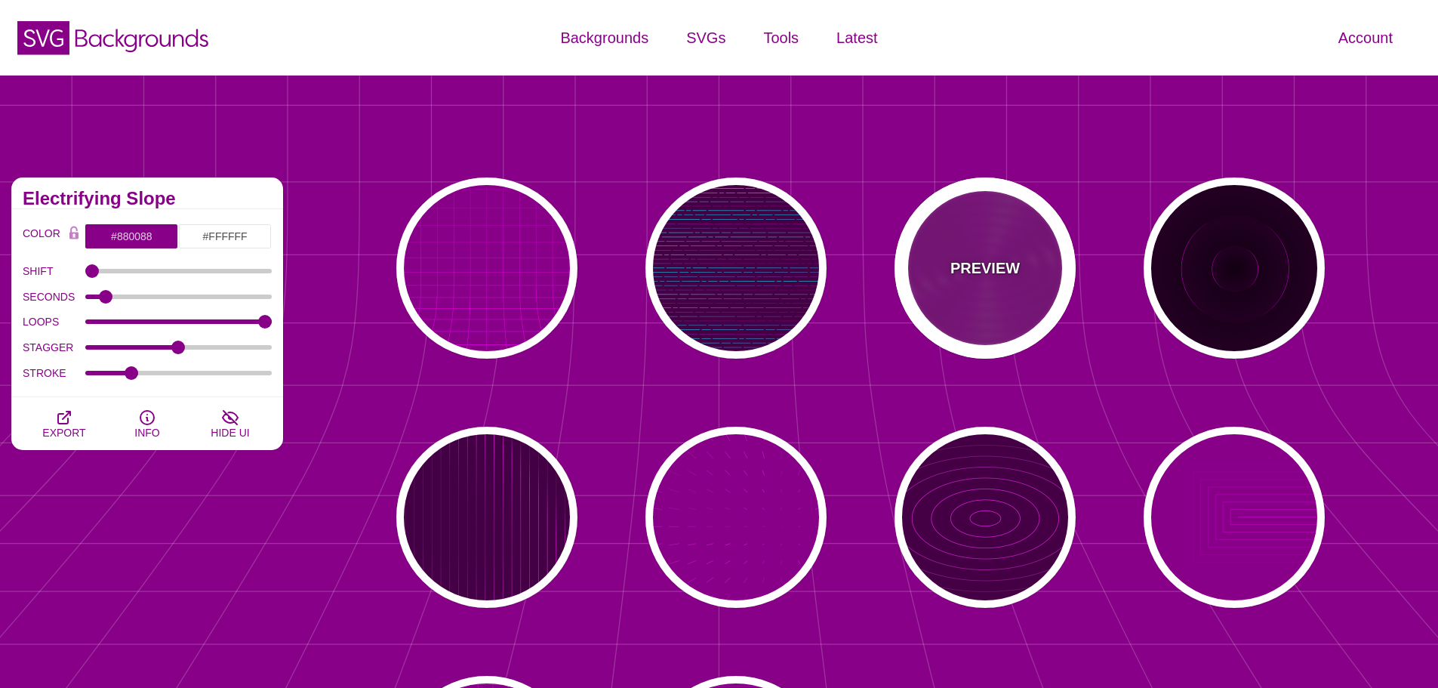
type input "#FFFFFF"
type input "10000"
type input "99"
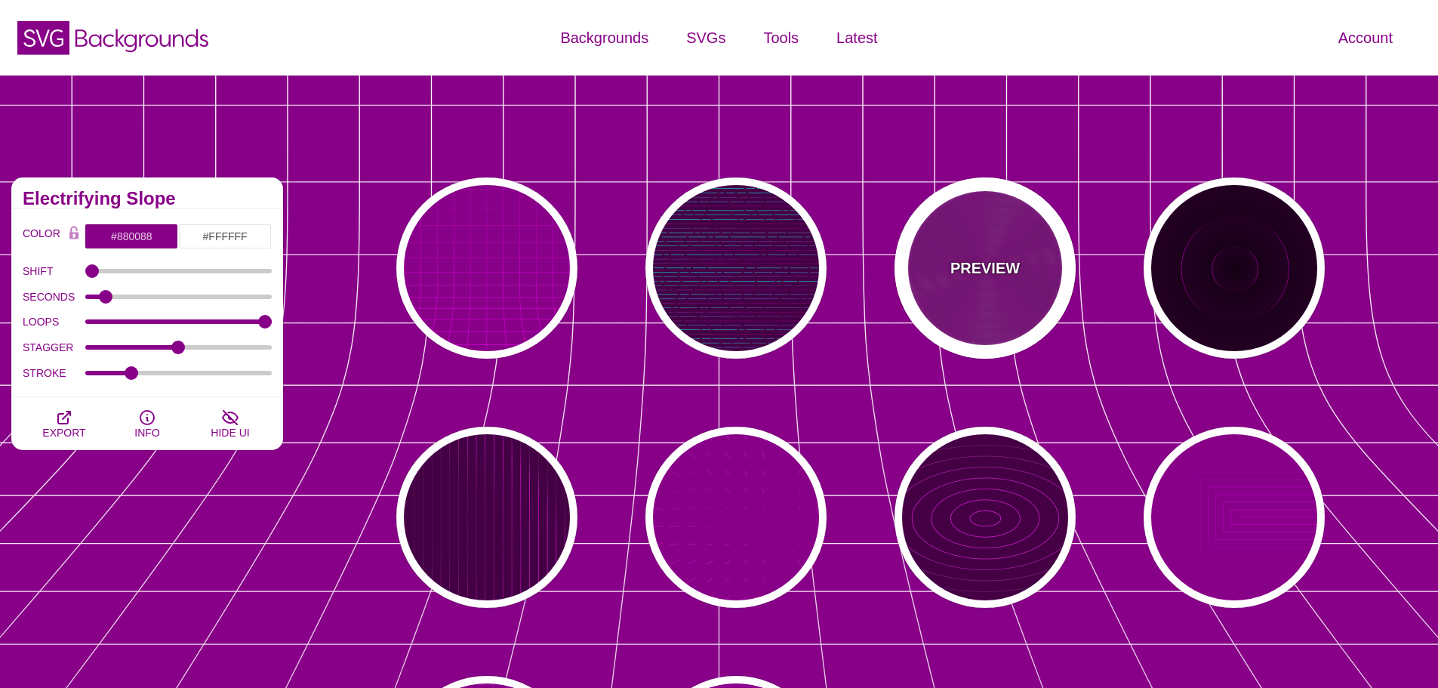
type input "50"
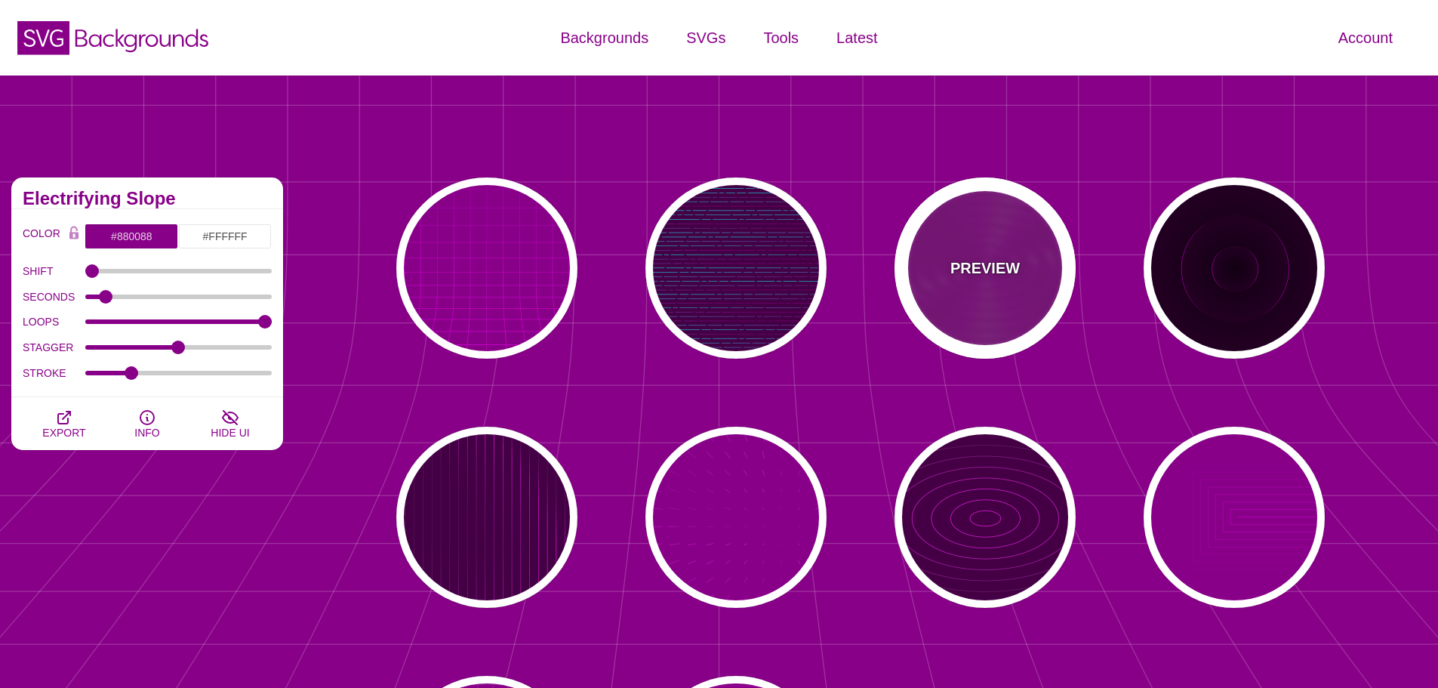
type input "1"
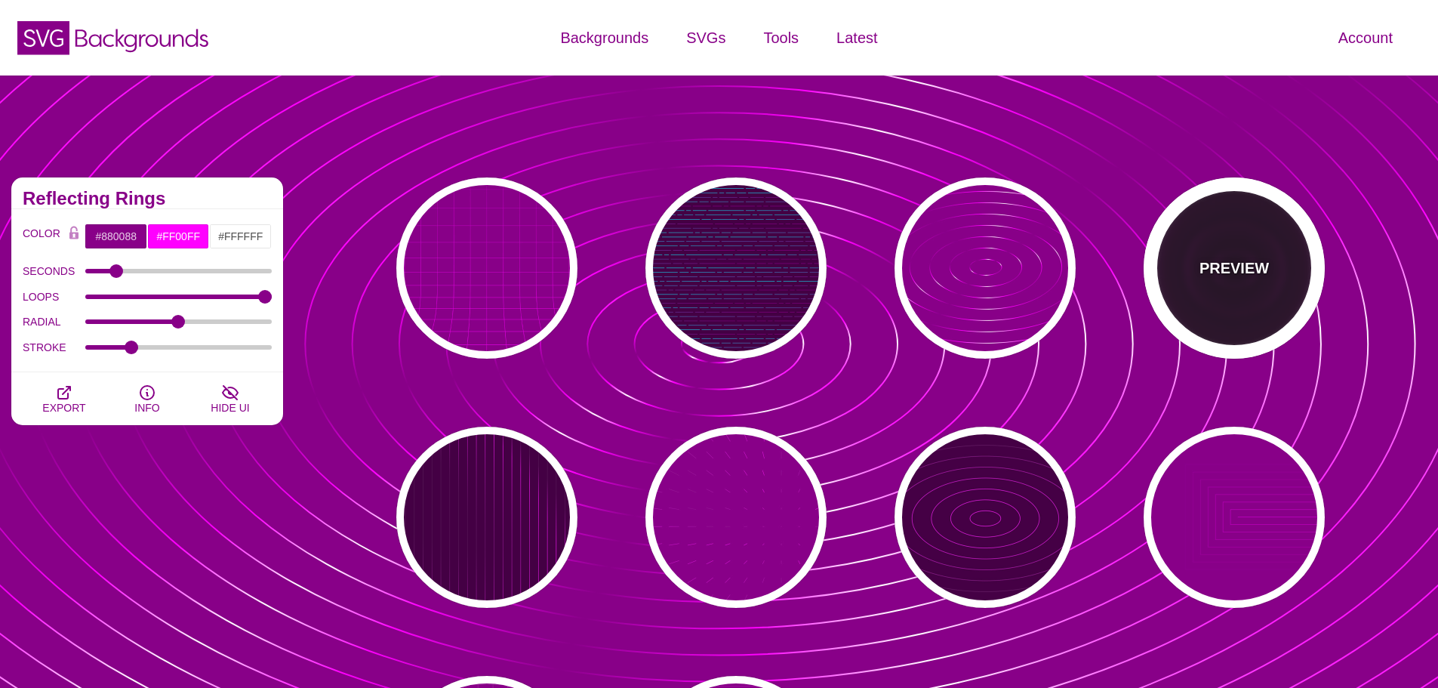
click at [1203, 255] on div "PREVIEW" at bounding box center [1234, 267] width 181 height 181
type input "#220022"
type input "#110011"
type input "6"
type input "999"
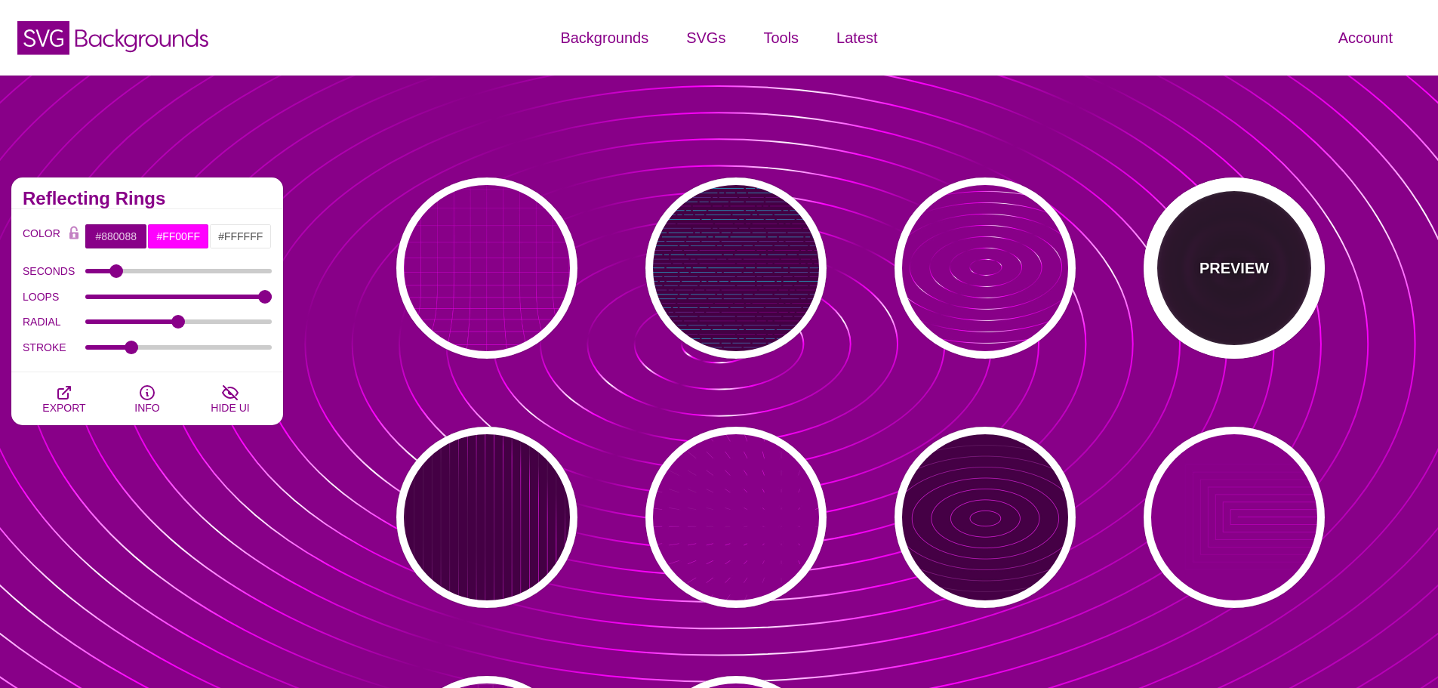
type input "1"
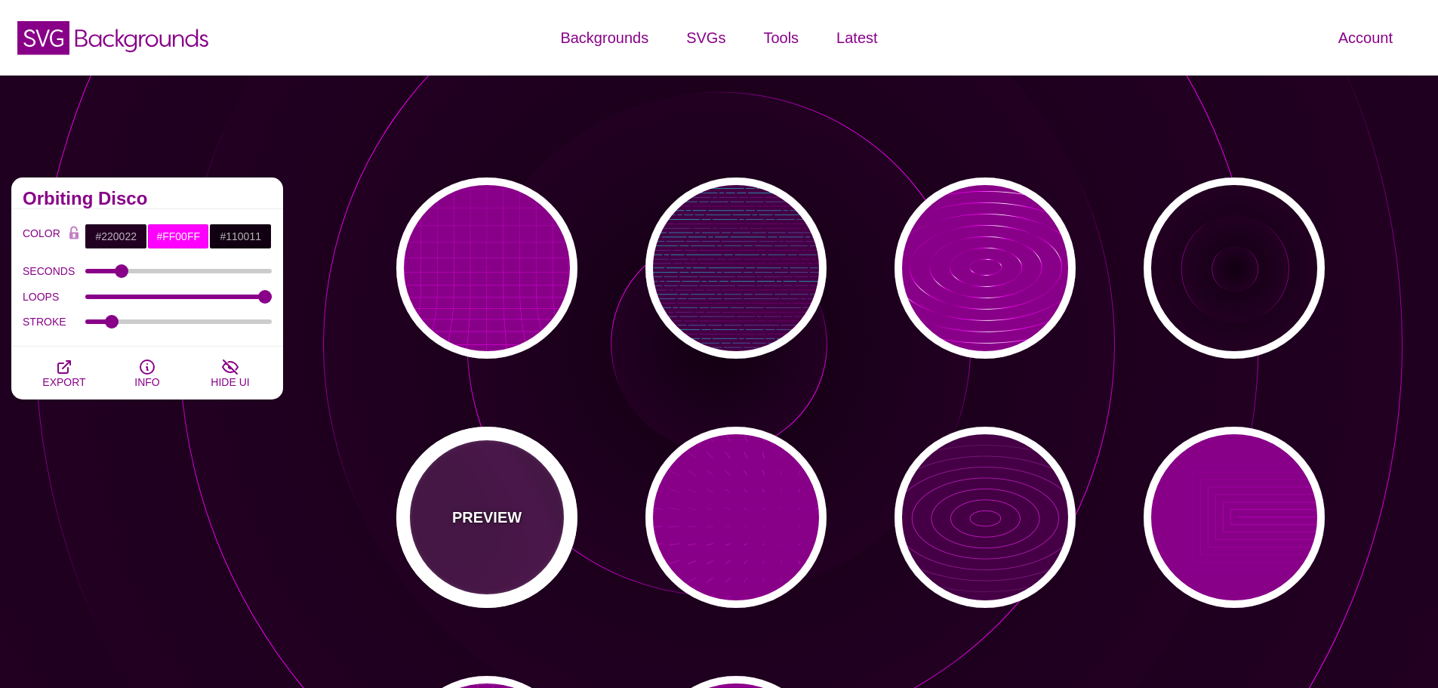
click at [547, 465] on div "PREVIEW" at bounding box center [486, 517] width 181 height 181
type input "#440044"
type input "#FFFFFF"
type input "20"
type input "0.1"
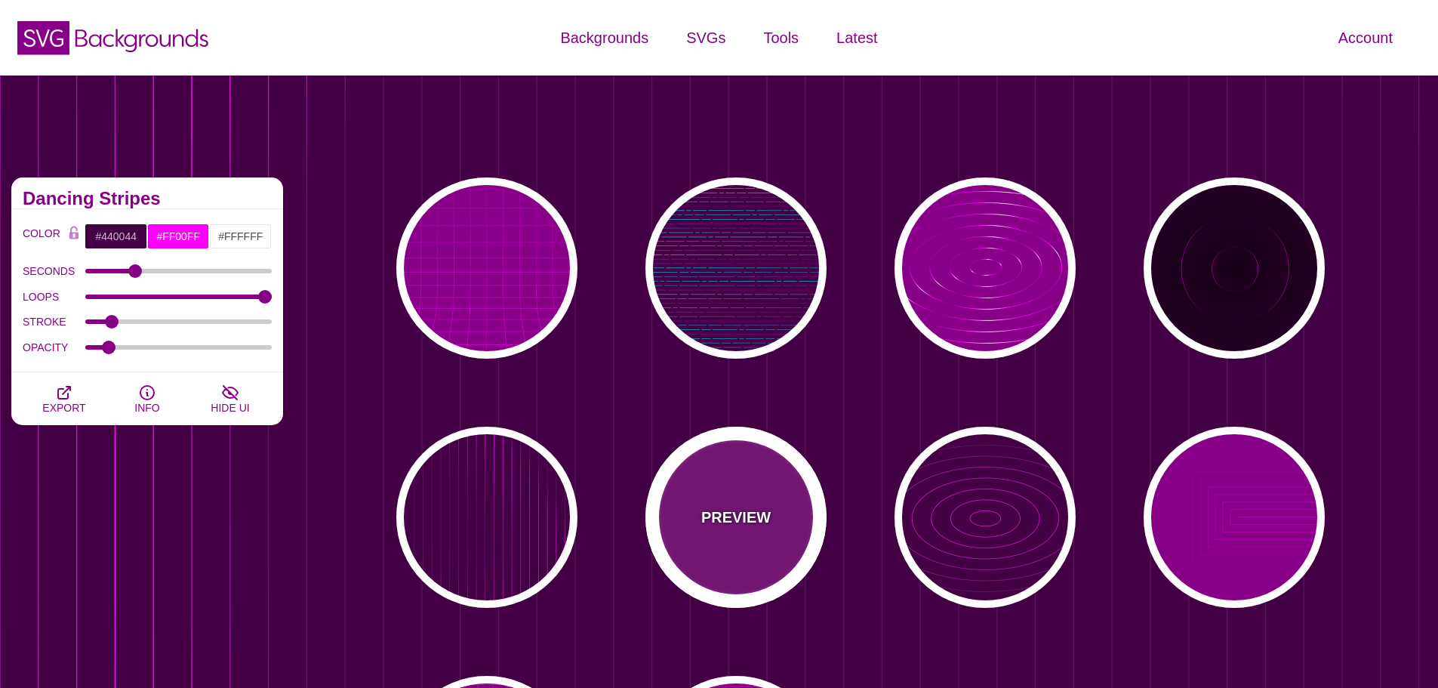
click at [726, 481] on div "PREVIEW" at bounding box center [736, 517] width 181 height 181
type input "#880088"
type input "15"
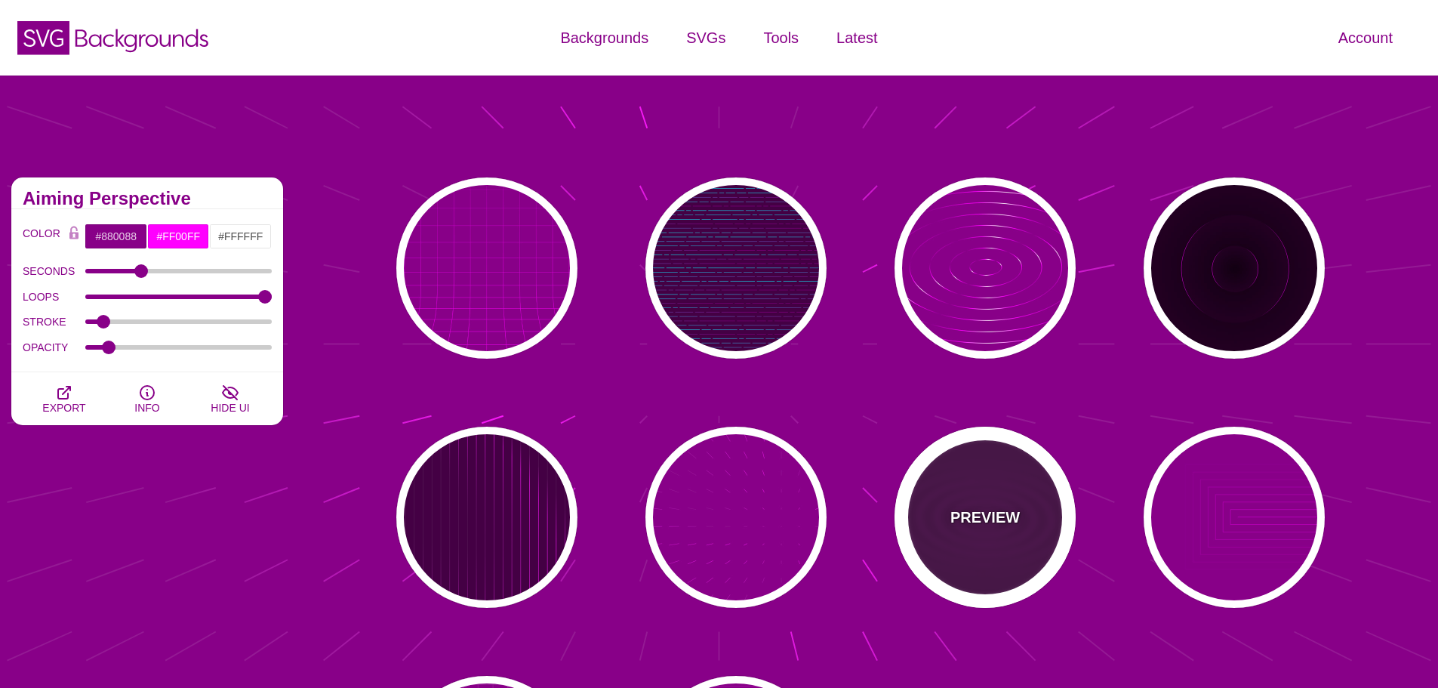
click at [970, 481] on div "PREVIEW" at bounding box center [985, 517] width 181 height 181
type input "#440044"
type input "5"
type input "0"
type input "1"
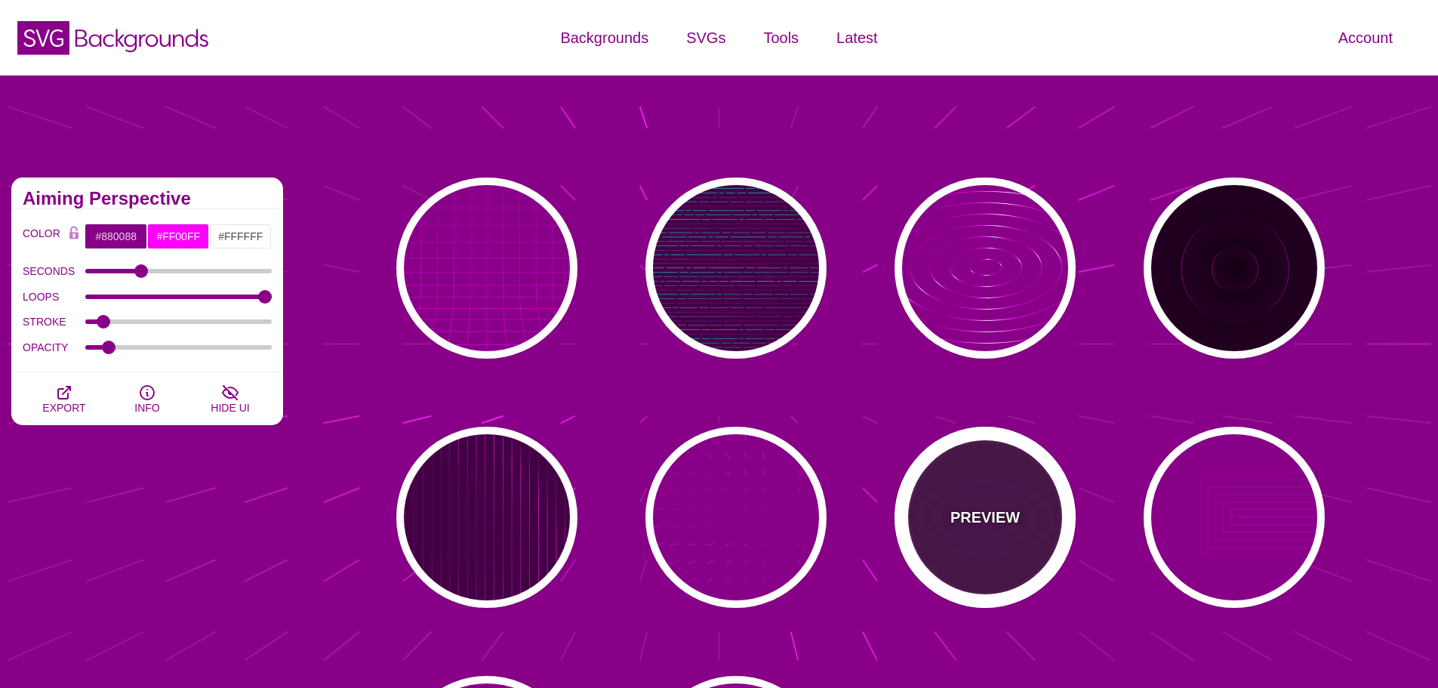
type input "0.1"
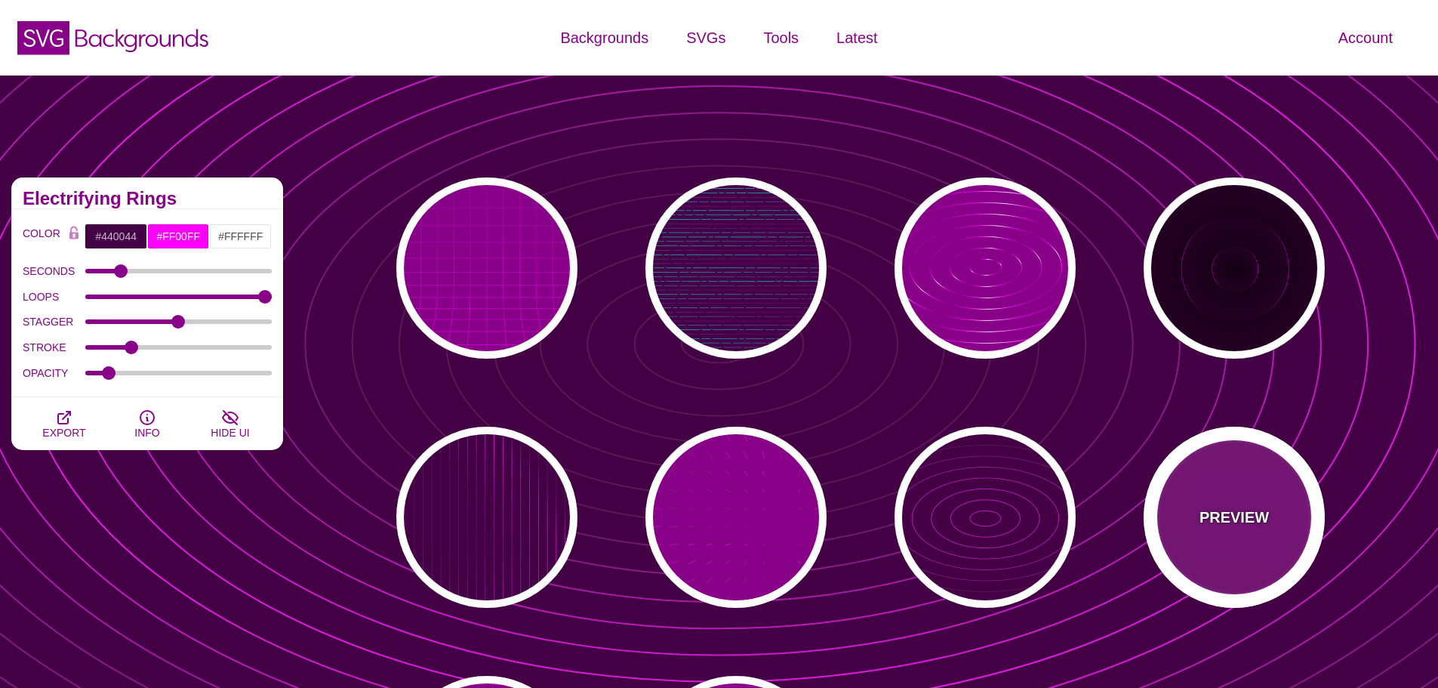
click at [1235, 490] on div "PREVIEW" at bounding box center [1234, 517] width 181 height 181
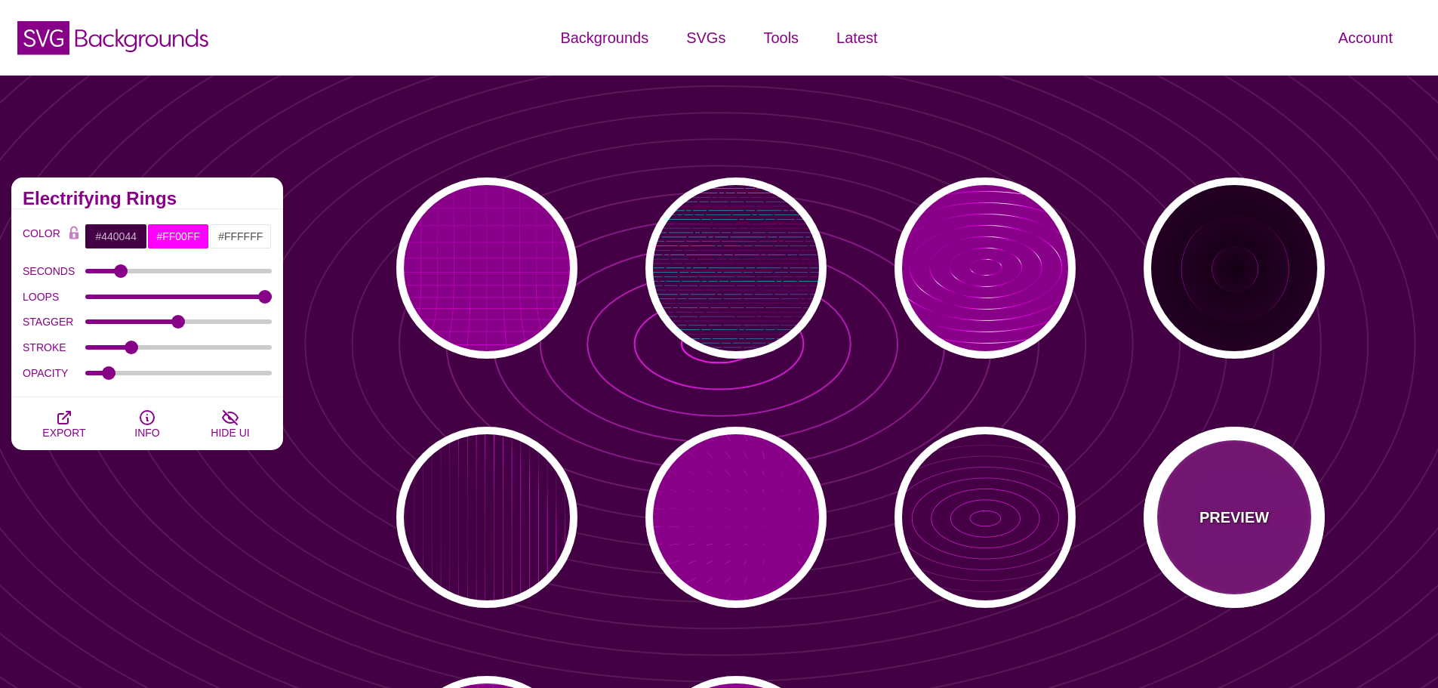
type input "#880088"
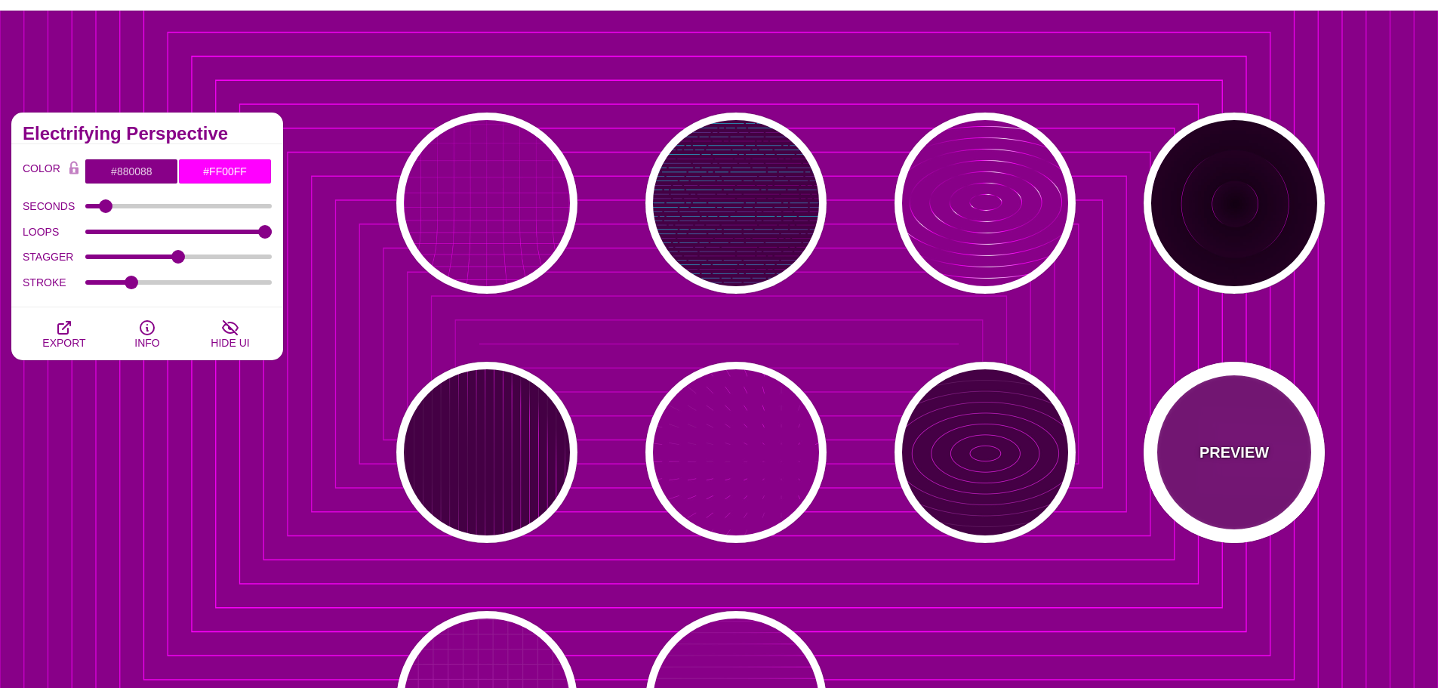
scroll to position [302, 0]
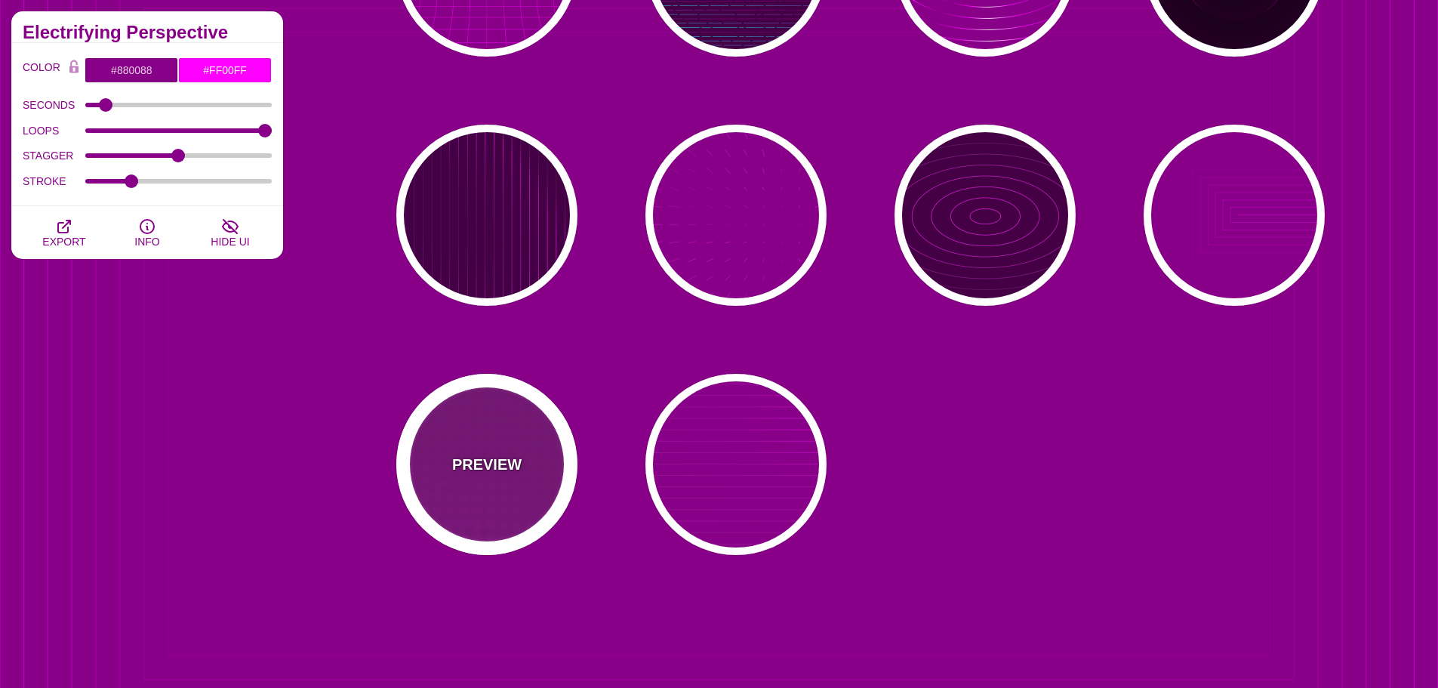
click at [547, 446] on div "PREVIEW" at bounding box center [486, 464] width 181 height 181
type input "20"
type input "1"
type input "0.1"
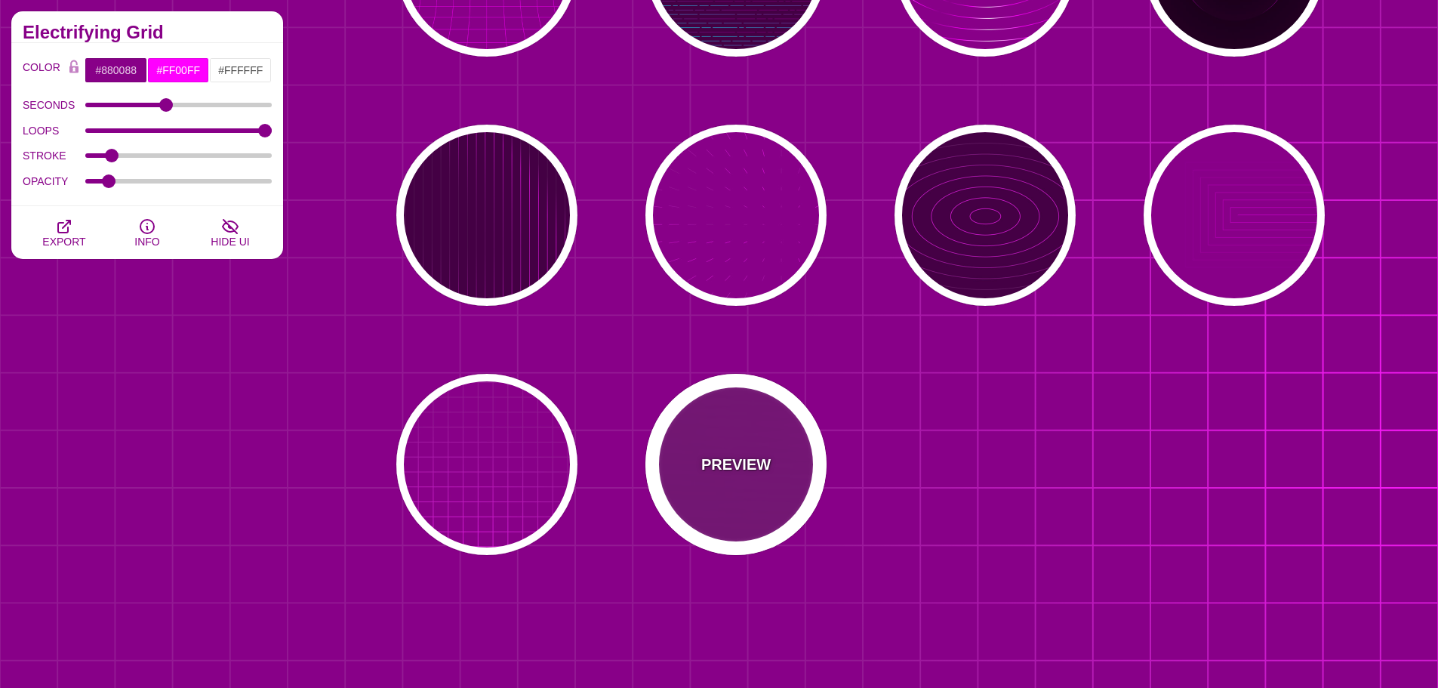
click at [774, 447] on div "PREVIEW" at bounding box center [736, 464] width 181 height 181
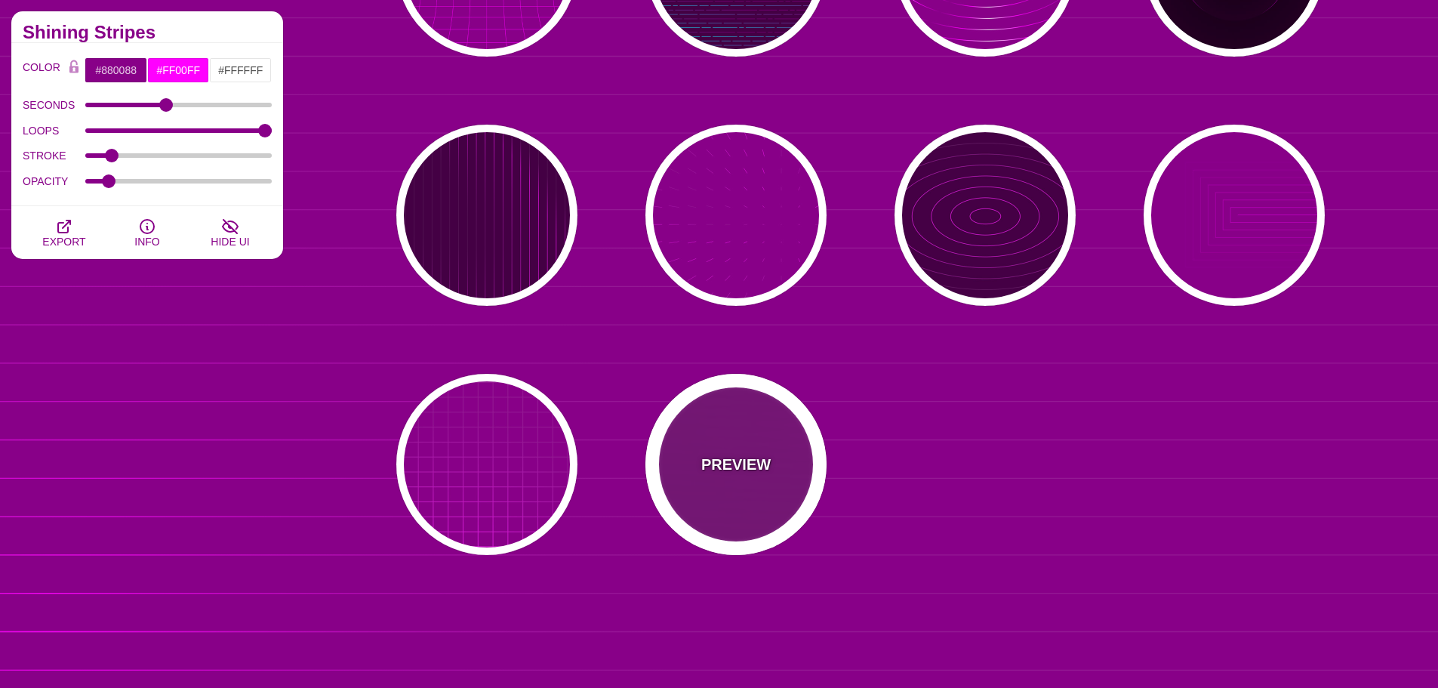
scroll to position [0, 0]
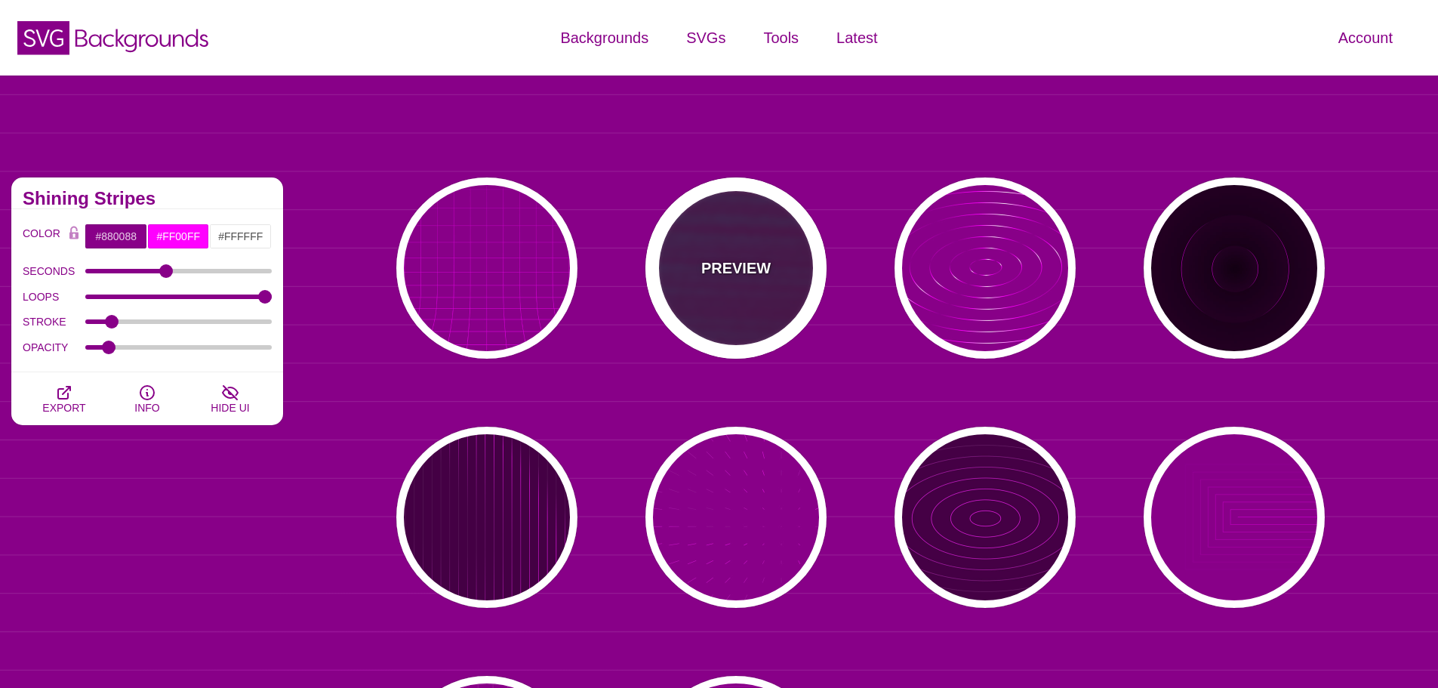
click at [777, 257] on div "PREVIEW" at bounding box center [736, 267] width 181 height 181
type input "#440044"
type input "#00FFFF"
type input "#FF0000"
type input "#880088"
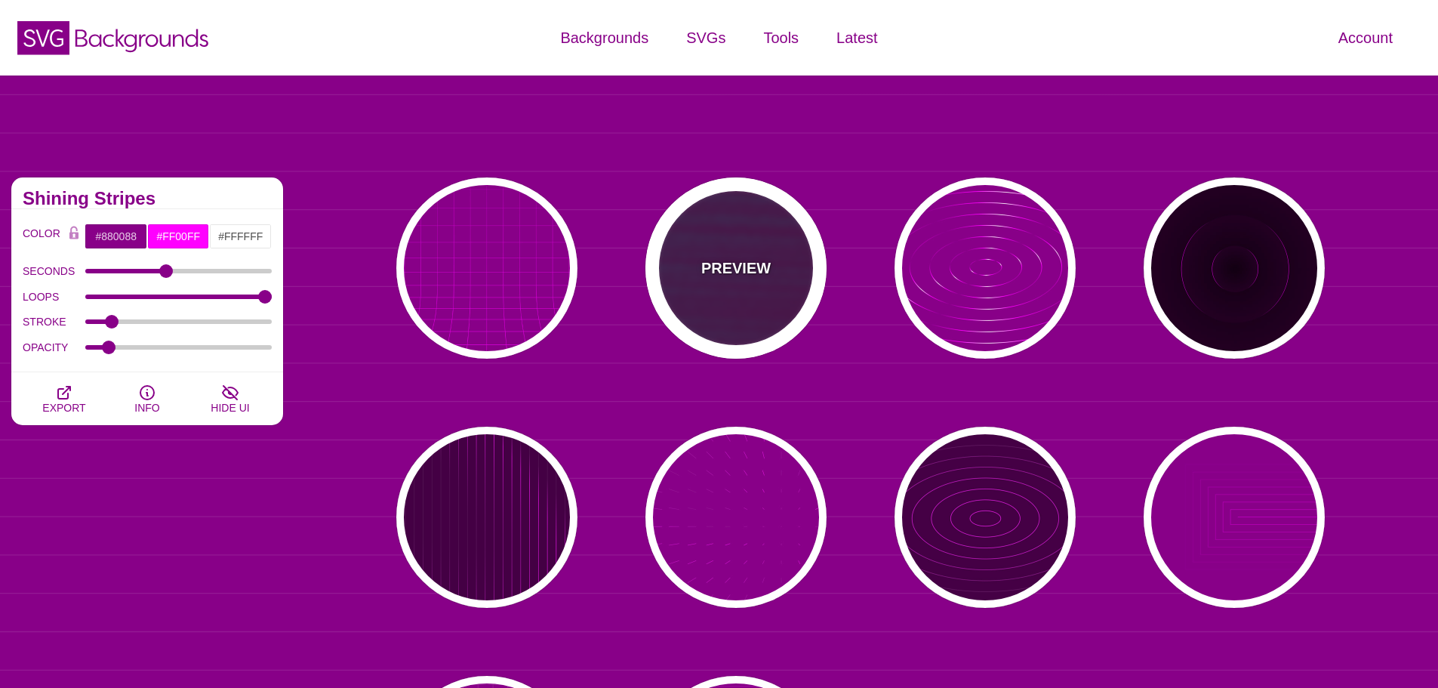
type input "15"
type input "1"
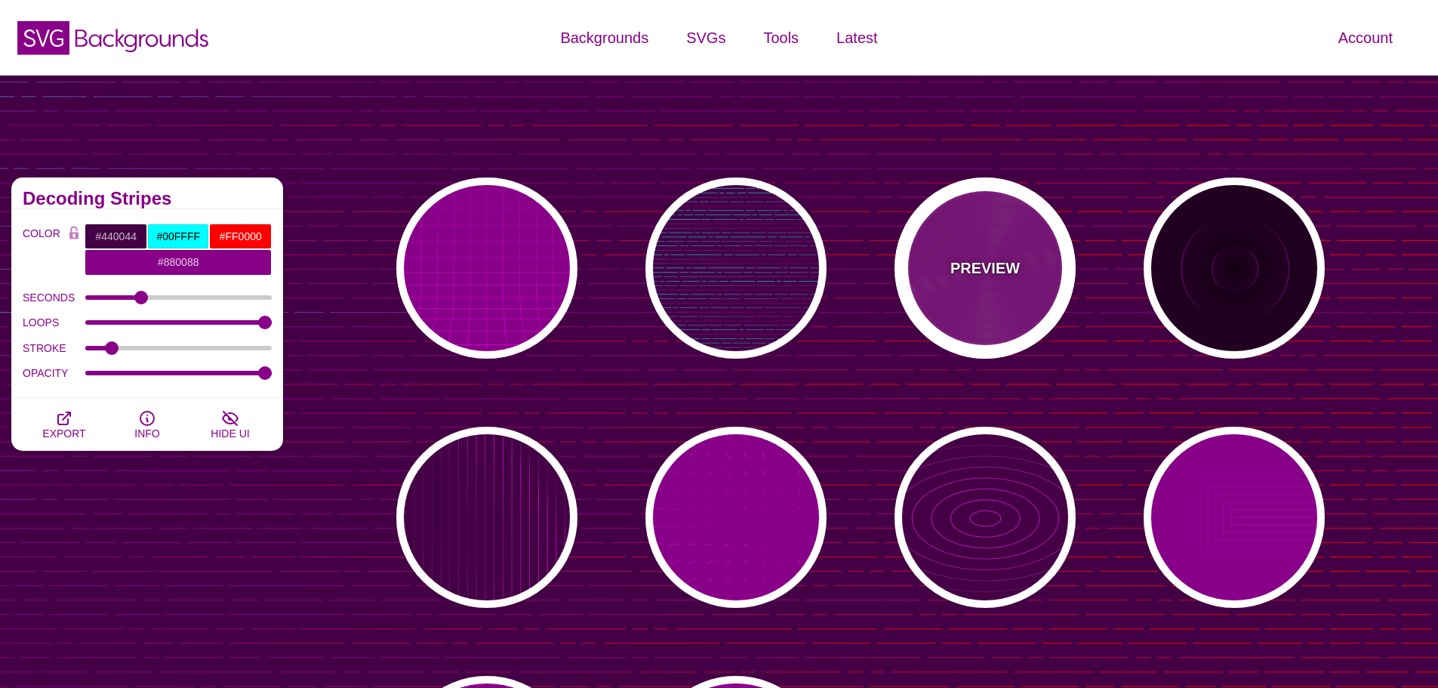
click at [968, 270] on p "PREVIEW" at bounding box center [985, 268] width 69 height 23
type input "#880088"
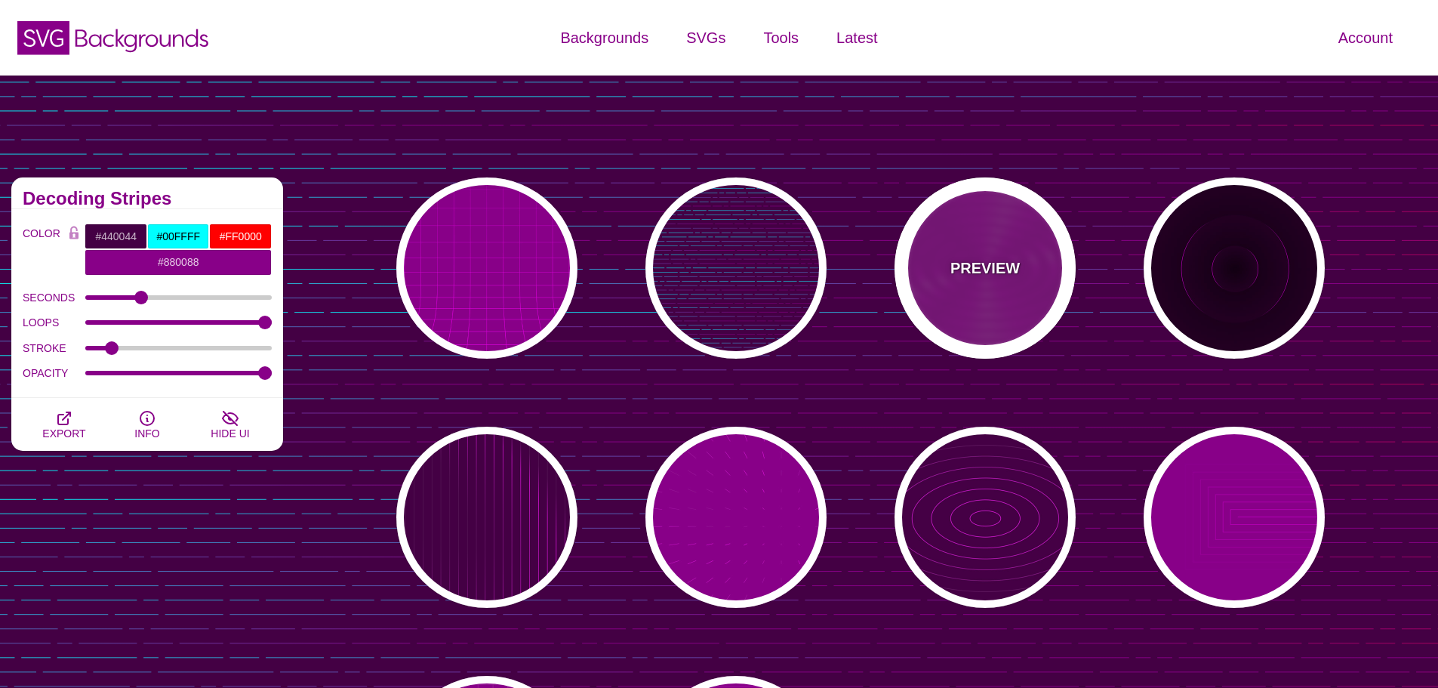
type input "#FF00FF"
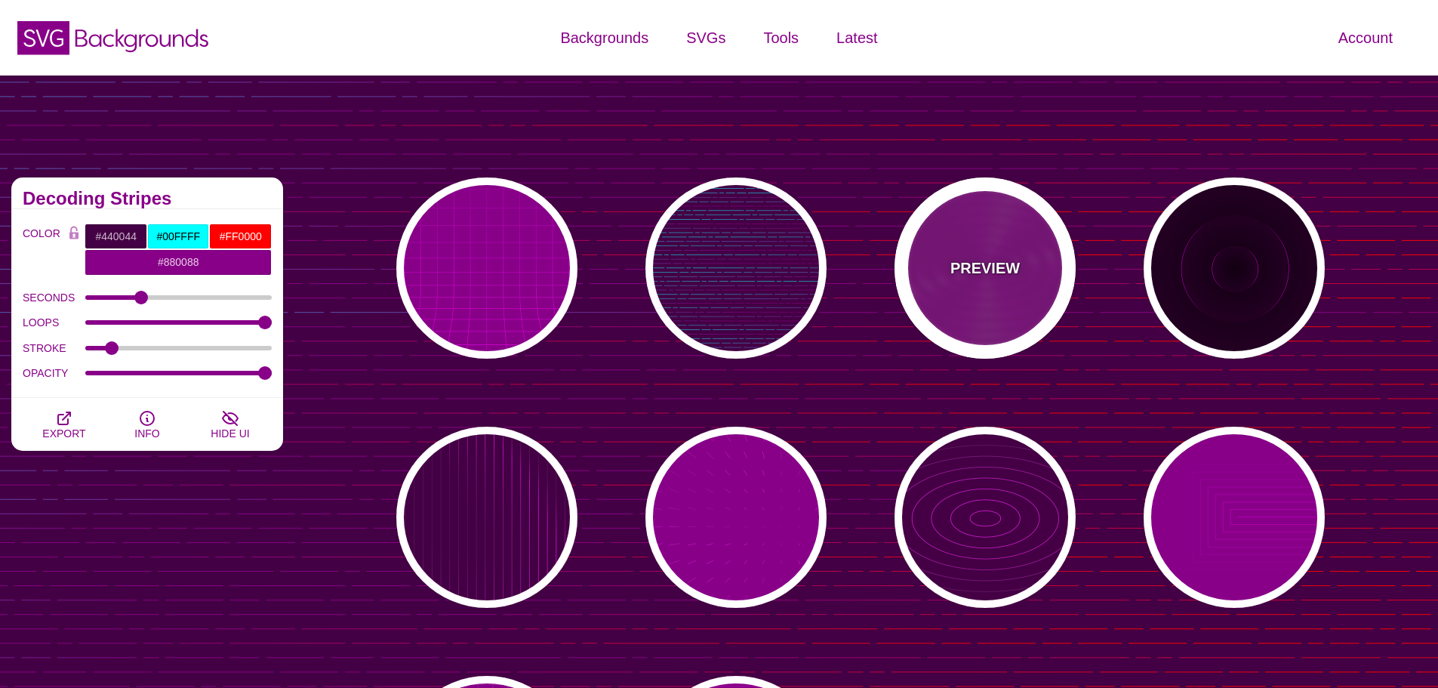
type input "#FFFFFF"
type input "10000"
type input "99"
type input "50"
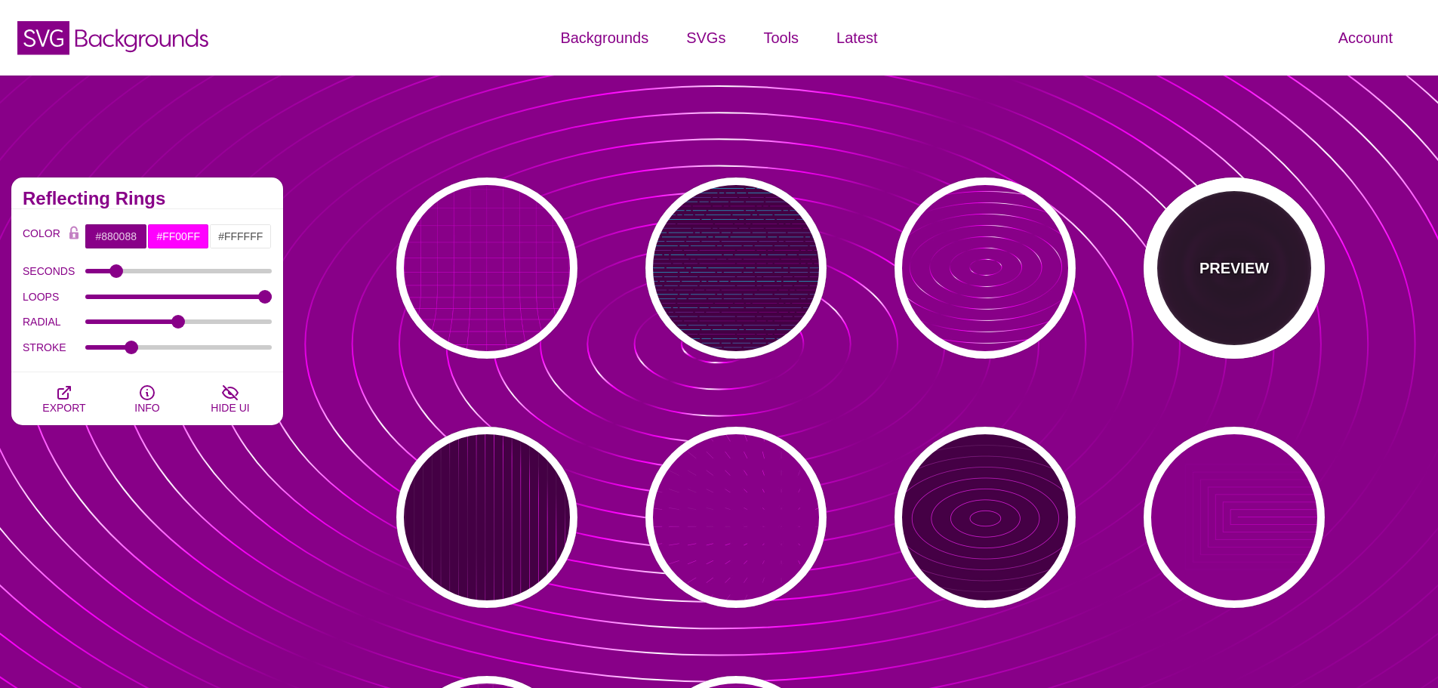
click at [1202, 269] on p "PREVIEW" at bounding box center [1234, 268] width 69 height 23
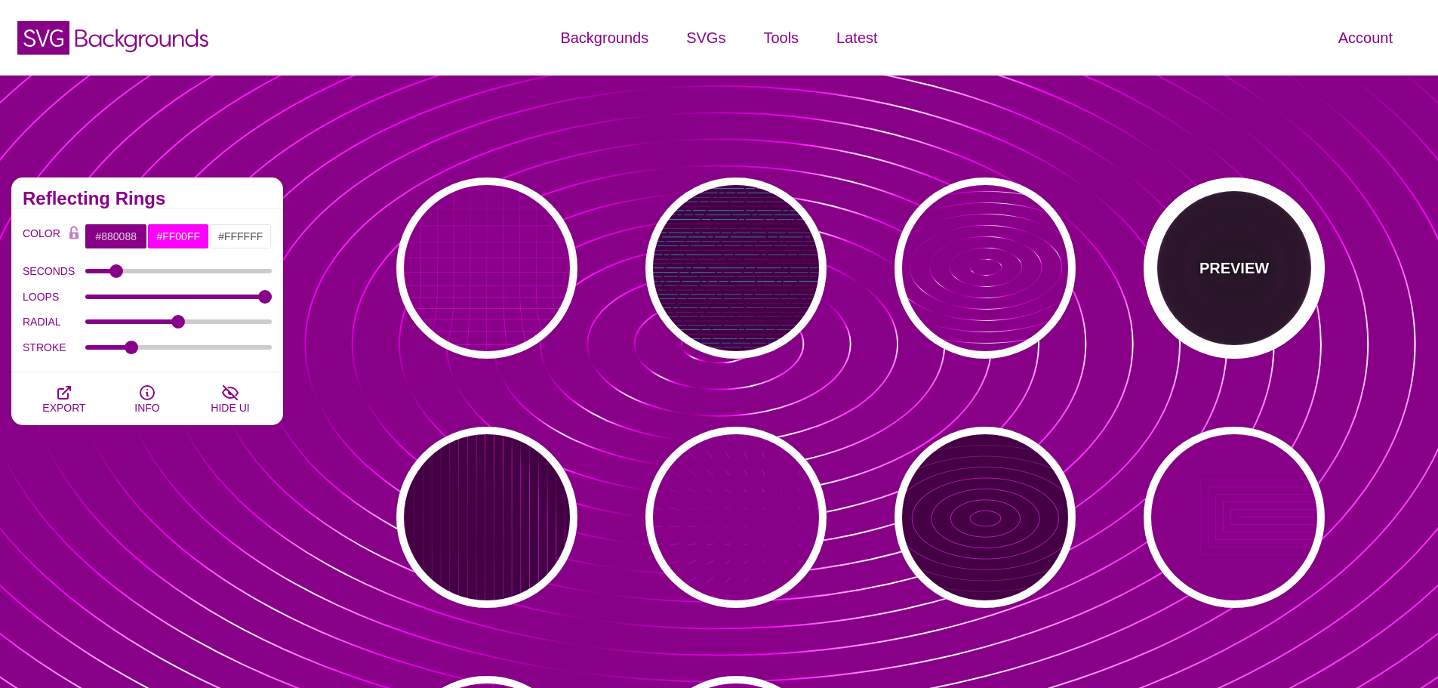
type input "#220022"
type input "#110011"
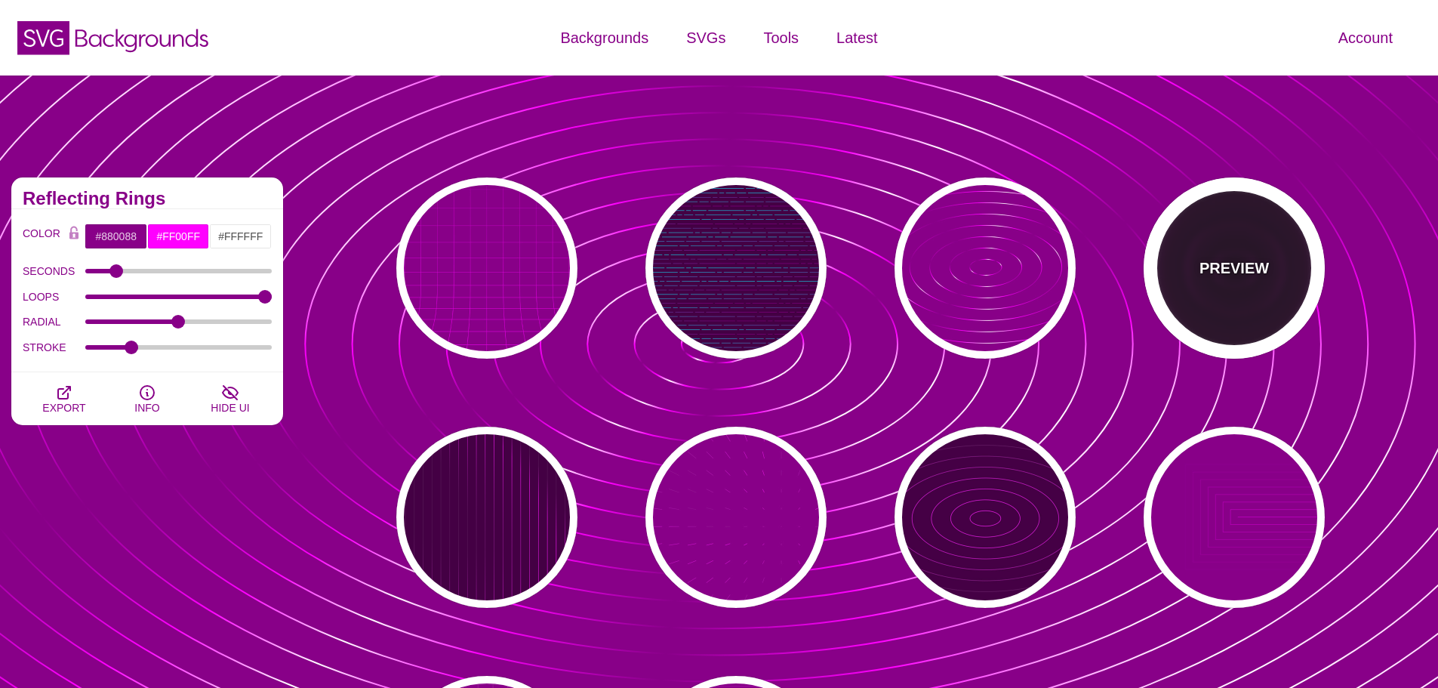
type input "6"
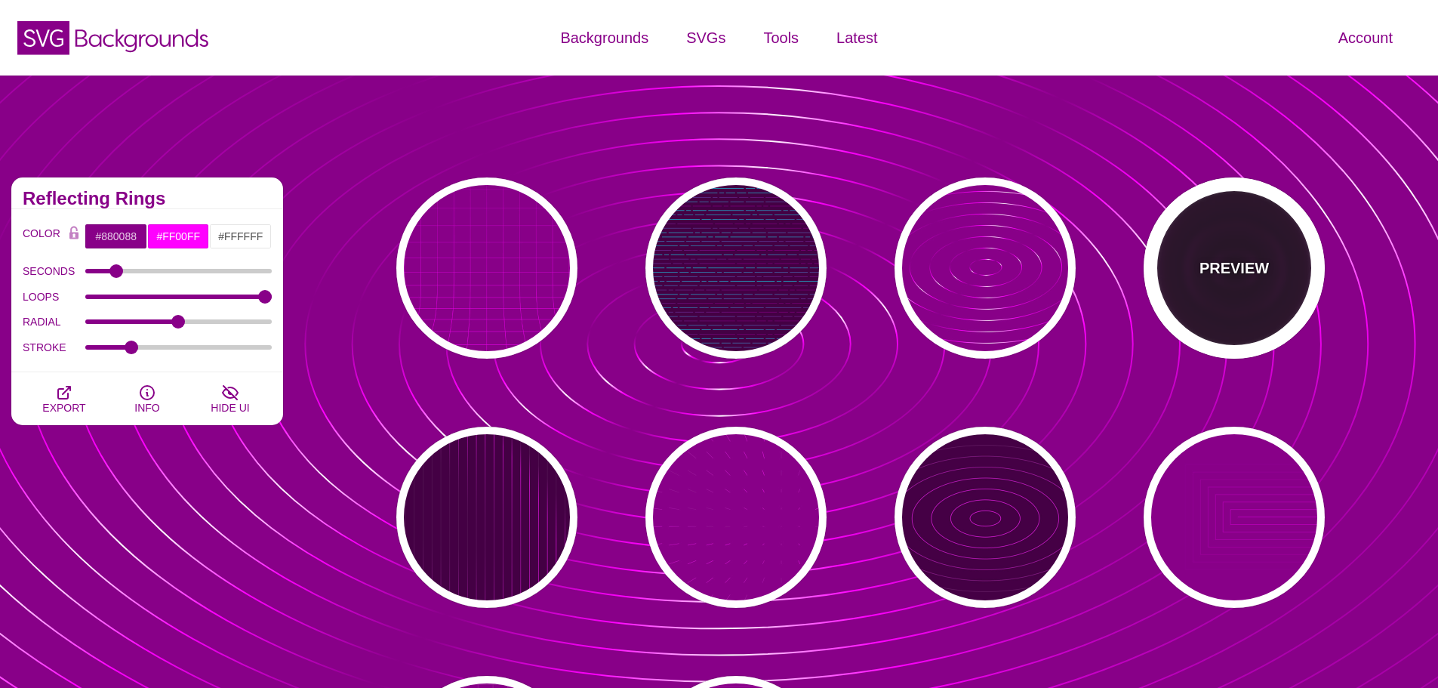
type input "999"
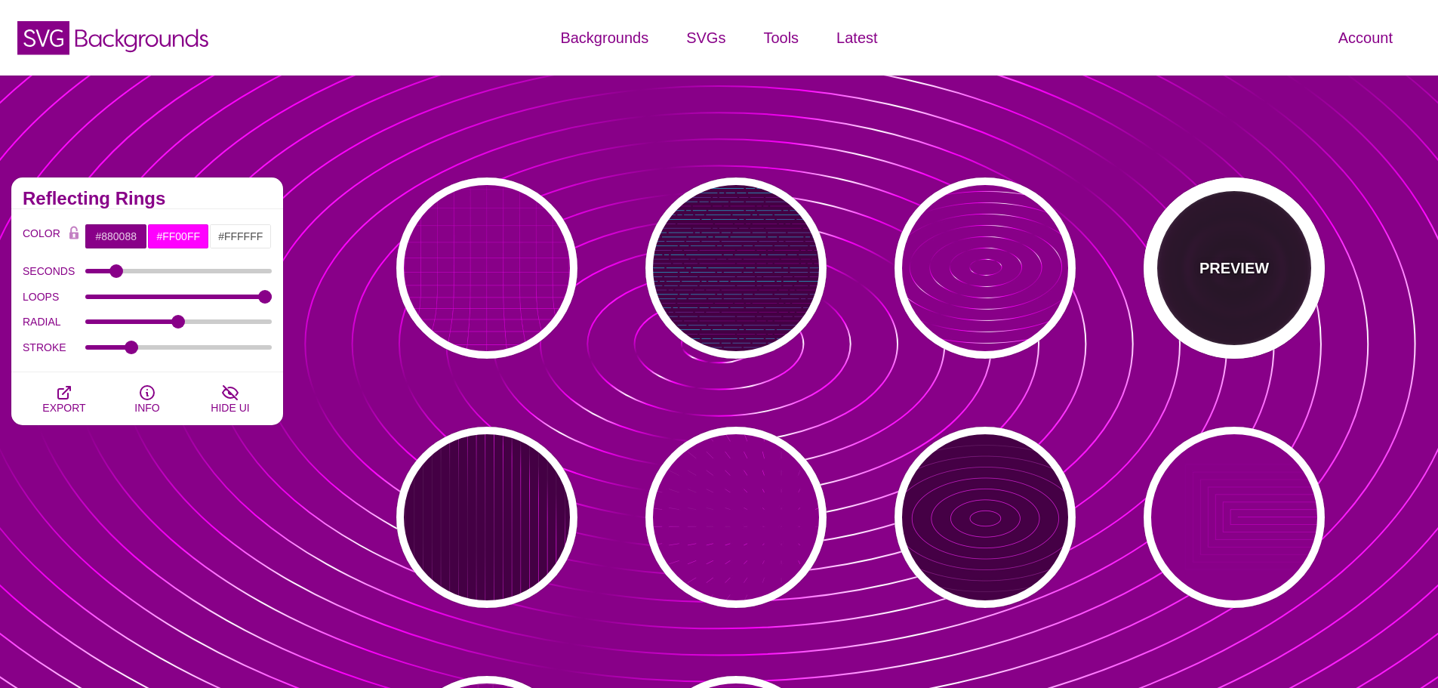
type input "1"
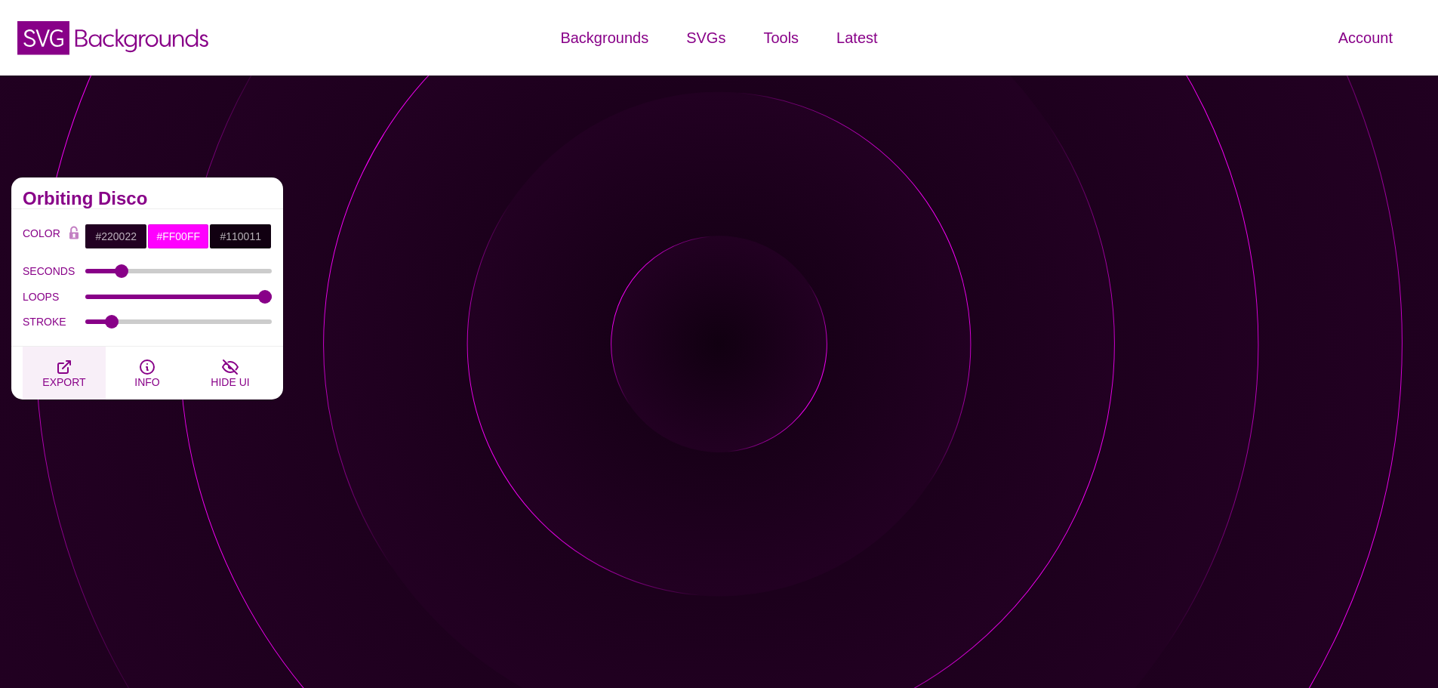
click at [70, 368] on icon "button" at bounding box center [64, 367] width 18 height 18
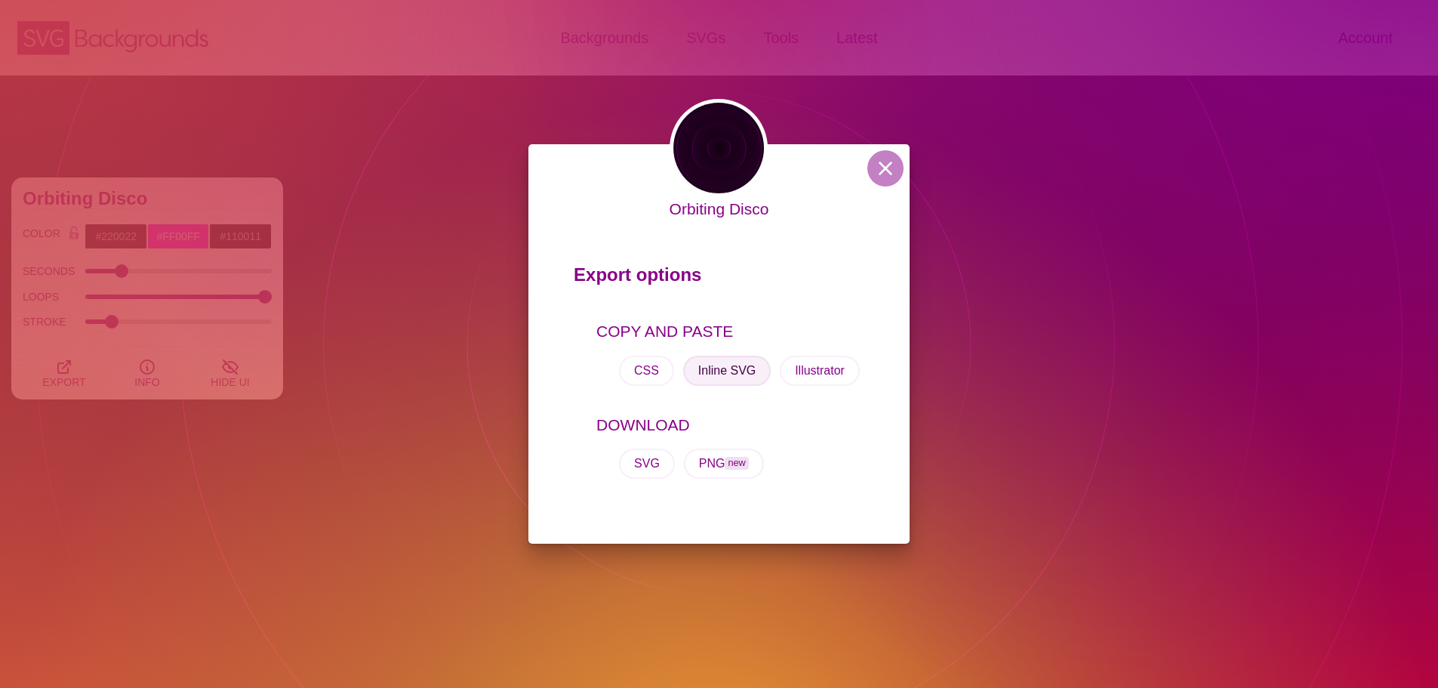
click at [738, 369] on button "Inline SVG" at bounding box center [727, 371] width 88 height 30
click at [883, 171] on button at bounding box center [886, 168] width 36 height 36
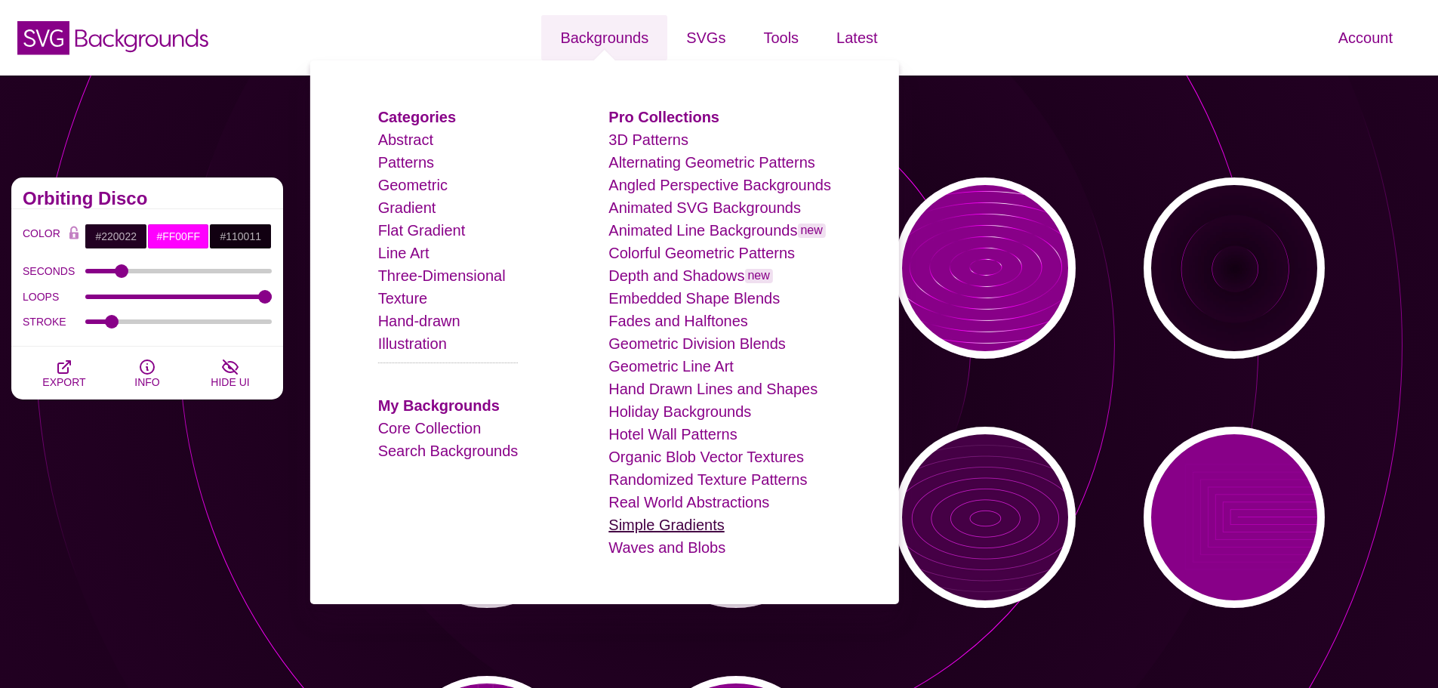
click at [706, 522] on link "Simple Gradients" at bounding box center [667, 524] width 116 height 17
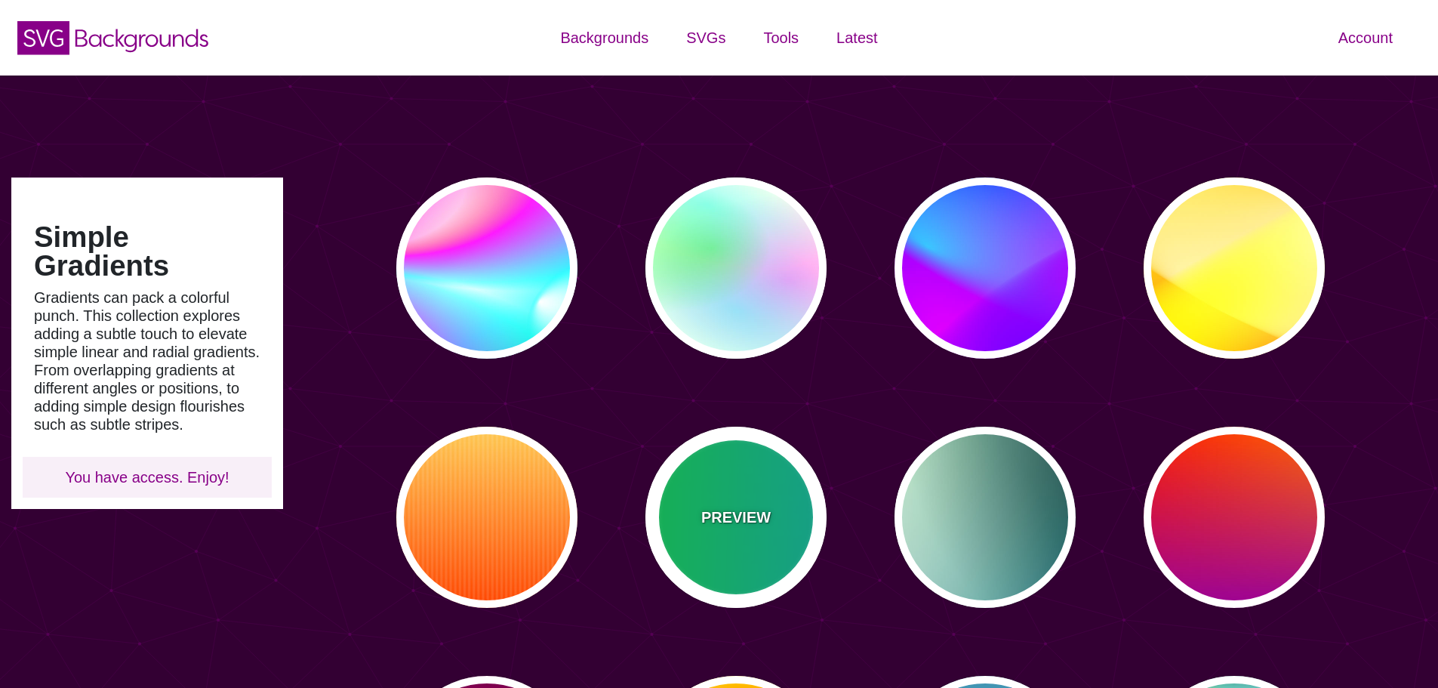
type input "#450057"
type input "#FFFFFF"
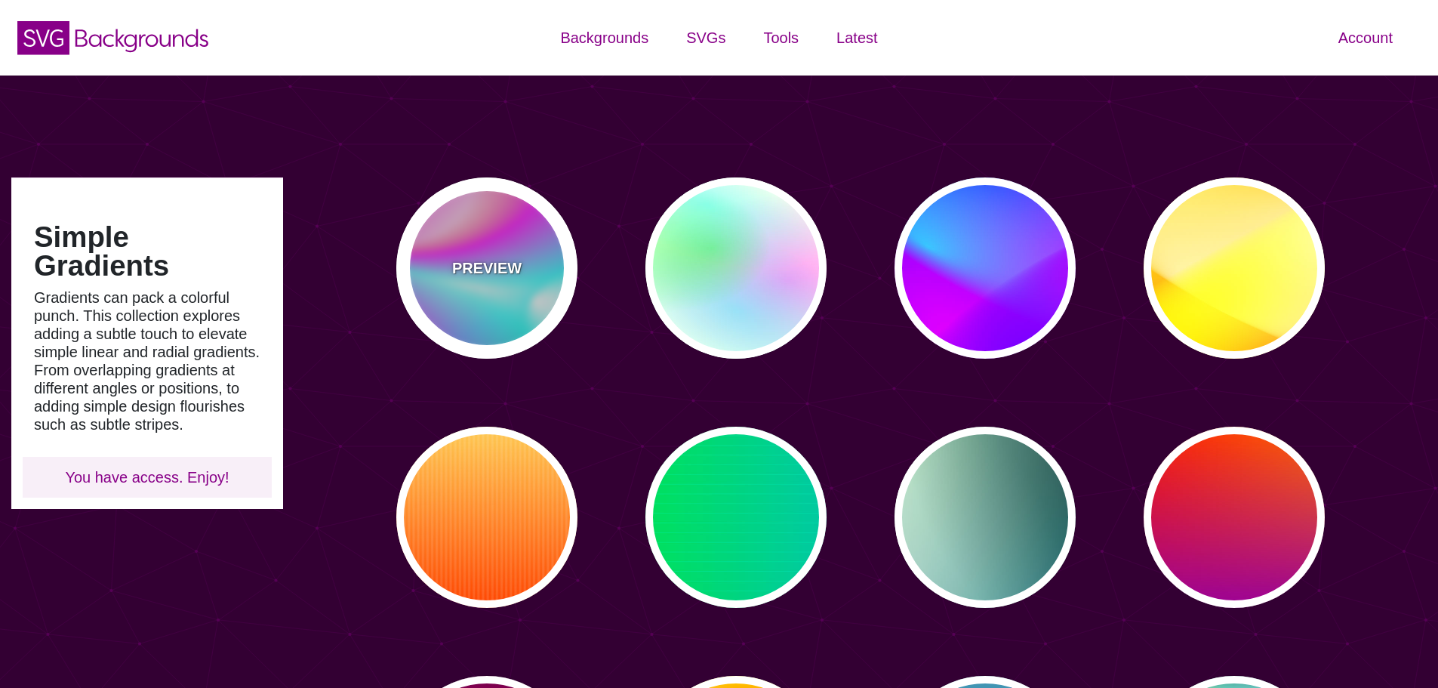
click at [514, 279] on div "PREVIEW" at bounding box center [486, 267] width 181 height 181
type input "#FFFFFF"
type input "#00FFFF"
type input "#00CC77"
type input "#FF00FF"
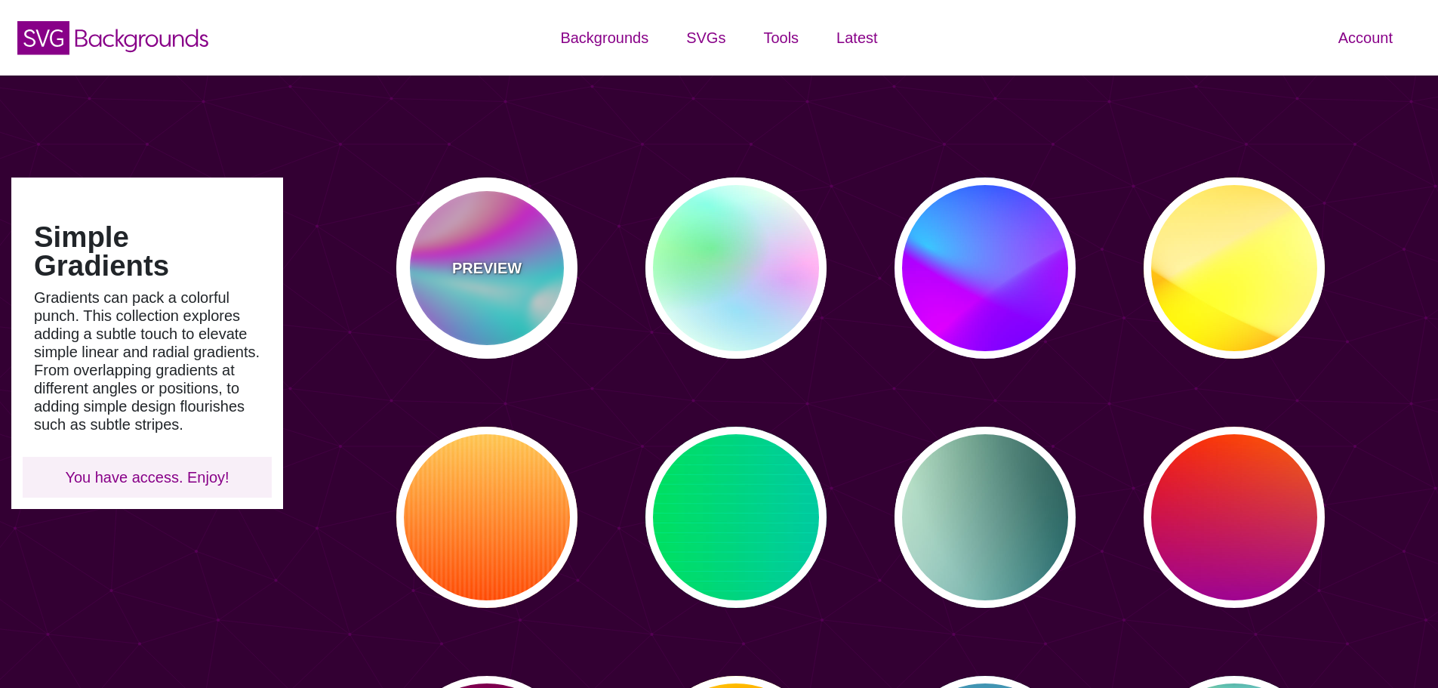
type input "#FF0000"
type input "0"
type input "30"
type input "89"
type input "80"
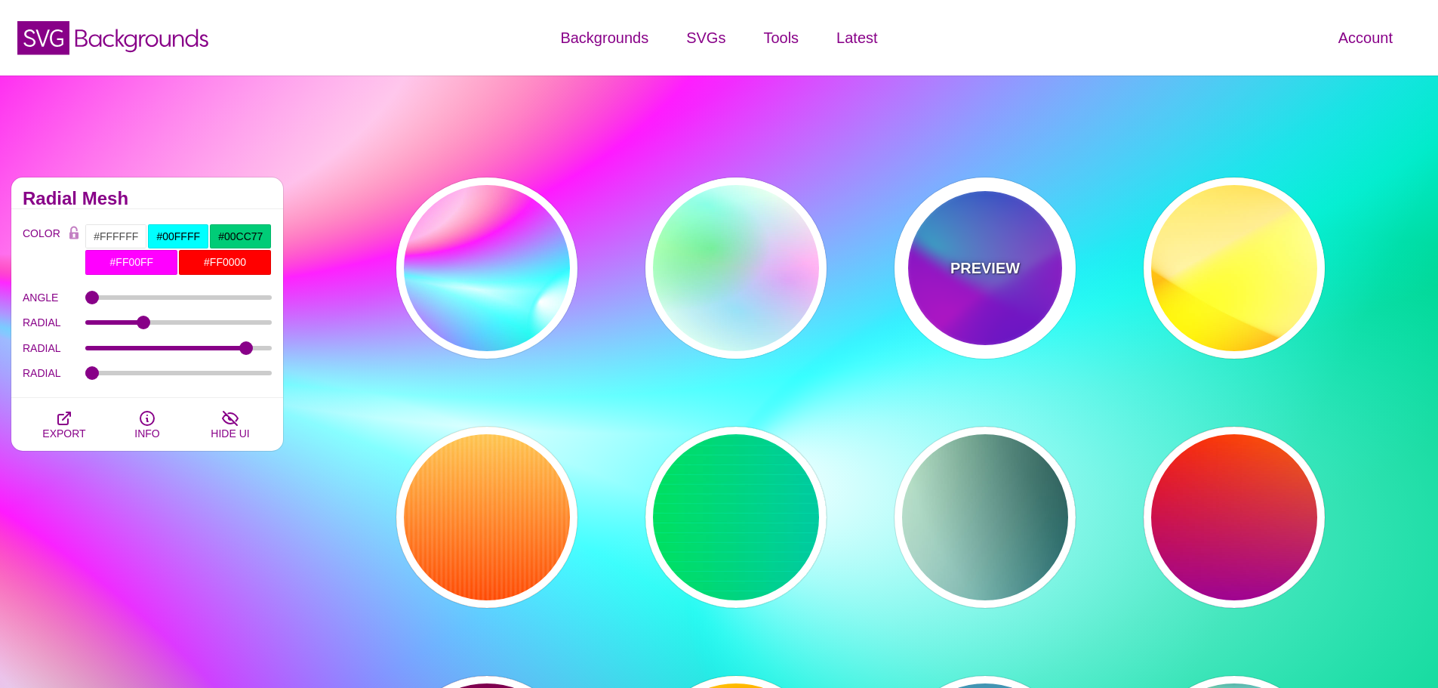
click at [1004, 255] on div "PREVIEW" at bounding box center [985, 267] width 181 height 181
type input "#00FFFF"
type input "#0000FF"
type input "#FF00FF"
type input "60"
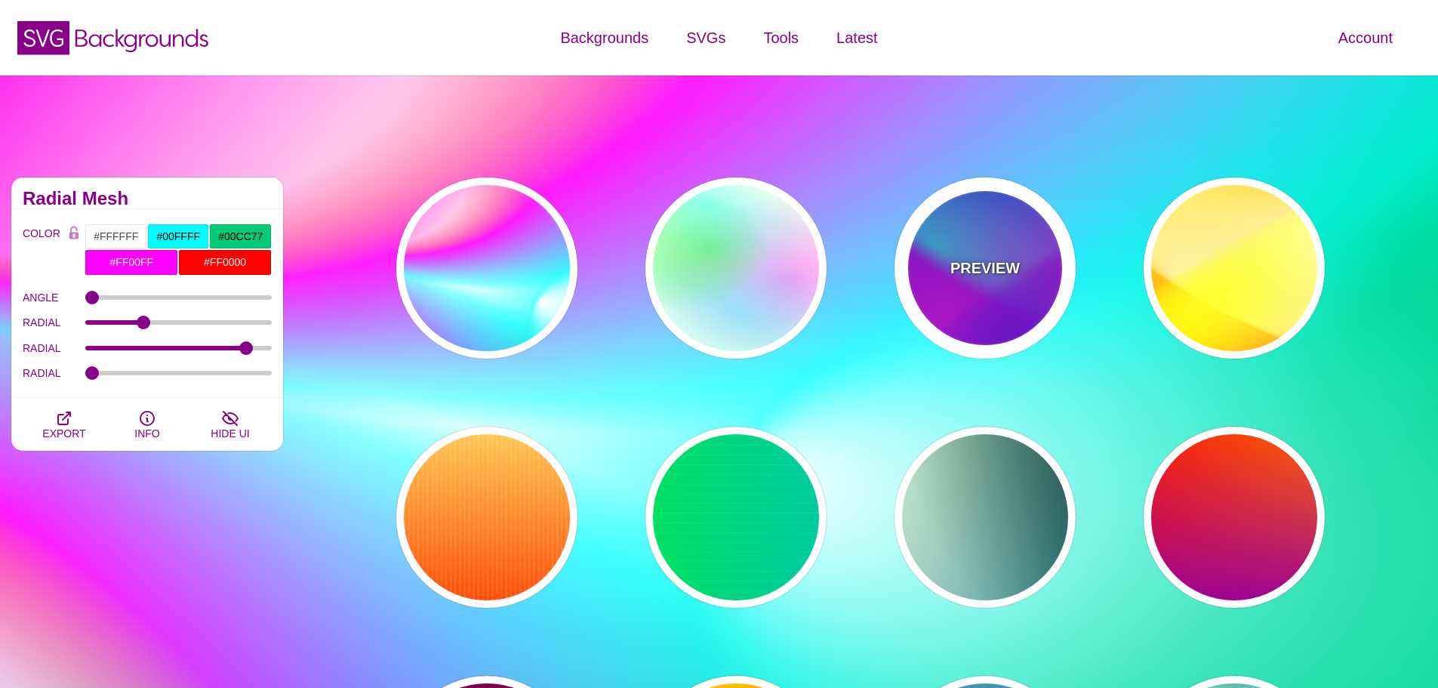
type input "90"
type input "60"
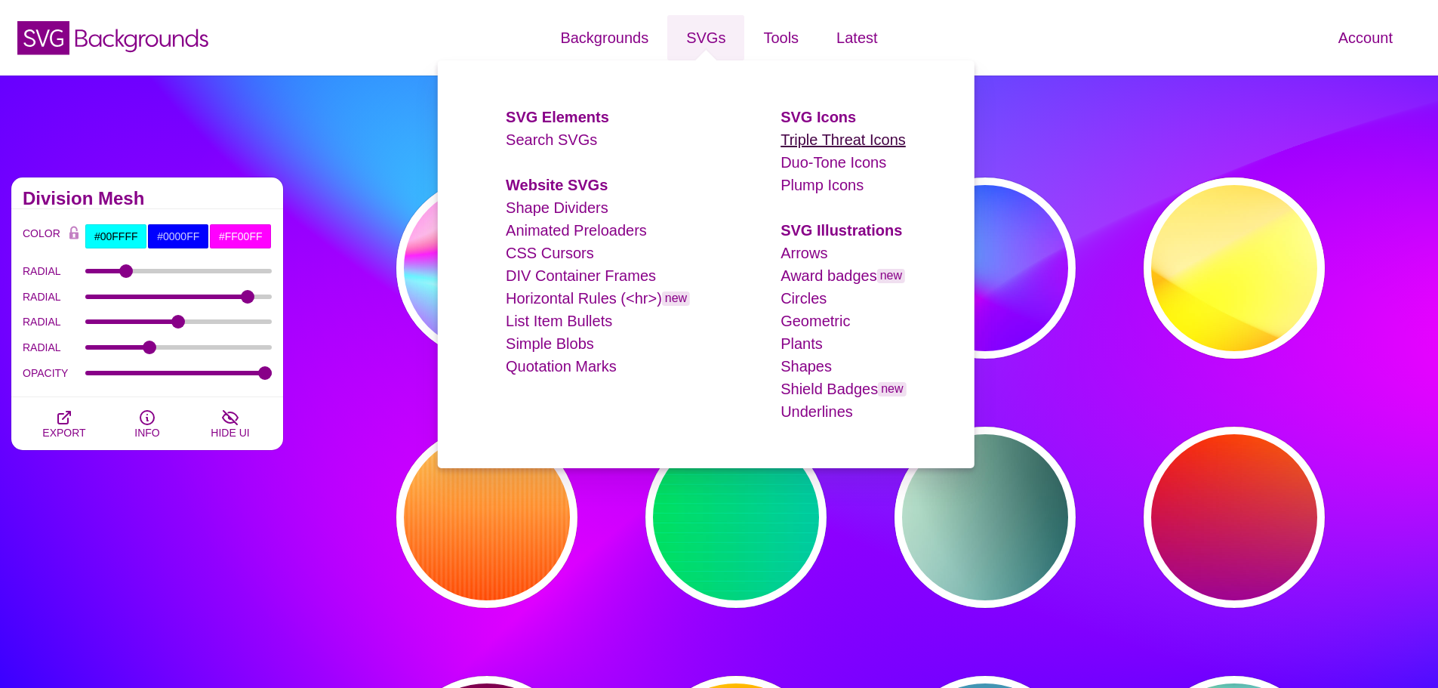
click at [822, 132] on link "Triple Threat Icons" at bounding box center [843, 139] width 125 height 17
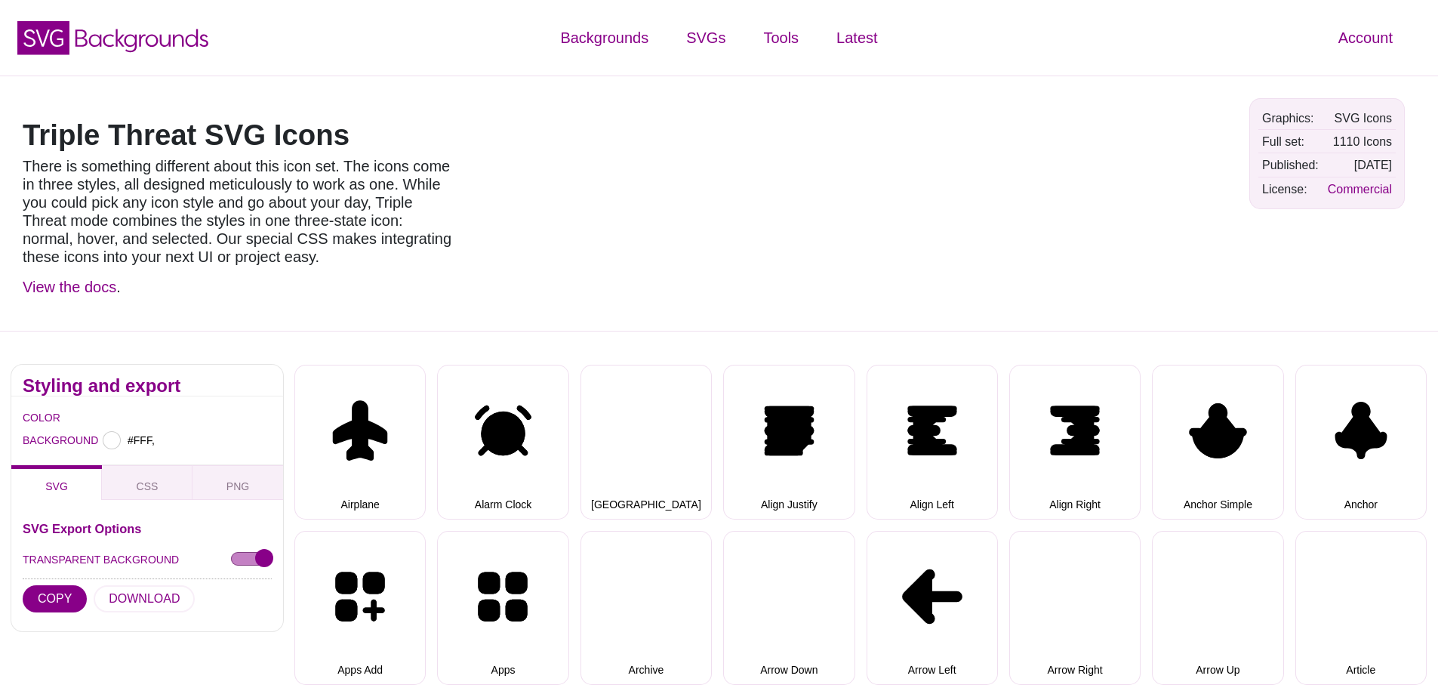
type input "#FFFFFF"
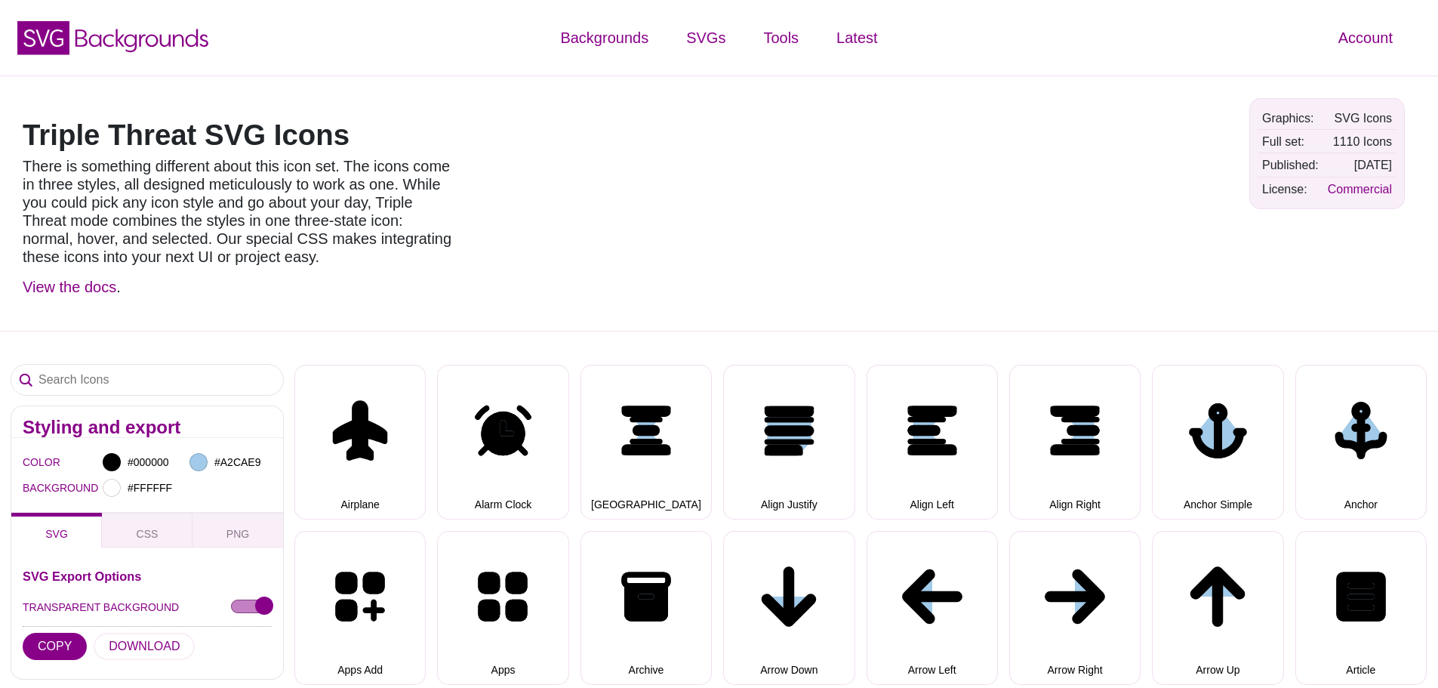
select select "triple threat"
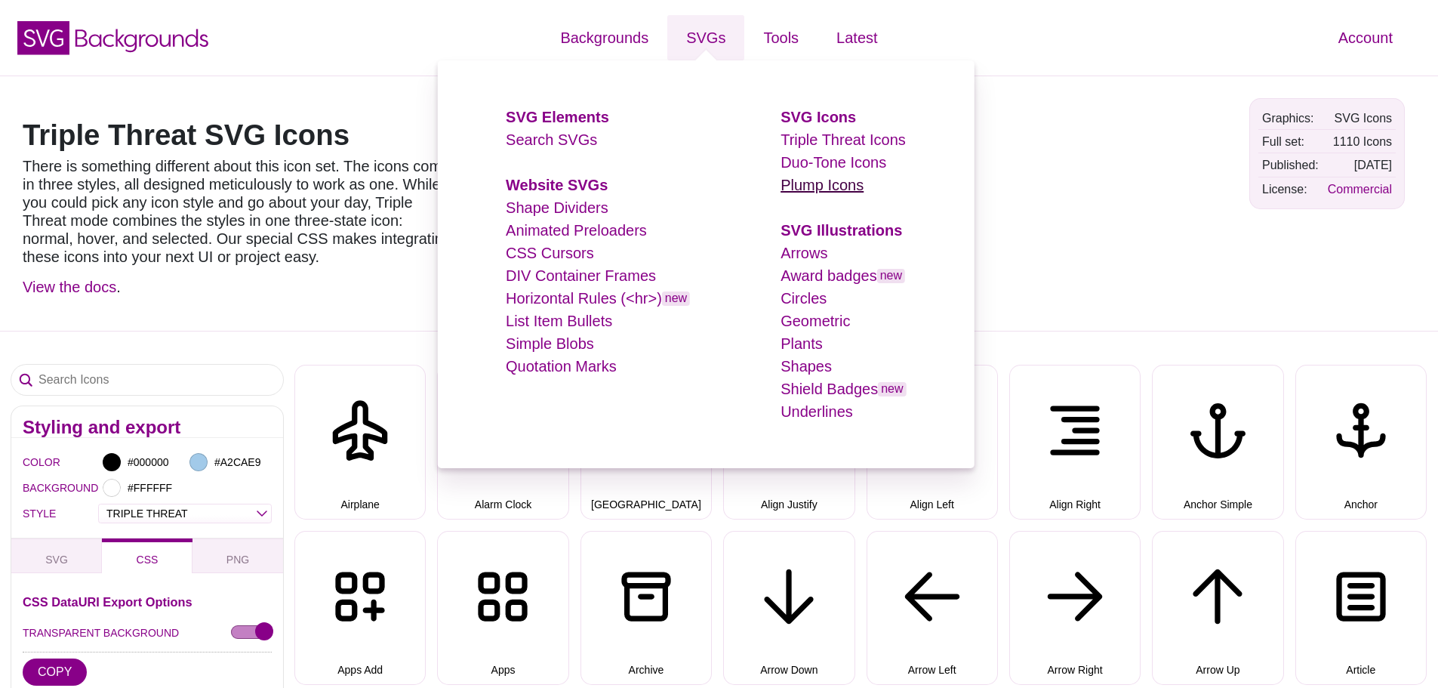
click at [862, 181] on link "Plump Icons" at bounding box center [822, 185] width 83 height 17
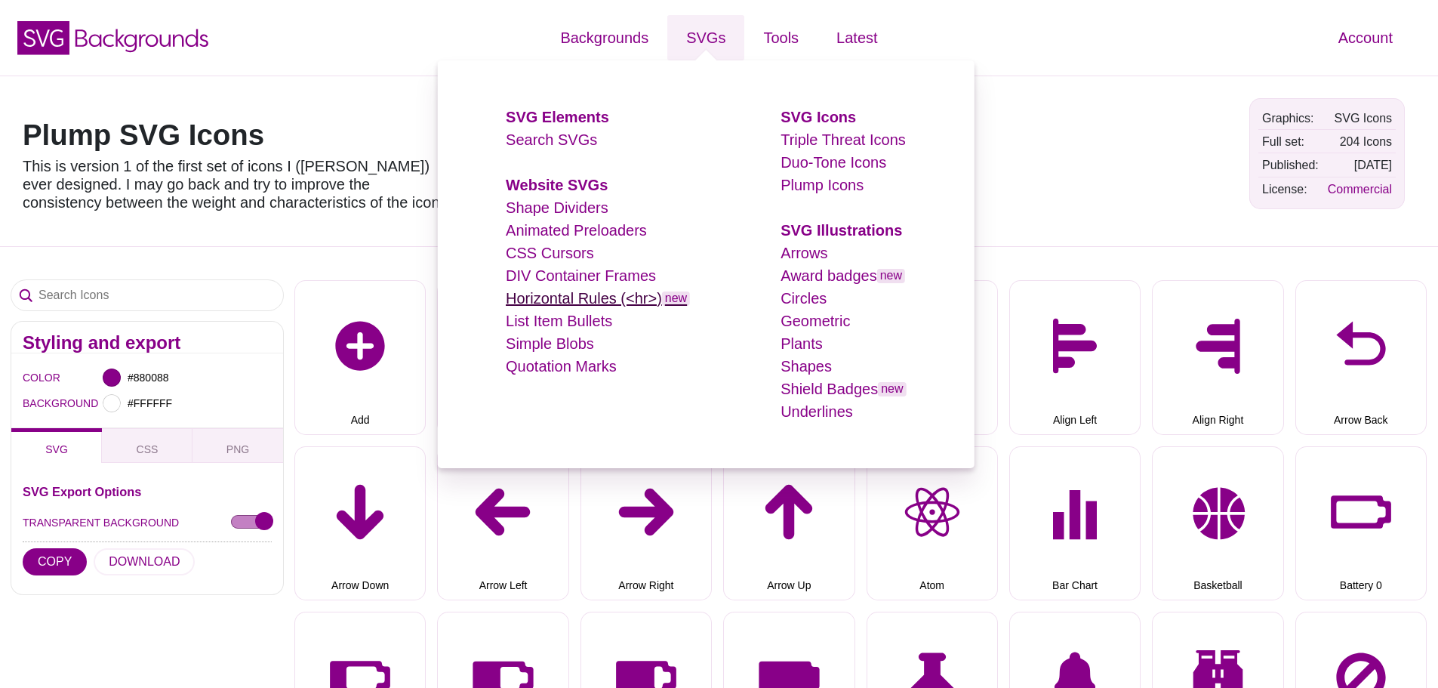
click at [617, 304] on link "Horizontal Rules (<hr>) new" at bounding box center [598, 298] width 184 height 17
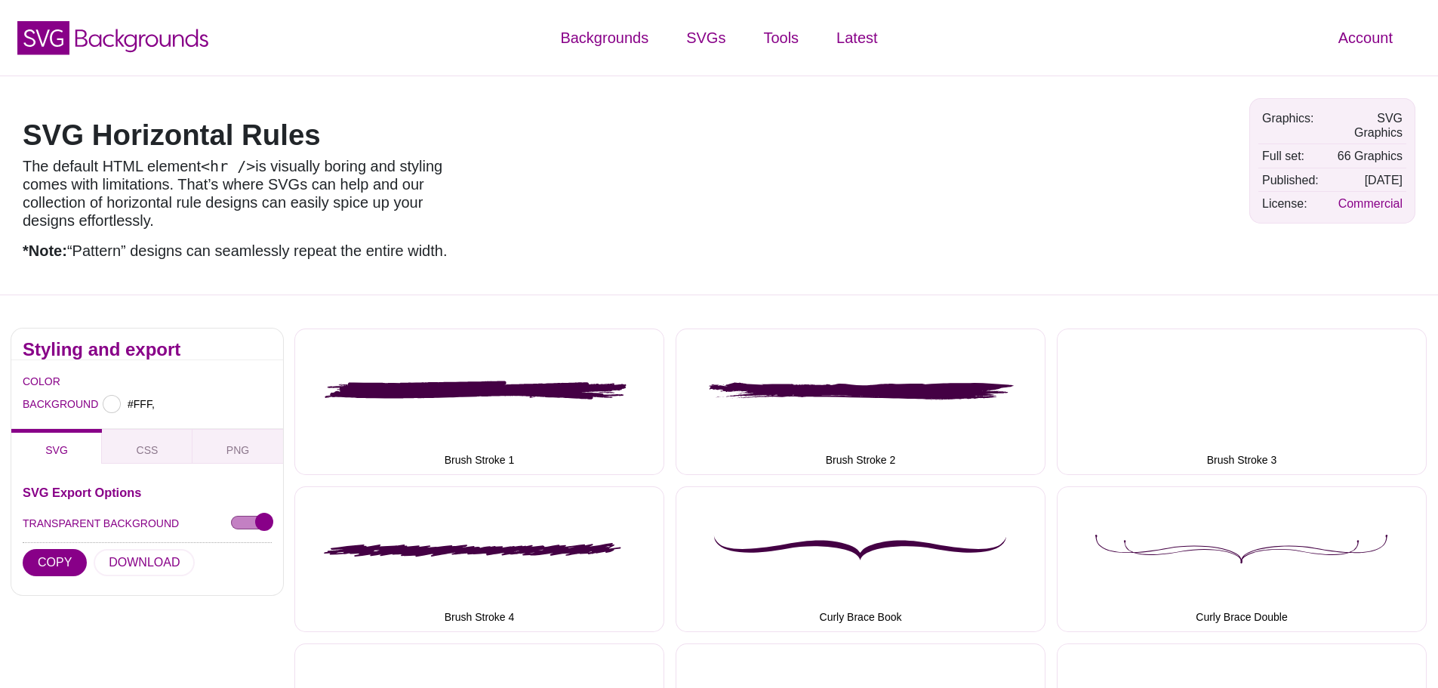
type input "#FFFFFF"
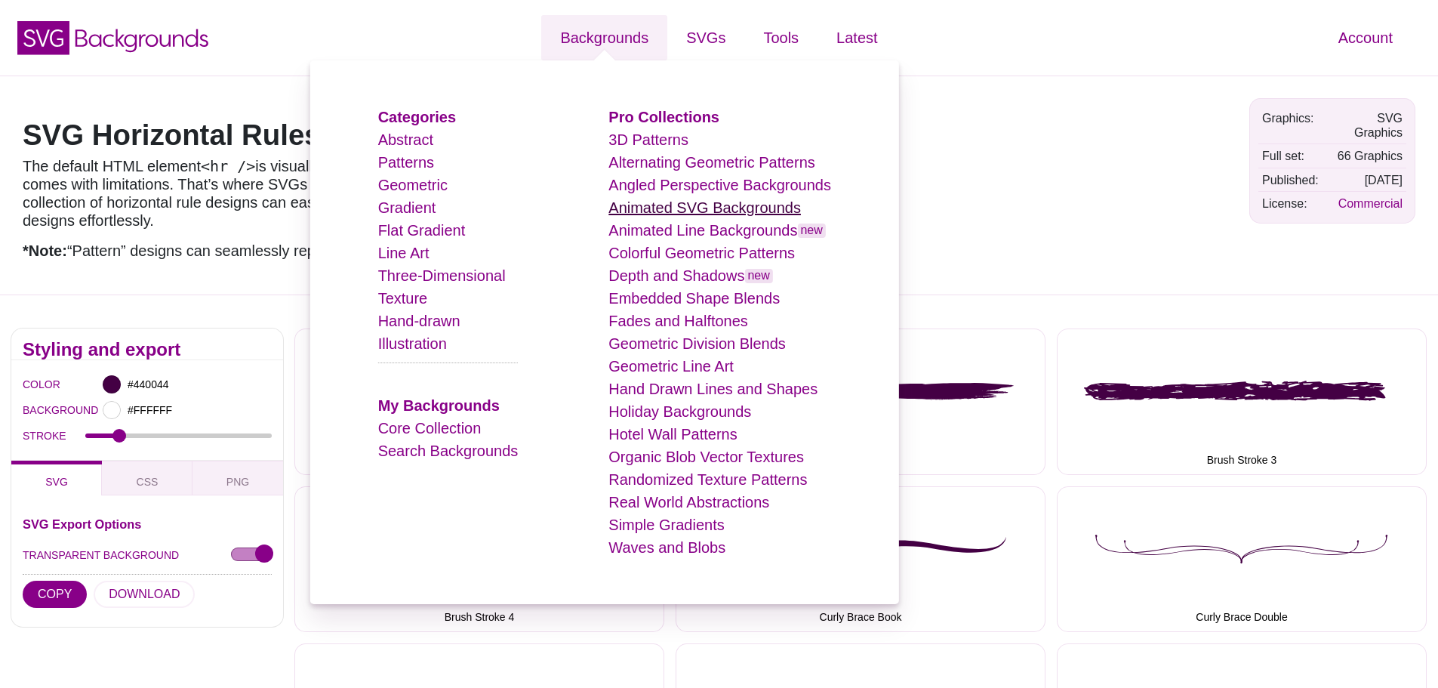
click at [688, 210] on link "Animated SVG Backgrounds" at bounding box center [705, 207] width 193 height 17
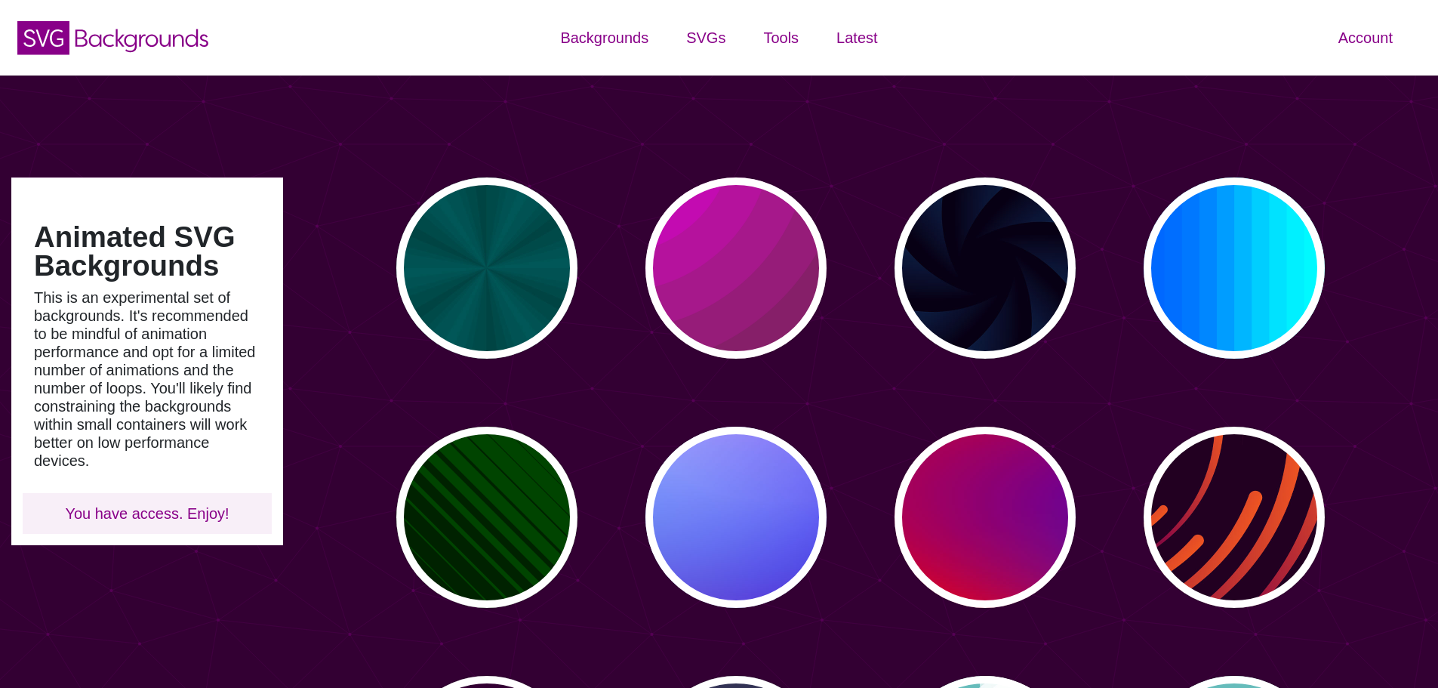
type input "#450057"
type input "#FFFFFF"
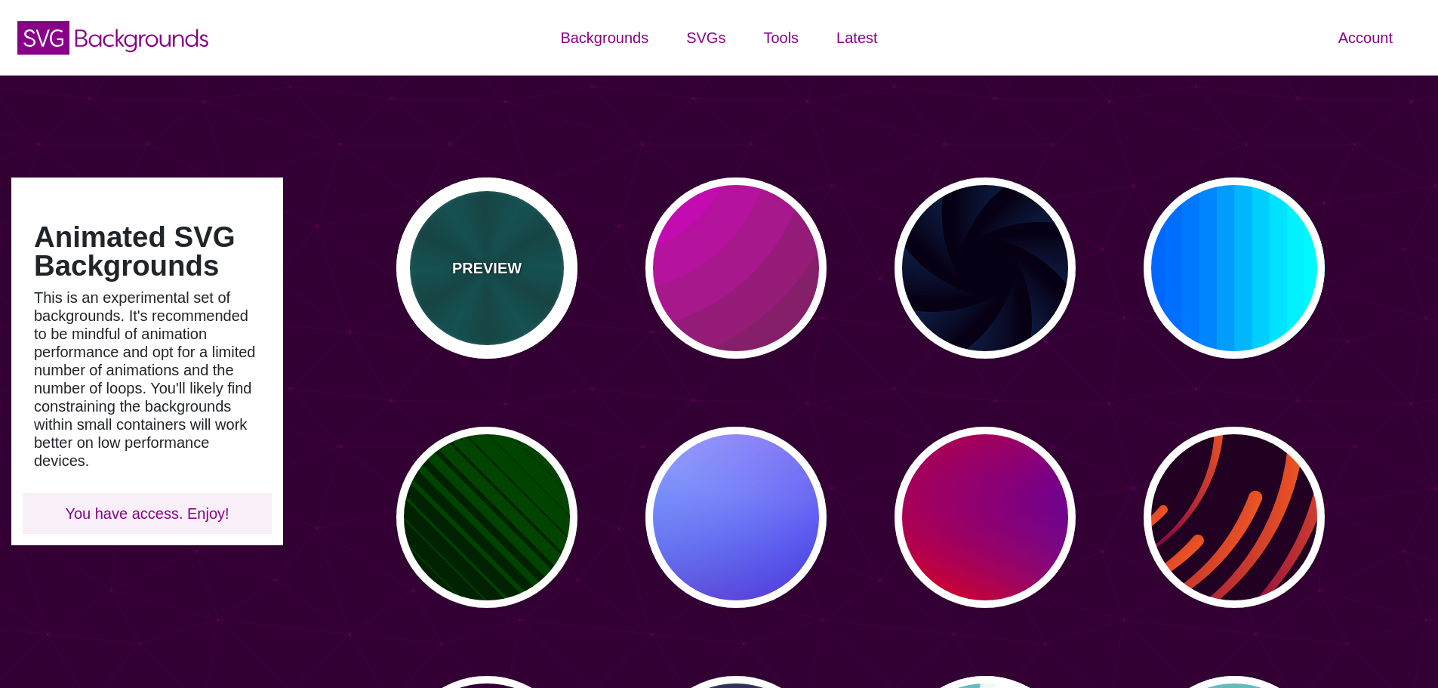
click at [552, 227] on div "PREVIEW" at bounding box center [486, 267] width 181 height 181
type input "#004444"
type input "#006666"
type input "5"
type input "0.2"
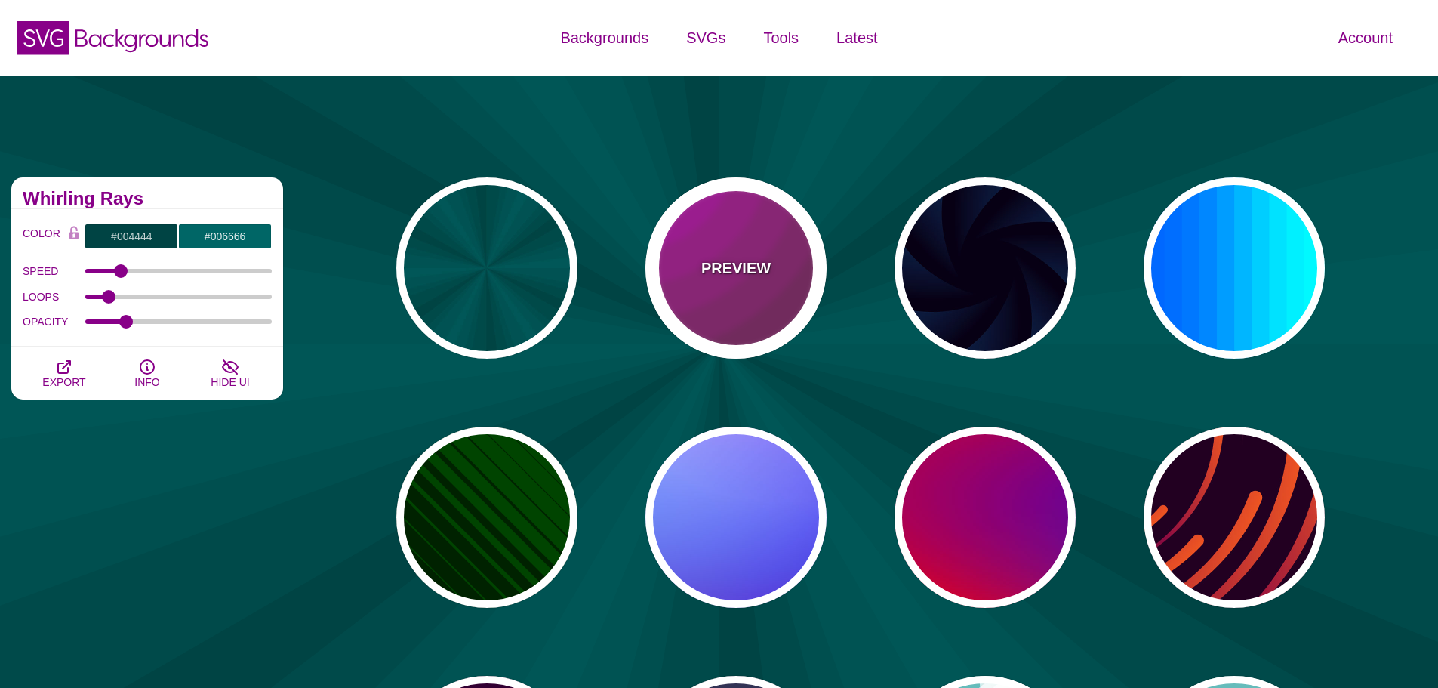
click at [712, 228] on div "PREVIEW" at bounding box center [736, 267] width 181 height 181
type input "#442233"
type input "#DD00DD"
type input "0"
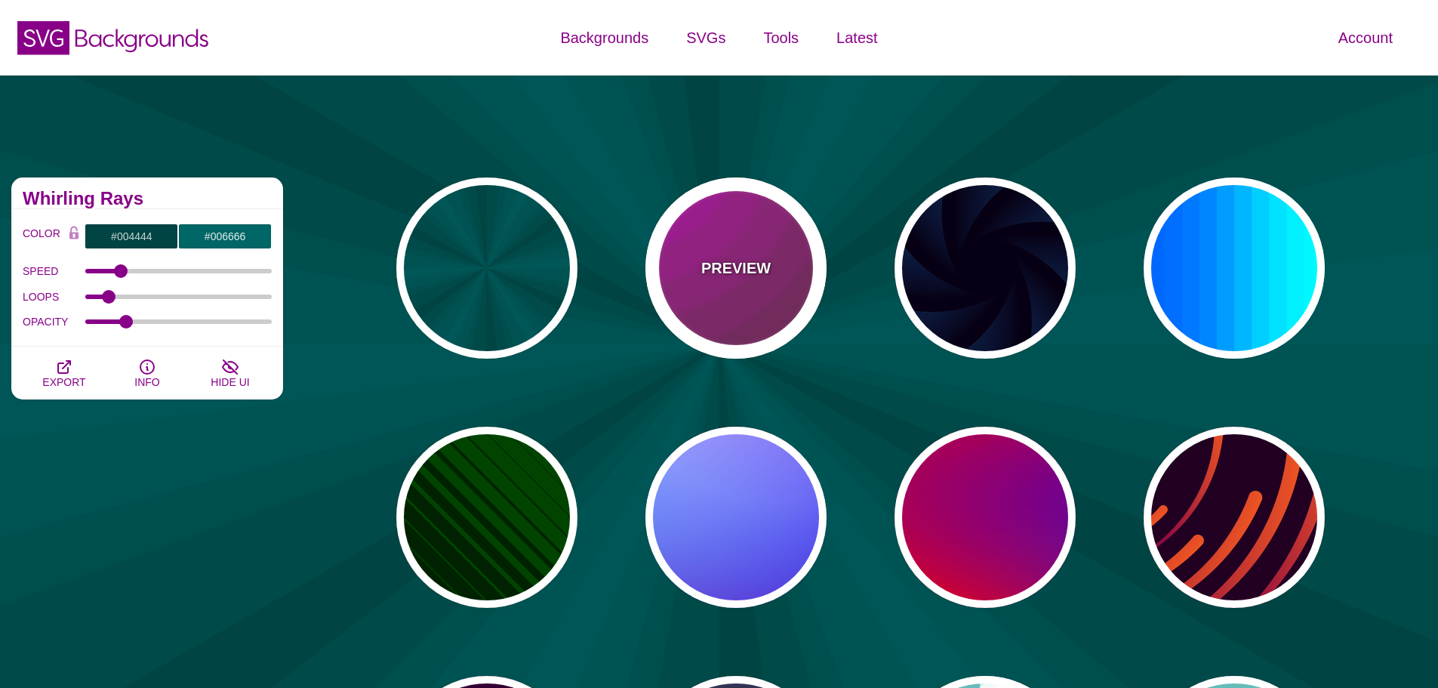
type input "5"
type input "0.2"
type input "0"
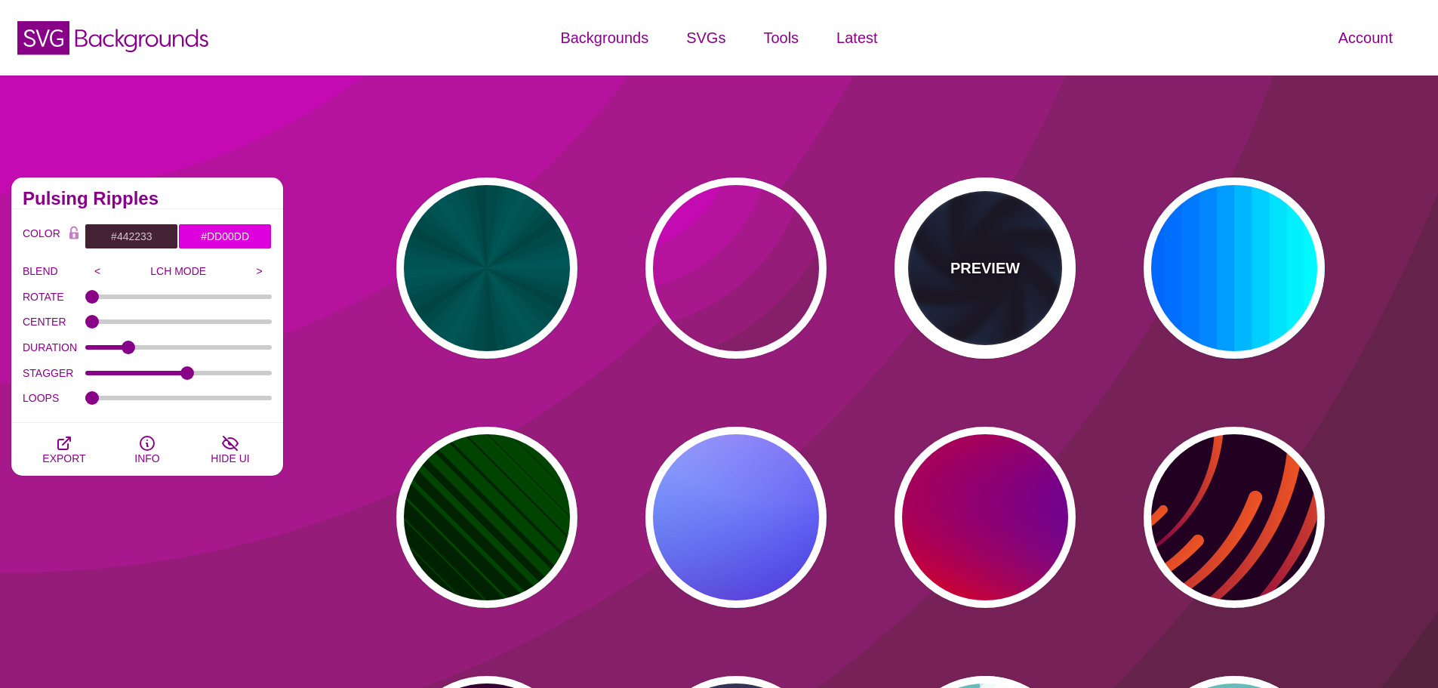
click at [936, 220] on div "PREVIEW" at bounding box center [985, 267] width 181 height 181
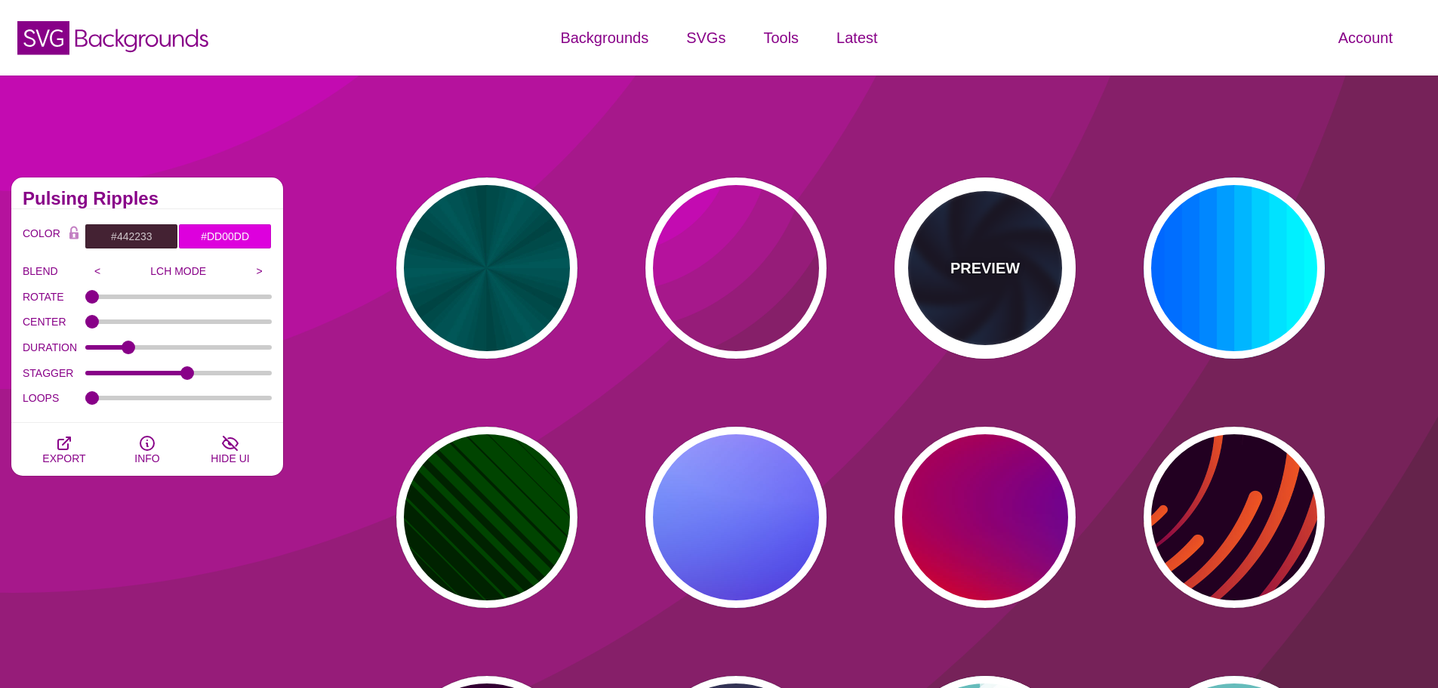
type input "#070014"
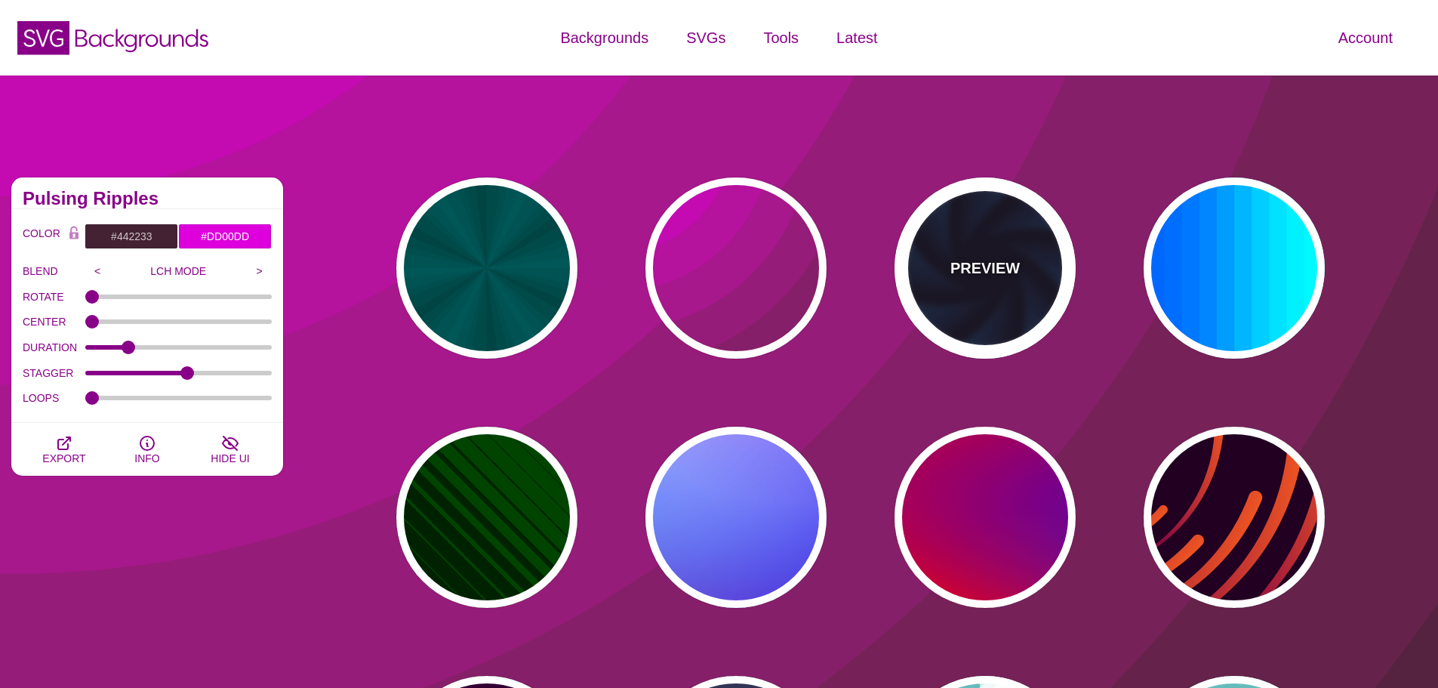
type input "#113366"
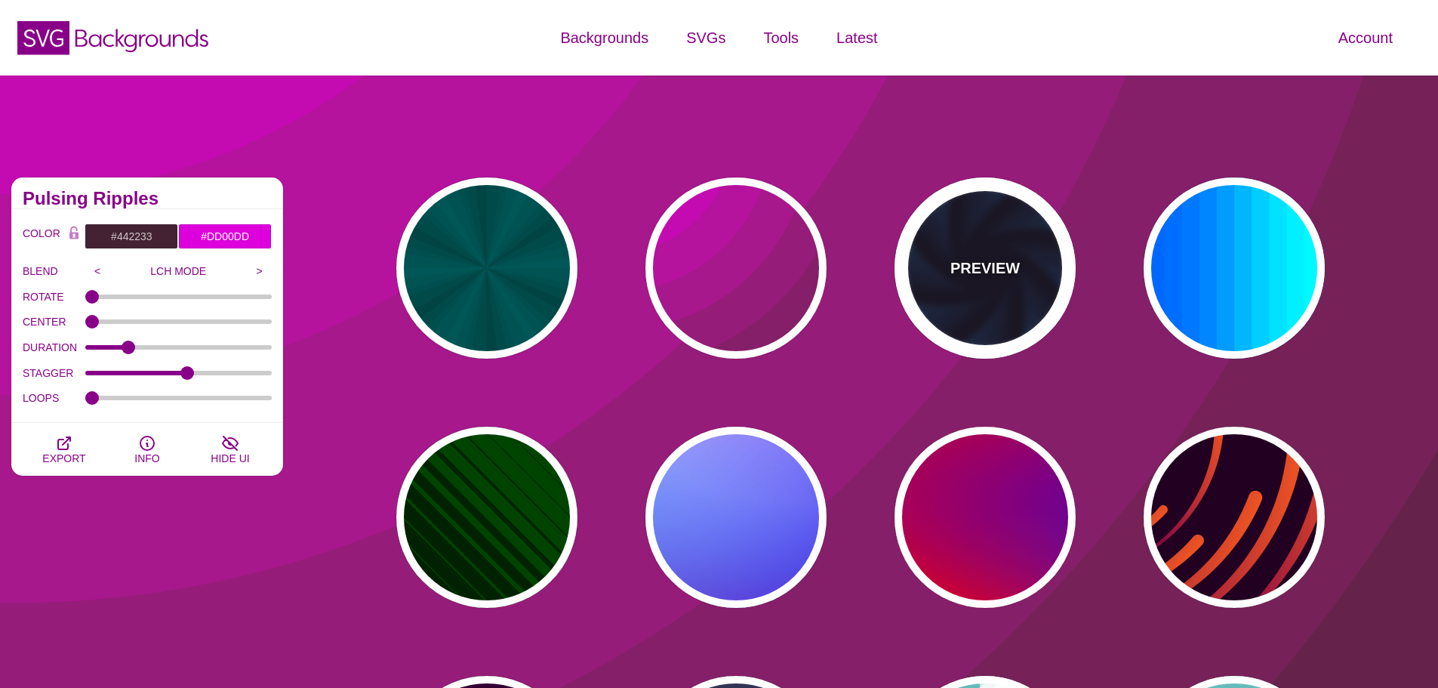
type input "#99FFFF"
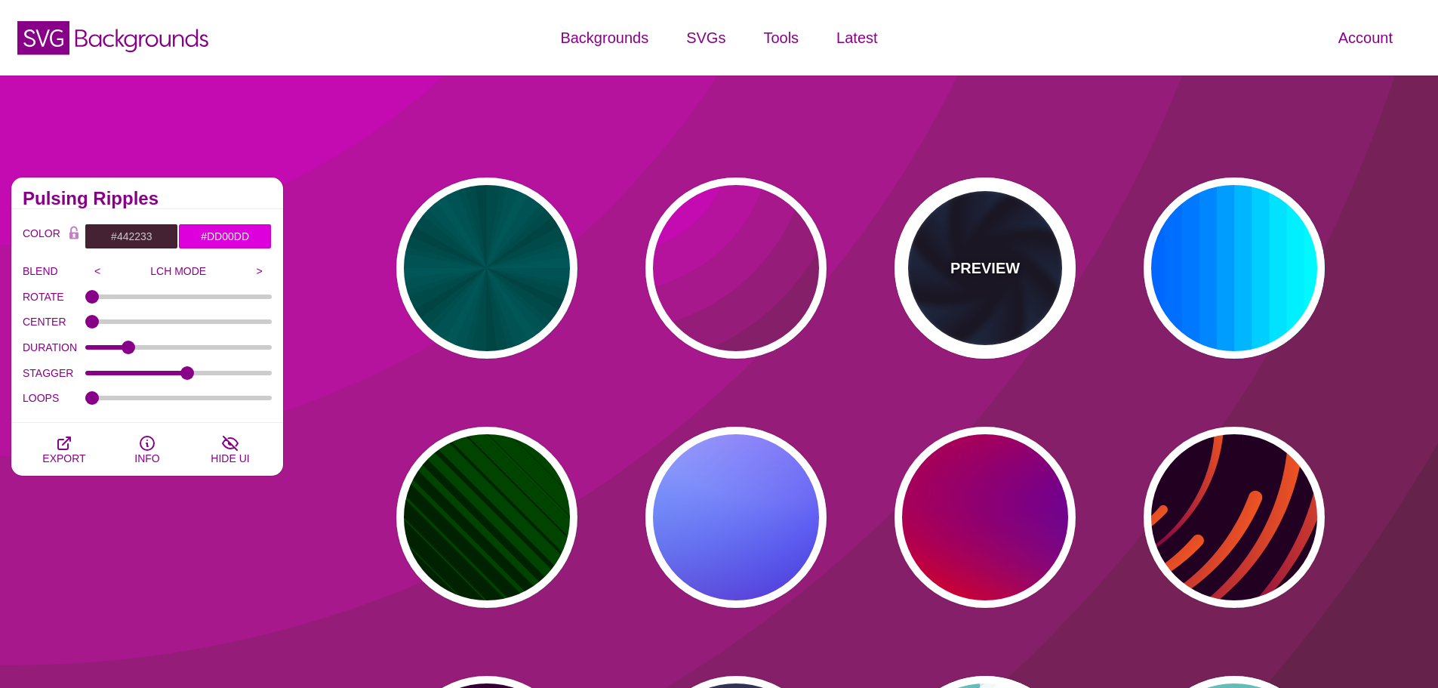
type input "1"
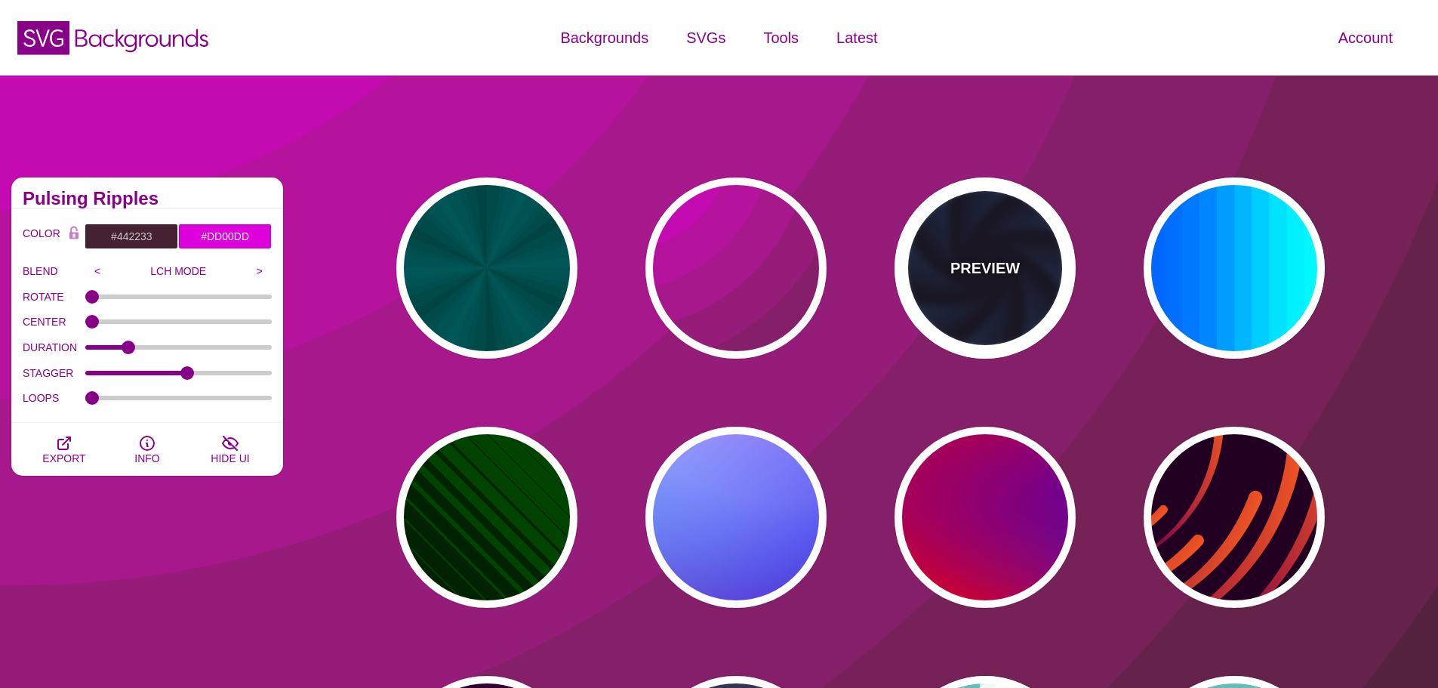
type input "1"
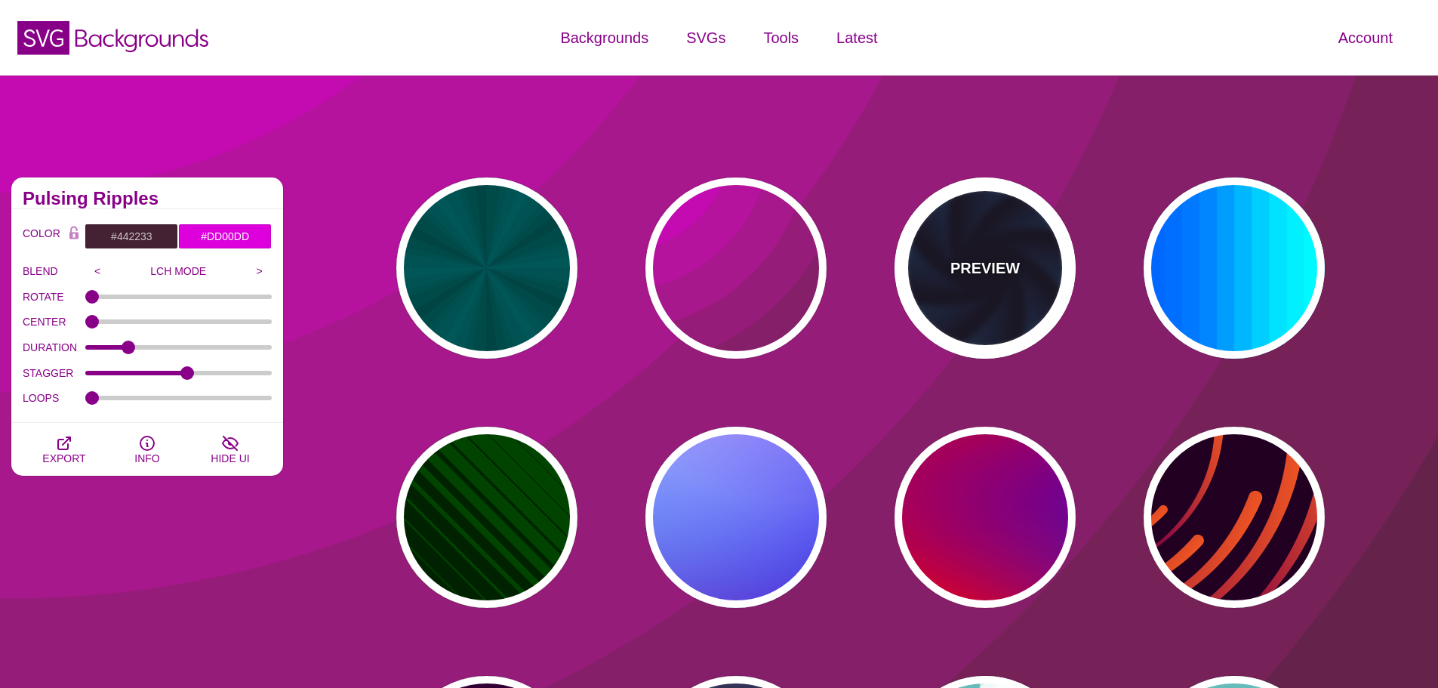
type input "12"
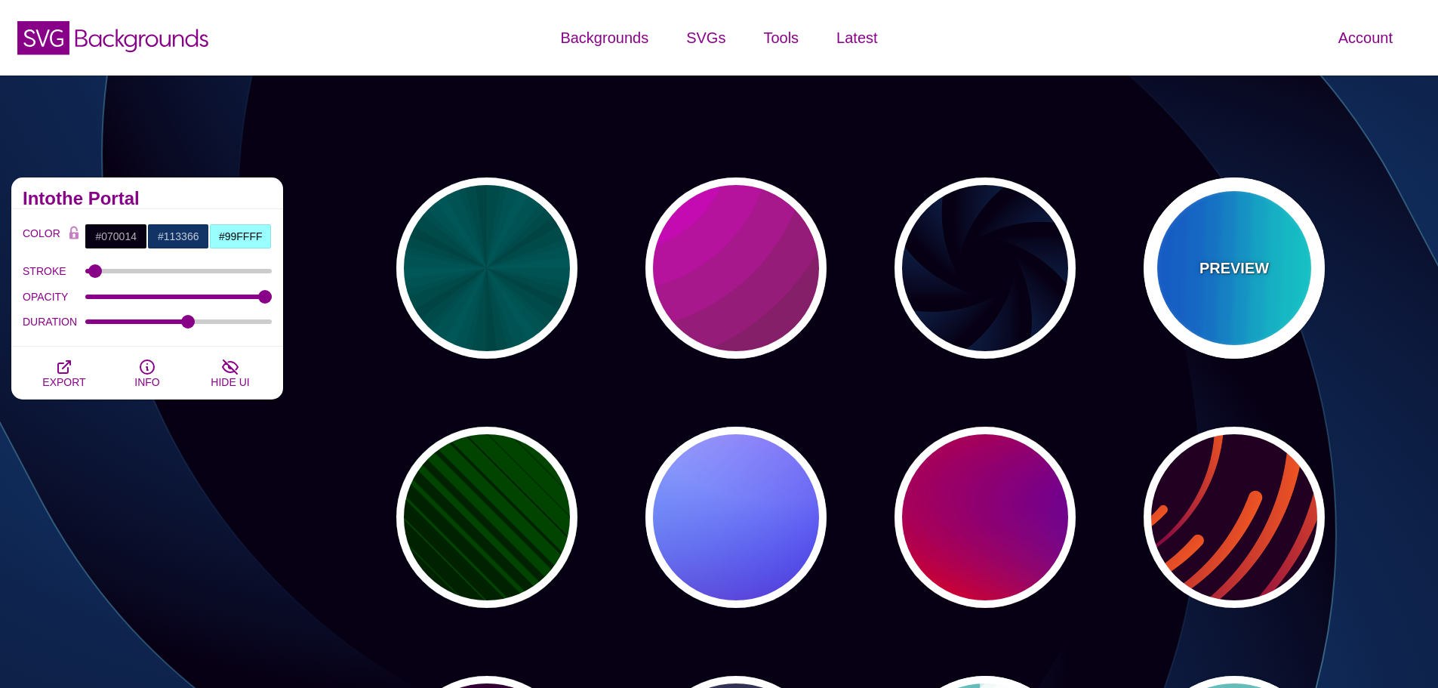
click at [1233, 210] on div "PREVIEW" at bounding box center [1234, 267] width 181 height 181
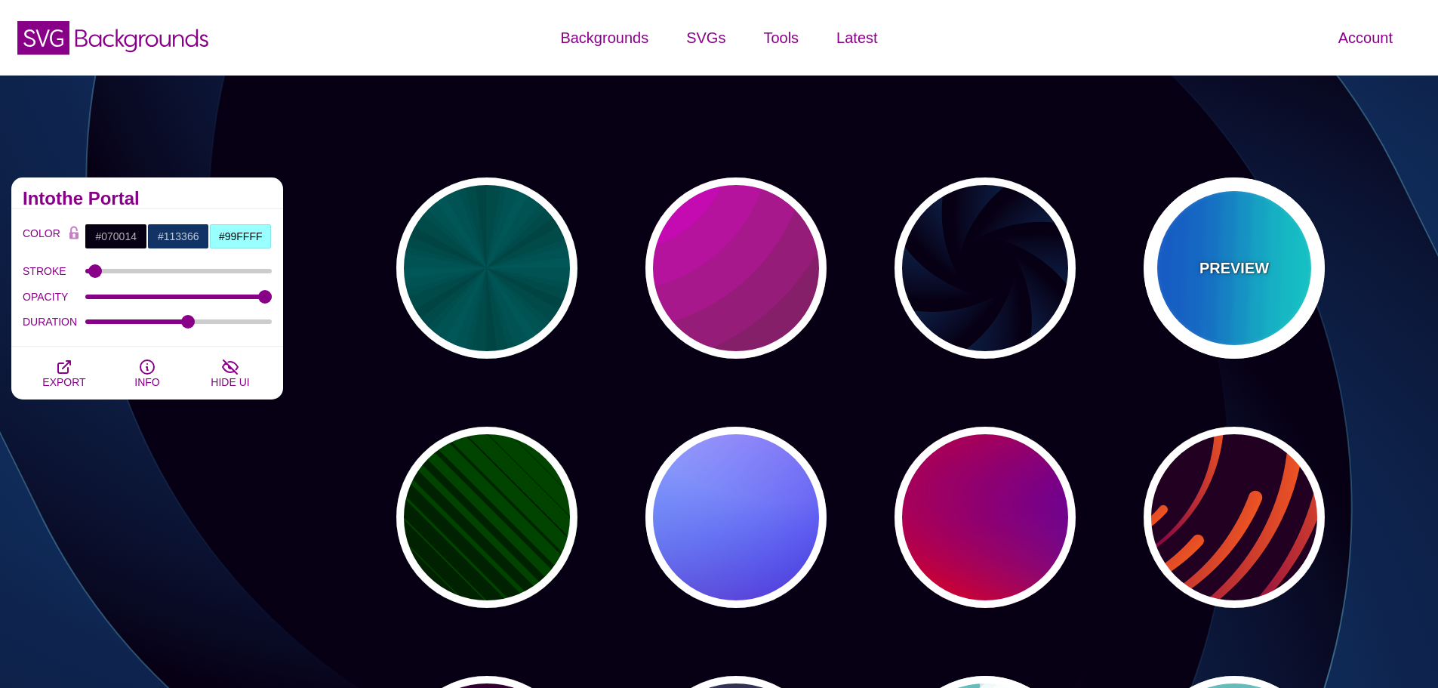
type input "#00FFFF"
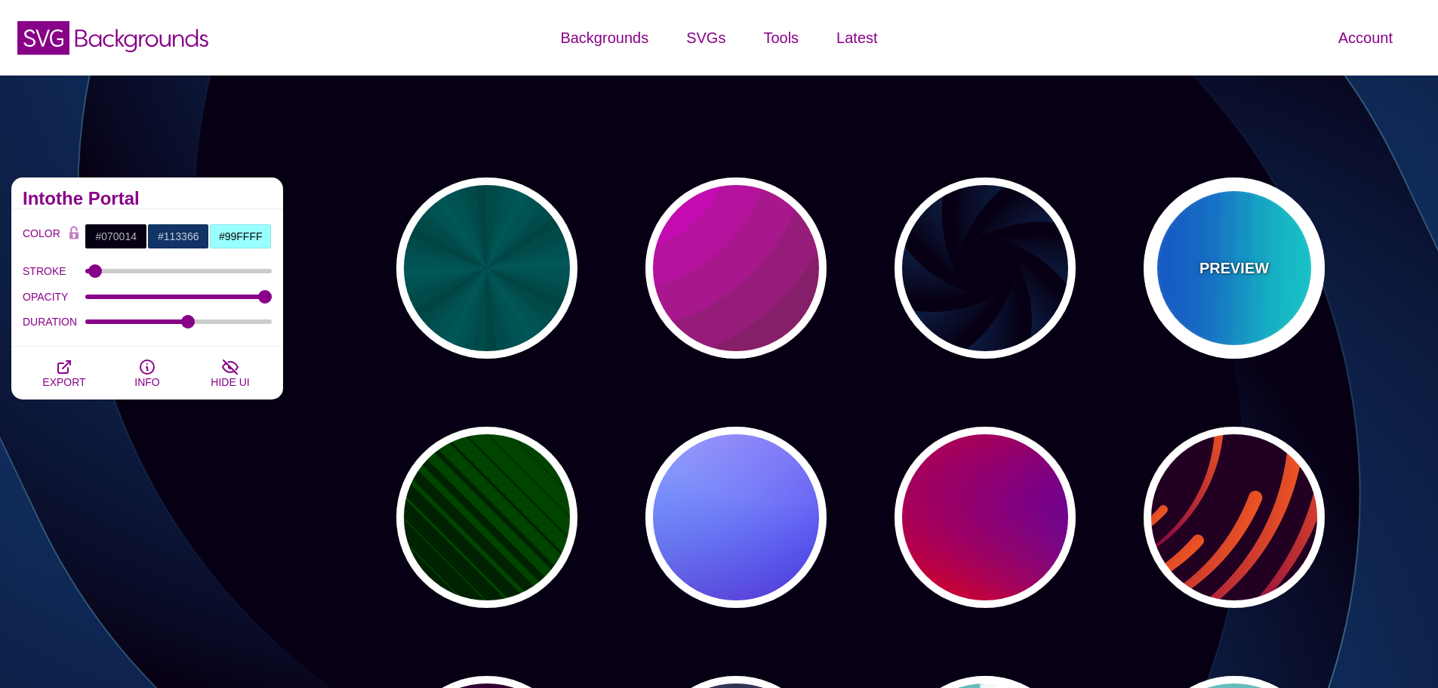
type input "#0066FF"
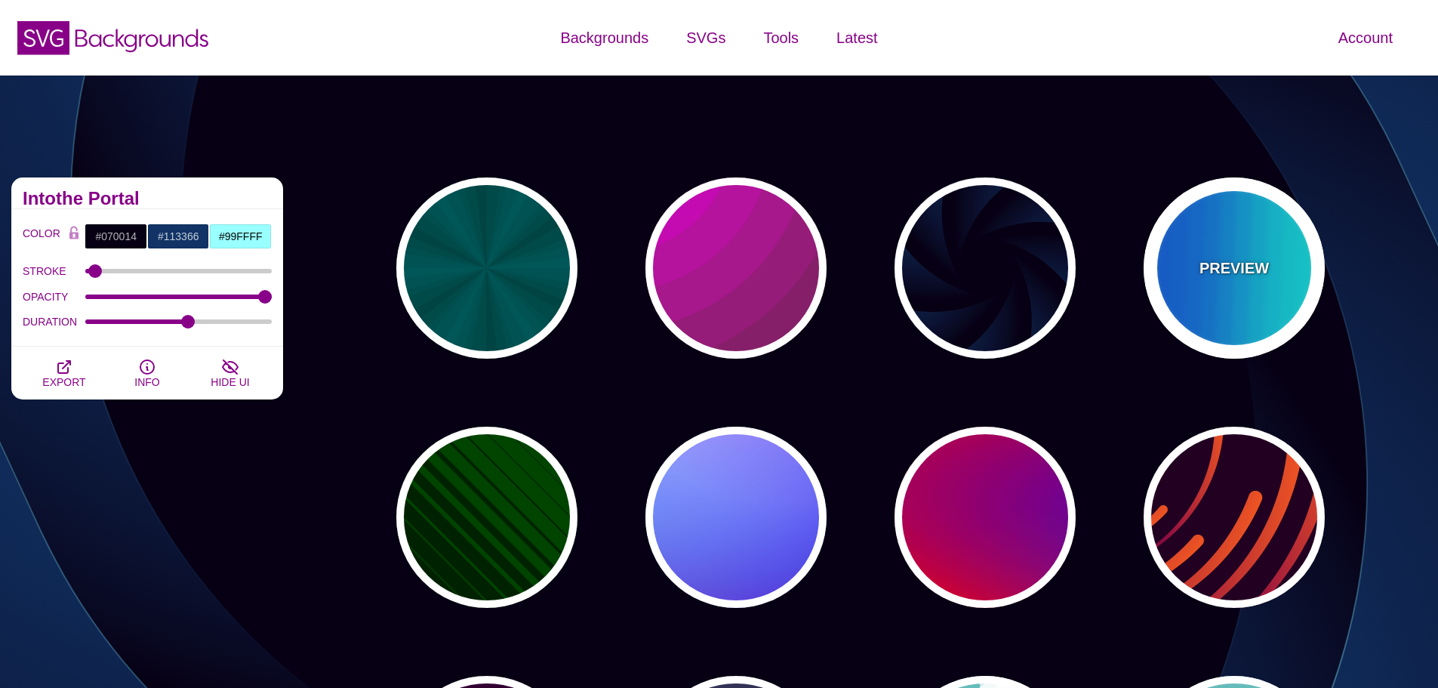
type input "0.25"
type input "12"
type input "999"
type input "0"
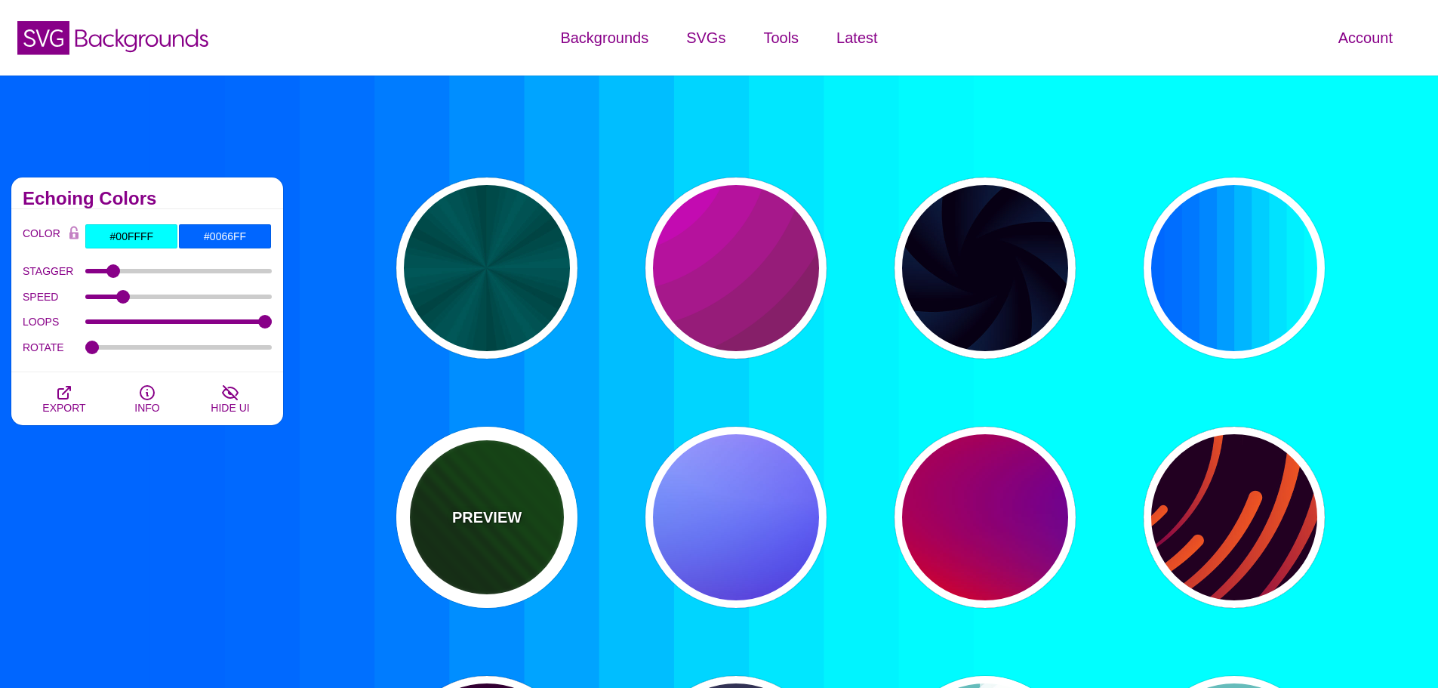
click at [544, 486] on div "PREVIEW" at bounding box center [486, 517] width 181 height 181
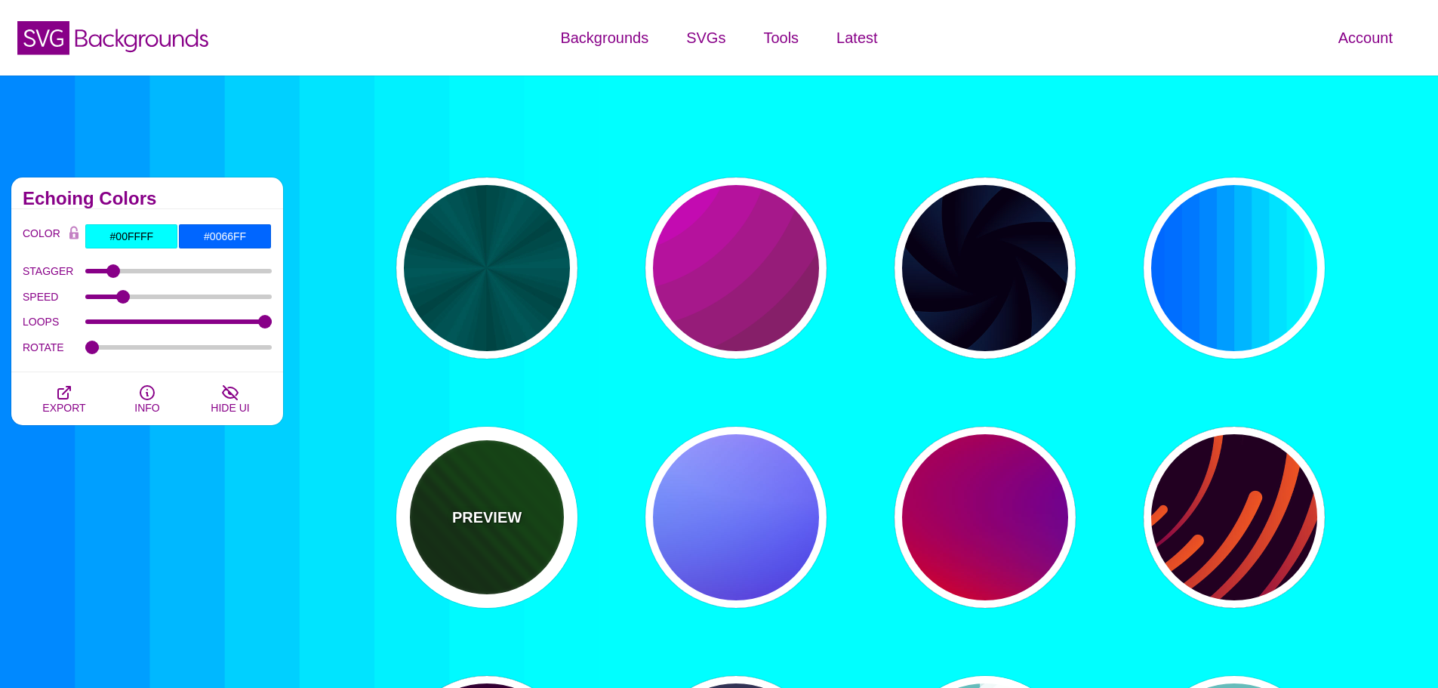
type input "#002200"
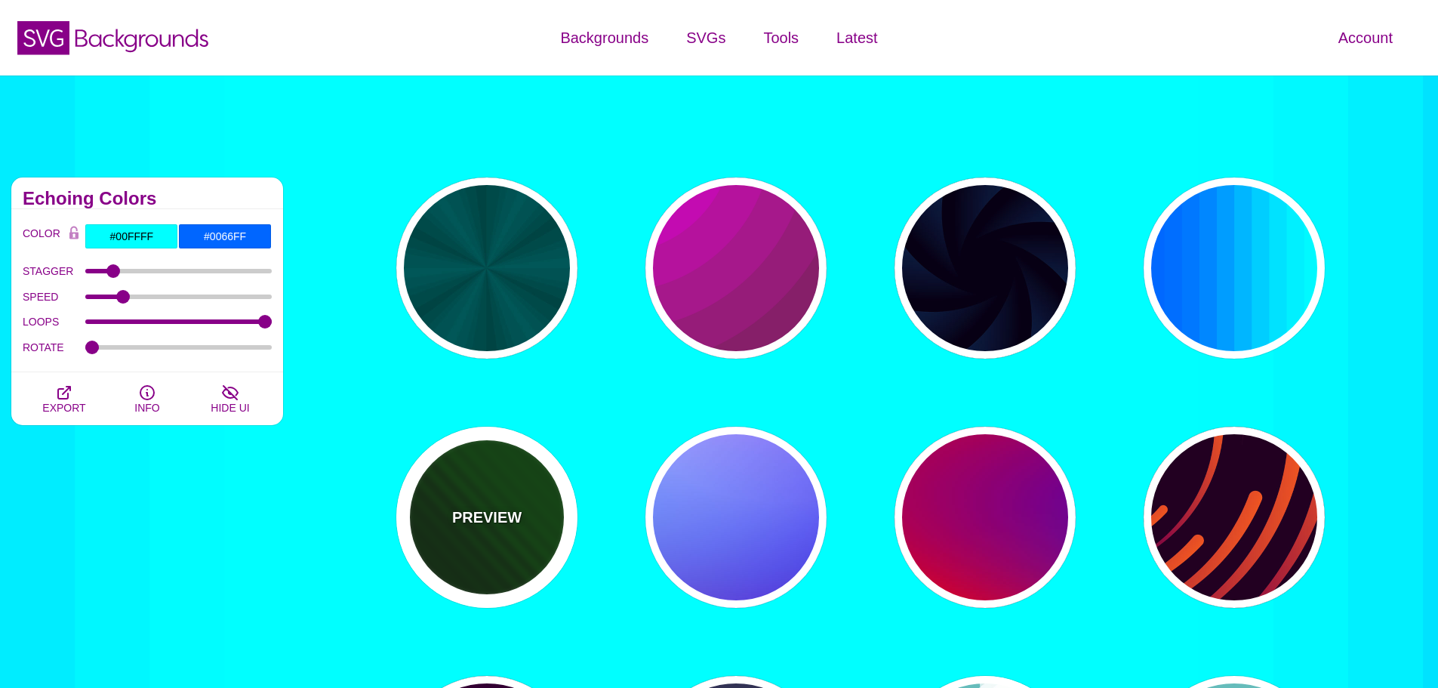
type input "#004400"
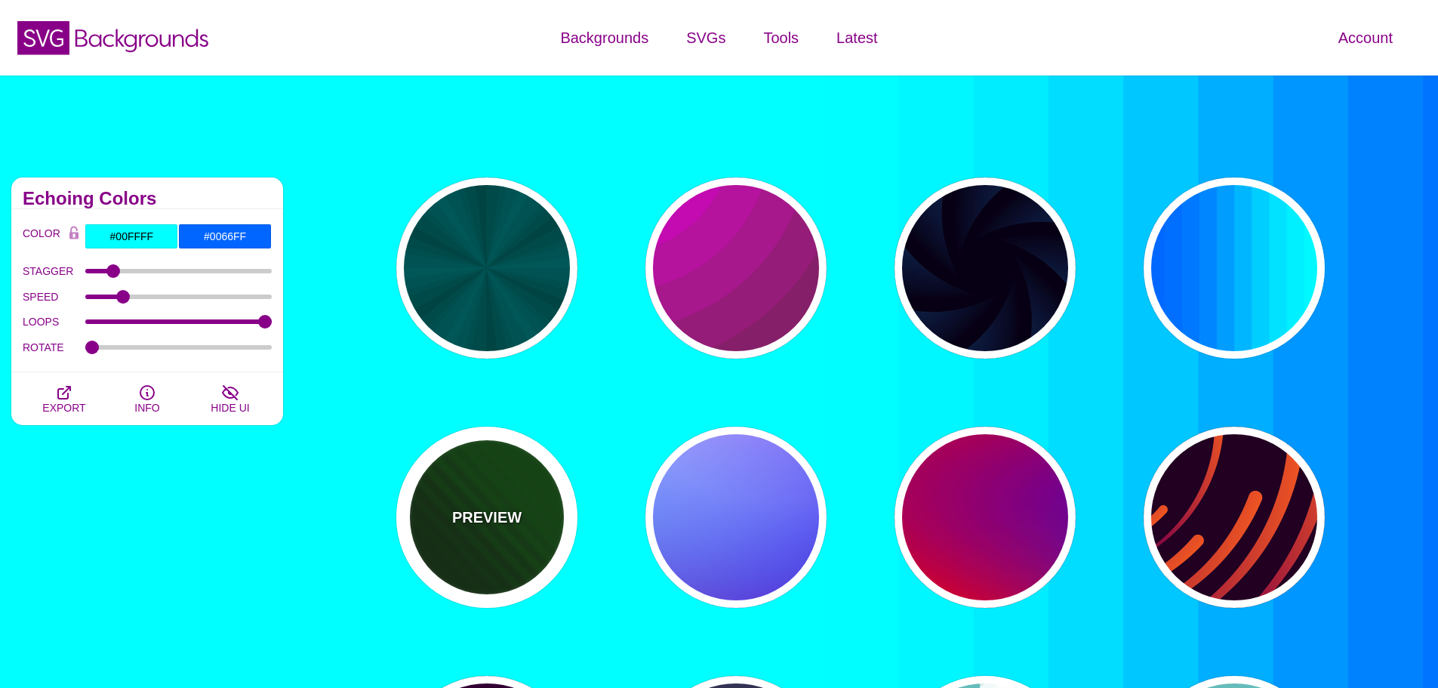
type input "0"
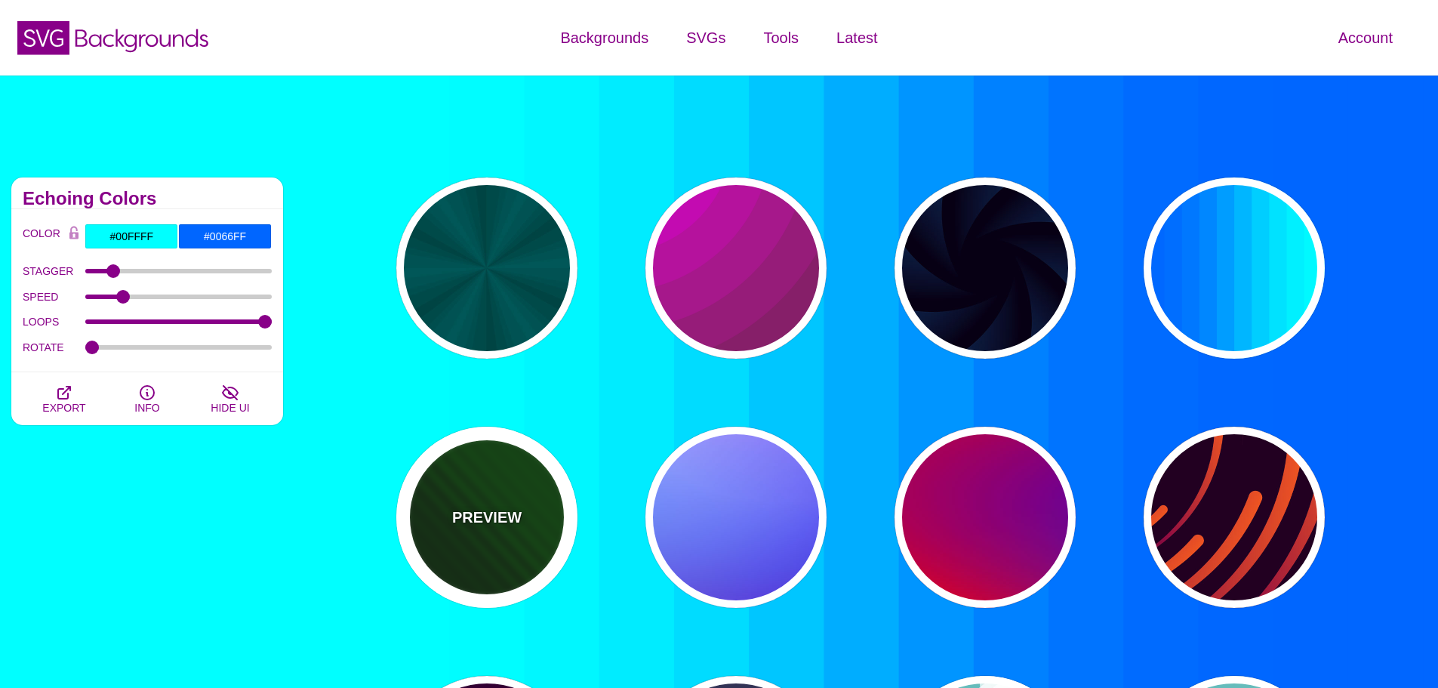
type input "1"
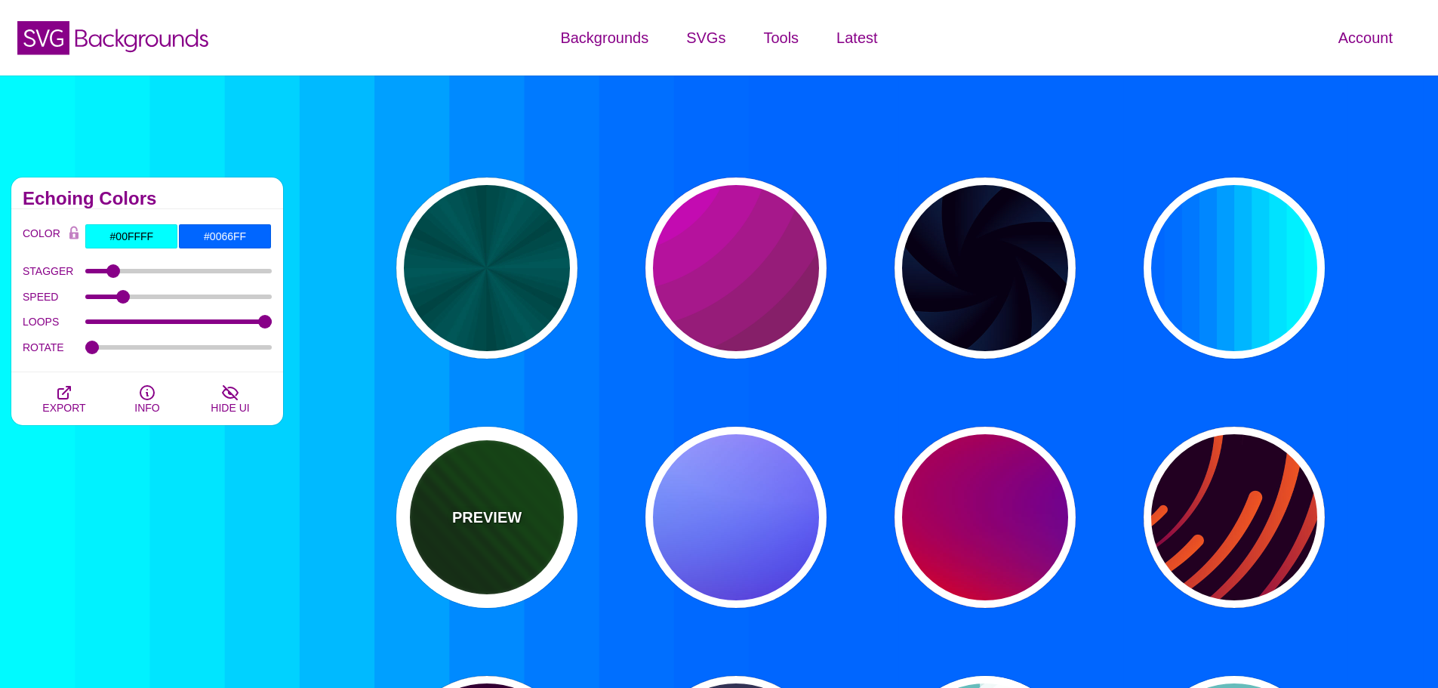
type input "5"
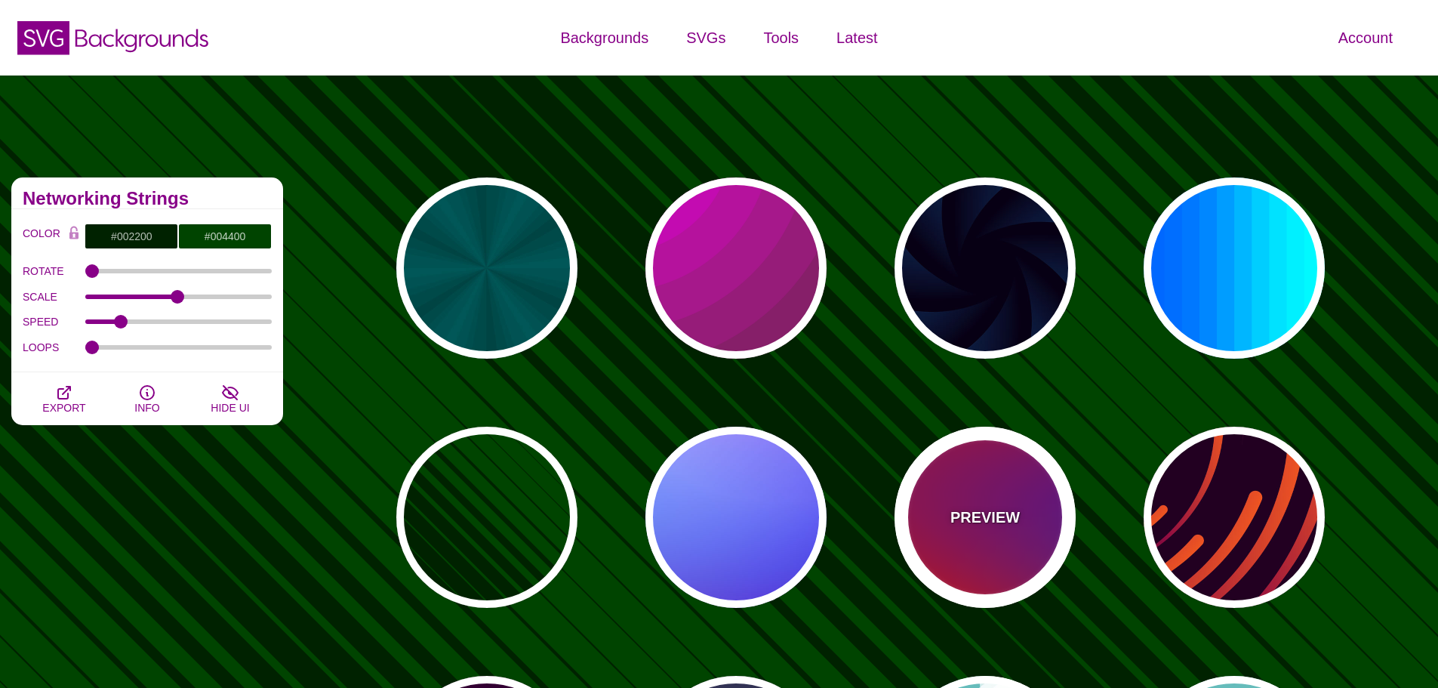
click at [983, 495] on div "PREVIEW" at bounding box center [985, 517] width 181 height 181
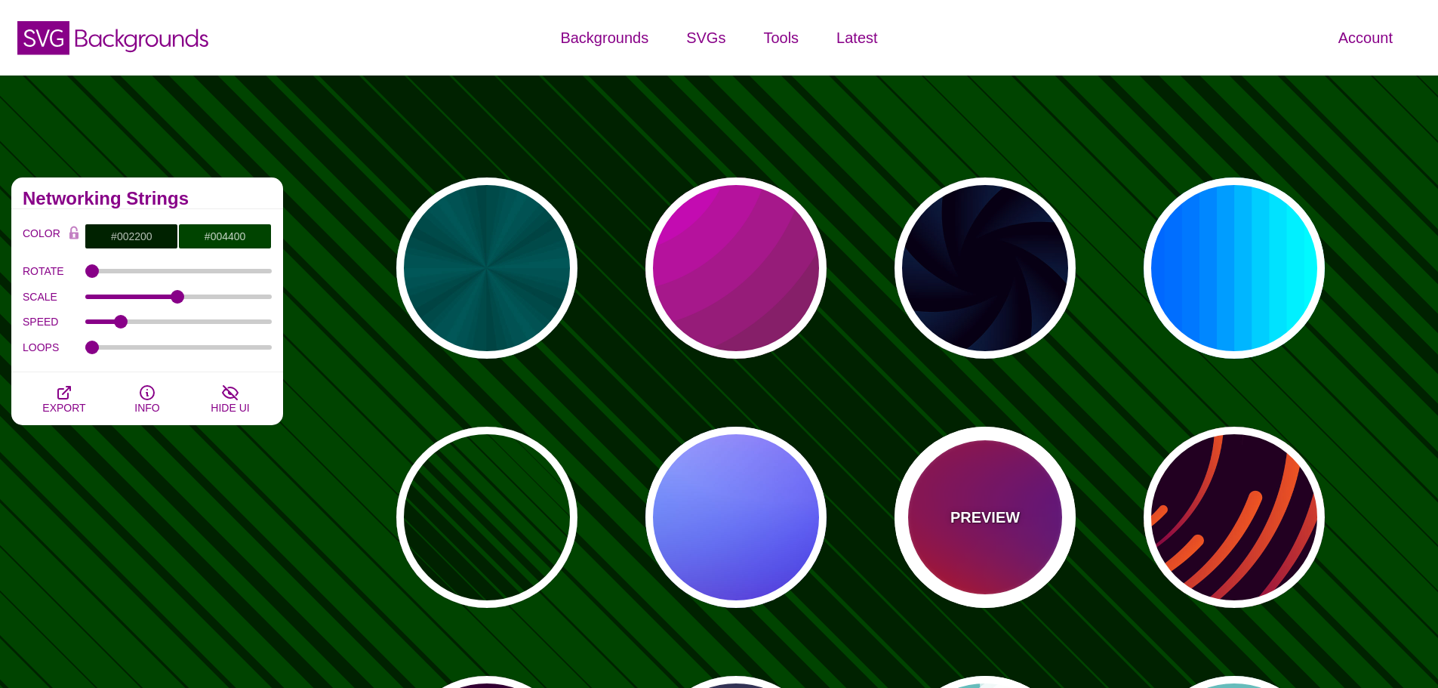
type input "#FF0000"
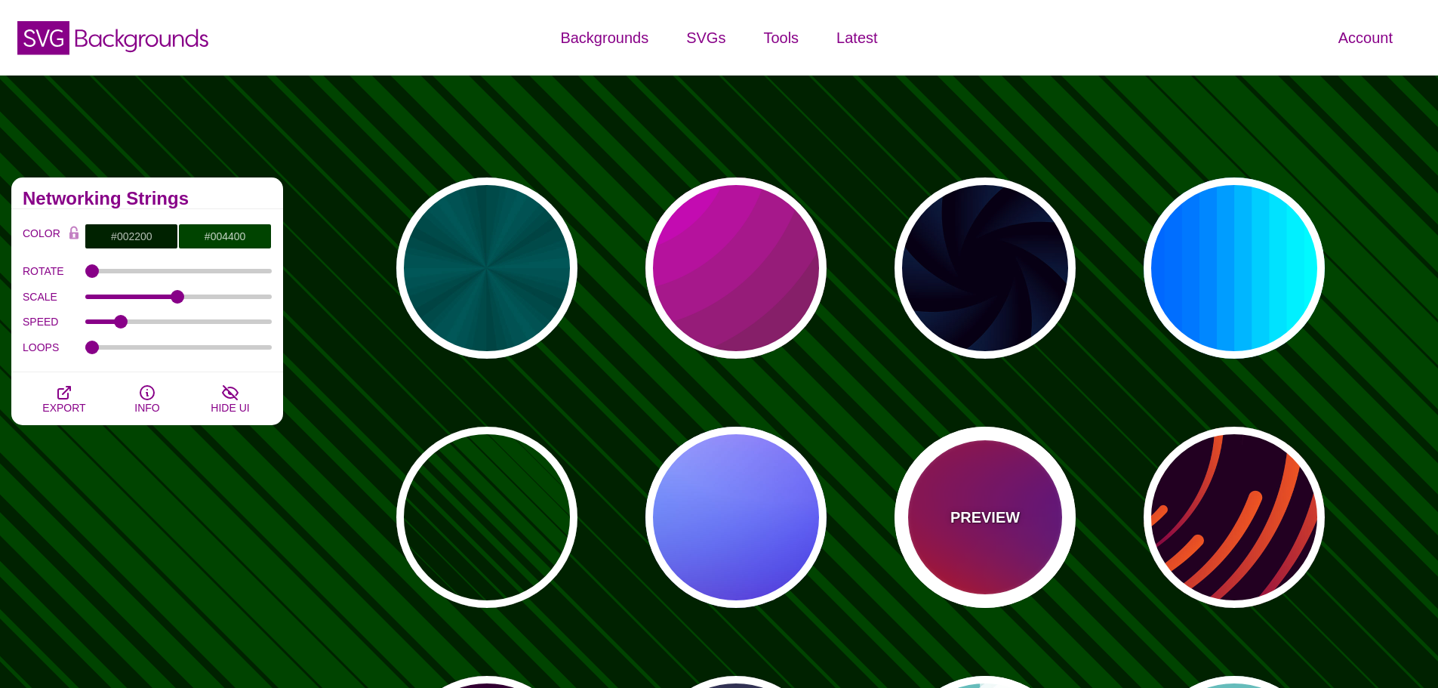
type input "#800080"
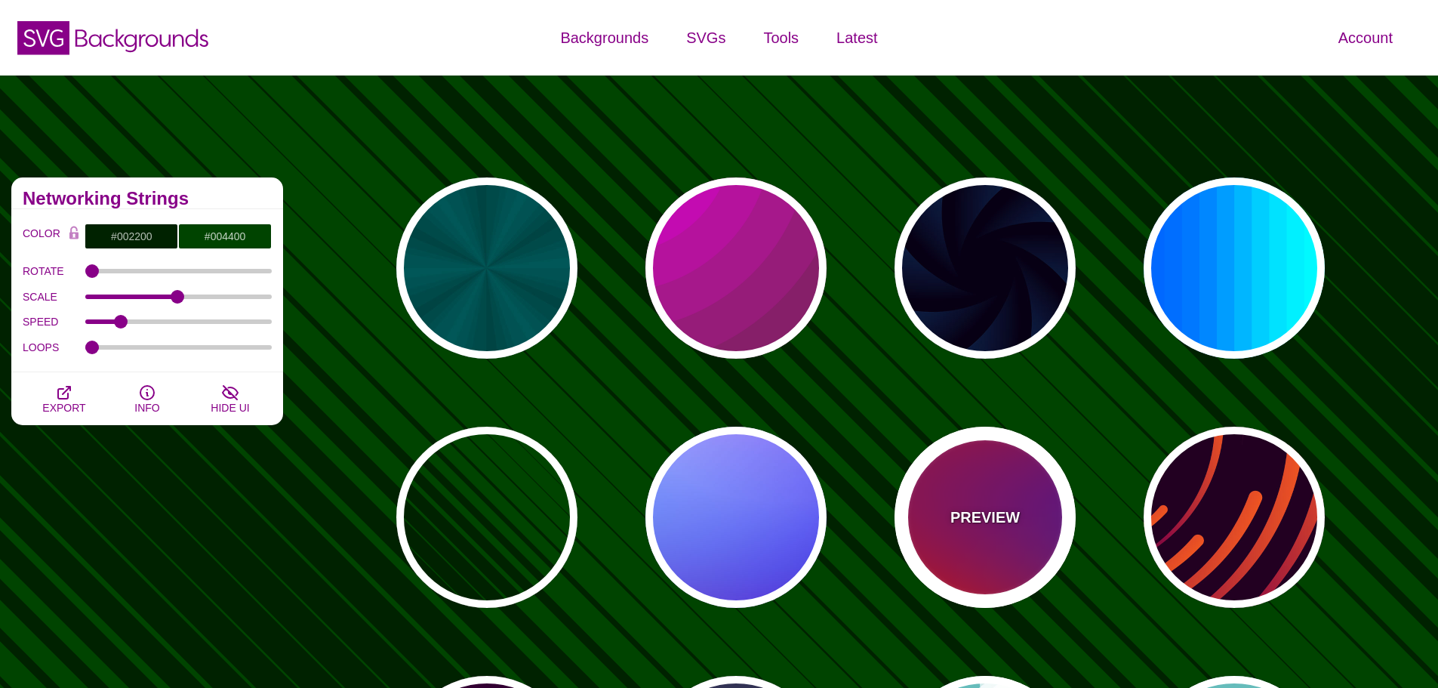
type input "#0000FF"
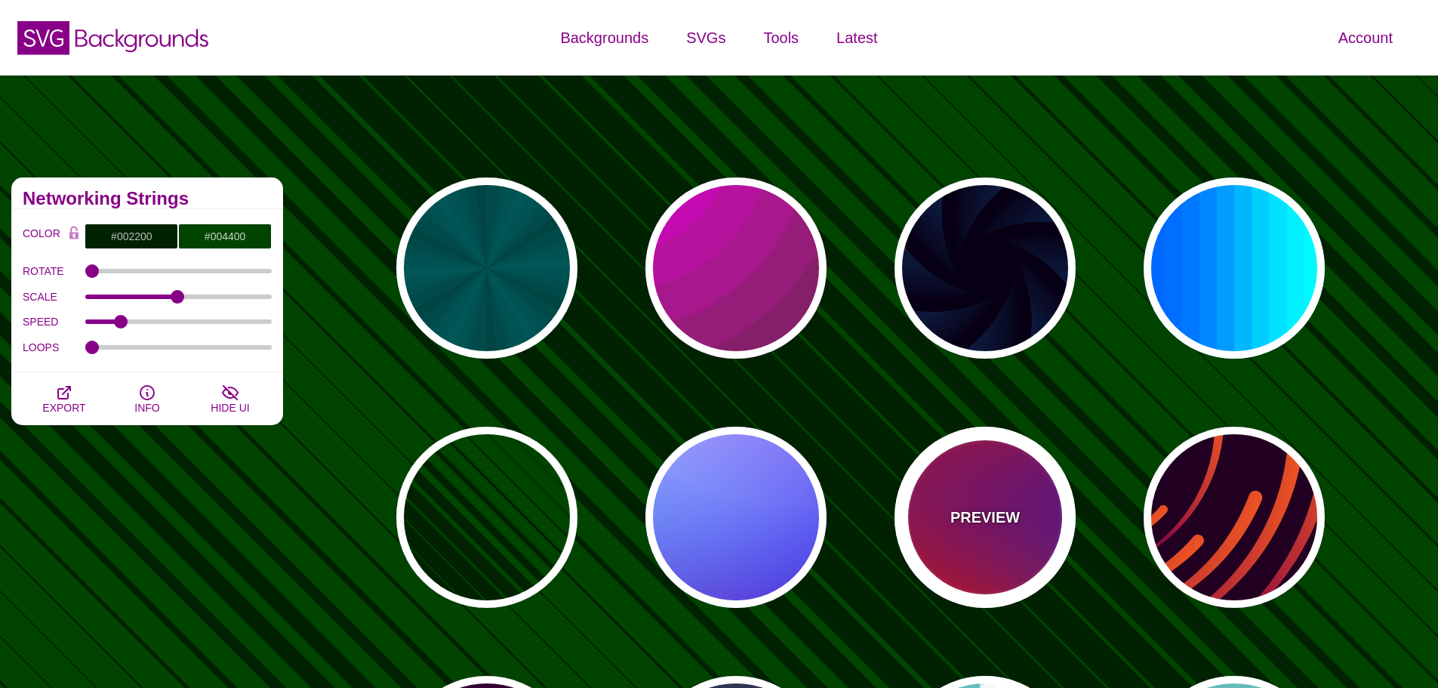
type input "#00EEBB"
type input "#FFFF00"
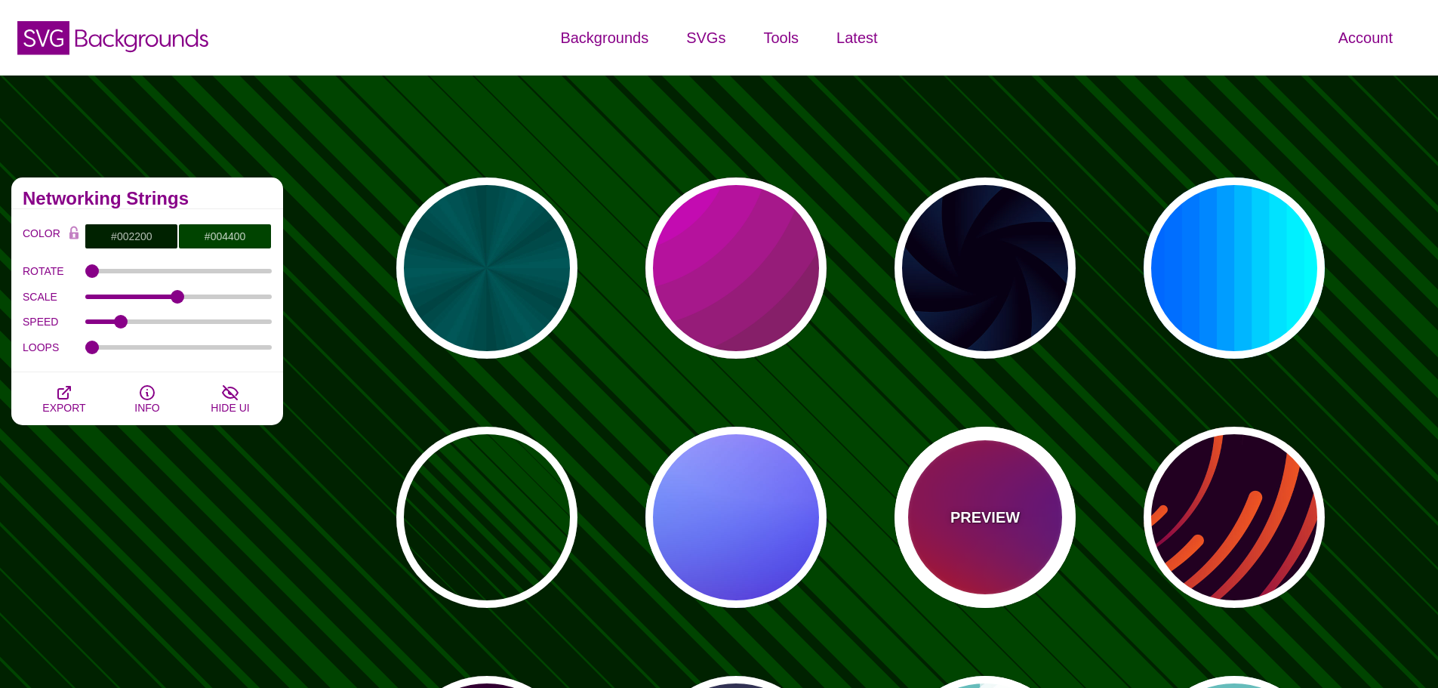
type input "#FFA500"
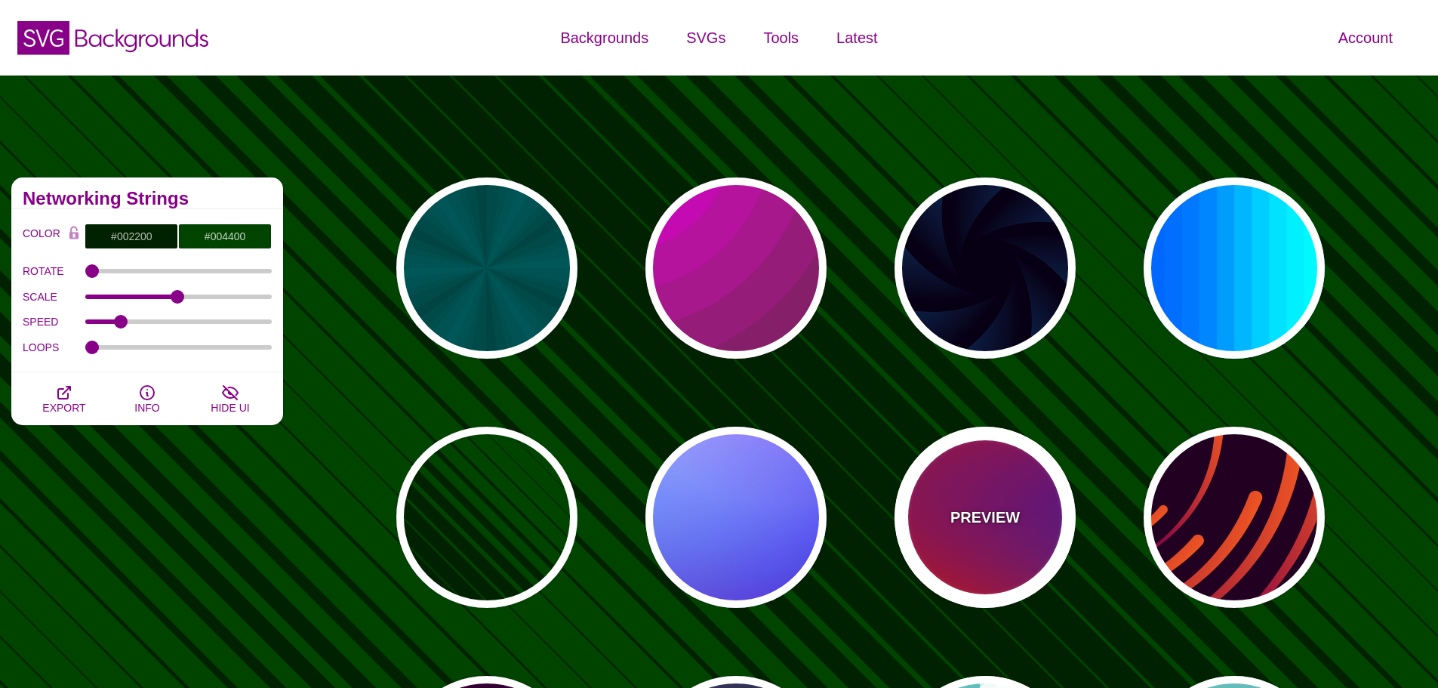
type input "1"
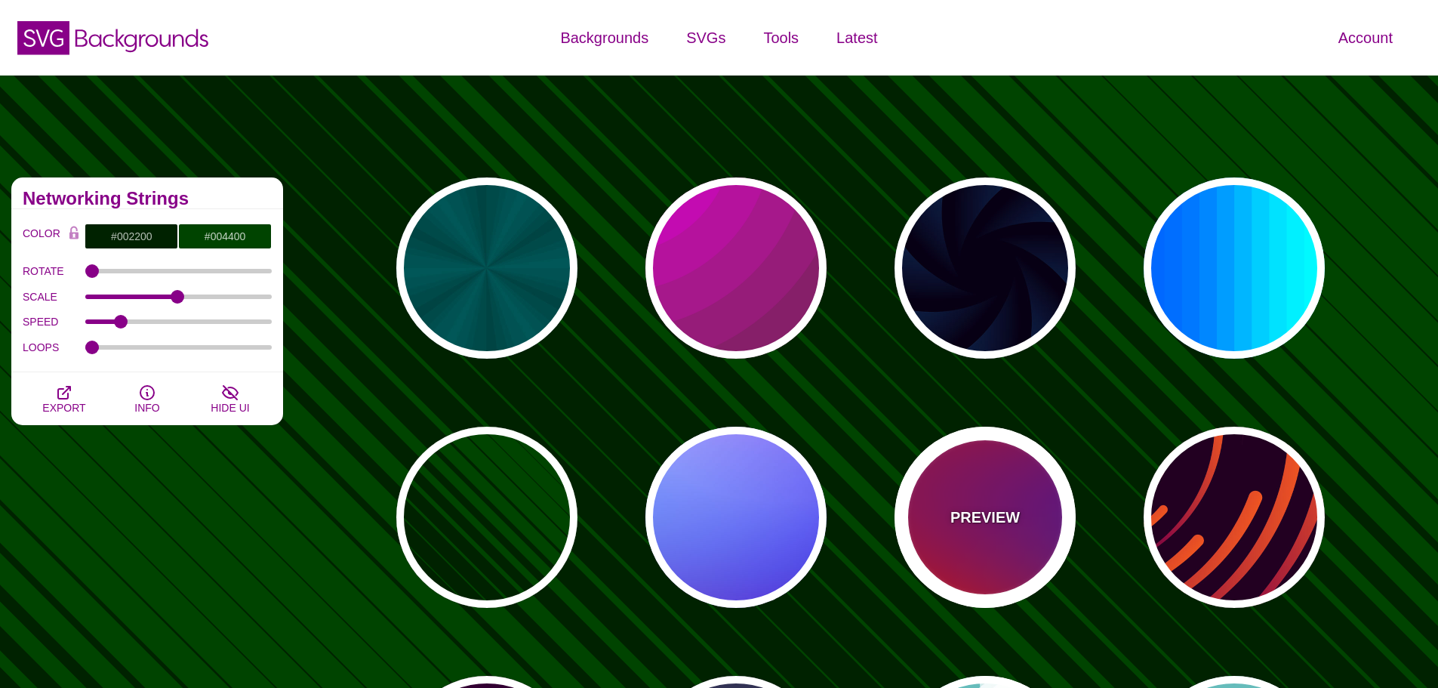
type input "20"
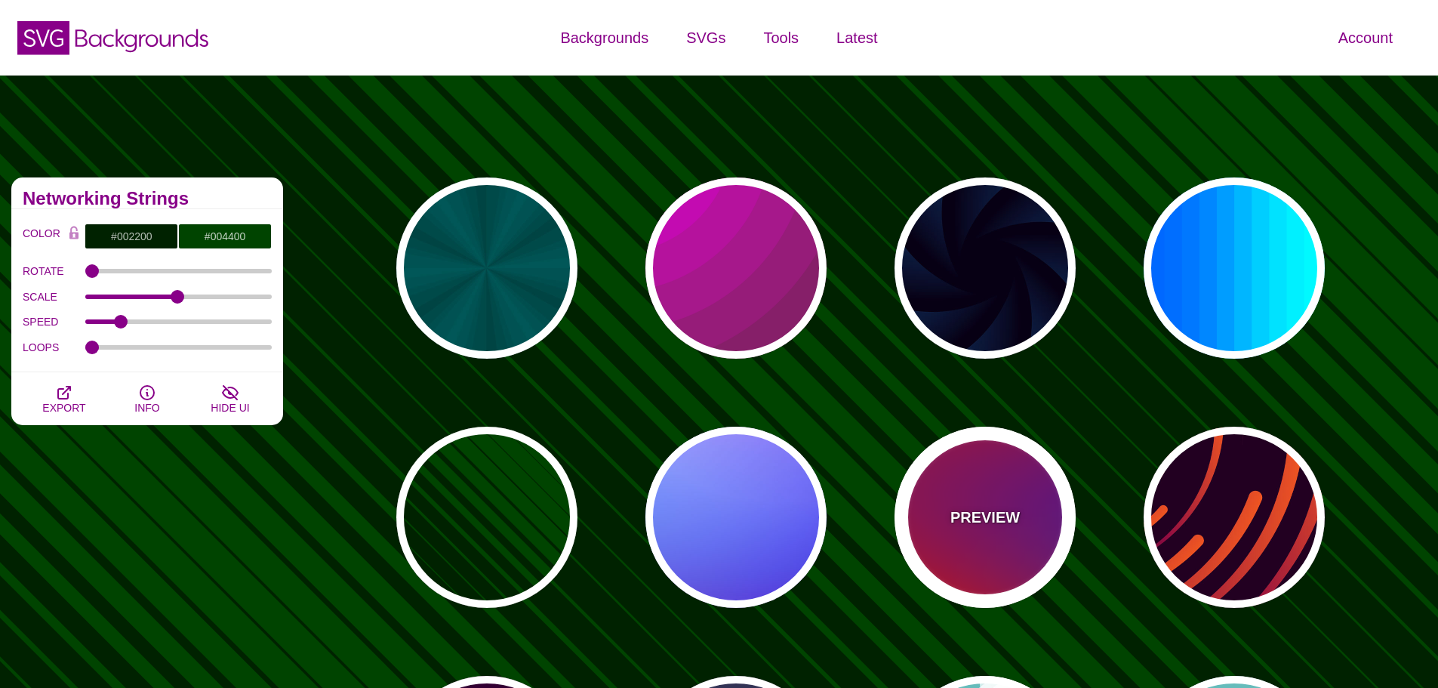
type input "0"
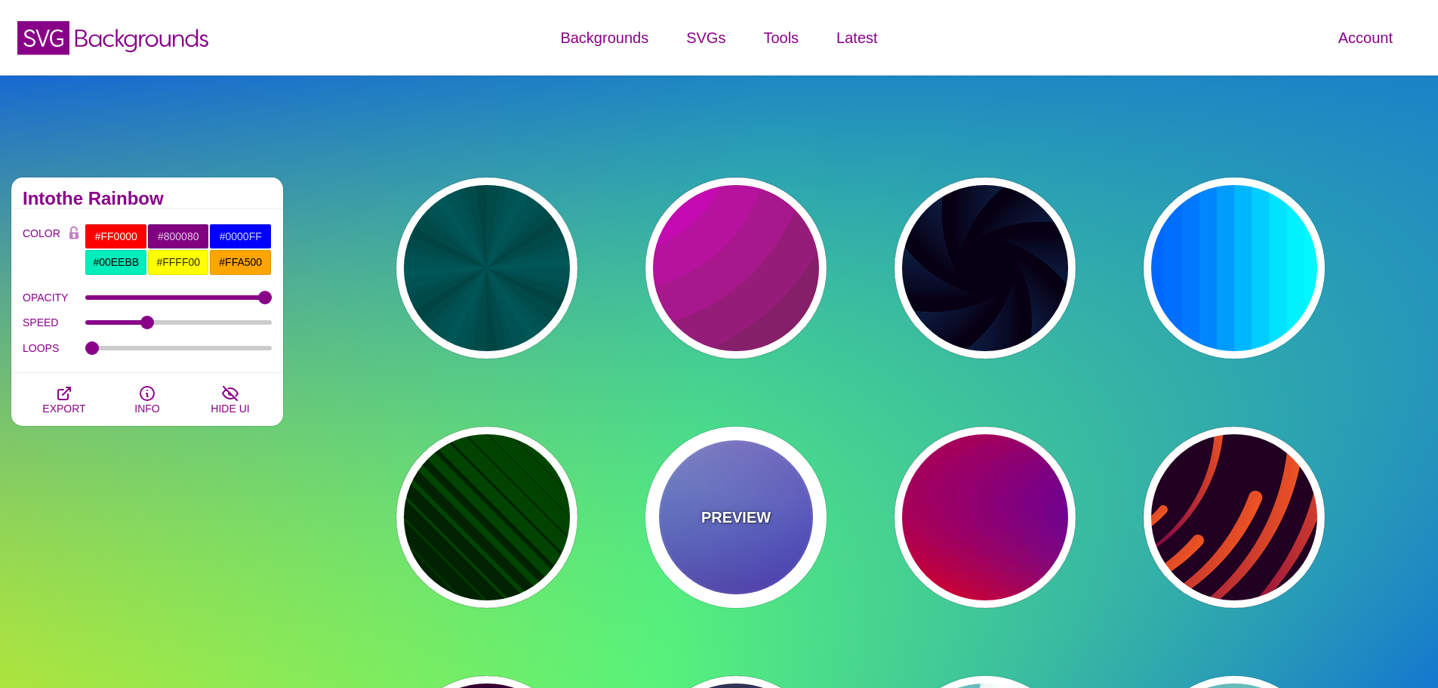
click at [777, 524] on div "PREVIEW" at bounding box center [736, 517] width 181 height 181
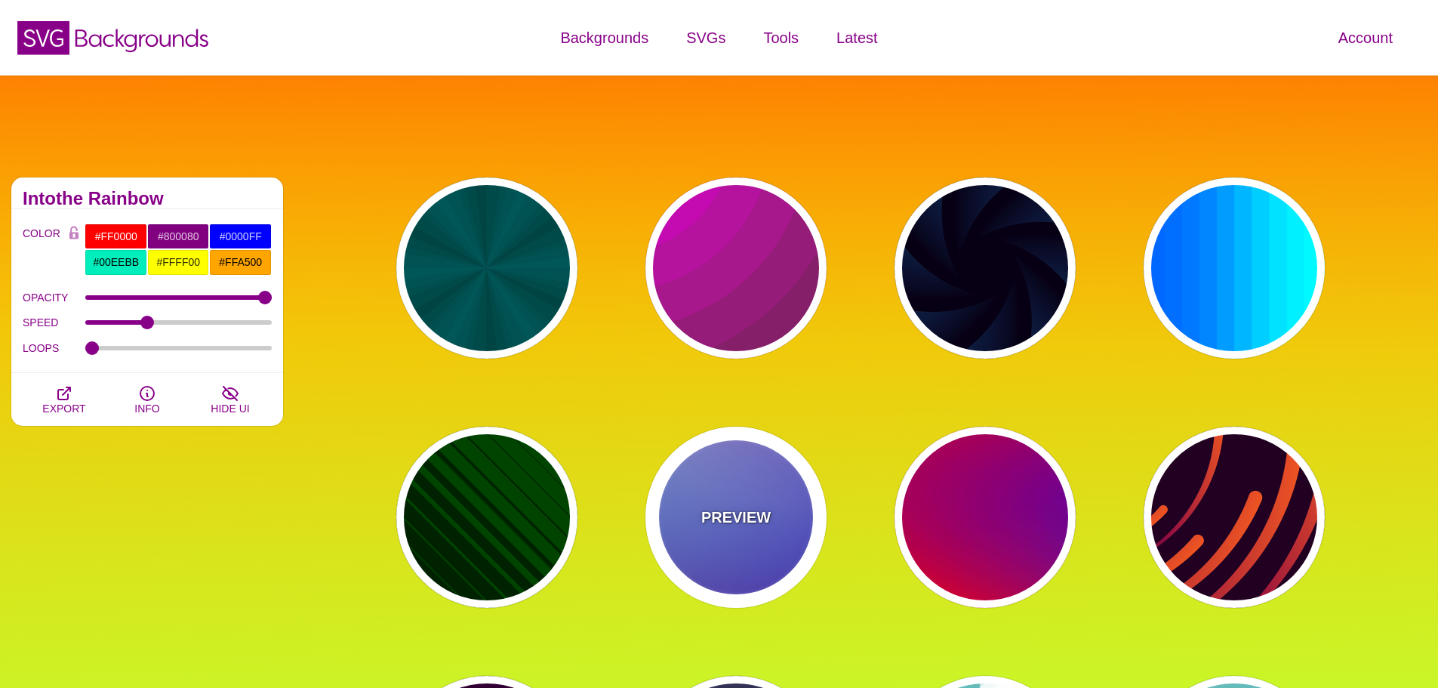
type input "#0000FF"
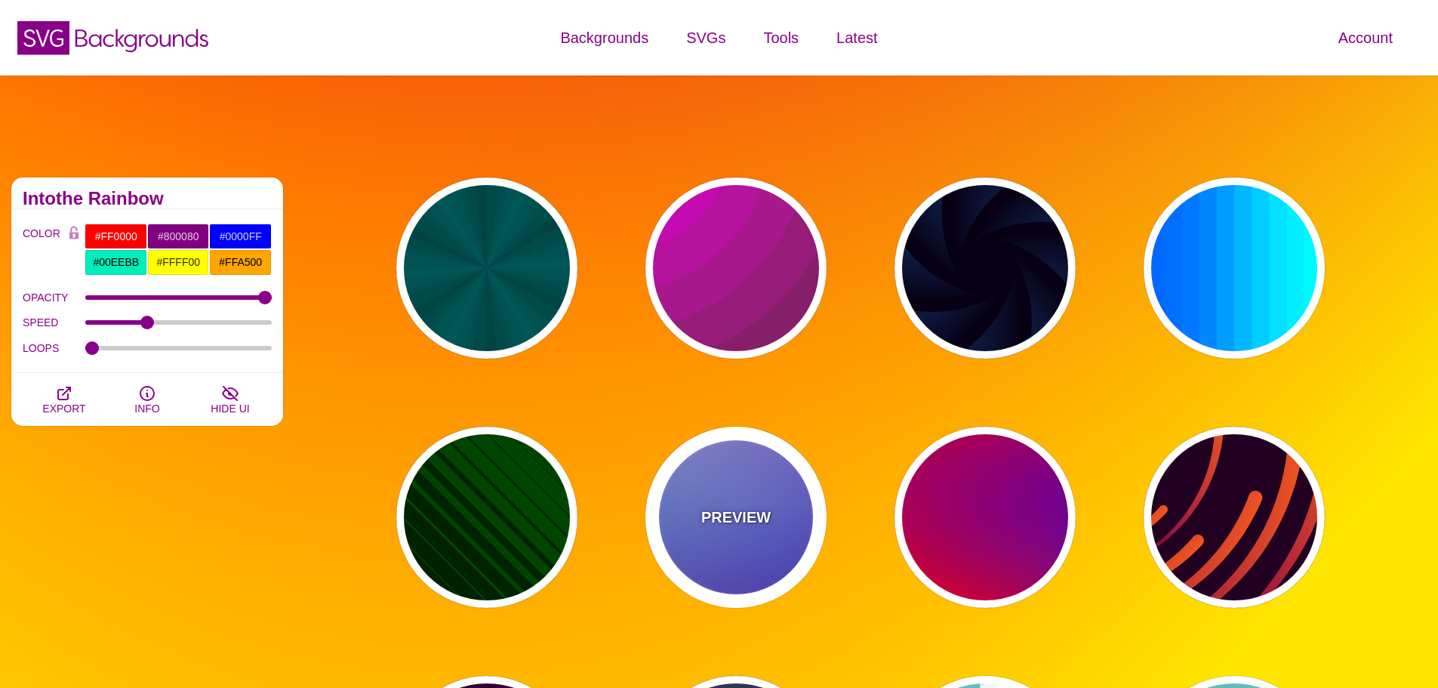
type input "#0099FF"
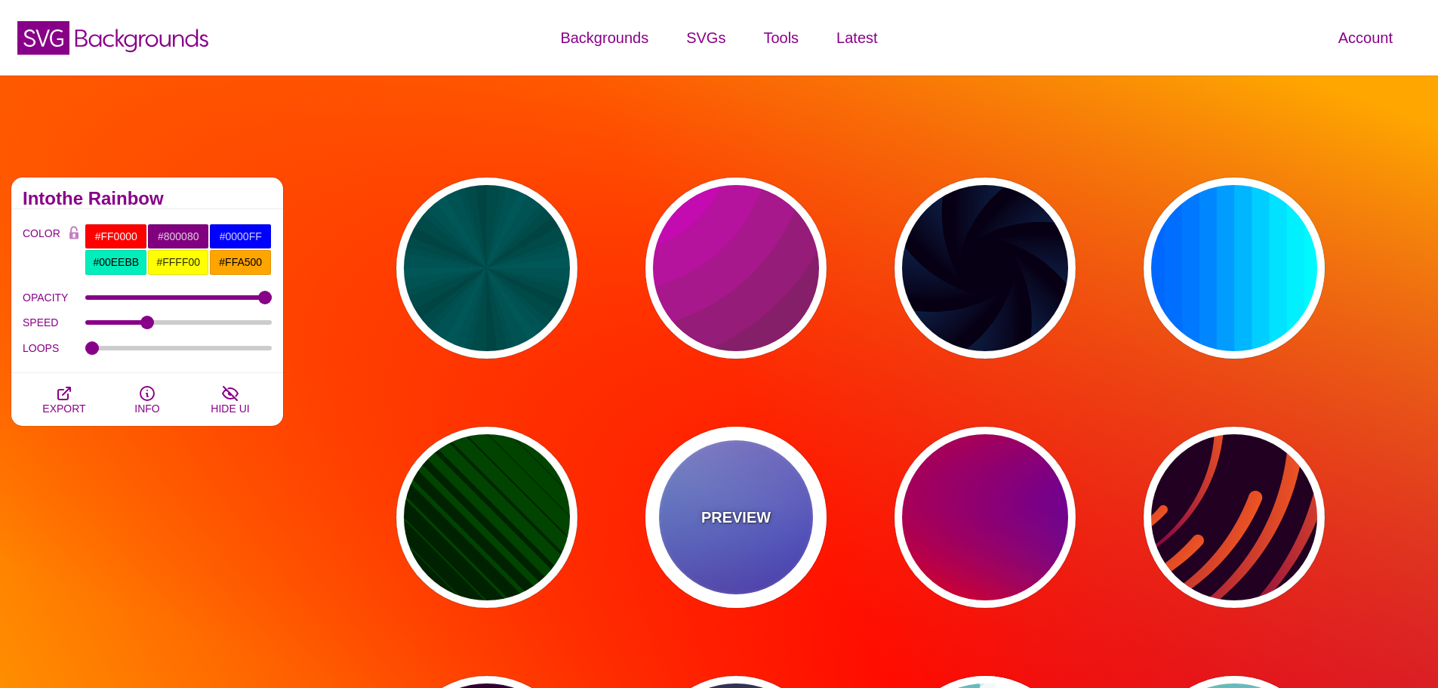
type input "#FFFFFF"
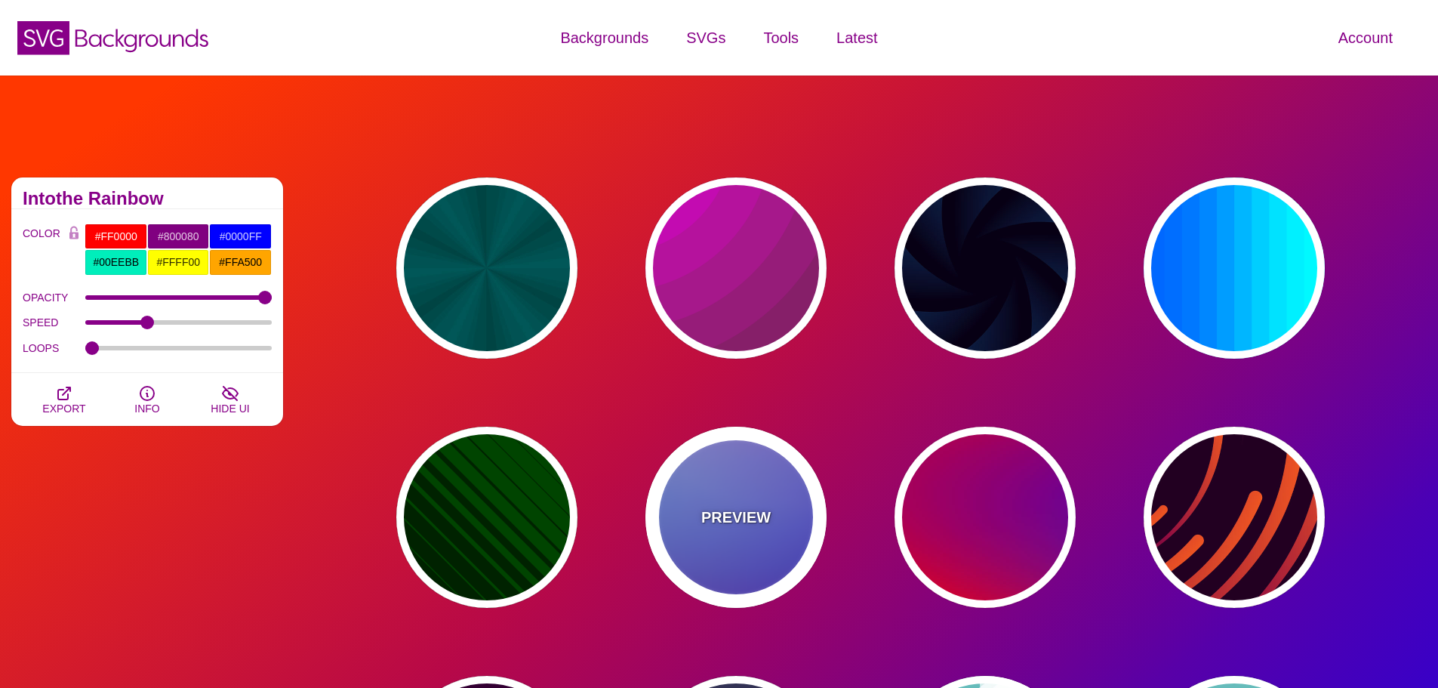
type input "#FF99FF"
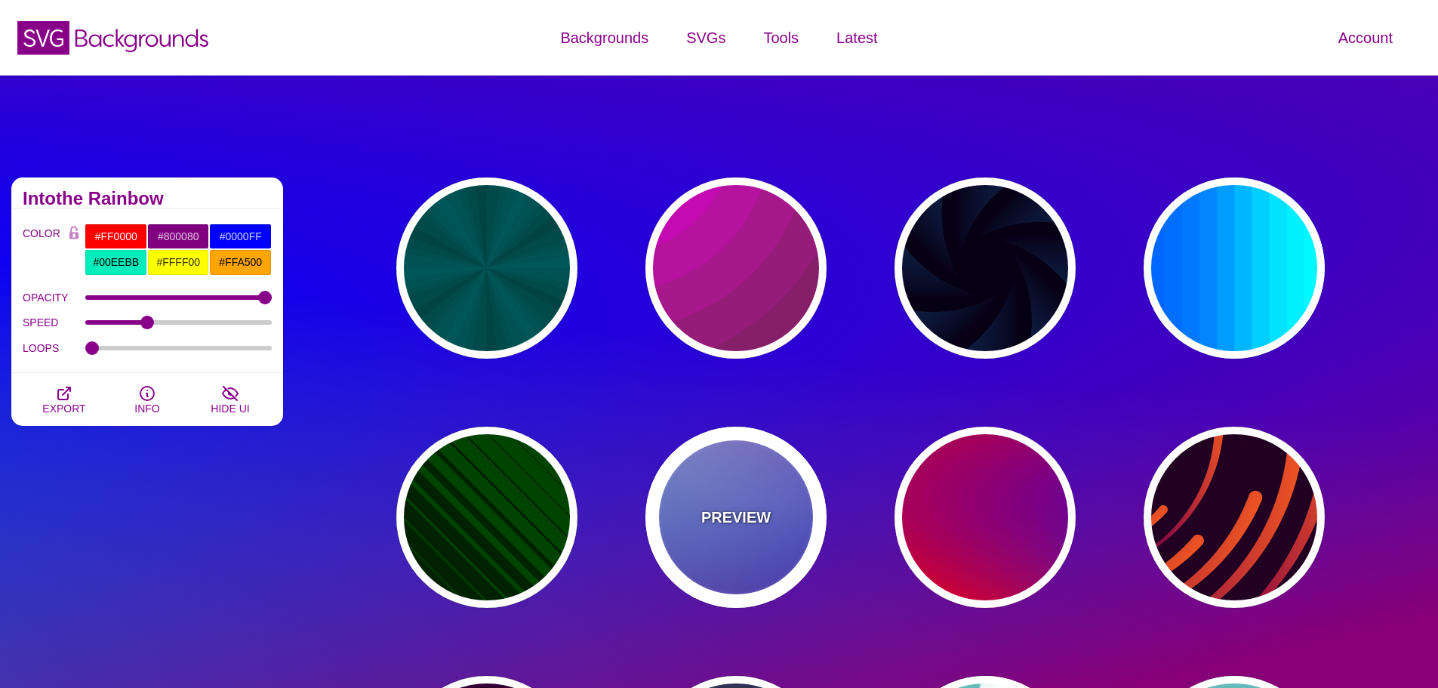
type input "#880088"
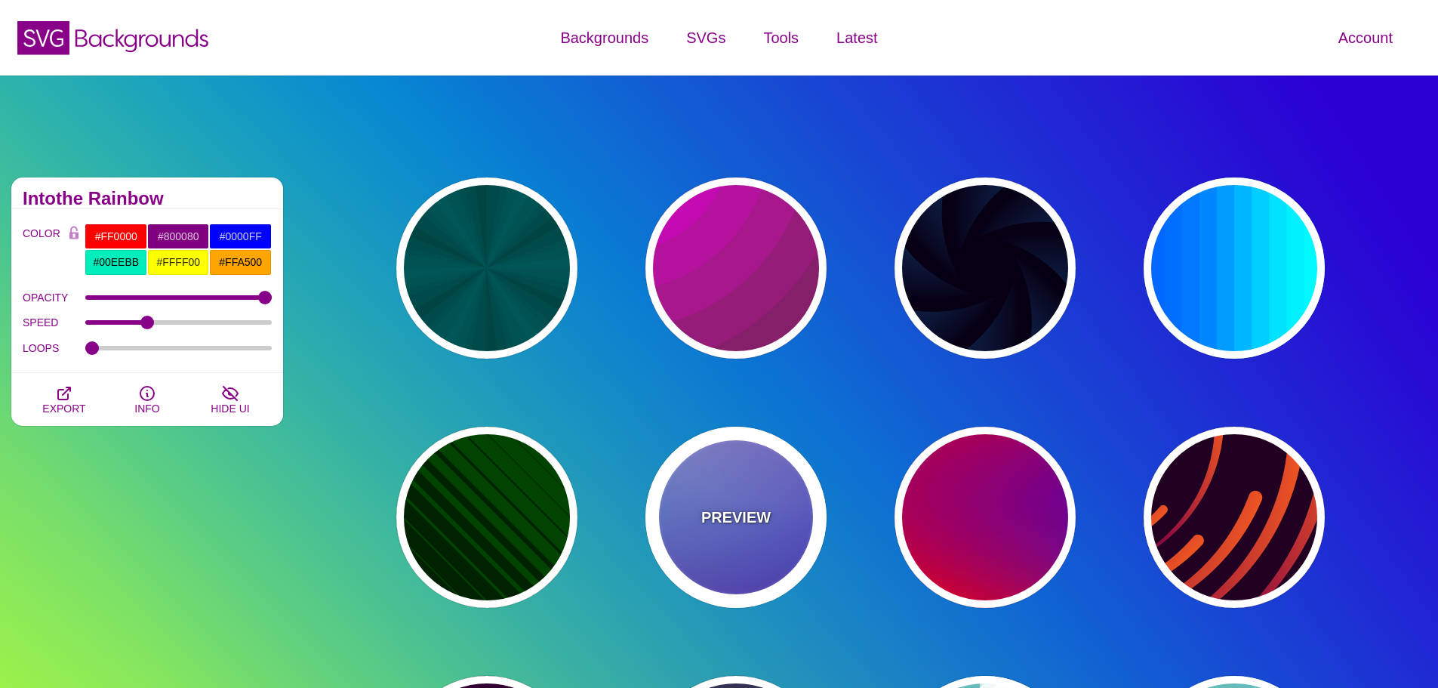
type input "12"
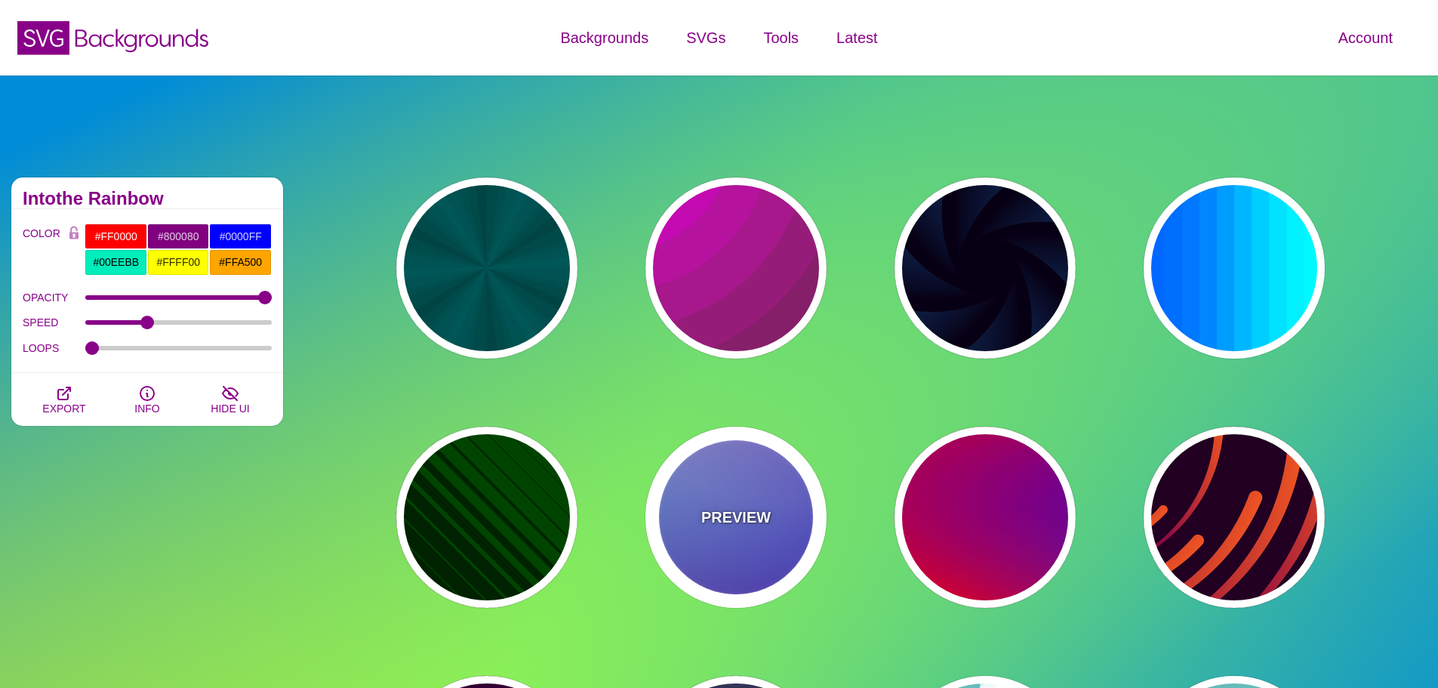
type input "0"
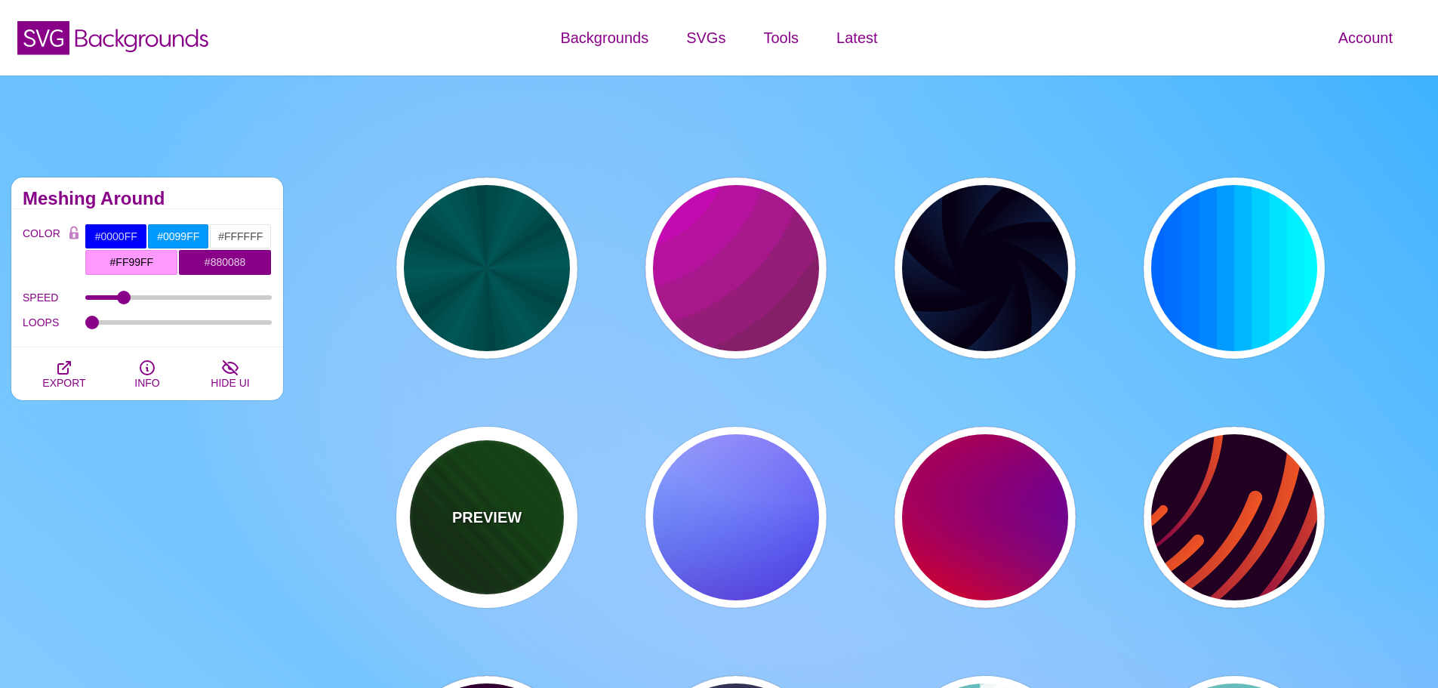
click at [507, 520] on p "PREVIEW" at bounding box center [486, 517] width 69 height 23
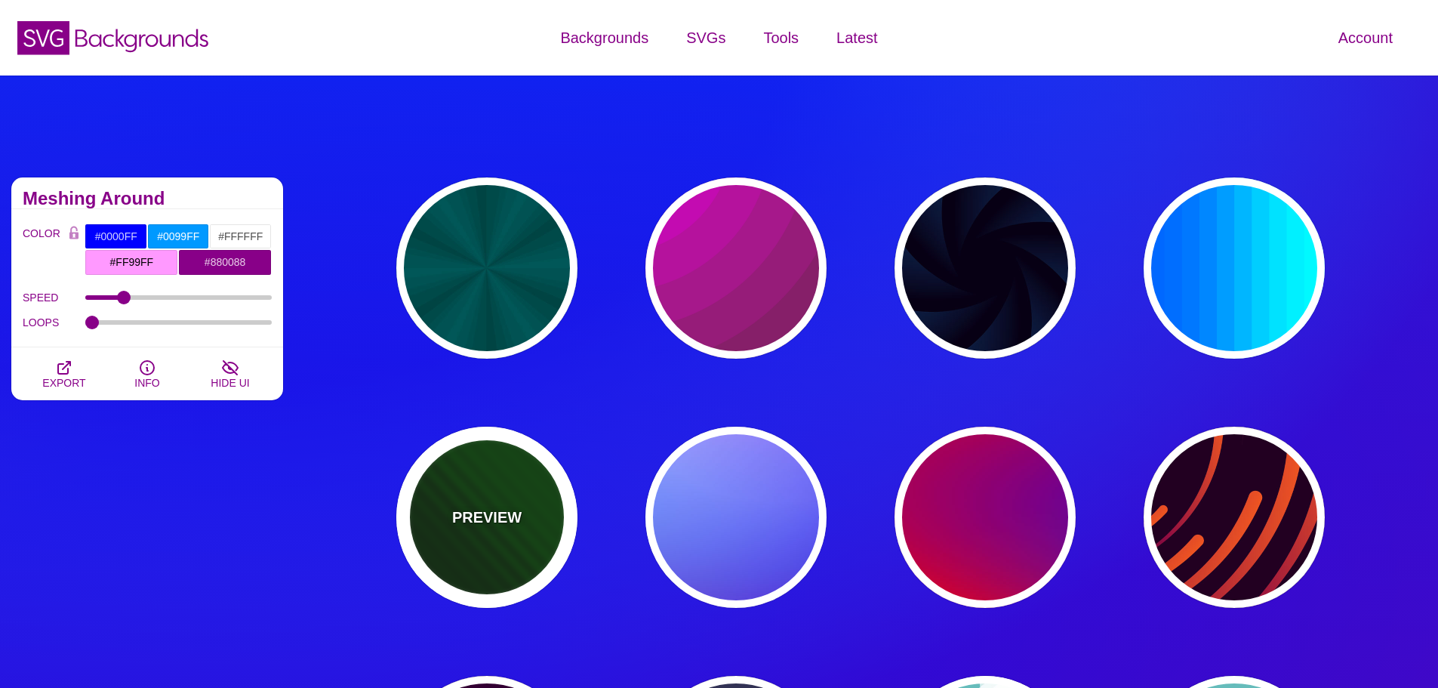
type input "#002200"
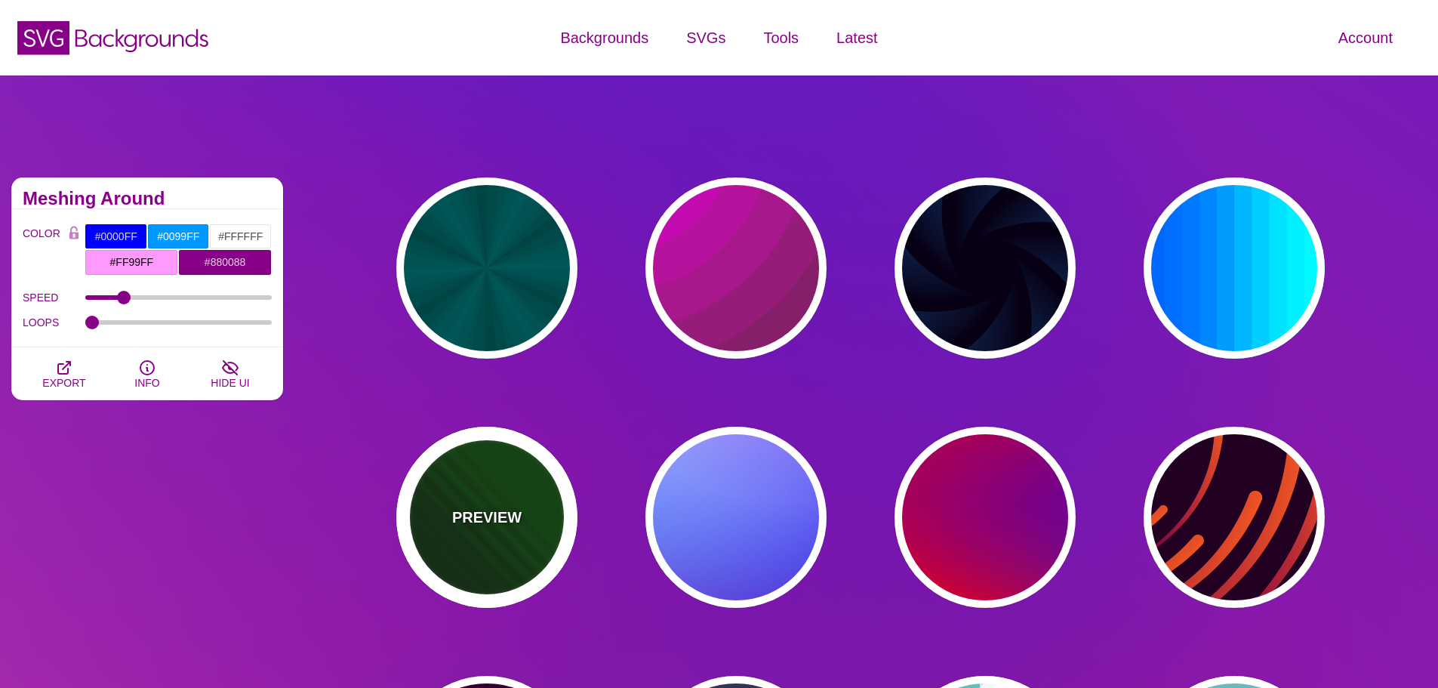
type input "#004400"
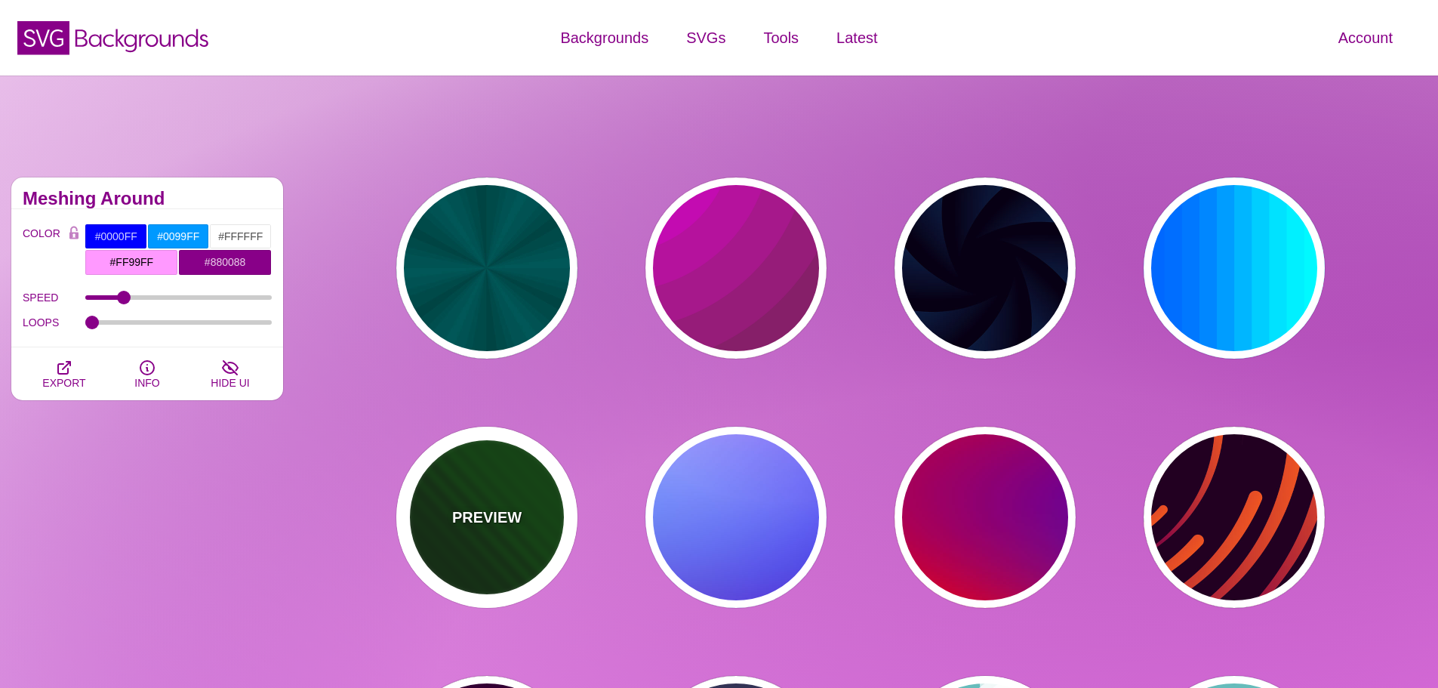
type input "0"
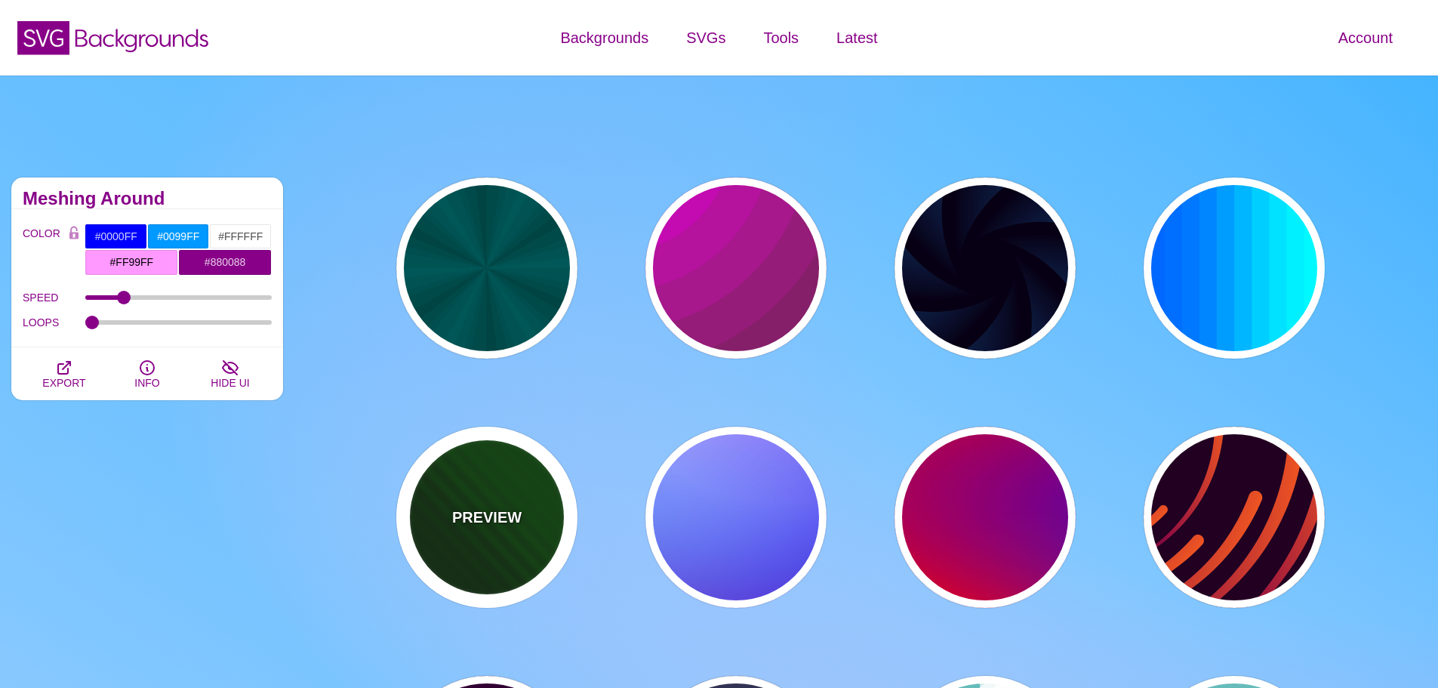
type input "1"
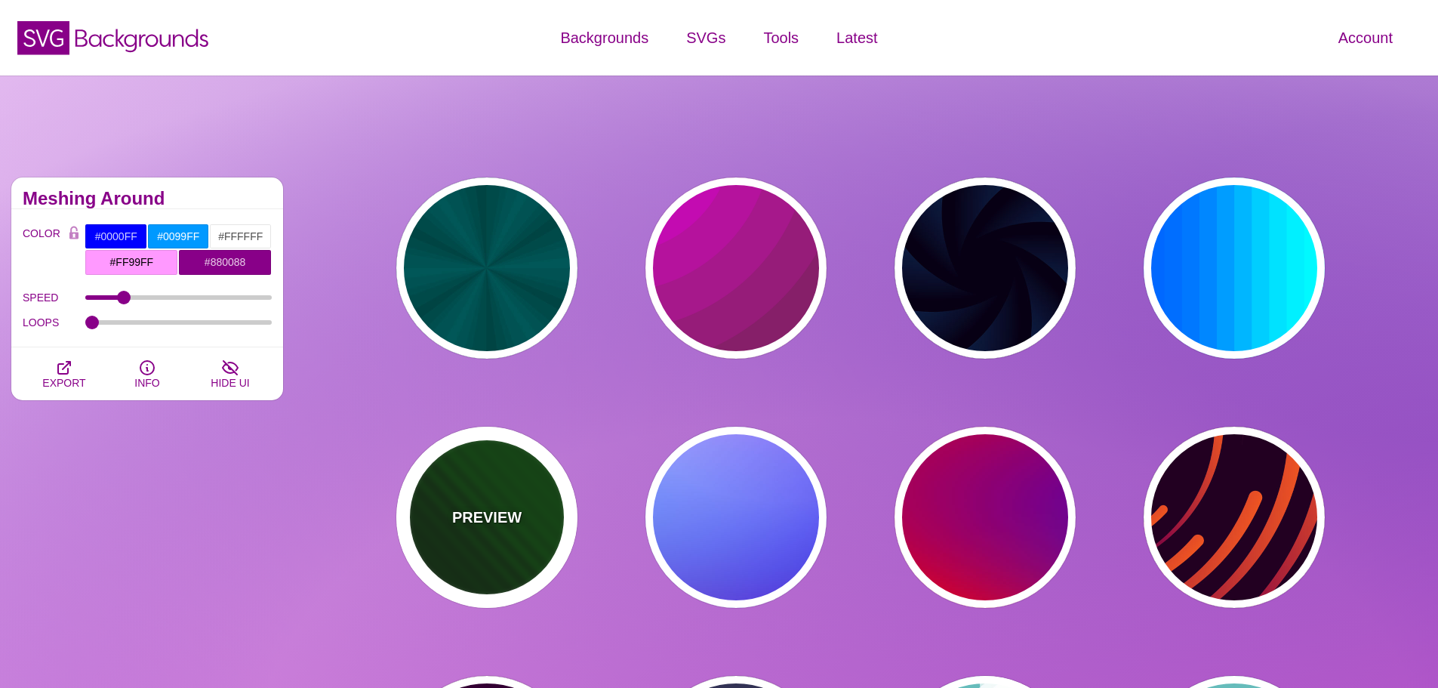
type input "5"
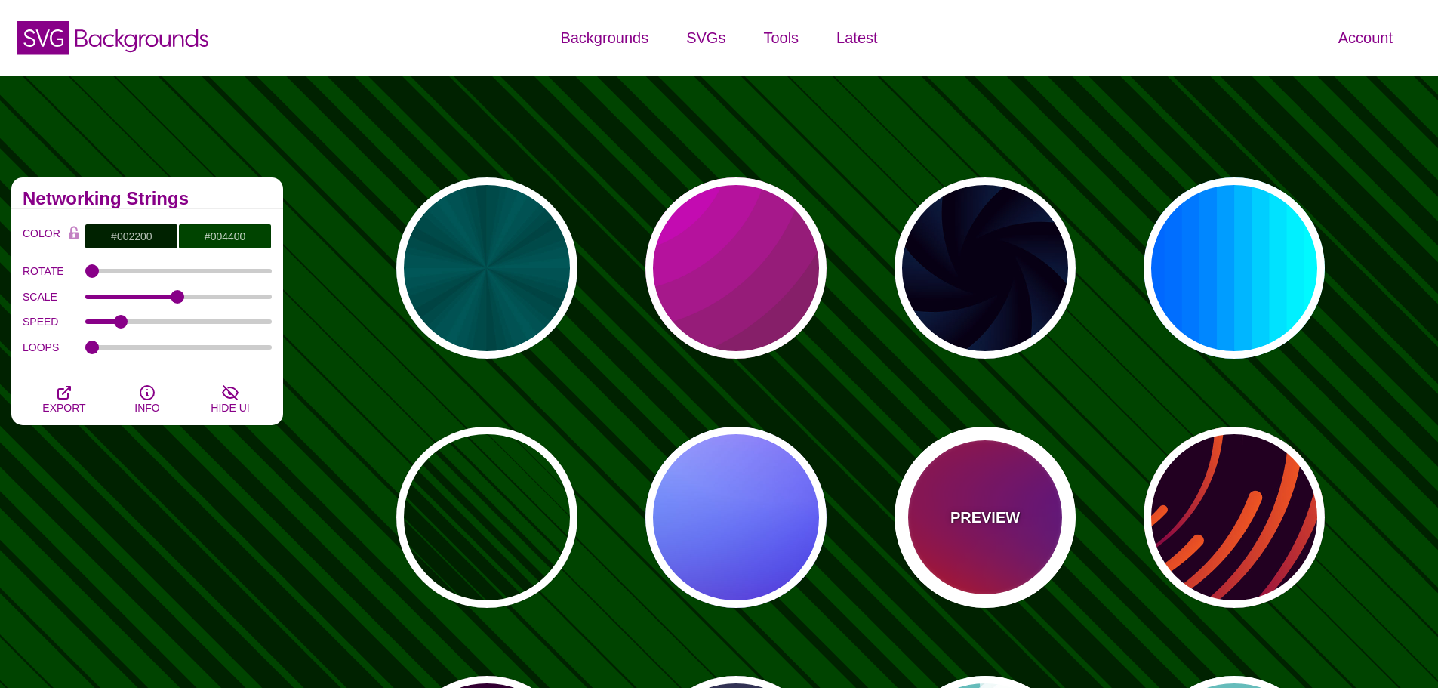
click at [1041, 511] on div "PREVIEW" at bounding box center [985, 517] width 181 height 181
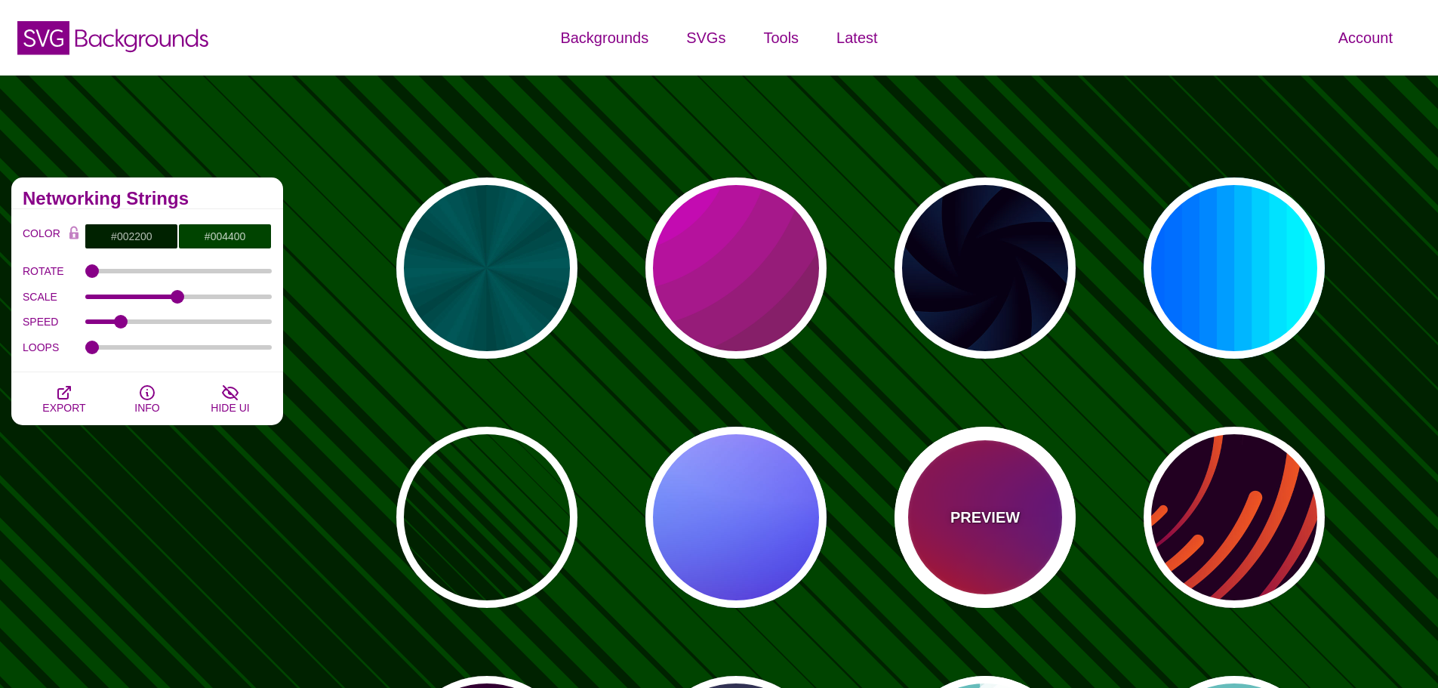
type input "#FF0000"
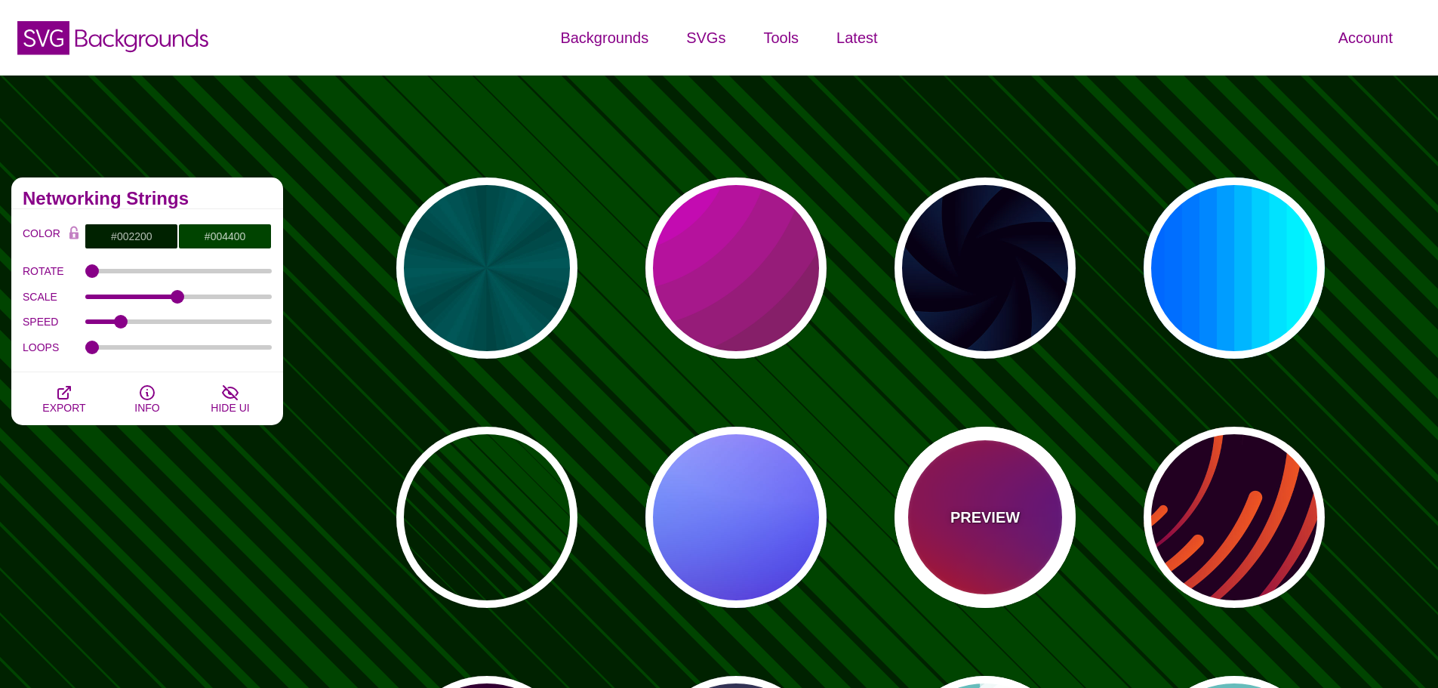
type input "#800080"
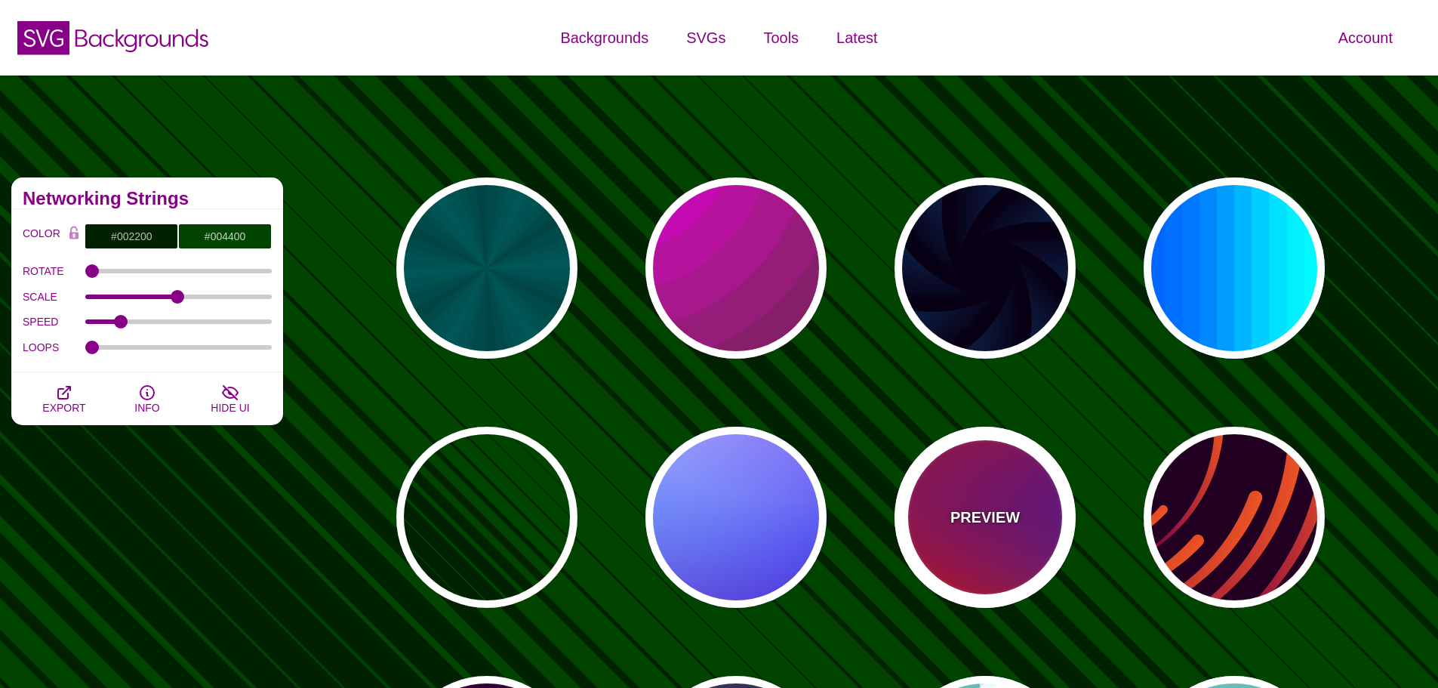
type input "#0000FF"
type input "#00EEBB"
type input "#FFFF00"
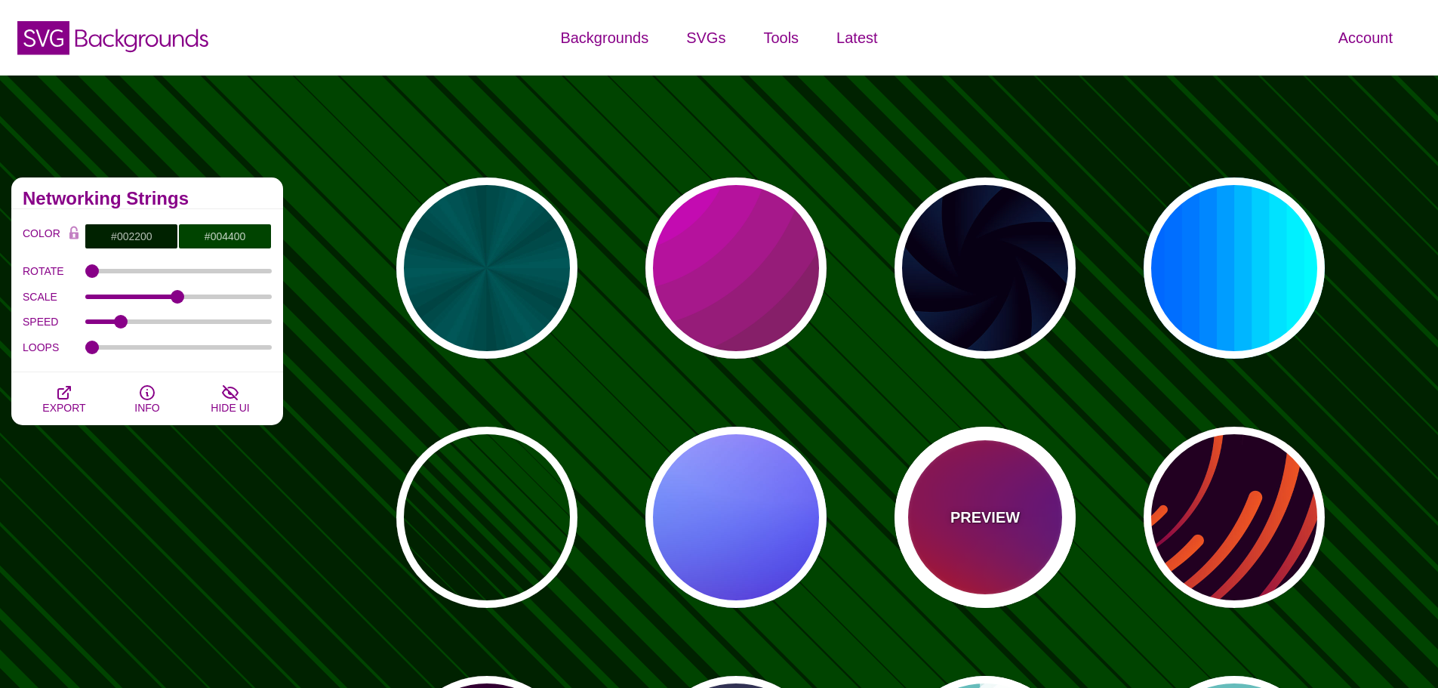
type input "1"
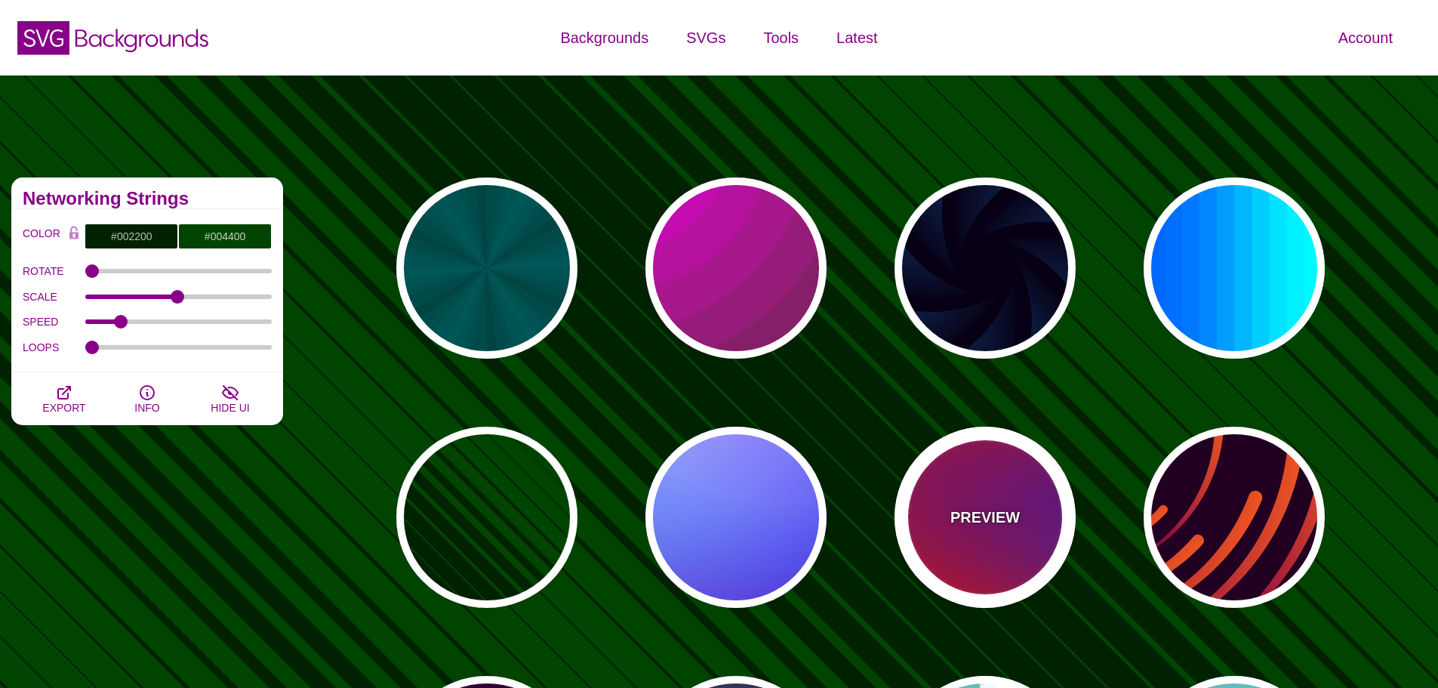
type input "20"
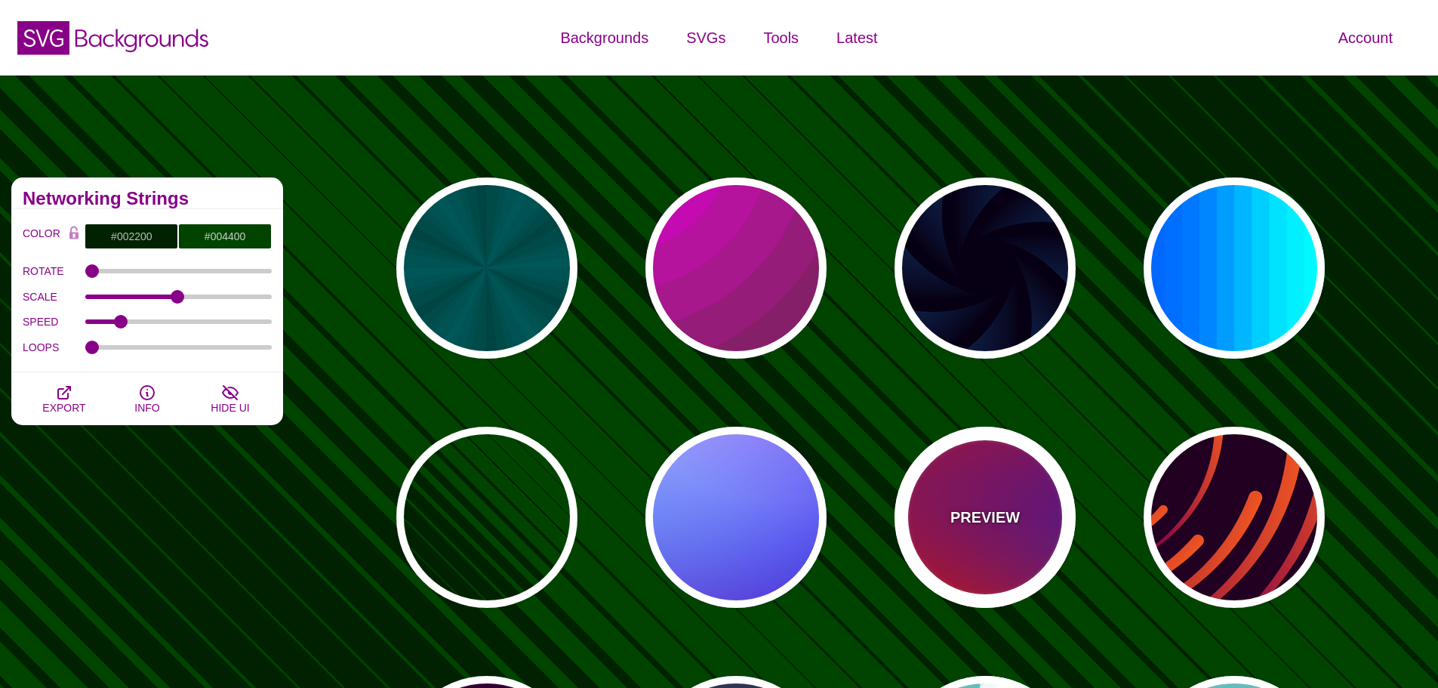
type input "0"
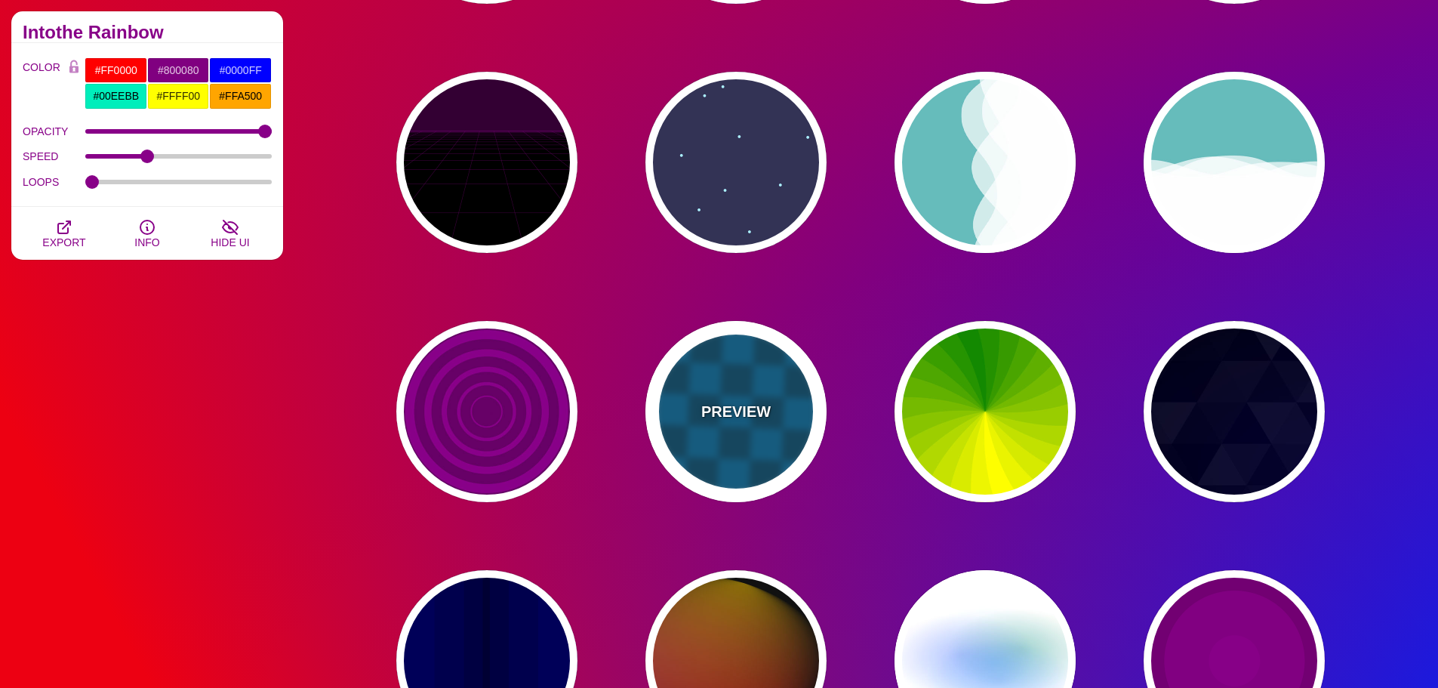
scroll to position [755, 0]
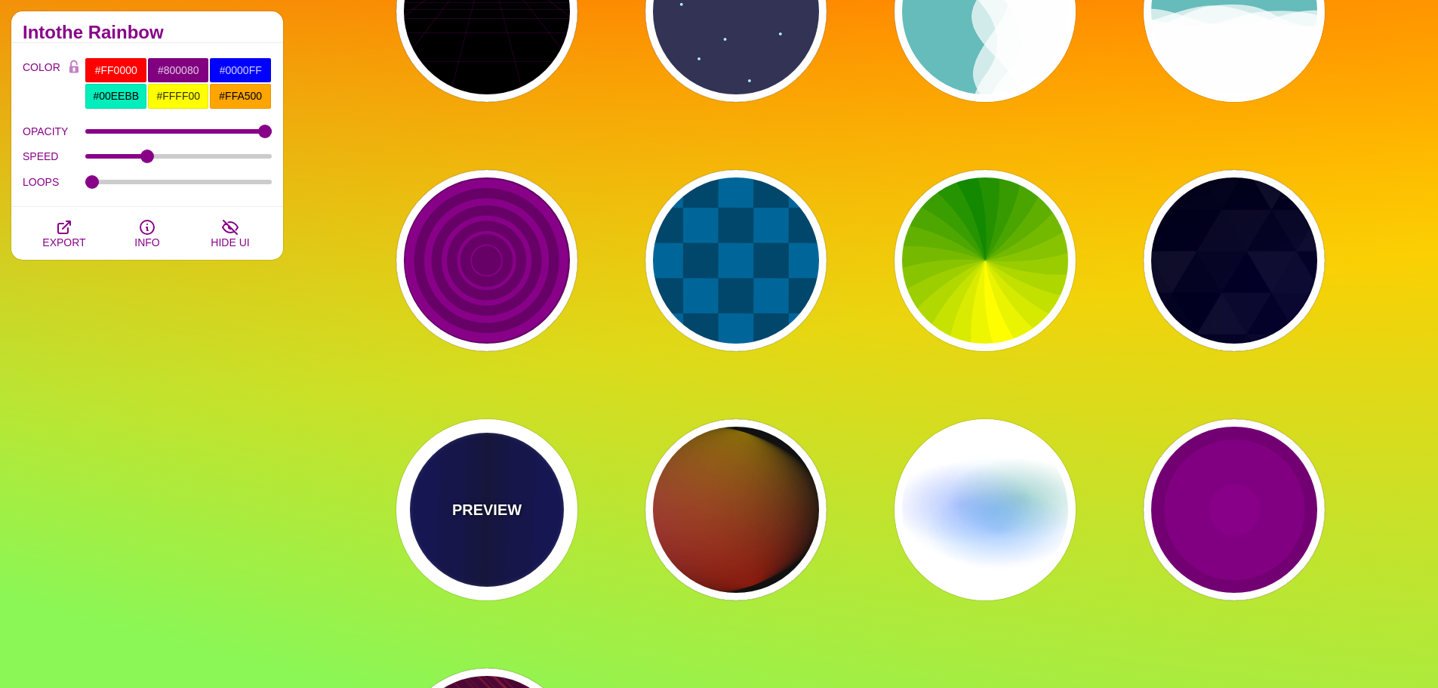
click at [532, 476] on div "PREVIEW" at bounding box center [486, 509] width 181 height 181
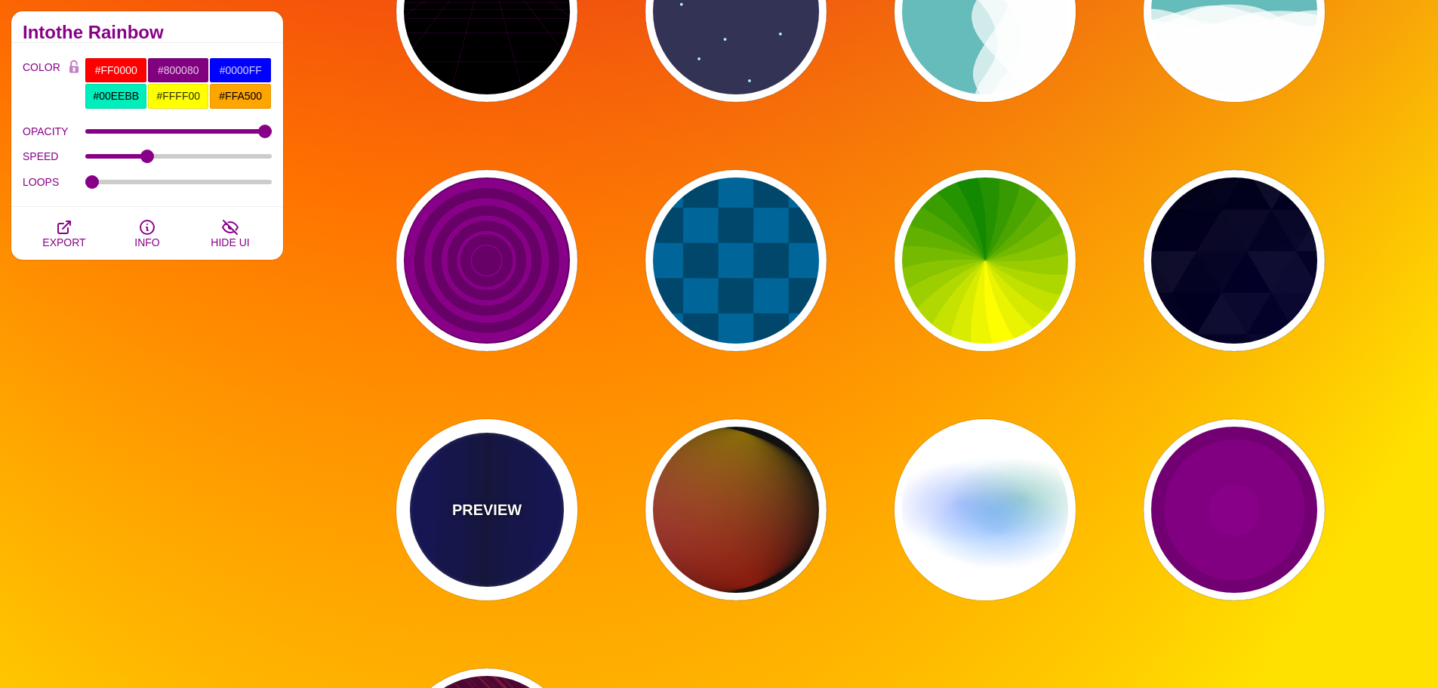
type input "#0000BB"
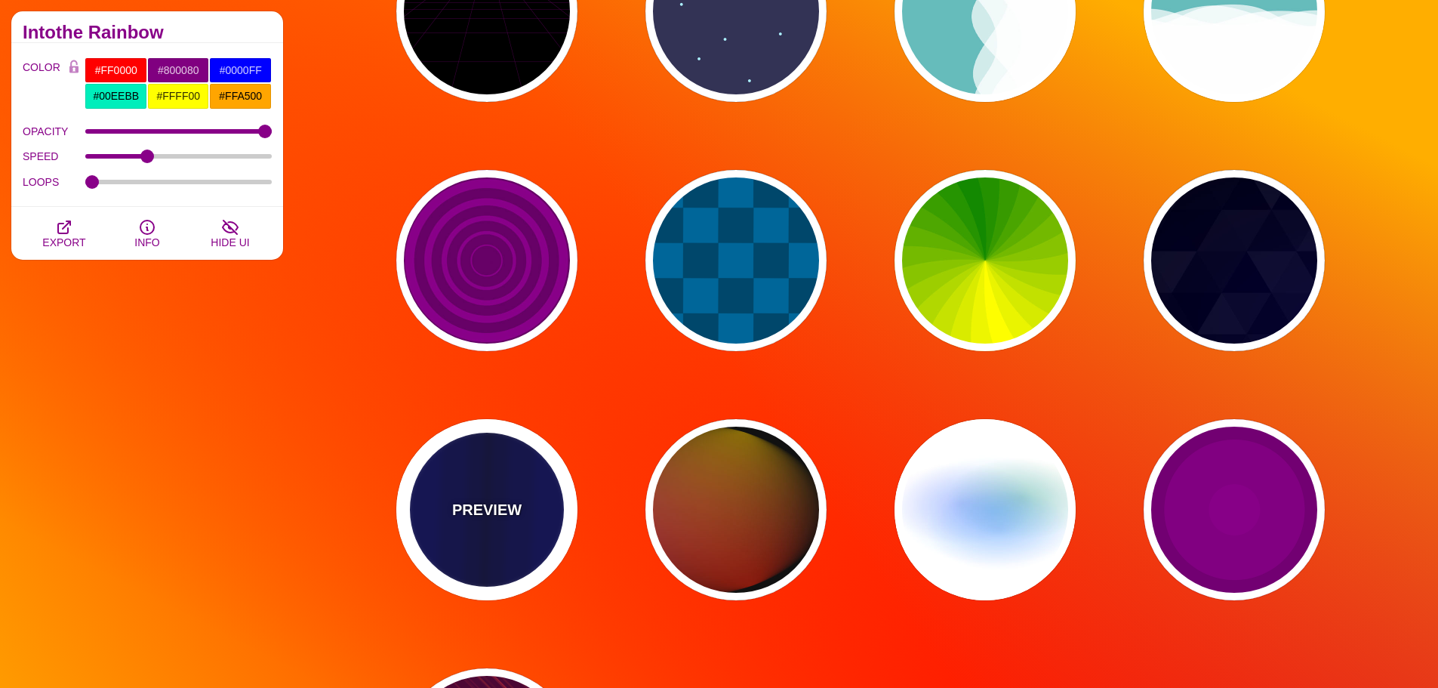
type input "#000033"
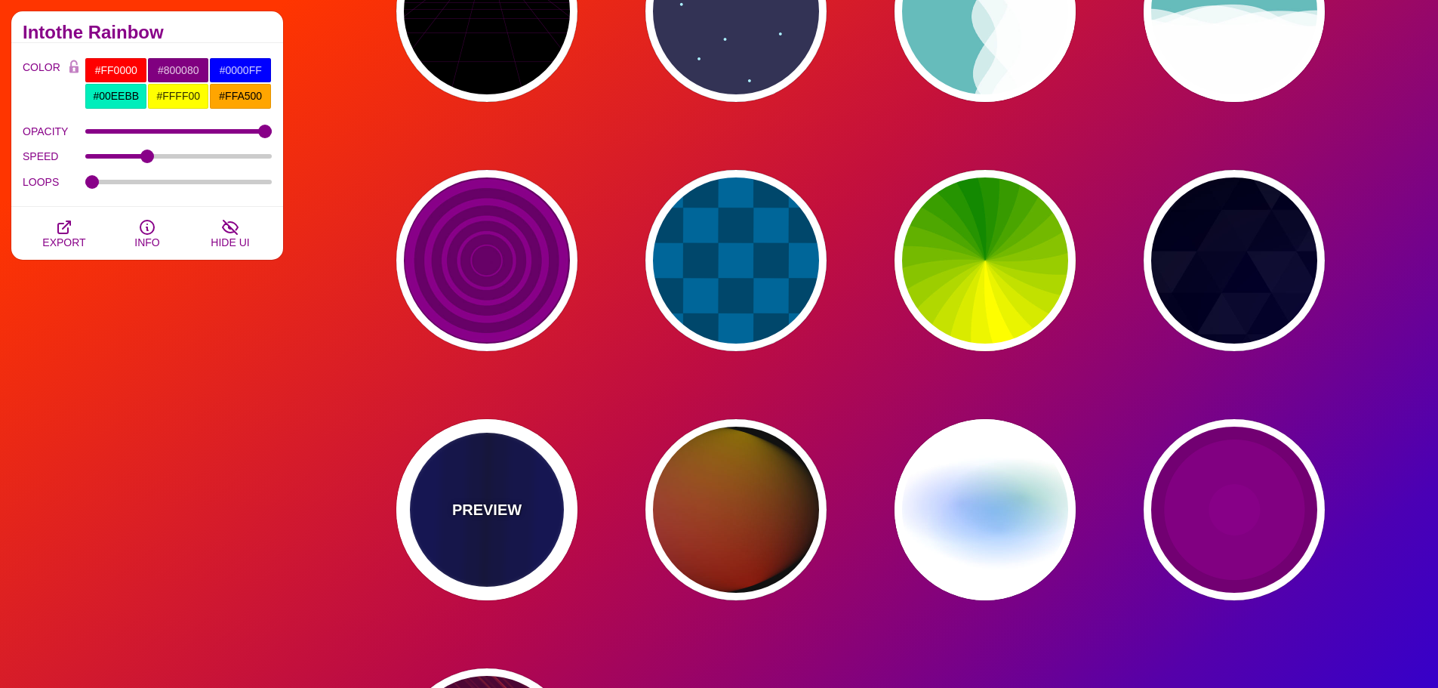
type input "0.5"
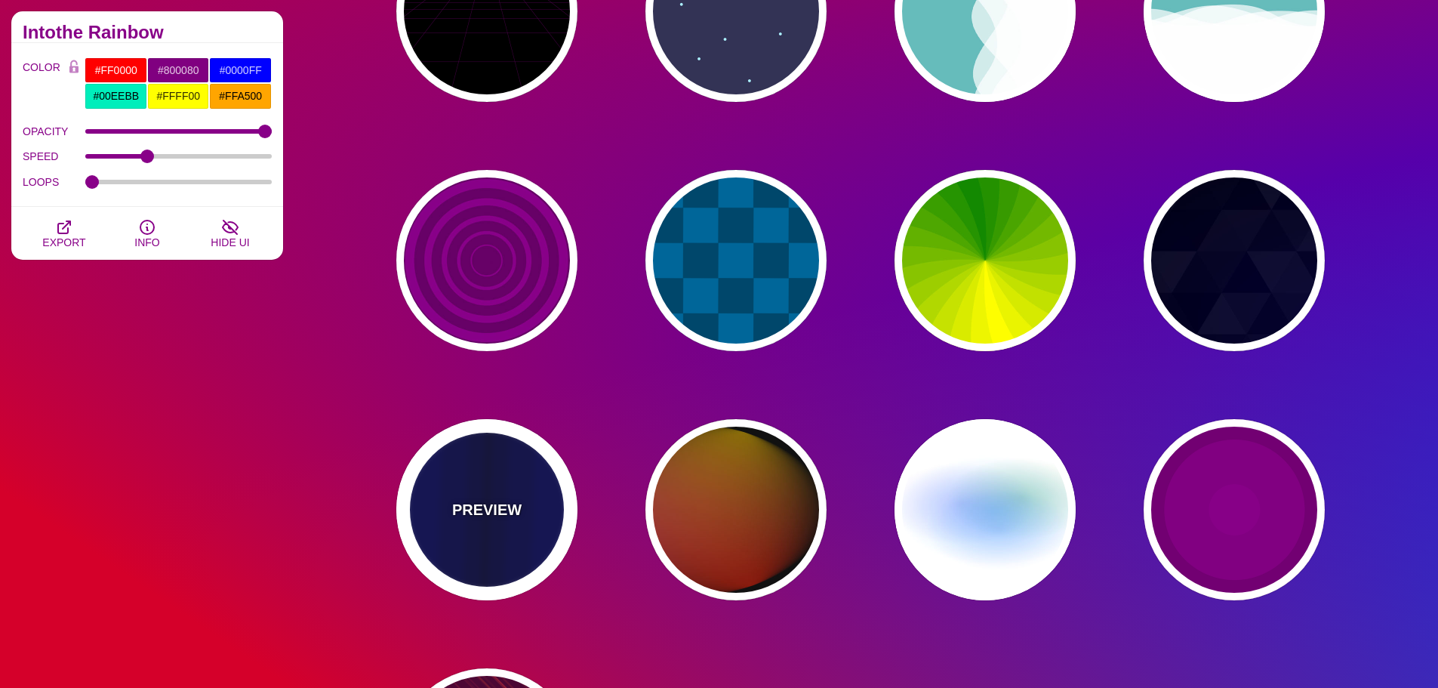
type input "5"
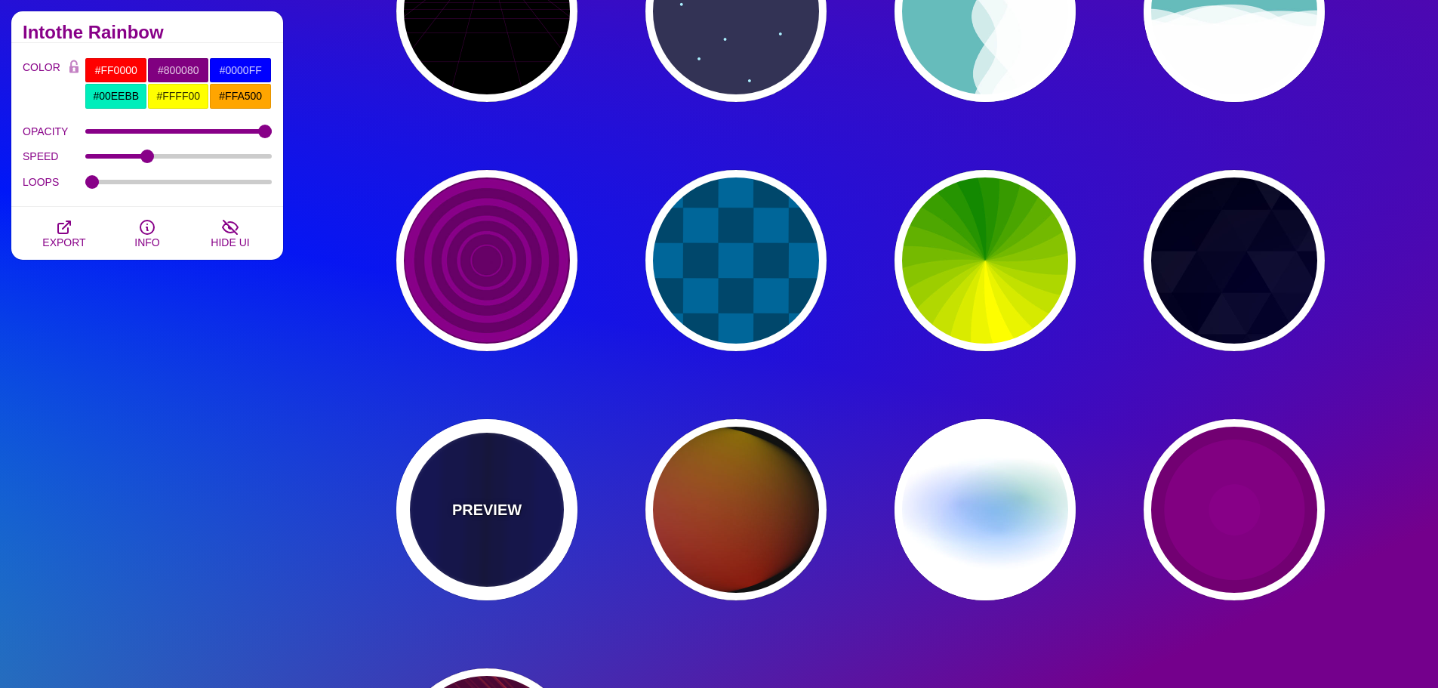
type input "0.1"
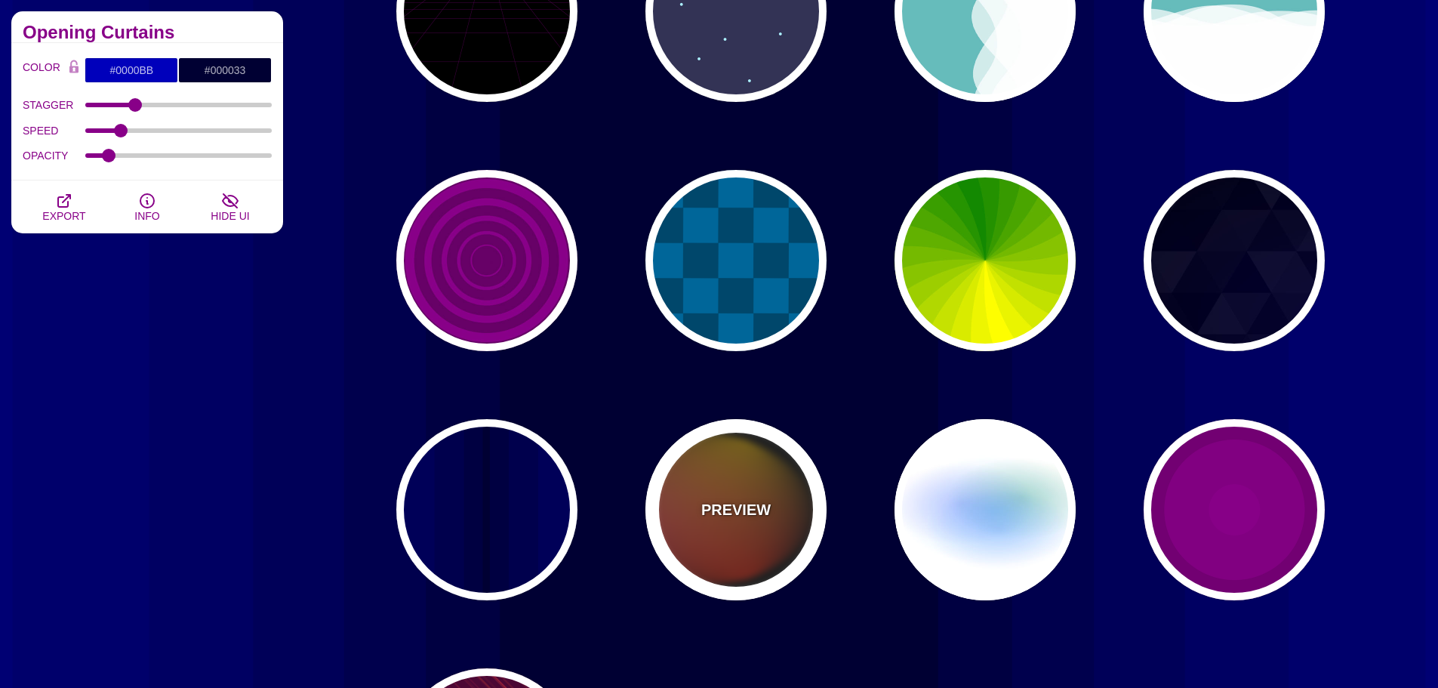
click at [752, 443] on div "PREVIEW" at bounding box center [736, 509] width 181 height 181
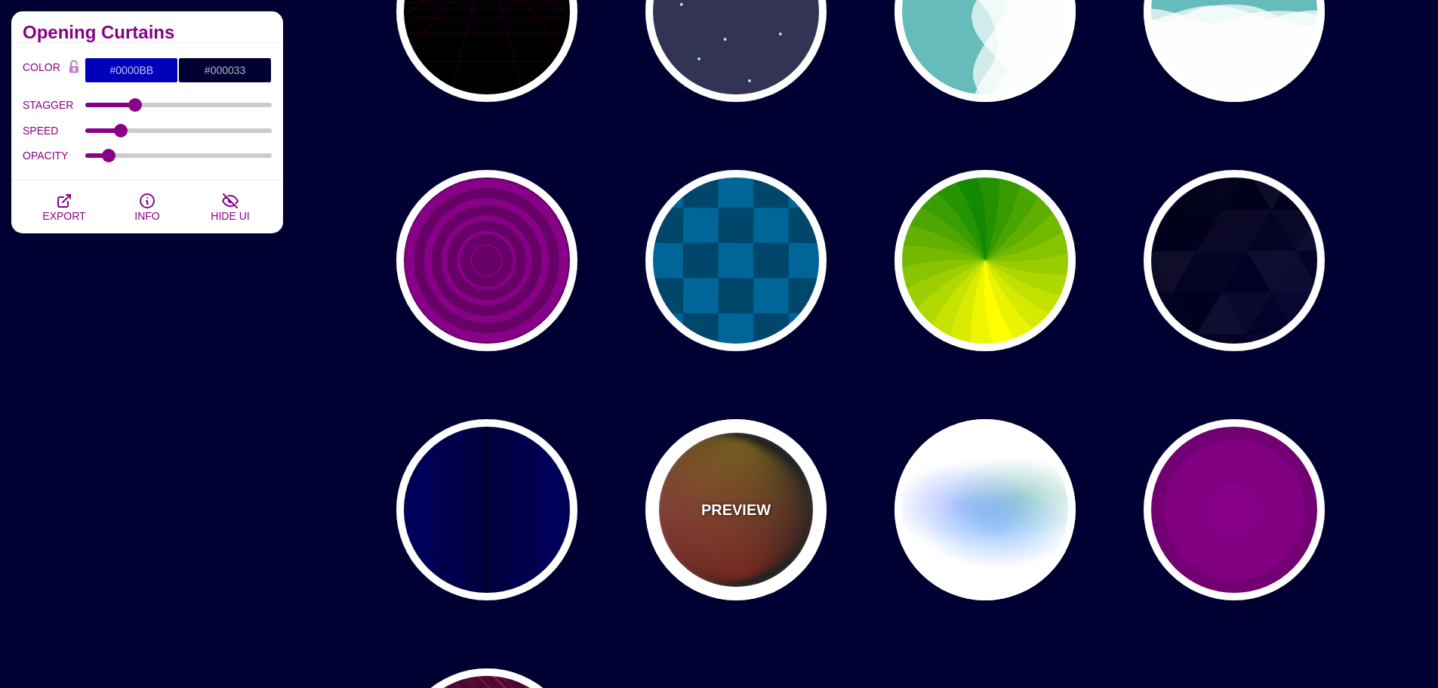
type input "#111111"
type input "#FF00FF"
type input "#FFCC00"
type input "#FF2200"
type input "4"
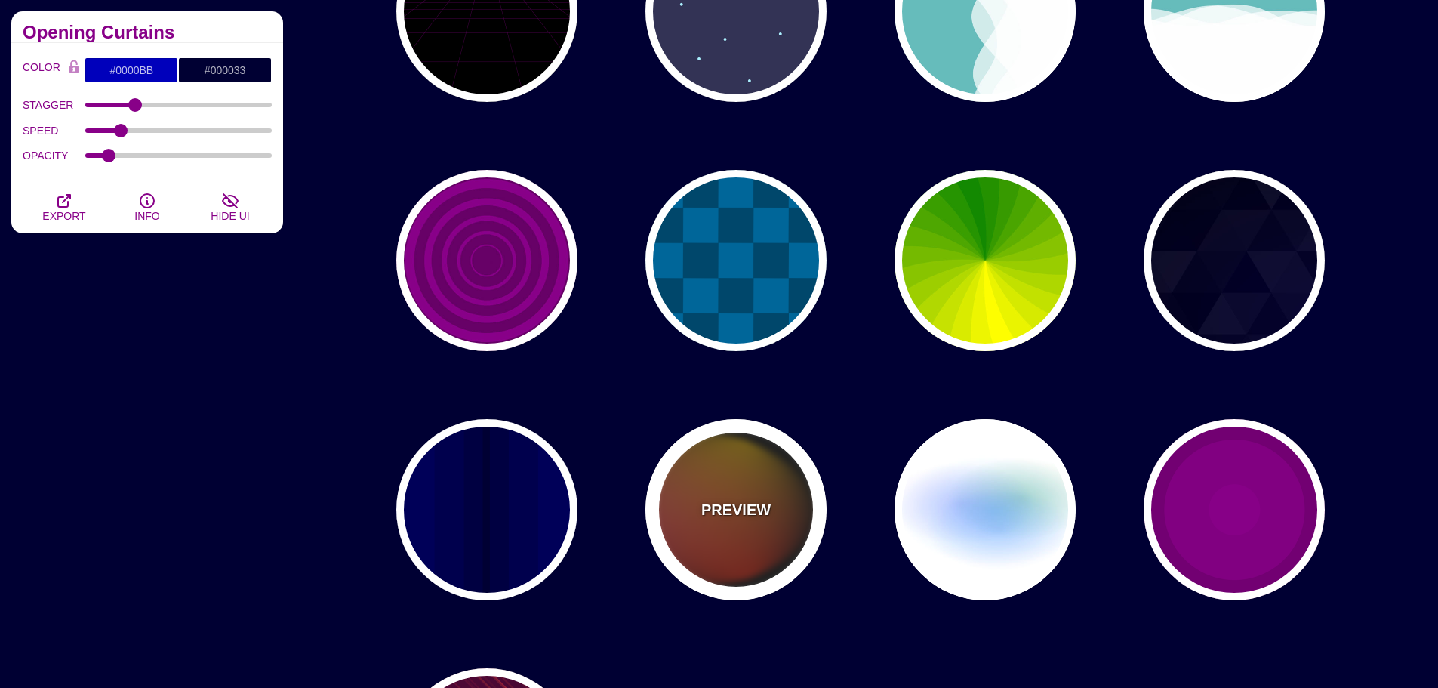
type input "12"
type input "999"
type input "1"
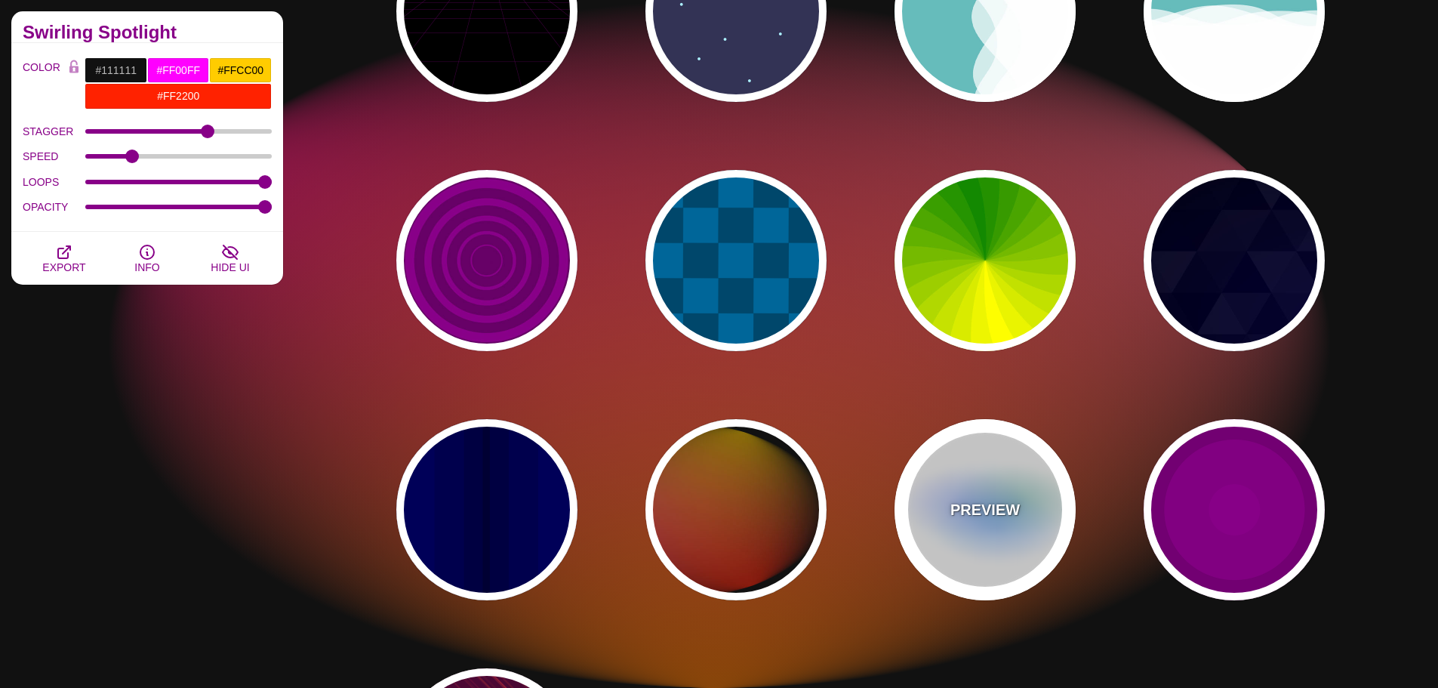
click at [979, 461] on div "PREVIEW" at bounding box center [985, 509] width 181 height 181
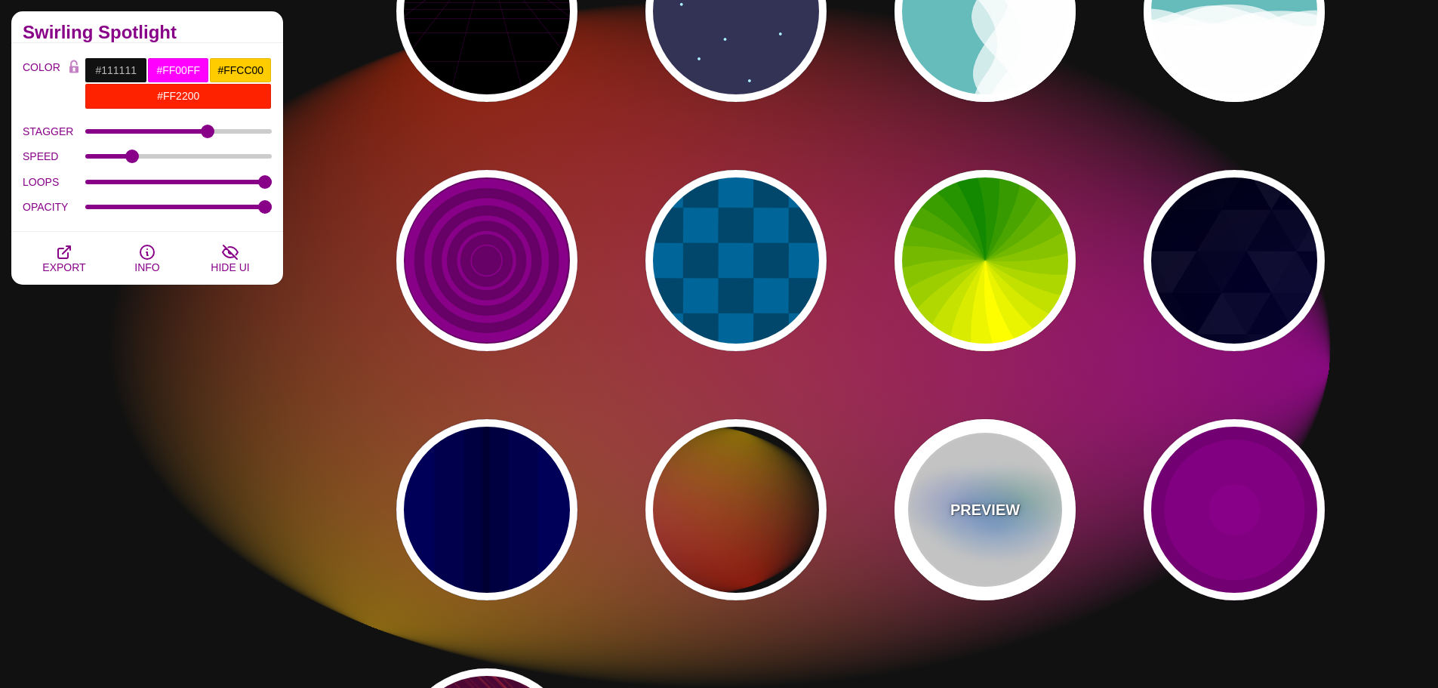
type input "#FFFFFF"
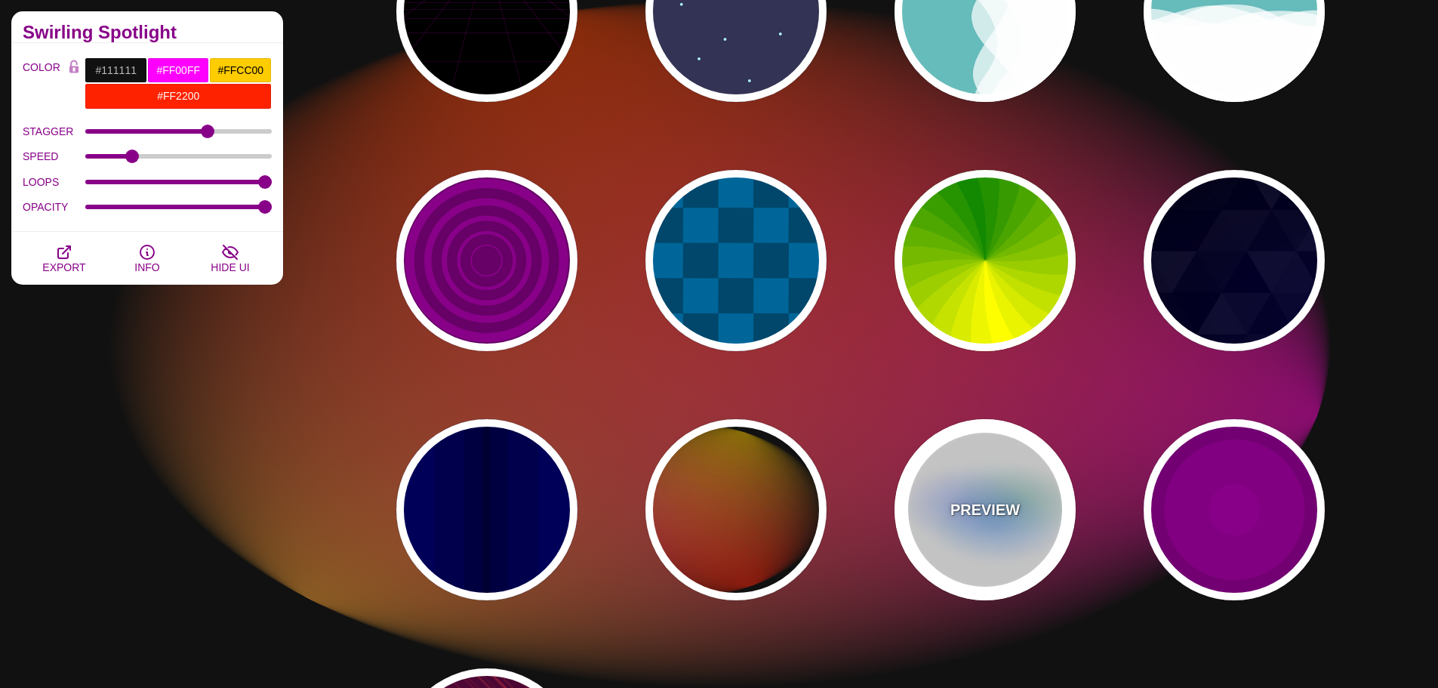
type input "#AA00FF"
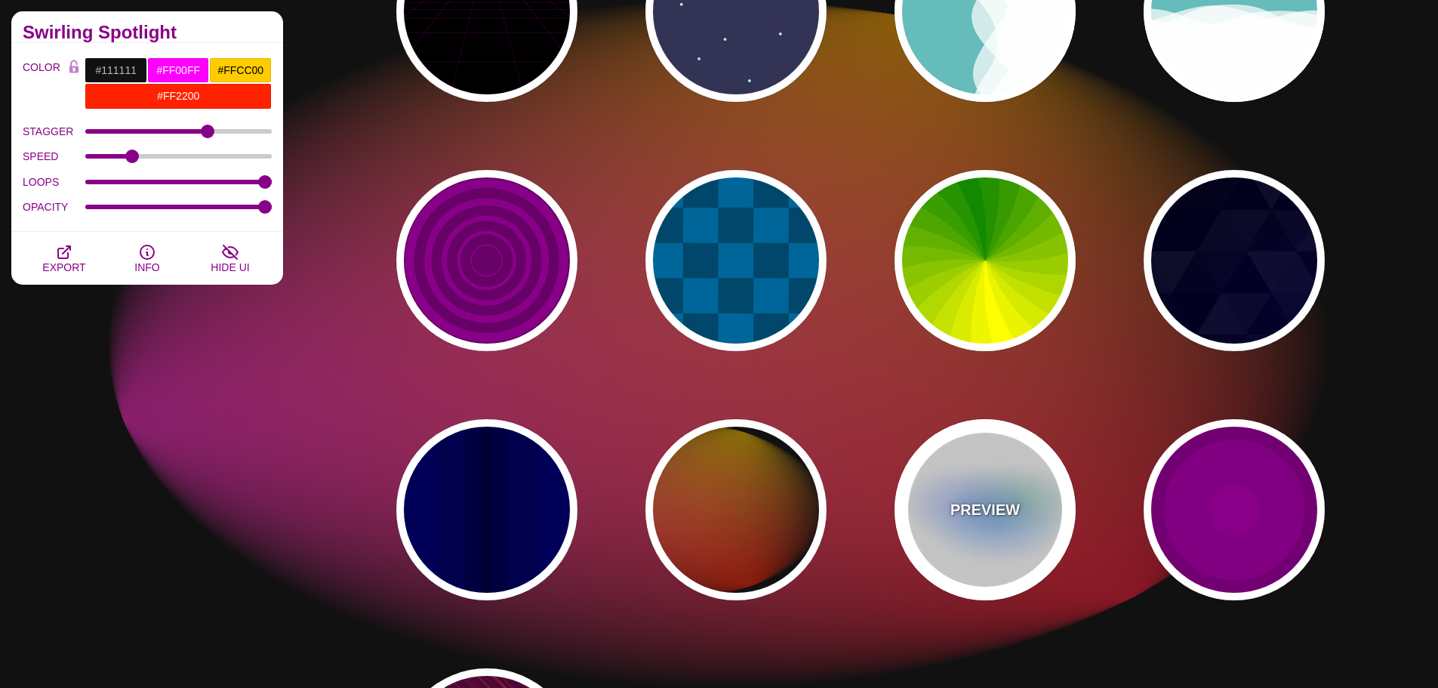
type input "#0088FF"
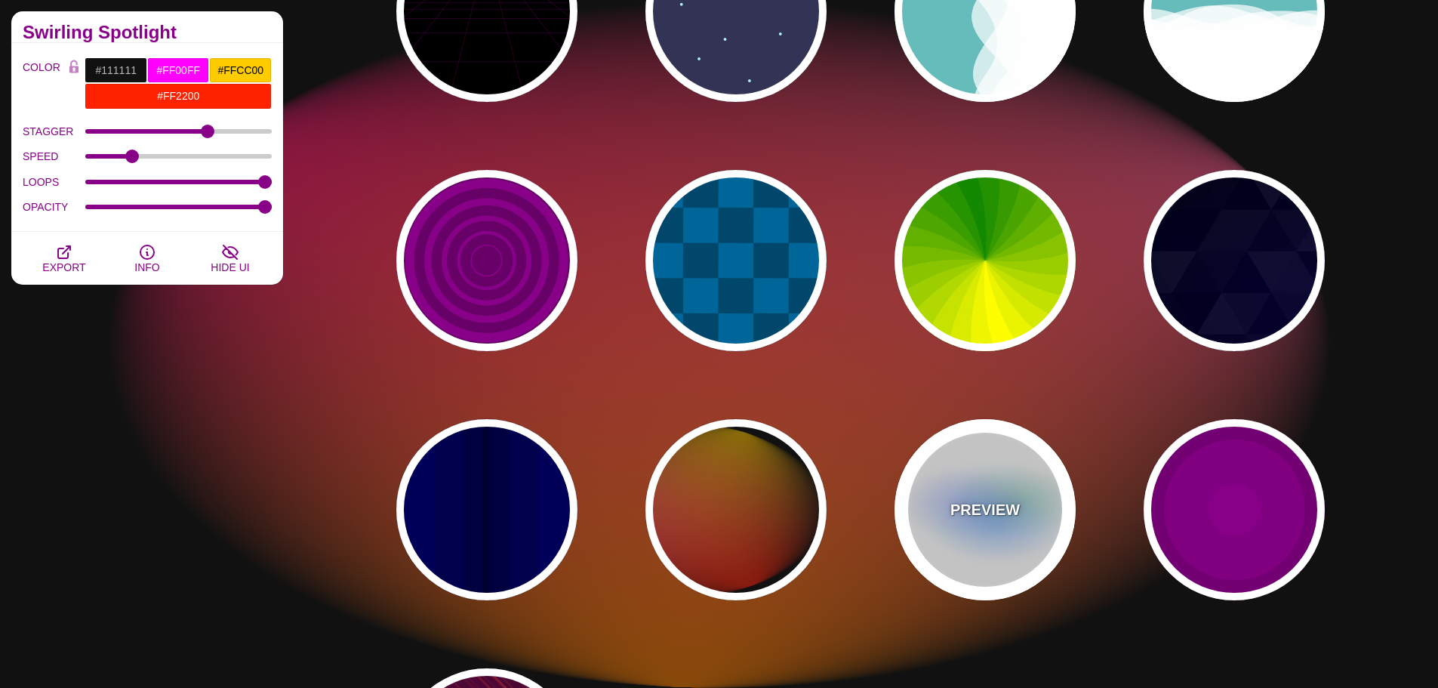
type input "#008800"
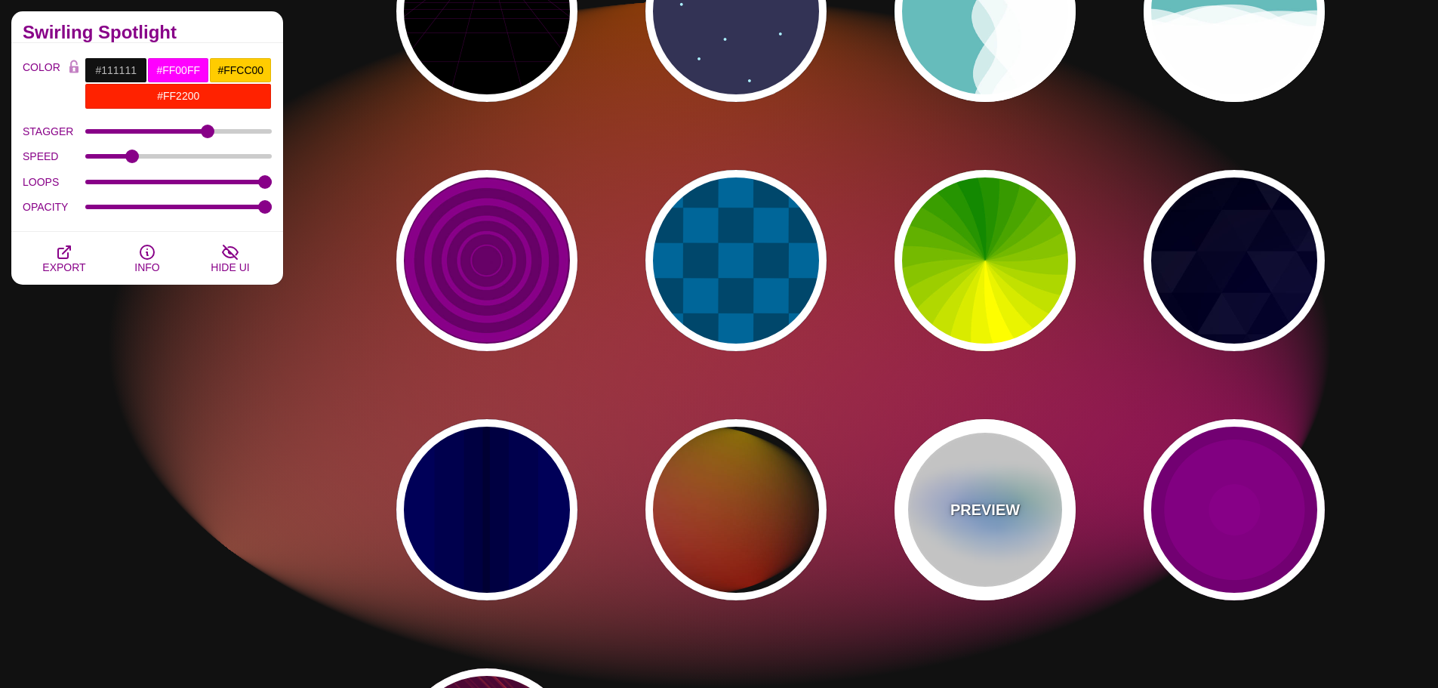
type input "8"
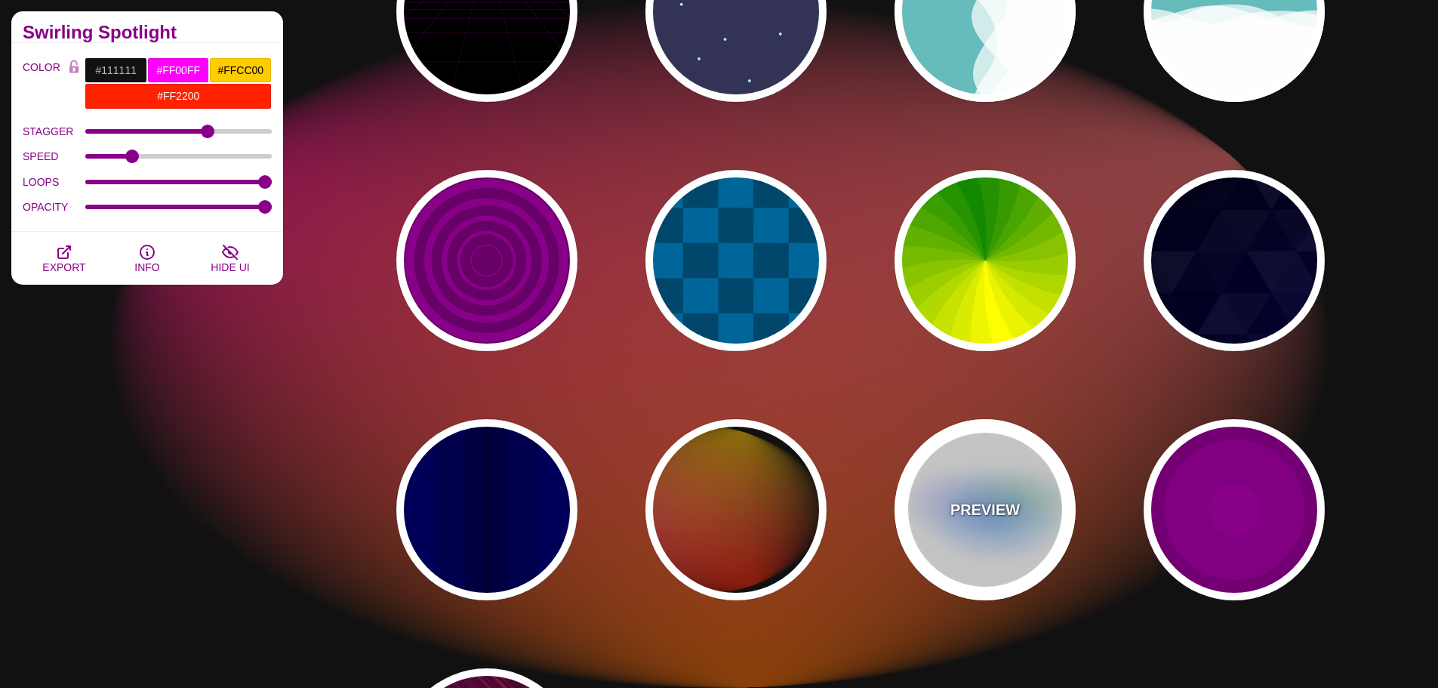
type input "24"
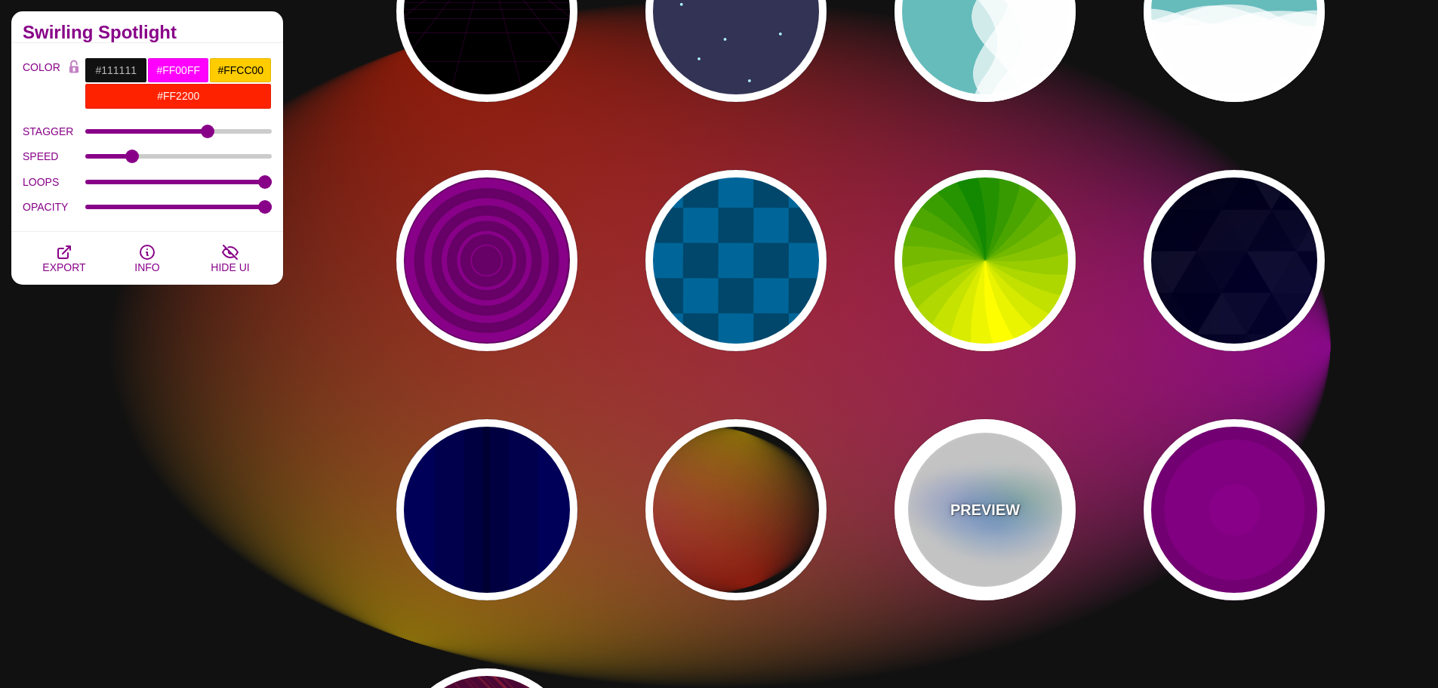
type input "0.5"
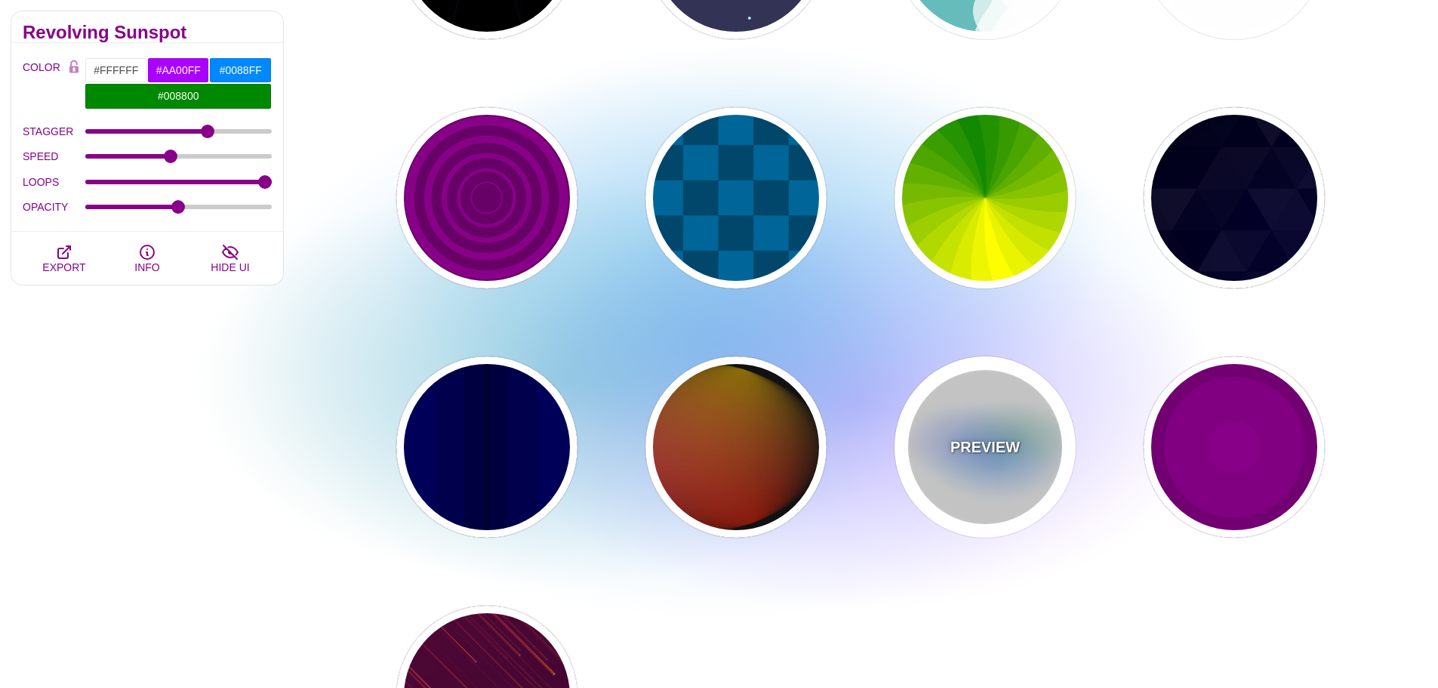
scroll to position [831, 0]
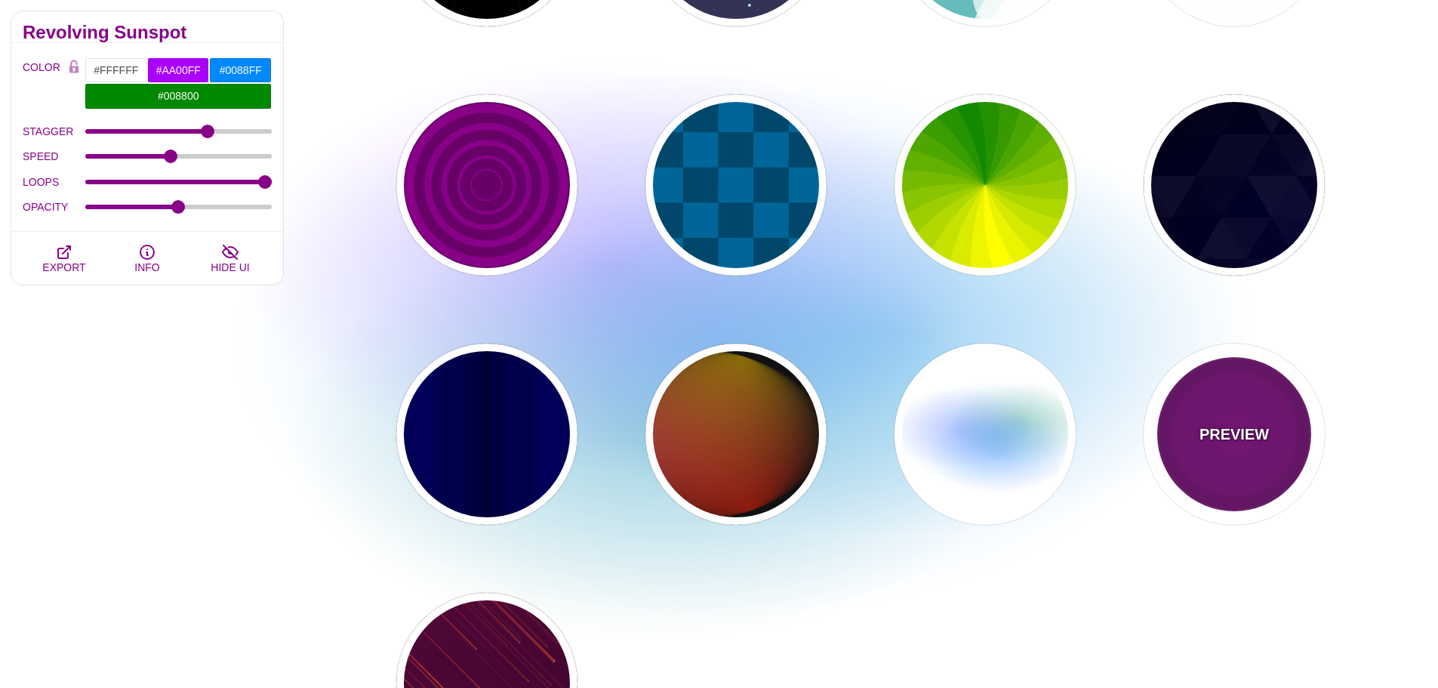
click at [1266, 436] on p "PREVIEW" at bounding box center [1234, 434] width 69 height 23
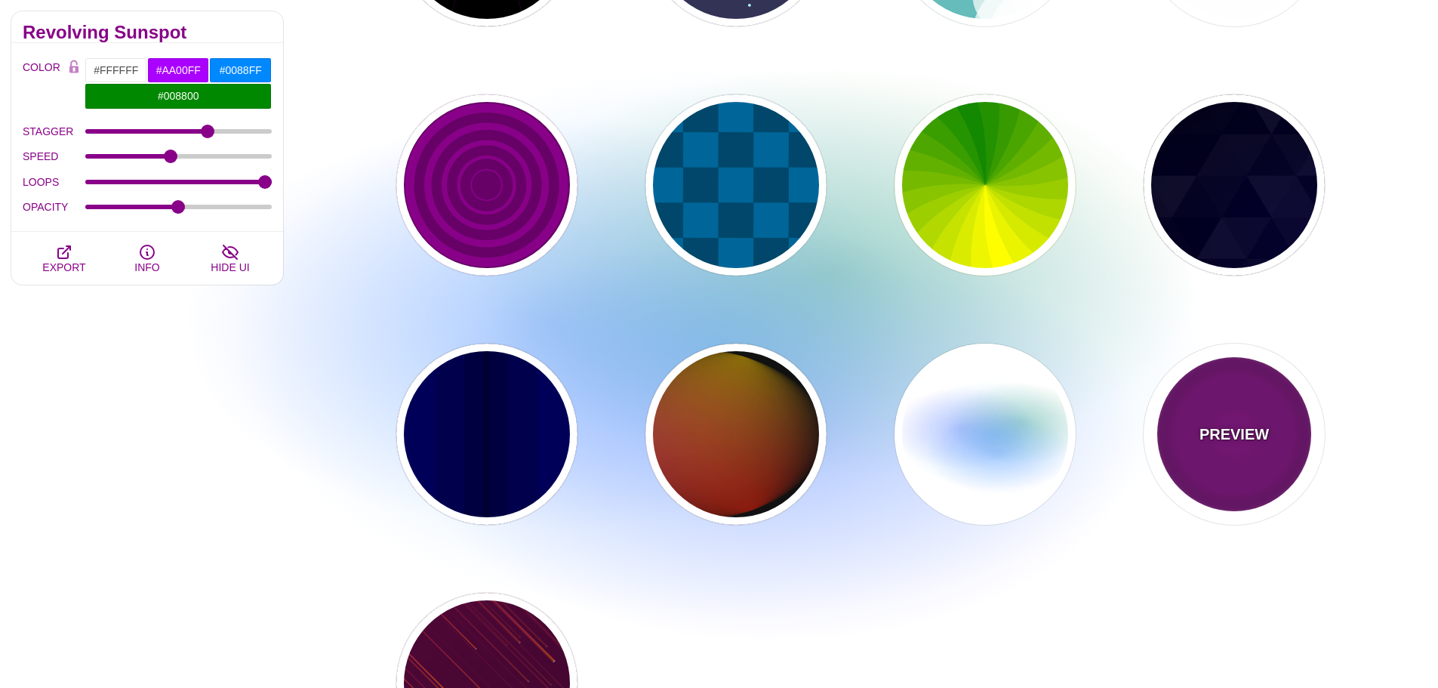
type input "#220022"
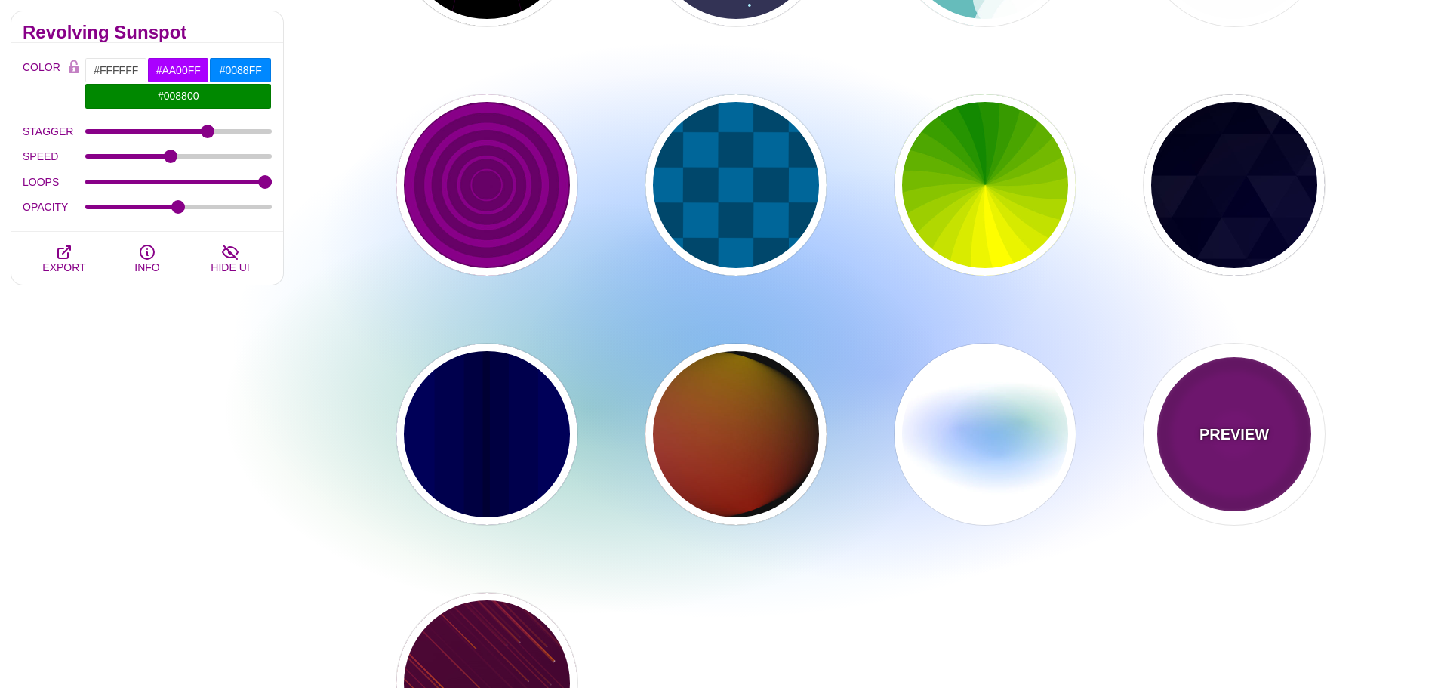
type input "#880088"
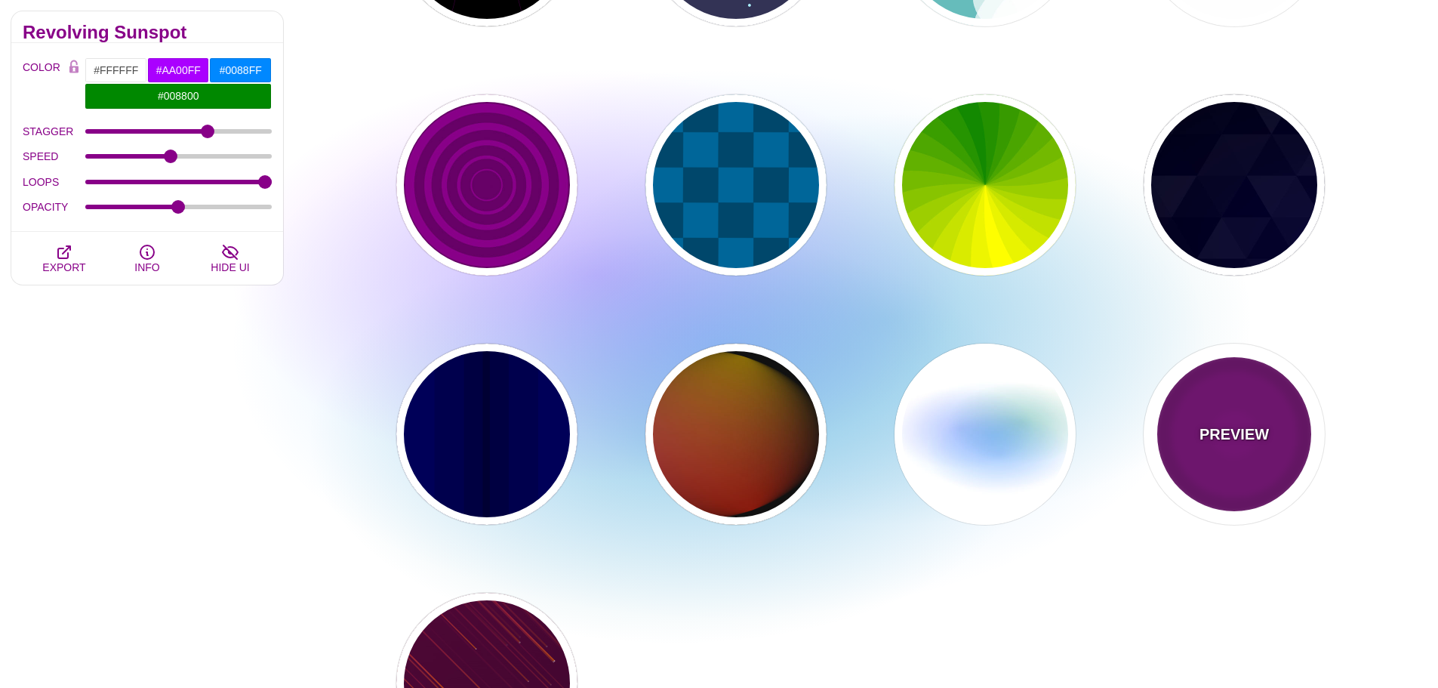
type input "999"
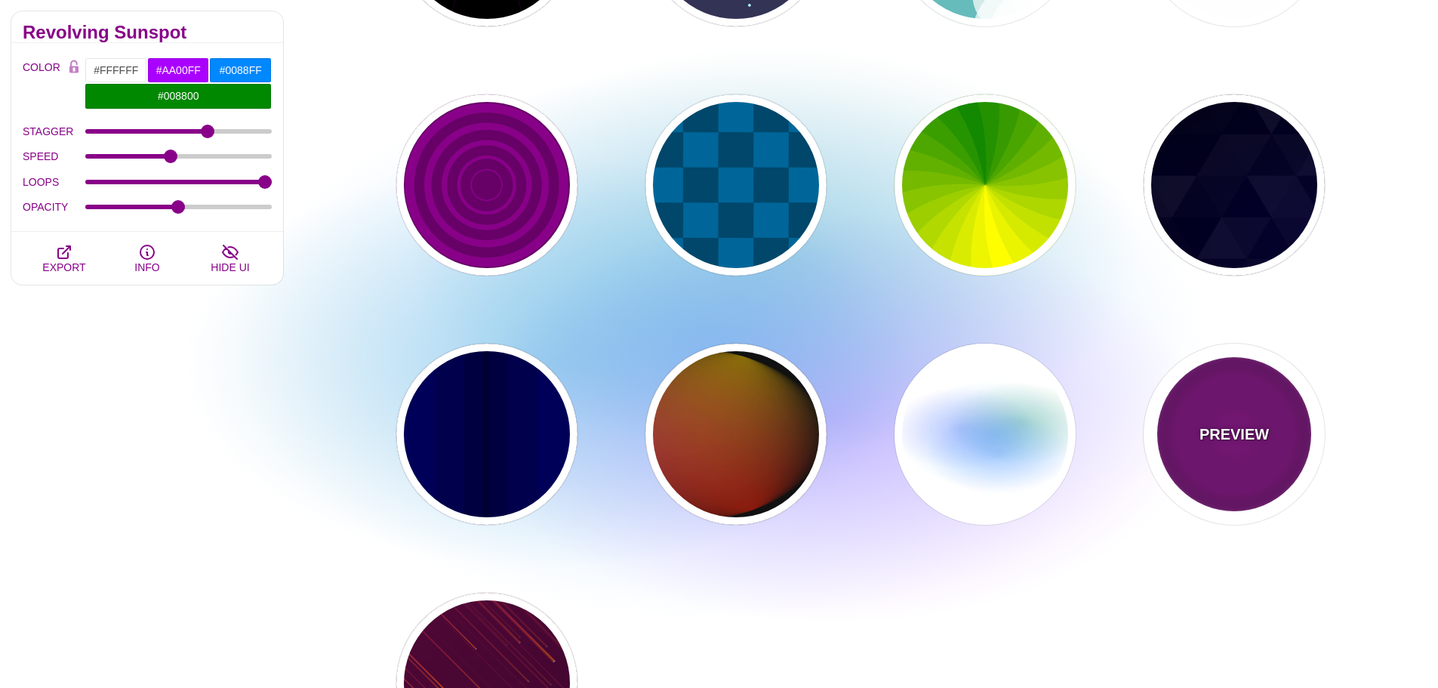
type input "5"
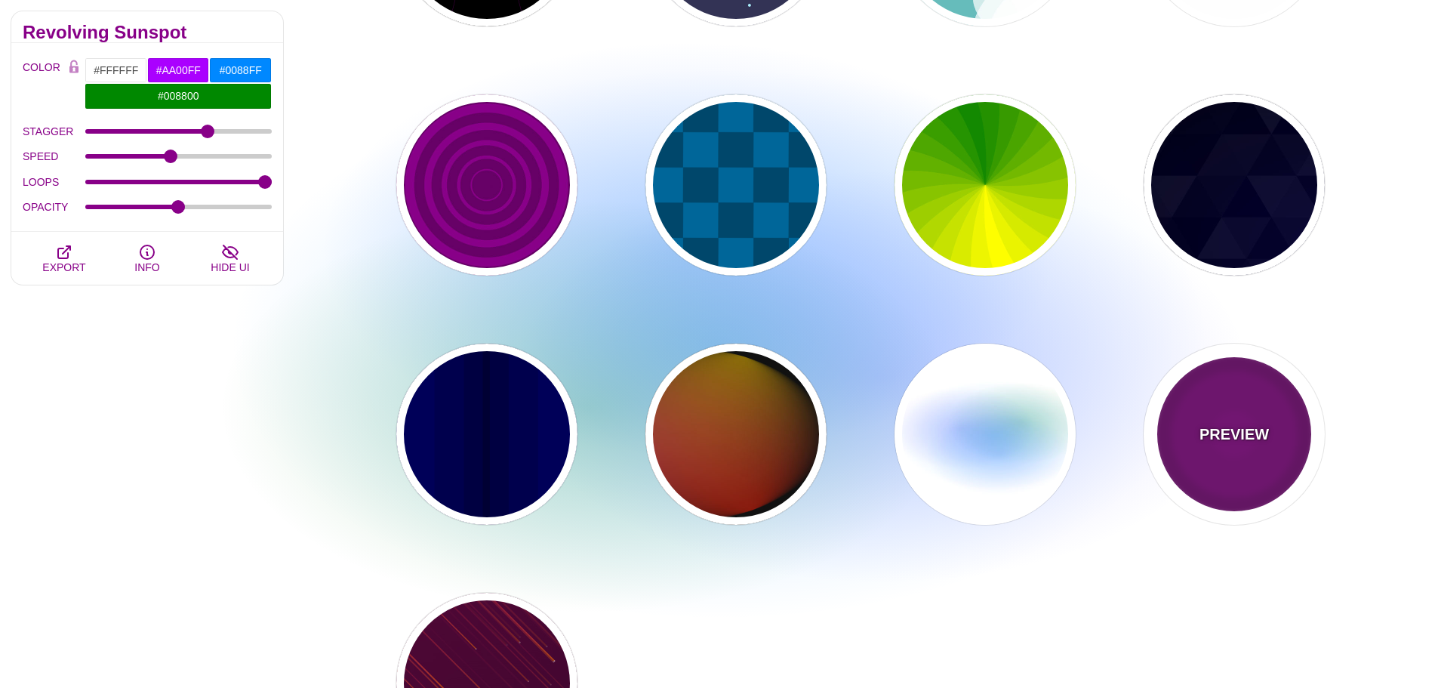
type input "0"
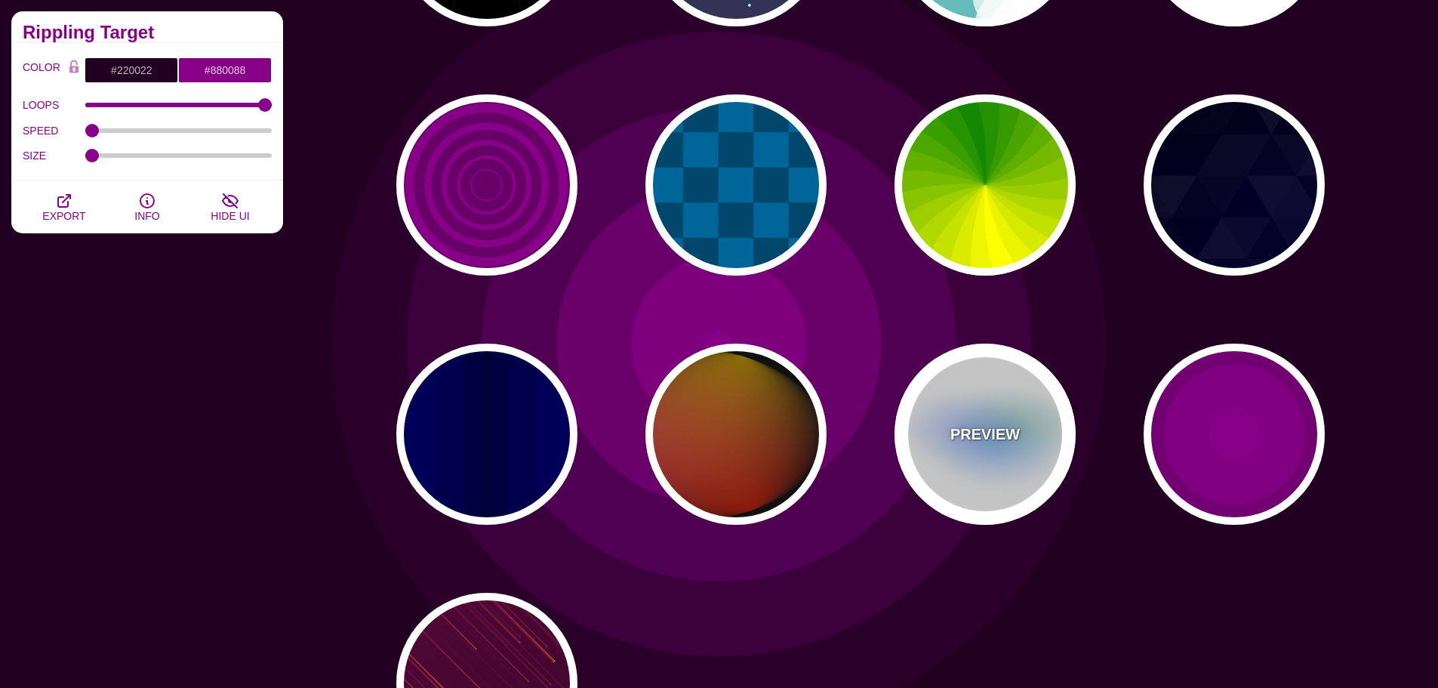
click at [1045, 452] on div "PREVIEW" at bounding box center [985, 434] width 181 height 181
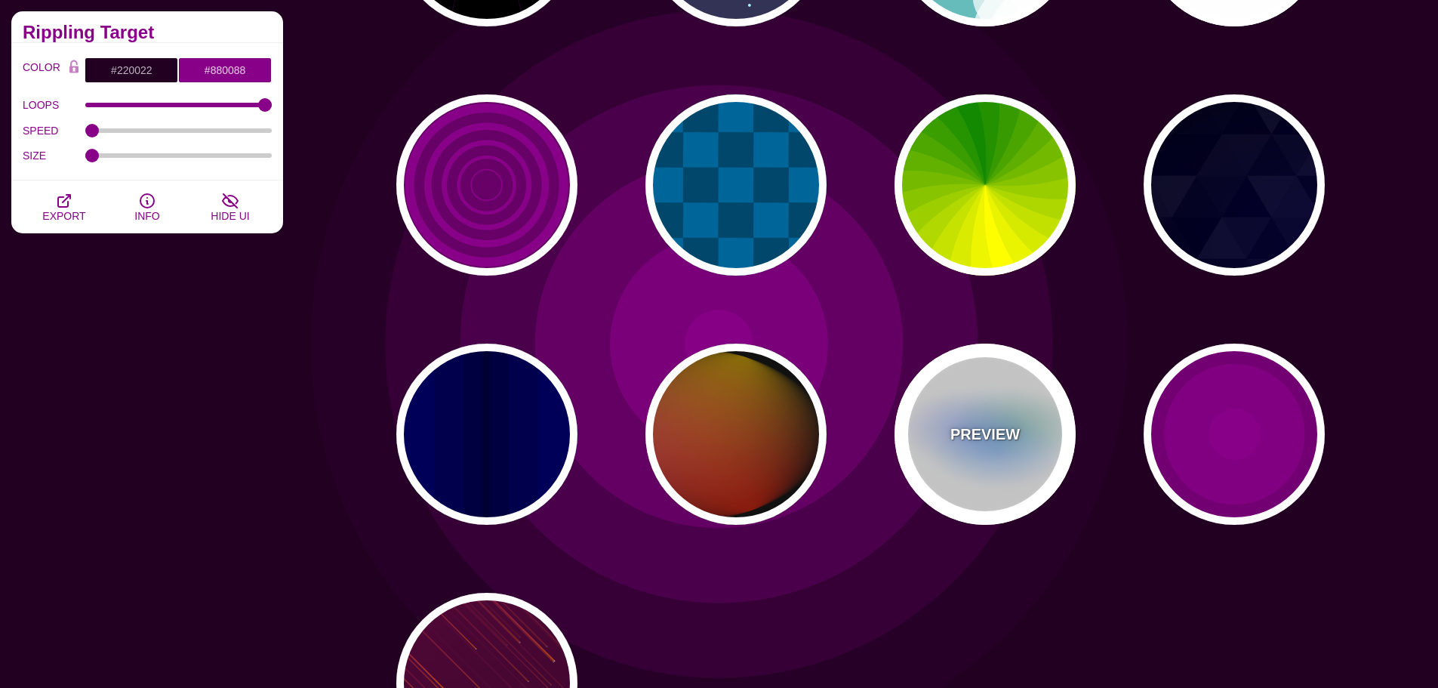
type input "#FFFFFF"
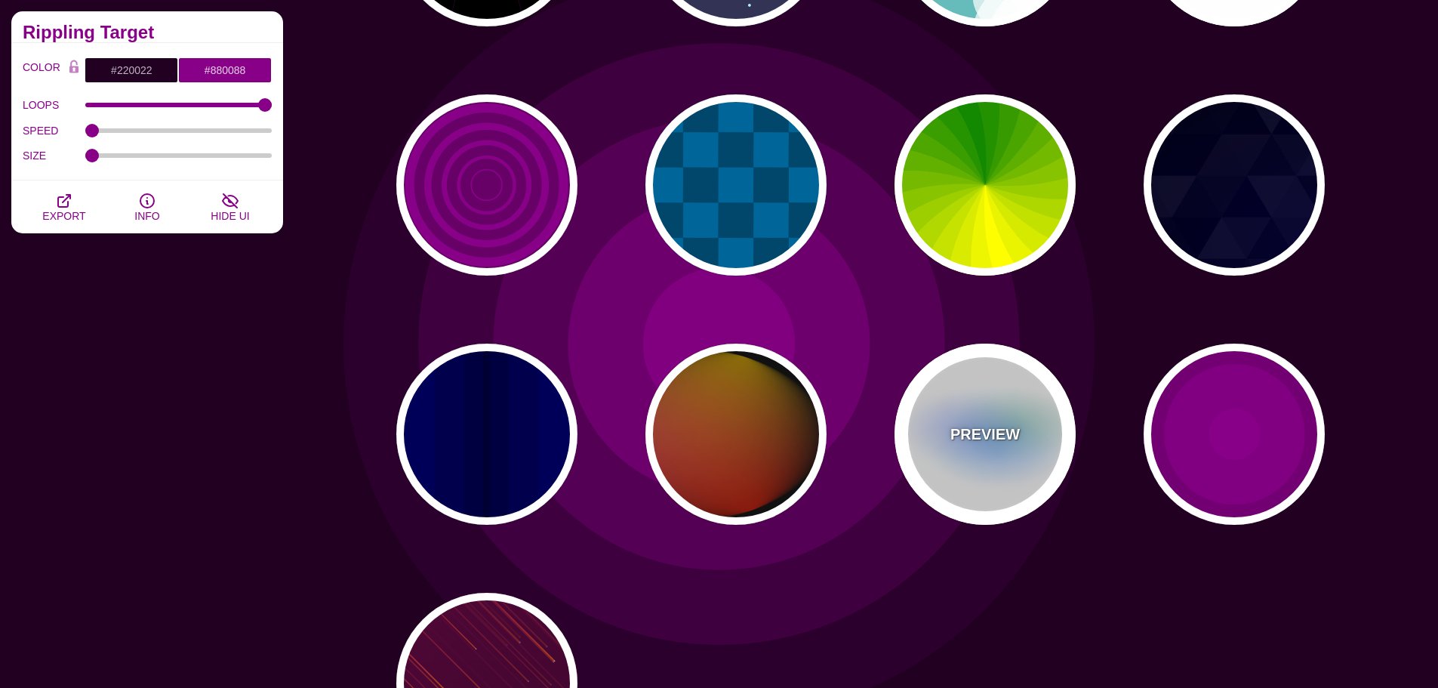
type input "#AA00FF"
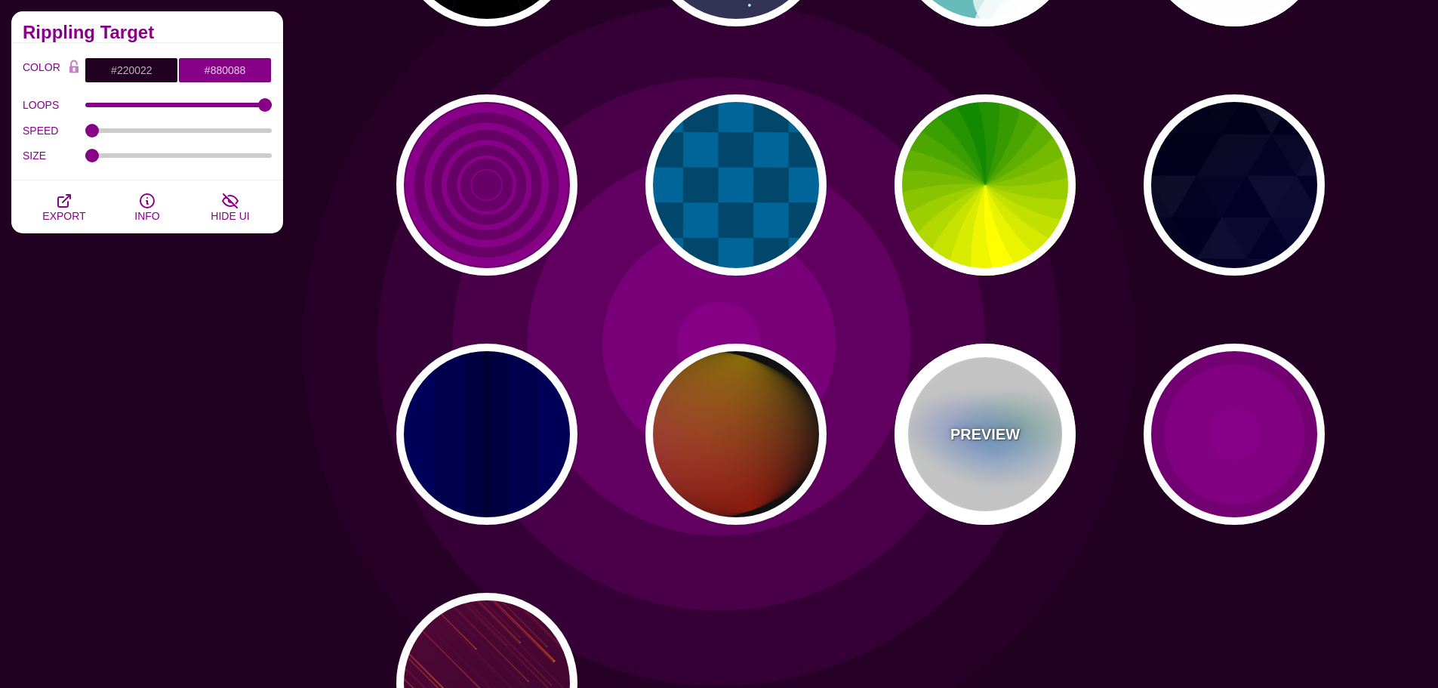
type input "8"
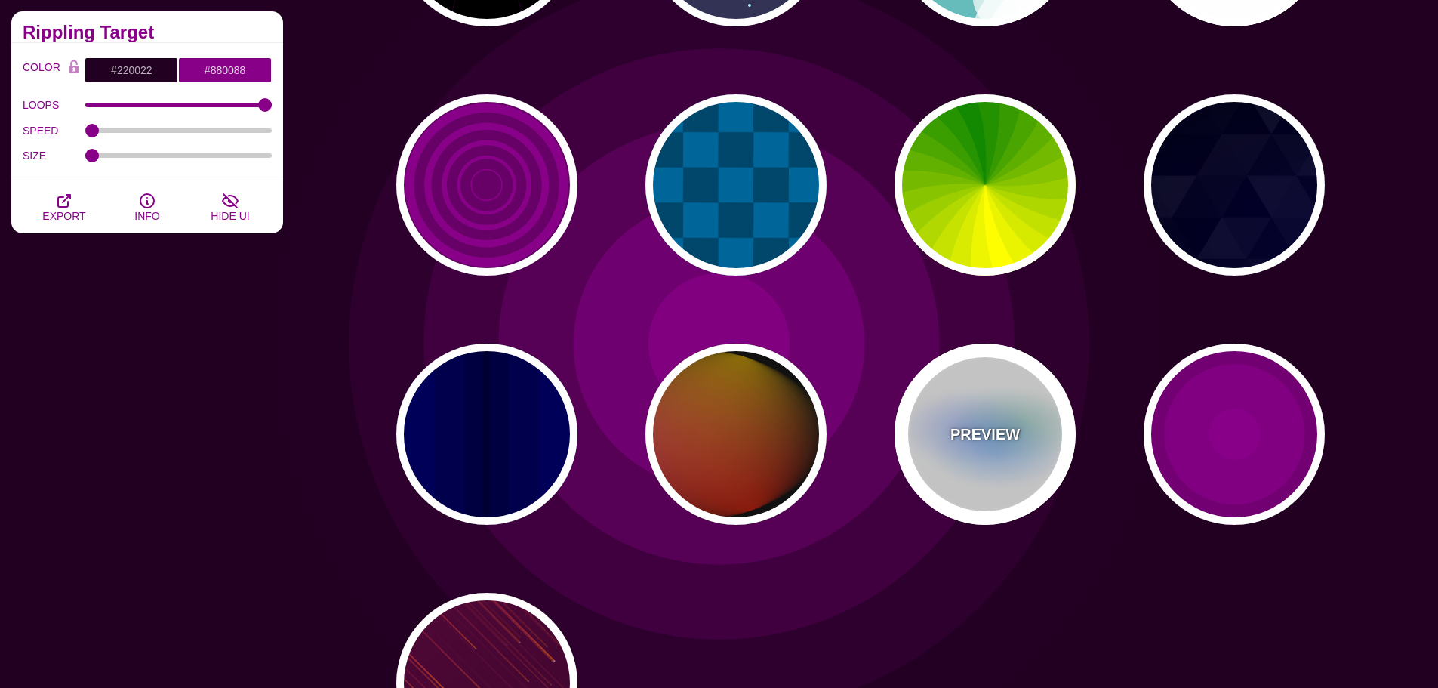
type input "24"
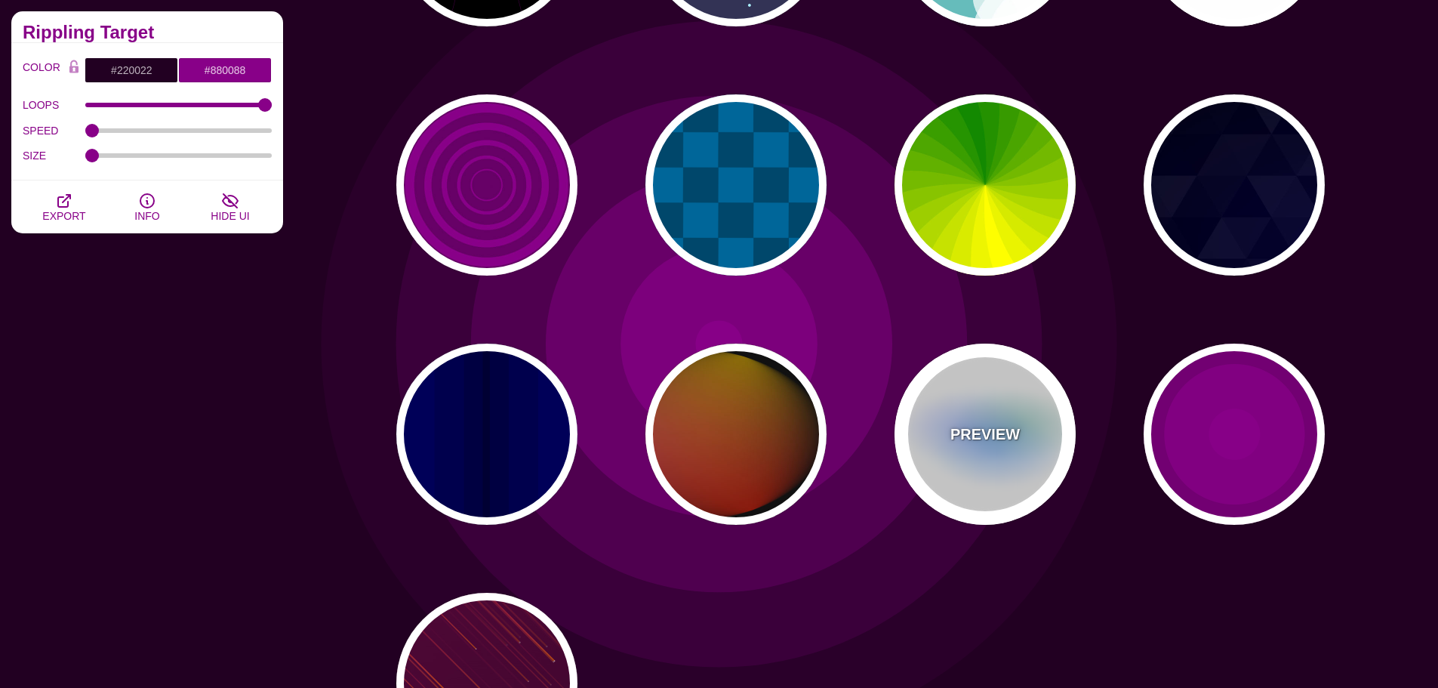
type input "999"
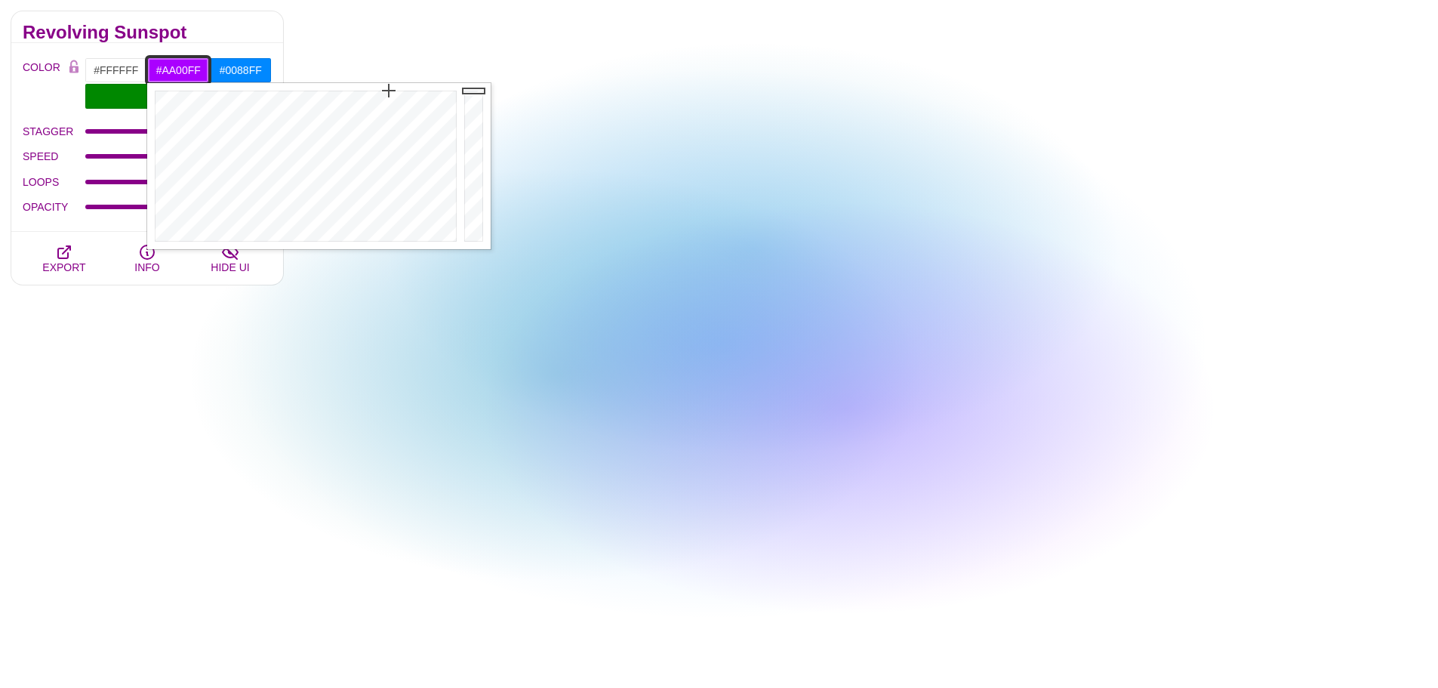
click at [178, 69] on input "#AA00FF" at bounding box center [178, 70] width 63 height 26
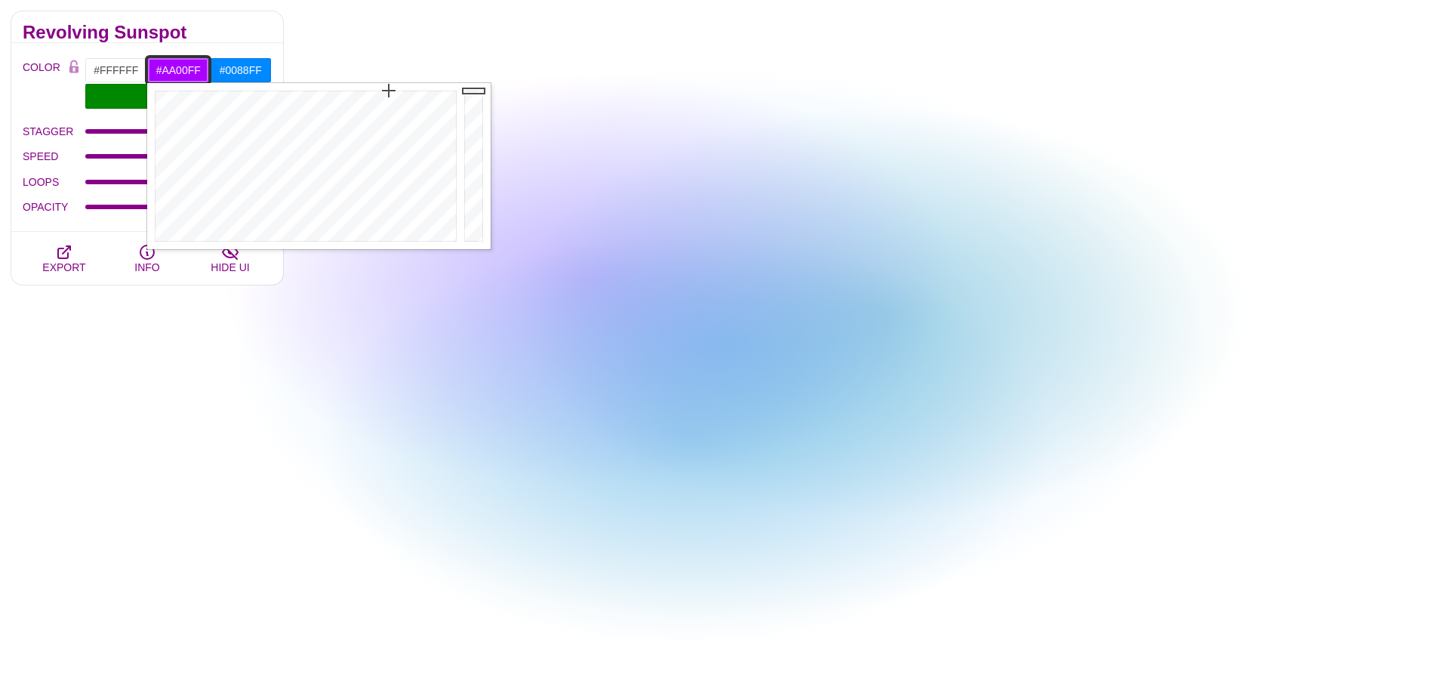
type input "#49FFB9"
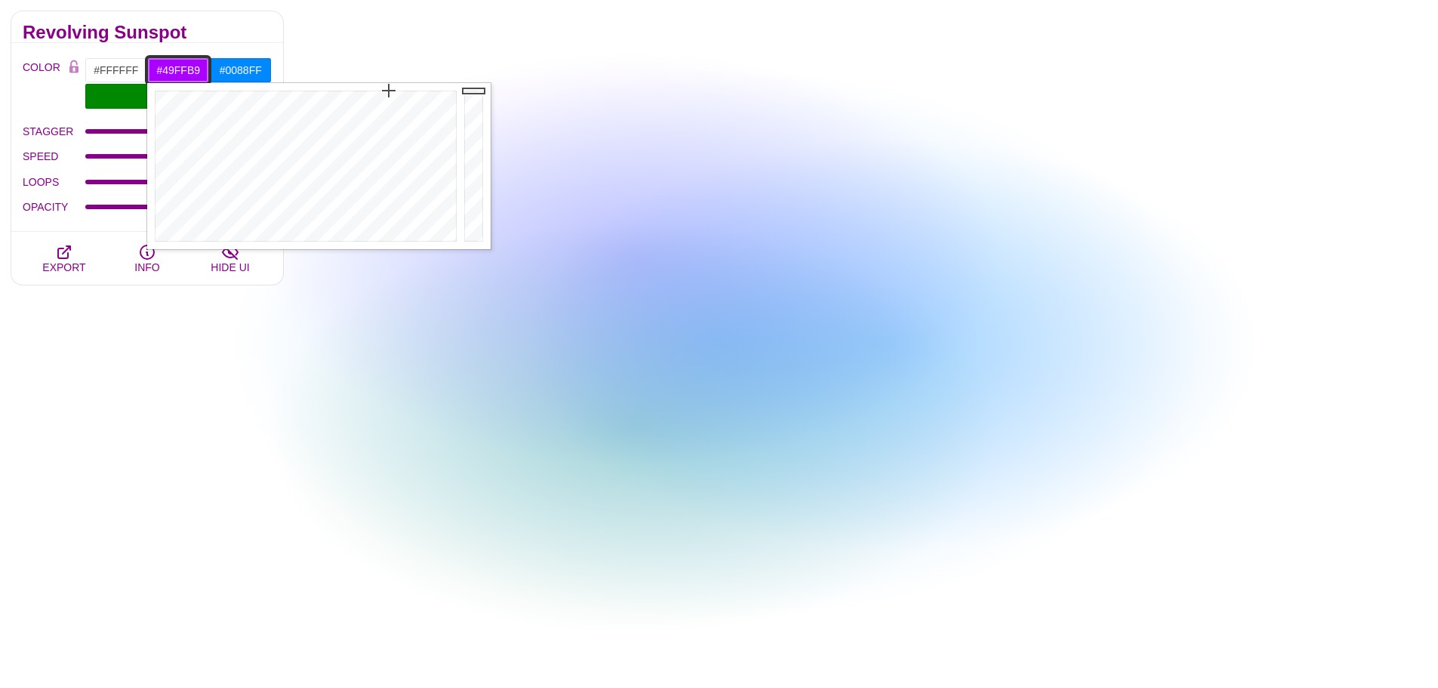
click at [286, 134] on div at bounding box center [303, 166] width 313 height 166
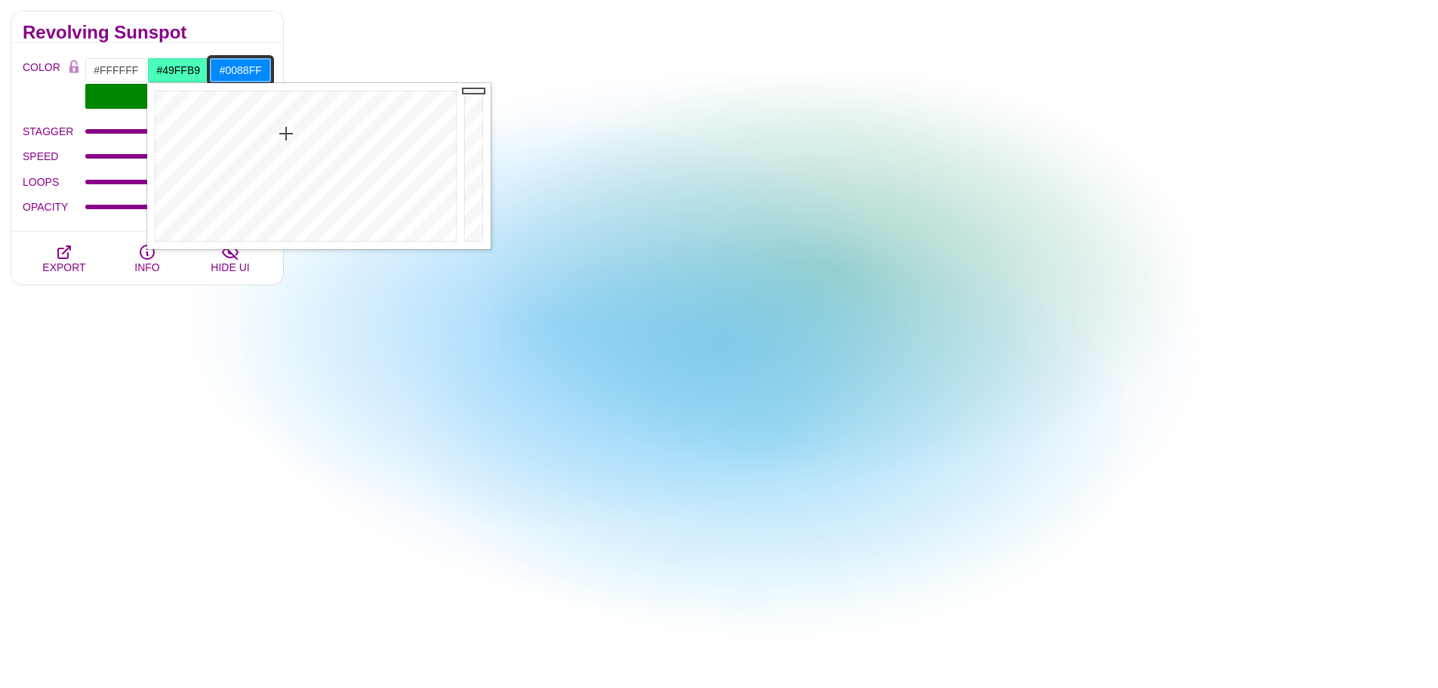
click at [257, 71] on input "#0088FF" at bounding box center [240, 70] width 63 height 26
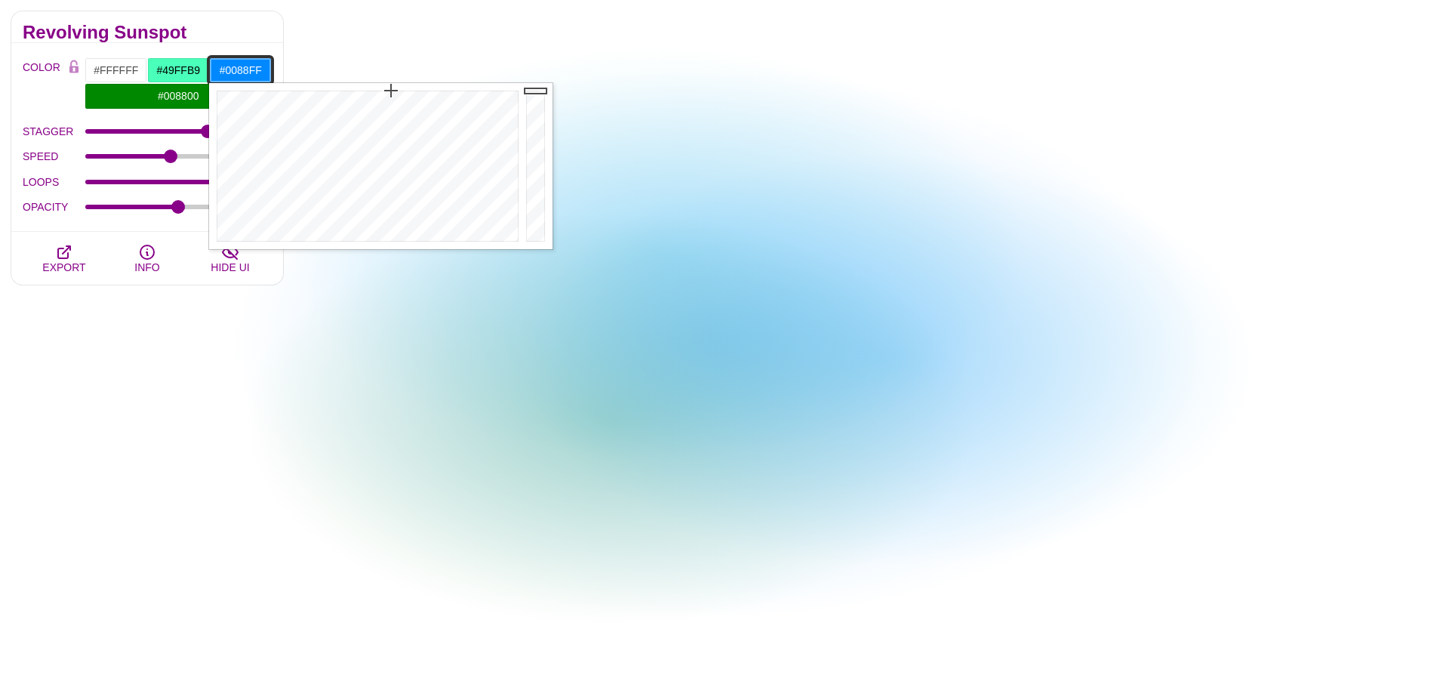
type input "#2C3AFF"
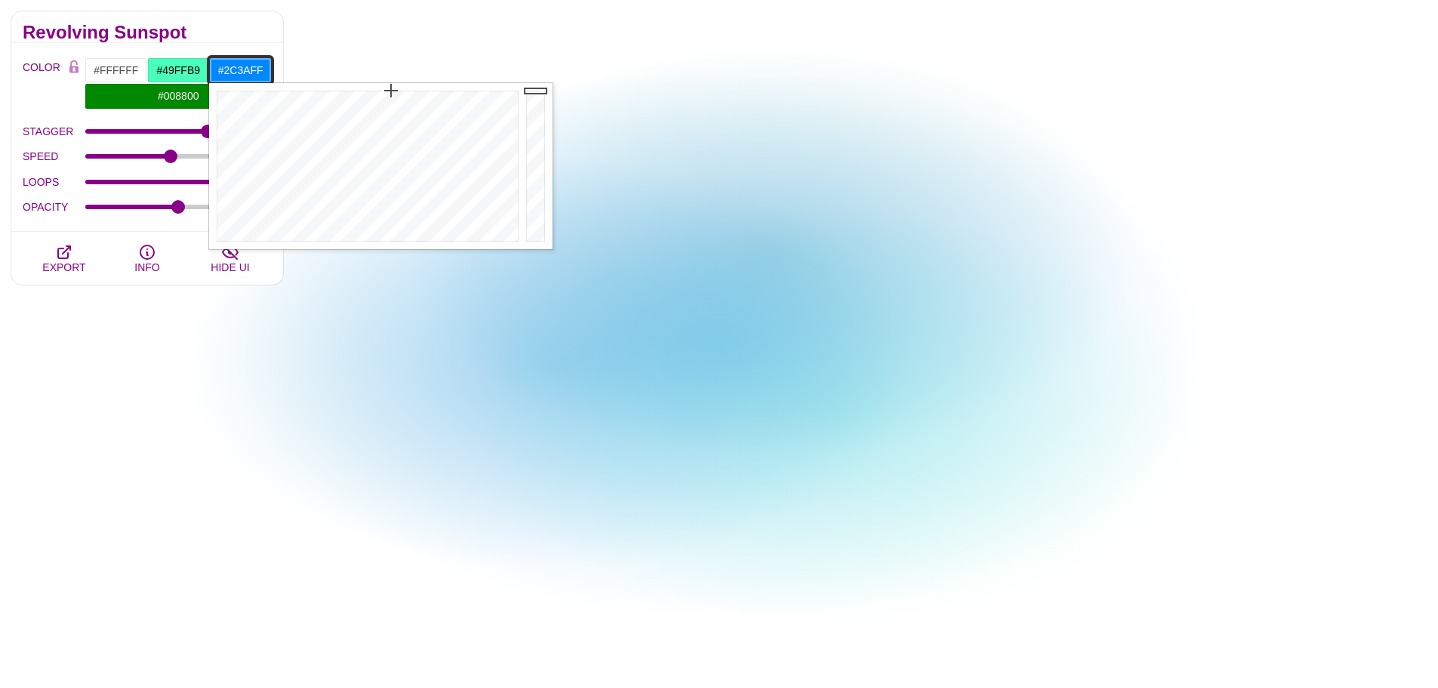
click at [415, 116] on div at bounding box center [365, 166] width 313 height 166
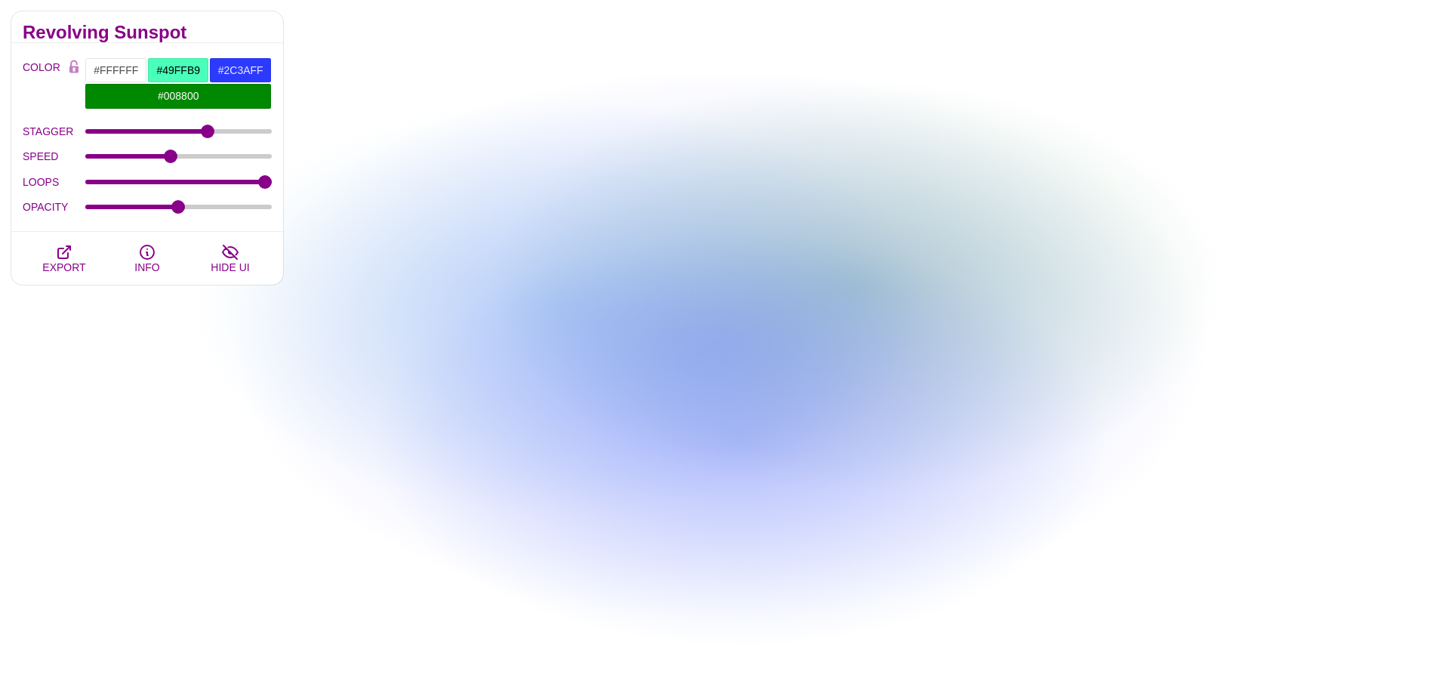
click at [112, 384] on div "Animated SVG Backgrounds This is an experimental set of backgrounds. It's recom…" at bounding box center [147, 242] width 294 height 1450
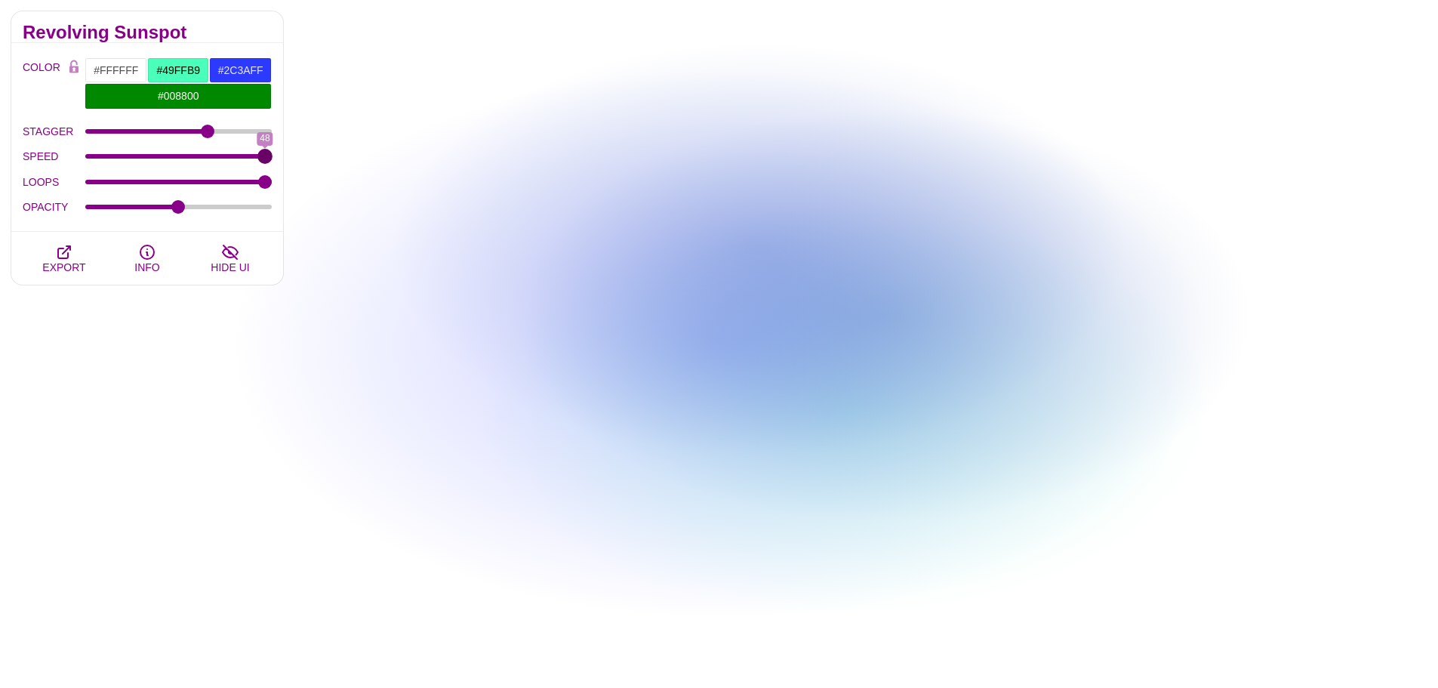
drag, startPoint x: 168, startPoint y: 157, endPoint x: 267, endPoint y: 157, distance: 99.7
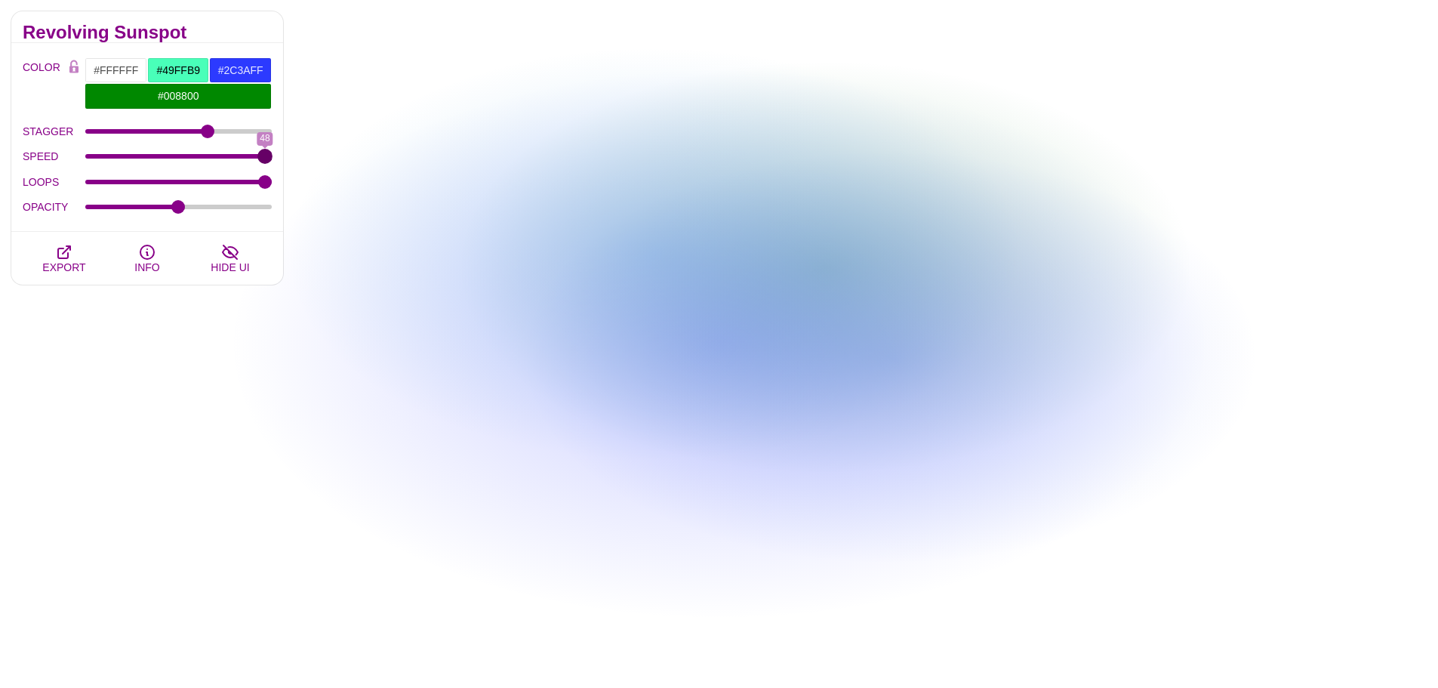
click at [267, 157] on input "SPEED" at bounding box center [178, 156] width 187 height 6
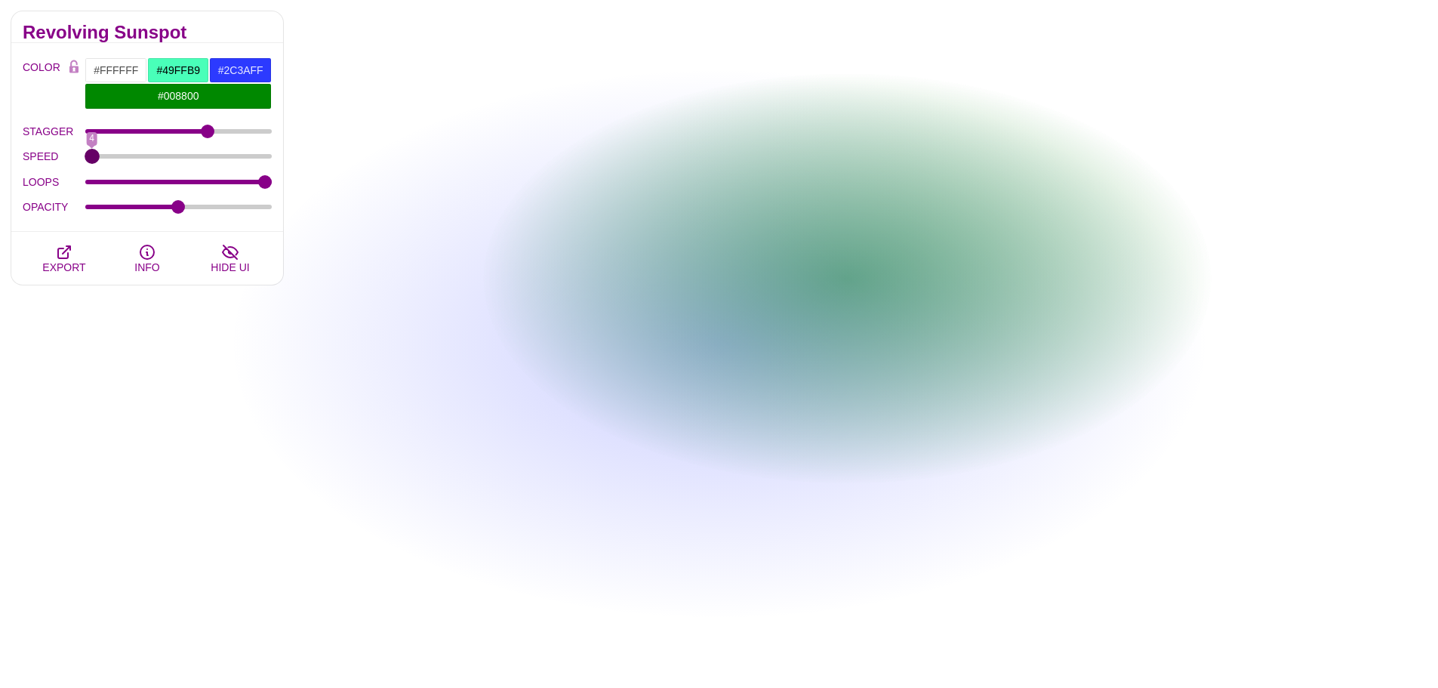
drag, startPoint x: 267, startPoint y: 157, endPoint x: 89, endPoint y: 159, distance: 178.2
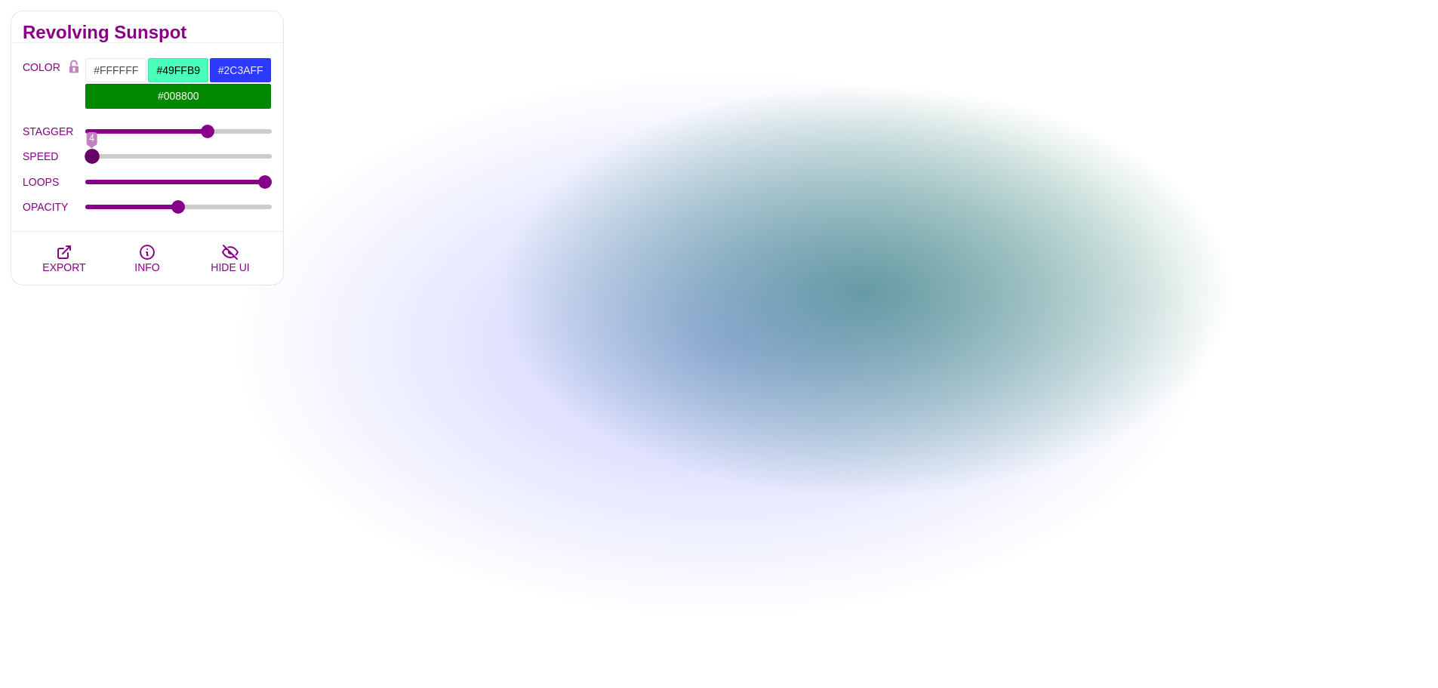
click at [89, 159] on input "SPEED" at bounding box center [178, 156] width 187 height 6
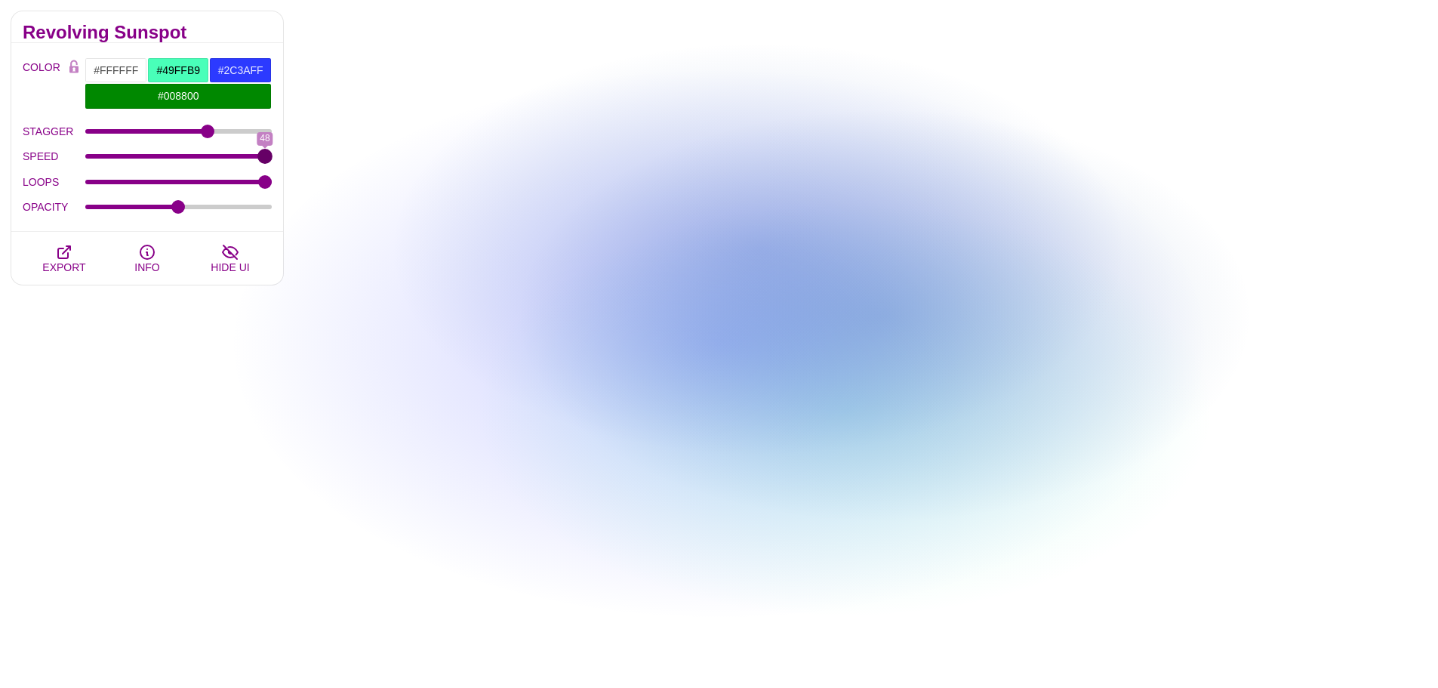
drag, startPoint x: 89, startPoint y: 159, endPoint x: 298, endPoint y: 174, distance: 209.0
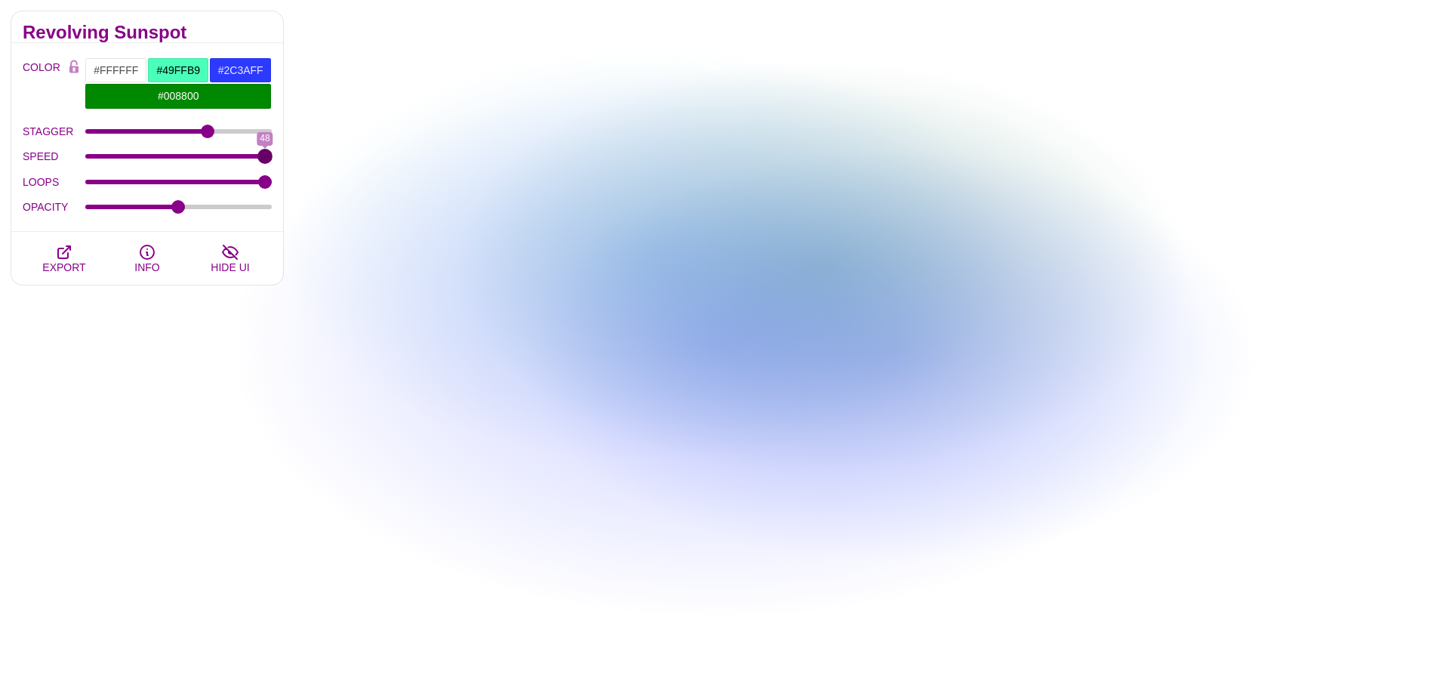
click at [273, 159] on input "SPEED" at bounding box center [178, 156] width 187 height 6
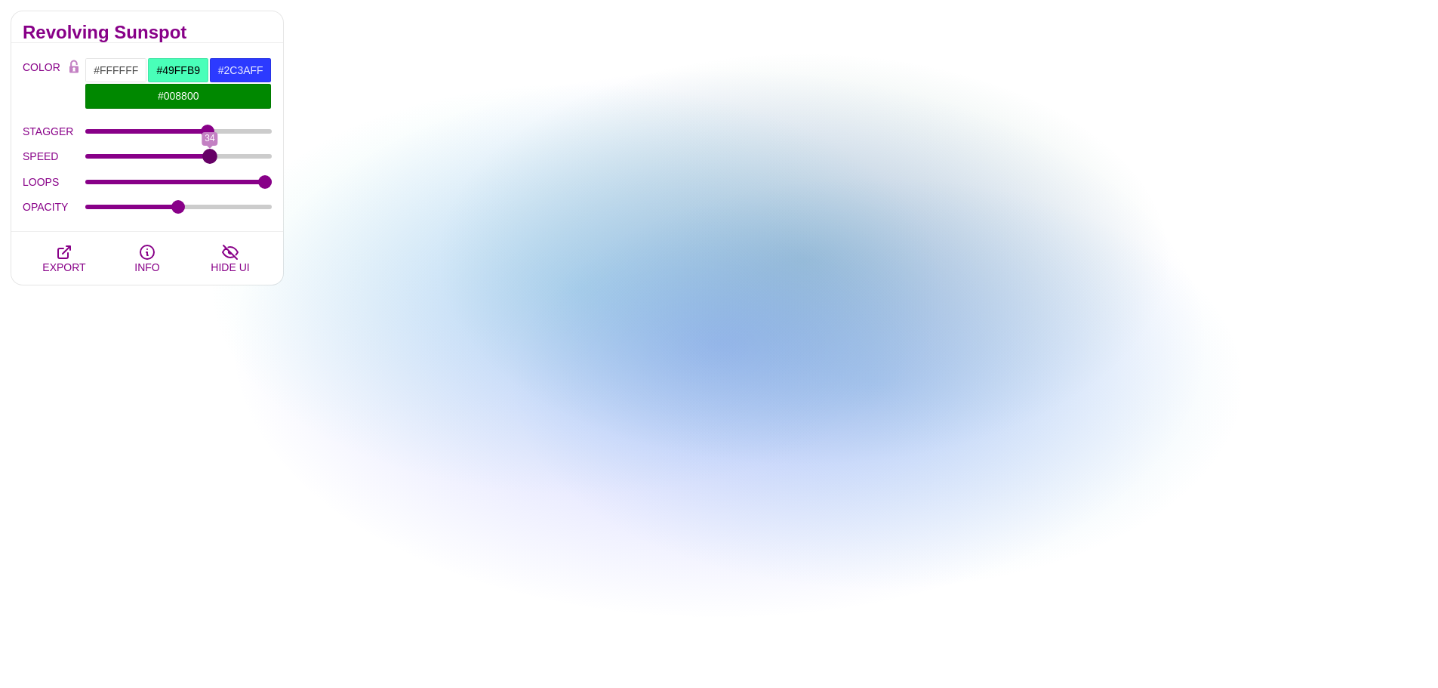
drag, startPoint x: 259, startPoint y: 162, endPoint x: 210, endPoint y: 161, distance: 49.1
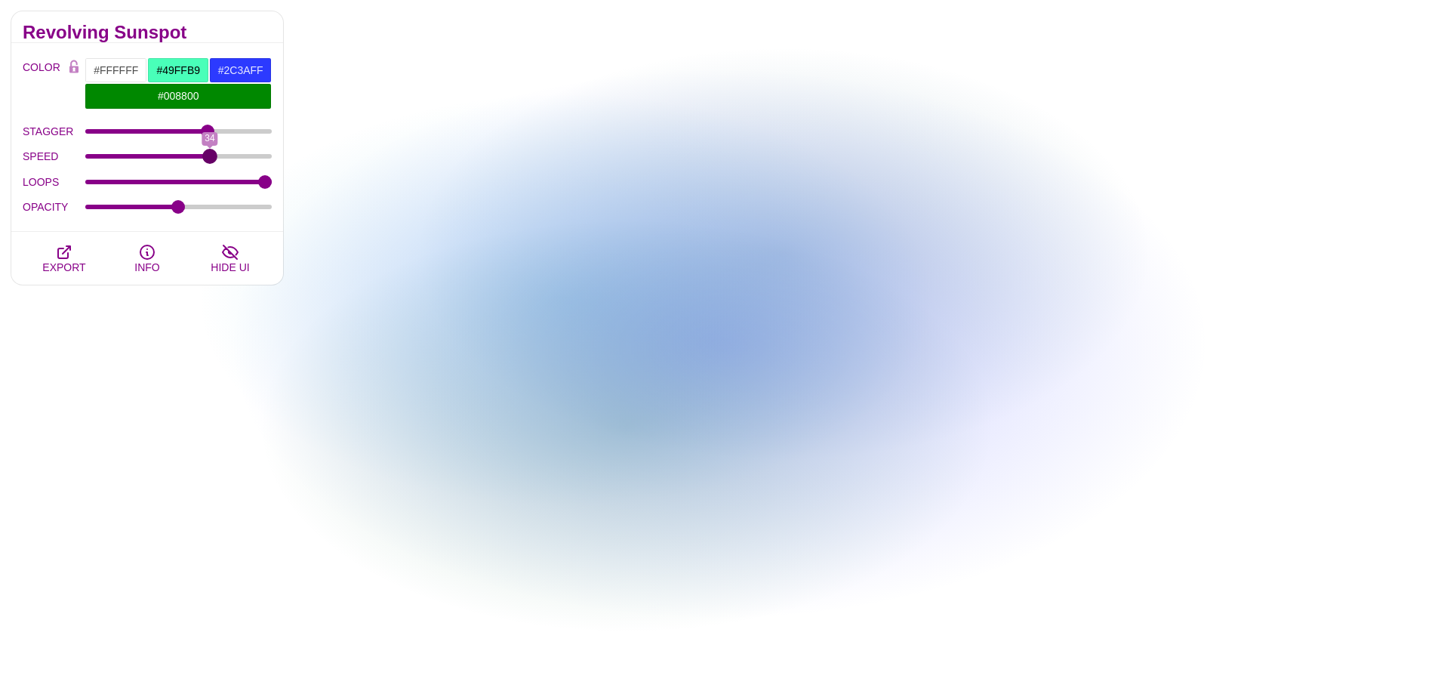
type input "34"
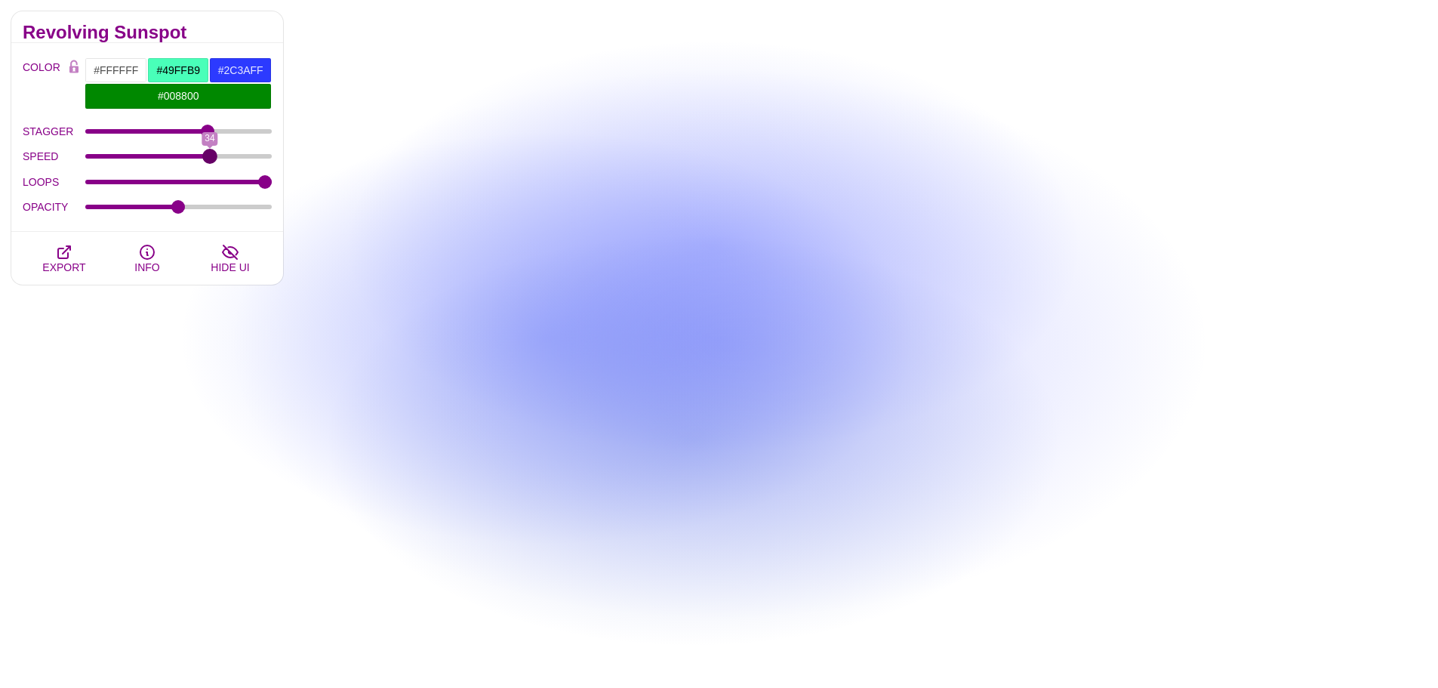
click at [210, 159] on input "SPEED" at bounding box center [178, 156] width 187 height 6
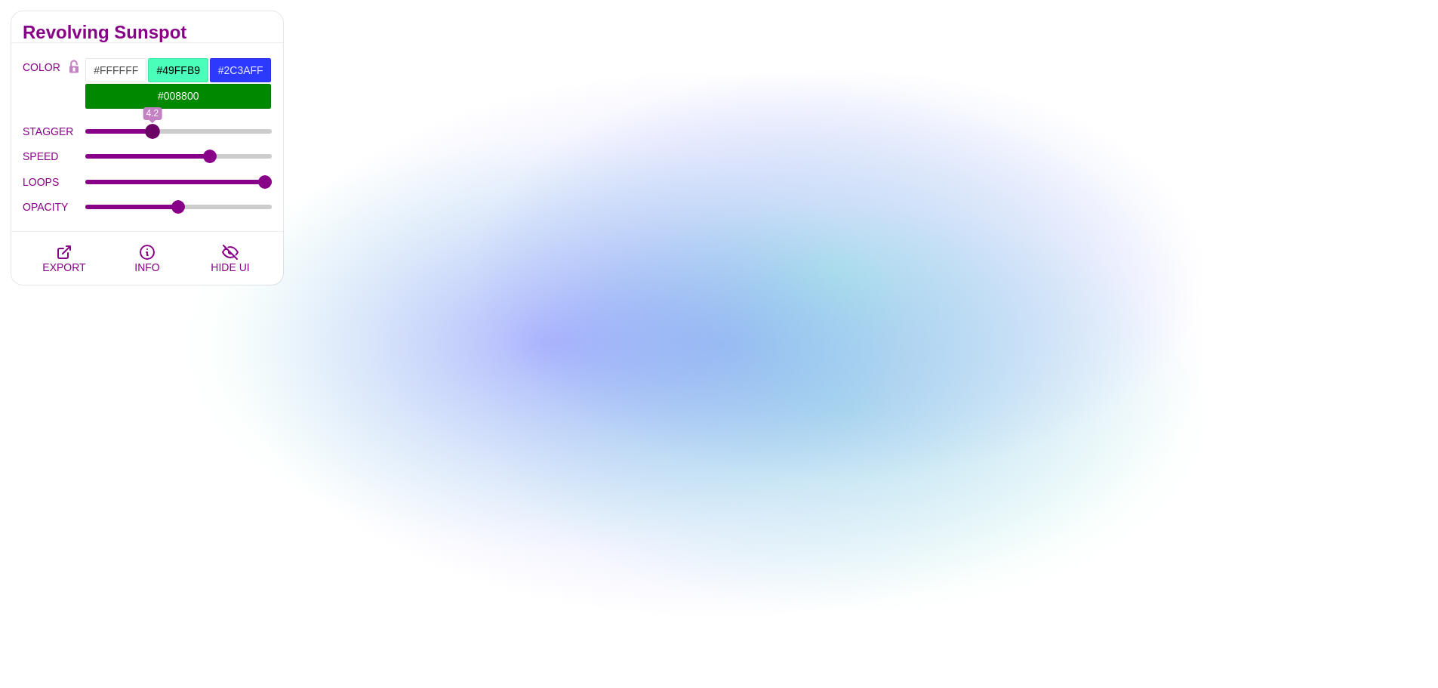
drag, startPoint x: 209, startPoint y: 134, endPoint x: 153, endPoint y: 131, distance: 56.7
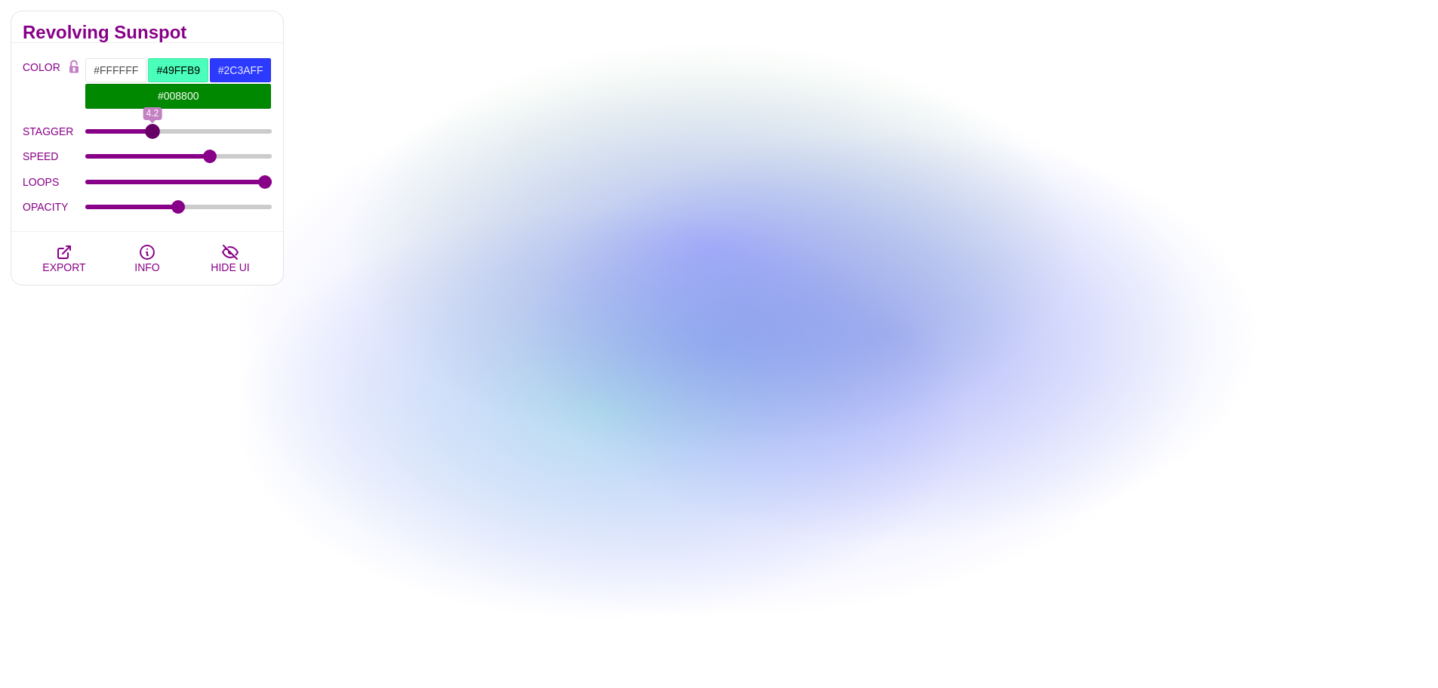
type input "4.2"
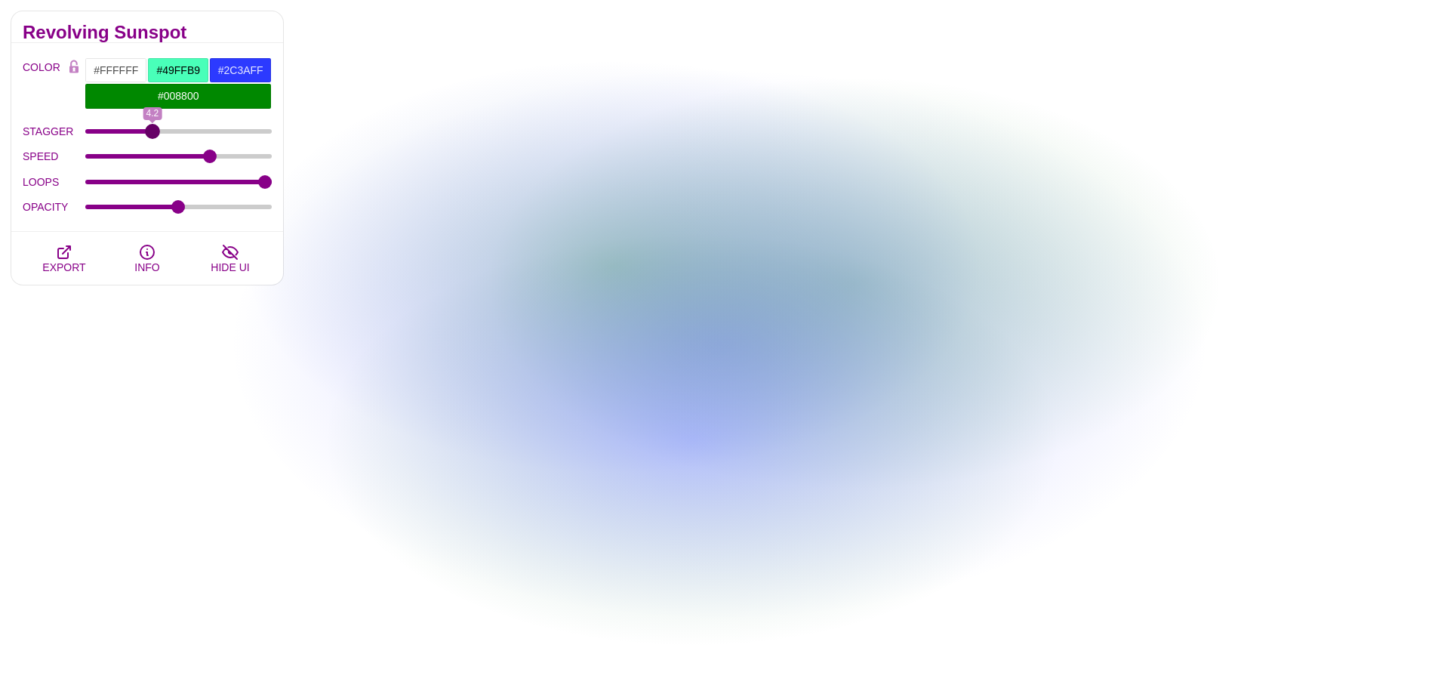
click at [153, 131] on input "STAGGER" at bounding box center [178, 131] width 187 height 6
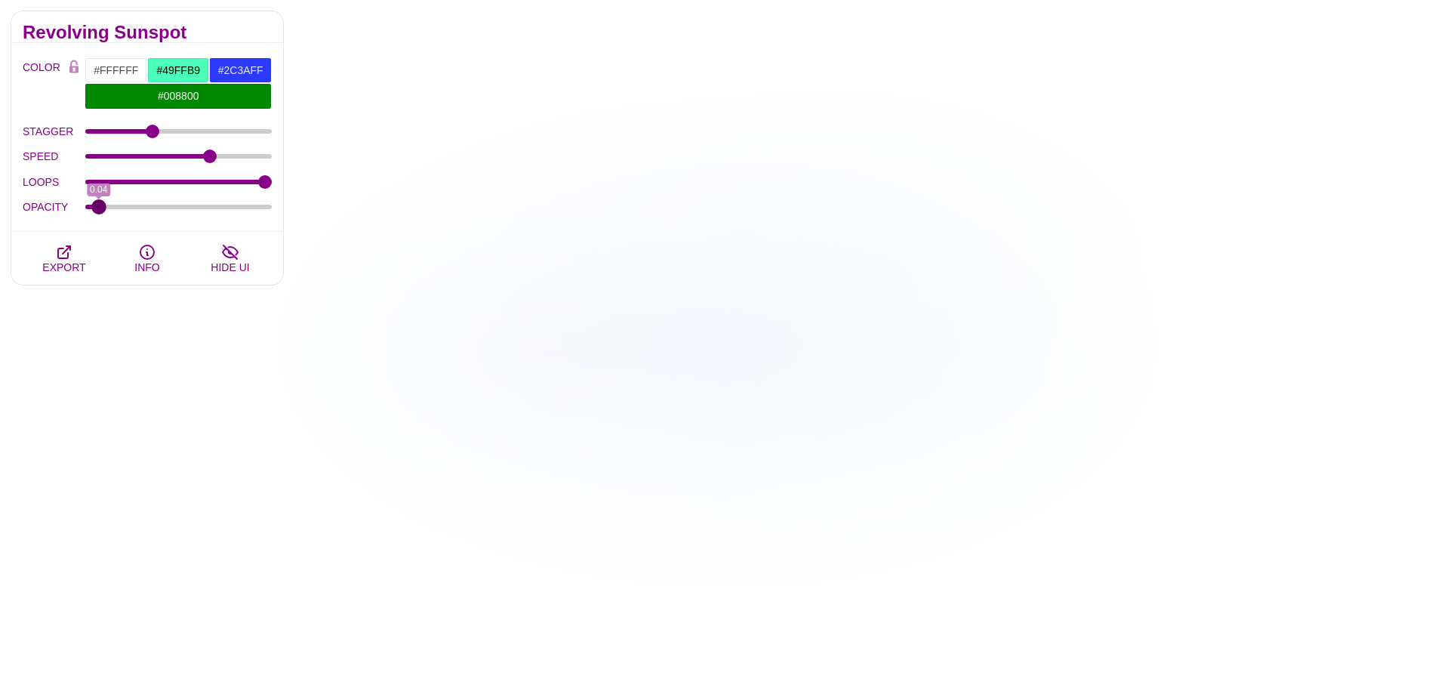
drag, startPoint x: 178, startPoint y: 208, endPoint x: 99, endPoint y: 205, distance: 79.3
click at [99, 205] on input "OPACITY" at bounding box center [178, 207] width 187 height 6
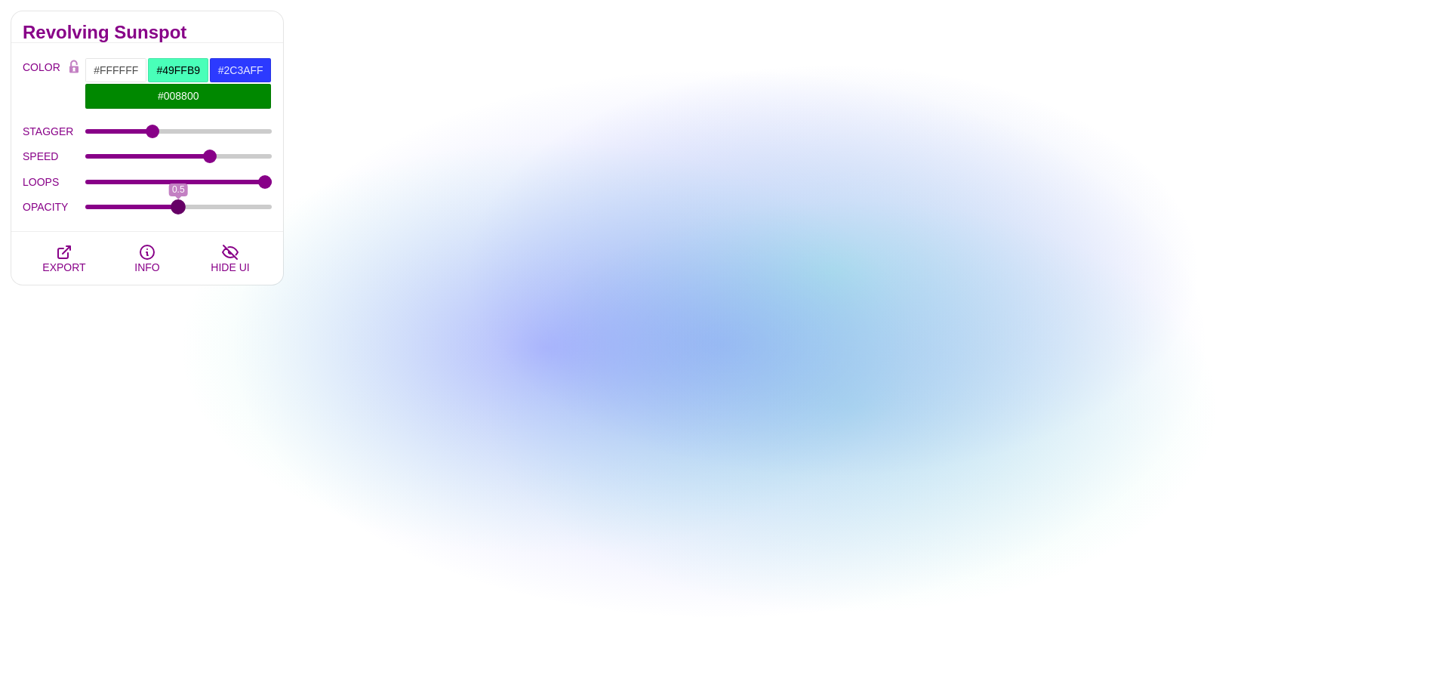
drag, startPoint x: 99, startPoint y: 205, endPoint x: 178, endPoint y: 230, distance: 82.9
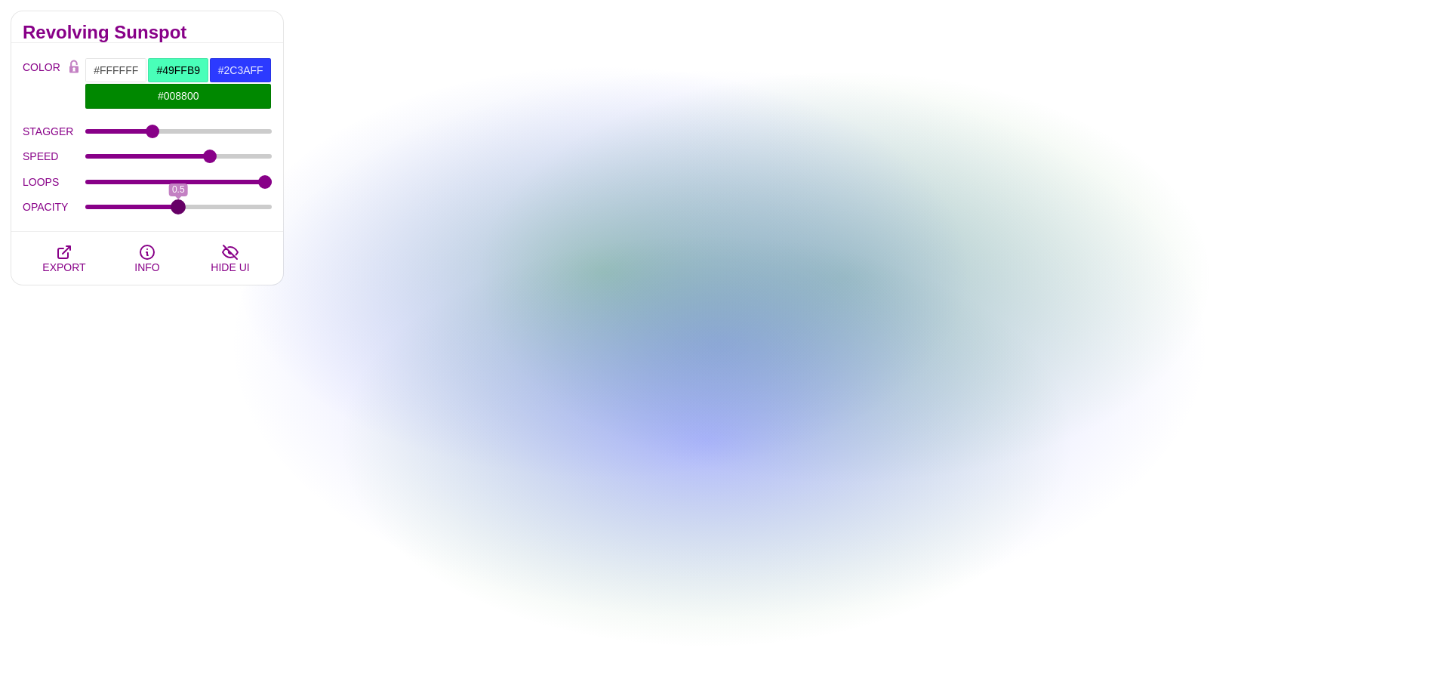
type input "0.5"
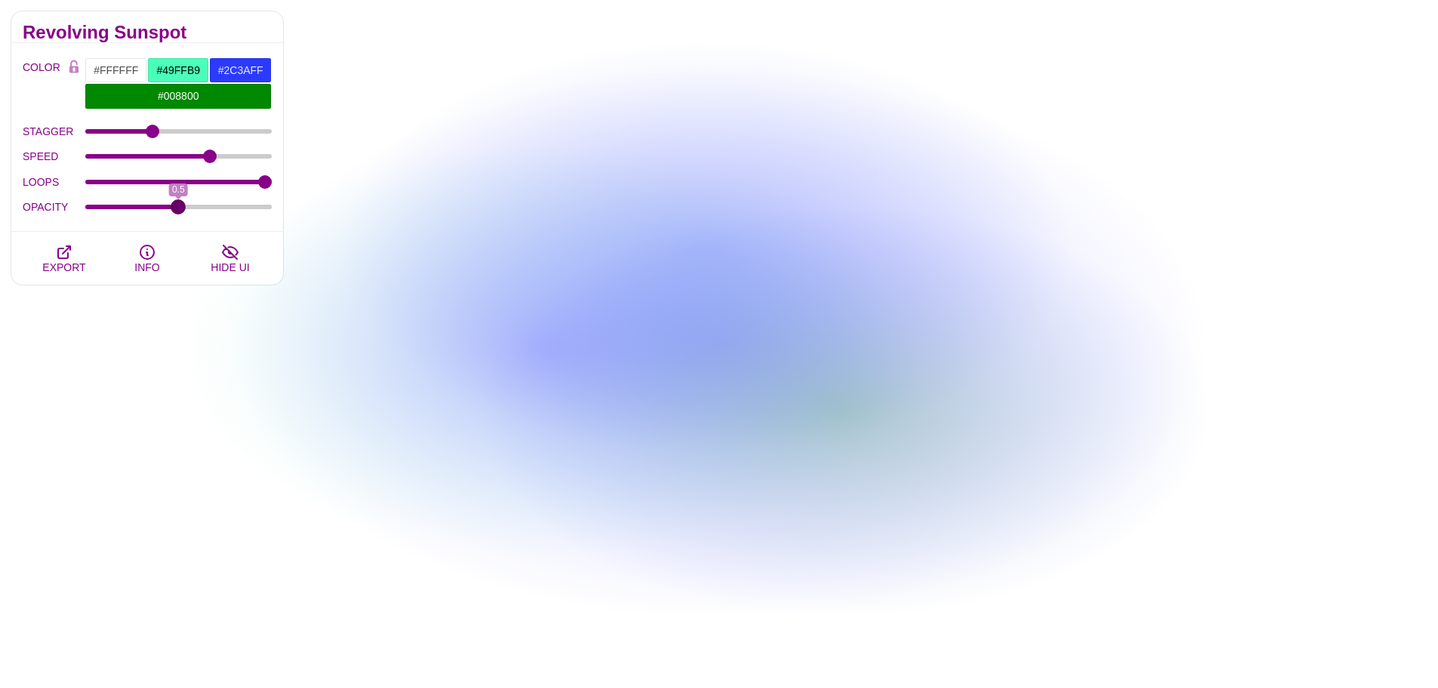
click at [178, 210] on input "OPACITY" at bounding box center [178, 207] width 187 height 6
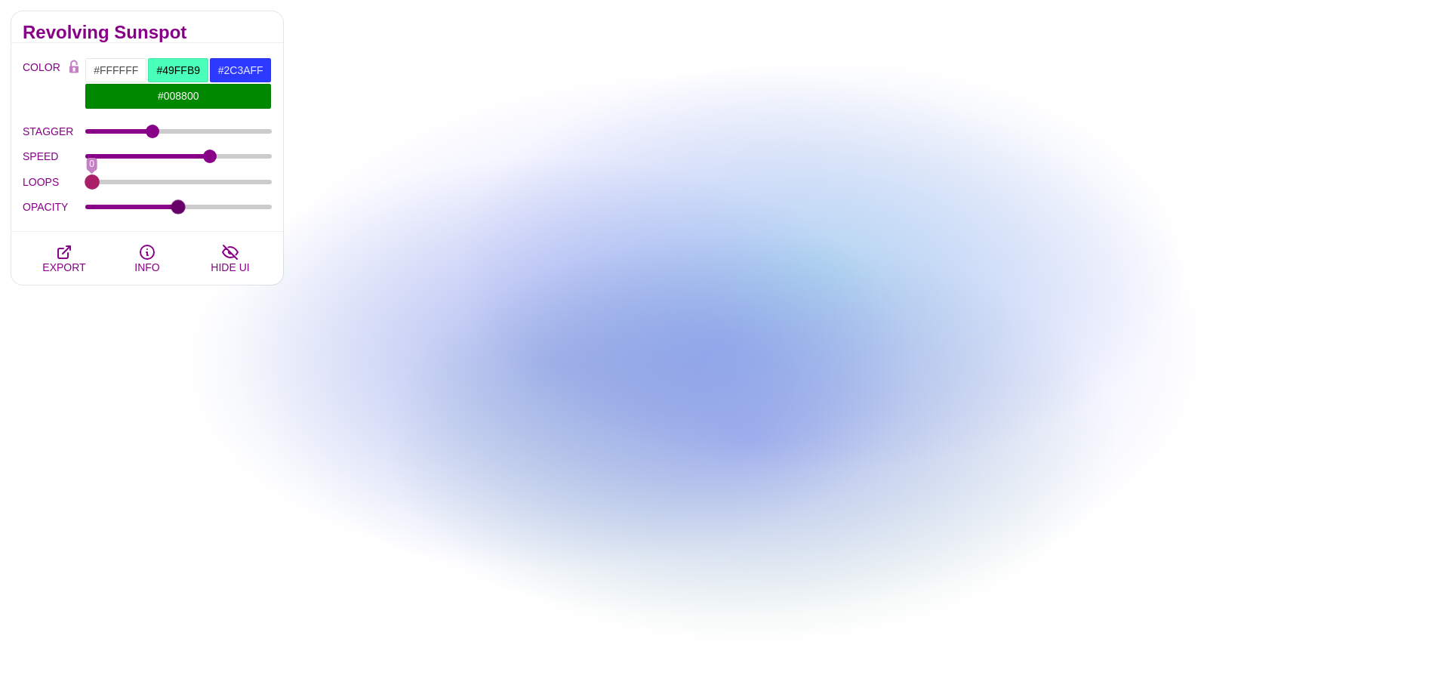
drag, startPoint x: 267, startPoint y: 187, endPoint x: 57, endPoint y: 189, distance: 209.9
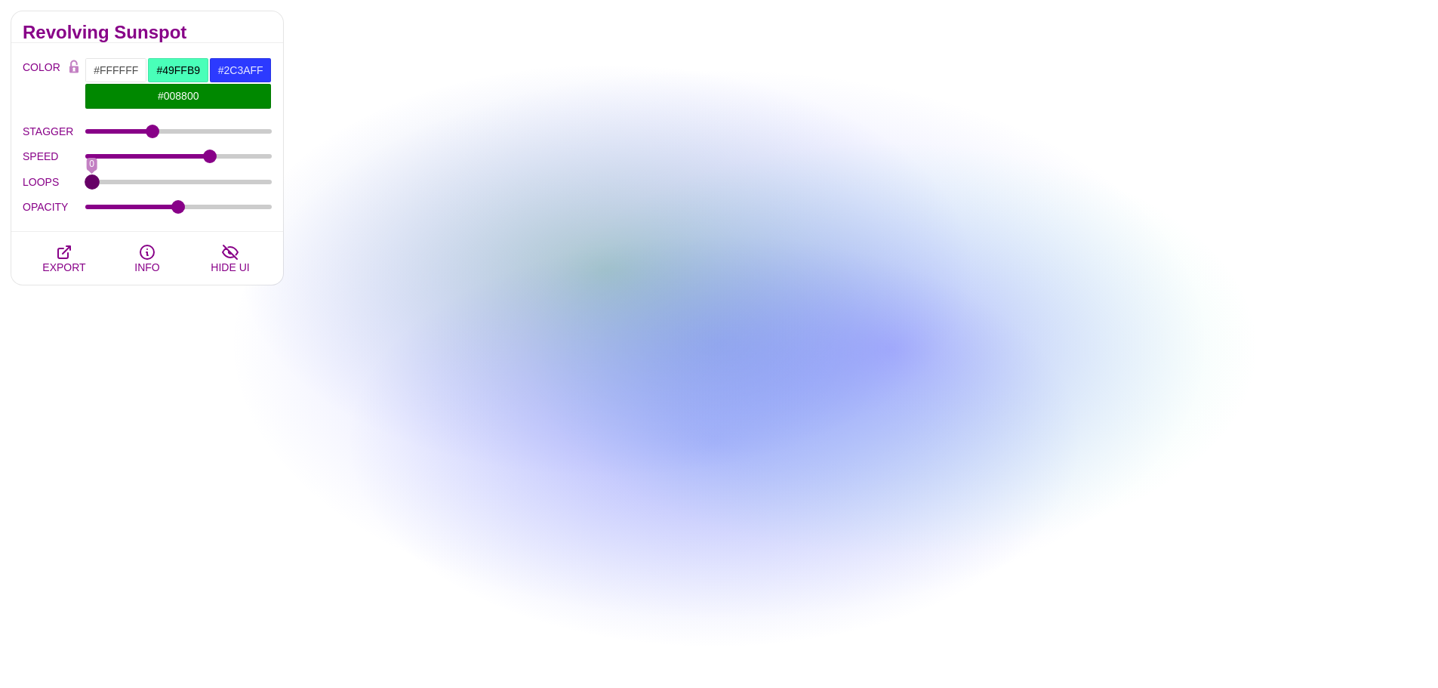
click at [85, 185] on input "LOOPS" at bounding box center [178, 182] width 187 height 6
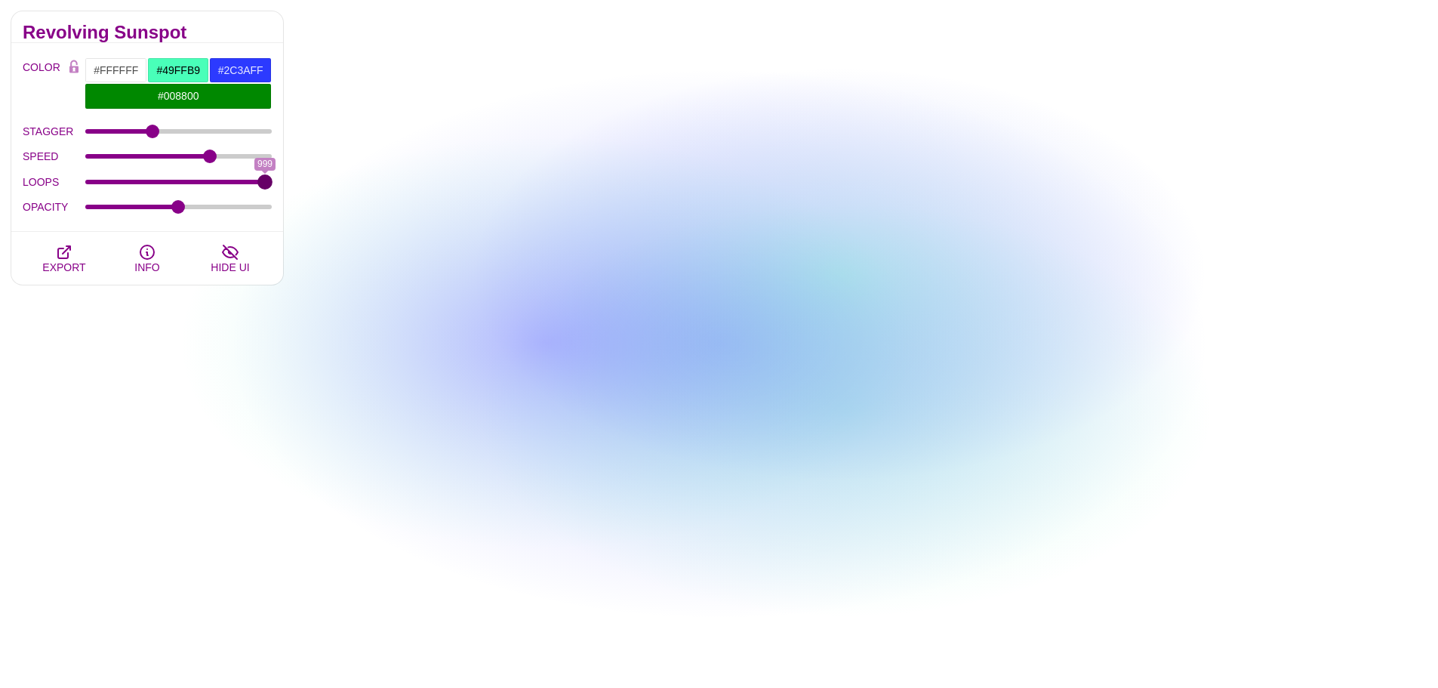
drag, startPoint x: 98, startPoint y: 185, endPoint x: 306, endPoint y: 188, distance: 207.7
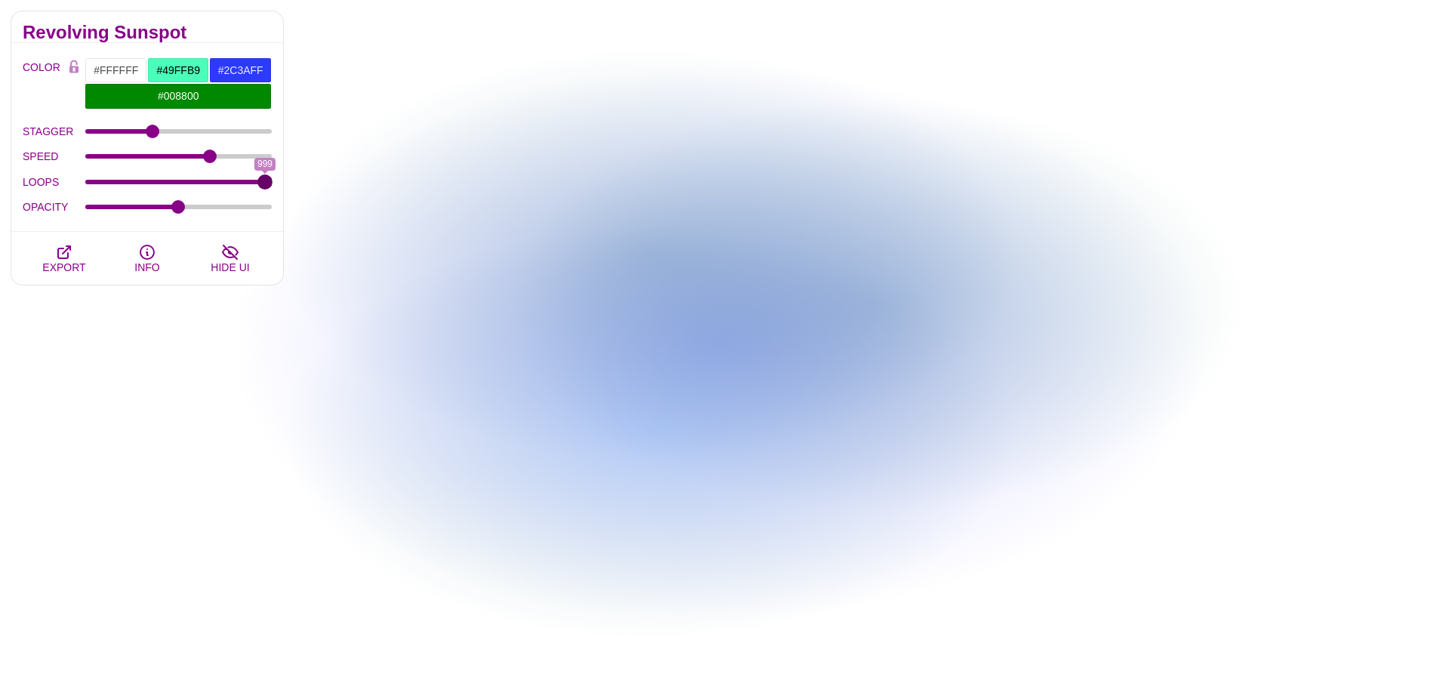
type input "999"
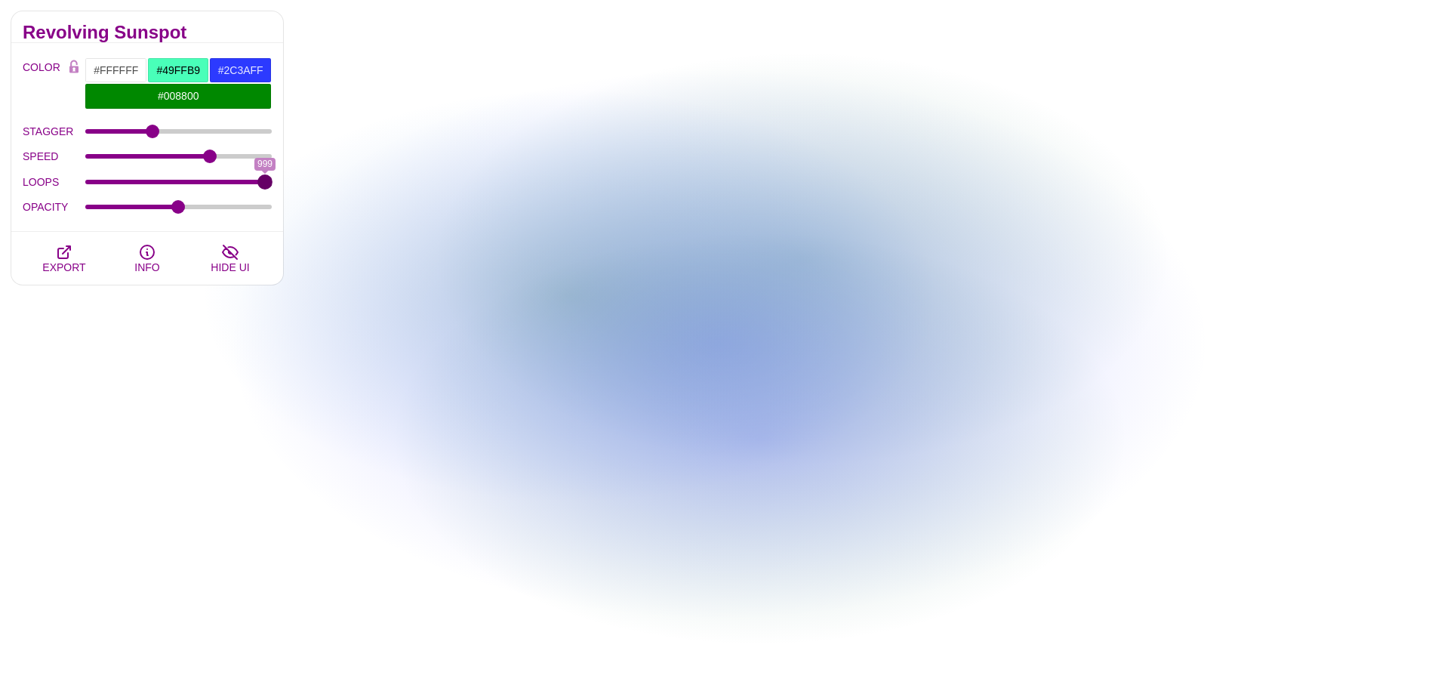
click at [273, 185] on input "LOOPS" at bounding box center [178, 182] width 187 height 6
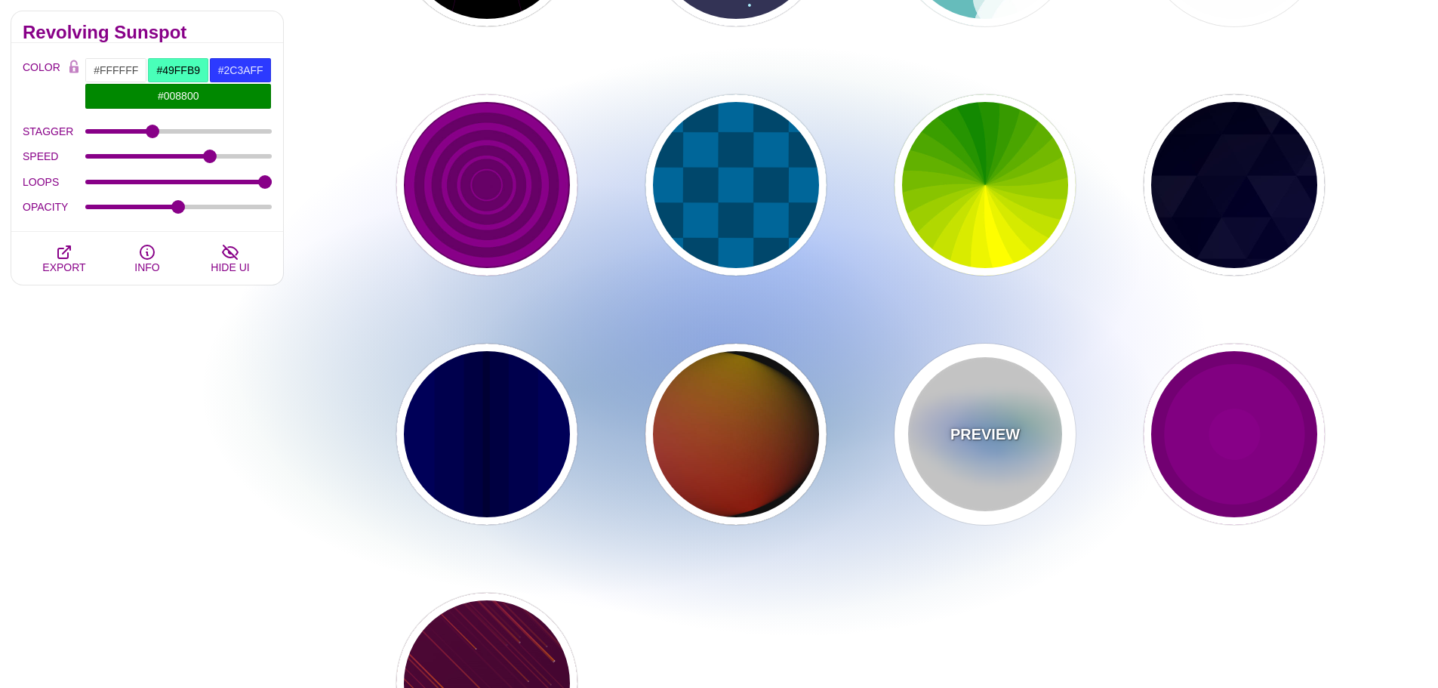
click at [1036, 409] on div "PREVIEW" at bounding box center [985, 434] width 181 height 181
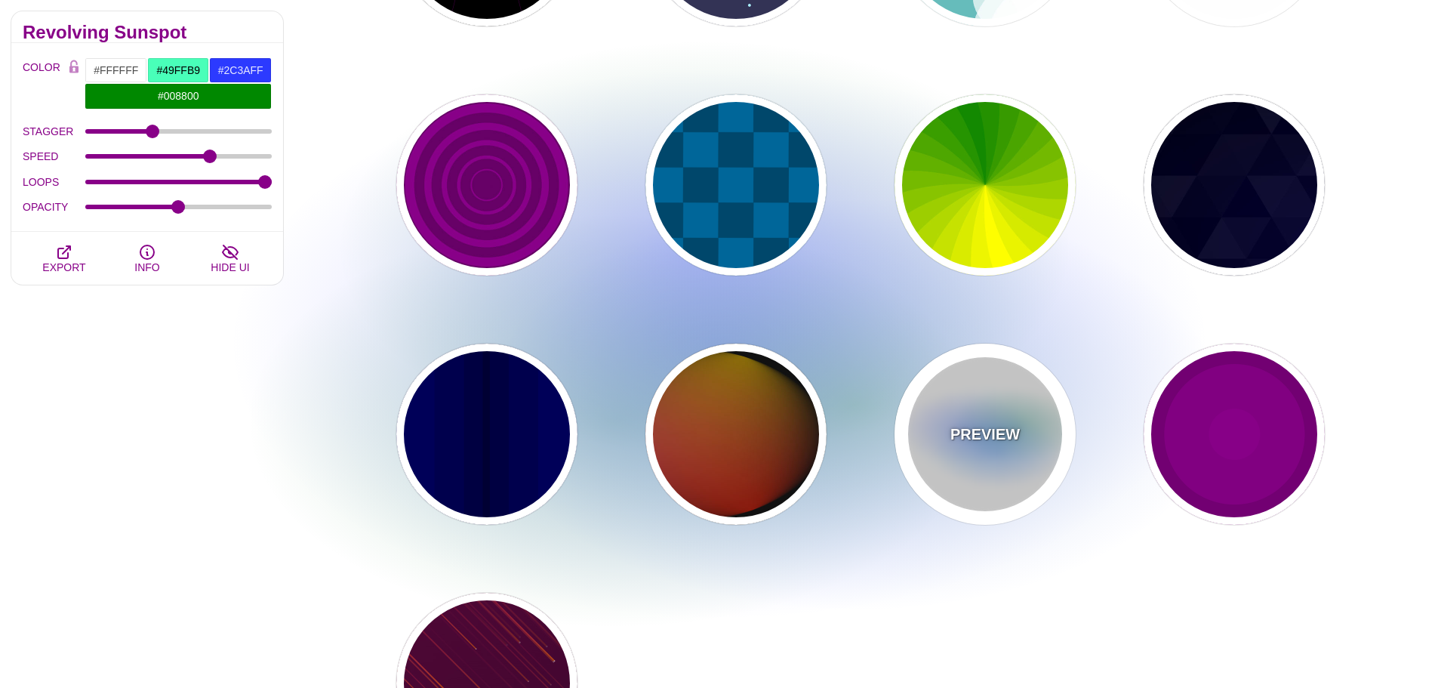
type input "#AA00FF"
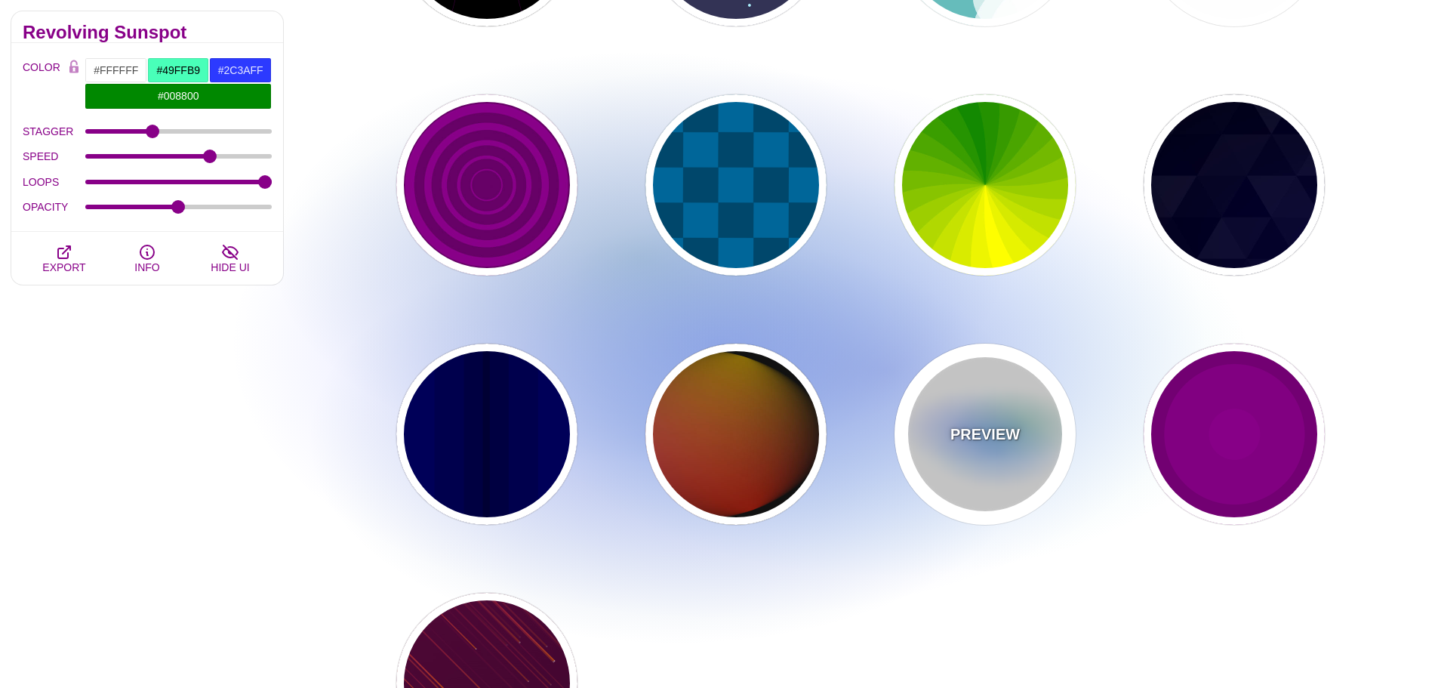
type input "#0088FF"
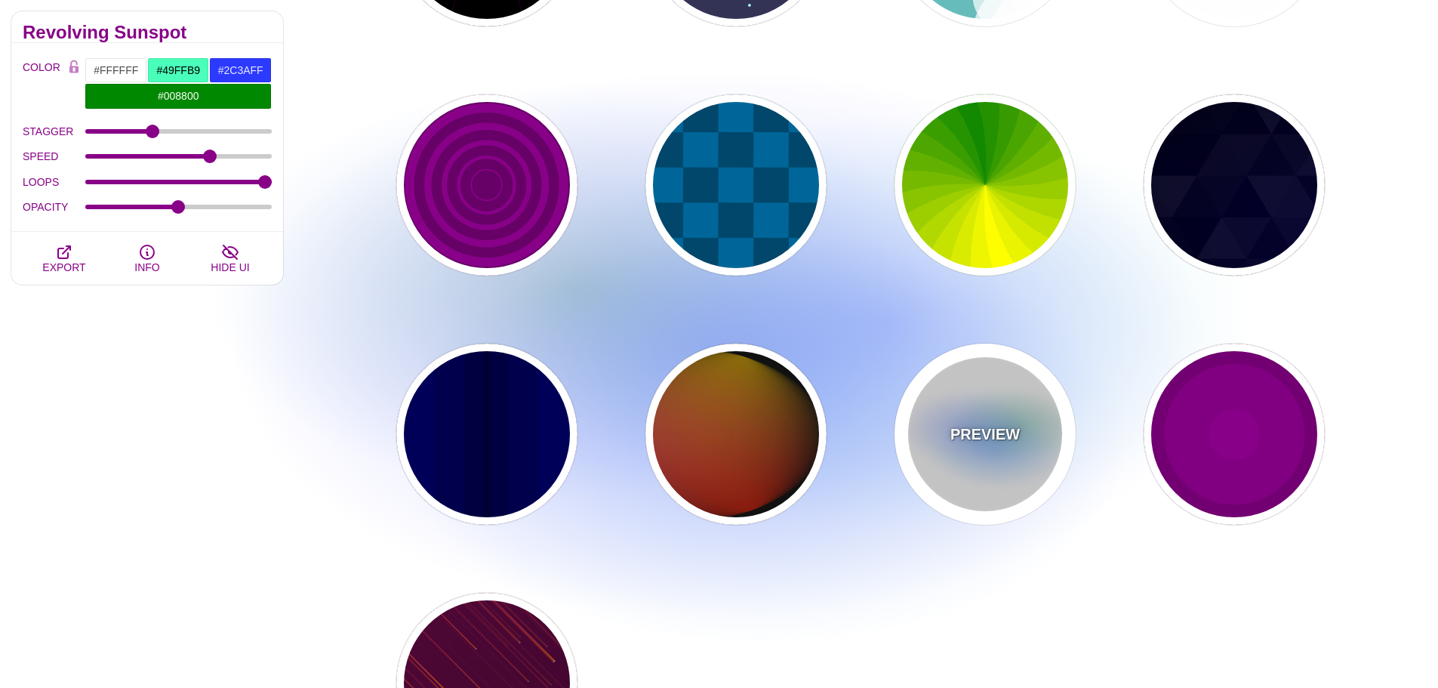
type input "8"
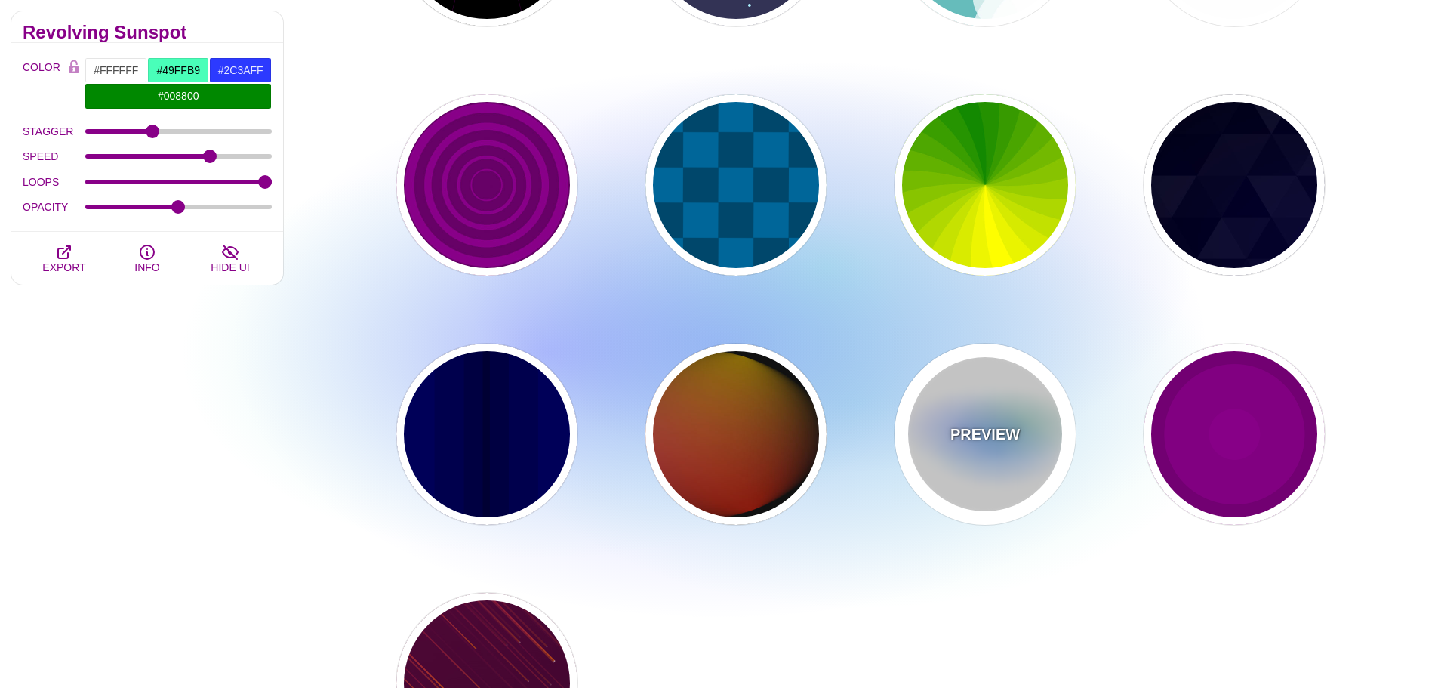
type input "24"
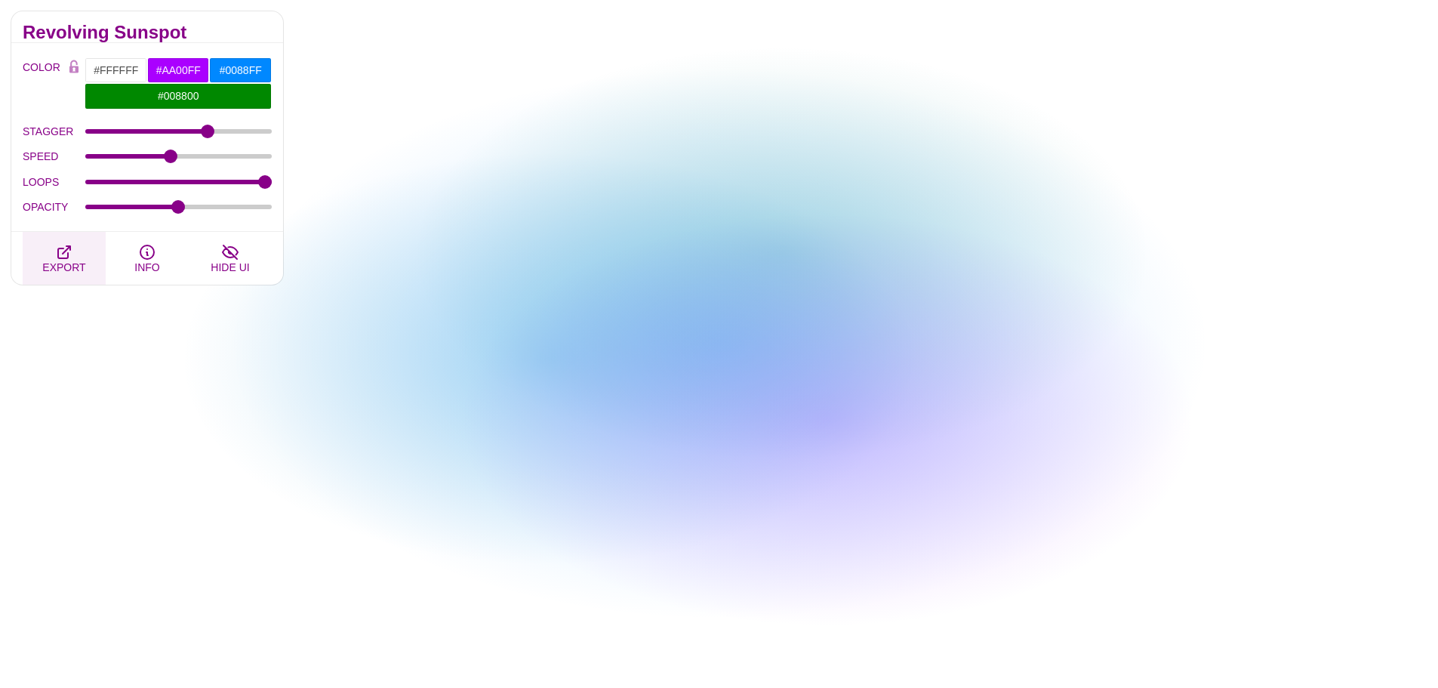
click at [68, 261] on span "EXPORT" at bounding box center [63, 267] width 43 height 12
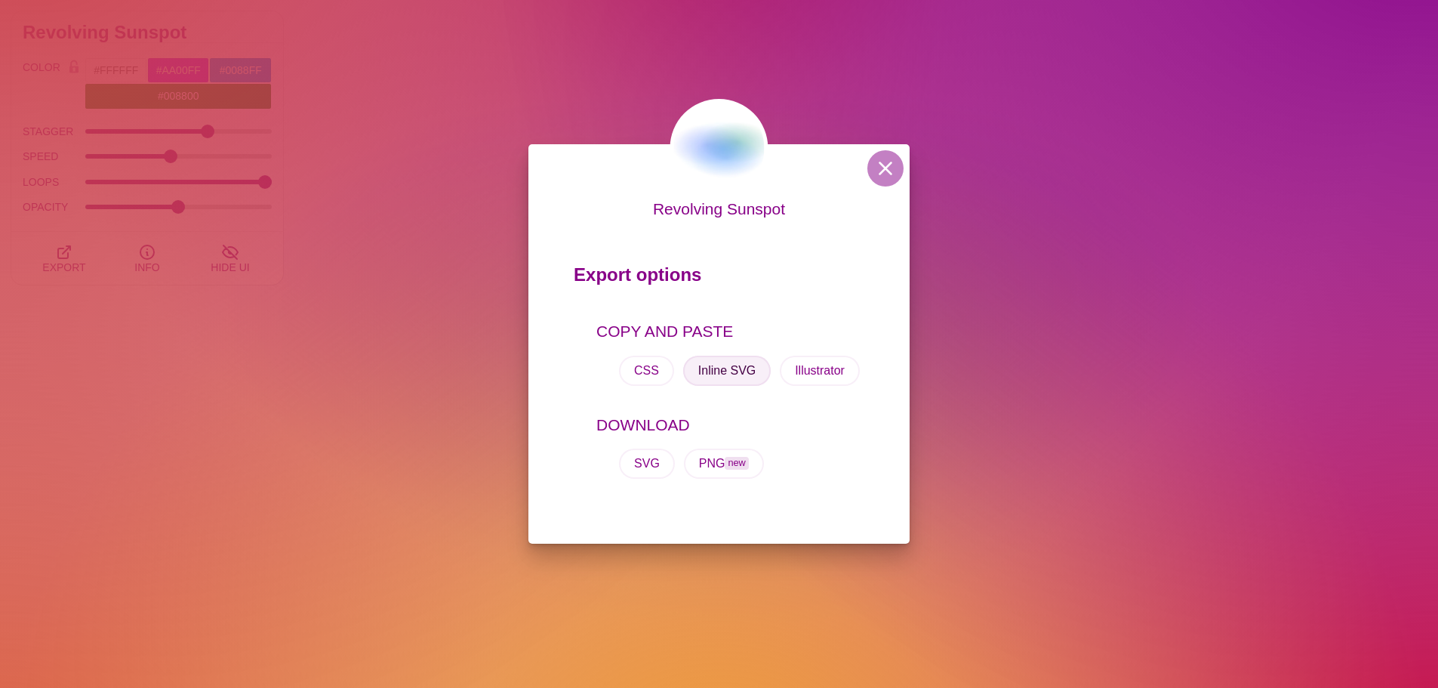
click at [712, 375] on button "Inline SVG" at bounding box center [727, 371] width 88 height 30
click at [641, 367] on button "CSS" at bounding box center [646, 371] width 55 height 30
click at [745, 369] on button "Inline SVG" at bounding box center [727, 371] width 88 height 30
click at [735, 368] on button "Inline SVG" at bounding box center [727, 371] width 88 height 30
click at [893, 167] on button at bounding box center [886, 168] width 36 height 36
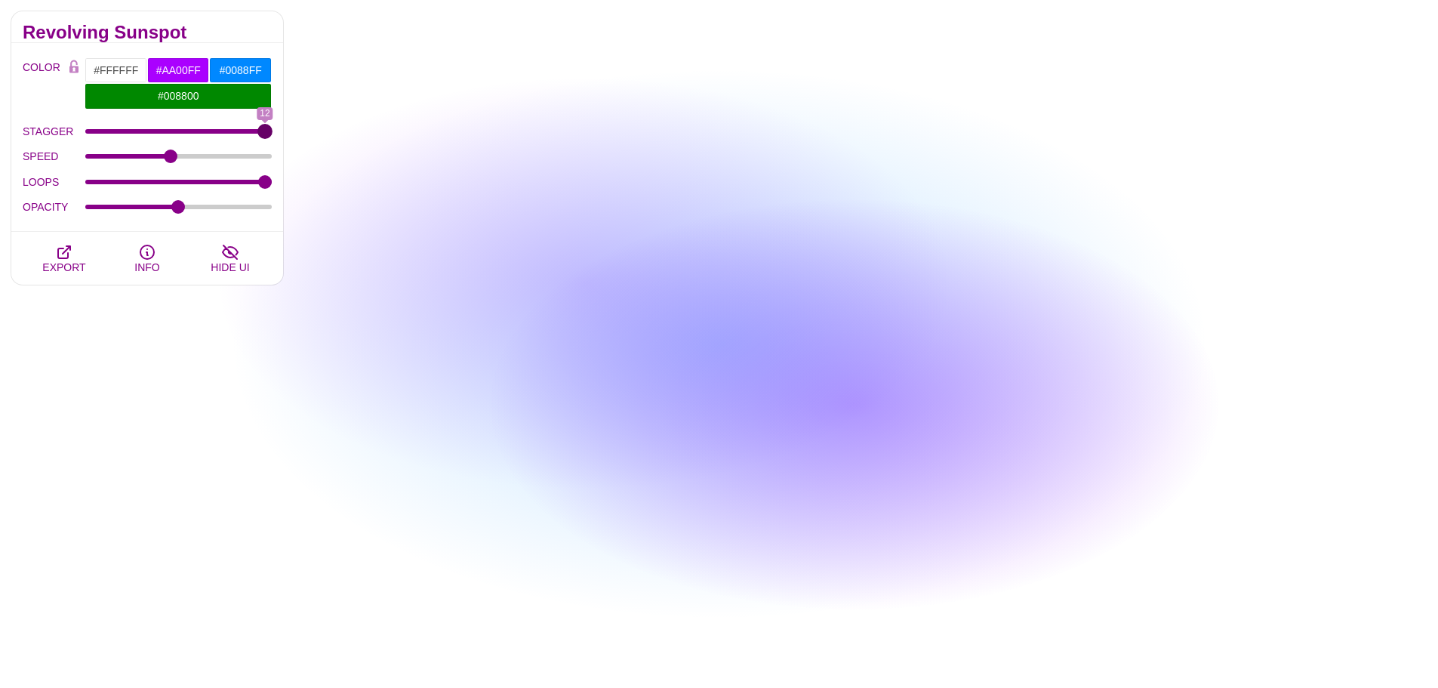
drag, startPoint x: 214, startPoint y: 130, endPoint x: 339, endPoint y: 133, distance: 124.6
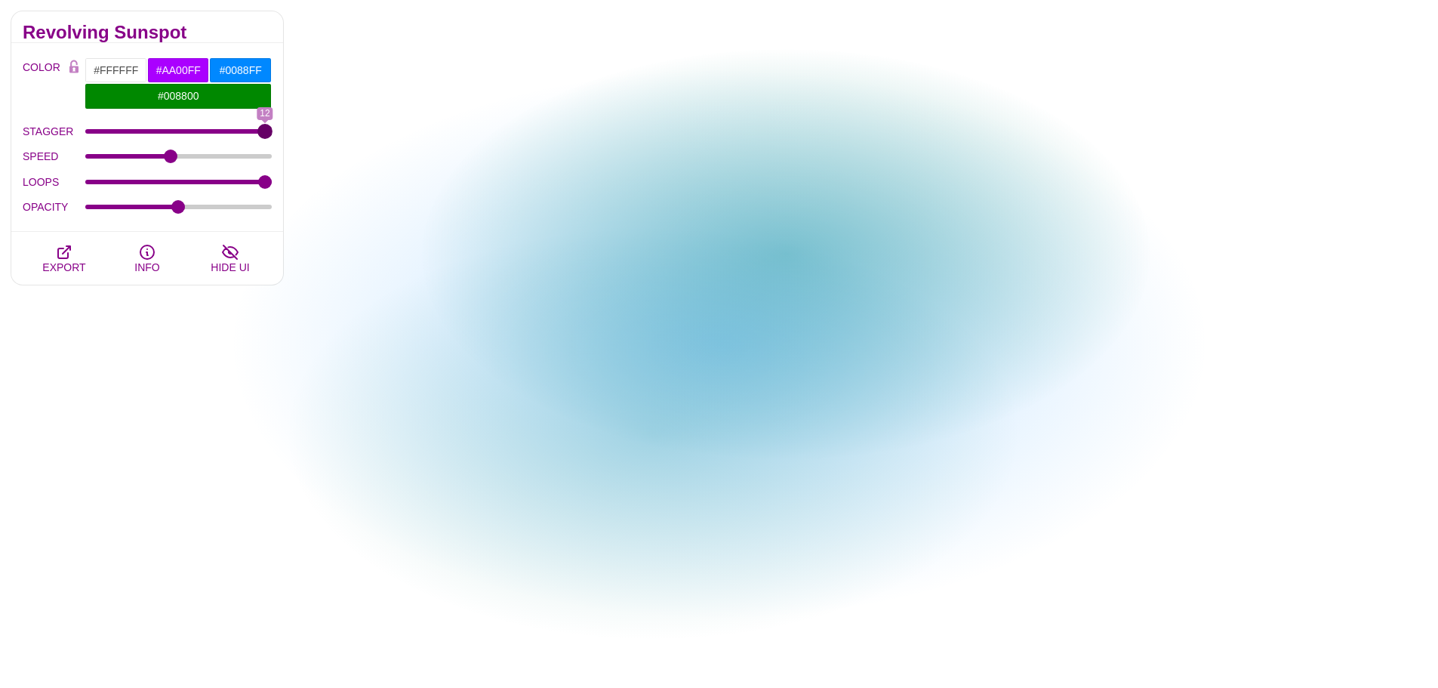
click at [273, 133] on input "STAGGER" at bounding box center [178, 131] width 187 height 6
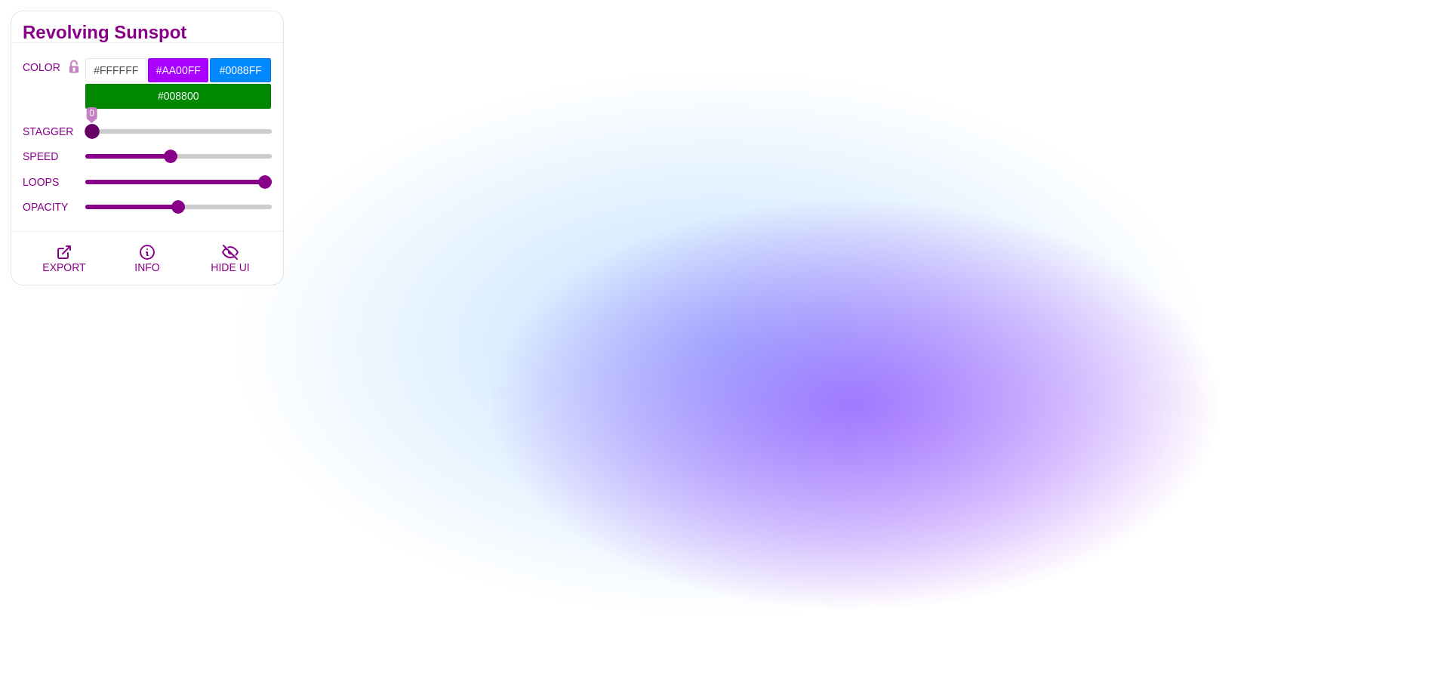
drag, startPoint x: 264, startPoint y: 134, endPoint x: 16, endPoint y: 133, distance: 248.4
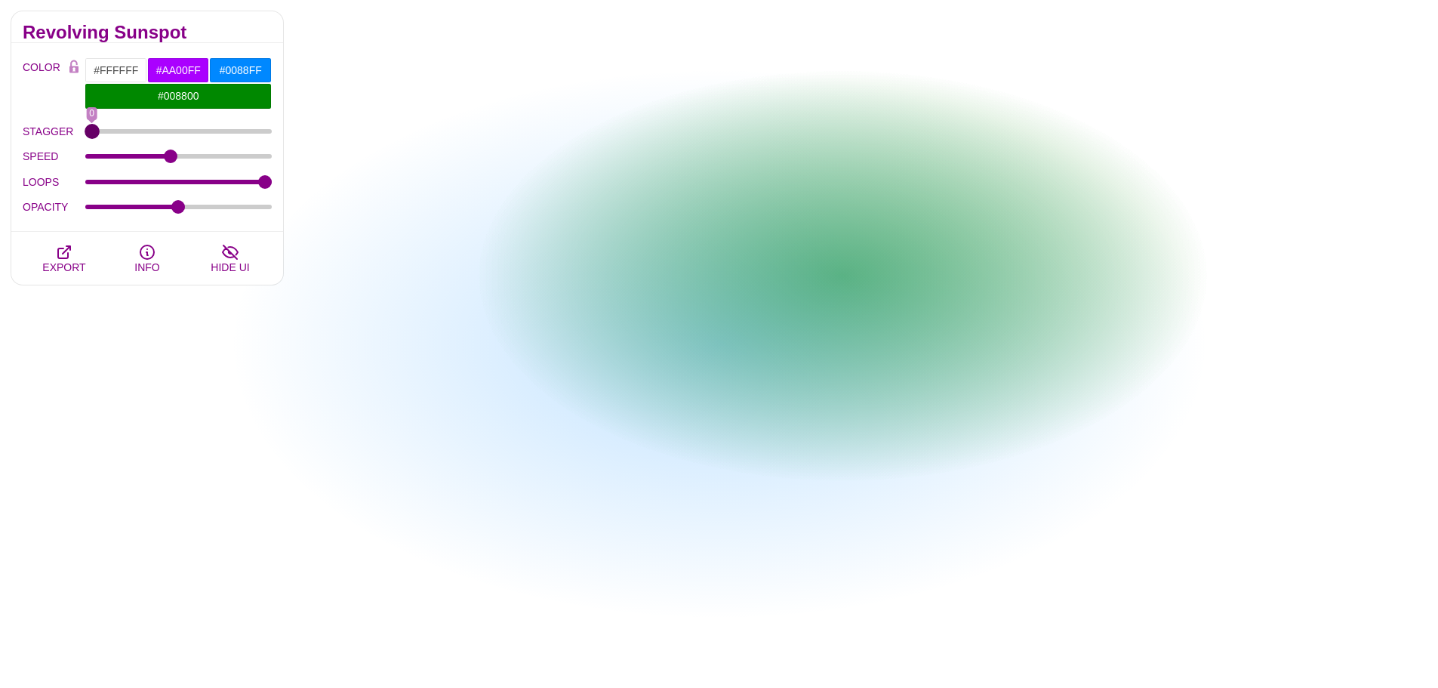
click at [85, 133] on input "STAGGER" at bounding box center [178, 131] width 187 height 6
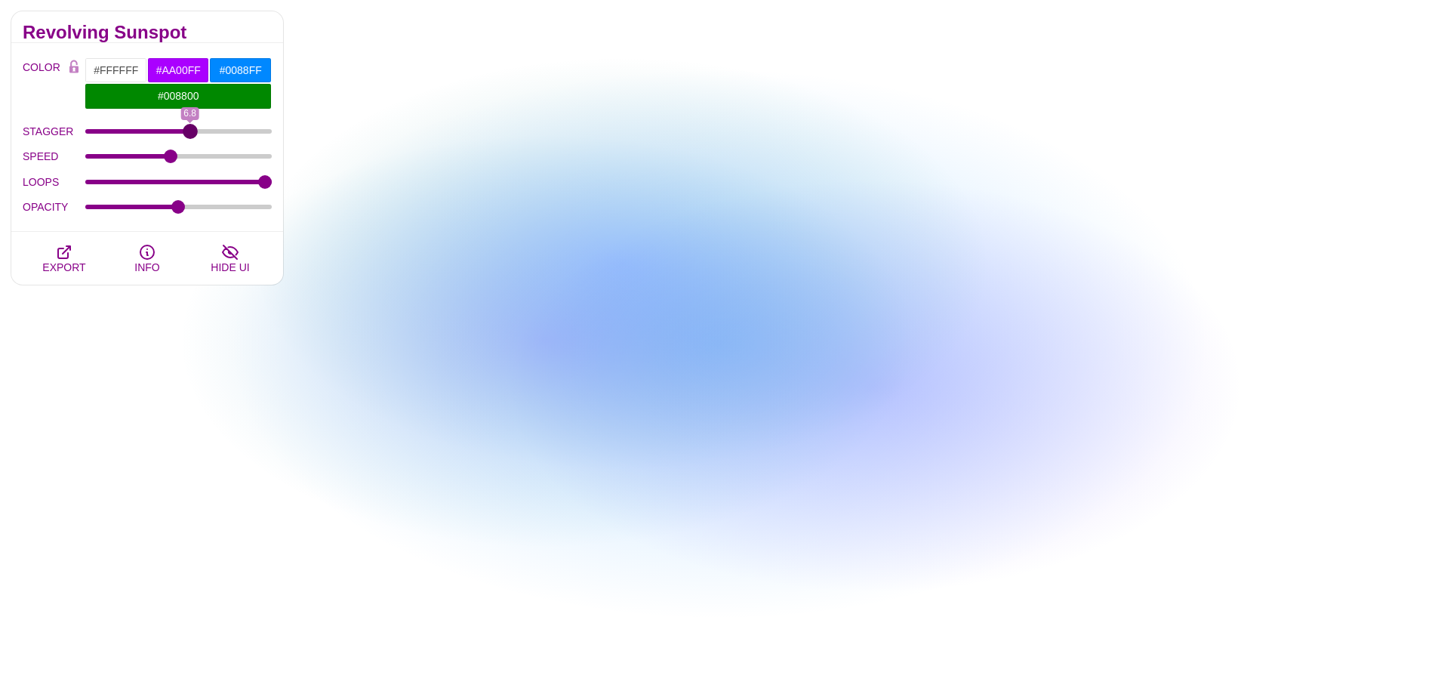
drag, startPoint x: 96, startPoint y: 131, endPoint x: 190, endPoint y: 128, distance: 94.4
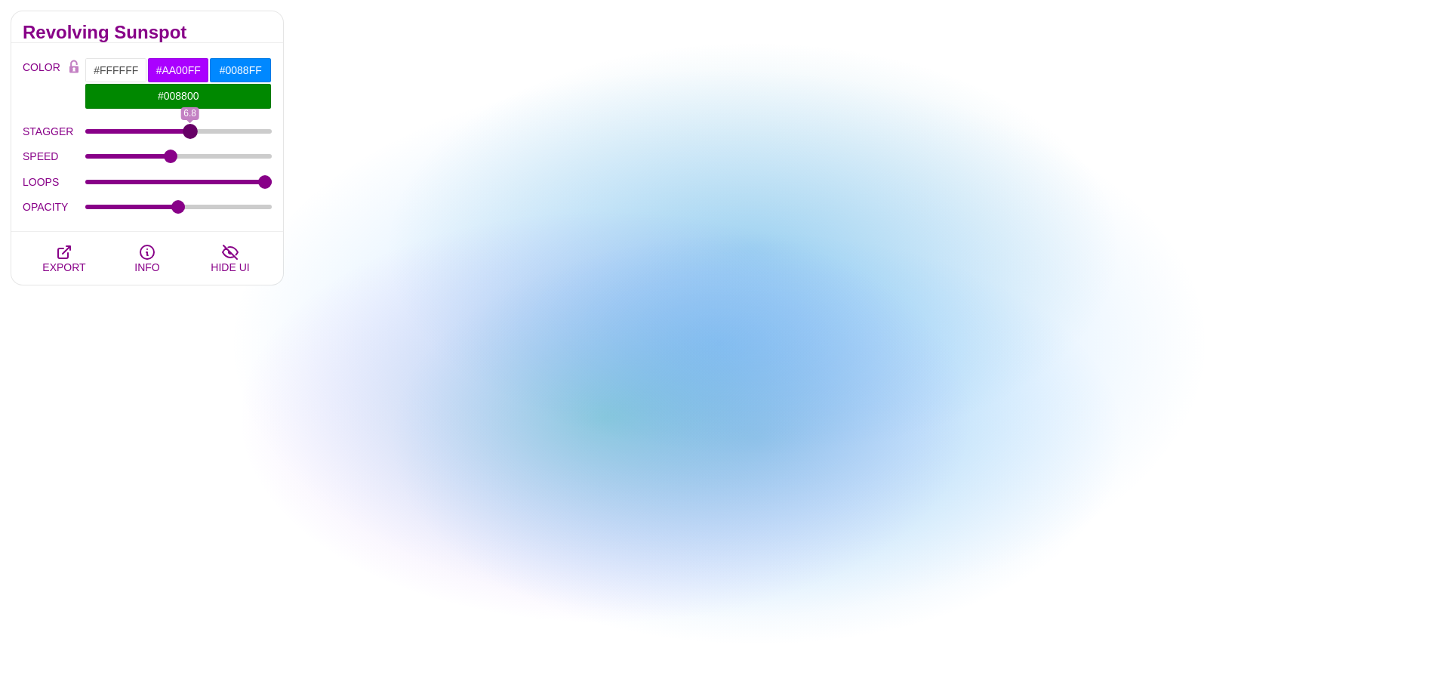
click at [190, 128] on input "STAGGER" at bounding box center [178, 131] width 187 height 6
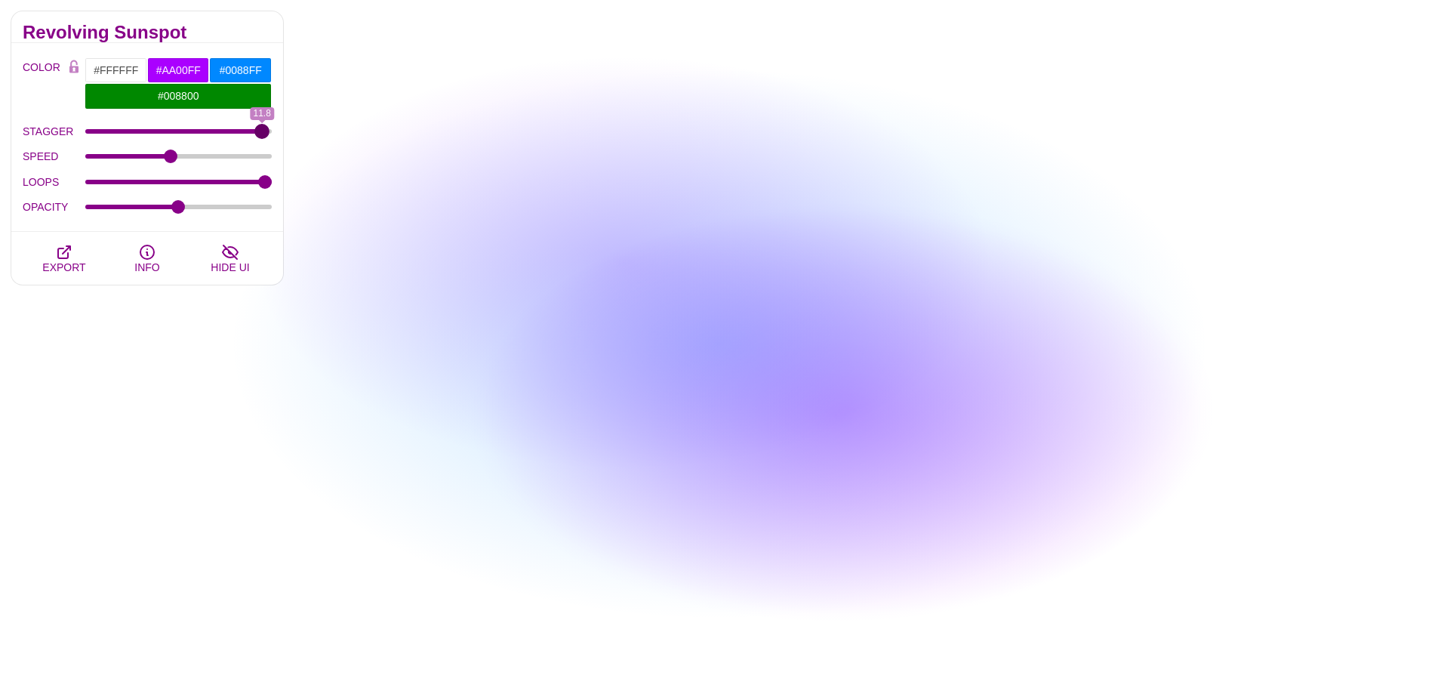
drag, startPoint x: 190, startPoint y: 128, endPoint x: 263, endPoint y: 130, distance: 72.5
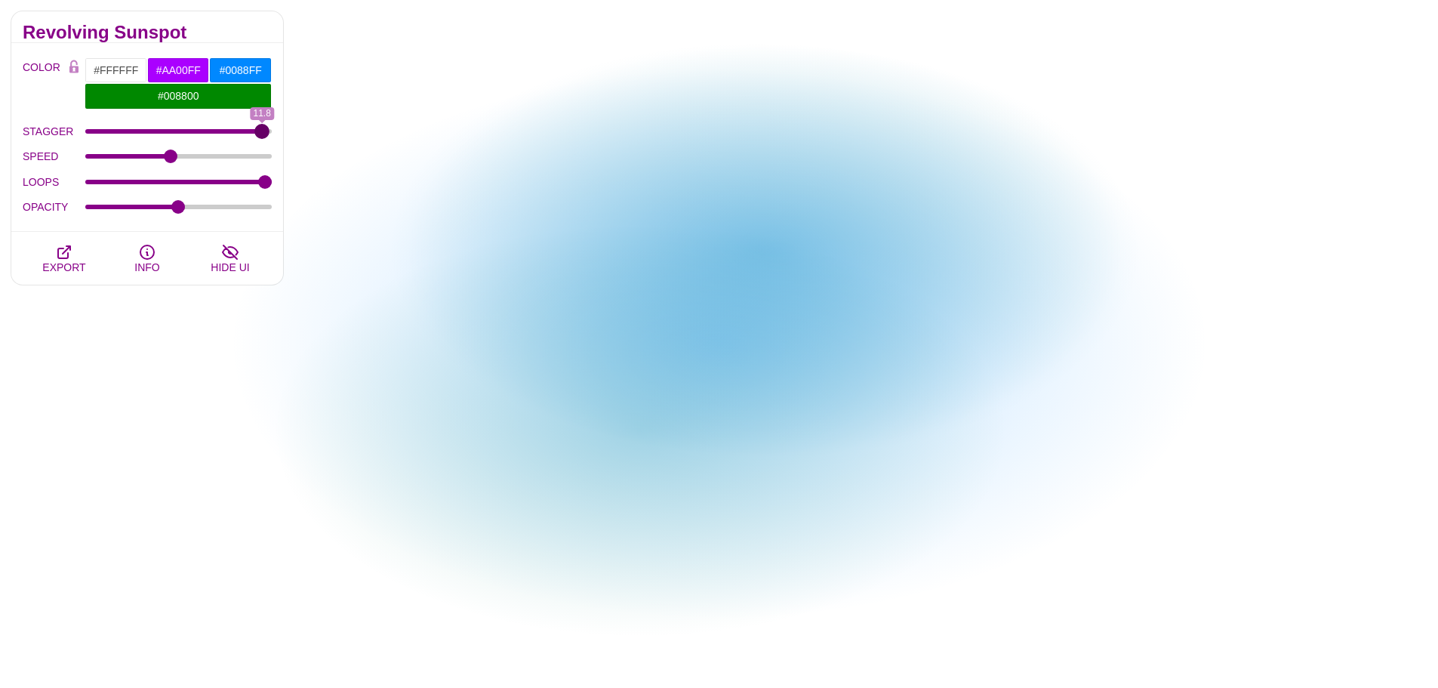
click at [263, 130] on input "STAGGER" at bounding box center [178, 131] width 187 height 6
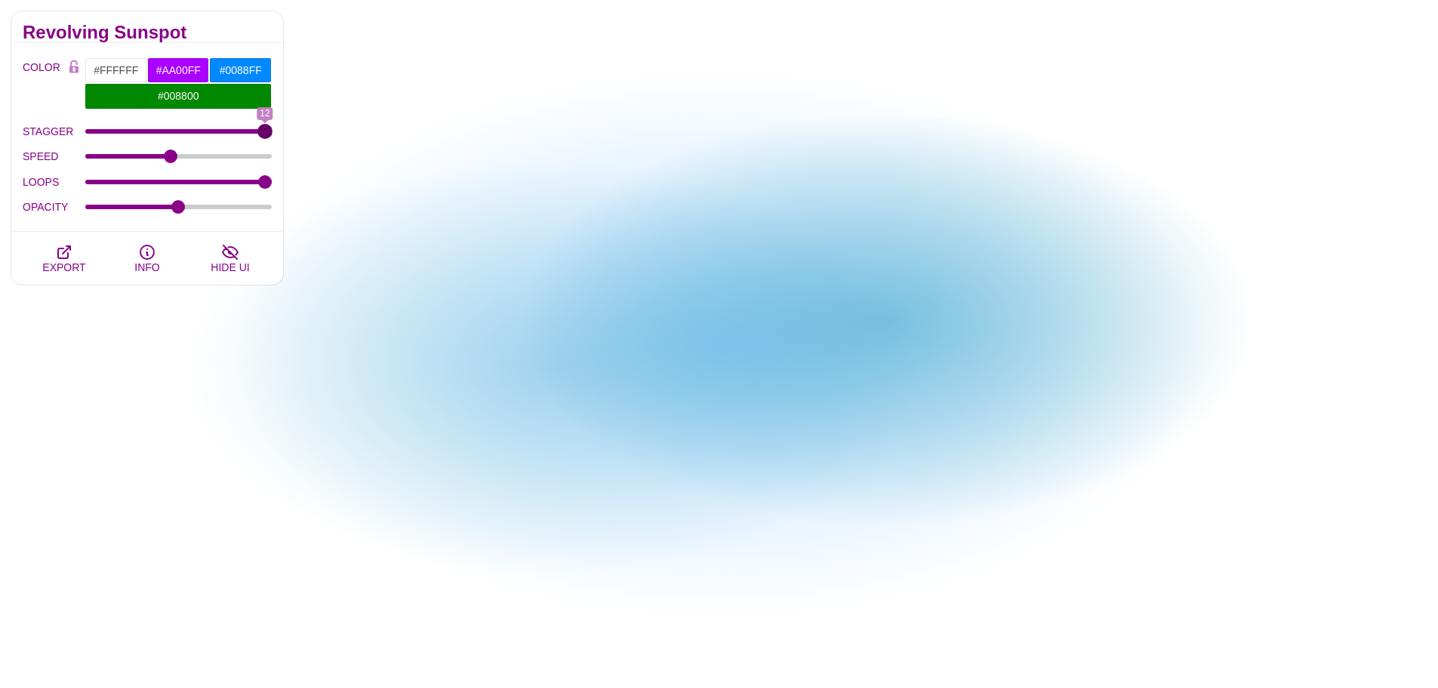
type input "12"
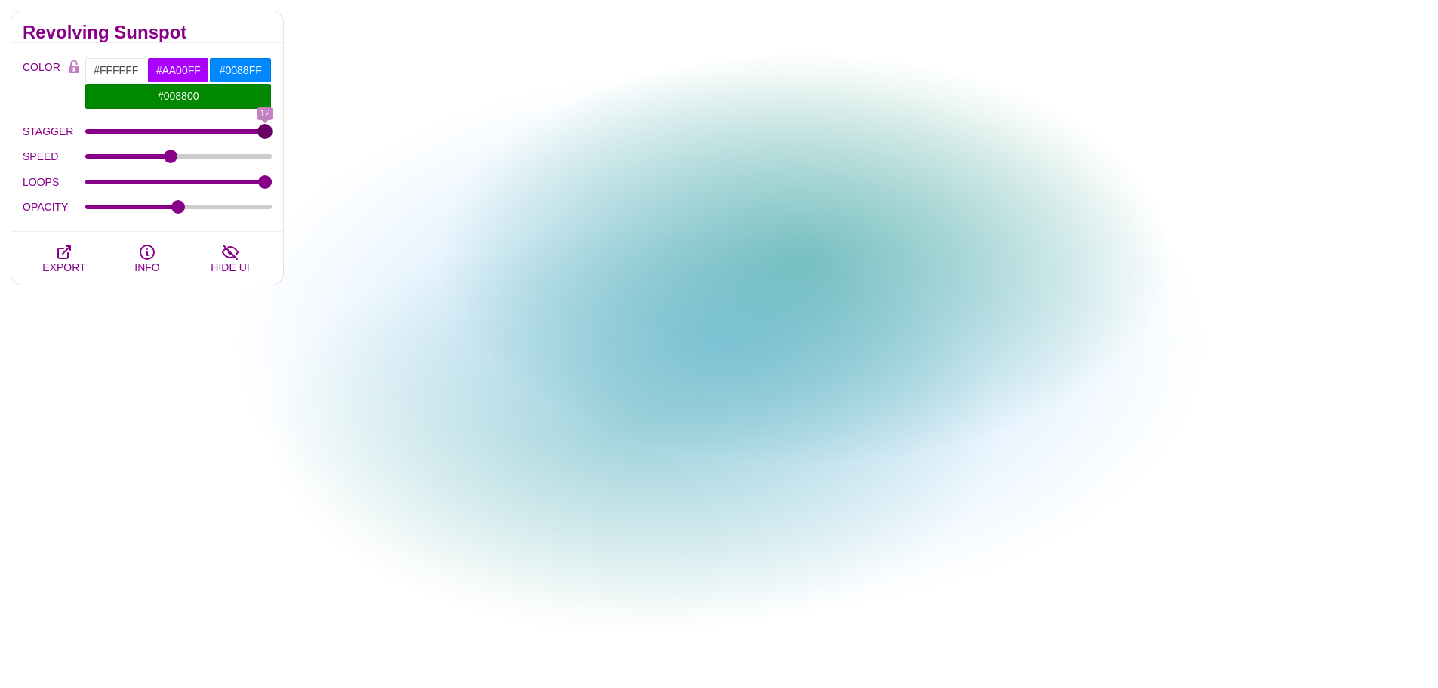
click at [266, 130] on input "STAGGER" at bounding box center [178, 131] width 187 height 6
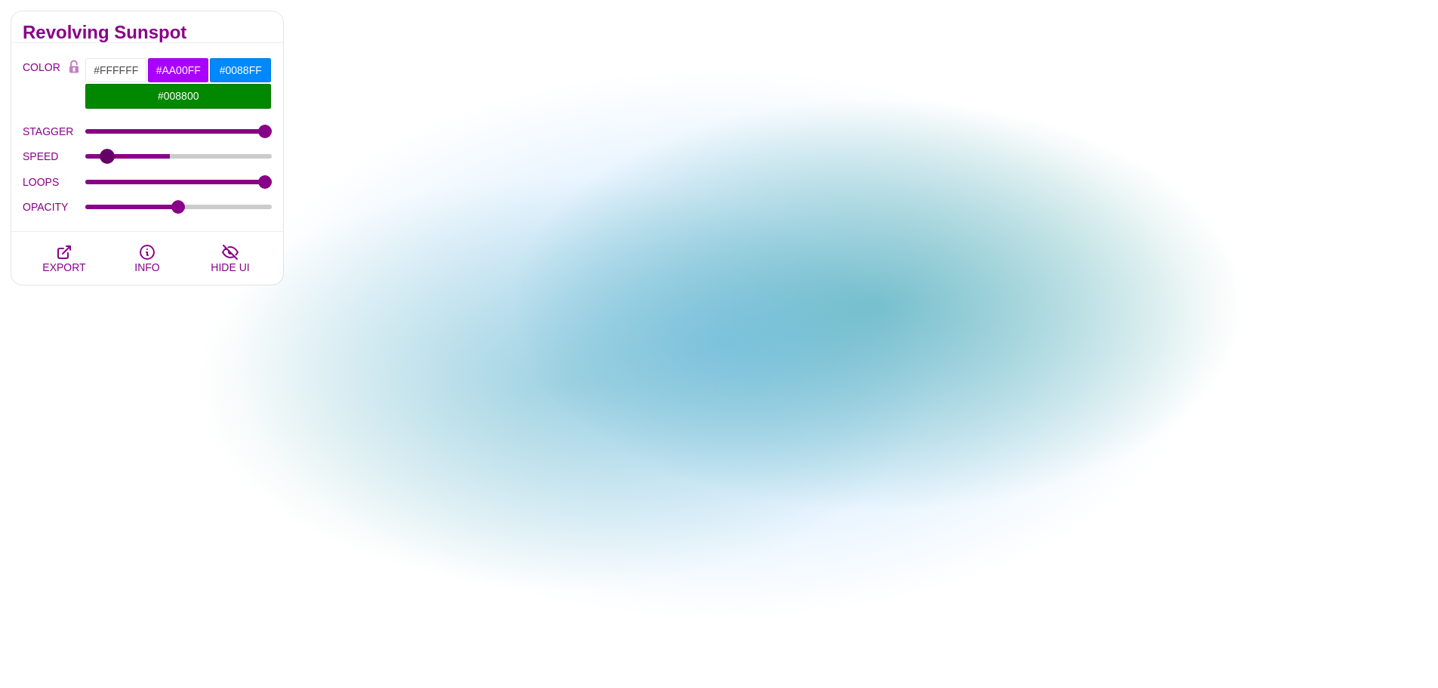
click at [109, 155] on input "SPEED" at bounding box center [178, 156] width 187 height 6
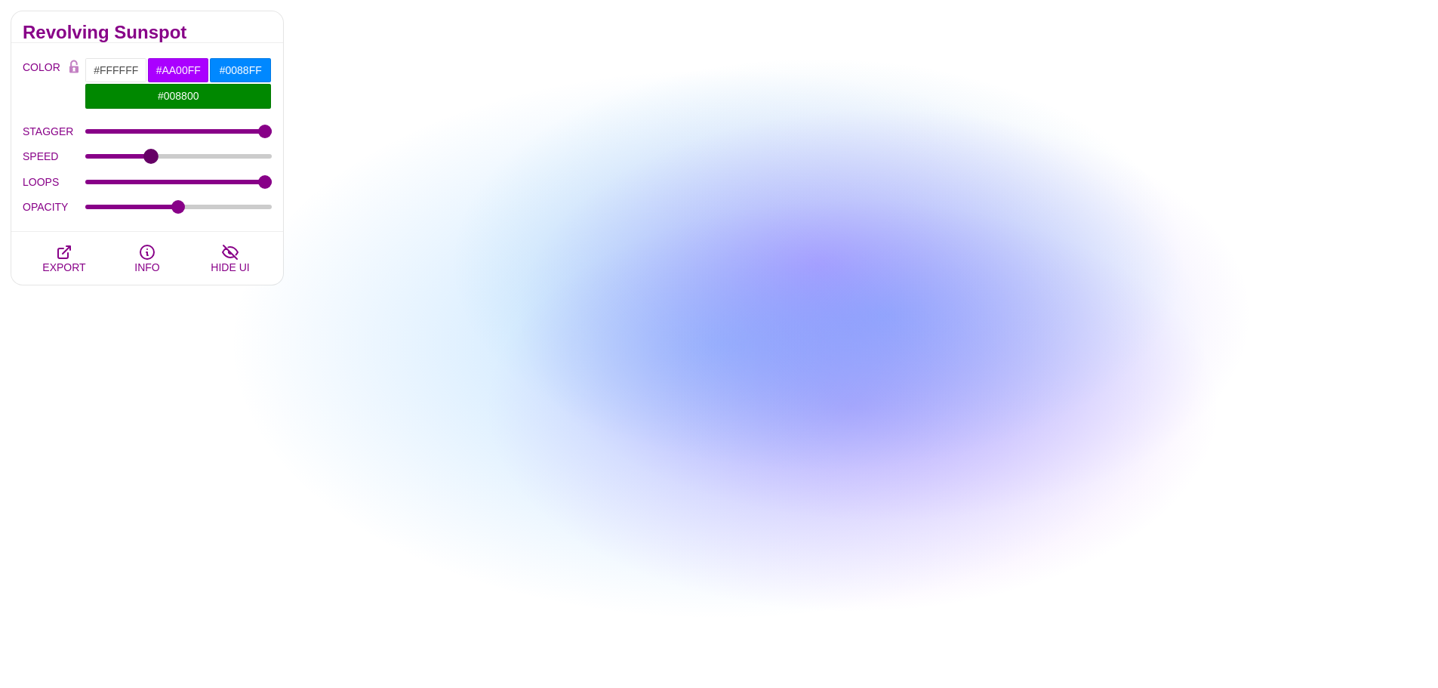
drag, startPoint x: 109, startPoint y: 155, endPoint x: 150, endPoint y: 159, distance: 41.7
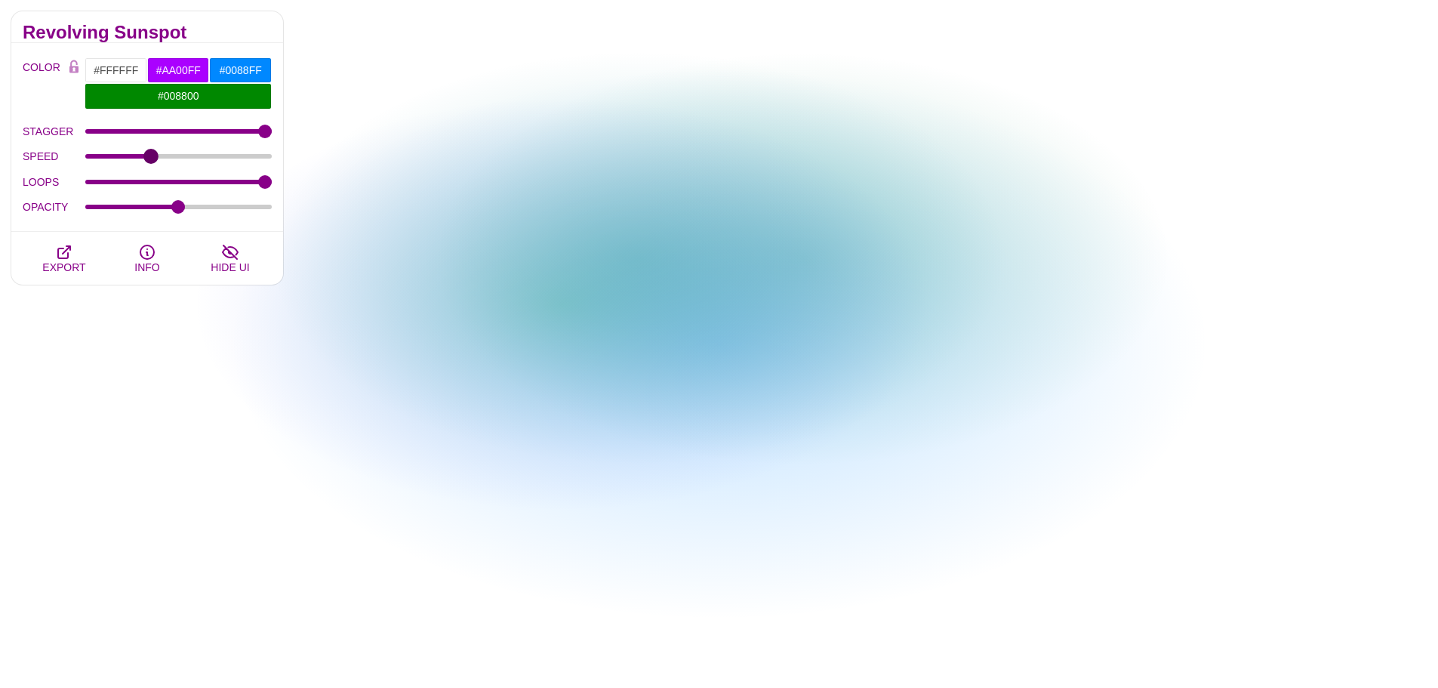
type input "19"
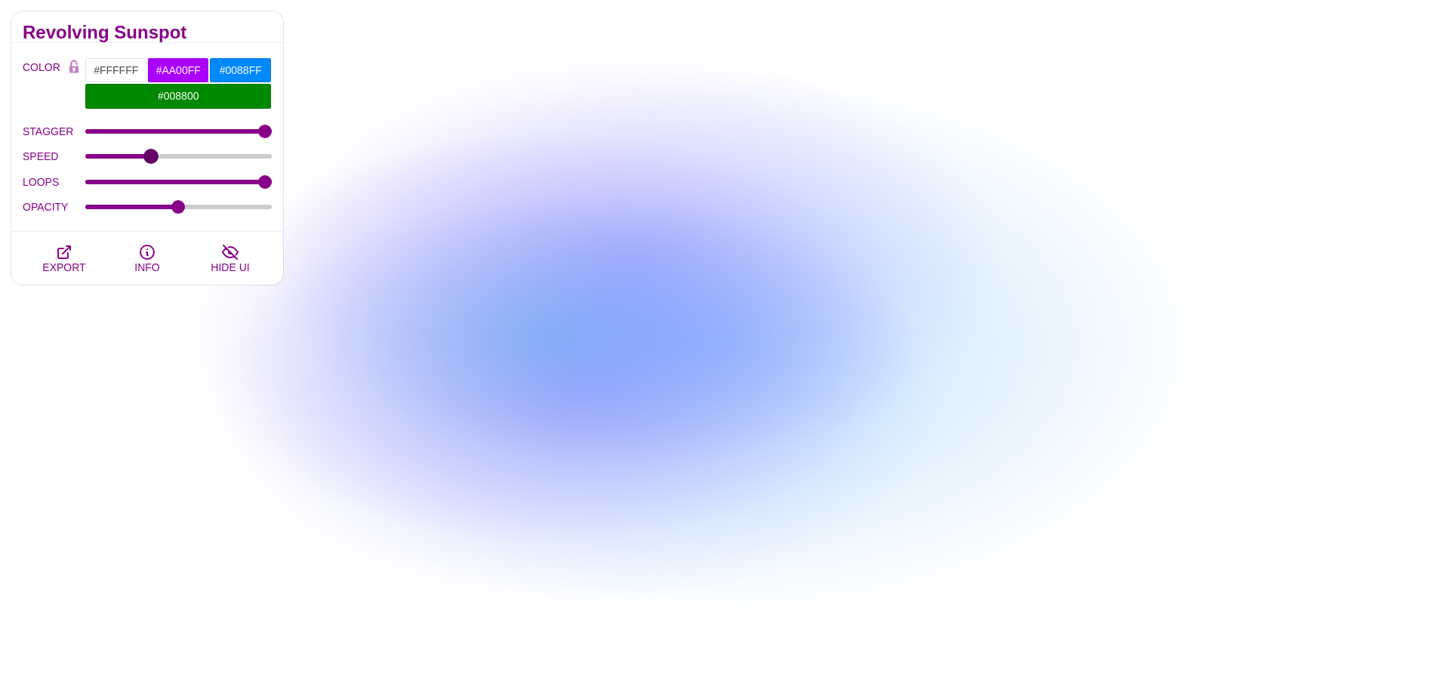
click at [150, 159] on input "SPEED" at bounding box center [178, 156] width 187 height 6
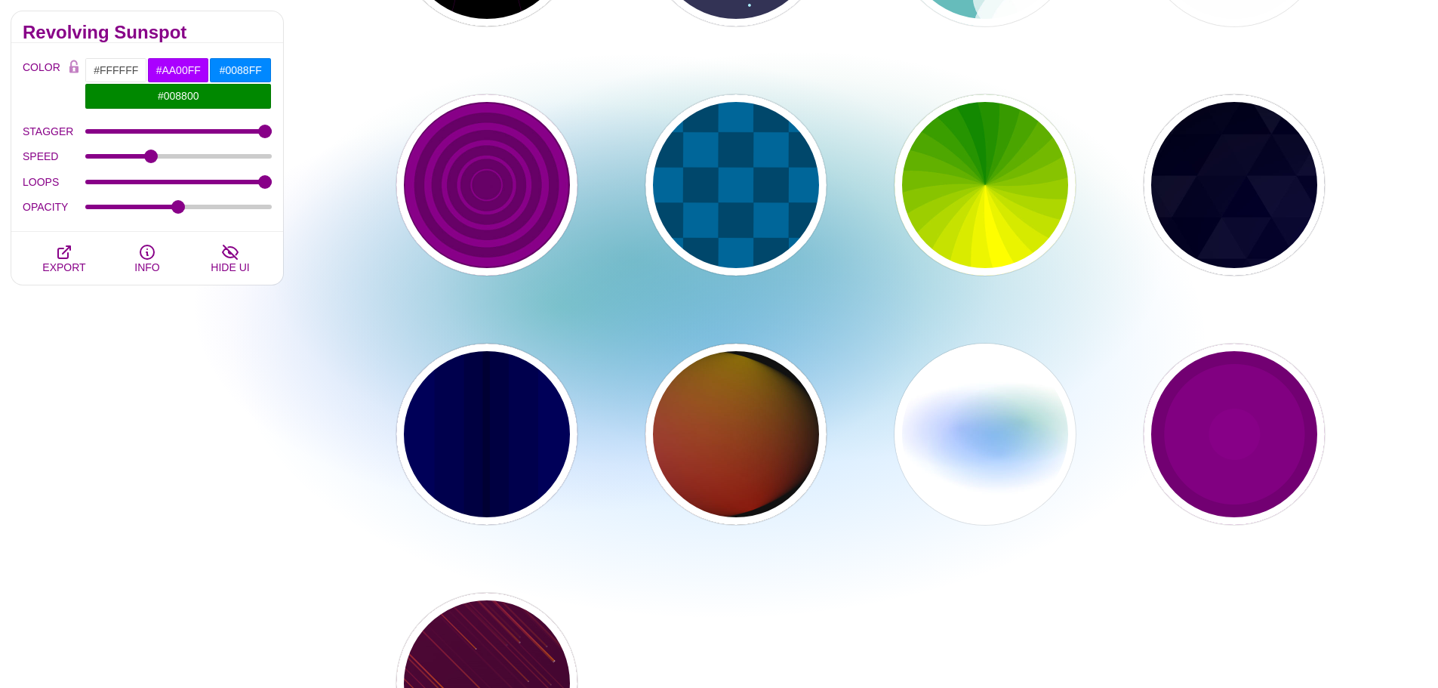
click at [636, 154] on div "PREVIEW PREVIEW PREVIEW PREVIEW PREVIEW PREVIEW PREVIEW PREVIEW PREVIEW PREVIEW…" at bounding box center [866, 61] width 1144 height 1450
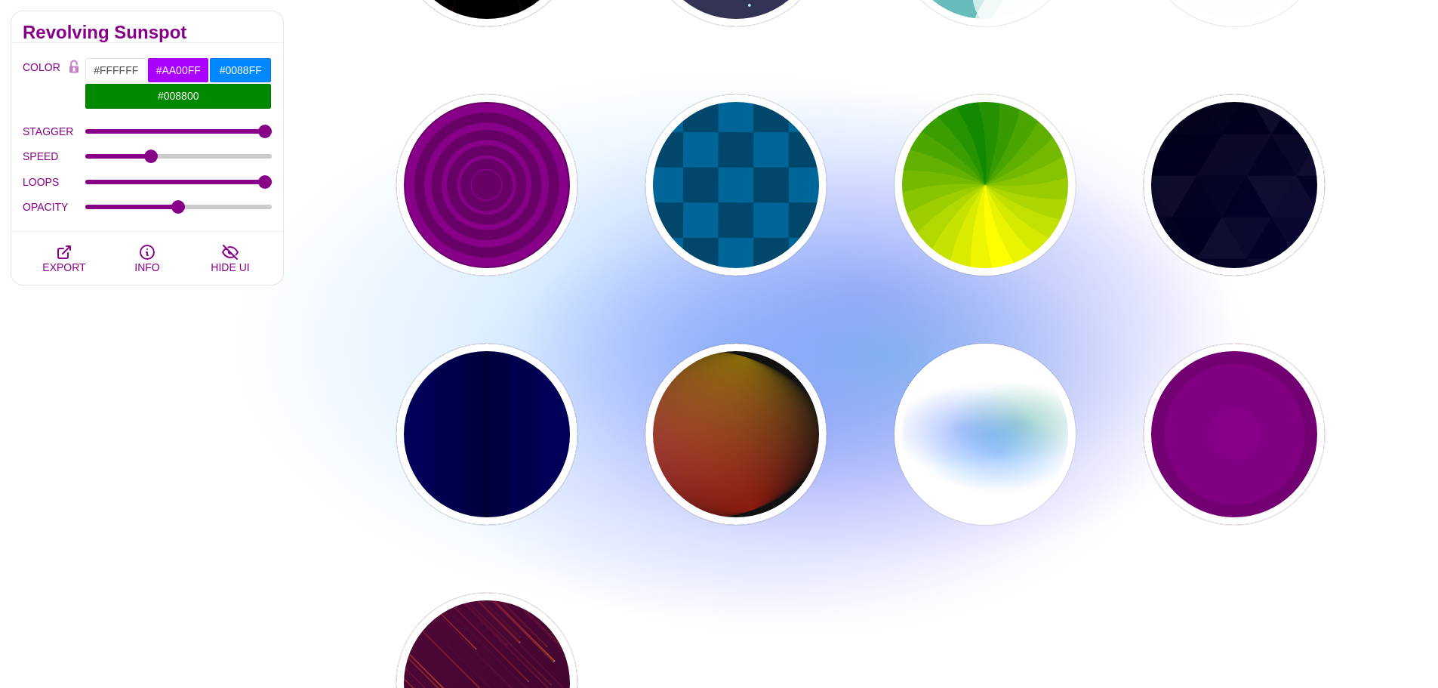
click at [408, 232] on div "PREVIEW PREVIEW PREVIEW PREVIEW PREVIEW PREVIEW PREVIEW PREVIEW PREVIEW PREVIEW…" at bounding box center [866, 61] width 1144 height 1450
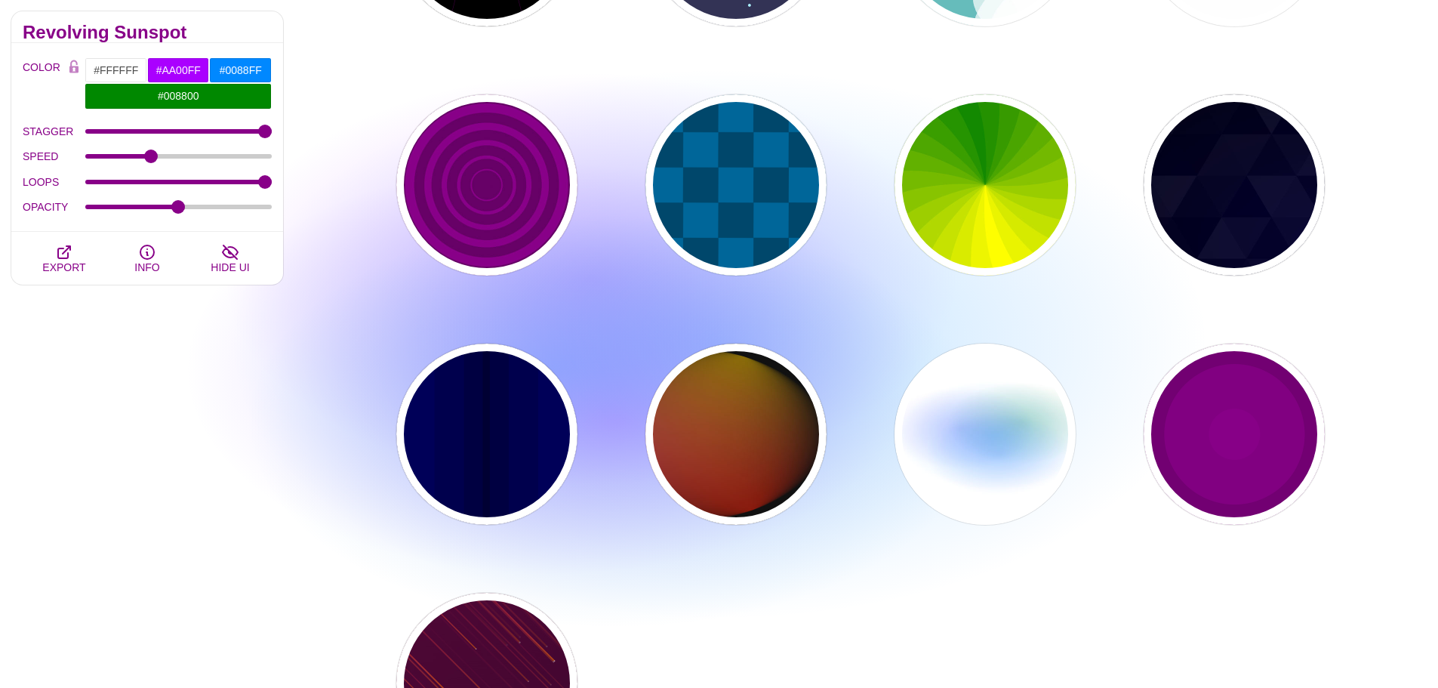
click at [348, 295] on div "PREVIEW PREVIEW PREVIEW PREVIEW PREVIEW PREVIEW PREVIEW PREVIEW PREVIEW PREVIEW…" at bounding box center [866, 61] width 1144 height 1450
